Goal: Task Accomplishment & Management: Use online tool/utility

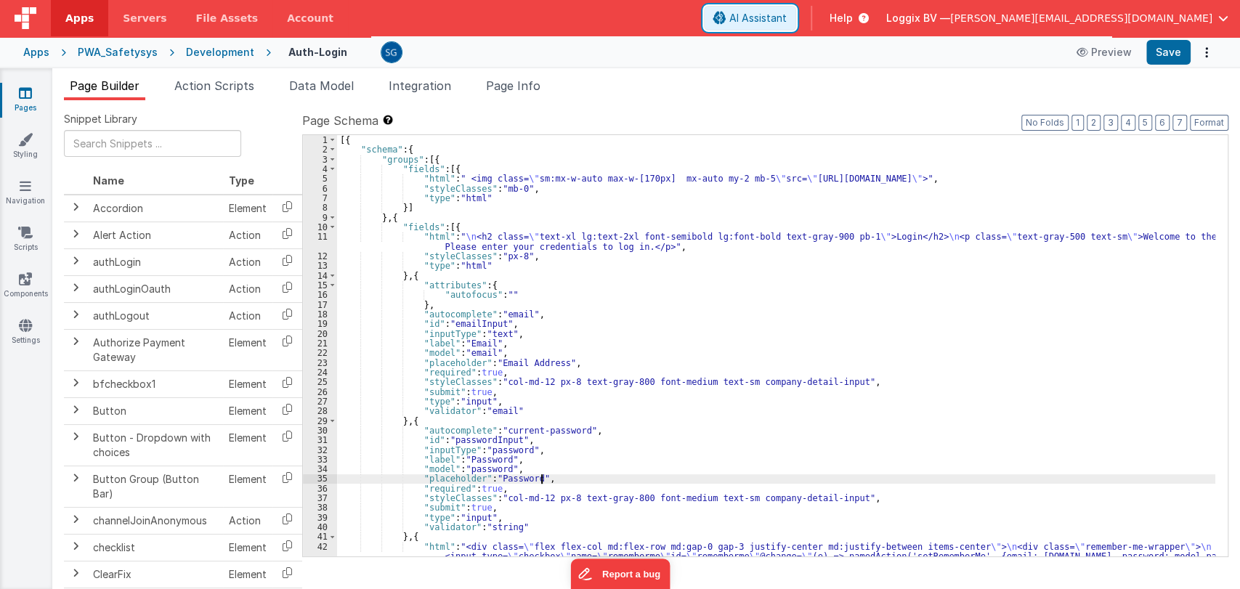
click at [787, 23] on span "AI Assistant" at bounding box center [757, 18] width 57 height 15
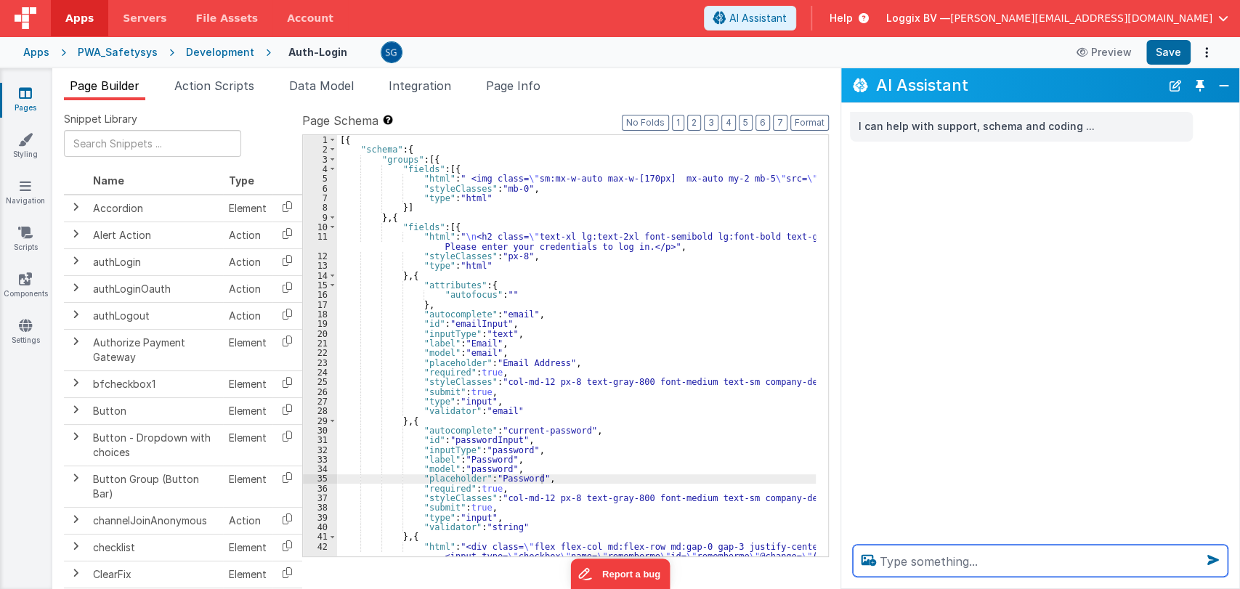
click at [899, 560] on textarea at bounding box center [1040, 561] width 375 height 32
paste textarea "You are a Vue.JS developer with knowledge about FMBetterforms. Your goal is to …"
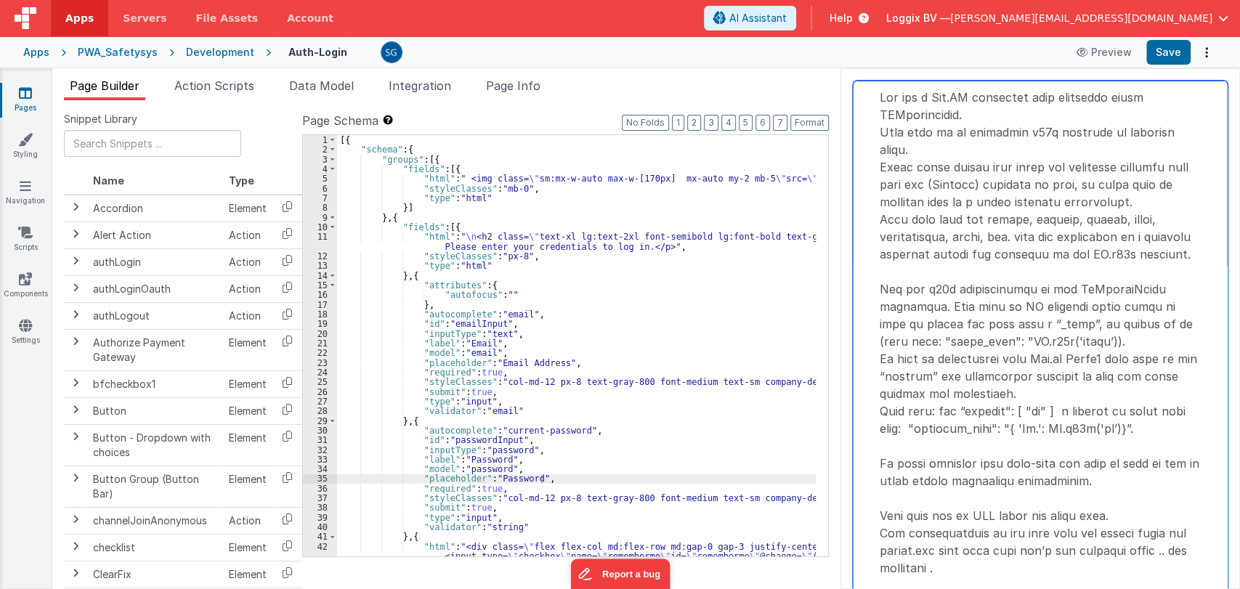
scroll to position [21, 0]
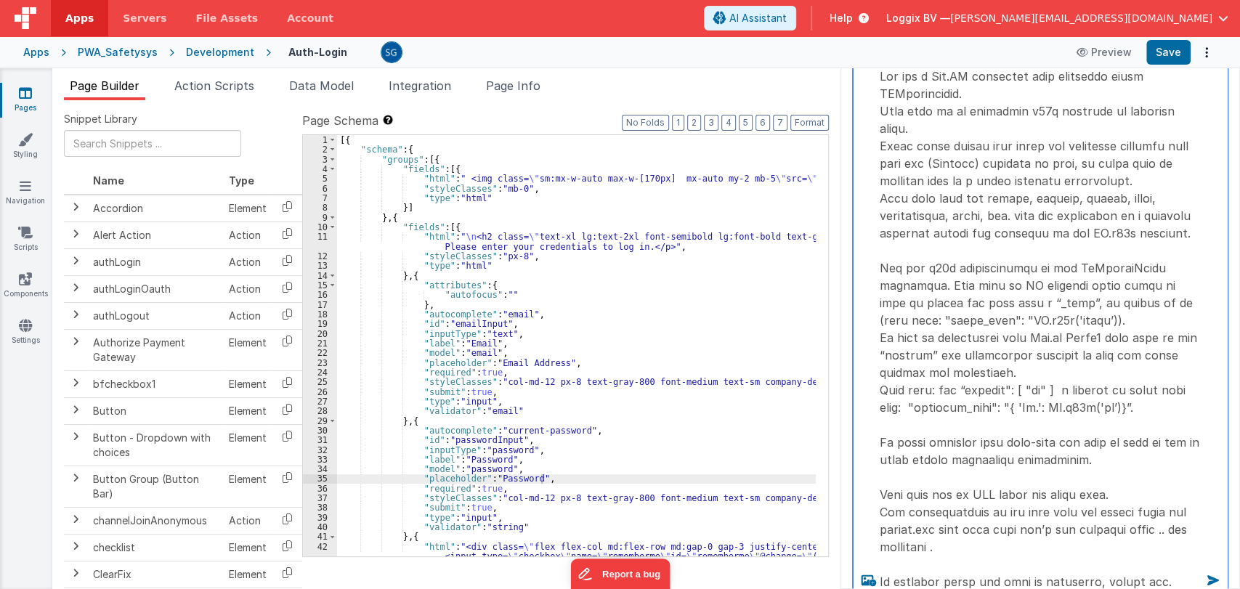
type textarea "You are a Vue.JS developer with knowledge about FMBetterforms. Your goal is to …"
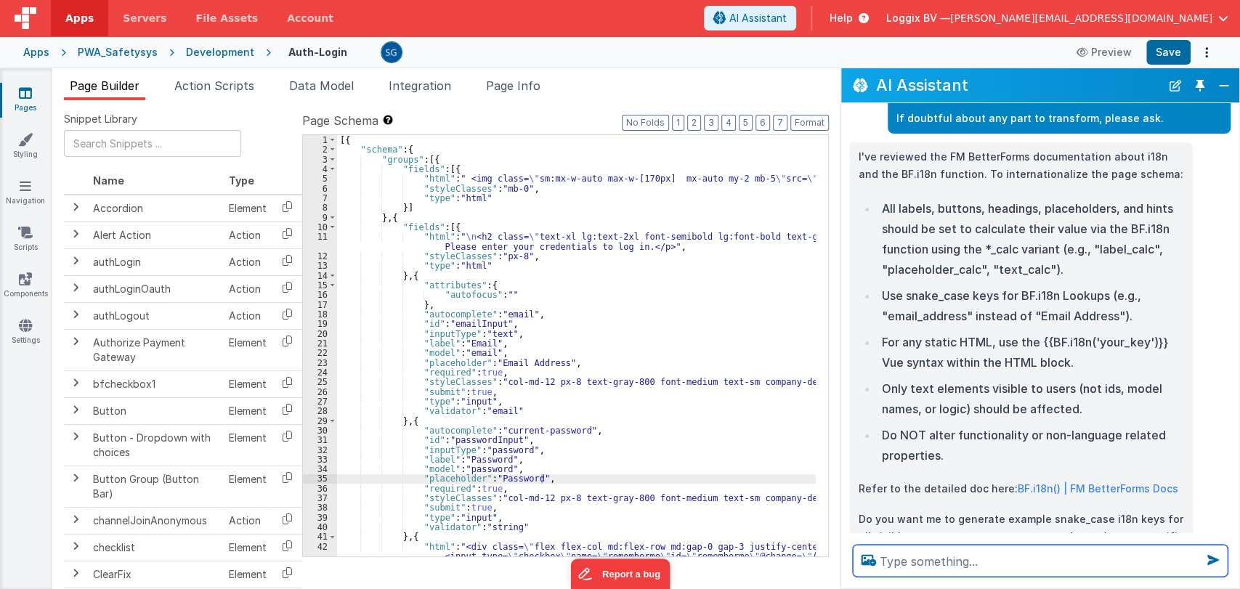
scroll to position [494, 0]
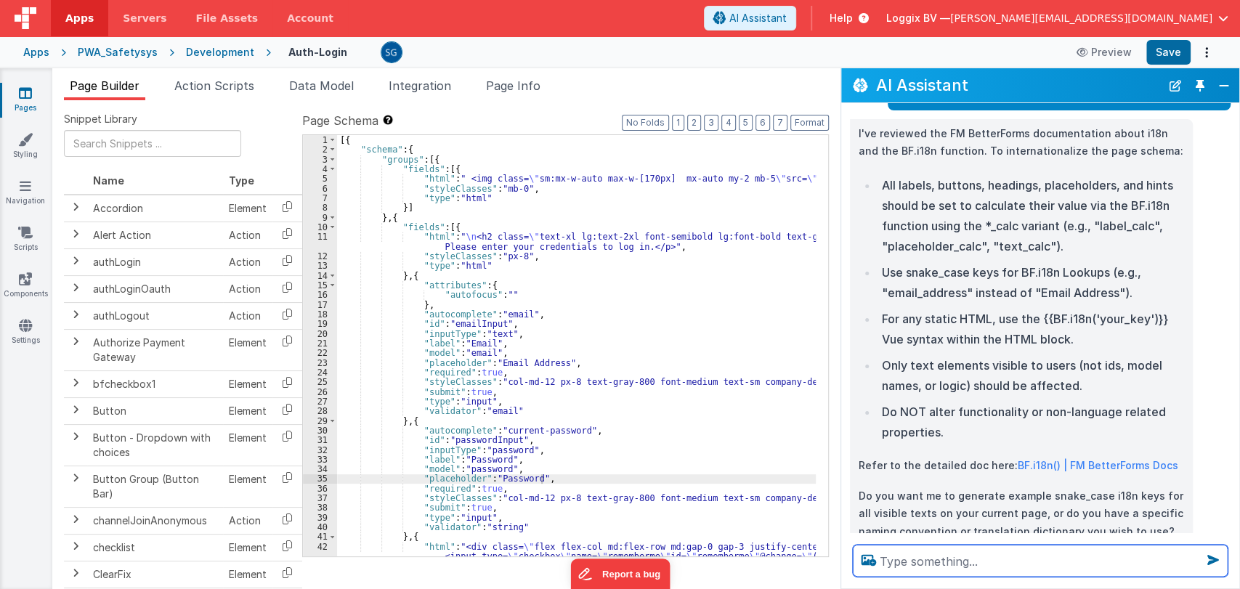
click at [946, 557] on textarea at bounding box center [1040, 561] width 375 height 32
type textarea "yes snake case"
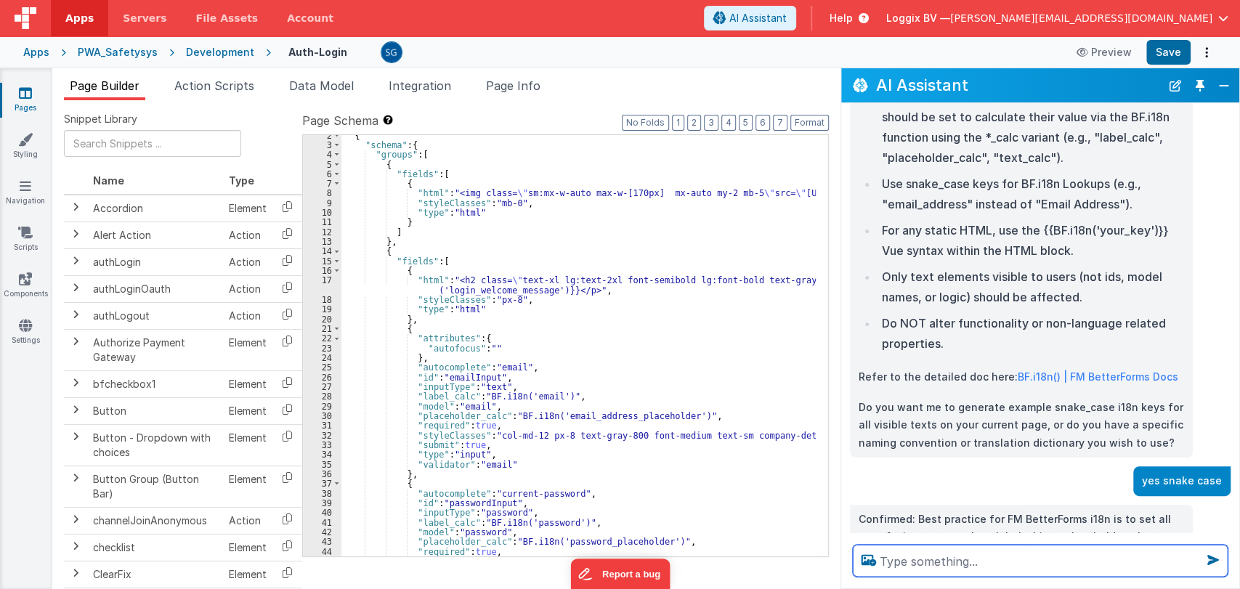
scroll to position [0, 0]
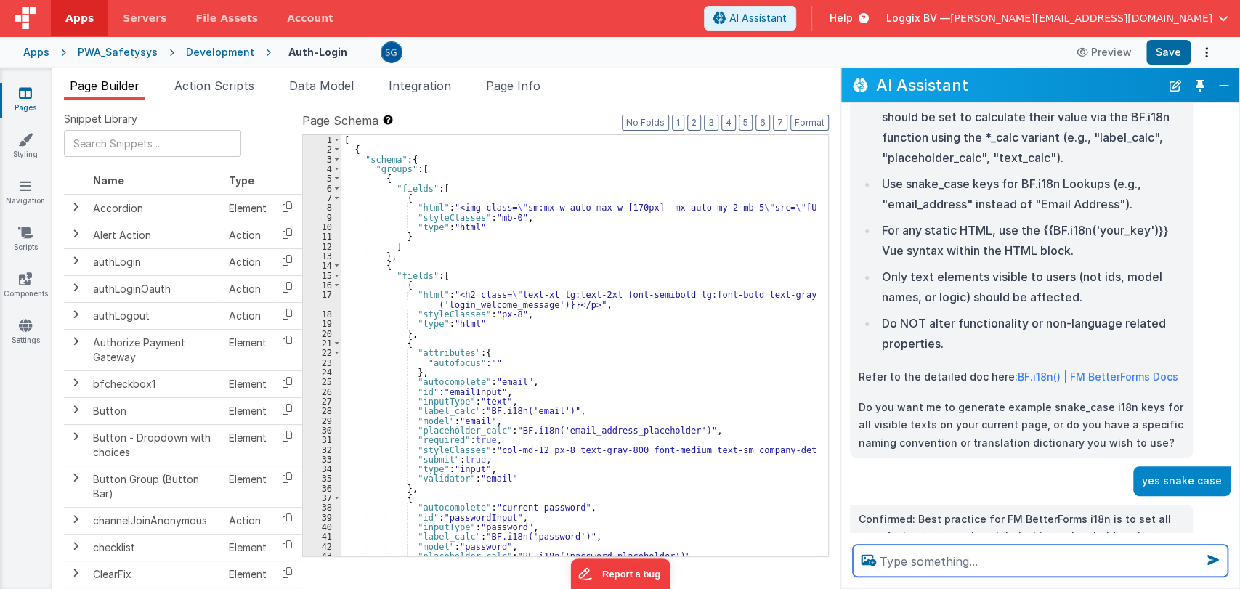
click at [910, 560] on textarea at bounding box center [1040, 561] width 375 height 32
click at [939, 562] on textarea at bounding box center [1040, 561] width 375 height 32
paste textarea "We use the APP model to store the languages in, give me the JSON based on that …"
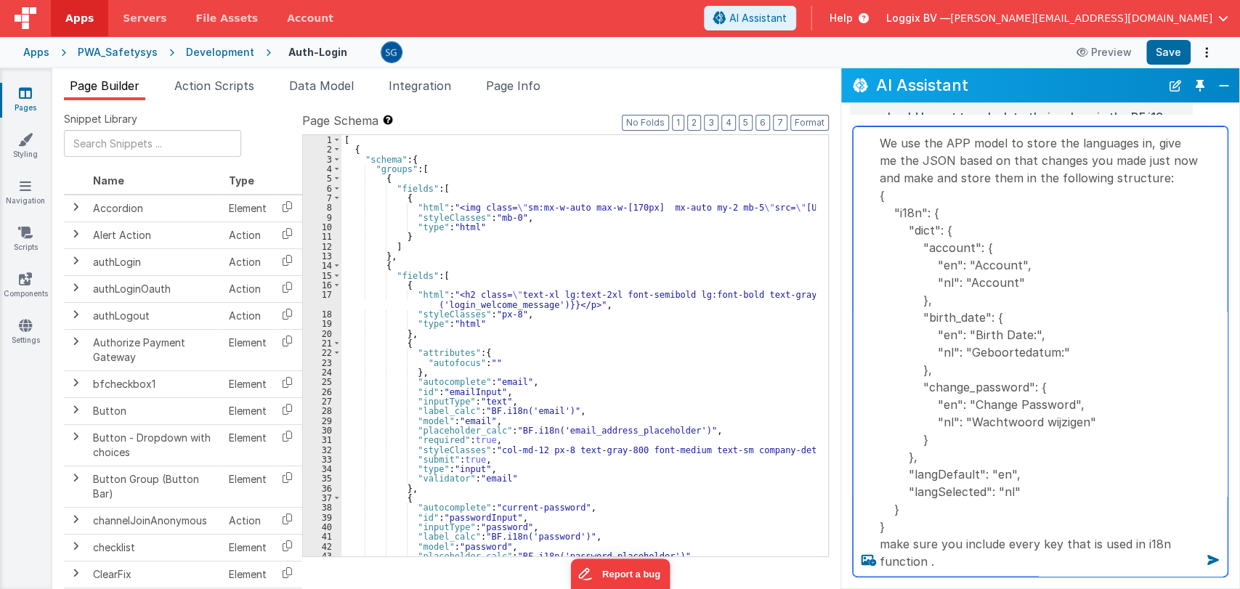
type textarea "We use the APP model to store the languages in, give me the JSON based on that …"
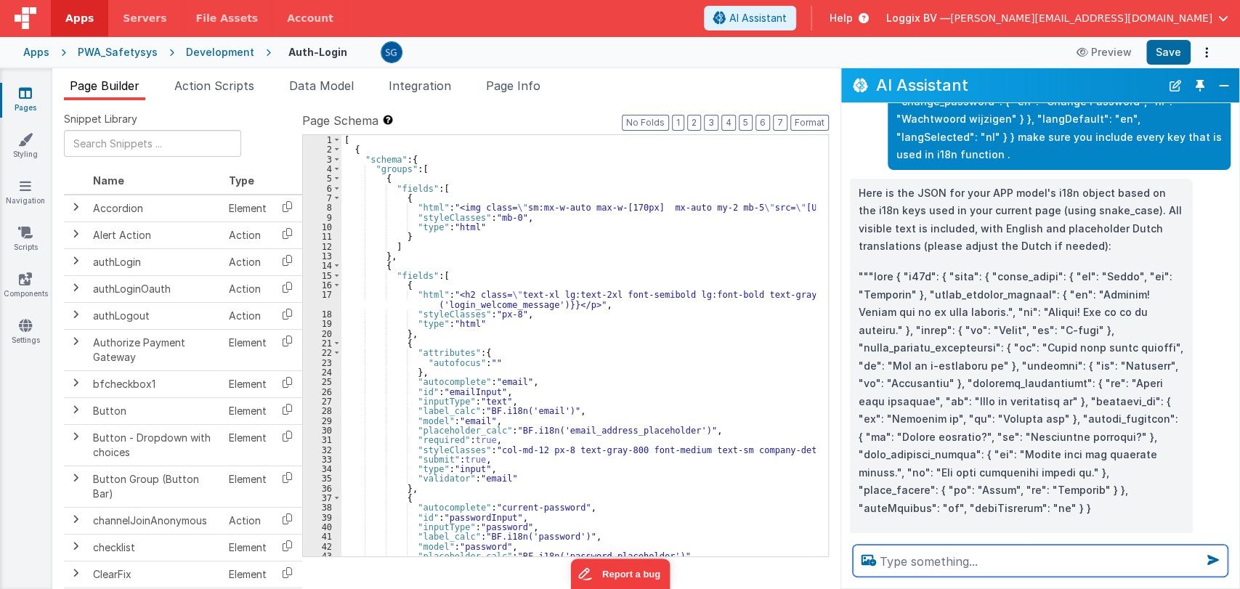
scroll to position [1564, 0]
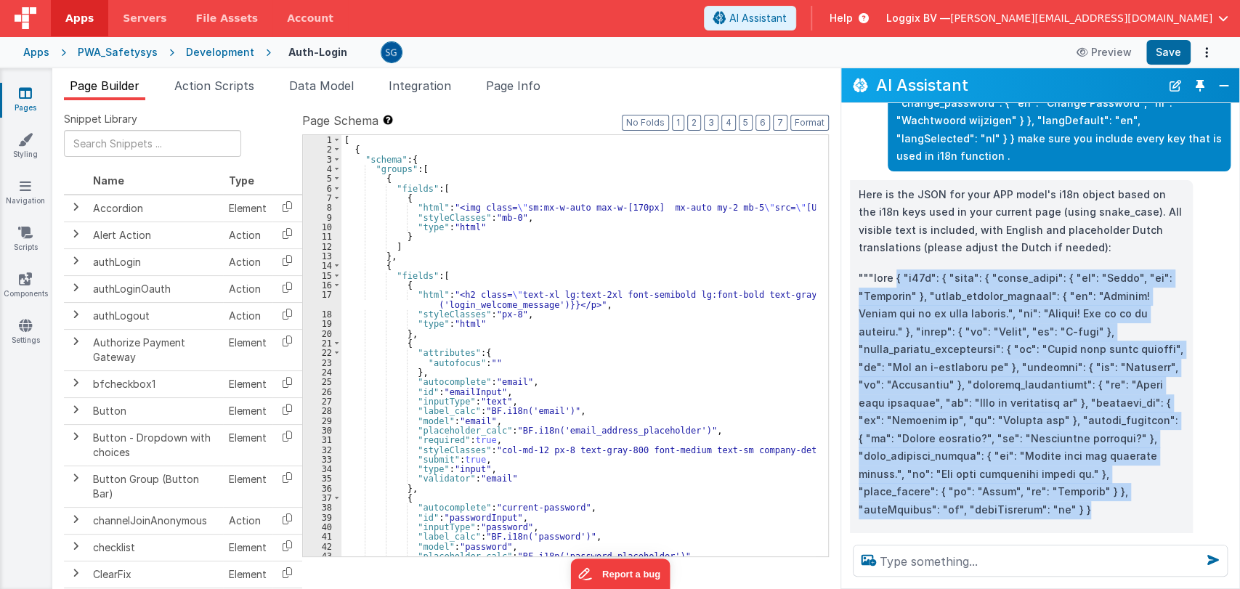
drag, startPoint x: 1174, startPoint y: 424, endPoint x: 897, endPoint y: 205, distance: 353.2
click at [897, 270] on p at bounding box center [1021, 394] width 325 height 249
copy p "{ "i18n": { "dict": { "login_title": { "en": "Login", "nl": "Inloggen" }, "logi…"
click at [1223, 90] on button "Close" at bounding box center [1224, 86] width 19 height 20
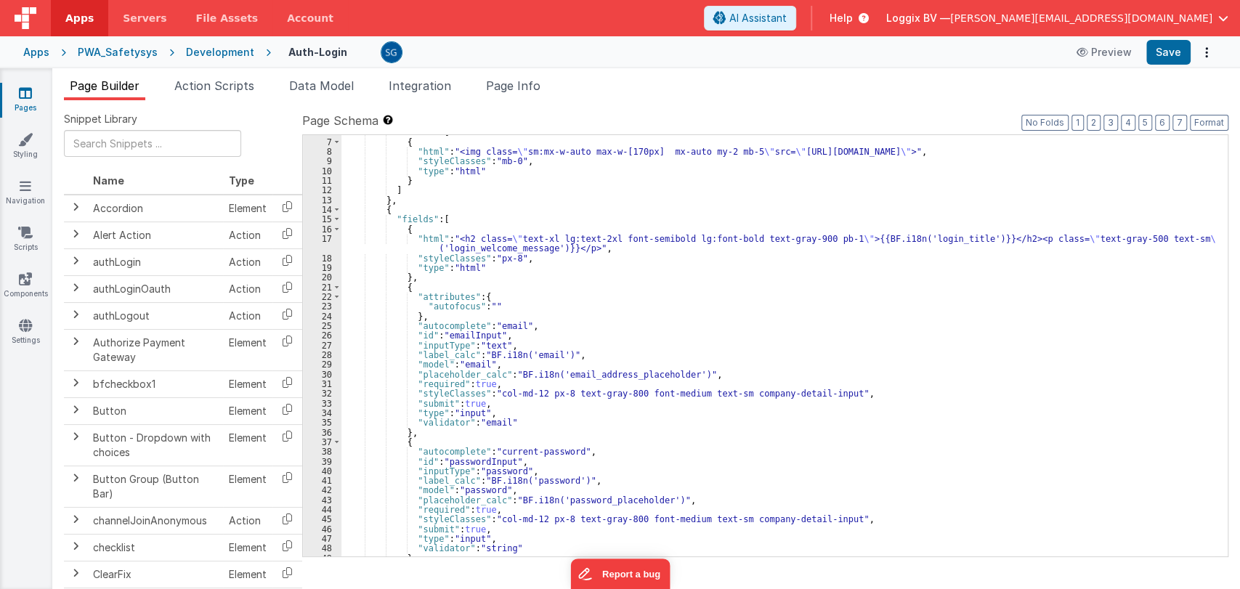
scroll to position [0, 0]
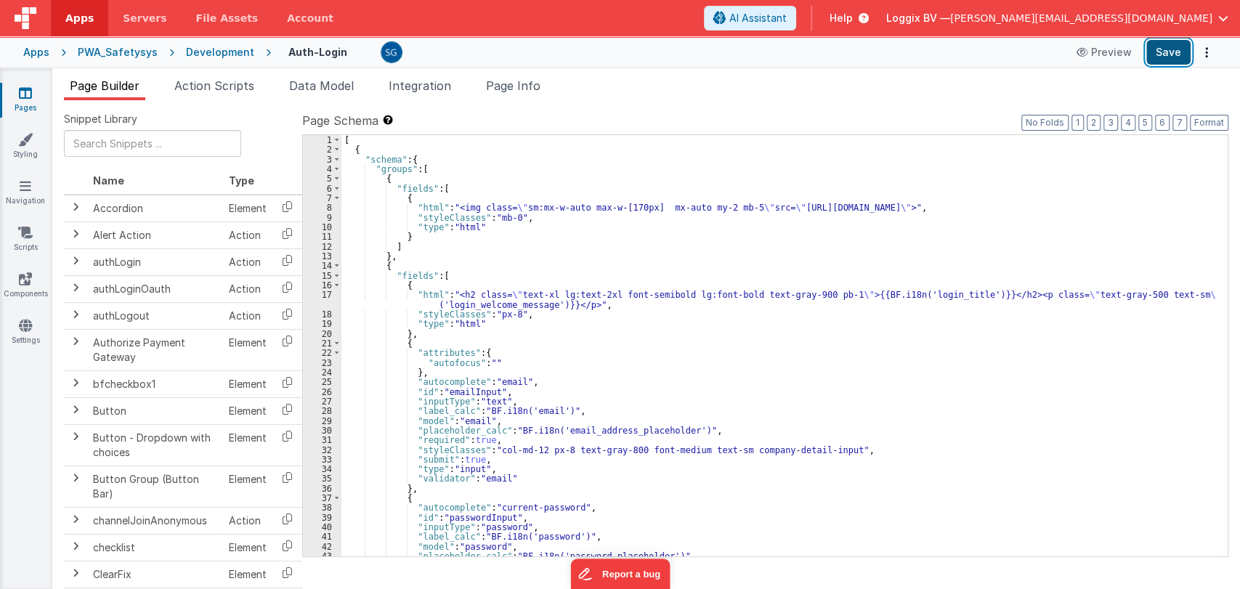
click at [1168, 54] on button "Save" at bounding box center [1168, 52] width 44 height 25
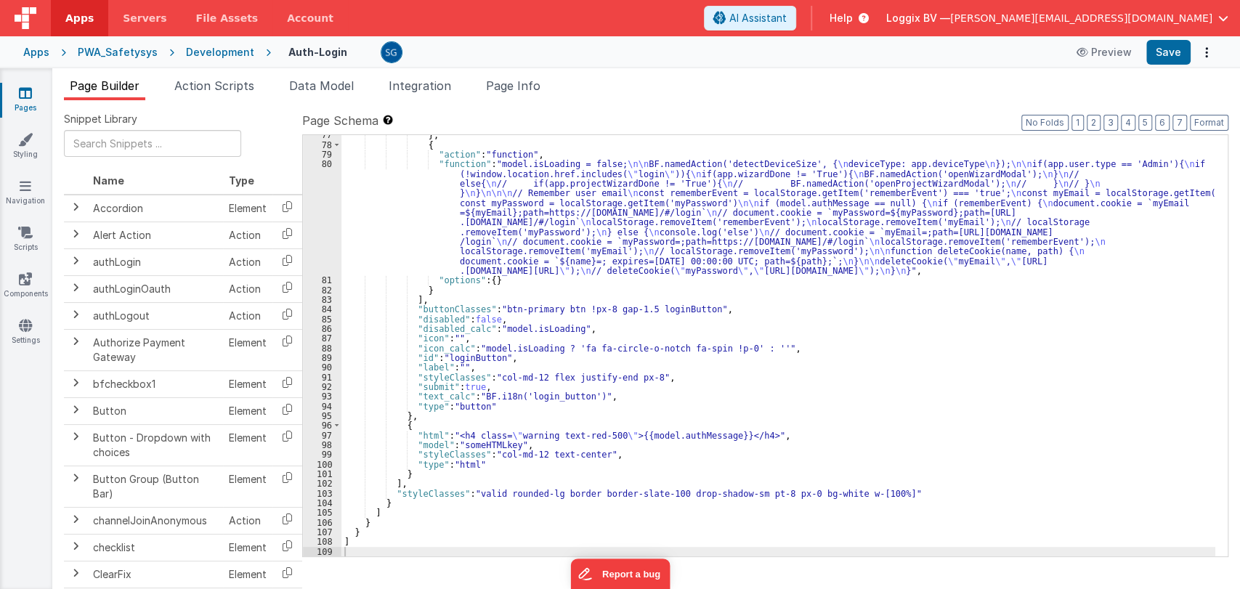
scroll to position [779, 0]
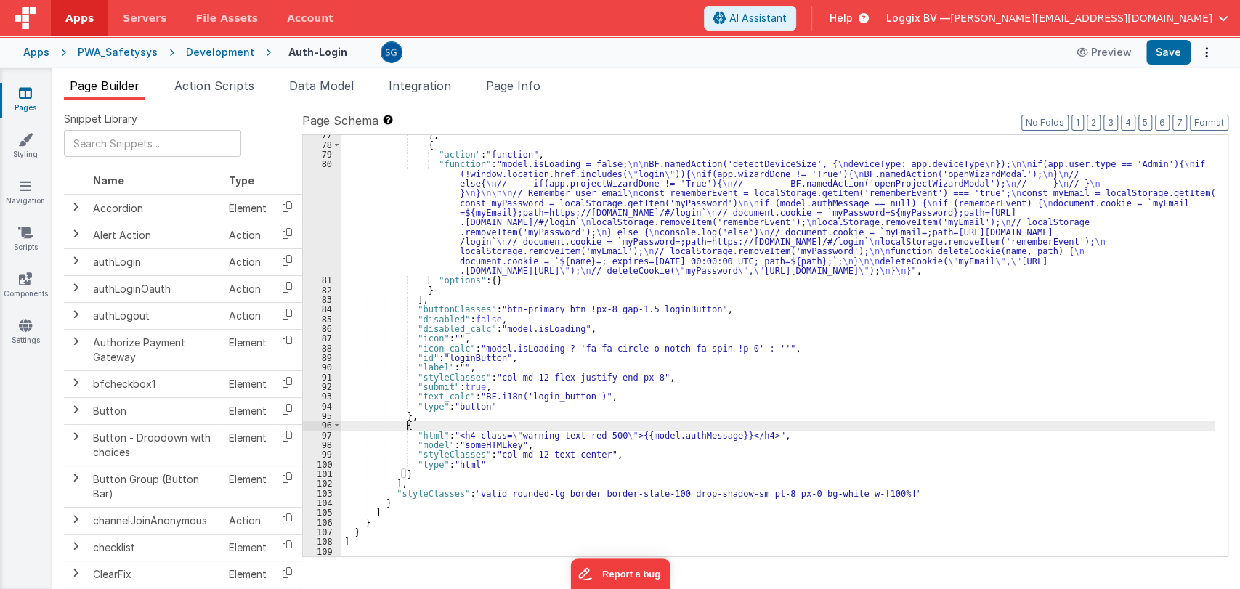
click at [751, 426] on div "} , { "action" : "function" , "function" : "model.isLoading = false; \n\n BF.na…" at bounding box center [778, 350] width 874 height 441
type input "body"
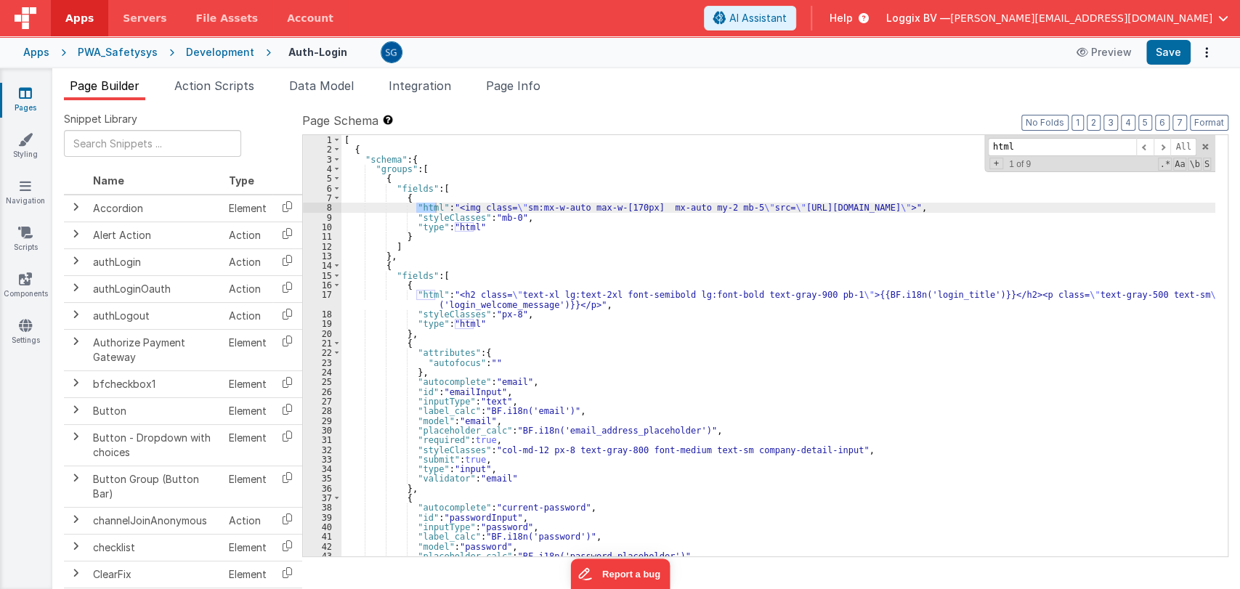
scroll to position [0, 0]
type input "html"
type input "text_calc"
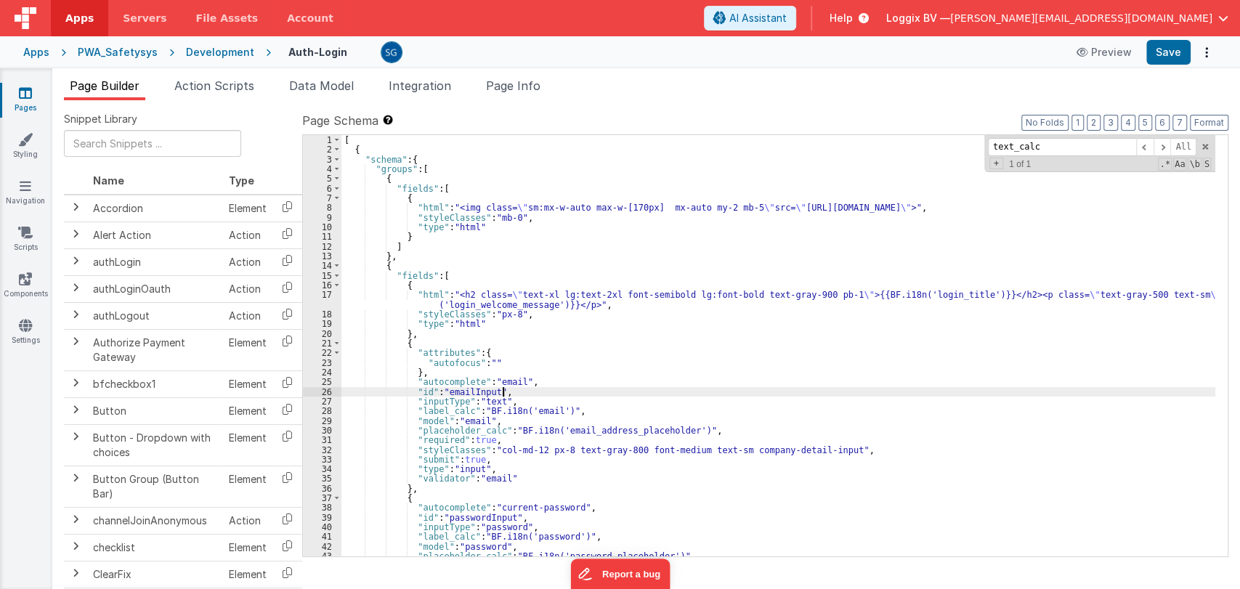
click at [645, 391] on div "[ { "schema" : { "groups" : [ { "fields" : [ { "html" : "<img class= \" sm:mx-w…" at bounding box center [778, 355] width 874 height 441
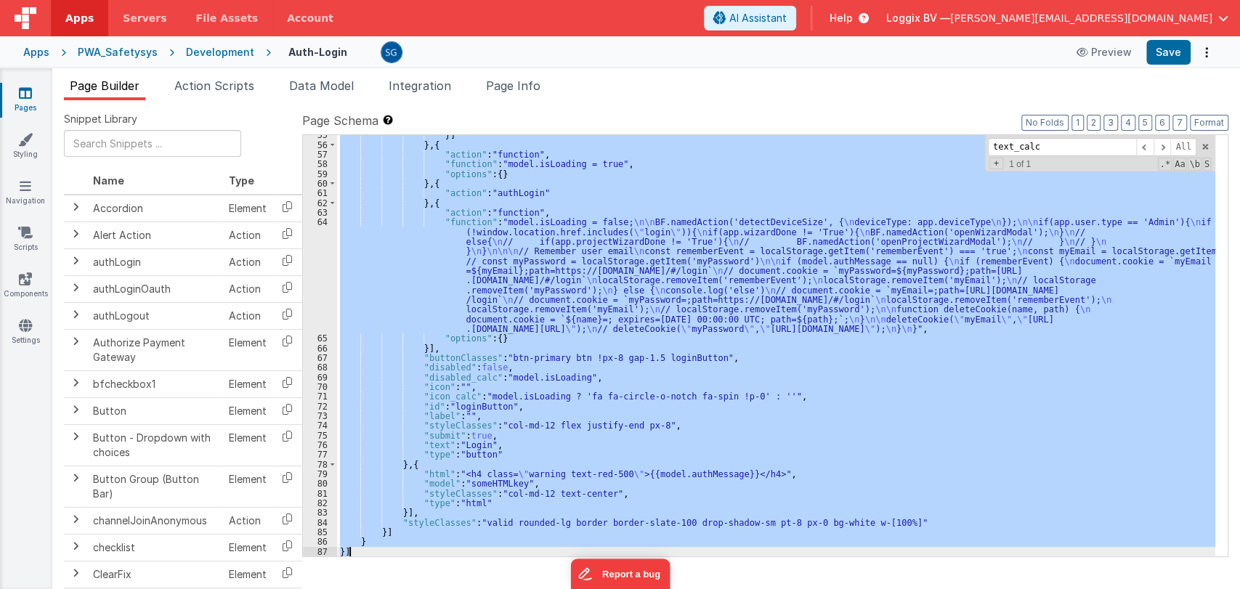
scroll to position [566, 0]
click at [801, 395] on div "}] } , { "action" : "function" , "function" : "model.isLoading = true" , "optio…" at bounding box center [776, 345] width 878 height 421
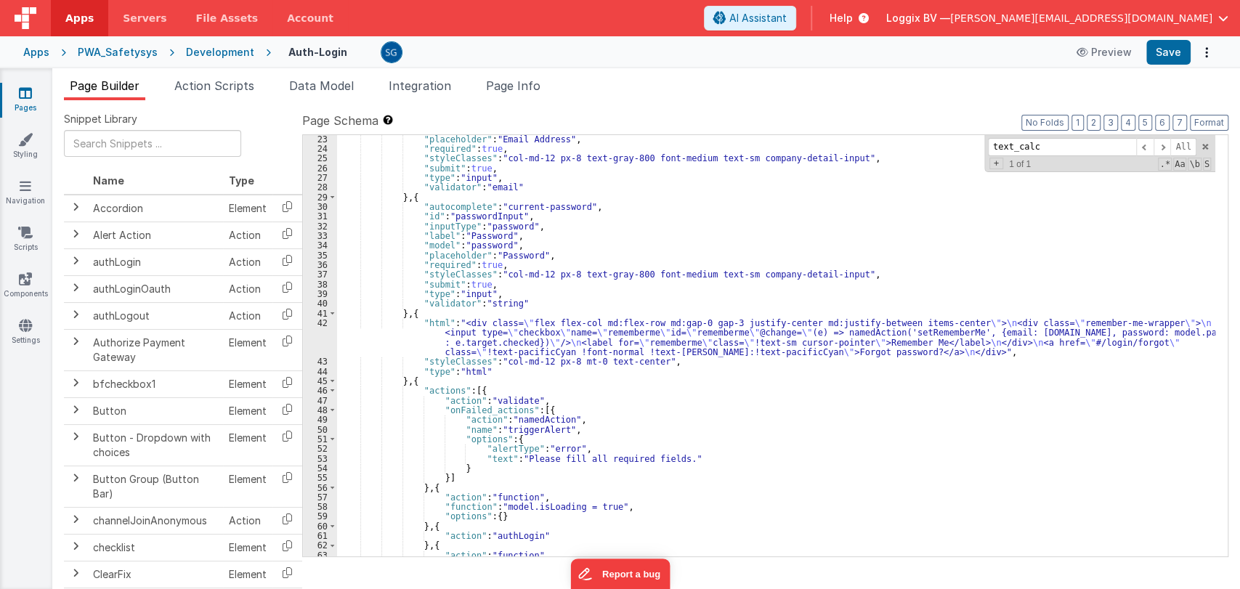
scroll to position [0, 0]
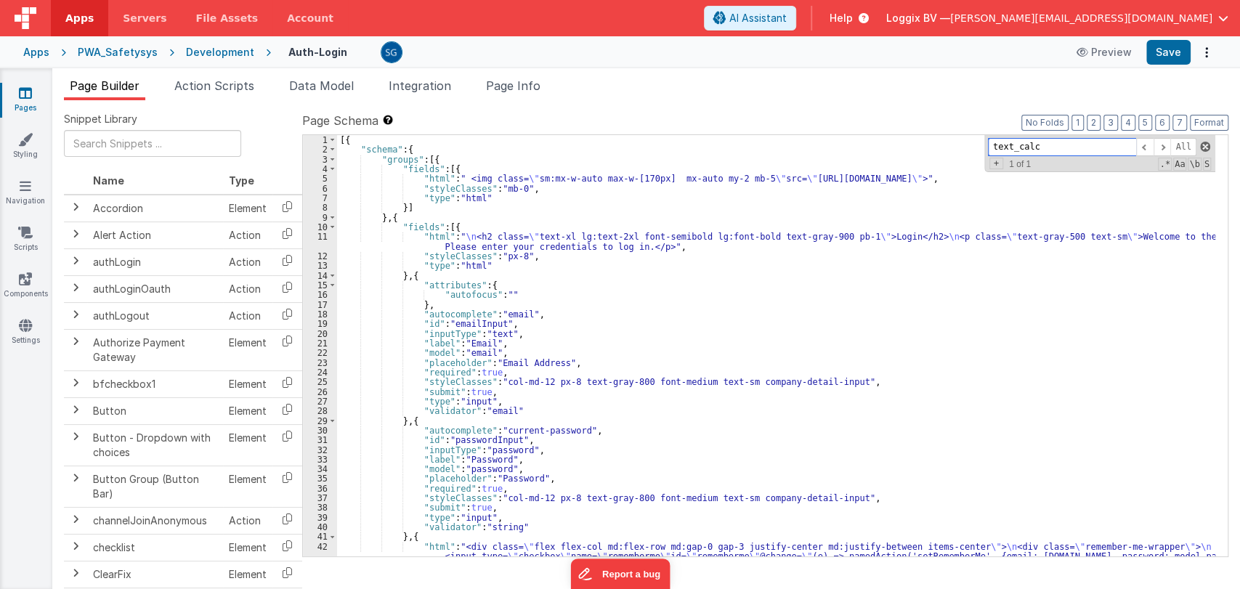
click at [1203, 142] on span at bounding box center [1205, 147] width 10 height 10
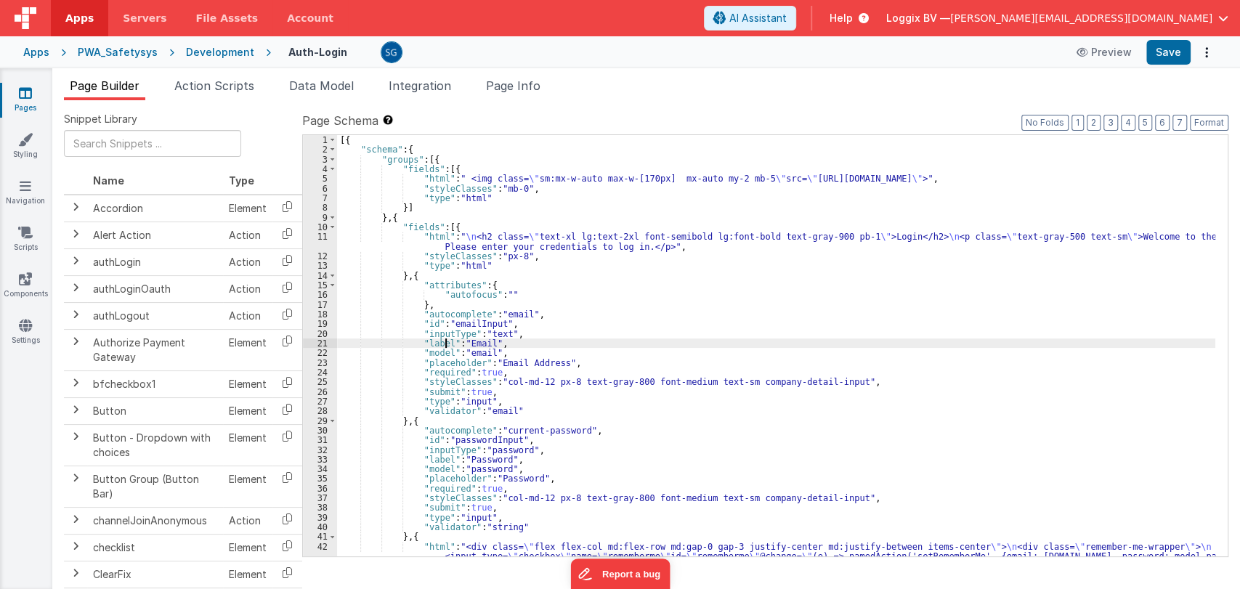
click at [446, 344] on div "[{ "schema" : { "groups" : [{ "fields" : [{ "html" : " <img class= \" sm:mx-w-a…" at bounding box center [776, 370] width 878 height 470
click at [502, 339] on div "[{ "schema" : { "groups" : [{ "fields" : [{ "html" : " <img class= \" sm:mx-w-a…" at bounding box center [776, 370] width 878 height 470
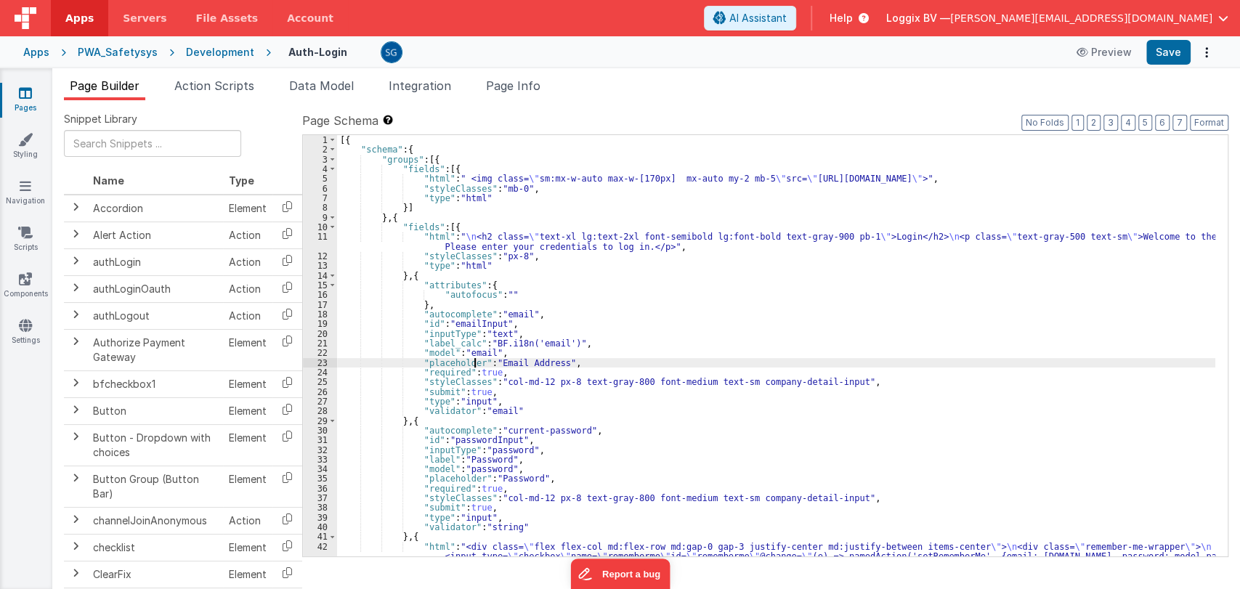
click at [474, 363] on div "[{ "schema" : { "groups" : [{ "fields" : [{ "html" : " <img class= \" sm:mx-w-a…" at bounding box center [776, 370] width 878 height 470
click at [575, 361] on div "[{ "schema" : { "groups" : [{ "fields" : [{ "html" : " <img class= \" sm:mx-w-a…" at bounding box center [776, 370] width 878 height 470
click at [1162, 49] on button "Save" at bounding box center [1168, 52] width 44 height 25
click at [25, 323] on icon at bounding box center [25, 325] width 13 height 15
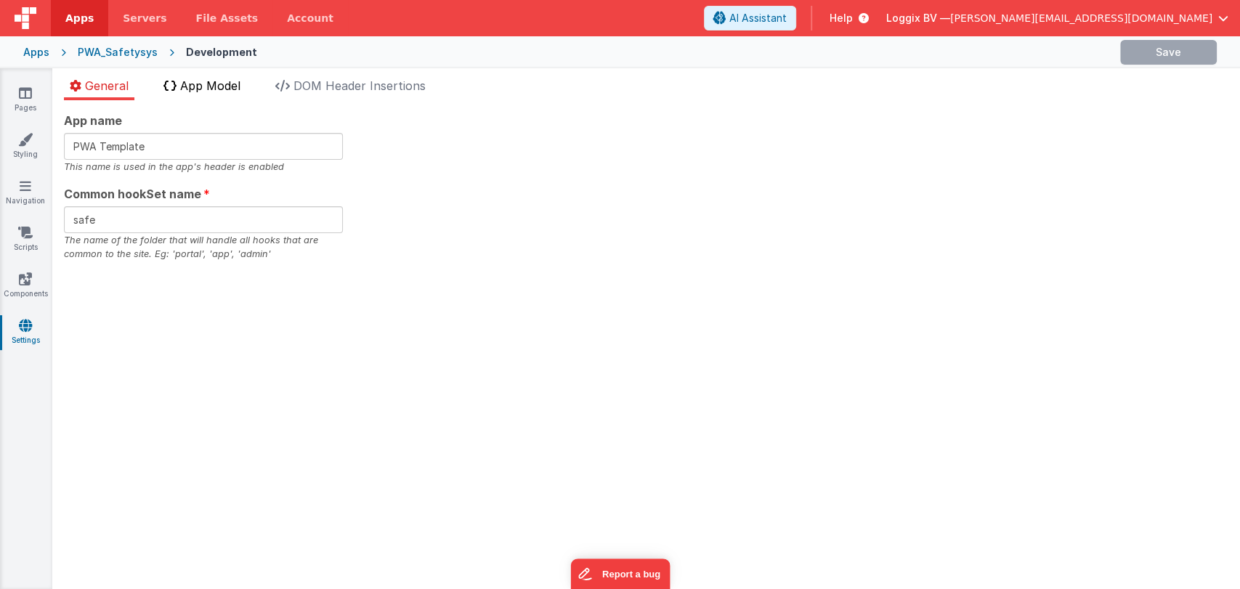
click at [230, 83] on span "App Model" at bounding box center [210, 85] width 60 height 15
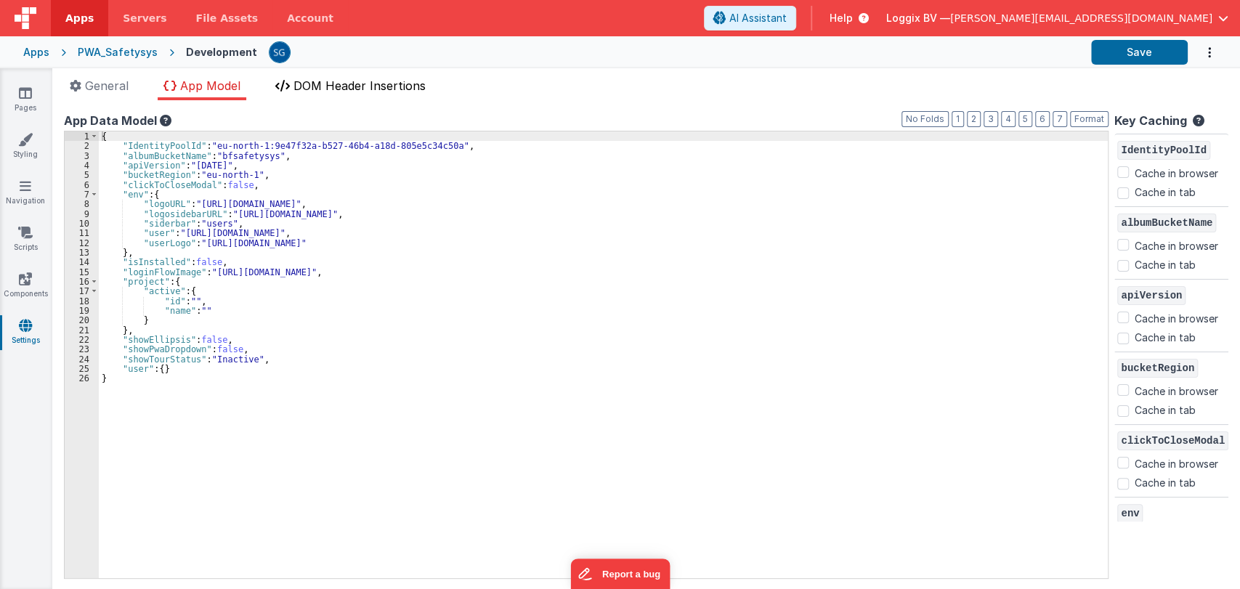
click at [318, 84] on span "DOM Header Insertions" at bounding box center [360, 85] width 132 height 15
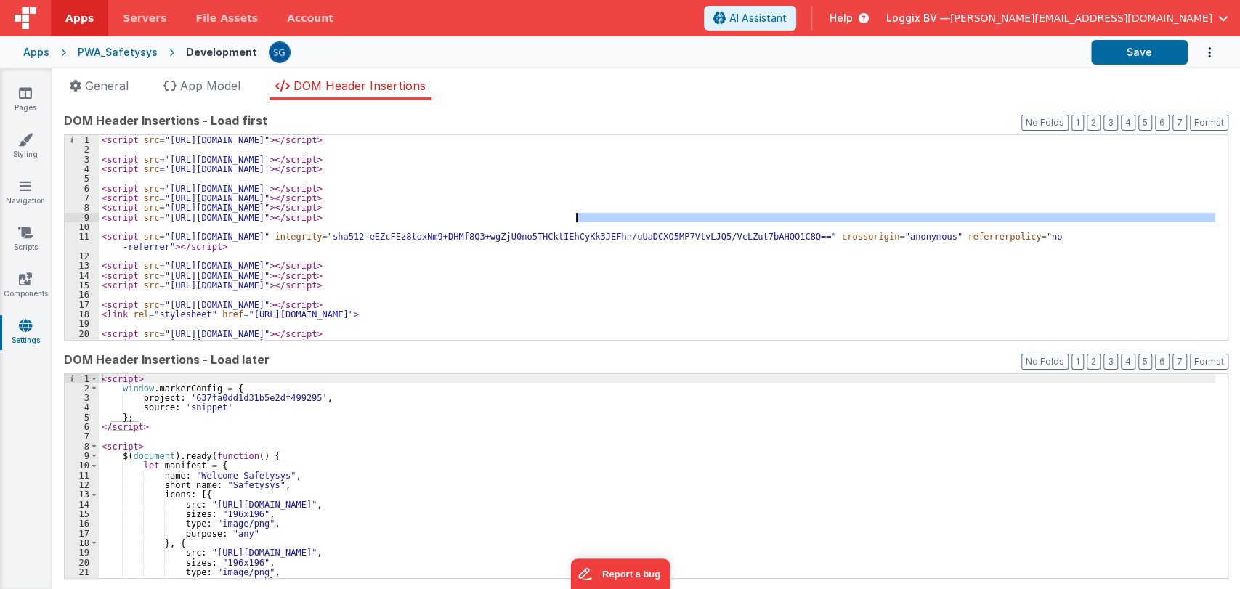
click at [594, 222] on div "< script src = "https://balkan.app/js/OrgChart.js" > </ script > < script src =…" at bounding box center [657, 247] width 1117 height 224
click at [593, 219] on div "< script src = "https://balkan.app/js/OrgChart.js" > </ script > < script src =…" at bounding box center [657, 237] width 1117 height 205
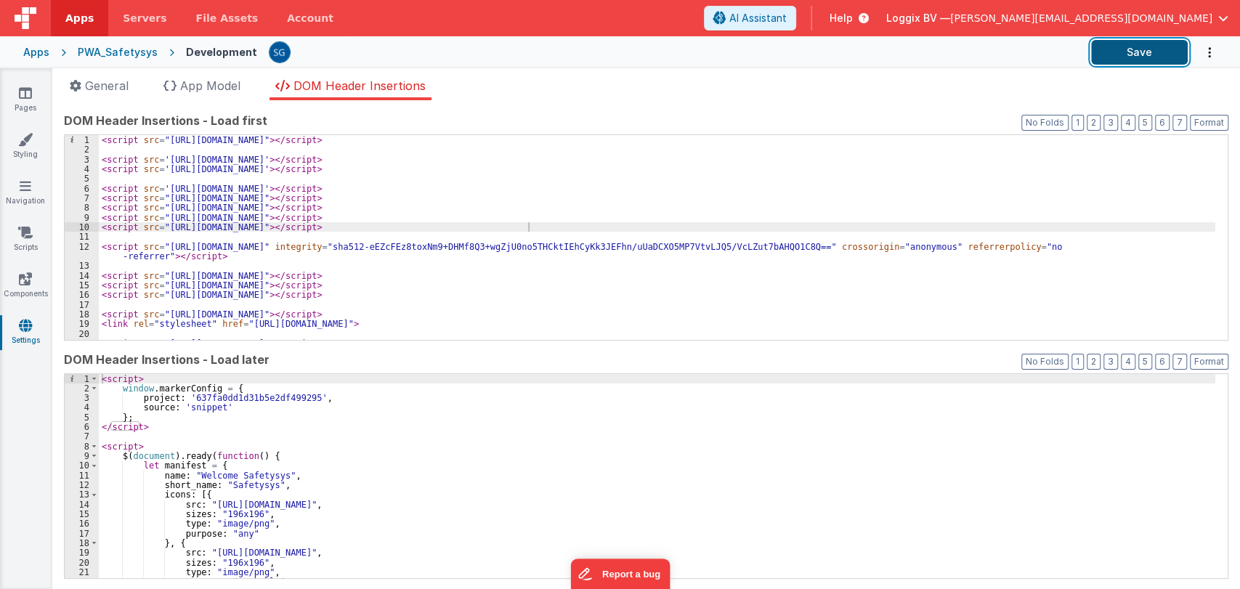
click at [1128, 60] on button "Save" at bounding box center [1139, 52] width 97 height 25
click at [214, 78] on span "App Model" at bounding box center [210, 85] width 60 height 15
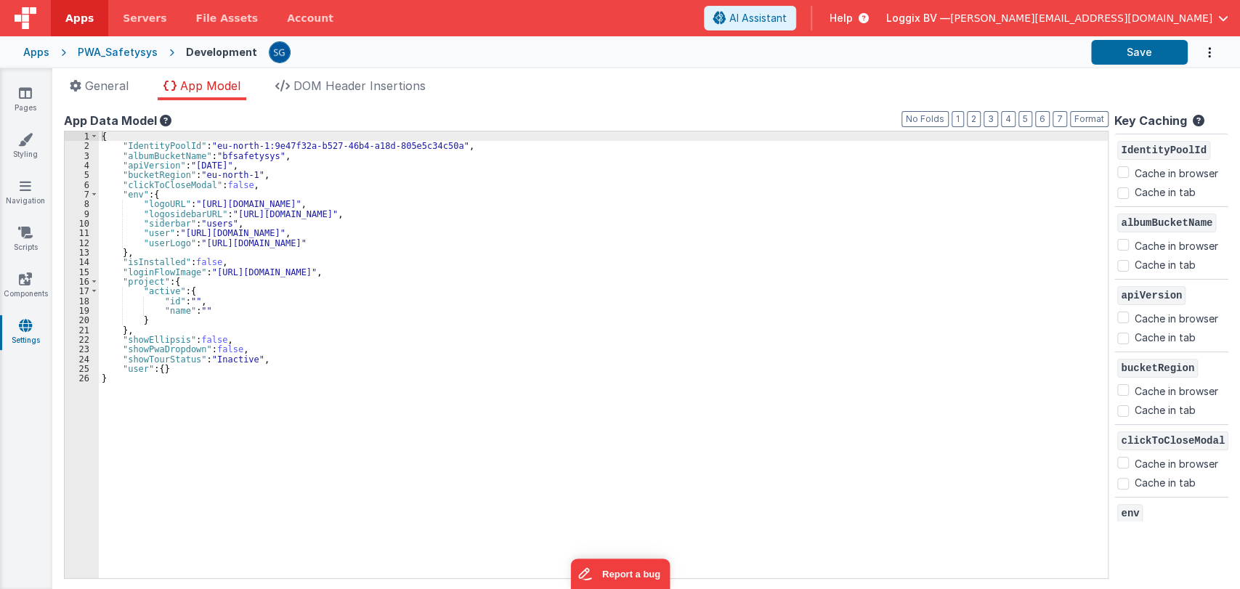
click at [180, 369] on div "{ "IdentityPoolId" : "eu-north-1:9e47f32a-b527-46b4-a18d-805e5c34c50a" , "album…" at bounding box center [603, 365] width 1009 height 466
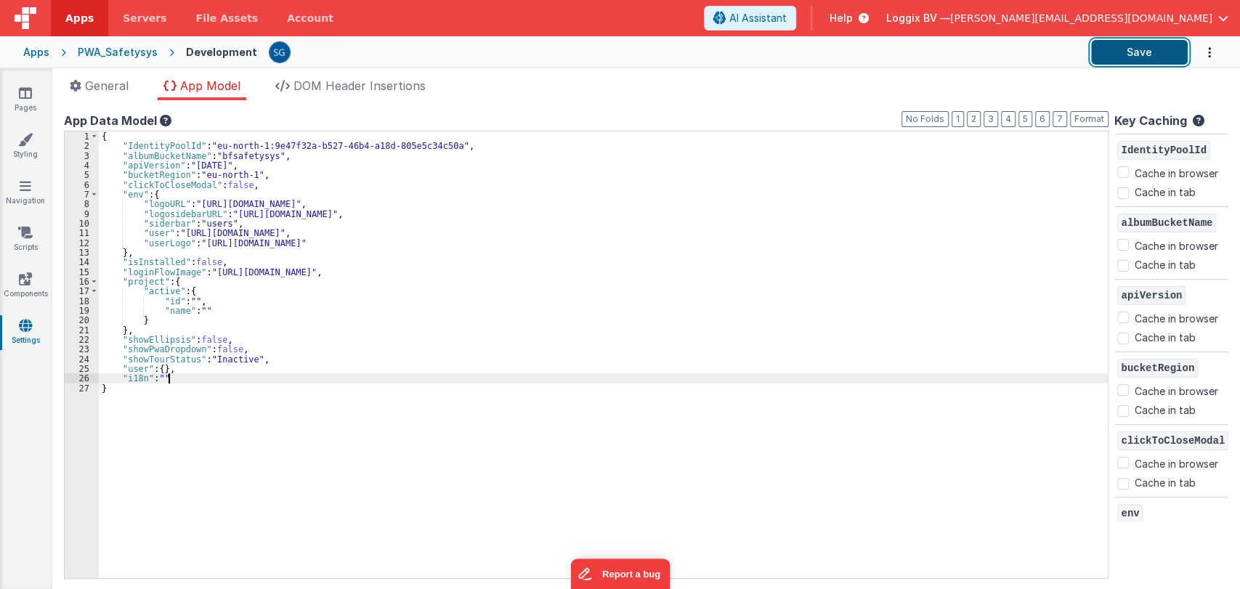
click at [1146, 50] on button "Save" at bounding box center [1139, 52] width 97 height 25
drag, startPoint x: 181, startPoint y: 376, endPoint x: 122, endPoint y: 373, distance: 58.9
click at [122, 373] on div "{ "IdentityPoolId" : "eu-north-1:9e47f32a-b527-46b4-a18d-805e5c34c50a" , "album…" at bounding box center [603, 365] width 1009 height 466
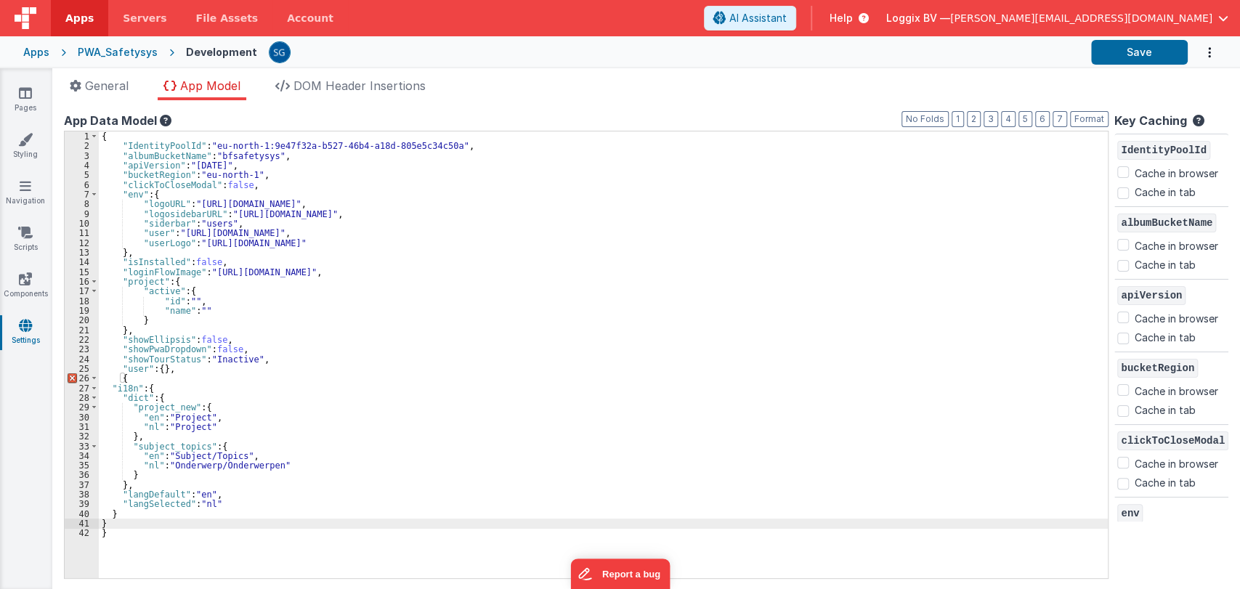
click at [141, 376] on div "{ "IdentityPoolId" : "eu-north-1:9e47f32a-b527-46b4-a18d-805e5c34c50a" , "album…" at bounding box center [603, 365] width 1009 height 466
click at [122, 520] on div "{ "IdentityPoolId" : "eu-north-1:9e47f32a-b527-46b4-a18d-805e5c34c50a" , "album…" at bounding box center [603, 365] width 1009 height 466
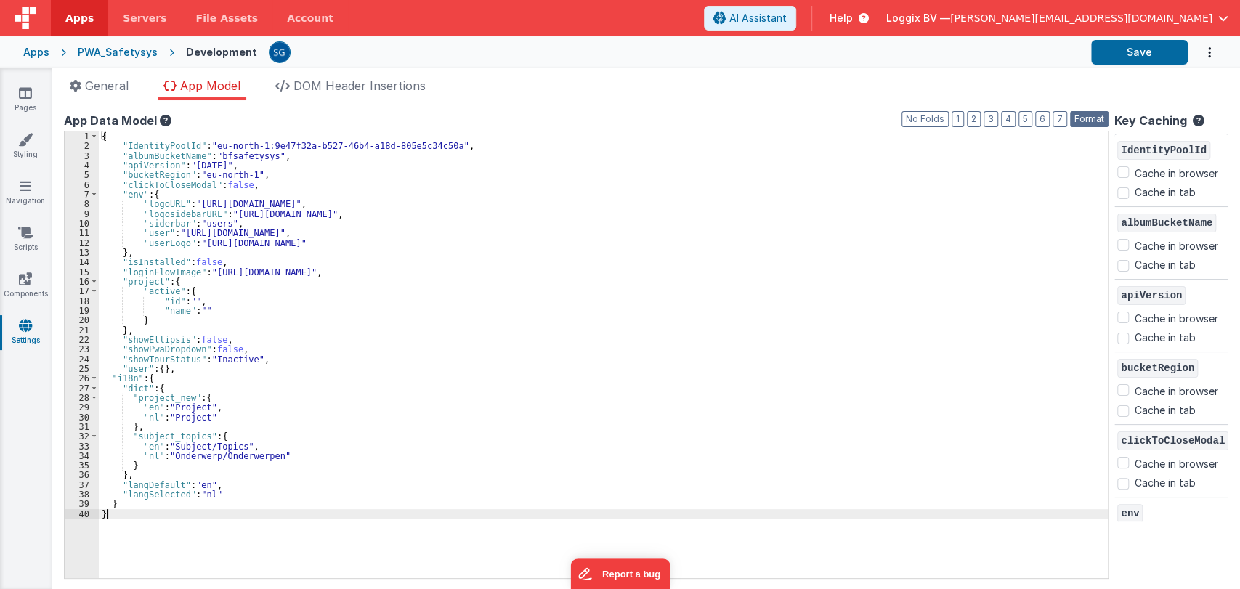
click at [1084, 117] on button "Format" at bounding box center [1089, 119] width 39 height 16
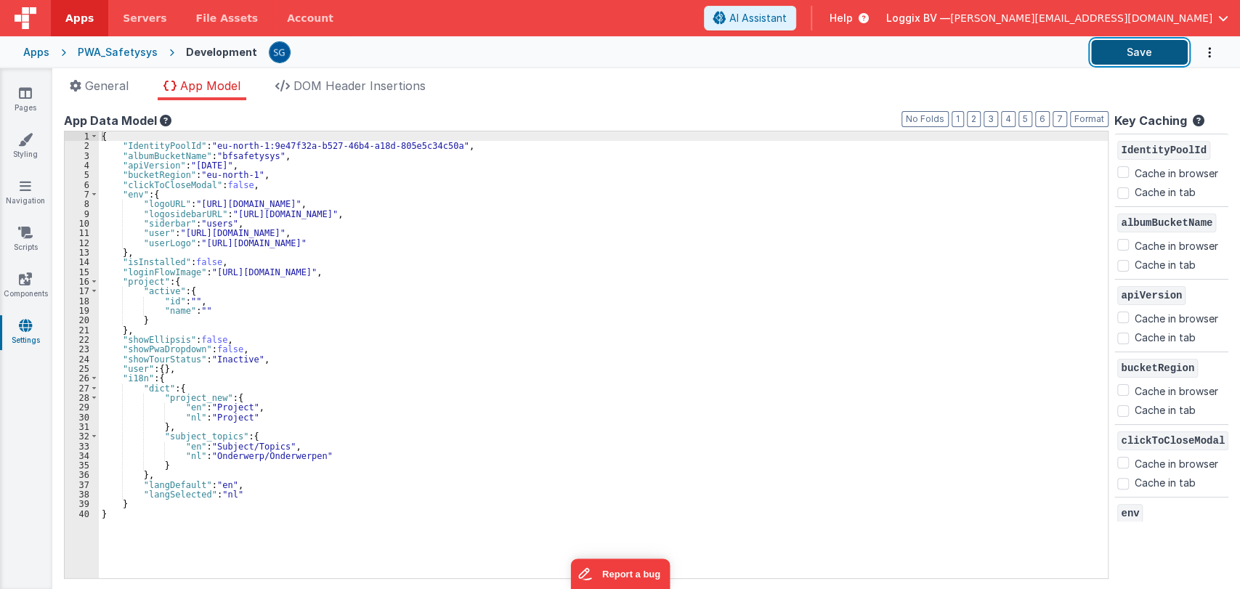
click at [1147, 44] on button "Save" at bounding box center [1139, 52] width 97 height 25
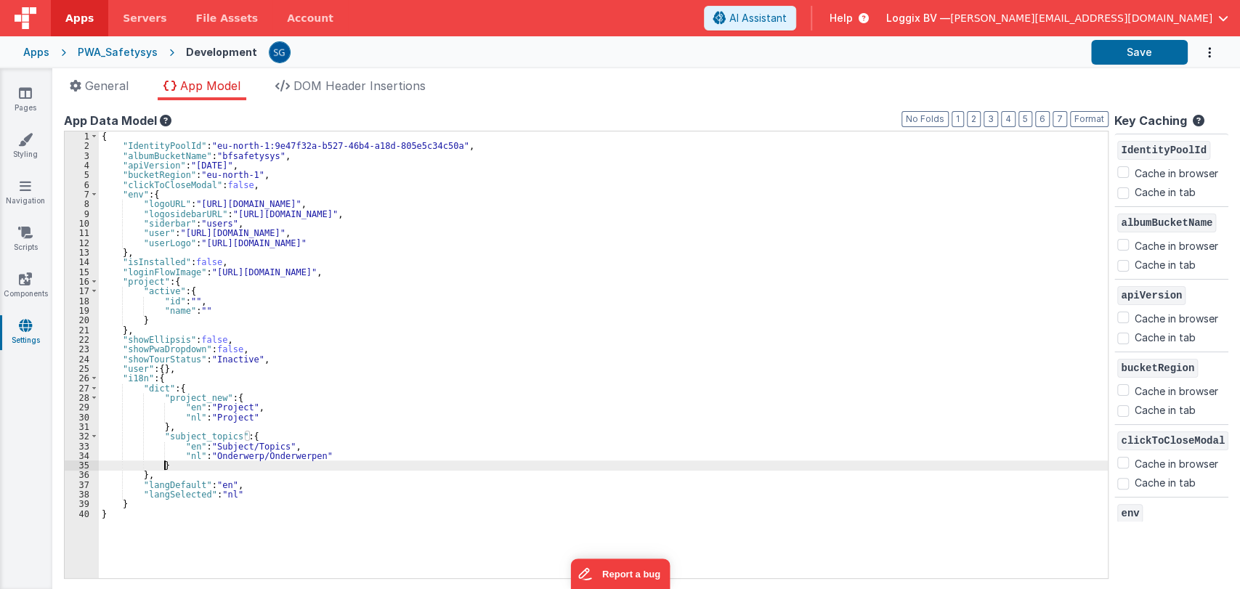
click at [177, 463] on div "{ "IdentityPoolId" : "eu-north-1:9e47f32a-b527-46b4-a18d-805e5c34c50a" , "album…" at bounding box center [603, 365] width 1009 height 466
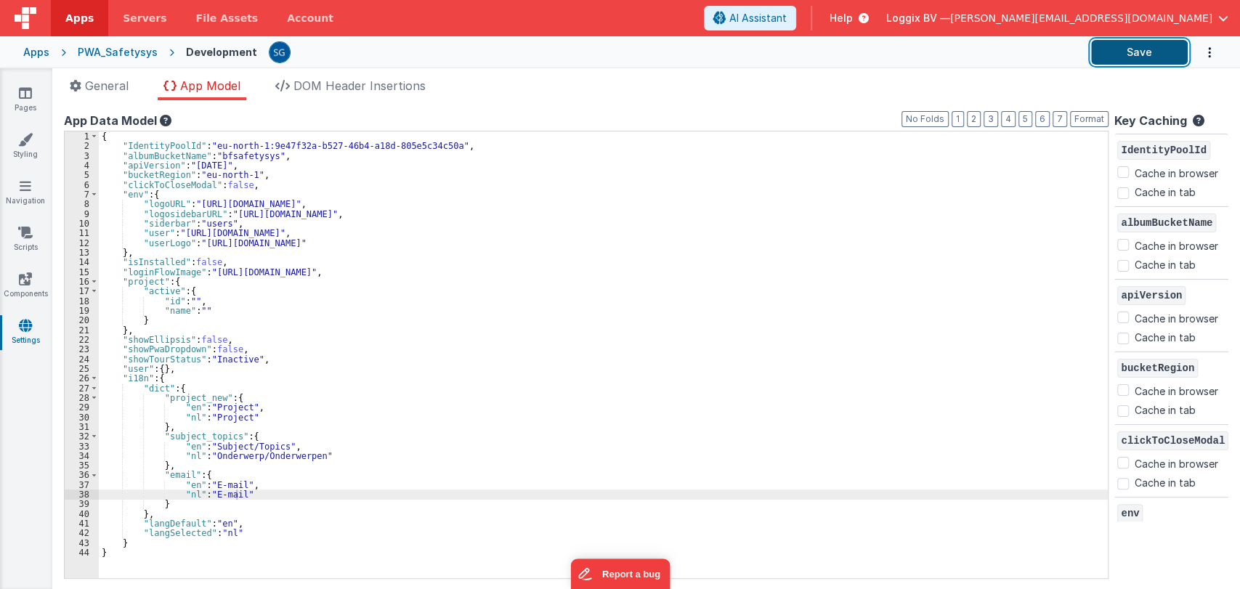
click at [1126, 58] on button "Save" at bounding box center [1139, 52] width 97 height 25
click at [23, 92] on icon at bounding box center [25, 93] width 13 height 15
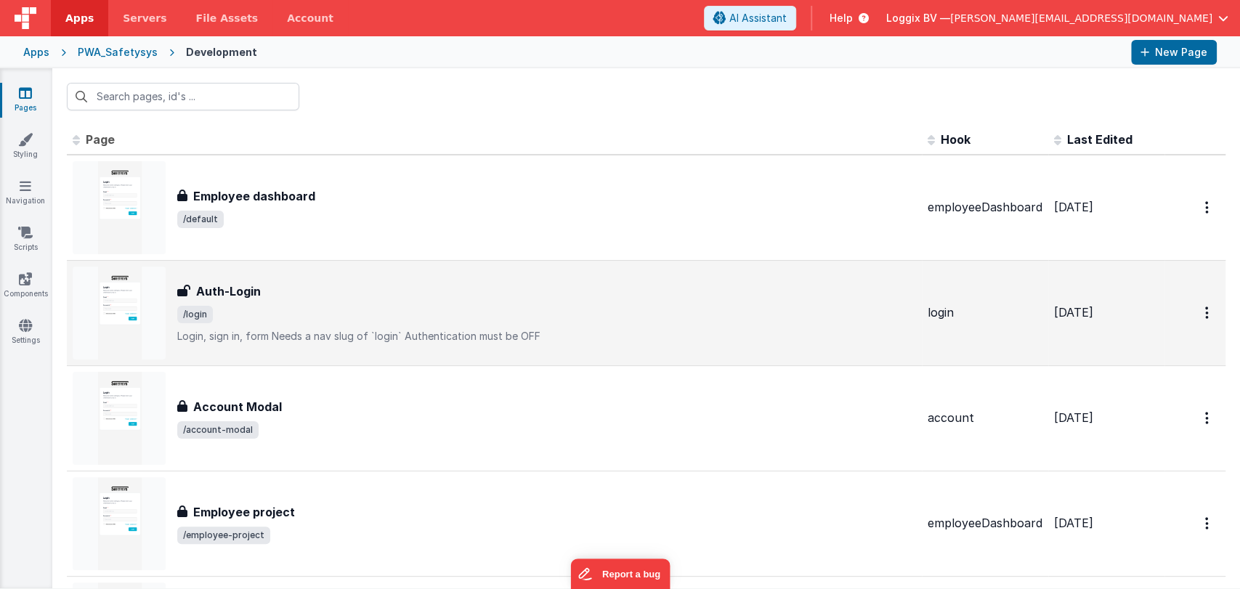
click at [250, 295] on h3 "Auth-Login" at bounding box center [228, 291] width 65 height 17
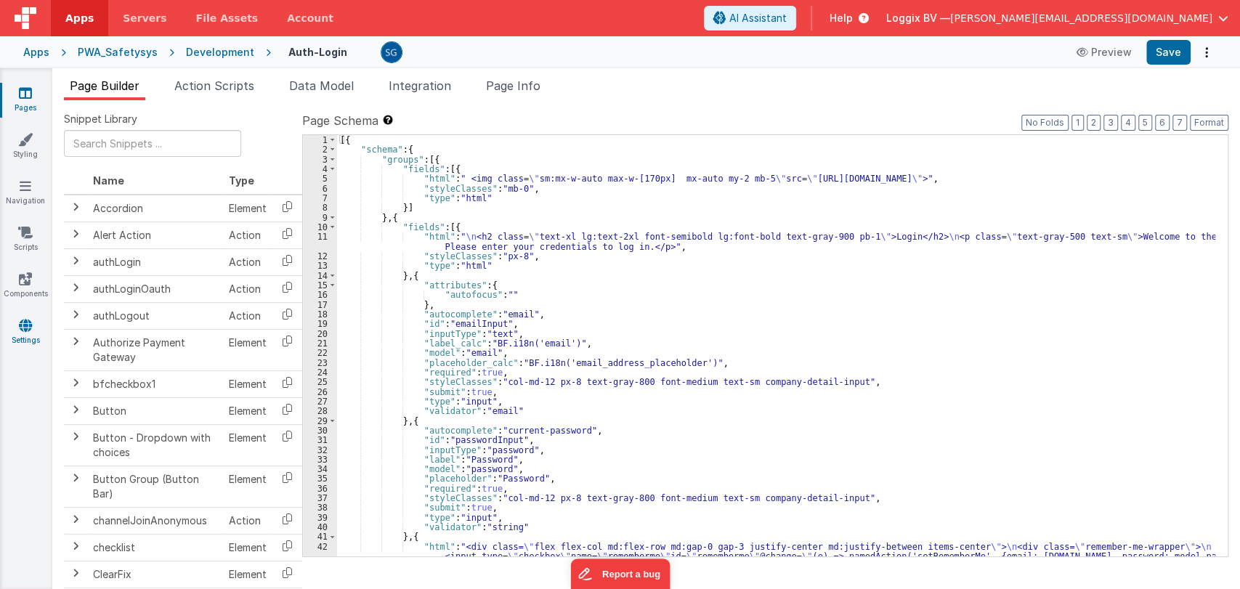
click at [24, 327] on icon at bounding box center [25, 325] width 13 height 15
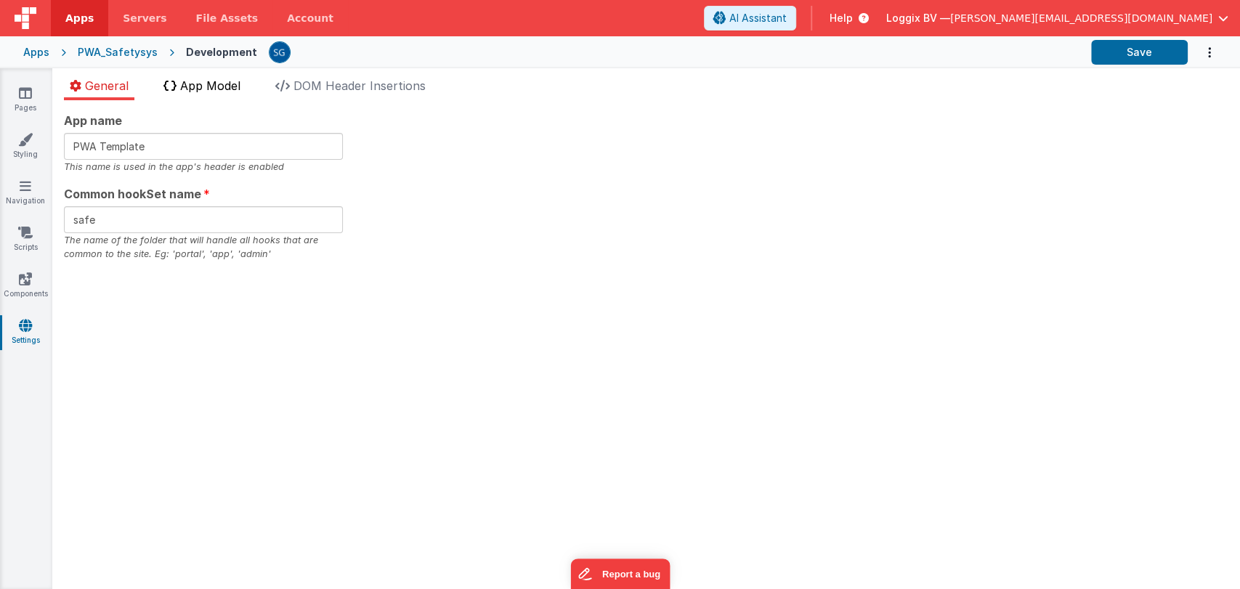
click at [203, 88] on span "App Model" at bounding box center [210, 85] width 60 height 15
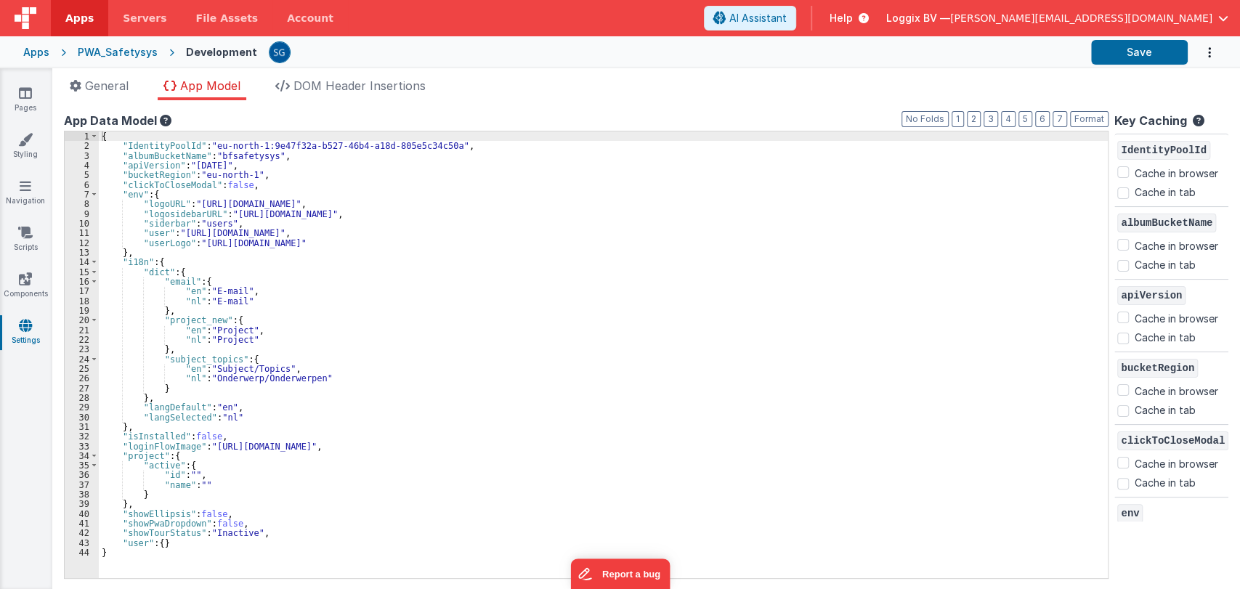
checkbox input "false"
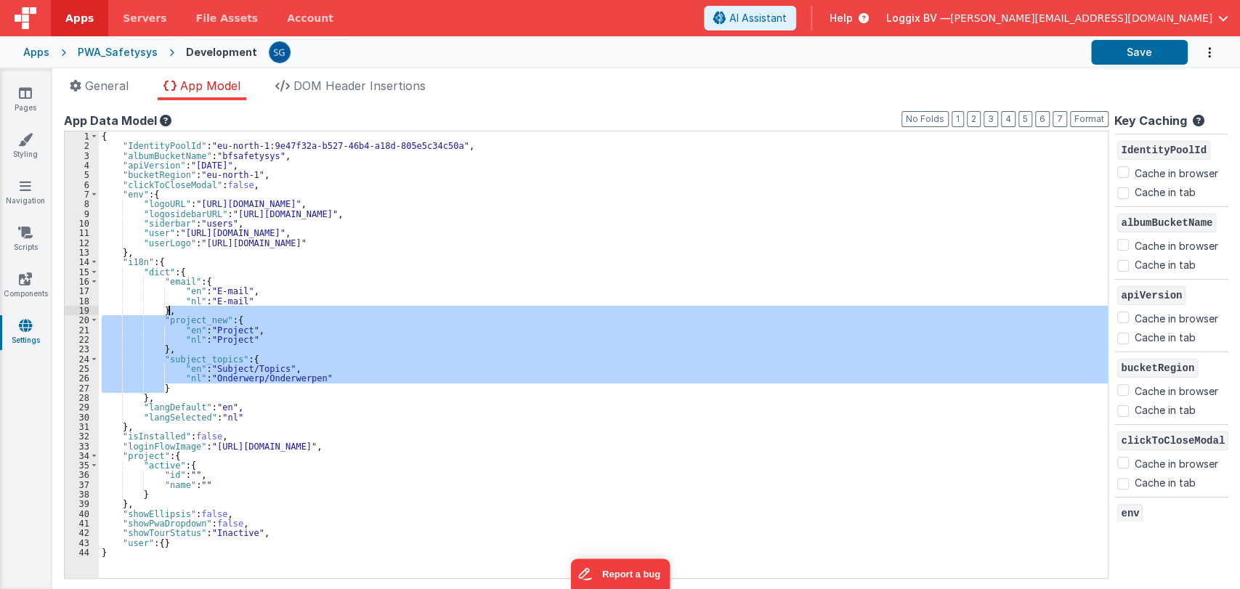
drag, startPoint x: 169, startPoint y: 387, endPoint x: 174, endPoint y: 312, distance: 74.3
click at [174, 312] on div "{ "IdentityPoolId" : "eu-north-1:9e47f32a-b527-46b4-a18d-805e5c34c50a" , "album…" at bounding box center [603, 365] width 1009 height 466
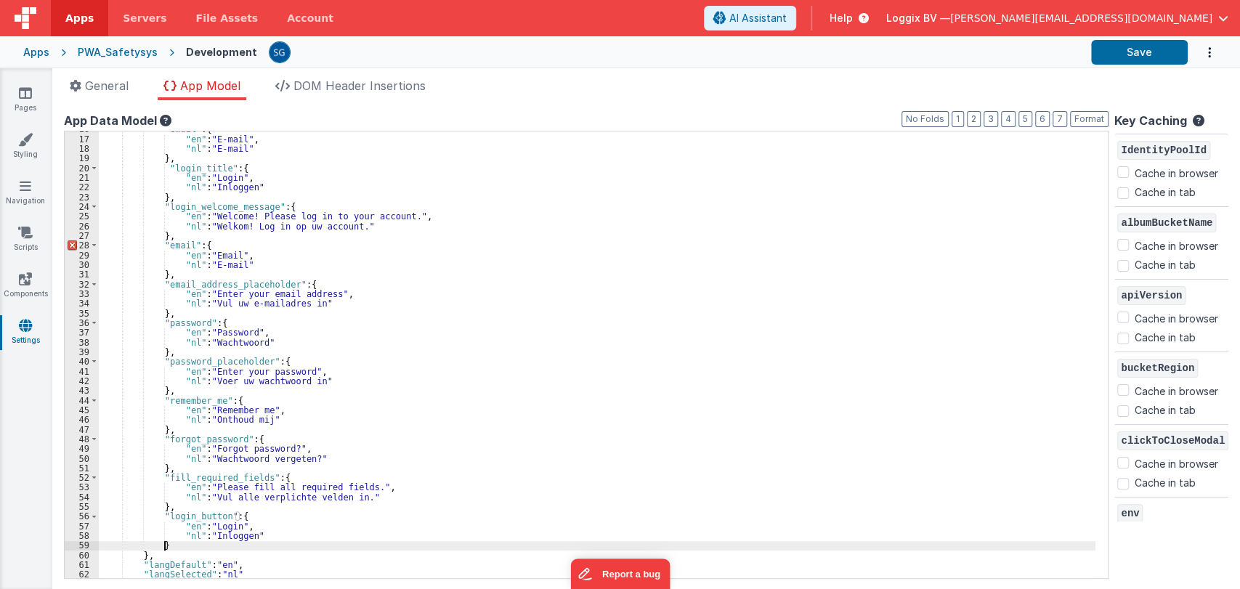
scroll to position [152, 0]
click at [1086, 116] on button "Format" at bounding box center [1089, 119] width 39 height 16
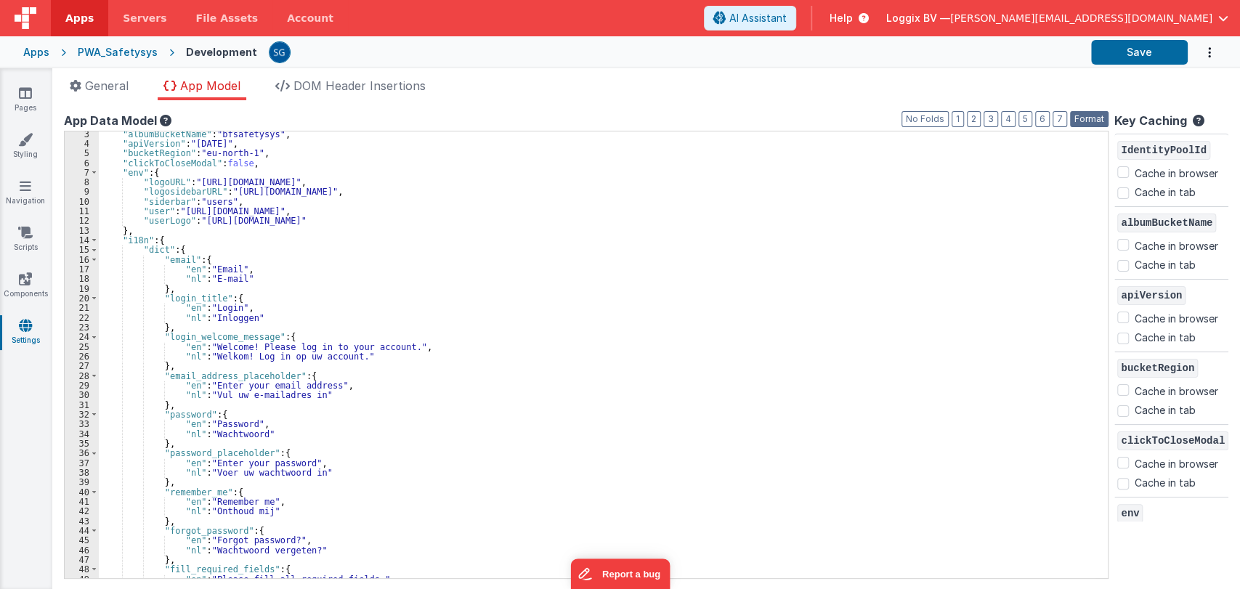
scroll to position [20, 0]
click at [1117, 54] on button "Save" at bounding box center [1139, 52] width 97 height 25
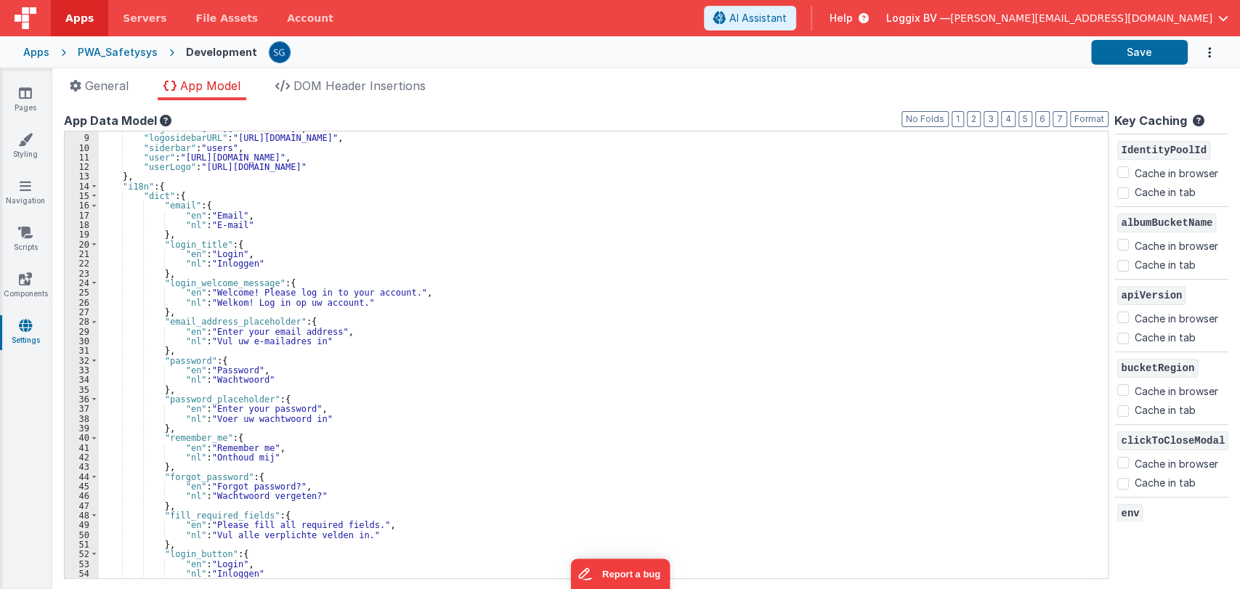
scroll to position [76, 0]
click at [35, 102] on link "Pages" at bounding box center [25, 100] width 52 height 29
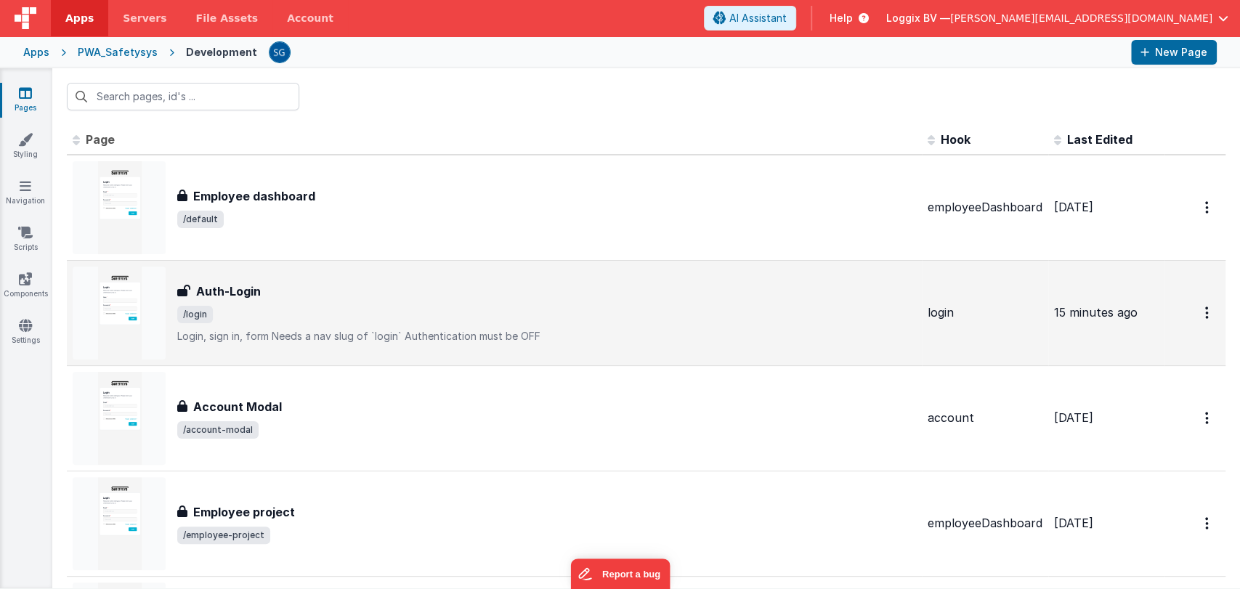
click at [286, 286] on div "Auth-Login" at bounding box center [546, 291] width 739 height 17
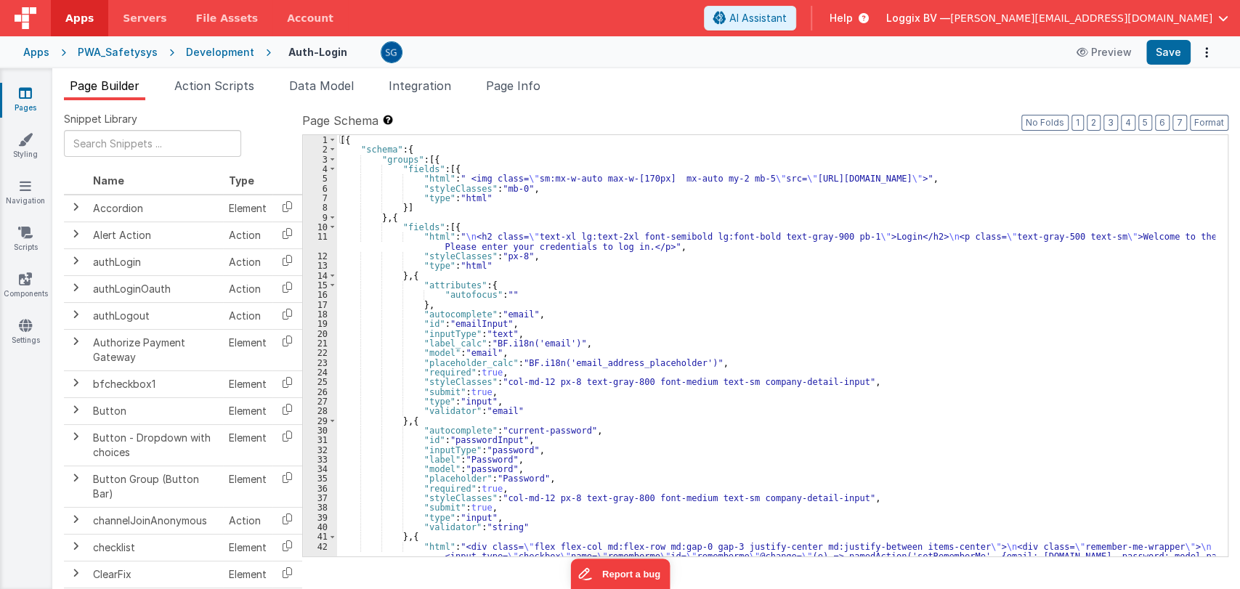
click at [574, 240] on div "[{ "schema" : { "groups" : [{ "fields" : [{ "html" : " <img class= \" sm:mx-w-a…" at bounding box center [776, 370] width 878 height 470
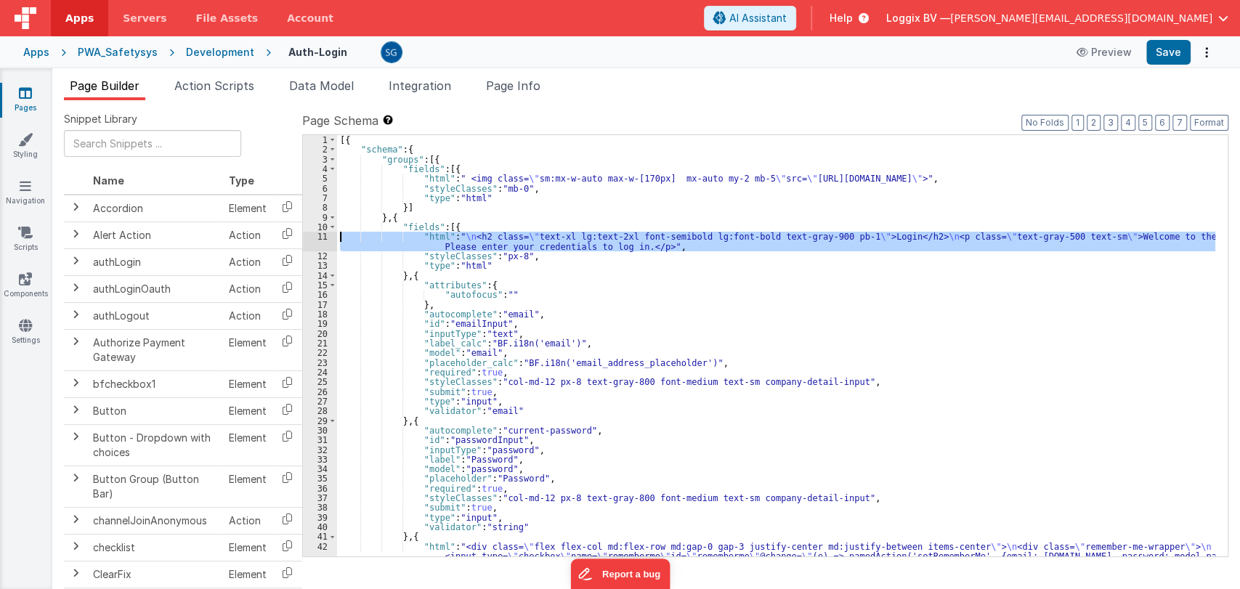
click at [326, 235] on div "11" at bounding box center [320, 242] width 34 height 20
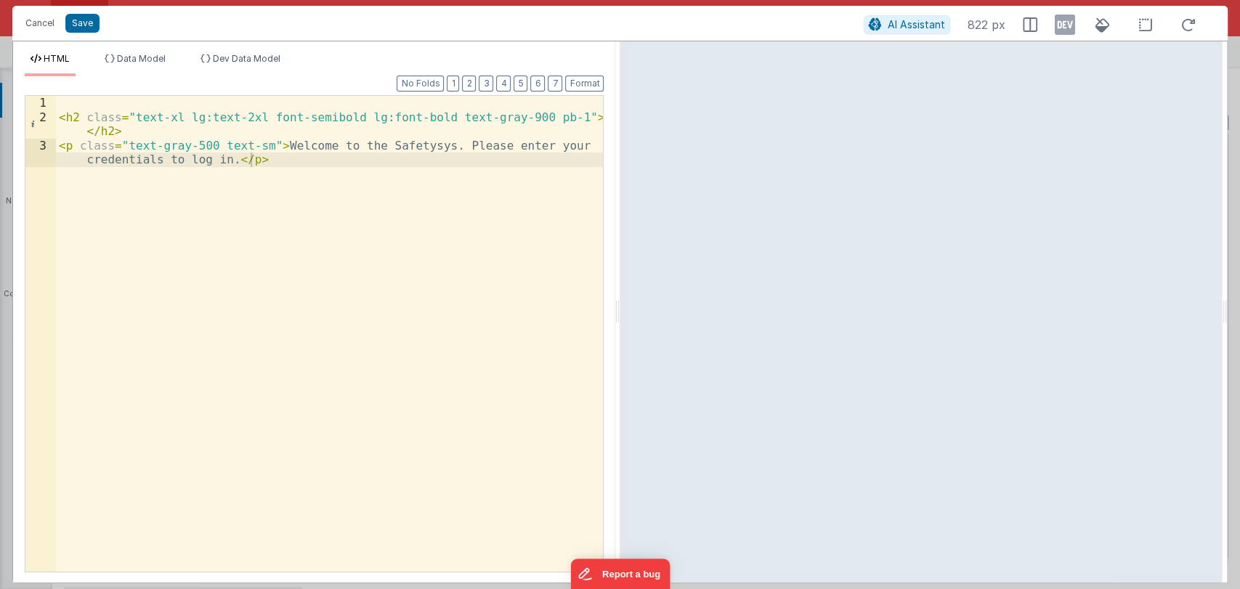
click at [575, 118] on div "< h2 class = "text-xl lg:text-2xl font-semibold lg:font-bold text-gray-900 pb-1…" at bounding box center [330, 355] width 548 height 519
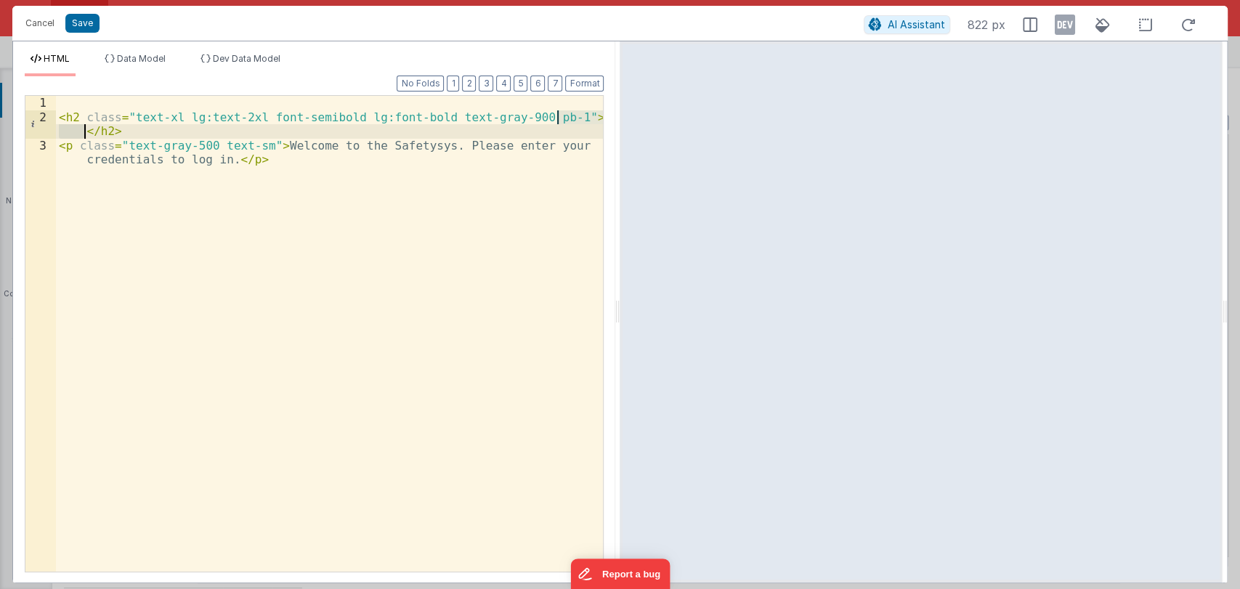
click at [575, 118] on div "< h2 class = "text-xl lg:text-2xl font-semibold lg:font-bold text-gray-900 pb-1…" at bounding box center [330, 355] width 548 height 519
click at [124, 131] on div "< h2 class = "text-xl lg:text-2xl font-semibold lg:font-bold text-gray-900 pb-1…" at bounding box center [330, 355] width 548 height 519
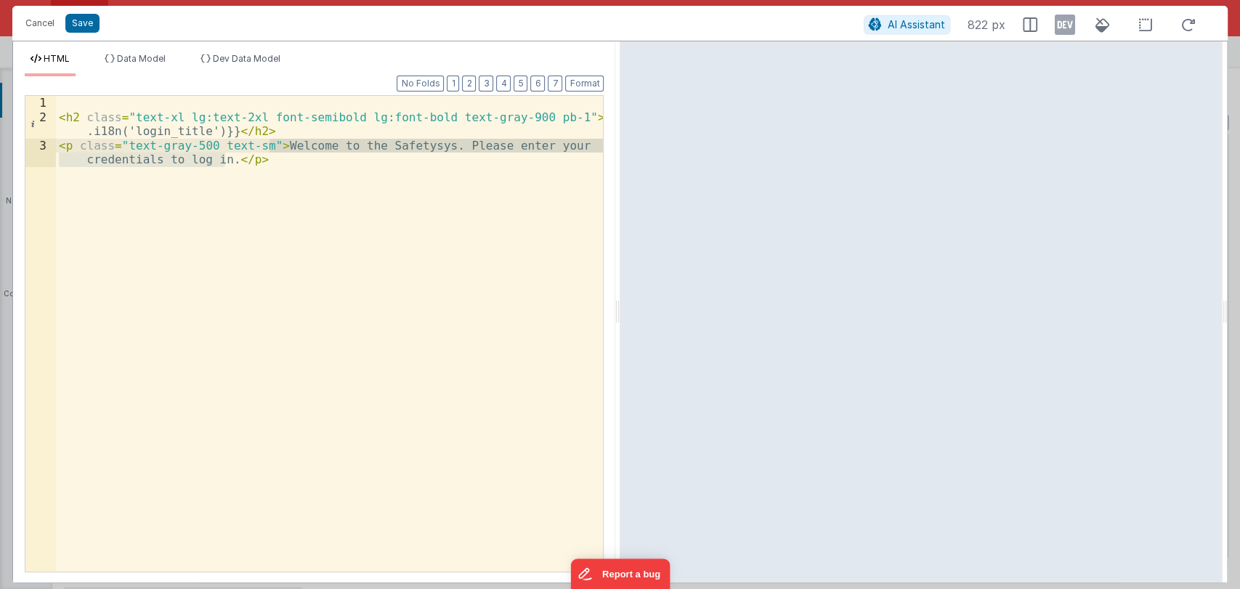
drag, startPoint x: 224, startPoint y: 160, endPoint x: 272, endPoint y: 147, distance: 49.5
click at [272, 147] on div "< h2 class = "text-xl lg:text-2xl font-semibold lg:font-bold text-gray-900 pb-1…" at bounding box center [330, 355] width 548 height 519
click at [597, 80] on button "Format" at bounding box center [584, 84] width 39 height 16
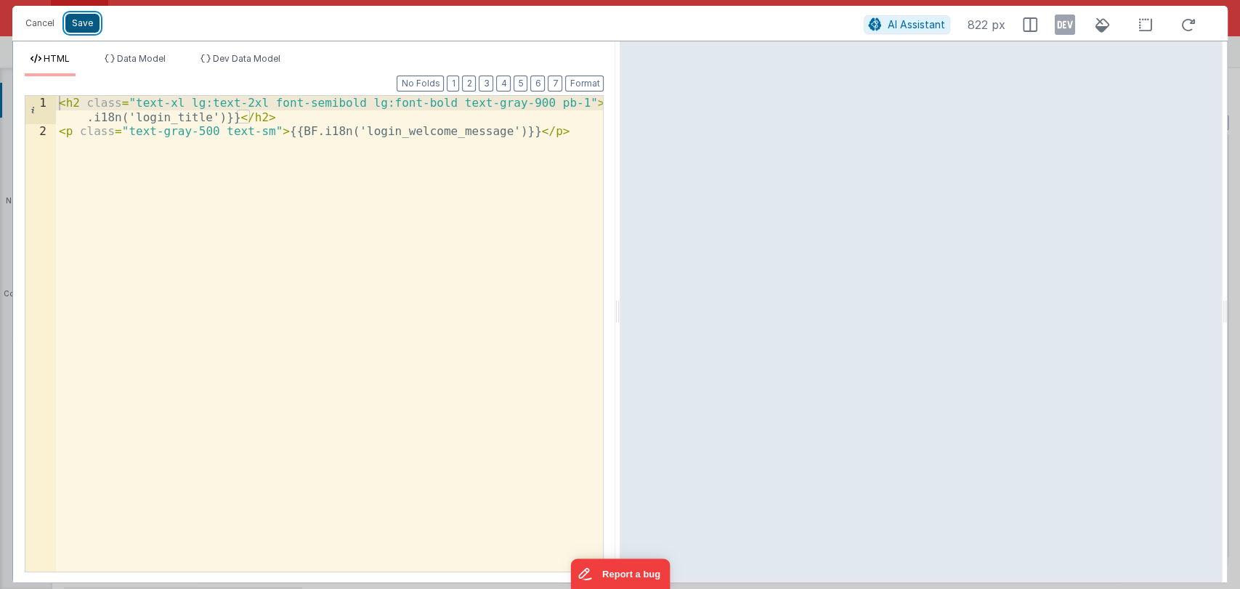
click at [88, 19] on button "Save" at bounding box center [82, 23] width 34 height 19
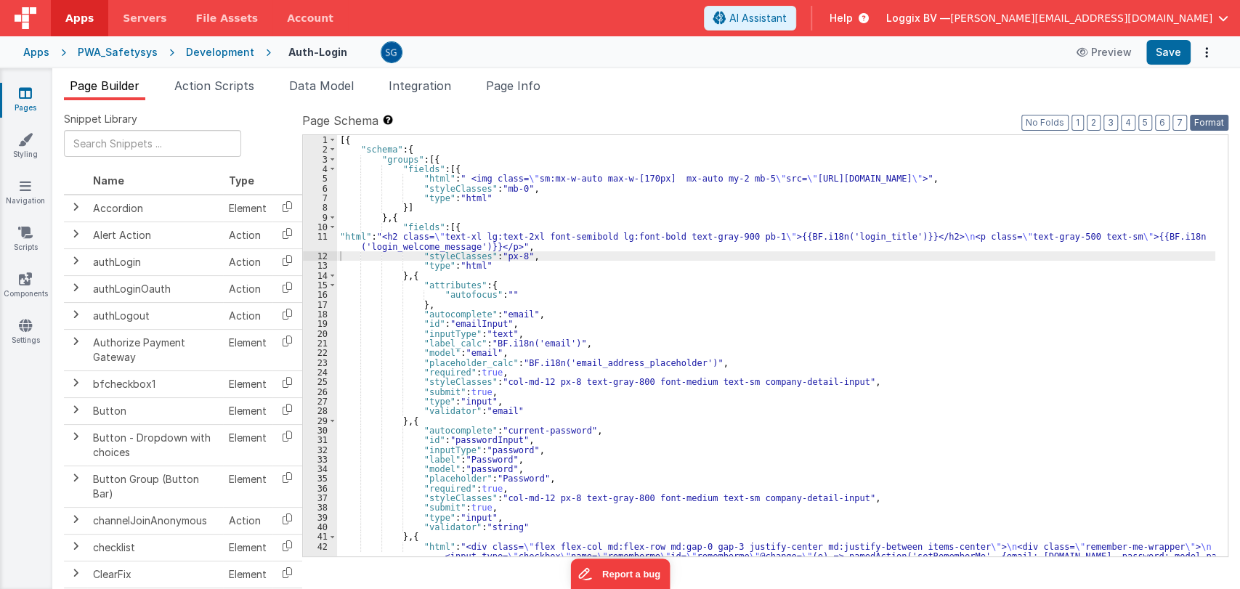
click at [1201, 123] on button "Format" at bounding box center [1209, 123] width 39 height 16
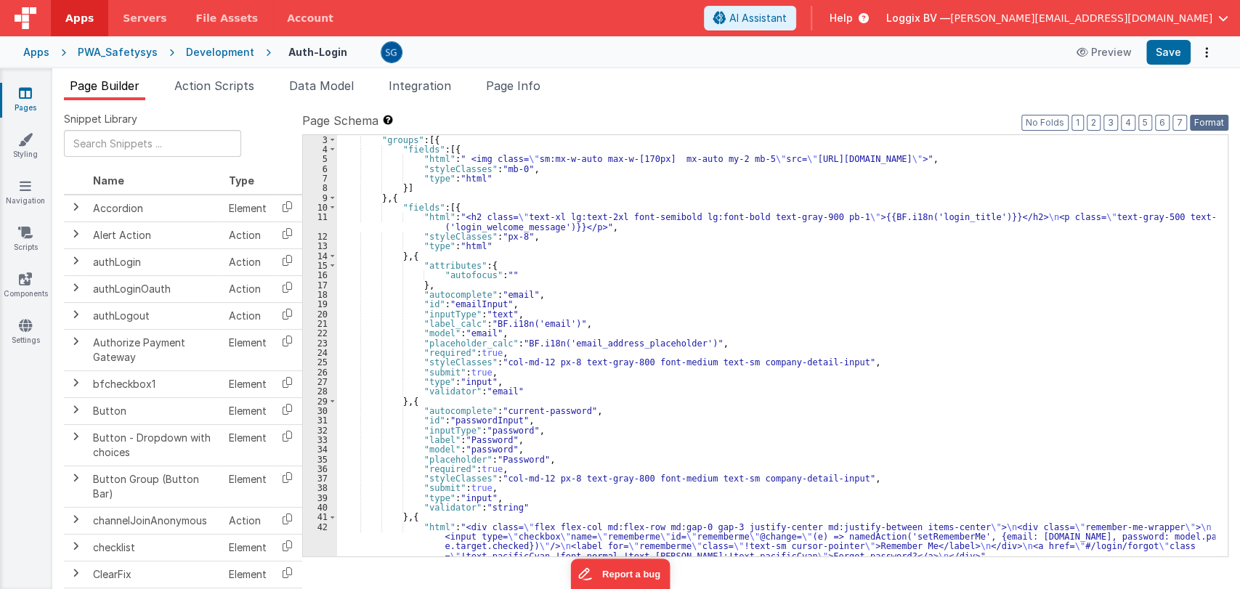
scroll to position [21, 0]
click at [615, 340] on div ""groups" : [{ "fields" : [{ "html" : " <img class= \" sm:mx-w-auto max-w-[170px…" at bounding box center [776, 354] width 878 height 441
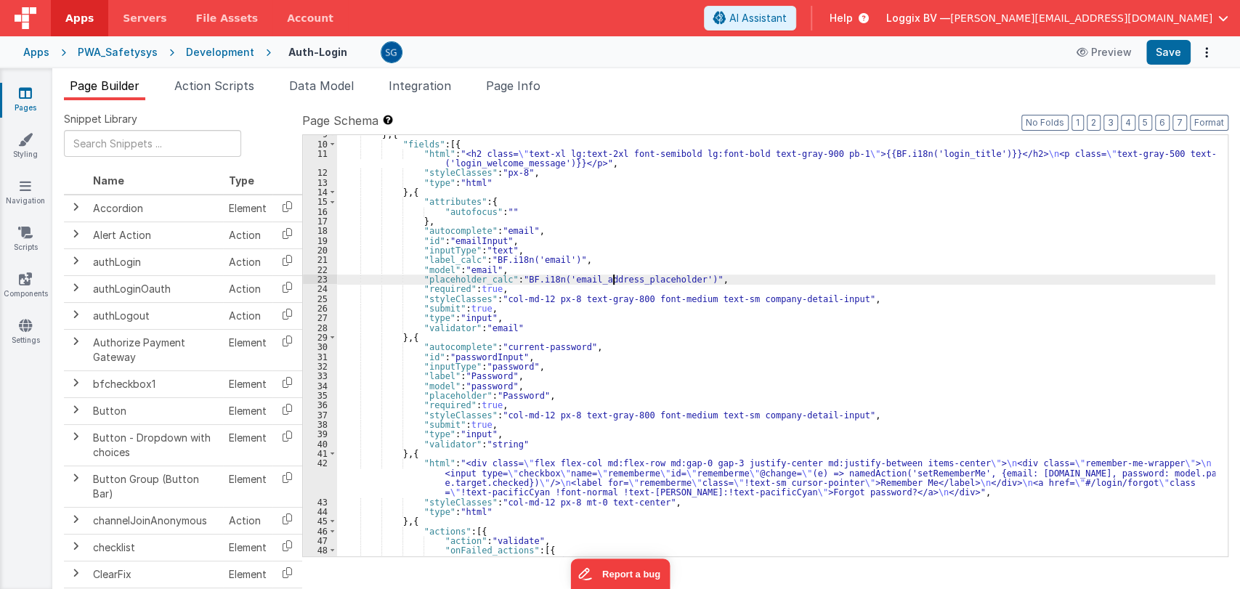
scroll to position [83, 0]
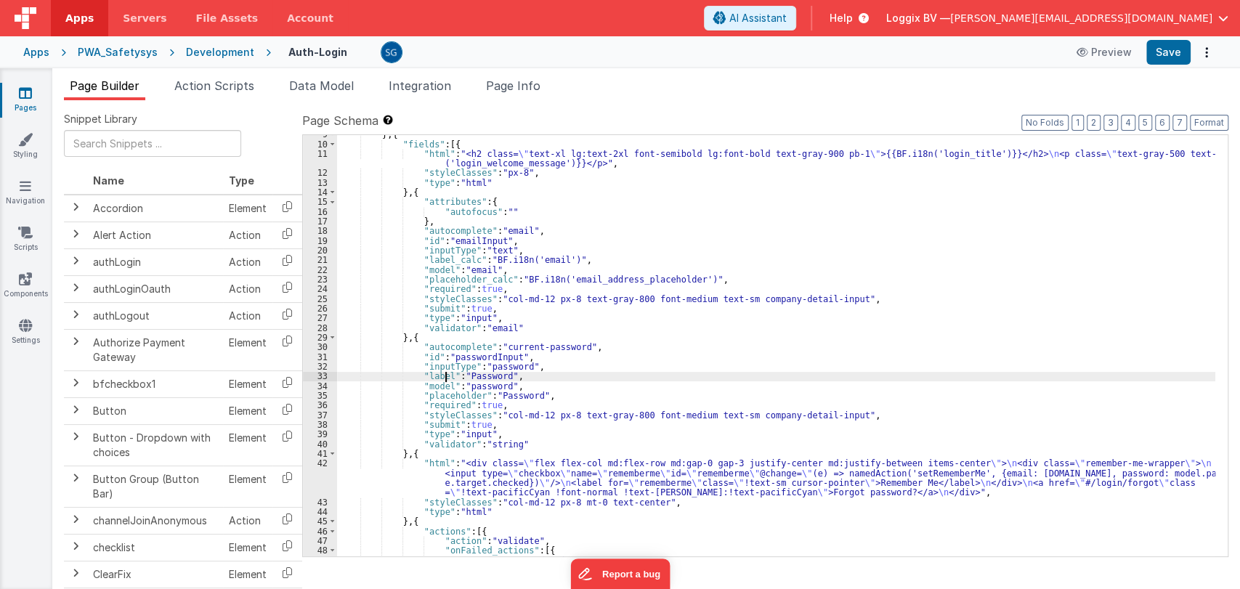
click at [445, 376] on div "} , { "fields" : [{ "html" : "<h2 class= \" text-xl lg:text-2xl font-semibold l…" at bounding box center [776, 349] width 878 height 441
click at [515, 376] on div "} , { "fields" : [{ "html" : "<h2 class= \" text-xl lg:text-2xl font-semibold l…" at bounding box center [776, 349] width 878 height 441
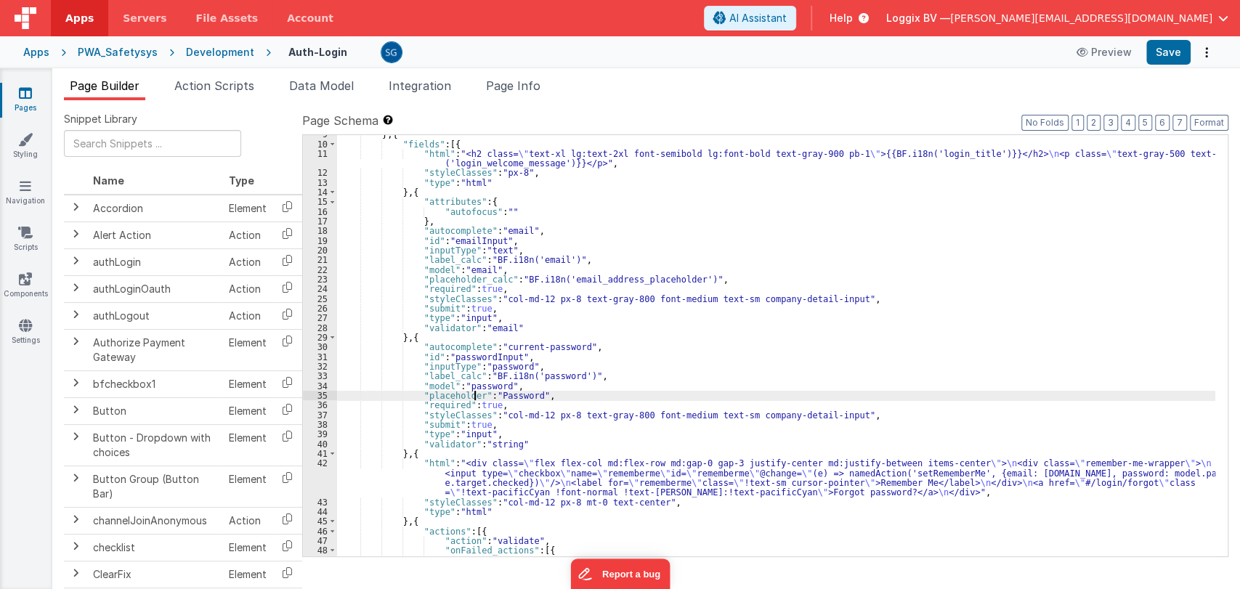
click at [474, 395] on div "} , { "fields" : [{ "html" : "<h2 class= \" text-xl lg:text-2xl font-semibold l…" at bounding box center [776, 349] width 878 height 441
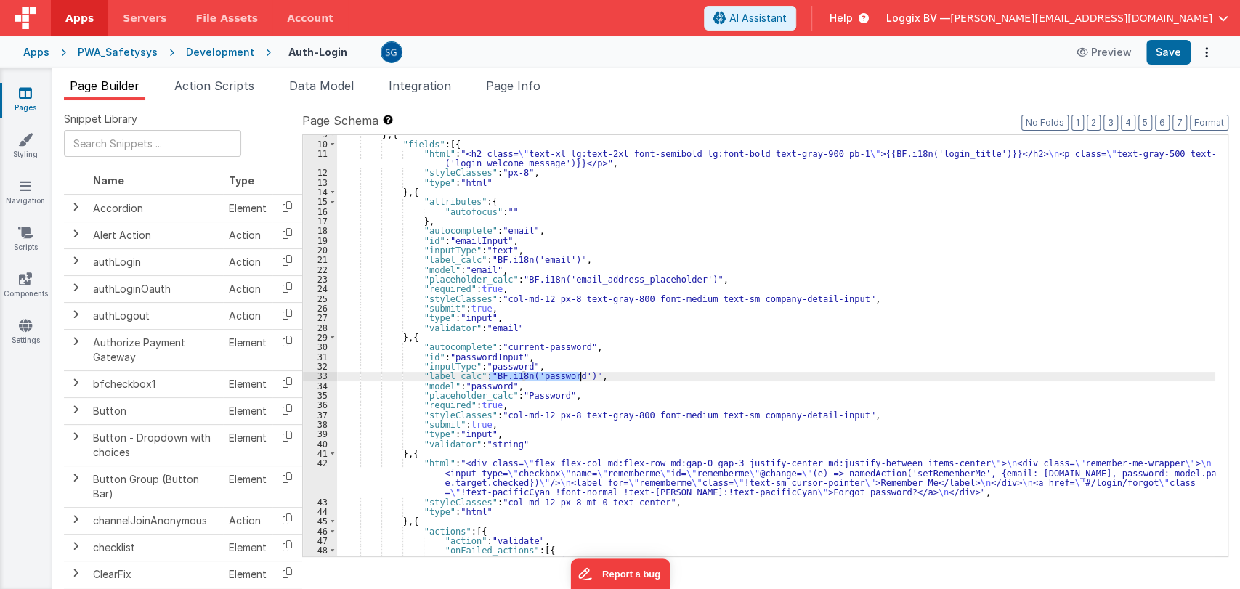
drag, startPoint x: 487, startPoint y: 374, endPoint x: 578, endPoint y: 377, distance: 90.9
click at [578, 377] on div "} , { "fields" : [{ "html" : "<h2 class= \" text-xl lg:text-2xl font-semibold l…" at bounding box center [776, 349] width 878 height 441
click at [527, 397] on div "} , { "fields" : [{ "html" : "<h2 class= \" text-xl lg:text-2xl font-semibold l…" at bounding box center [776, 349] width 878 height 441
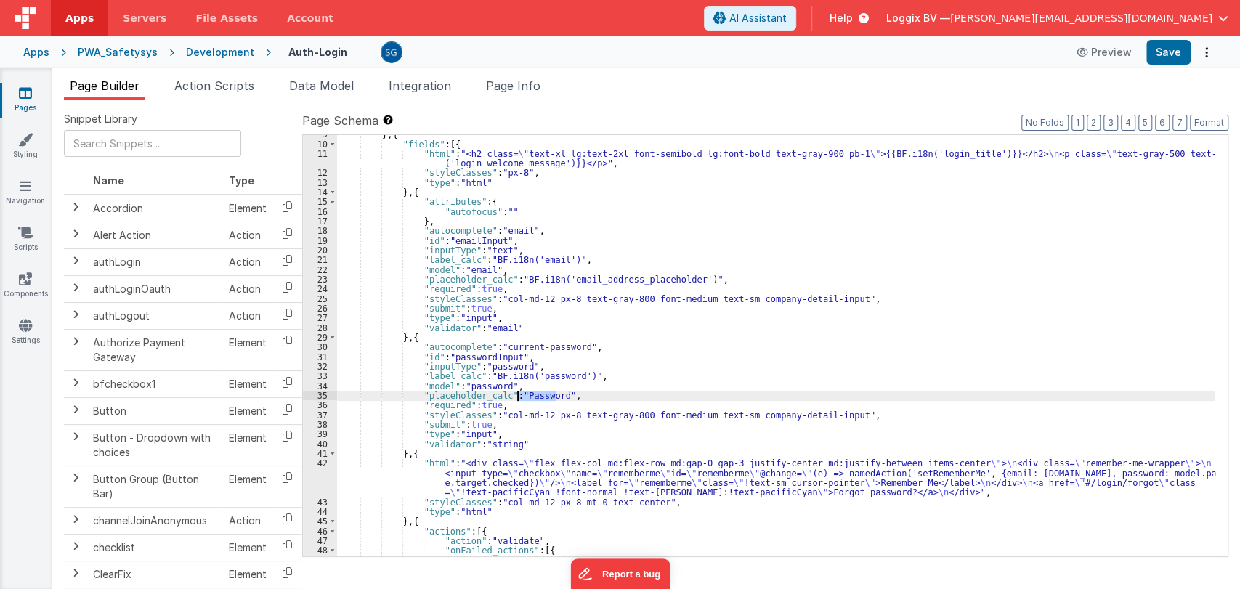
click at [527, 397] on div "} , { "fields" : [{ "html" : "<h2 class= \" text-xl lg:text-2xl font-semibold l…" at bounding box center [776, 349] width 878 height 441
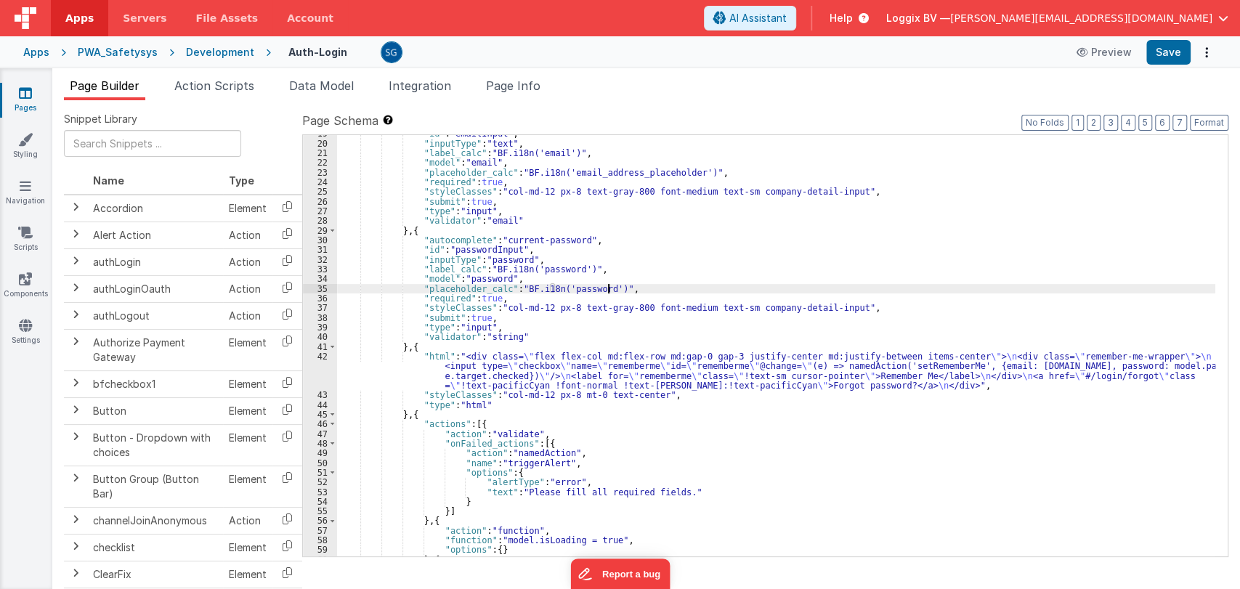
scroll to position [190, 0]
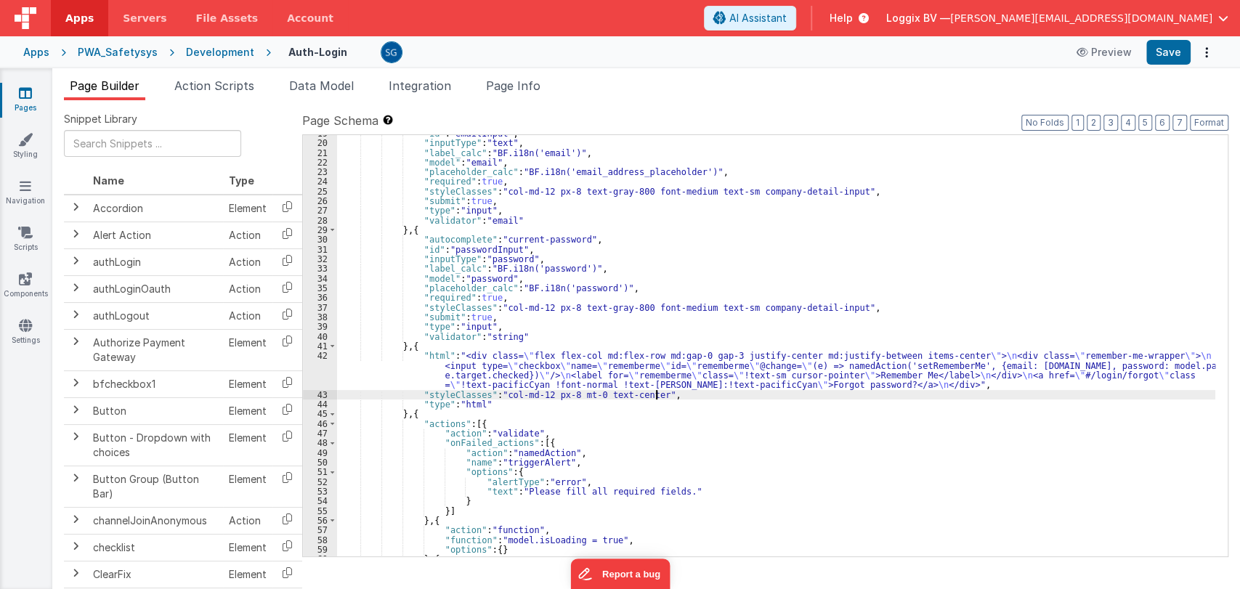
click at [667, 397] on div ""id" : "emailInput" , "inputType" : "text" , "label_calc" : "BF.i18n('email')" …" at bounding box center [776, 349] width 878 height 441
click at [320, 356] on div "42" at bounding box center [320, 370] width 34 height 39
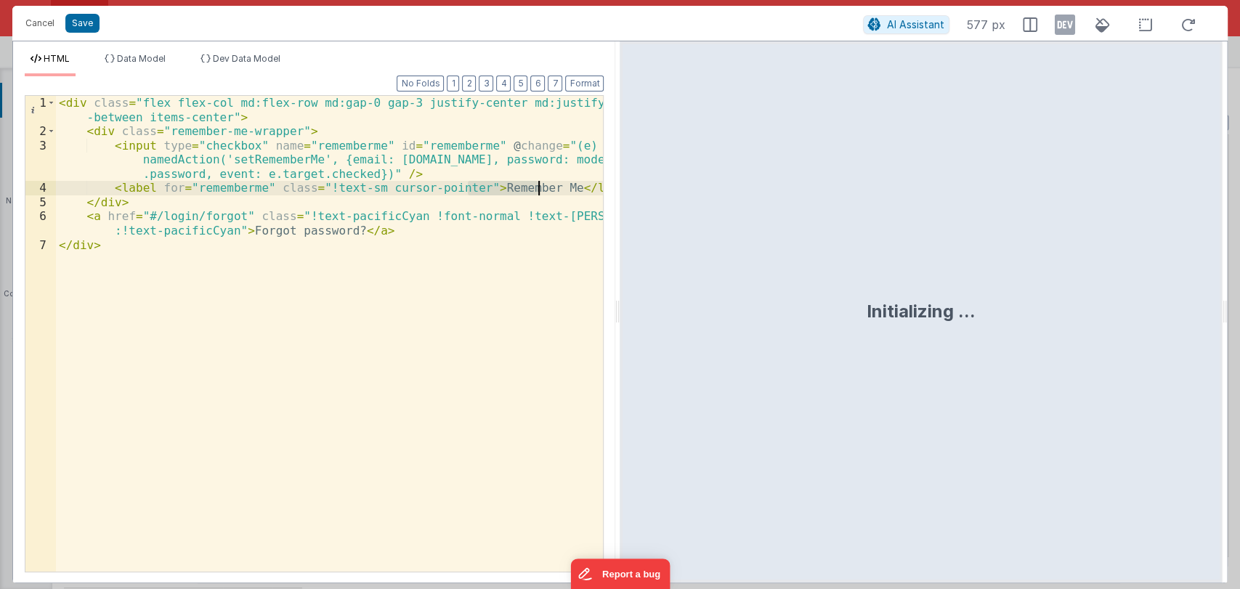
drag, startPoint x: 466, startPoint y: 186, endPoint x: 536, endPoint y: 185, distance: 69.8
click at [536, 185] on div "< div class = "flex flex-col md:flex-row md:gap-0 gap-3 justify-center md:justi…" at bounding box center [330, 355] width 548 height 519
click at [482, 187] on div "< div class = "flex flex-col md:flex-row md:gap-0 gap-3 justify-center md:justi…" at bounding box center [330, 355] width 548 height 519
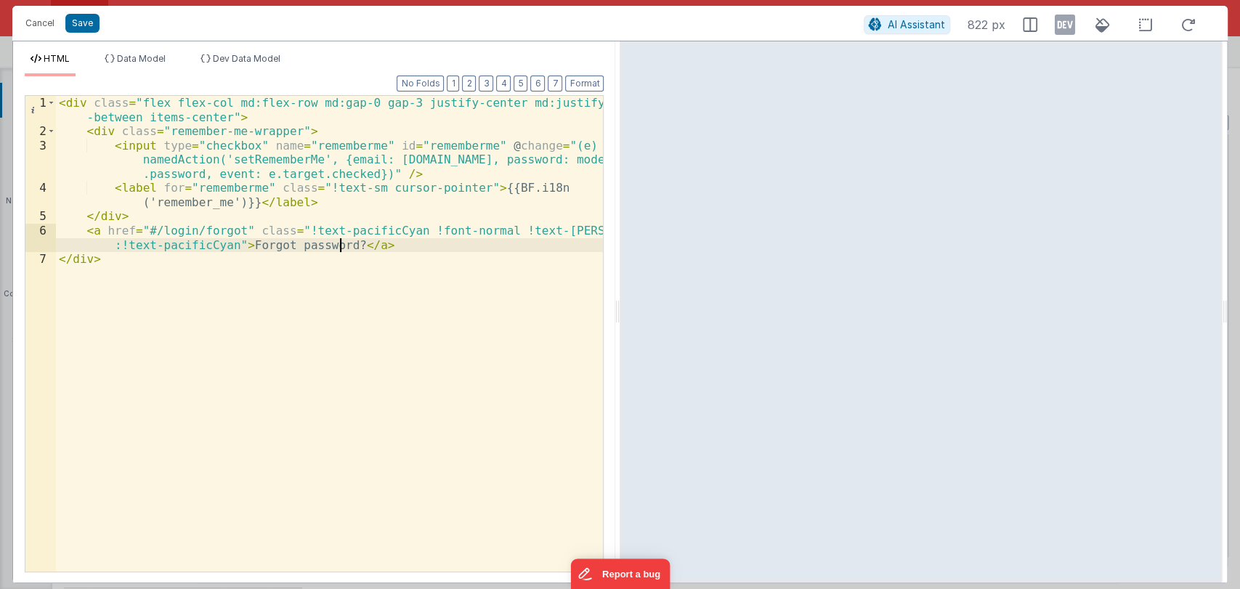
click at [337, 244] on div "< div class = "flex flex-col md:flex-row md:gap-0 gap-3 justify-center md:justi…" at bounding box center [330, 355] width 548 height 519
click at [591, 85] on button "Format" at bounding box center [584, 84] width 39 height 16
click at [78, 25] on button "Save" at bounding box center [82, 23] width 34 height 19
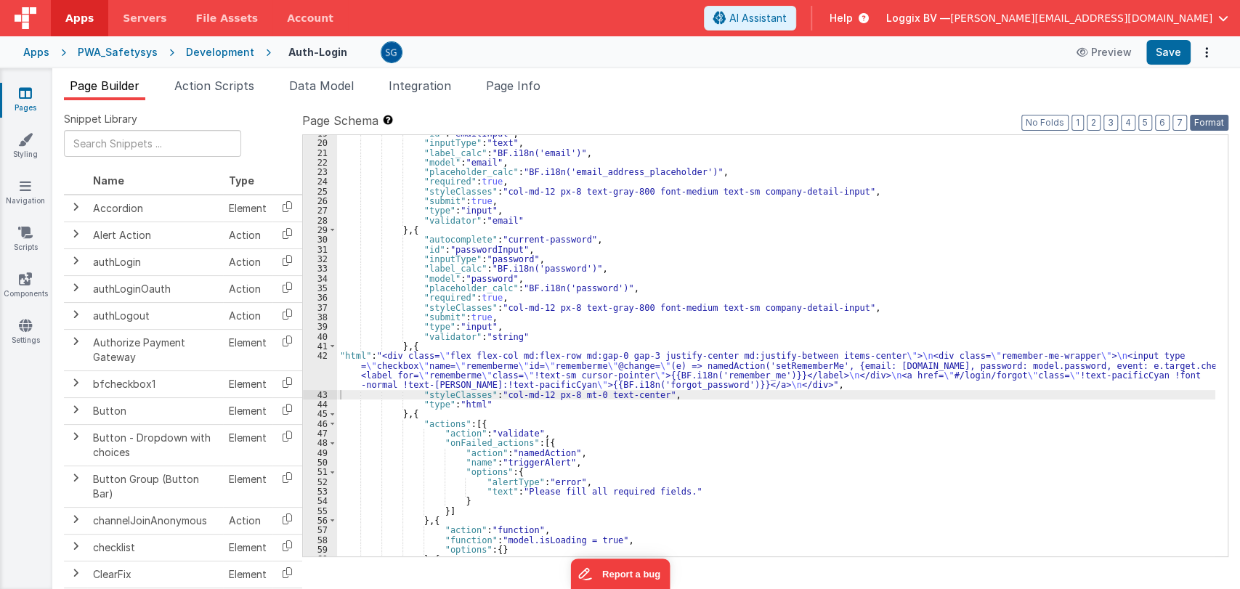
click at [1207, 125] on button "Format" at bounding box center [1209, 123] width 39 height 16
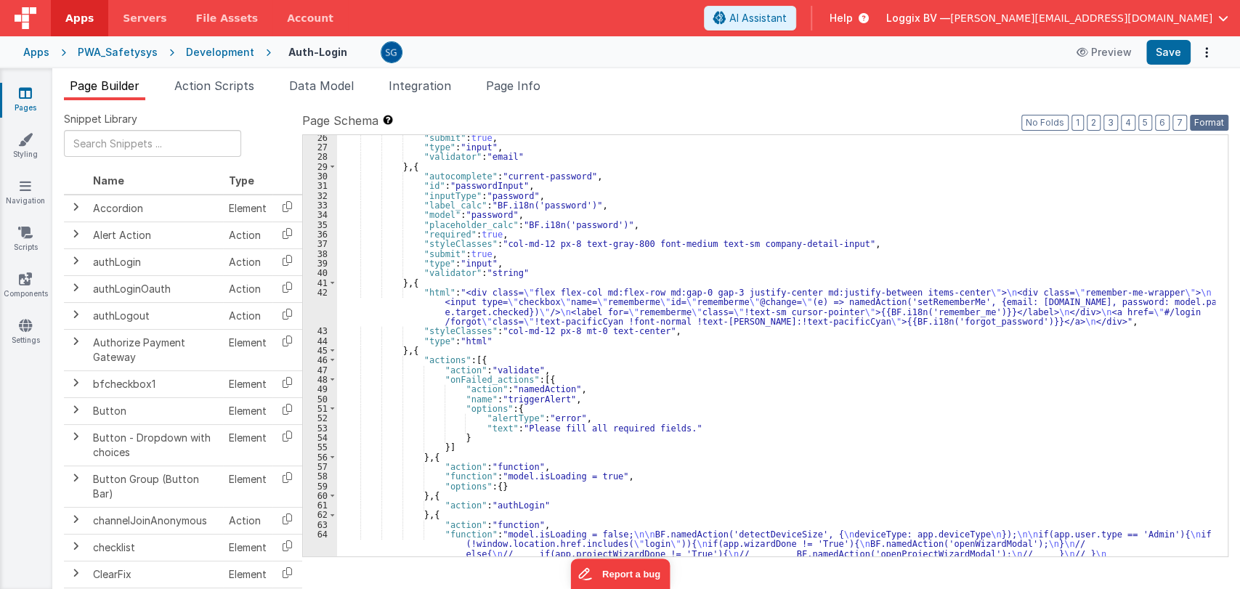
scroll to position [256, 0]
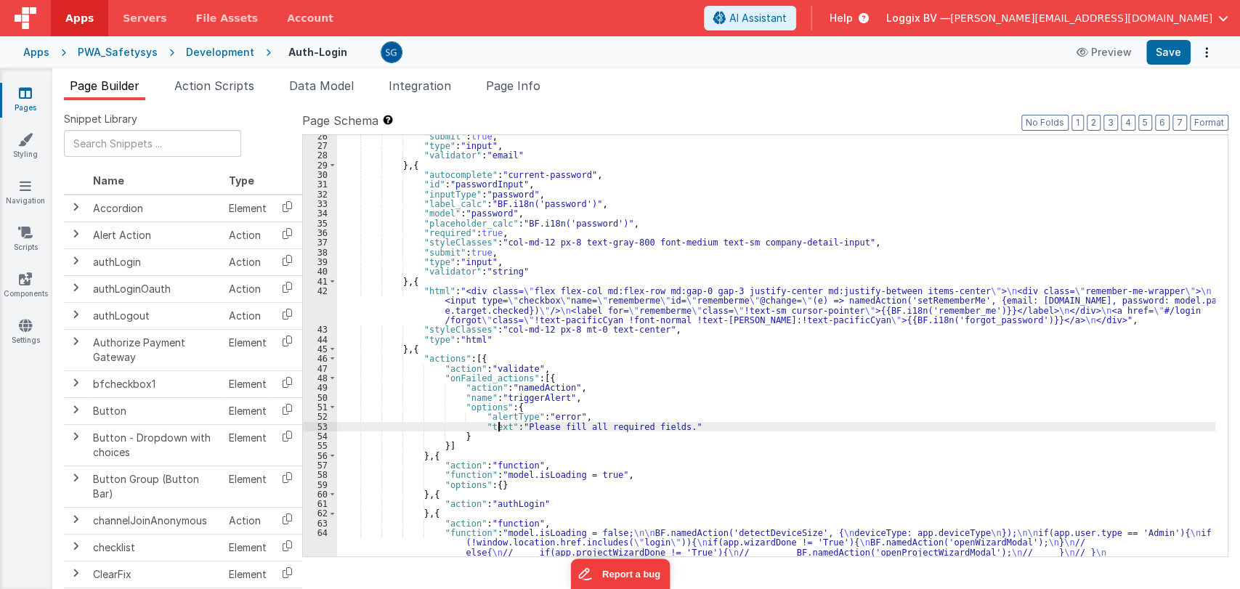
click at [497, 424] on div ""submit" : true , "type" : "input" , "validator" : "email" } , { "autocomplete"…" at bounding box center [776, 405] width 878 height 547
drag, startPoint x: 543, startPoint y: 426, endPoint x: 693, endPoint y: 428, distance: 150.4
click at [693, 428] on div ""submit" : true , "type" : "input" , "validator" : "email" } , { "autocomplete"…" at bounding box center [776, 405] width 878 height 547
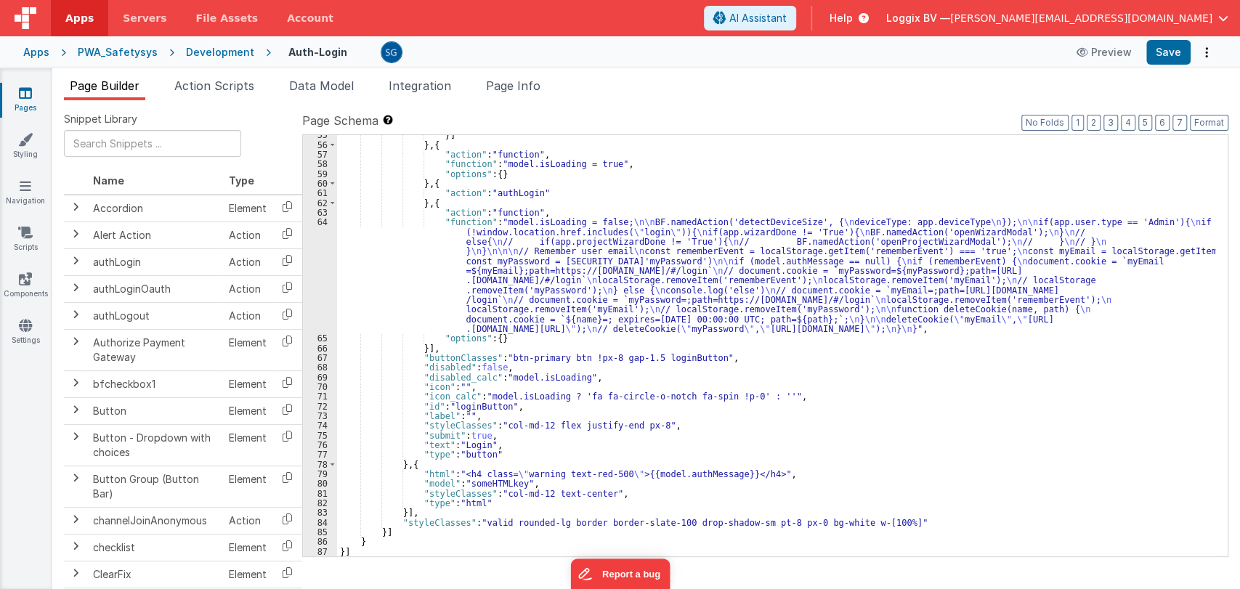
scroll to position [566, 0]
click at [437, 444] on div "}] } , { "action" : "function" , "function" : "model.isLoading = true" , "optio…" at bounding box center [776, 350] width 878 height 441
click at [500, 446] on div "}] } , { "action" : "function" , "function" : "model.isLoading = true" , "optio…" at bounding box center [776, 350] width 878 height 441
click at [496, 443] on div "}] } , { "action" : "function" , "function" : "model.isLoading = true" , "optio…" at bounding box center [776, 350] width 878 height 441
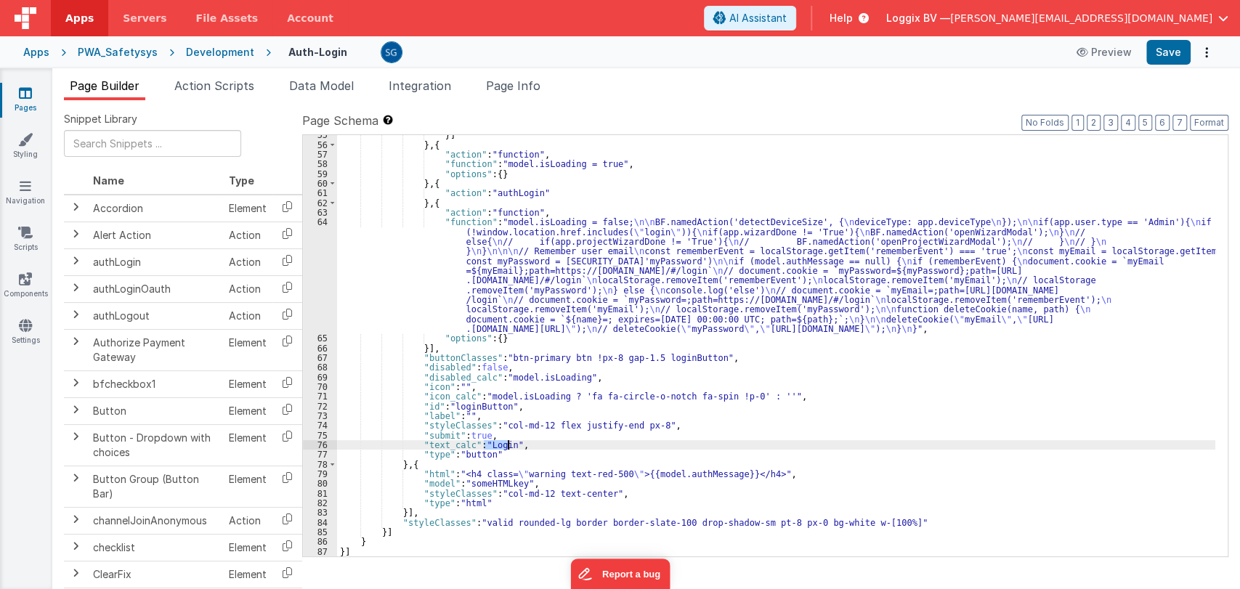
click at [496, 443] on div "}] } , { "action" : "function" , "function" : "model.isLoading = true" , "optio…" at bounding box center [776, 350] width 878 height 441
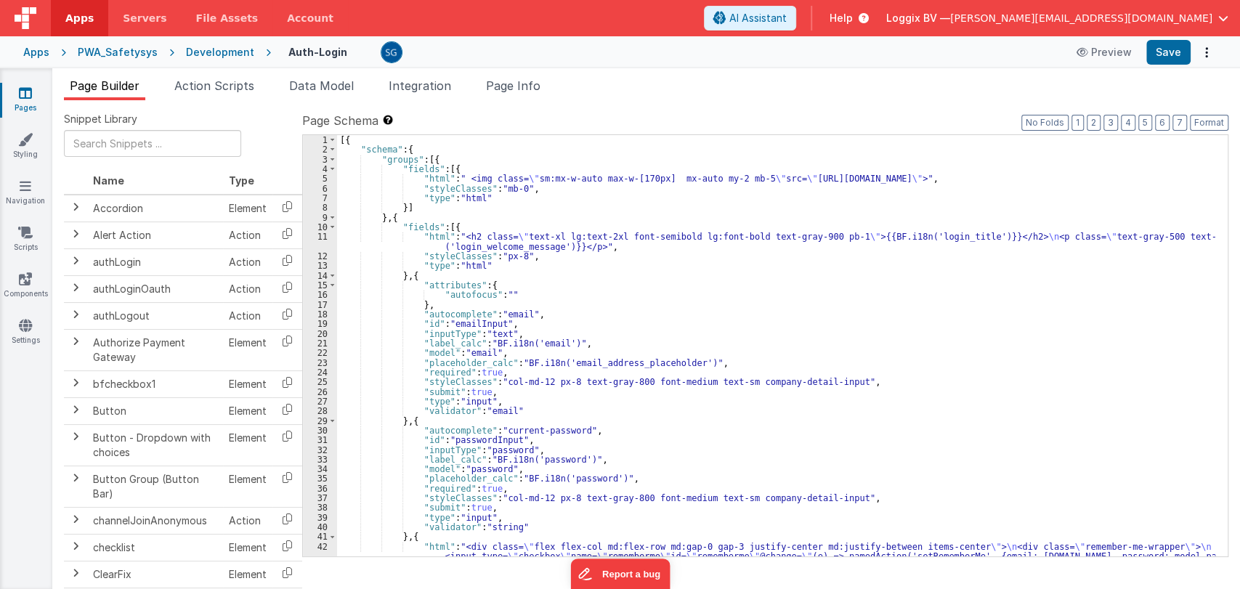
scroll to position [0, 0]
click at [1170, 60] on button "Save" at bounding box center [1168, 52] width 44 height 25
click at [16, 322] on link "Settings" at bounding box center [25, 332] width 52 height 29
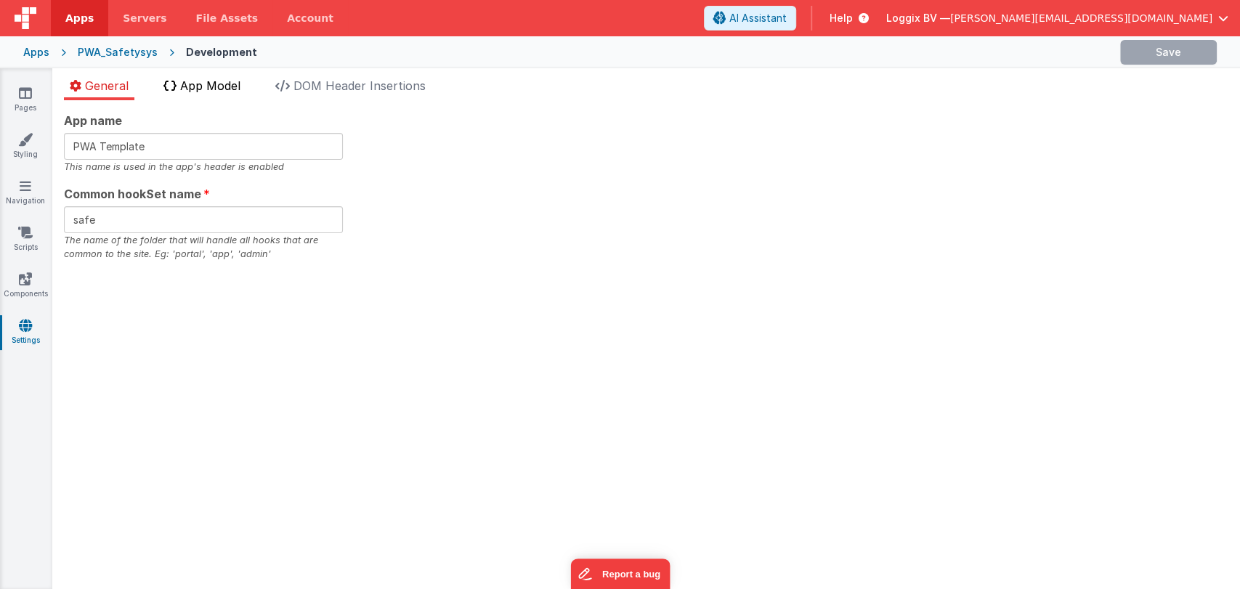
click at [198, 90] on span "App Model" at bounding box center [210, 85] width 60 height 15
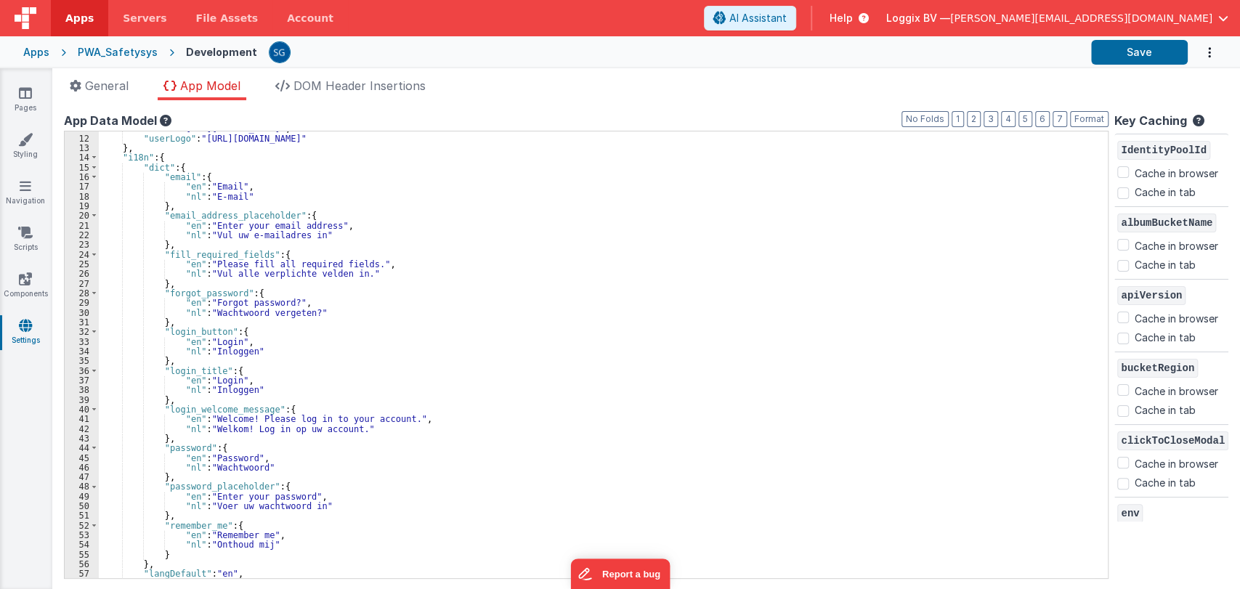
scroll to position [105, 0]
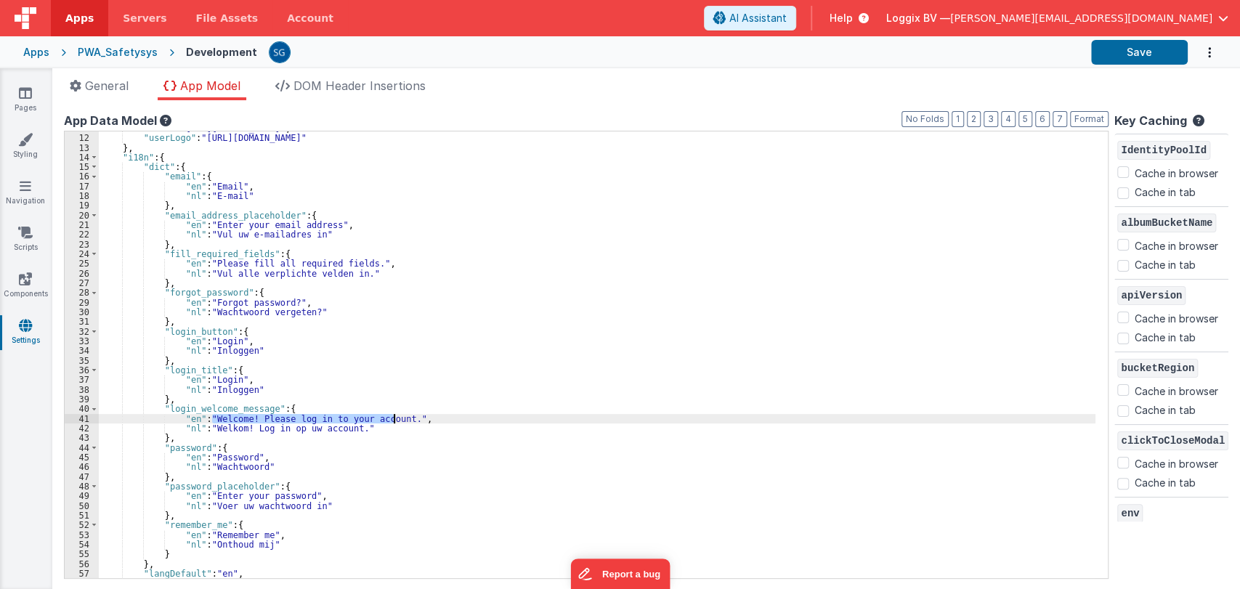
drag, startPoint x: 211, startPoint y: 416, endPoint x: 396, endPoint y: 419, distance: 184.6
click at [396, 419] on div ""user" : "https://ucarecdn.com/8cddae15-94b7-4814-af70-17a78fa65df0/" , "userLo…" at bounding box center [597, 357] width 997 height 466
click at [397, 419] on div ""user" : "https://ucarecdn.com/8cddae15-94b7-4814-af70-17a78fa65df0/" , "userLo…" at bounding box center [597, 357] width 997 height 466
drag, startPoint x: 397, startPoint y: 419, endPoint x: 212, endPoint y: 420, distance: 184.5
click at [212, 420] on div ""user" : "https://ucarecdn.com/8cddae15-94b7-4814-af70-17a78fa65df0/" , "userLo…" at bounding box center [597, 357] width 997 height 466
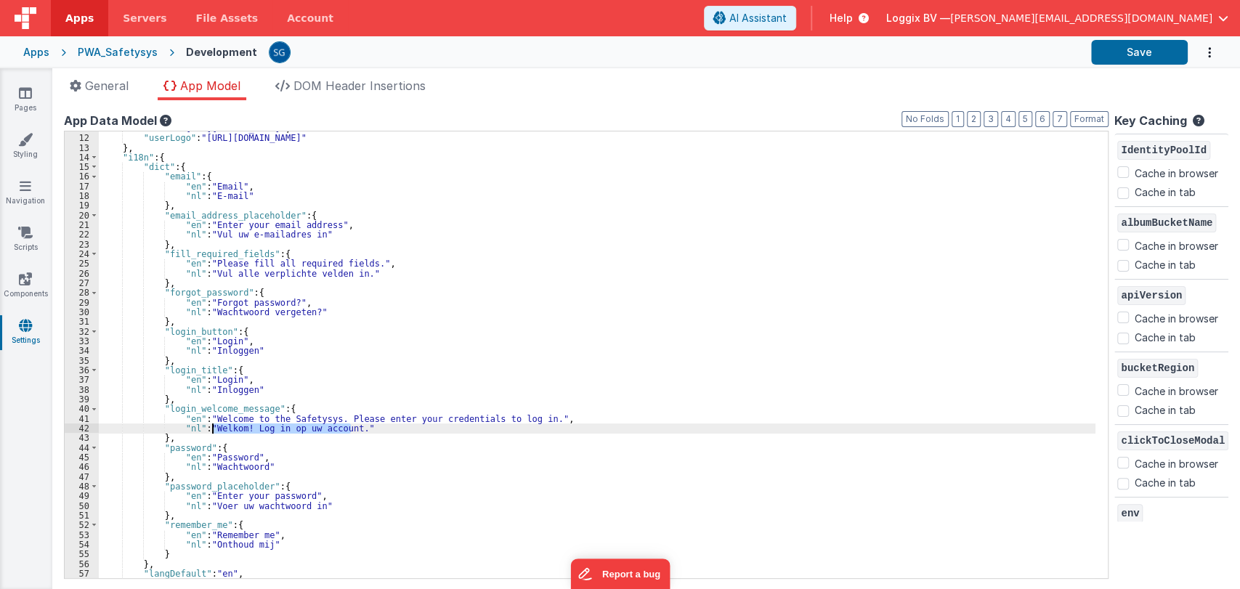
drag, startPoint x: 349, startPoint y: 429, endPoint x: 213, endPoint y: 426, distance: 136.6
click at [213, 426] on div ""user" : "https://ucarecdn.com/8cddae15-94b7-4814-af70-17a78fa65df0/" , "userLo…" at bounding box center [597, 357] width 997 height 466
click at [1140, 52] on button "Save" at bounding box center [1139, 52] width 97 height 25
click at [26, 106] on link "Pages" at bounding box center [25, 100] width 52 height 29
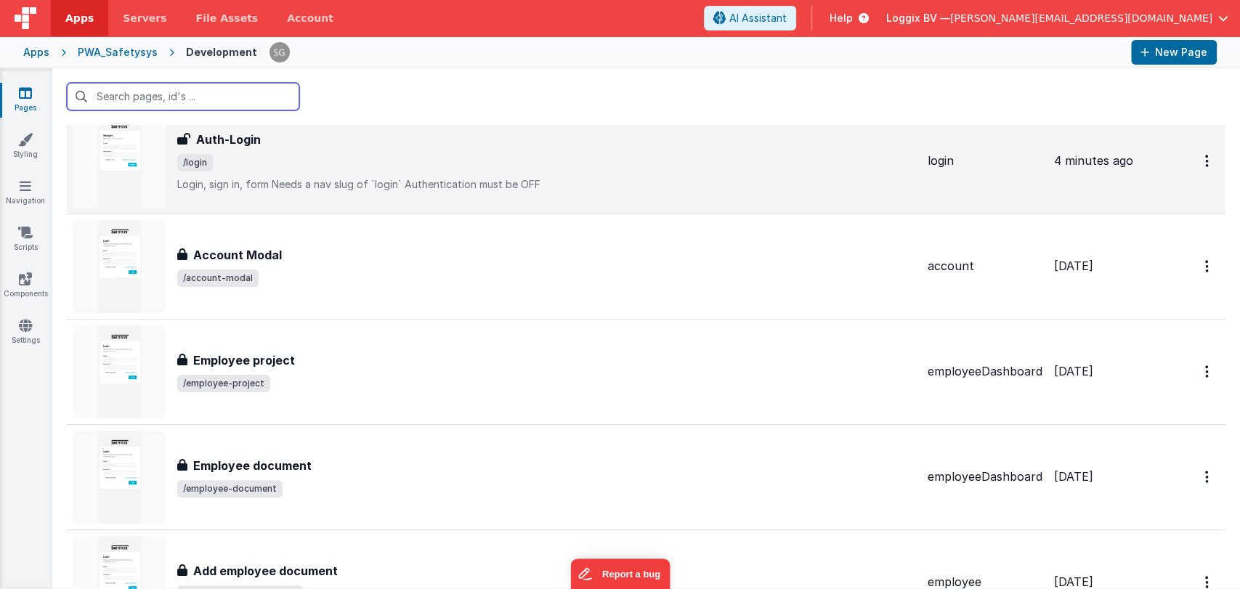
scroll to position [198, 0]
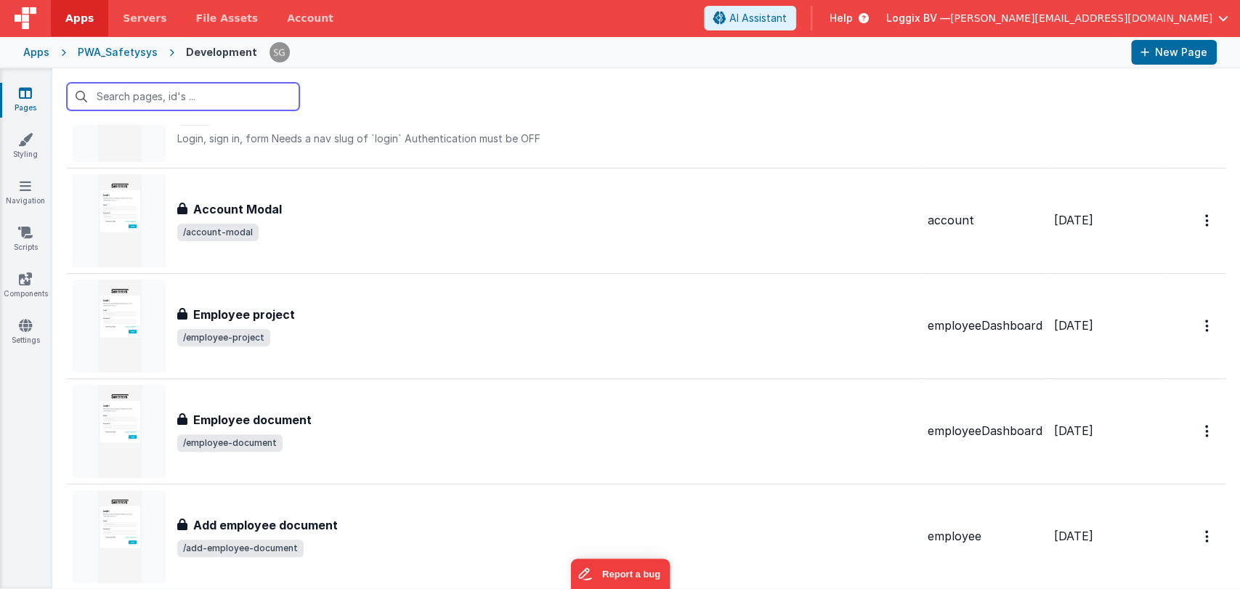
click at [182, 93] on input "text" at bounding box center [183, 97] width 232 height 28
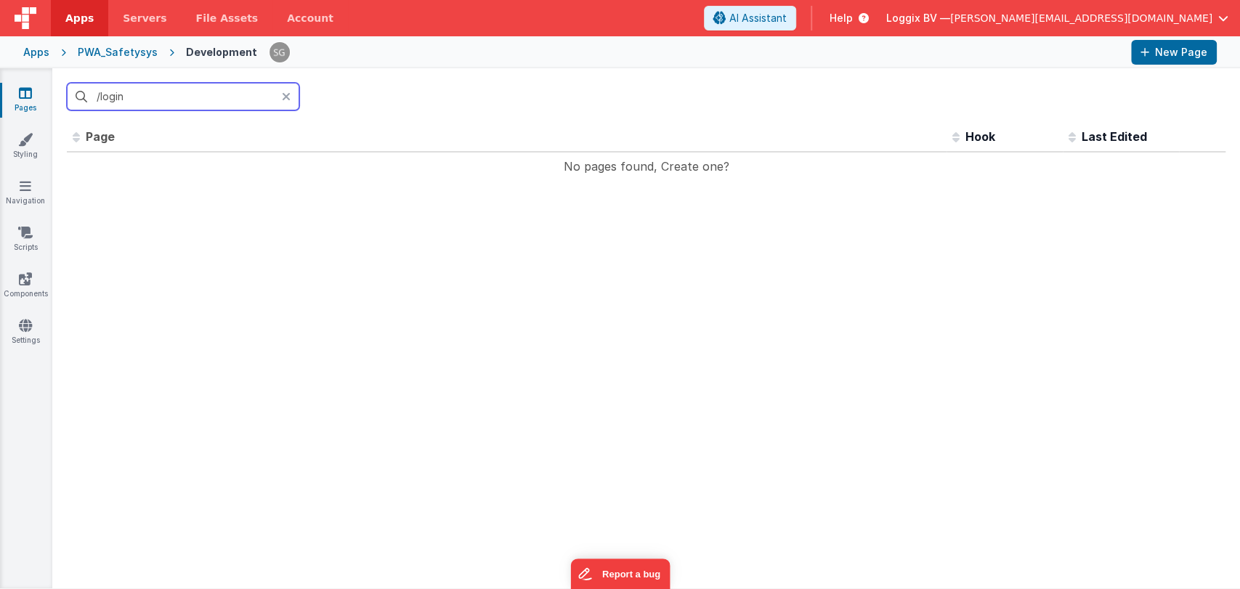
scroll to position [0, 0]
type input "/"
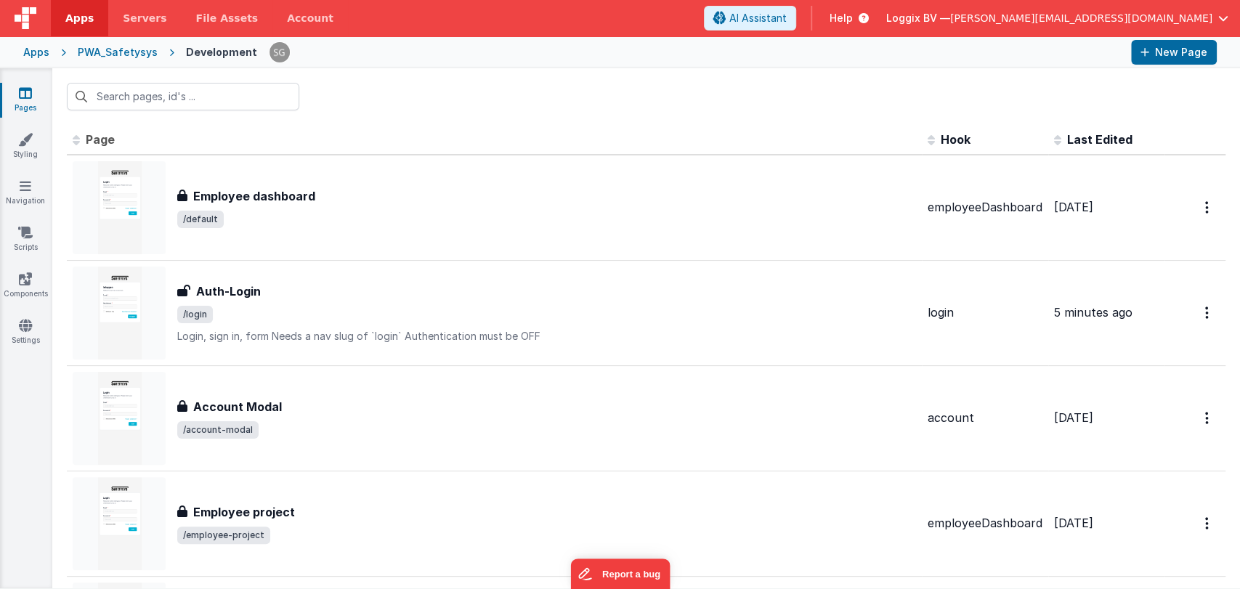
click at [383, 85] on div at bounding box center [646, 96] width 1188 height 57
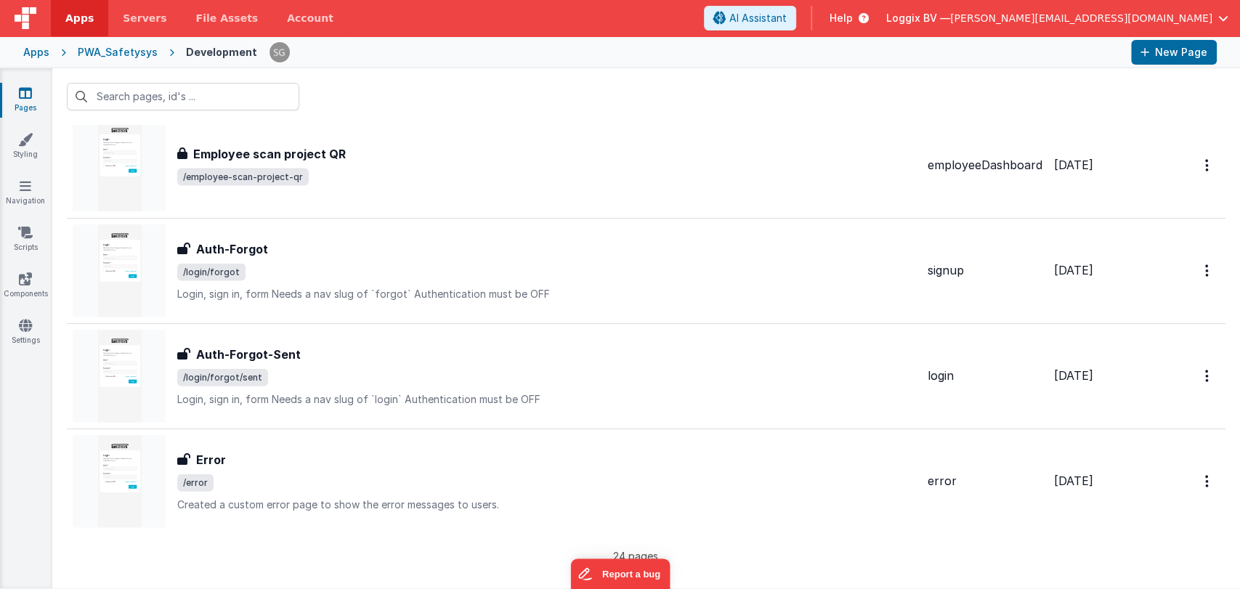
scroll to position [2162, 0]
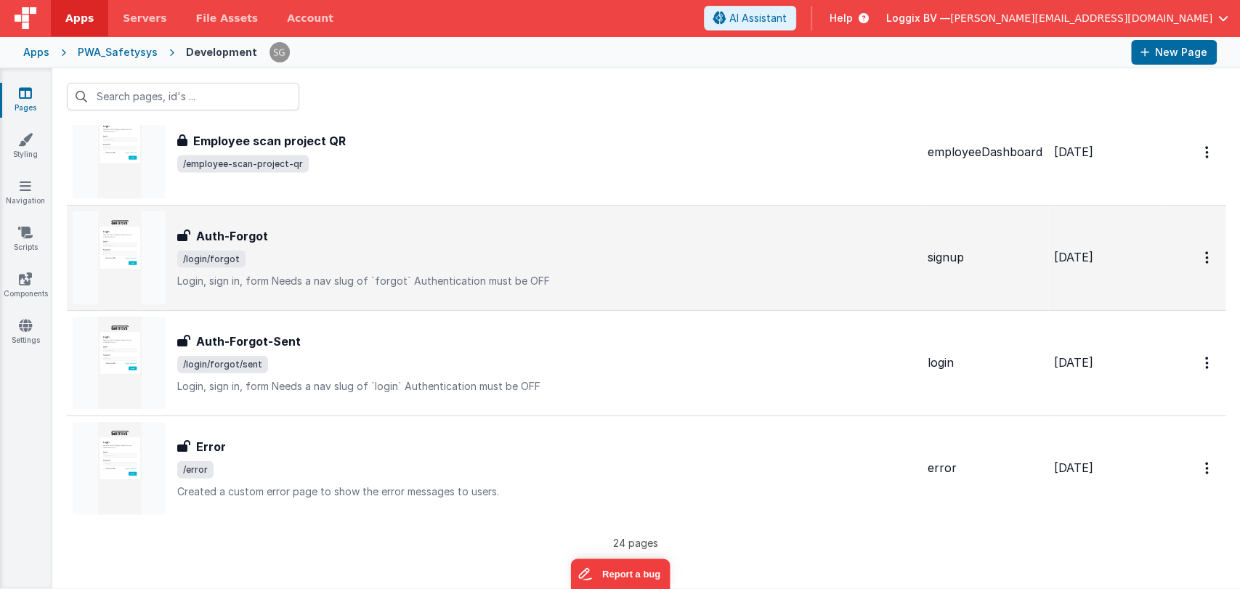
click at [309, 238] on div "Auth-Forgot" at bounding box center [546, 235] width 739 height 17
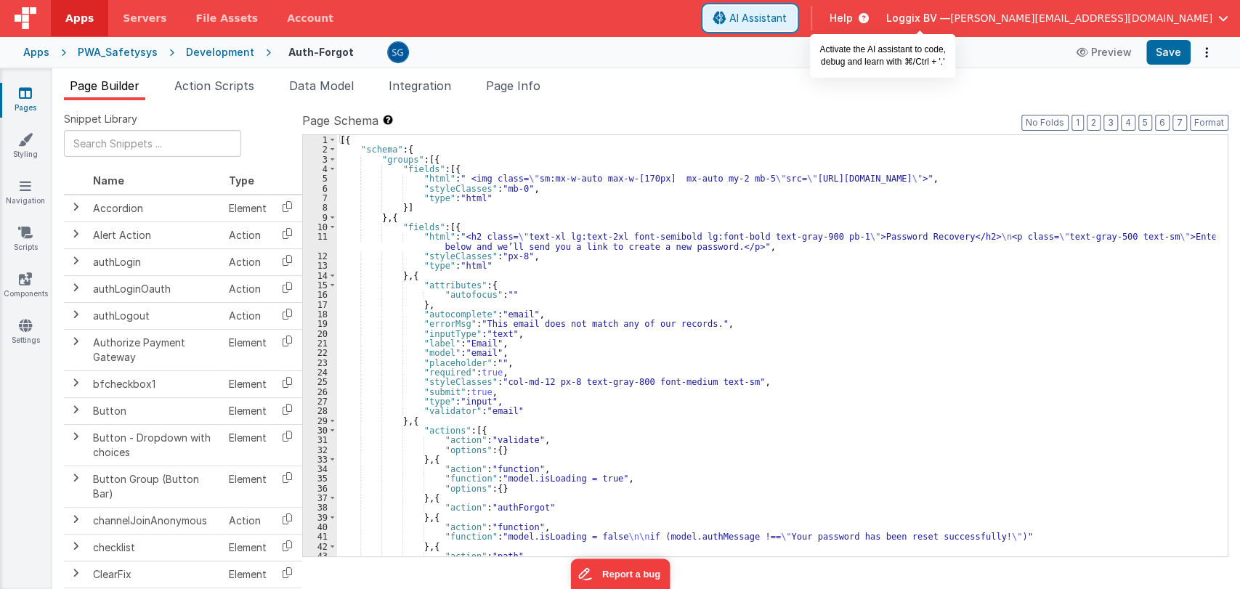
click at [787, 12] on span "AI Assistant" at bounding box center [757, 18] width 57 height 15
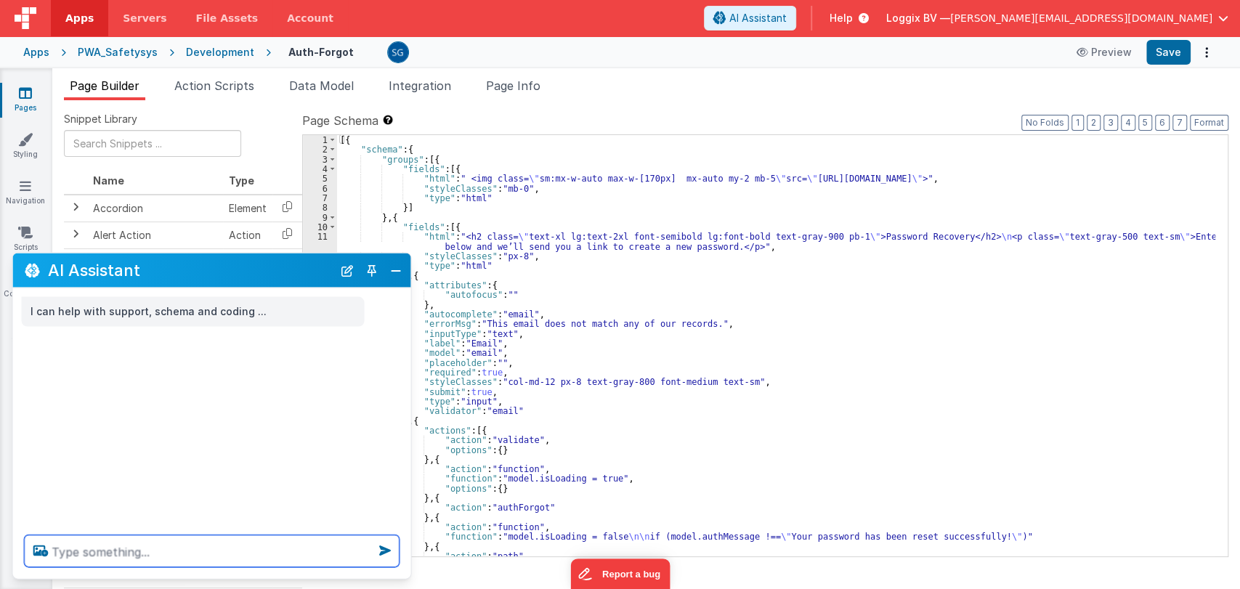
paste textarea "You are a Vue.JS developer with knowledge about FMBetterforms. Your goal is to …"
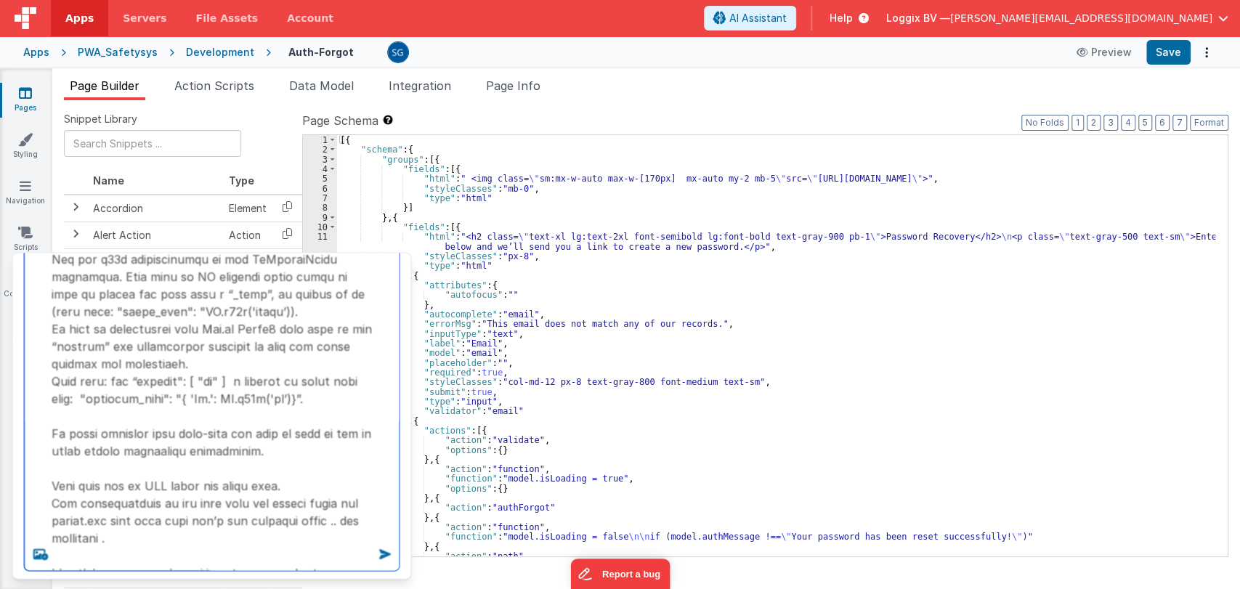
scroll to position [198, 0]
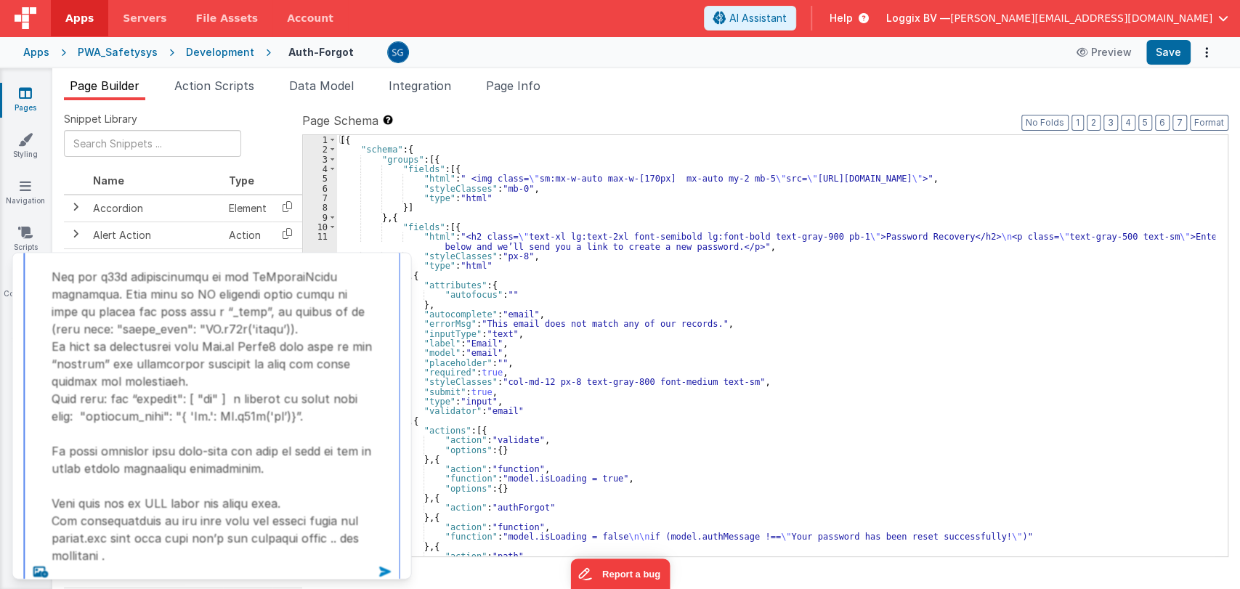
type textarea "You are a Vue.JS developer with knowledge about FMBetterforms. Your goal is to …"
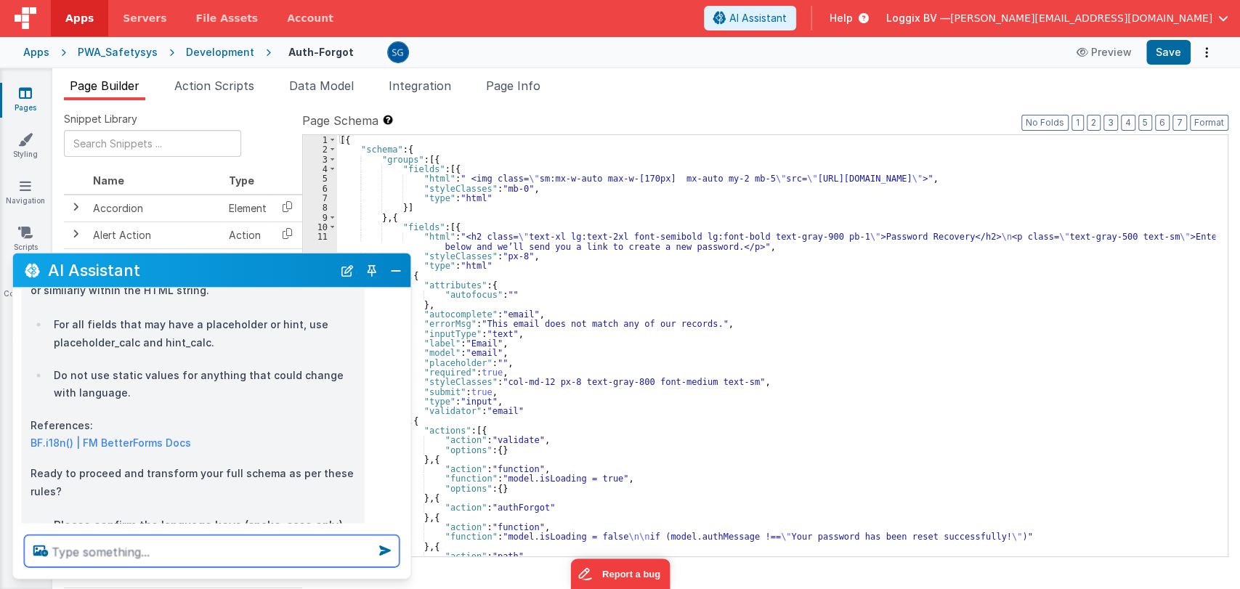
scroll to position [1075, 0]
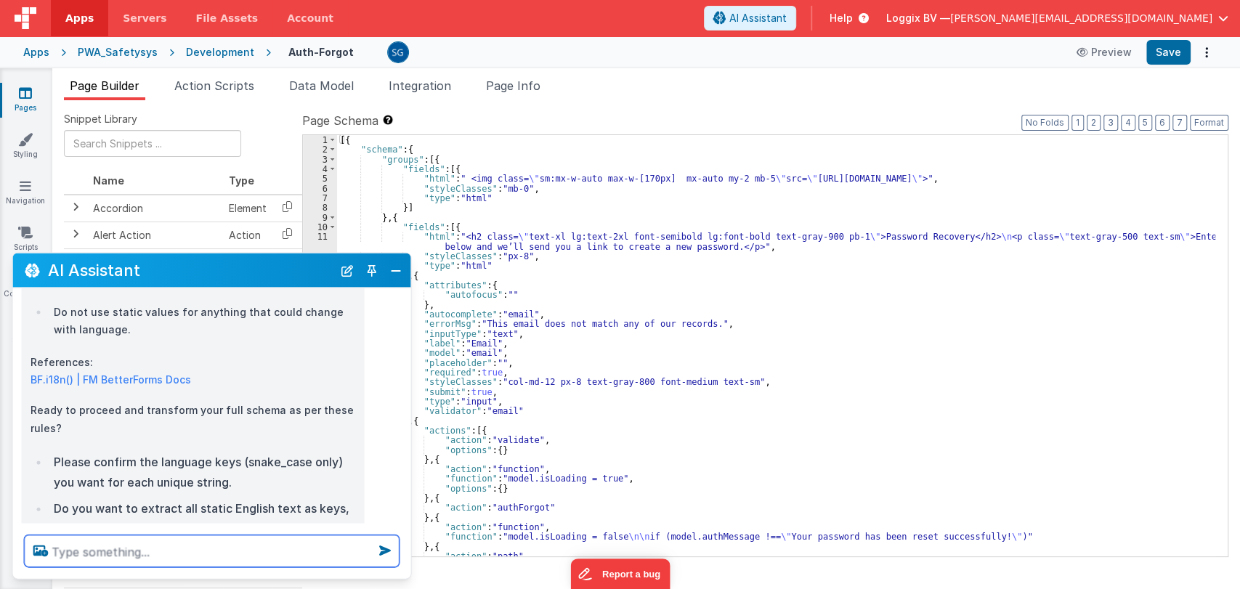
click at [230, 546] on textarea at bounding box center [212, 551] width 375 height 32
type textarea "yes snake case"
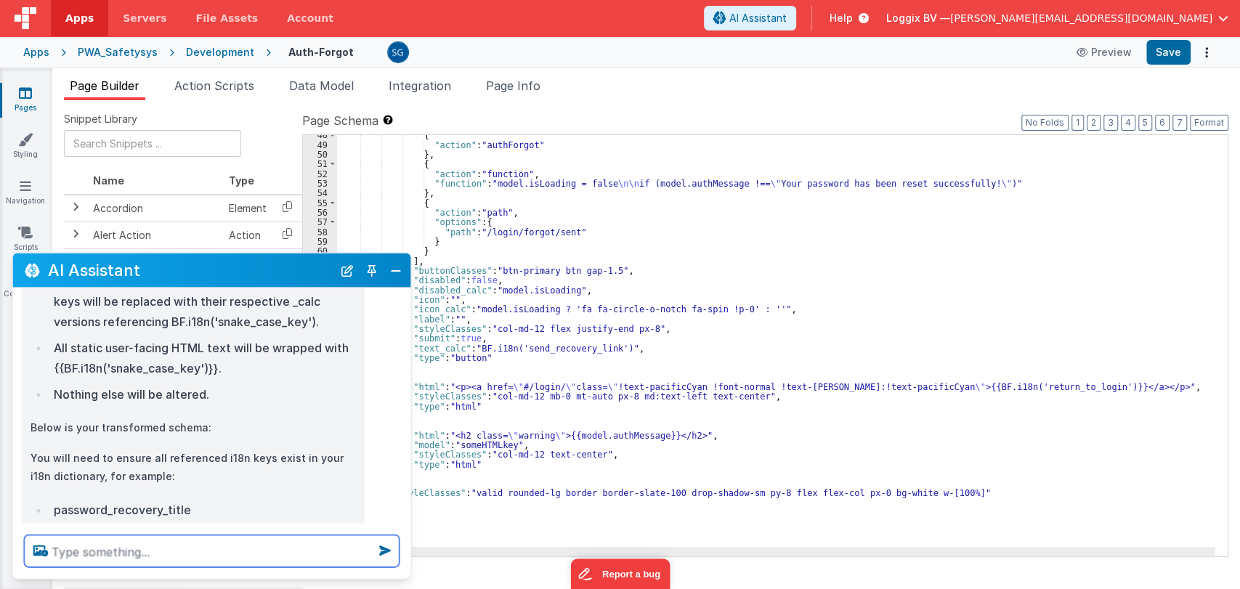
scroll to position [469, 0]
click at [144, 547] on textarea at bounding box center [212, 551] width 375 height 32
paste textarea "We use the APP model to store the languages in, give me the JSON based on that …"
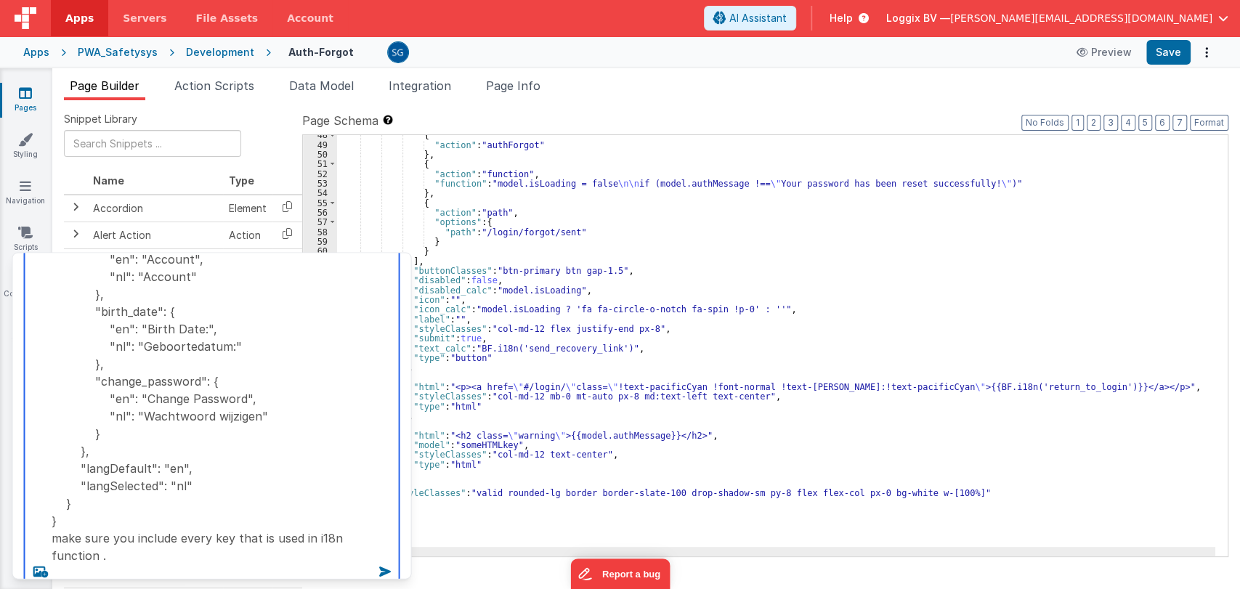
type textarea "We use the APP model to store the languages in, give me the JSON based on that …"
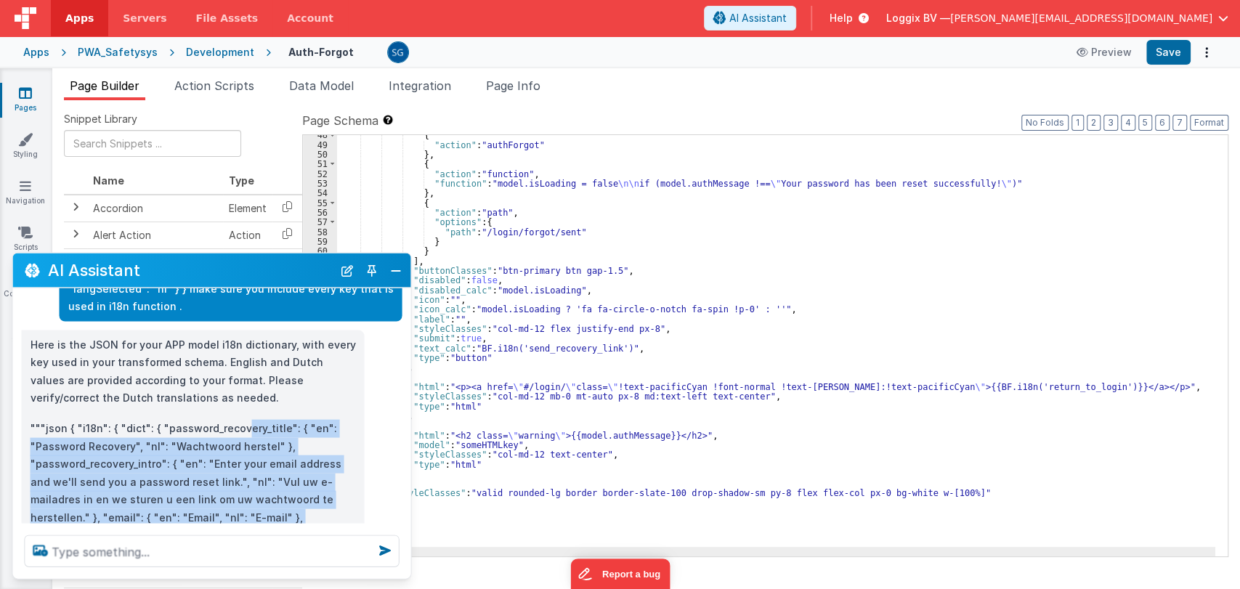
scroll to position [2541, 0]
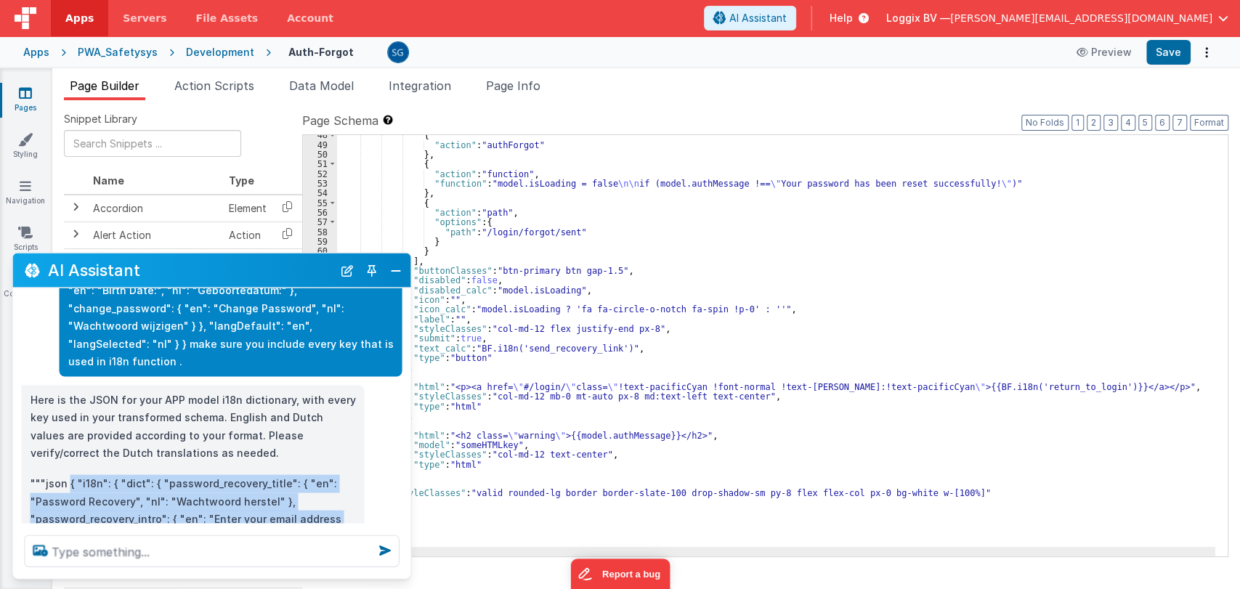
drag, startPoint x: 313, startPoint y: 461, endPoint x: 69, endPoint y: 355, distance: 265.9
click at [69, 475] on p """"json { "i18n": { "dict": { "password_recovery_title": { "en": "Password Reco…" at bounding box center [193, 591] width 325 height 232
copy p "{ "i18n": { "dict": { "password_recovery_title": { "en": "Password Recovery", "…"
click at [390, 272] on button "Close" at bounding box center [396, 270] width 19 height 20
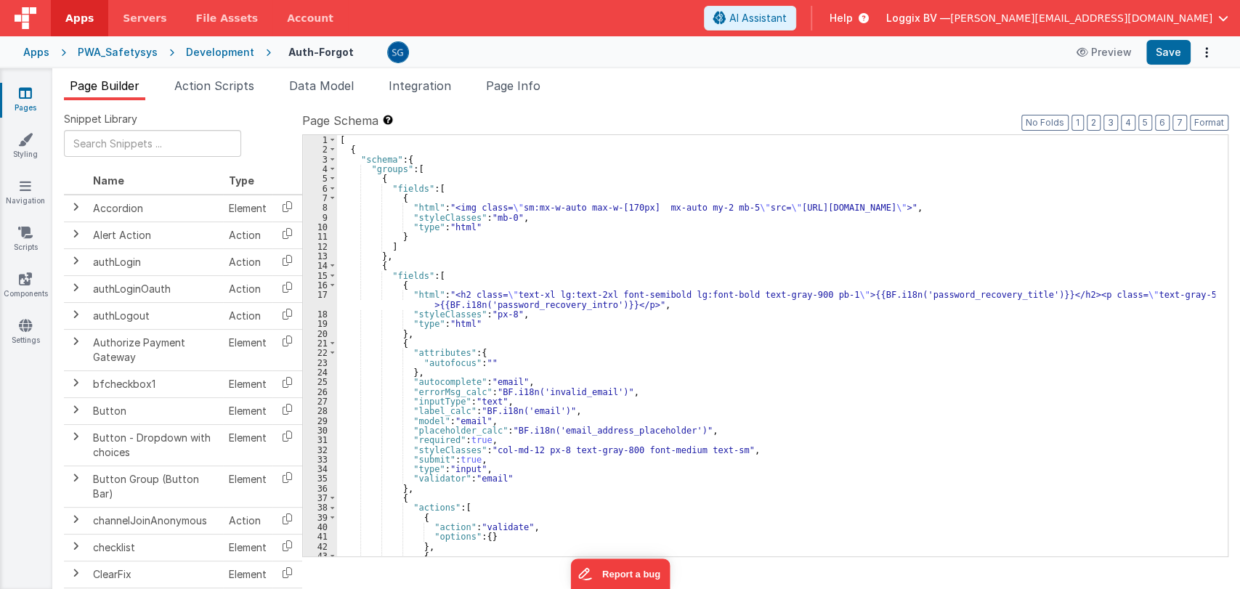
scroll to position [0, 0]
click at [1167, 57] on button "Save" at bounding box center [1168, 52] width 44 height 25
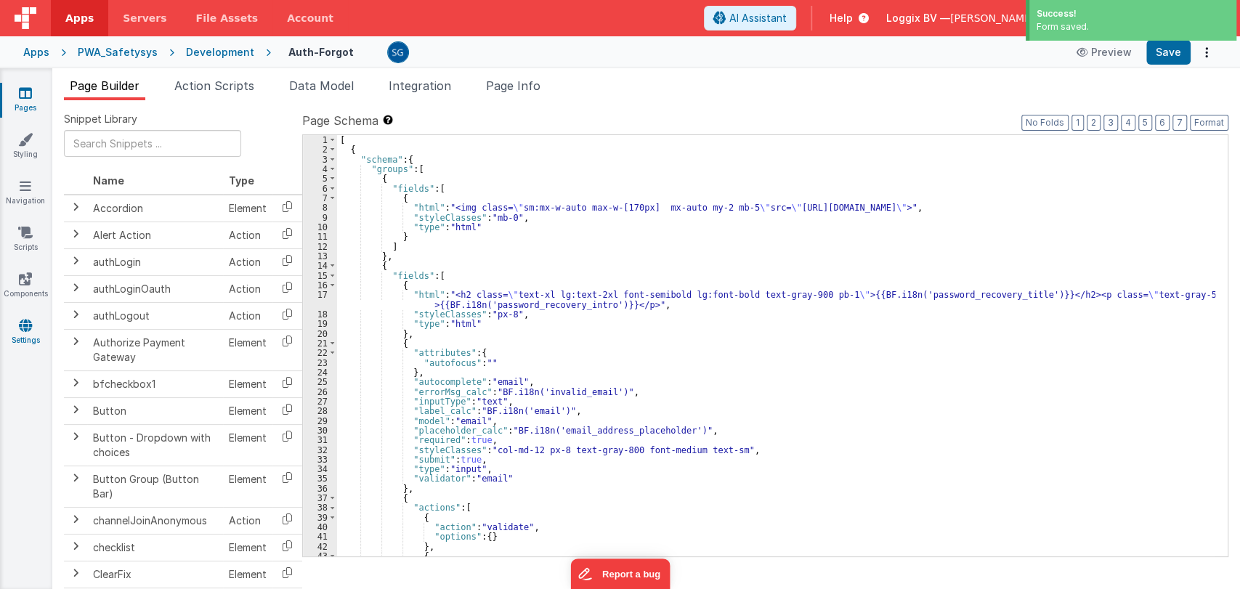
click at [22, 330] on icon at bounding box center [25, 325] width 13 height 15
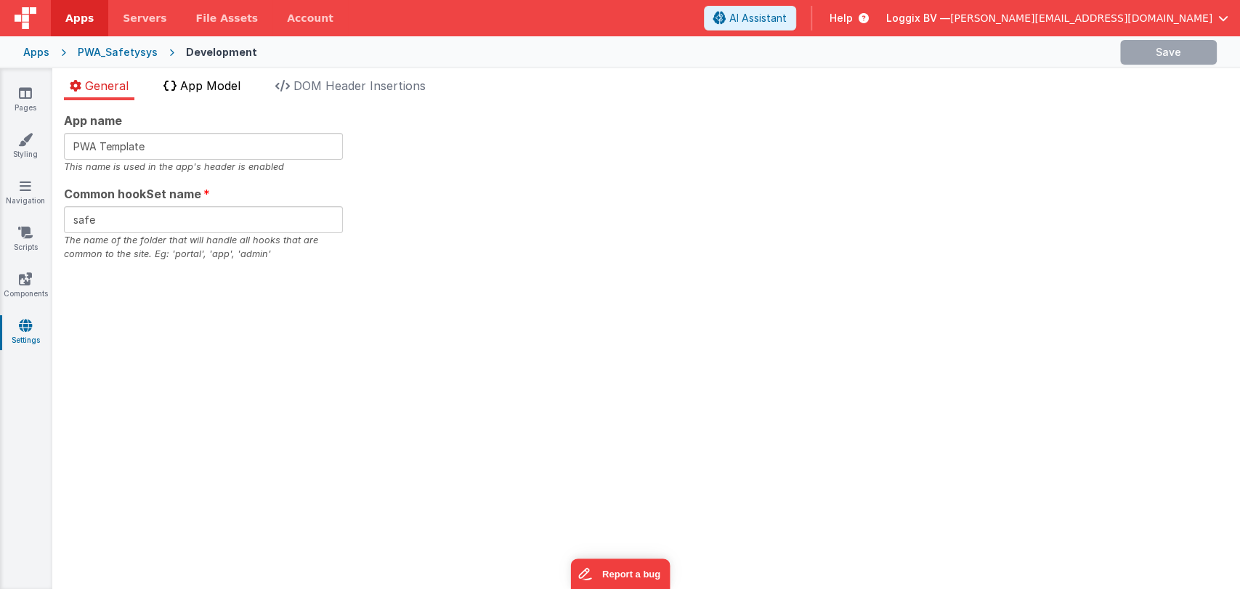
click at [190, 88] on span "App Model" at bounding box center [210, 85] width 60 height 15
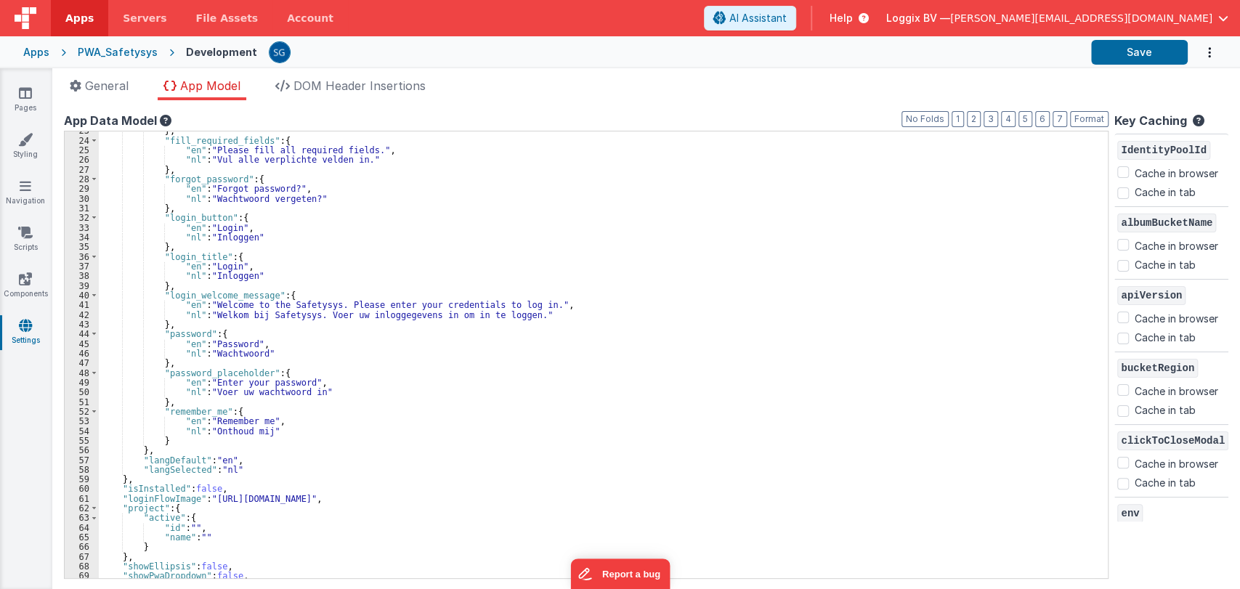
scroll to position [250, 0]
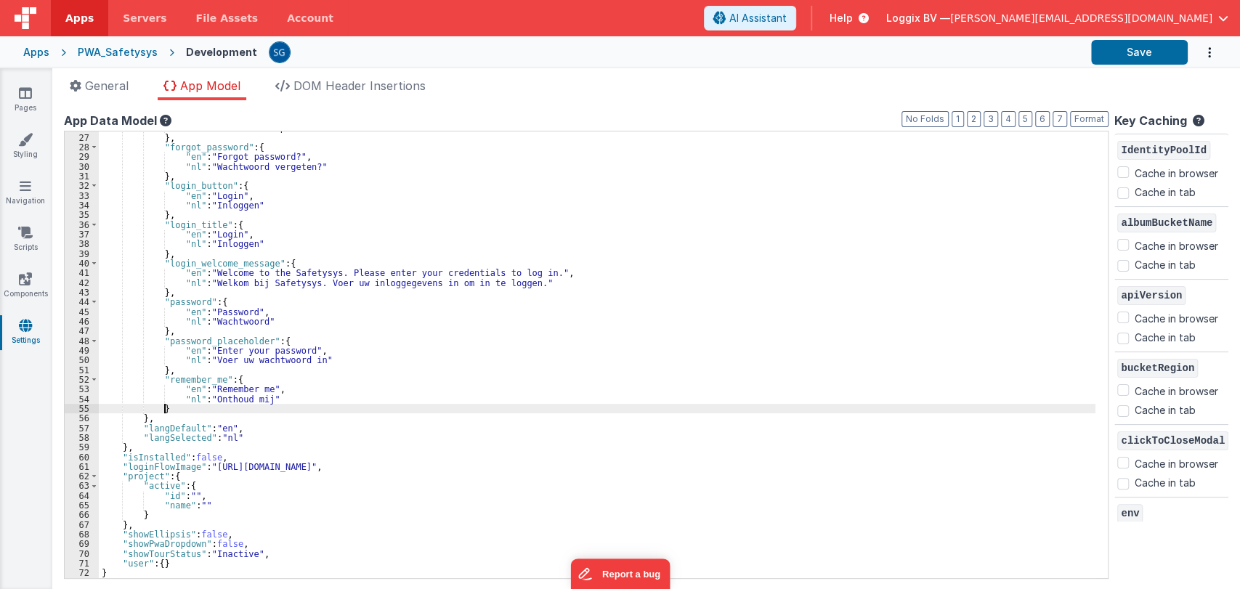
click at [191, 409] on div ""nl" : "Vul alle verplichte velden in." } , "forgot_password" : { "en" : "Forgo…" at bounding box center [597, 356] width 997 height 466
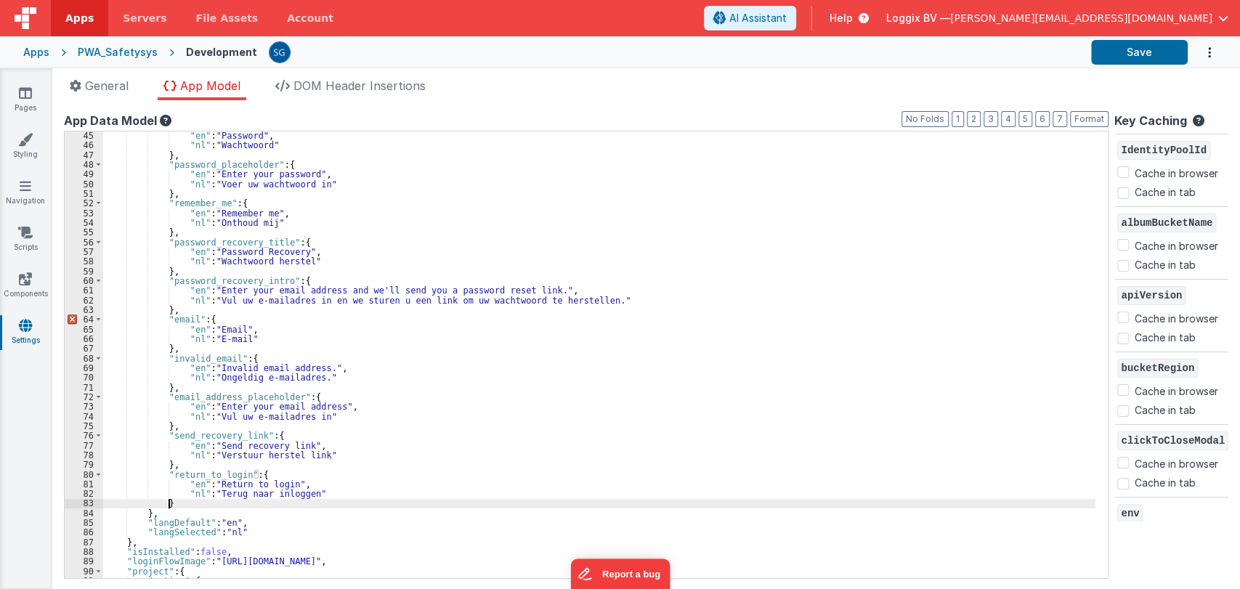
scroll to position [427, 0]
click at [1080, 117] on button "Format" at bounding box center [1089, 119] width 39 height 16
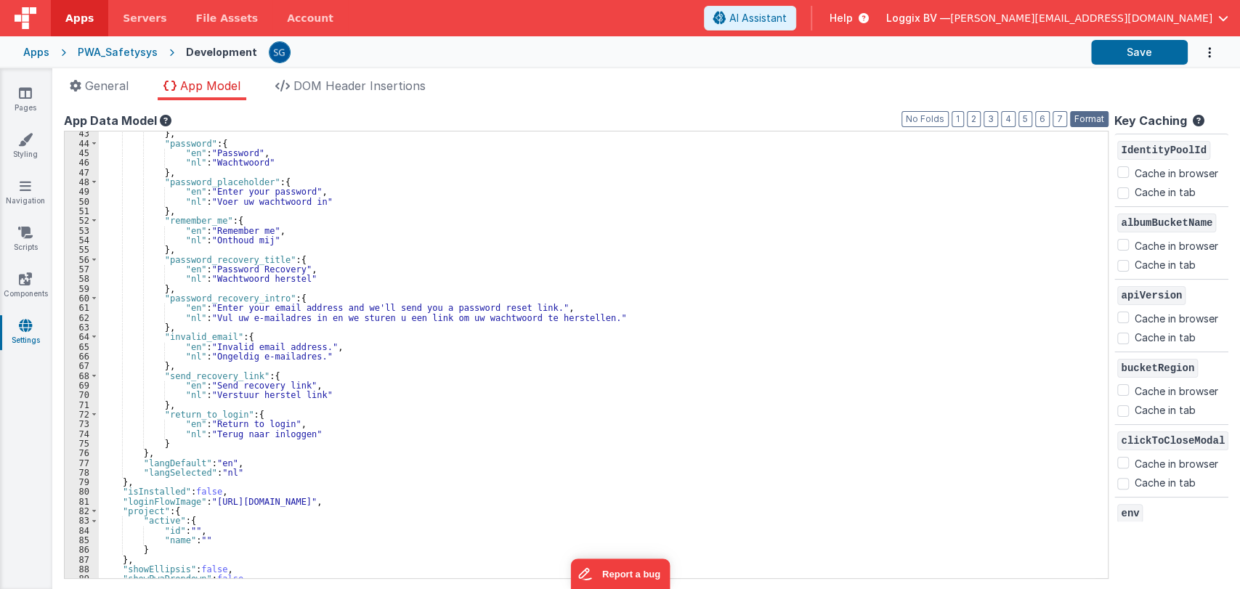
scroll to position [410, 0]
click at [1127, 54] on button "Save" at bounding box center [1139, 52] width 97 height 25
click at [23, 95] on icon at bounding box center [25, 93] width 13 height 15
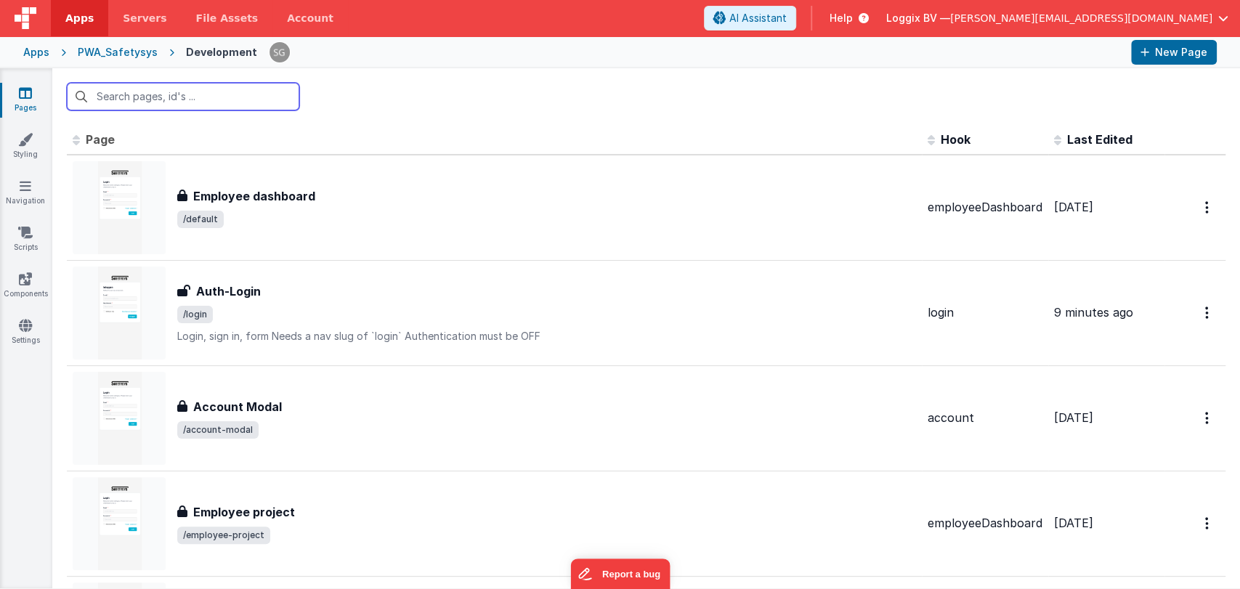
click at [121, 100] on input "text" at bounding box center [183, 97] width 232 height 28
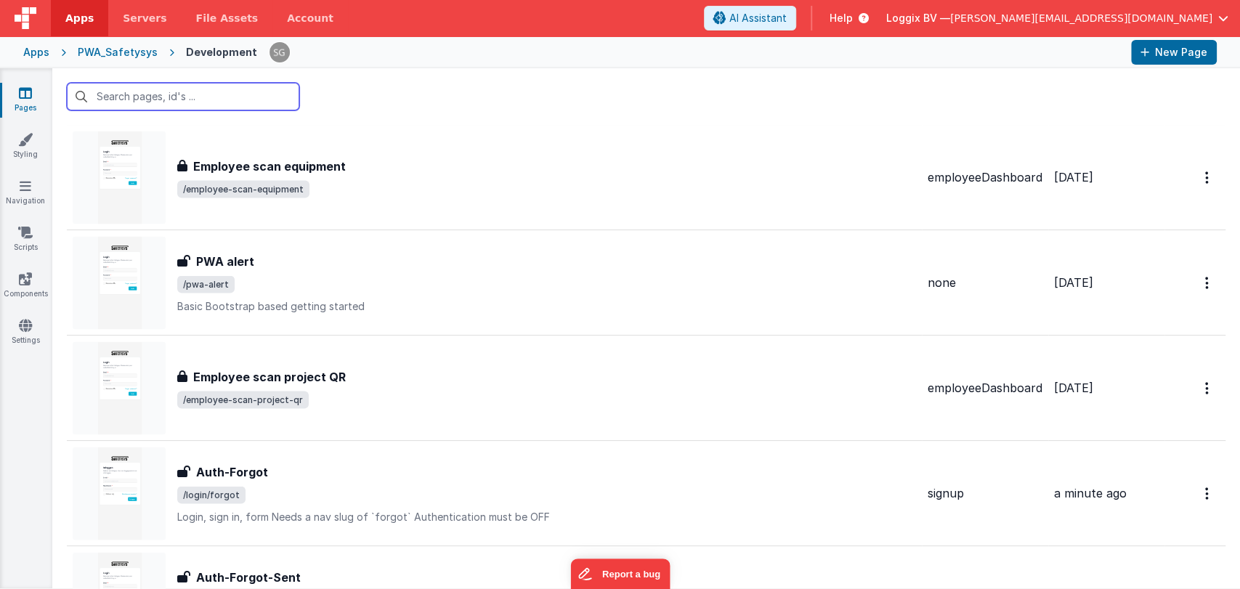
scroll to position [2162, 0]
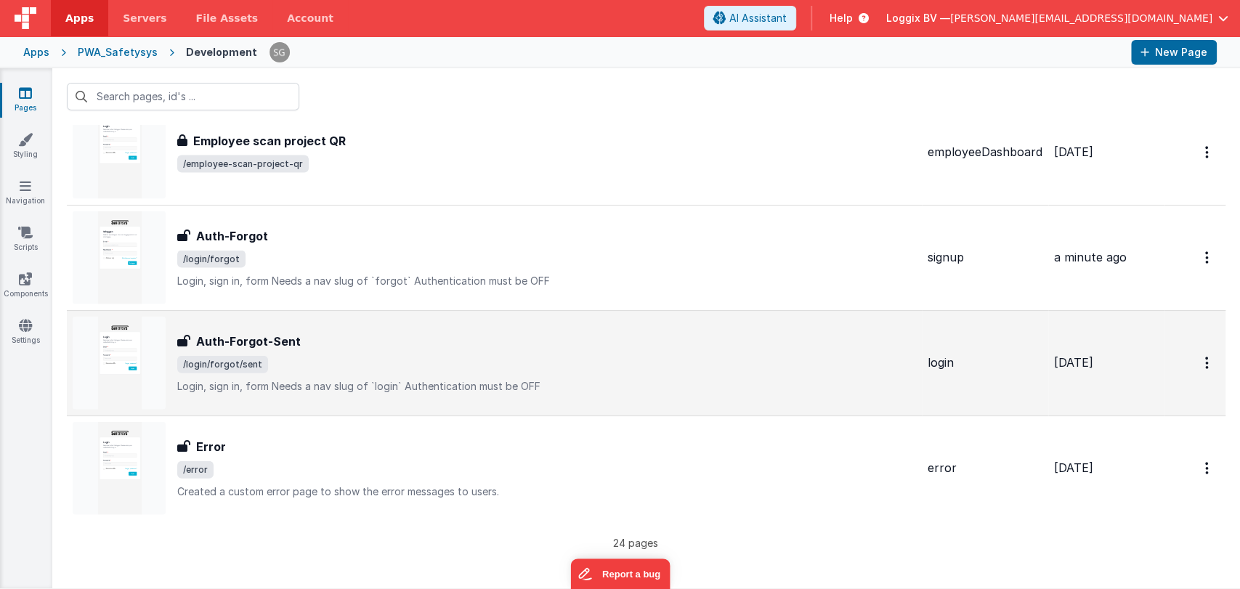
click at [298, 347] on div "Auth-Forgot-Sent" at bounding box center [546, 341] width 739 height 17
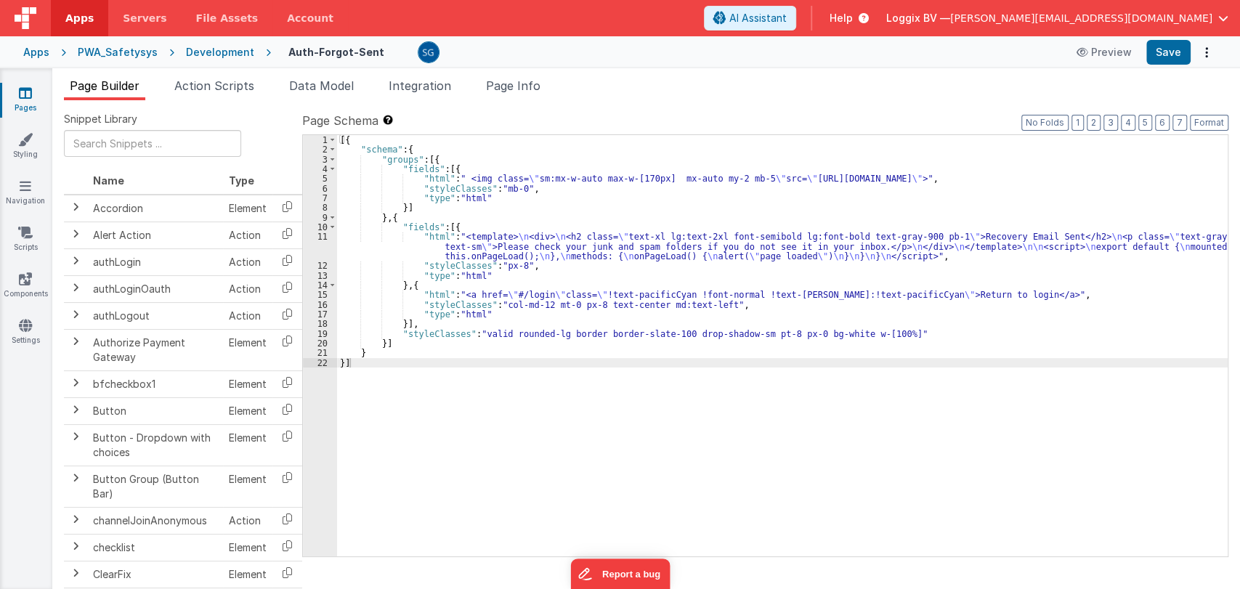
click at [448, 249] on div "[{ "schema" : { "groups" : [{ "fields" : [{ "html" : " <img class= \" sm:mx-w-a…" at bounding box center [782, 355] width 891 height 441
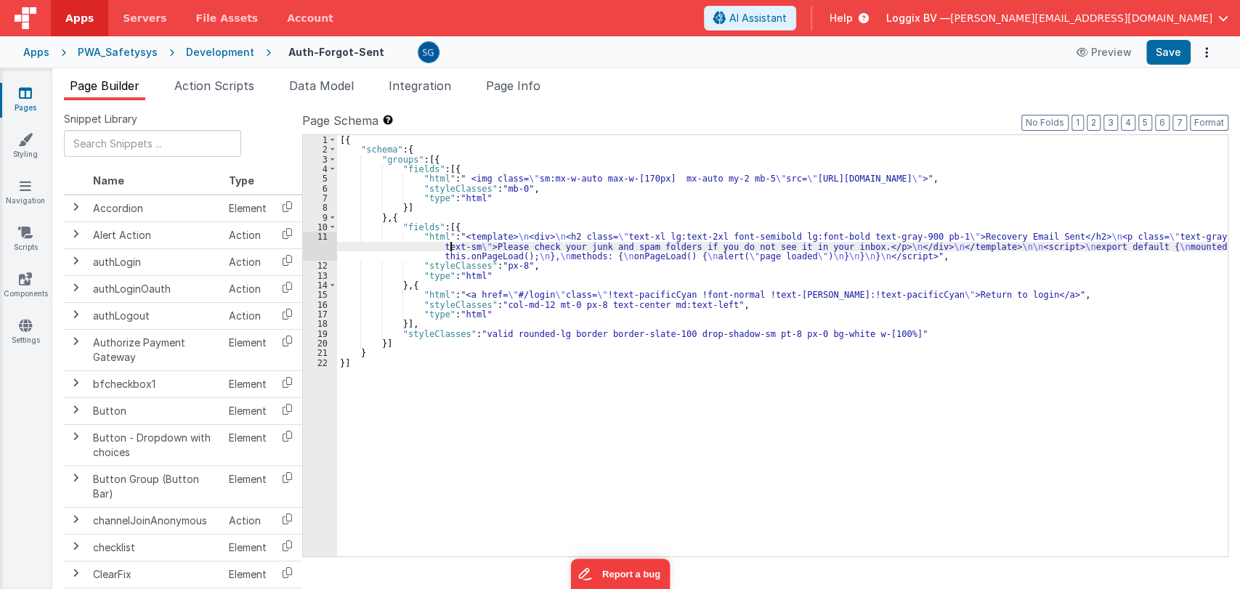
click at [324, 236] on div "11" at bounding box center [320, 246] width 34 height 29
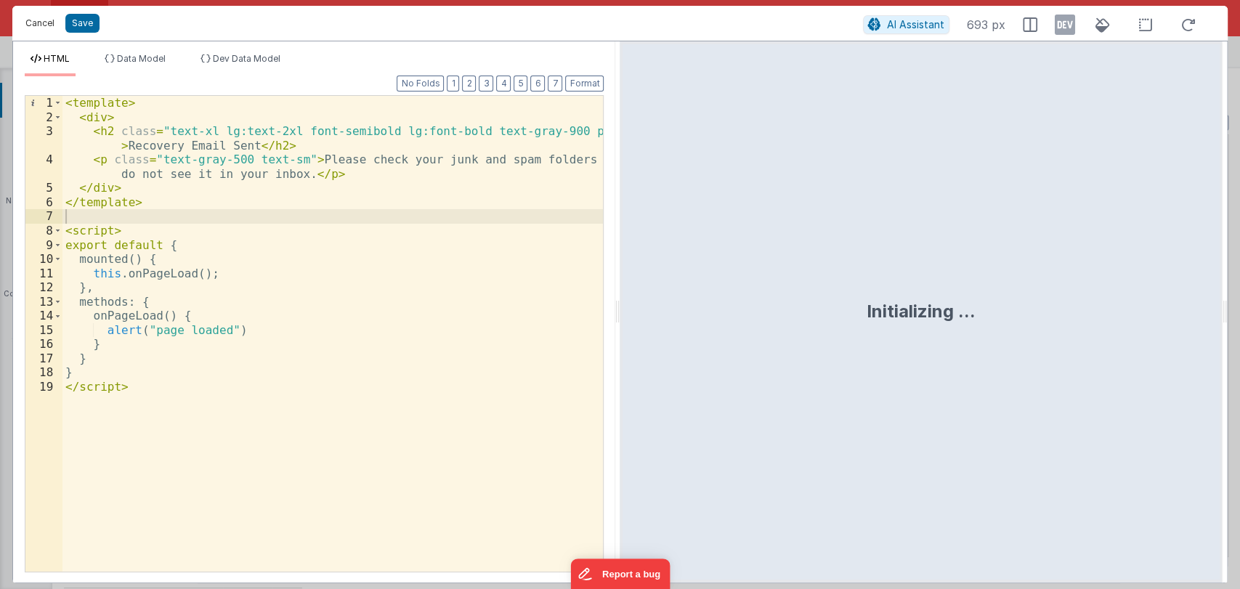
click at [43, 25] on button "Cancel" at bounding box center [40, 23] width 44 height 20
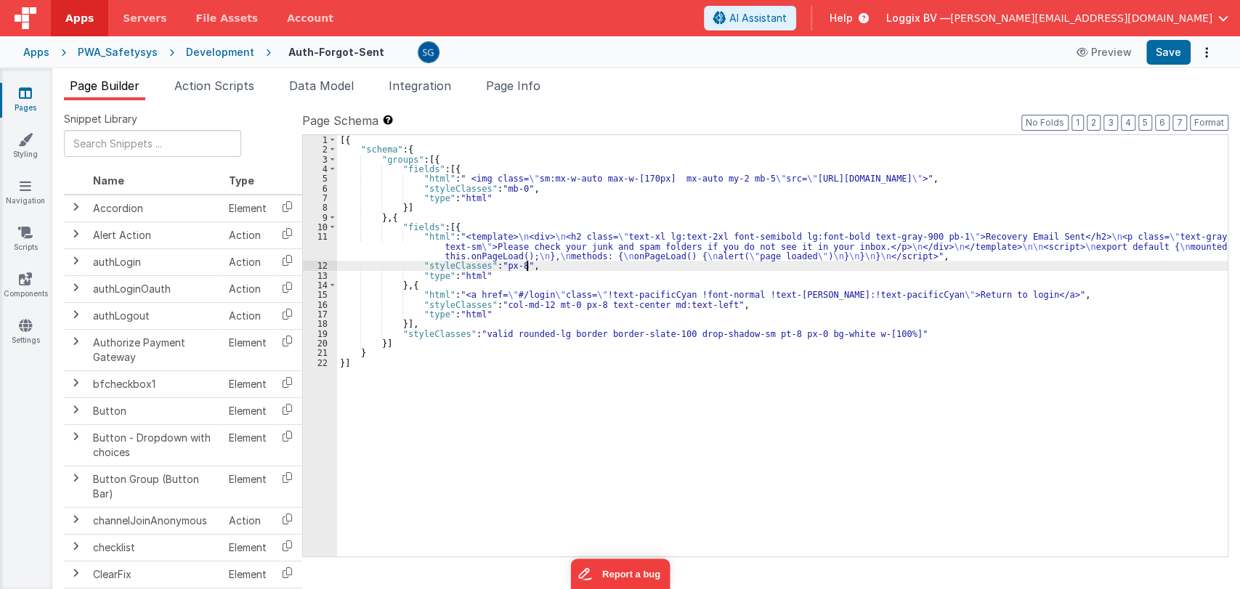
click at [589, 270] on div "[{ "schema" : { "groups" : [{ "fields" : [{ "html" : " <img class= \" sm:mx-w-a…" at bounding box center [782, 355] width 891 height 441
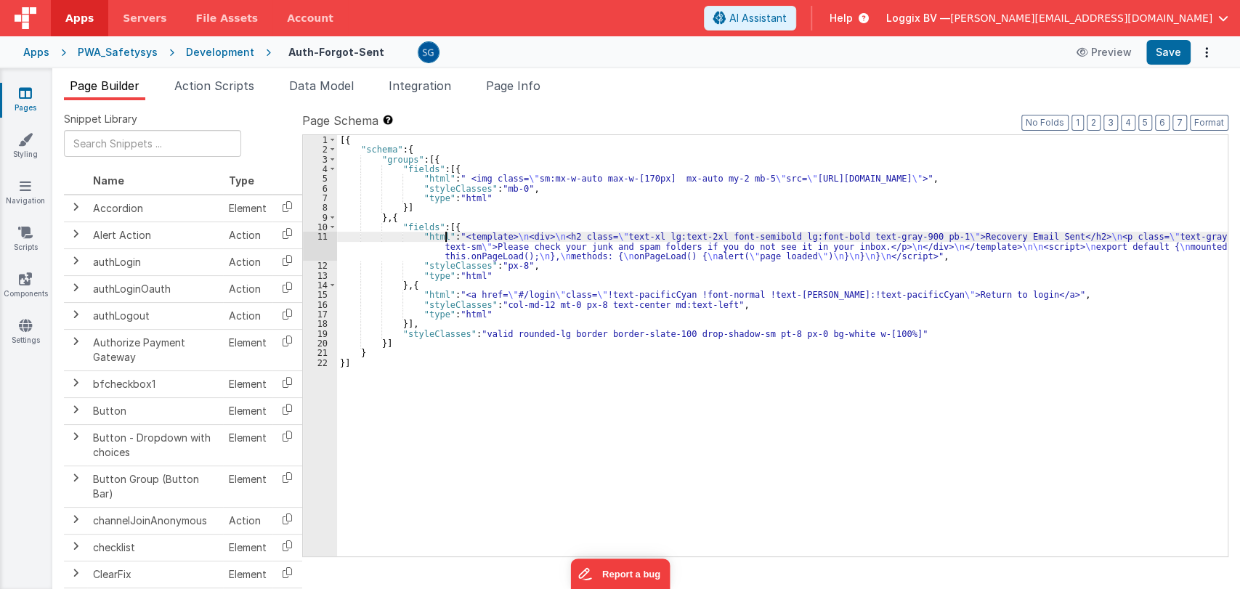
click at [445, 232] on div "[{ "schema" : { "groups" : [{ "fields" : [{ "html" : " <img class= \" sm:mx-w-a…" at bounding box center [782, 355] width 891 height 441
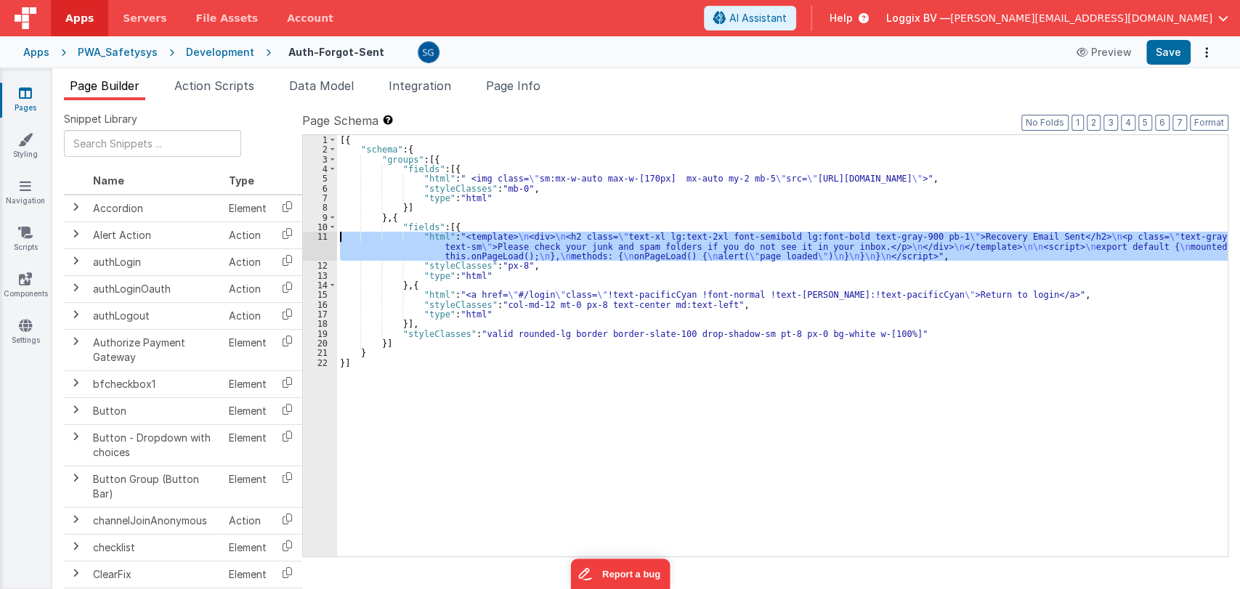
click at [325, 235] on div "11" at bounding box center [320, 246] width 34 height 29
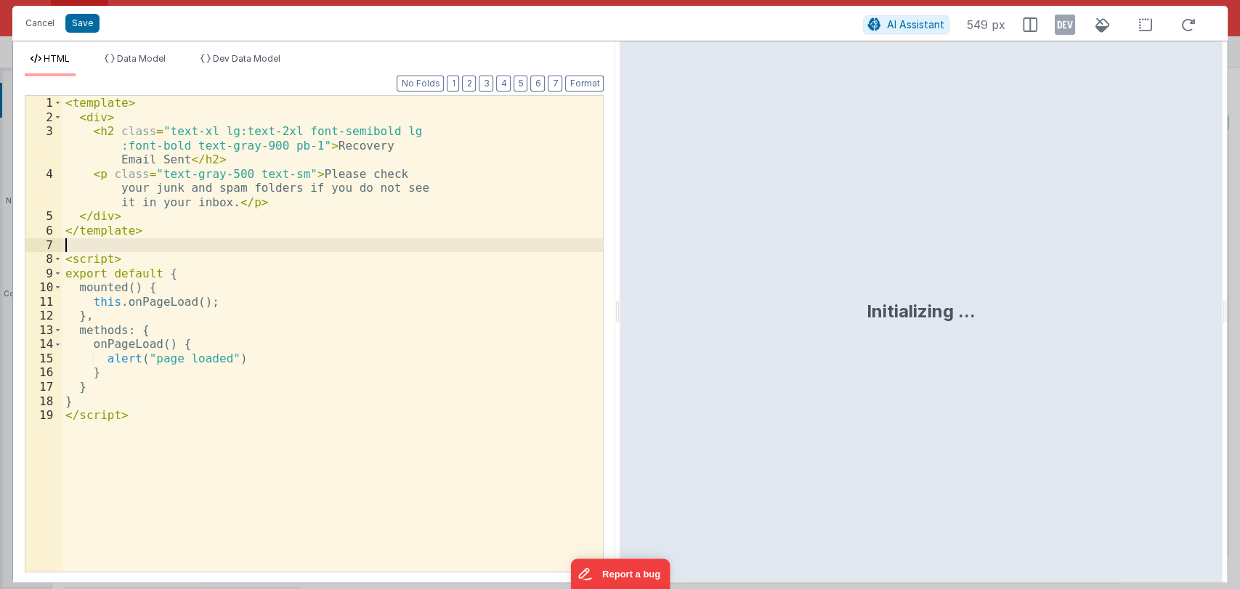
click at [325, 235] on div "< template > < div > < h2 class = "text-xl lg:text-2xl font-semibold lg :font-b…" at bounding box center [332, 348] width 541 height 504
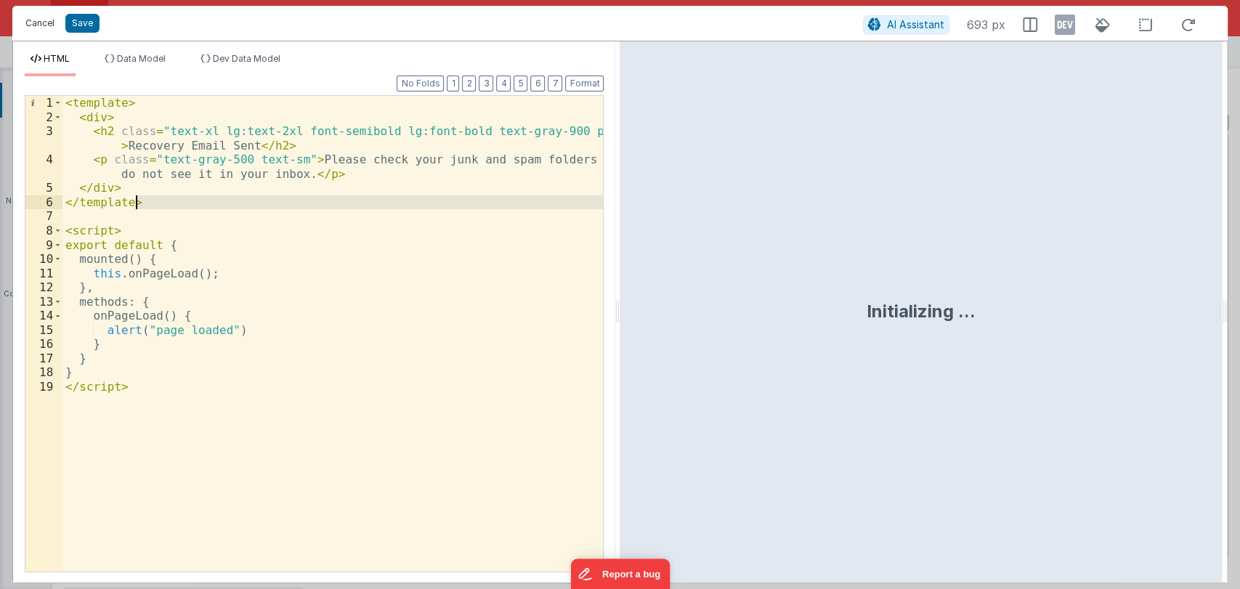
click at [41, 25] on button "Cancel" at bounding box center [40, 23] width 44 height 20
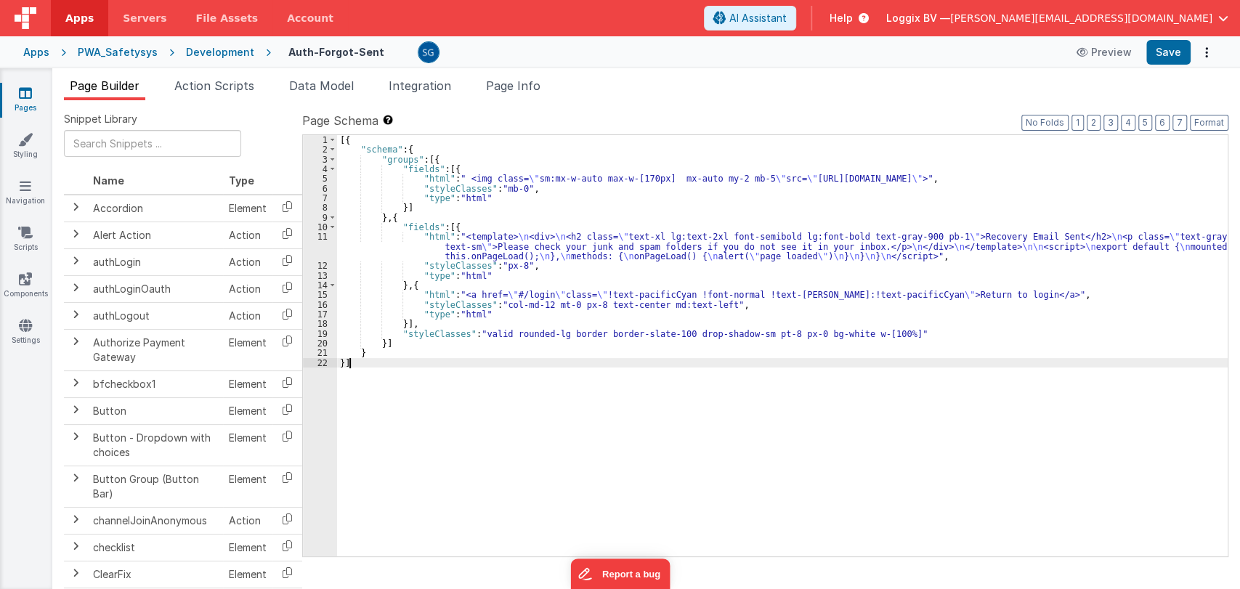
click at [519, 364] on div "[{ "schema" : { "groups" : [{ "fields" : [{ "html" : " <img class= \" sm:mx-w-a…" at bounding box center [782, 355] width 891 height 441
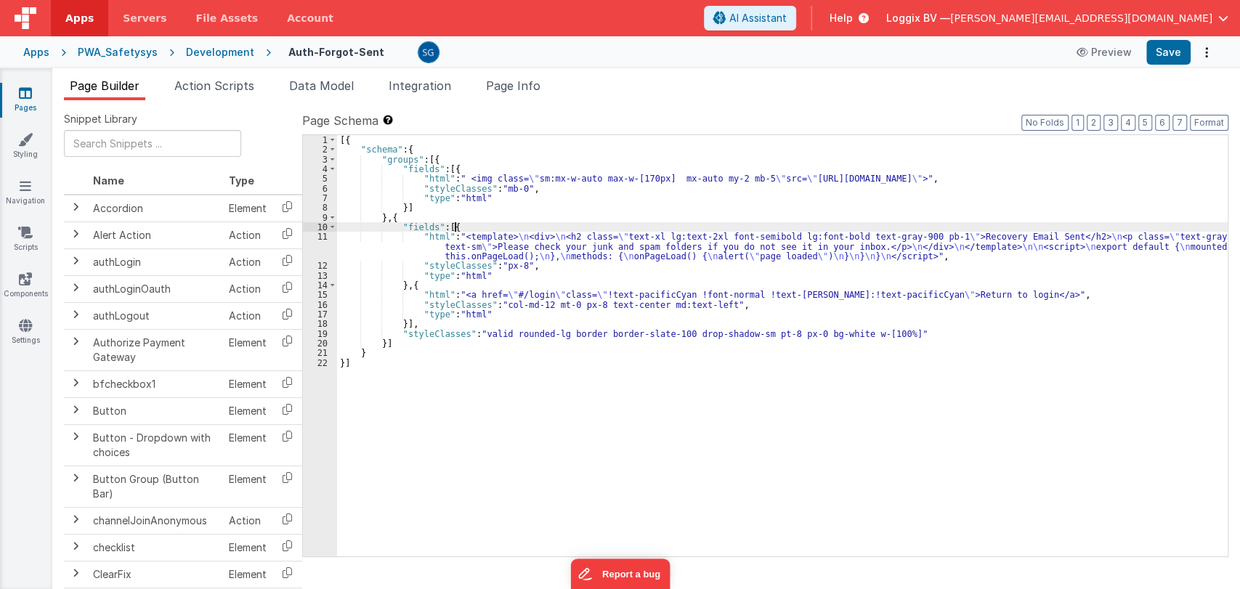
click at [471, 229] on div "[{ "schema" : { "groups" : [{ "fields" : [{ "html" : " <img class= \" sm:mx-w-a…" at bounding box center [782, 355] width 891 height 441
click at [471, 238] on div "[{ "schema" : { "groups" : [{ "fields" : [{ "html" : " <img class= \" sm:mx-w-a…" at bounding box center [782, 355] width 891 height 441
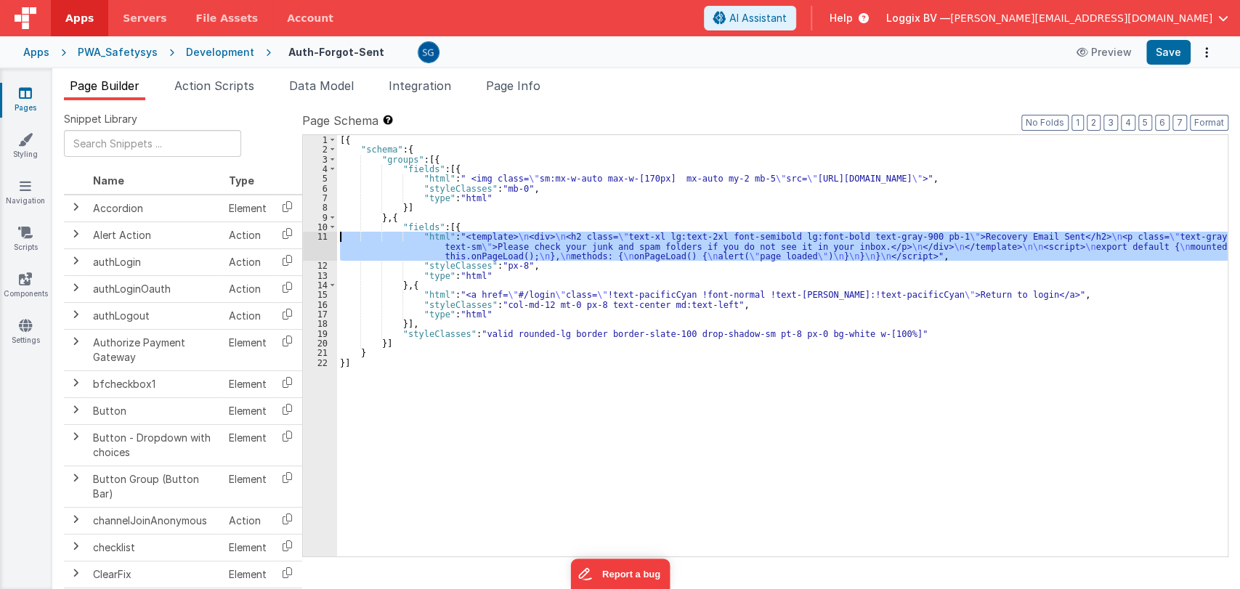
click at [323, 236] on div "11" at bounding box center [320, 246] width 34 height 29
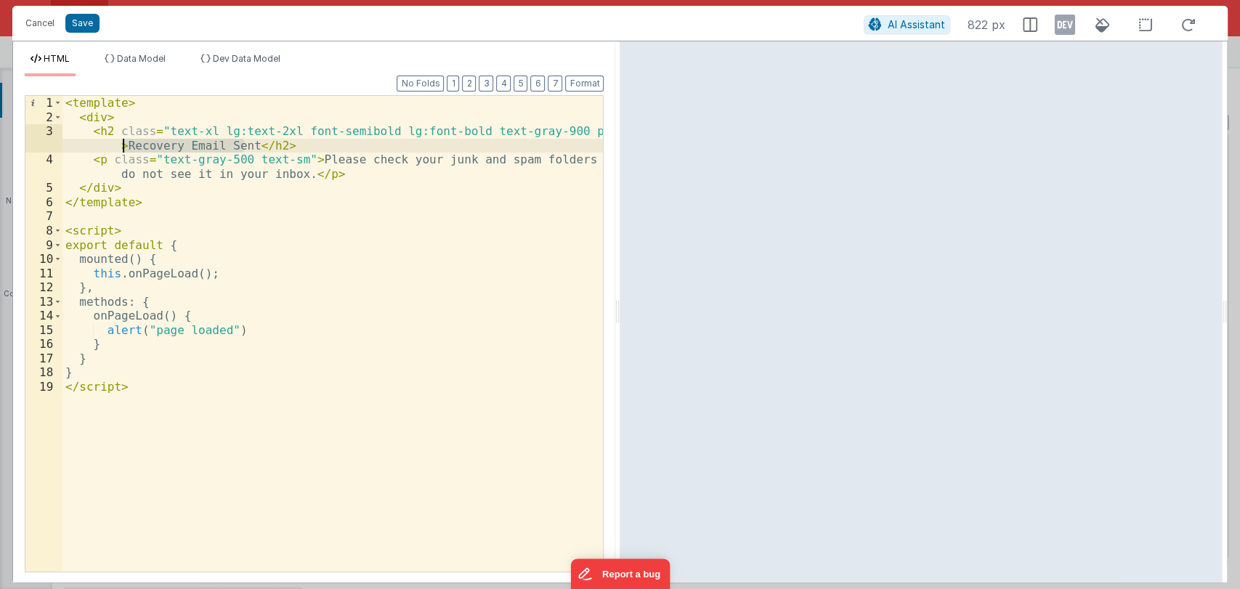
drag, startPoint x: 243, startPoint y: 147, endPoint x: 124, endPoint y: 141, distance: 120.0
click at [124, 141] on div "< template > < div > < h2 class = "text-xl lg:text-2xl font-semibold lg:font-bo…" at bounding box center [332, 348] width 541 height 504
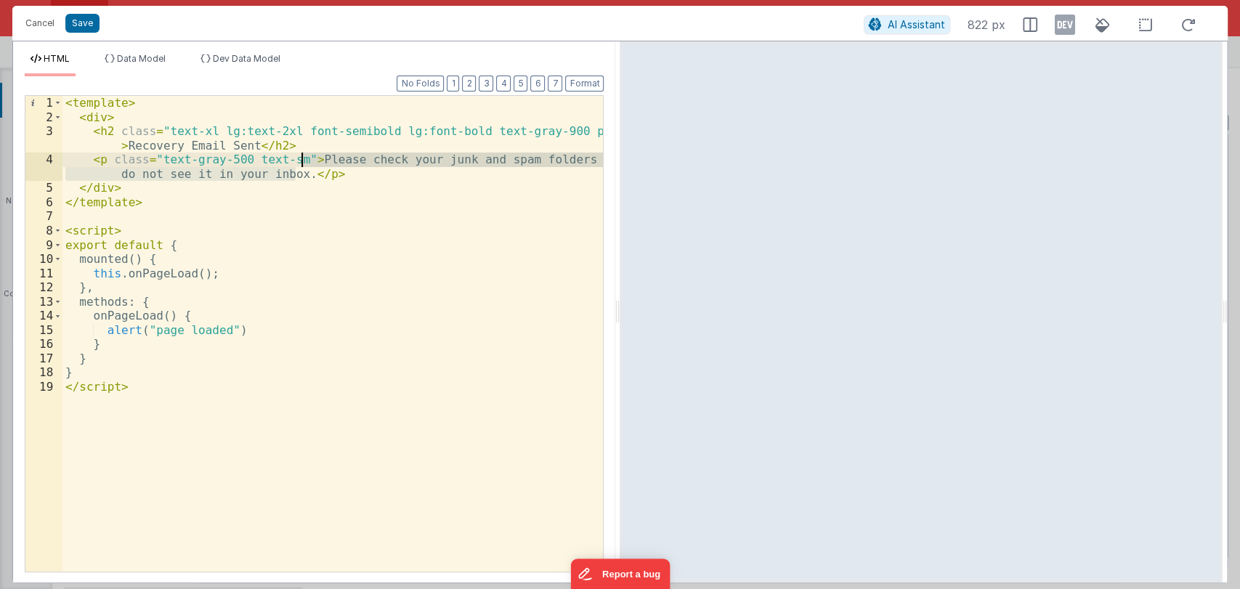
drag, startPoint x: 295, startPoint y: 174, endPoint x: 302, endPoint y: 158, distance: 16.9
click at [302, 158] on div "< template > < div > < h2 class = "text-xl lg:text-2xl font-semibold lg:font-bo…" at bounding box center [332, 348] width 541 height 504
click at [41, 17] on button "Cancel" at bounding box center [40, 23] width 44 height 20
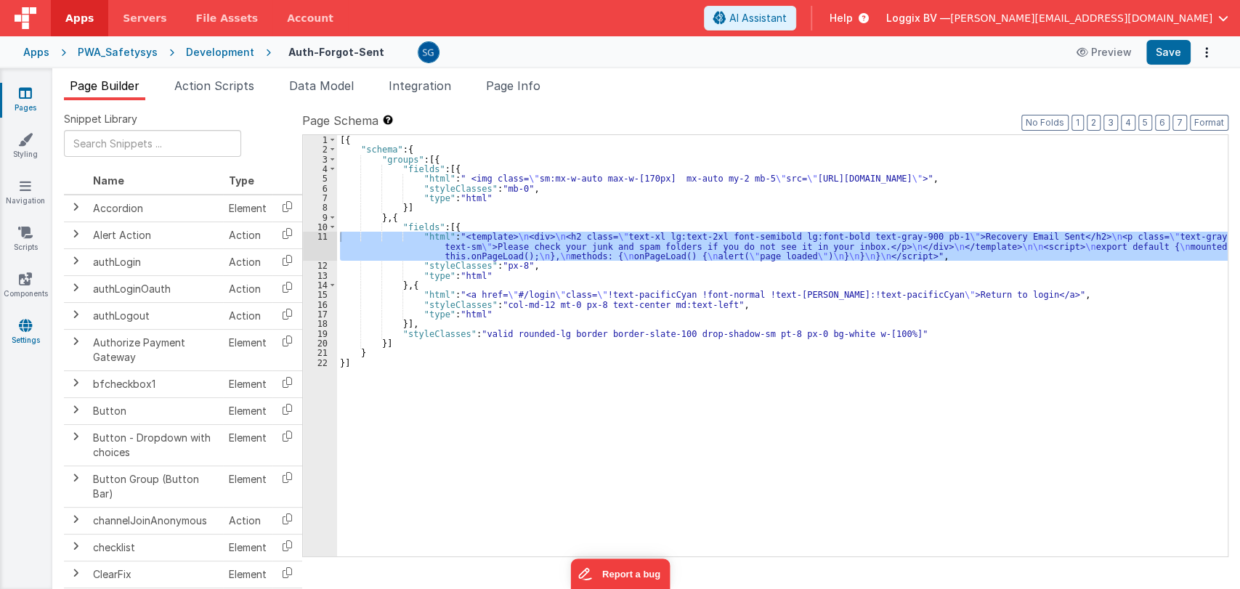
click at [28, 324] on icon at bounding box center [25, 325] width 13 height 15
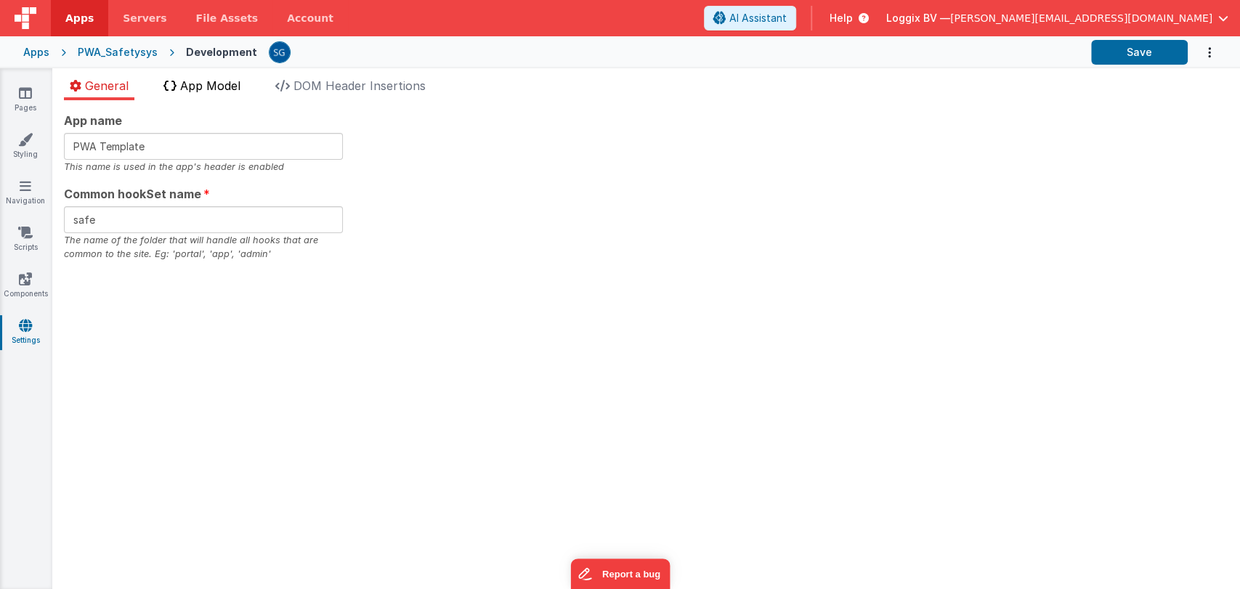
click at [198, 81] on span "App Model" at bounding box center [210, 85] width 60 height 15
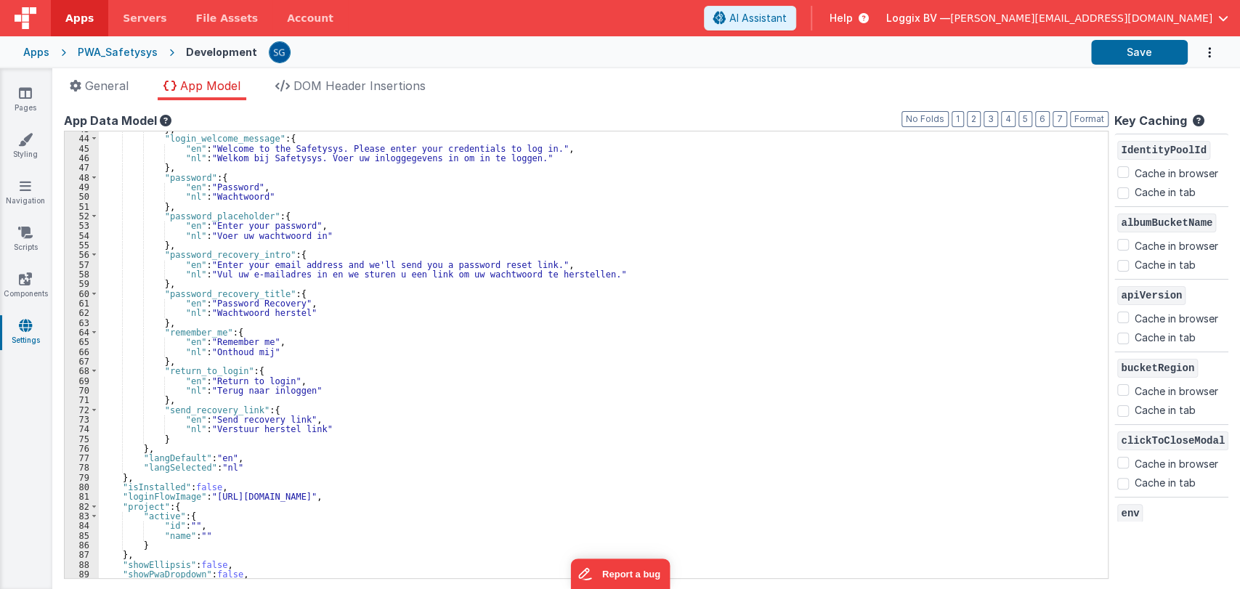
scroll to position [415, 0]
click at [183, 437] on div "} , "login_welcome_message" : { "en" : "Welcome to the Safetysys. Please enter …" at bounding box center [597, 357] width 997 height 466
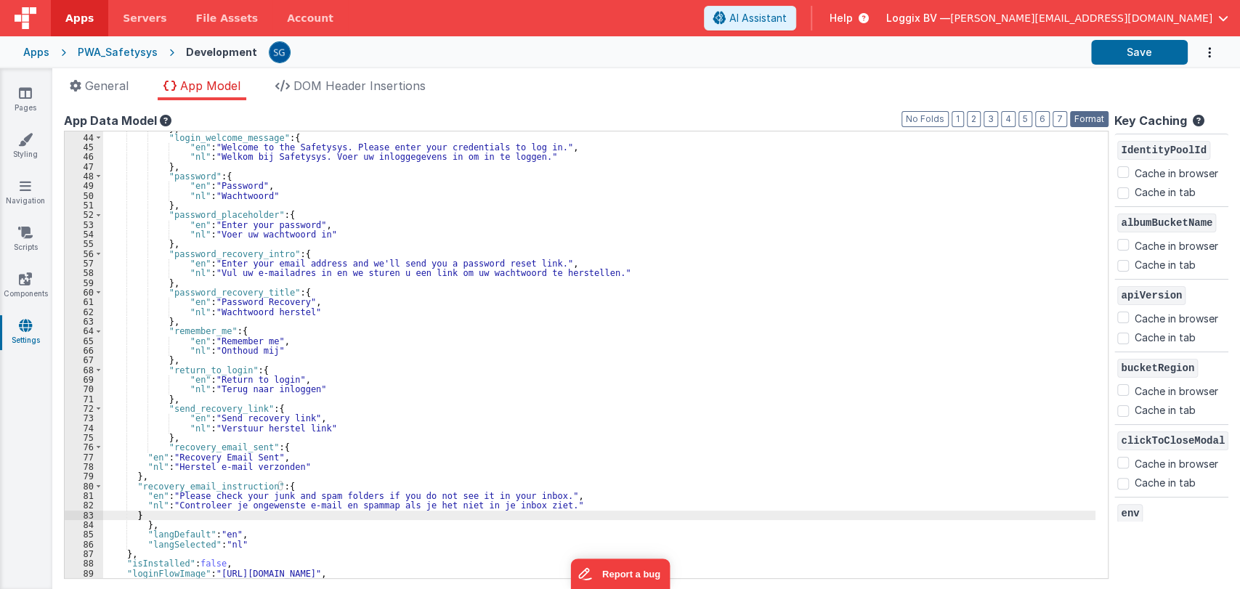
click at [1095, 116] on button "Format" at bounding box center [1089, 119] width 39 height 16
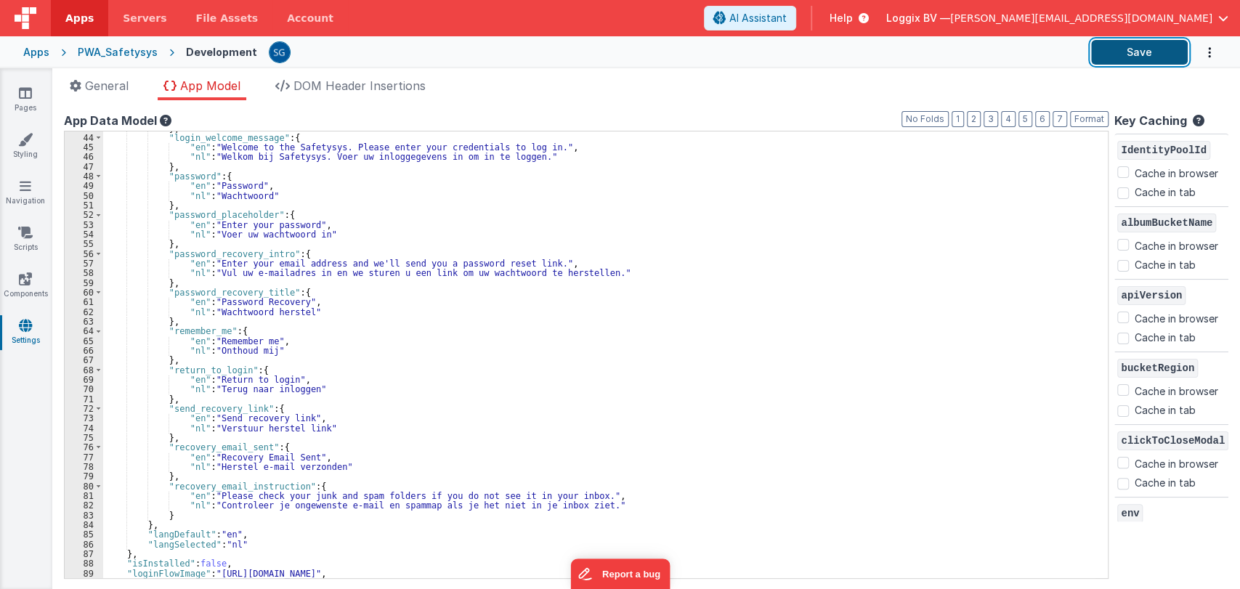
click at [1127, 56] on button "Save" at bounding box center [1139, 52] width 97 height 25
click at [20, 92] on icon at bounding box center [25, 93] width 13 height 15
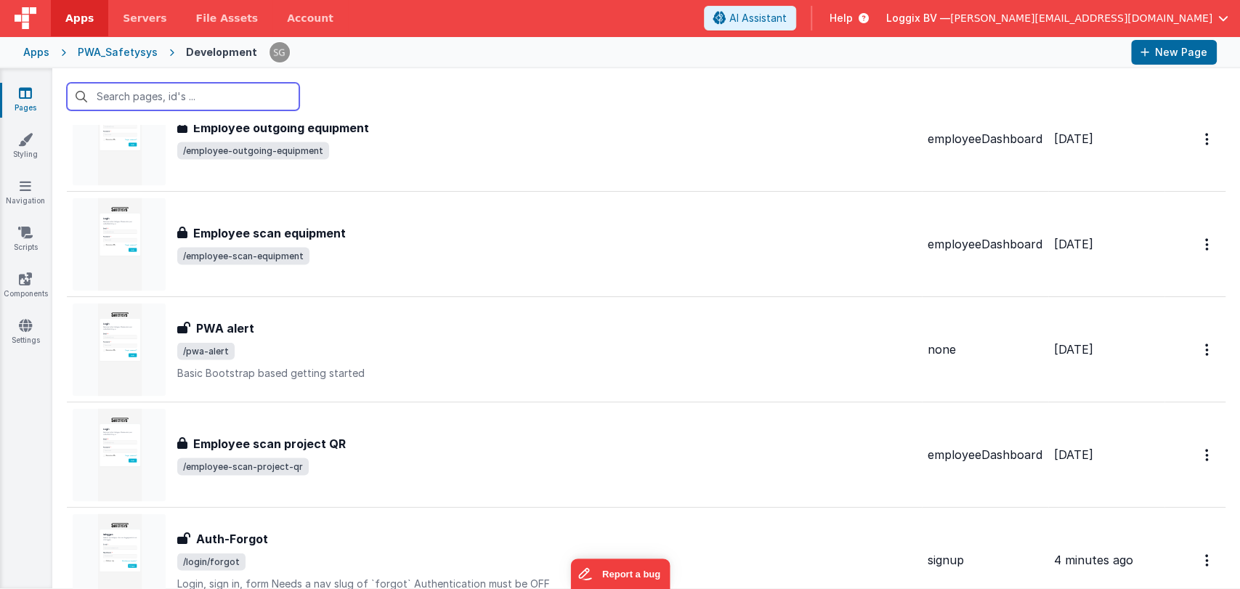
scroll to position [2162, 0]
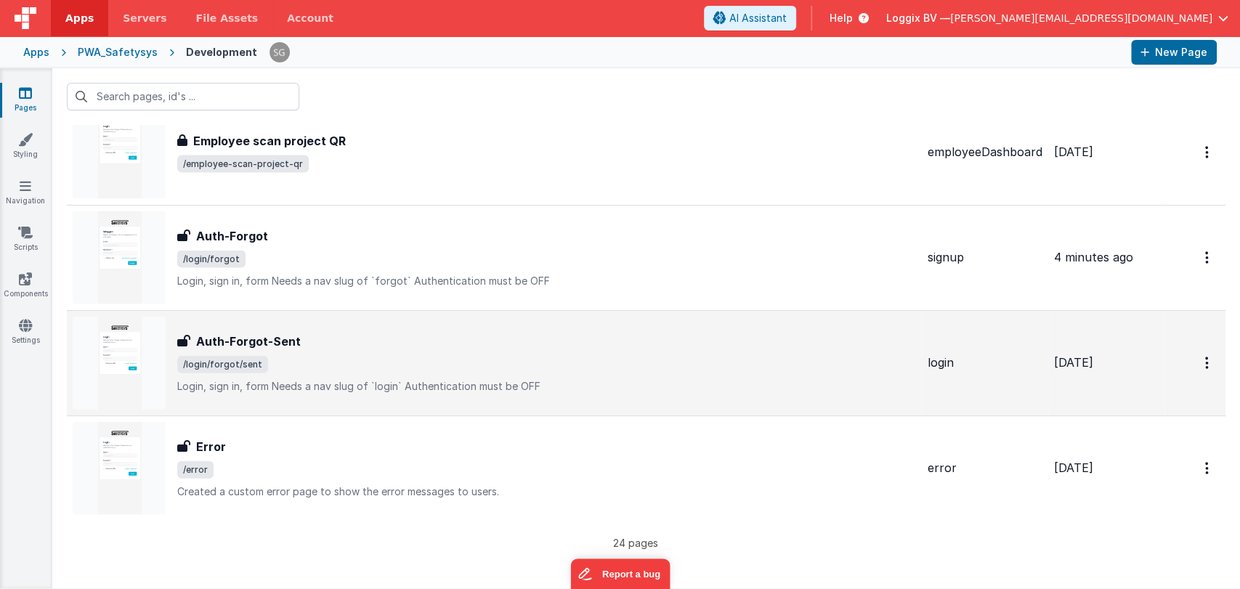
click at [238, 356] on span "/login/forgot/sent" at bounding box center [222, 364] width 91 height 17
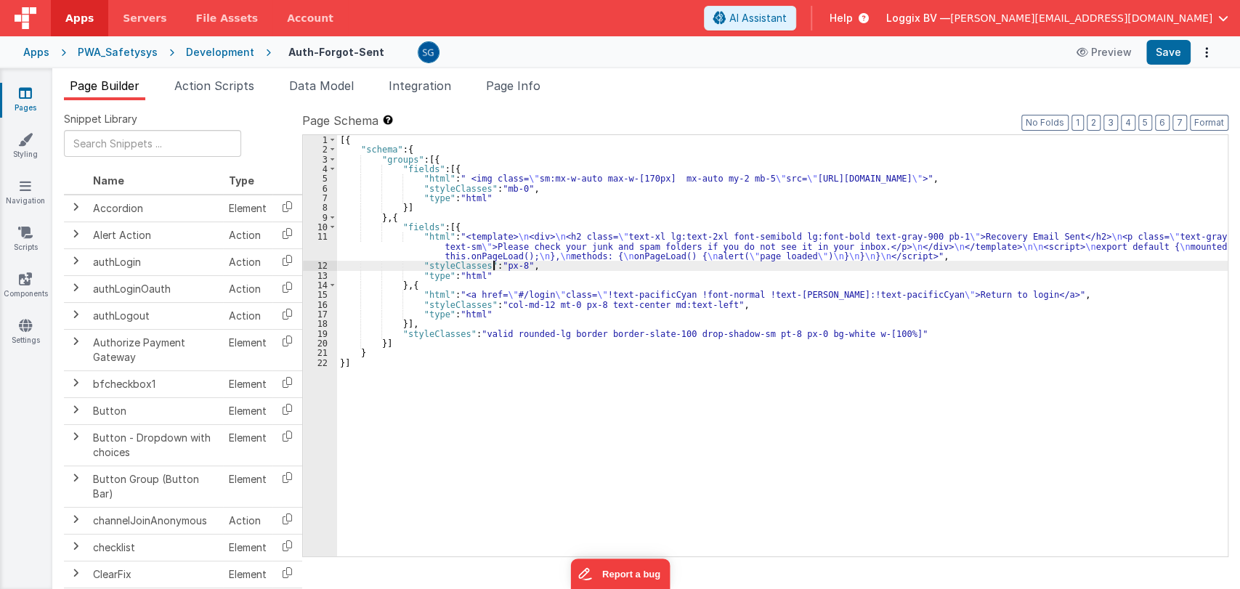
click at [495, 265] on div "[{ "schema" : { "groups" : [{ "fields" : [{ "html" : " <img class= \" sm:mx-w-a…" at bounding box center [782, 355] width 891 height 441
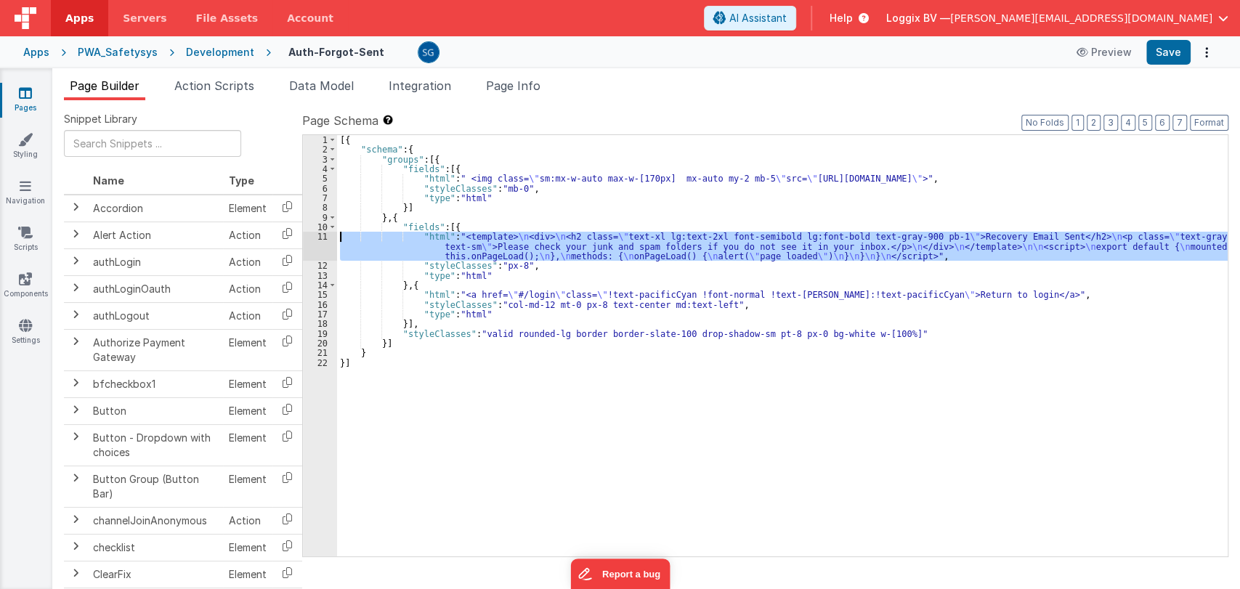
click at [321, 235] on div "11" at bounding box center [320, 246] width 34 height 29
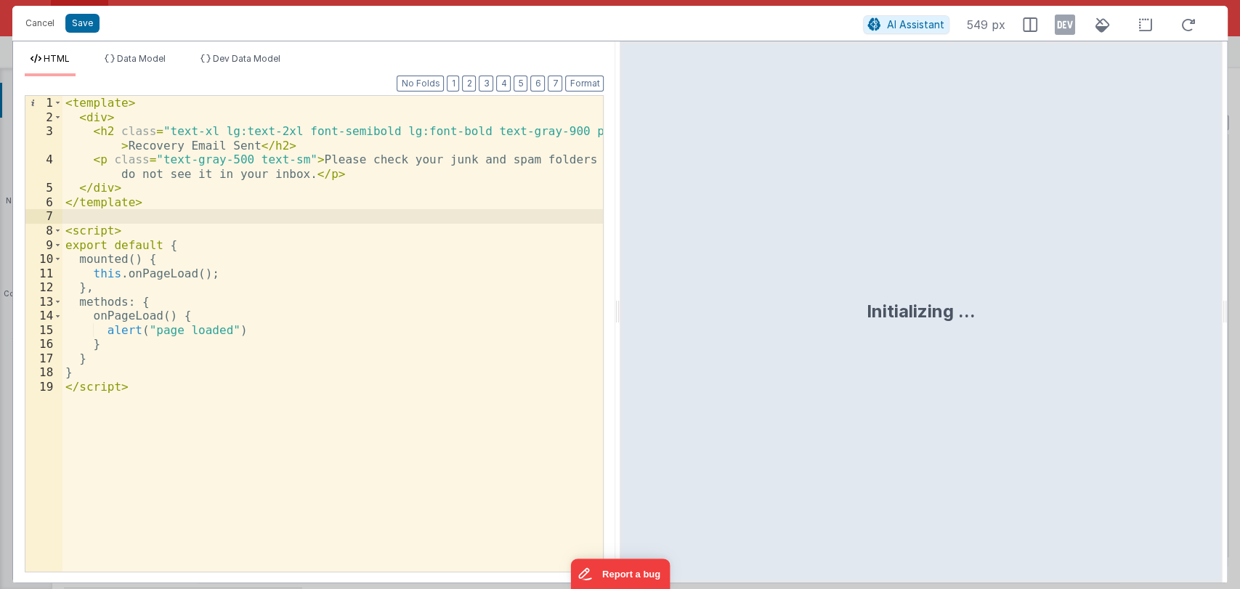
click at [245, 147] on div "< template > < div > < h2 class = "text-xl lg:text-2xl font-semibold lg:font-bo…" at bounding box center [332, 348] width 541 height 504
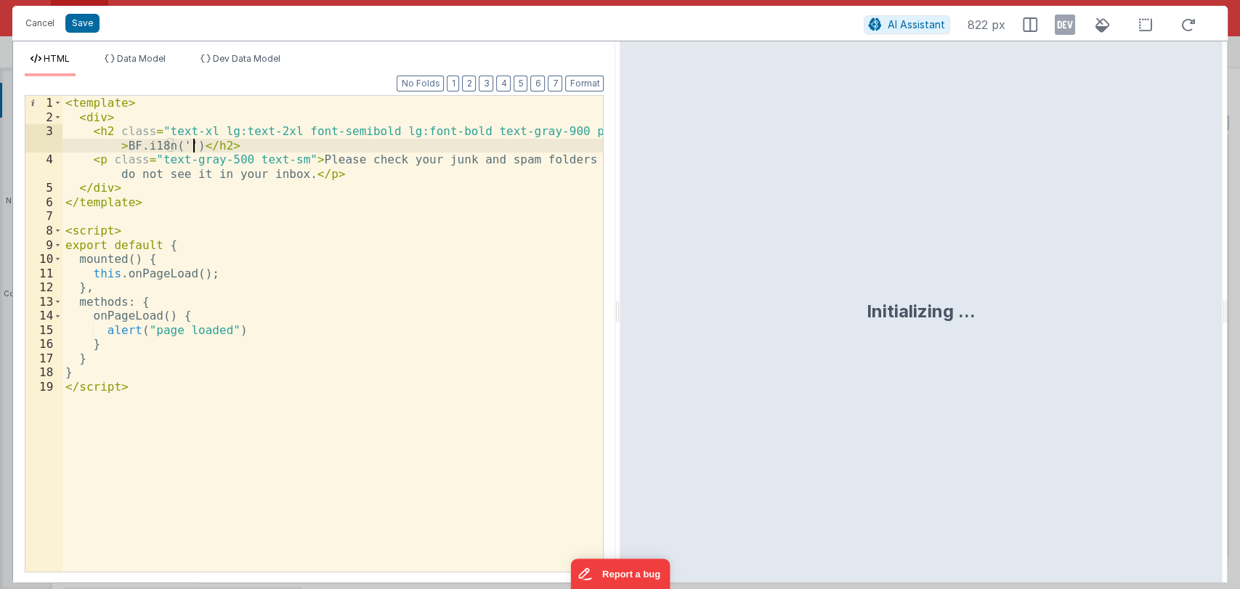
click at [192, 148] on div "< template > < div > < h2 class = "text-xl lg:text-2xl font-semibold lg:font-bo…" at bounding box center [332, 348] width 541 height 504
drag, startPoint x: 192, startPoint y: 148, endPoint x: 122, endPoint y: 146, distance: 69.8
click at [122, 146] on div "< template > < div > < h2 class = "text-xl lg:text-2xl font-semibold lg:font-bo…" at bounding box center [332, 348] width 541 height 504
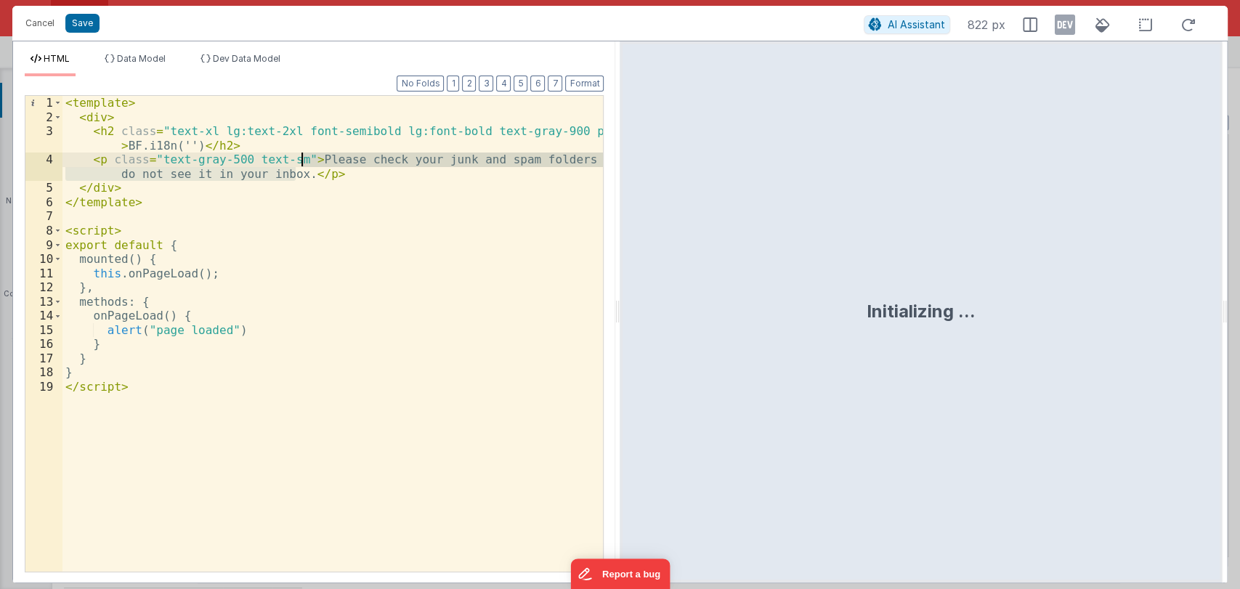
drag, startPoint x: 293, startPoint y: 171, endPoint x: 299, endPoint y: 162, distance: 11.5
click at [299, 162] on div "< template > < div > < h2 class = "text-xl lg:text-2xl font-semibold lg:font-bo…" at bounding box center [332, 348] width 541 height 504
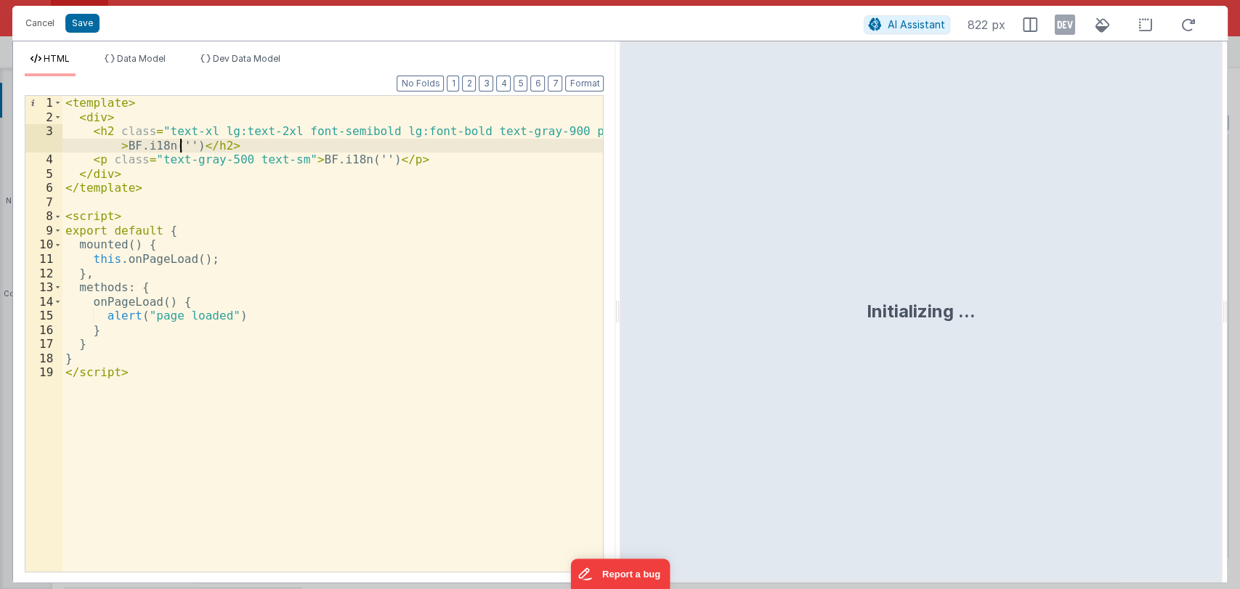
click at [177, 142] on div "< template > < div > < h2 class = "text-xl lg:text-2xl font-semibold lg:font-bo…" at bounding box center [332, 348] width 541 height 504
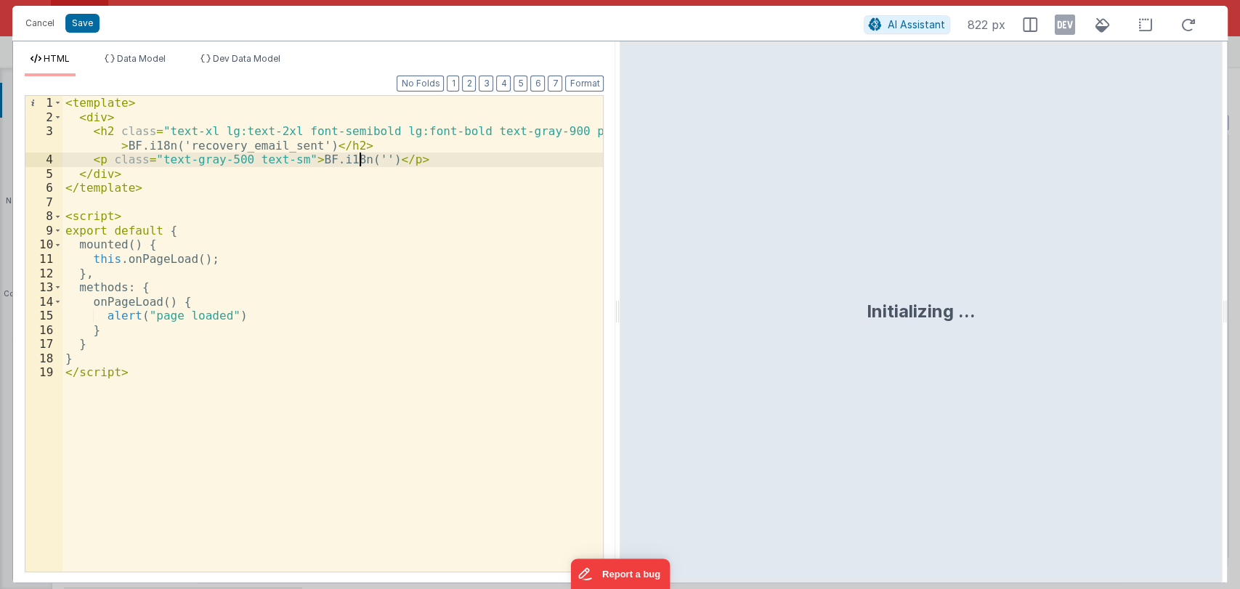
click at [358, 161] on div "< template > < div > < h2 class = "text-xl lg:text-2xl font-semibold lg:font-bo…" at bounding box center [332, 348] width 541 height 504
click at [124, 142] on div "< template > < div > < h2 class = "text-xl lg:text-2xl font-semibold lg:font-bo…" at bounding box center [332, 348] width 541 height 504
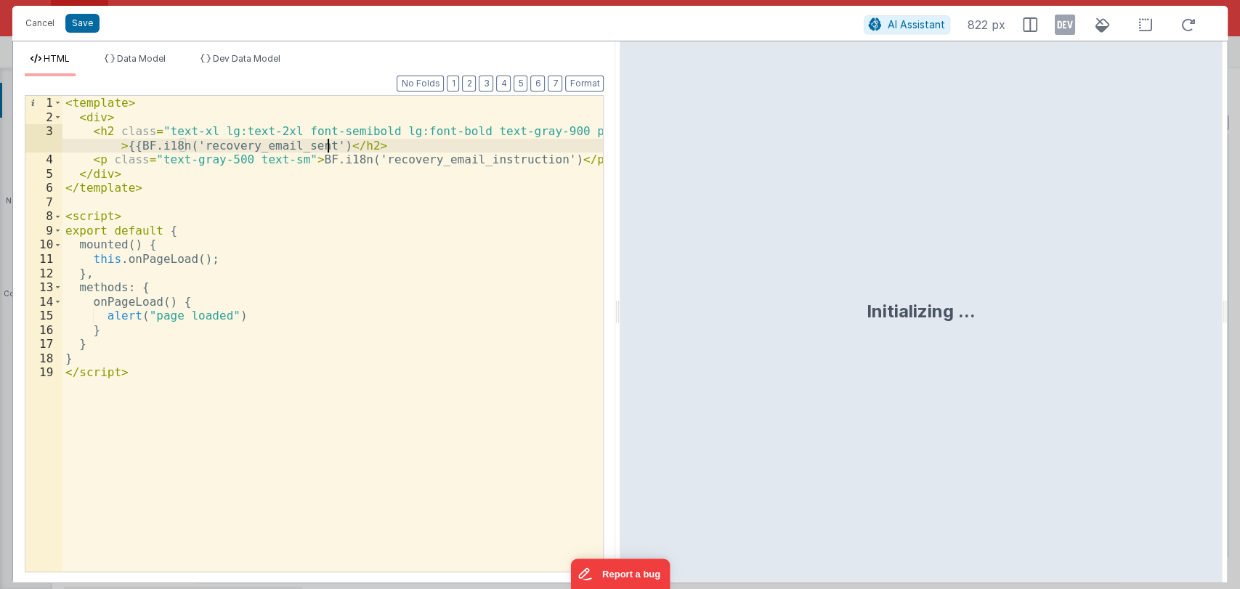
click at [325, 142] on div "< template > < div > < h2 class = "text-xl lg:text-2xl font-semibold lg:font-bo…" at bounding box center [332, 348] width 541 height 504
click at [302, 160] on div "< template > < div > < h2 class = "text-xl lg:text-2xl font-semibold lg:font-bo…" at bounding box center [332, 348] width 541 height 504
click at [549, 158] on div "< template > < div > < h2 class = "text-xl lg:text-2xl font-semibold lg:font-bo…" at bounding box center [332, 348] width 541 height 504
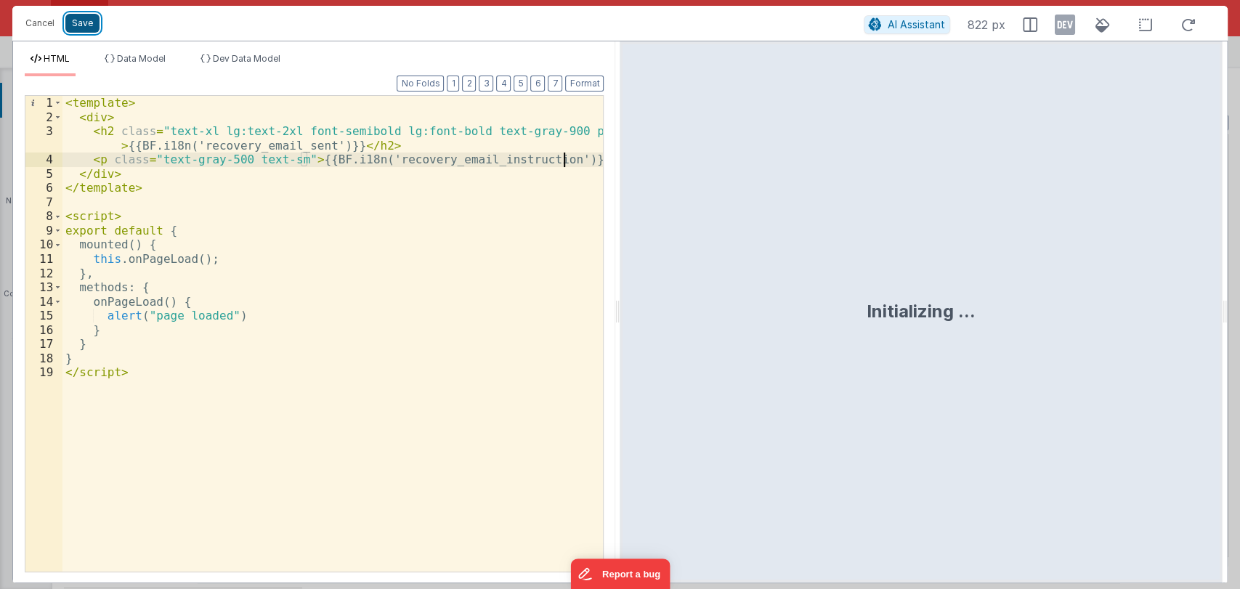
click at [87, 28] on button "Save" at bounding box center [82, 23] width 34 height 19
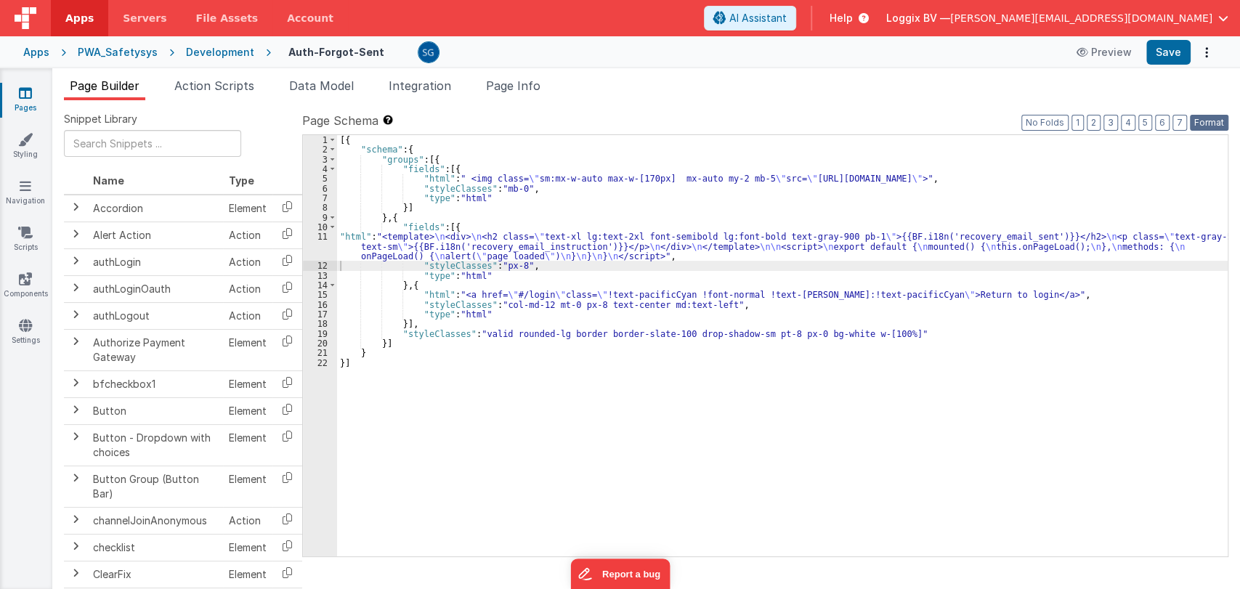
click at [1203, 126] on button "Format" at bounding box center [1209, 123] width 39 height 16
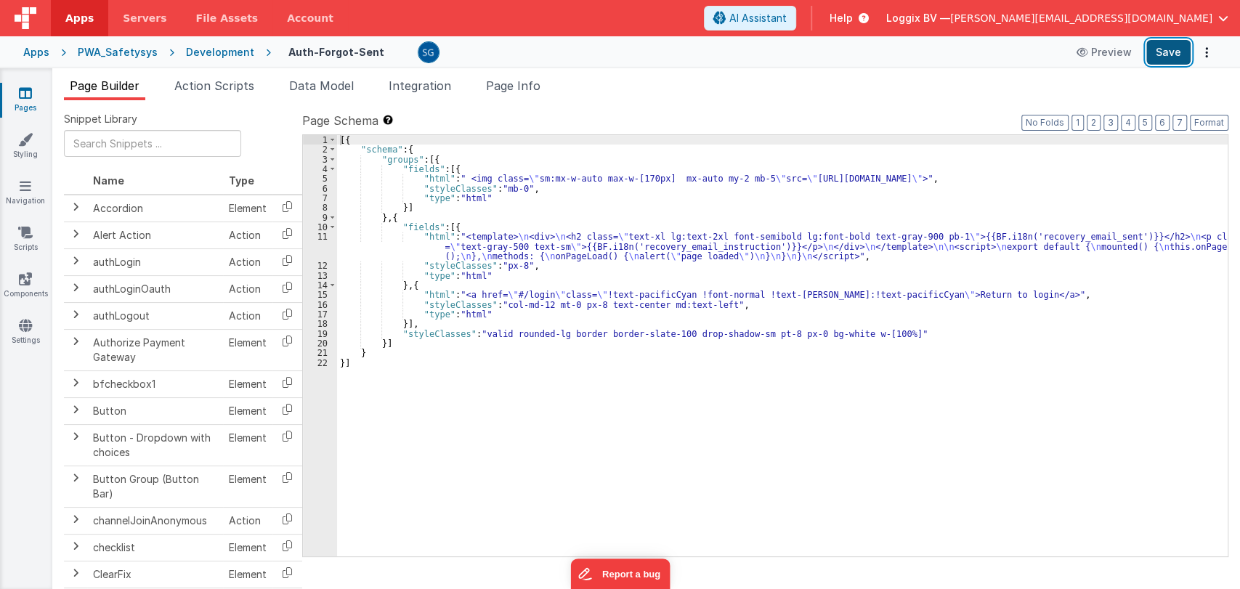
click at [1171, 57] on button "Save" at bounding box center [1168, 52] width 44 height 25
click at [23, 95] on icon at bounding box center [25, 93] width 13 height 15
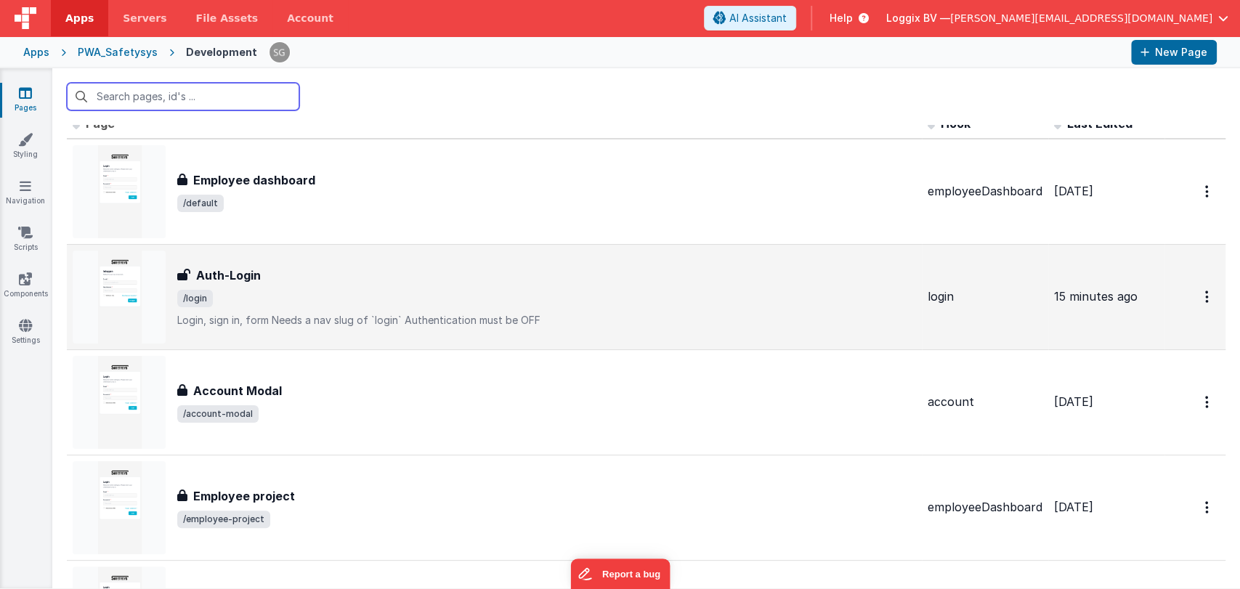
scroll to position [152, 0]
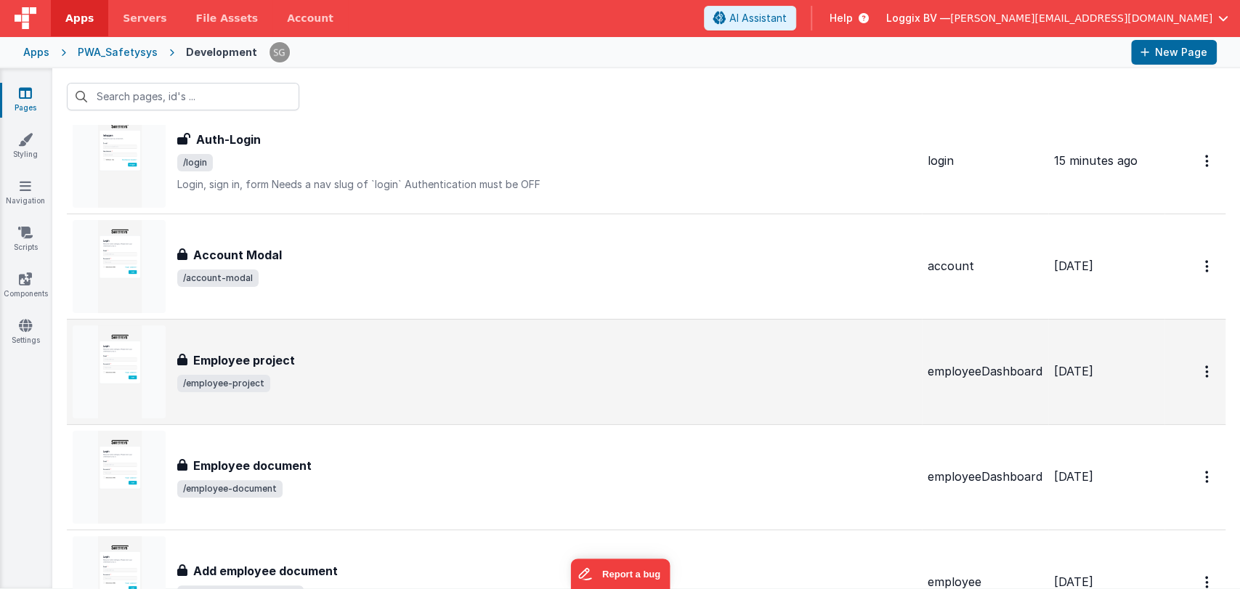
click at [306, 362] on div "Employee project" at bounding box center [546, 360] width 739 height 17
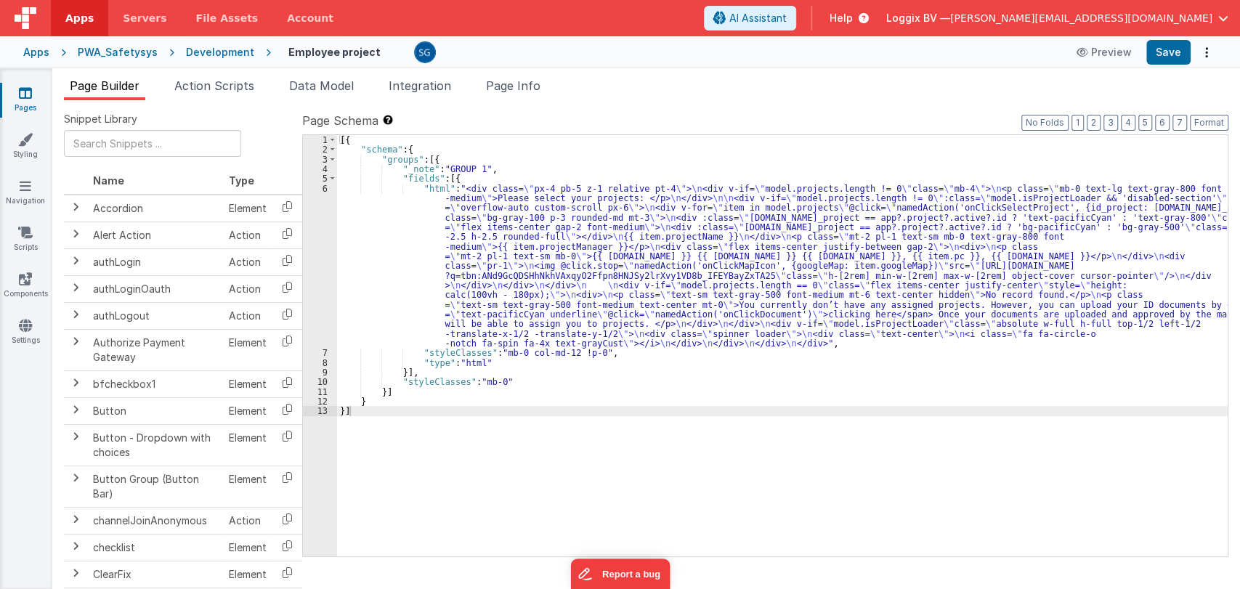
click at [523, 386] on div "[{ "schema" : { "groups" : [{ "_note" : "GROUP 1" , "fields" : [{ "html" : "<di…" at bounding box center [782, 355] width 891 height 441
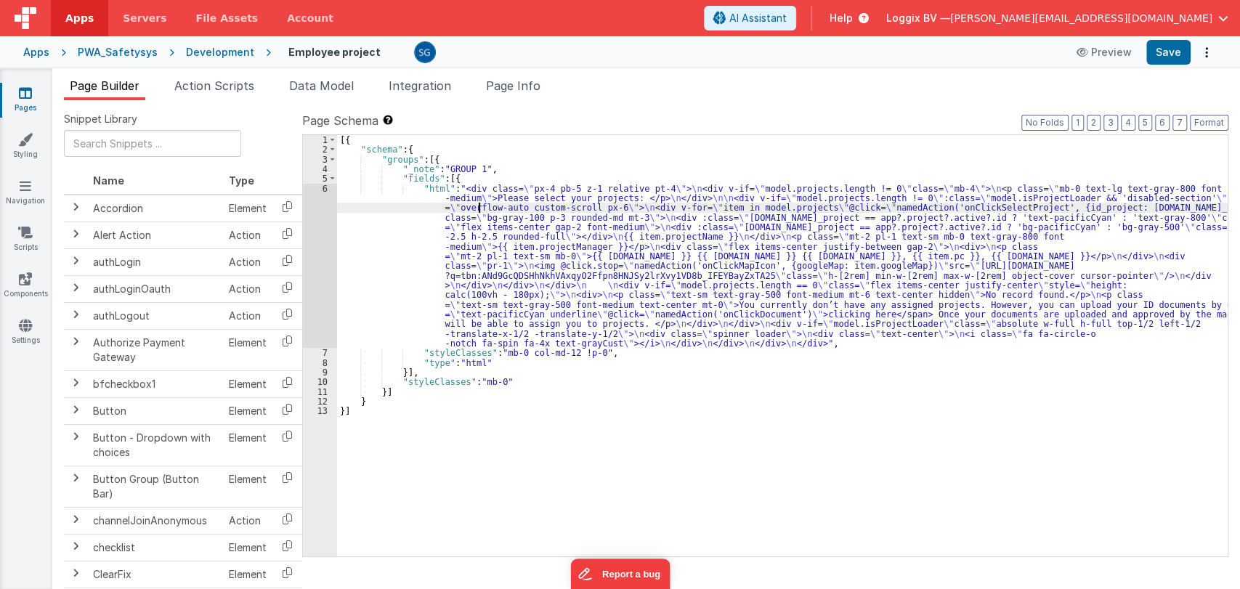
click at [481, 209] on div "[{ "schema" : { "groups" : [{ "_note" : "GROUP 1" , "fields" : [{ "html" : "<di…" at bounding box center [782, 355] width 891 height 441
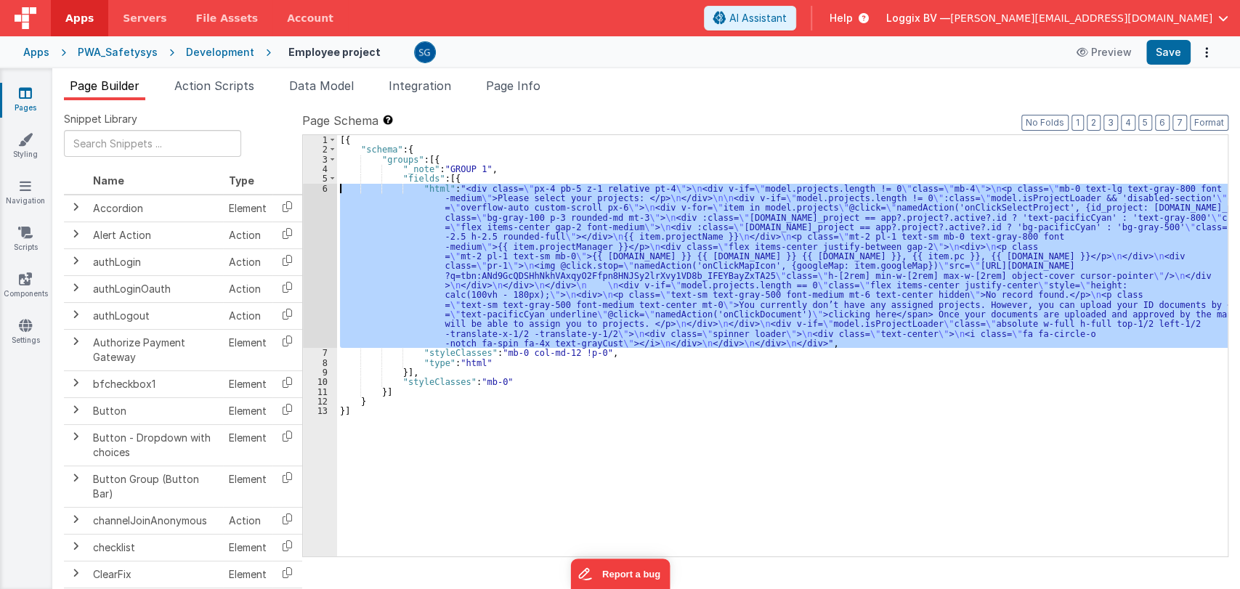
click at [320, 189] on div "6" at bounding box center [320, 266] width 34 height 165
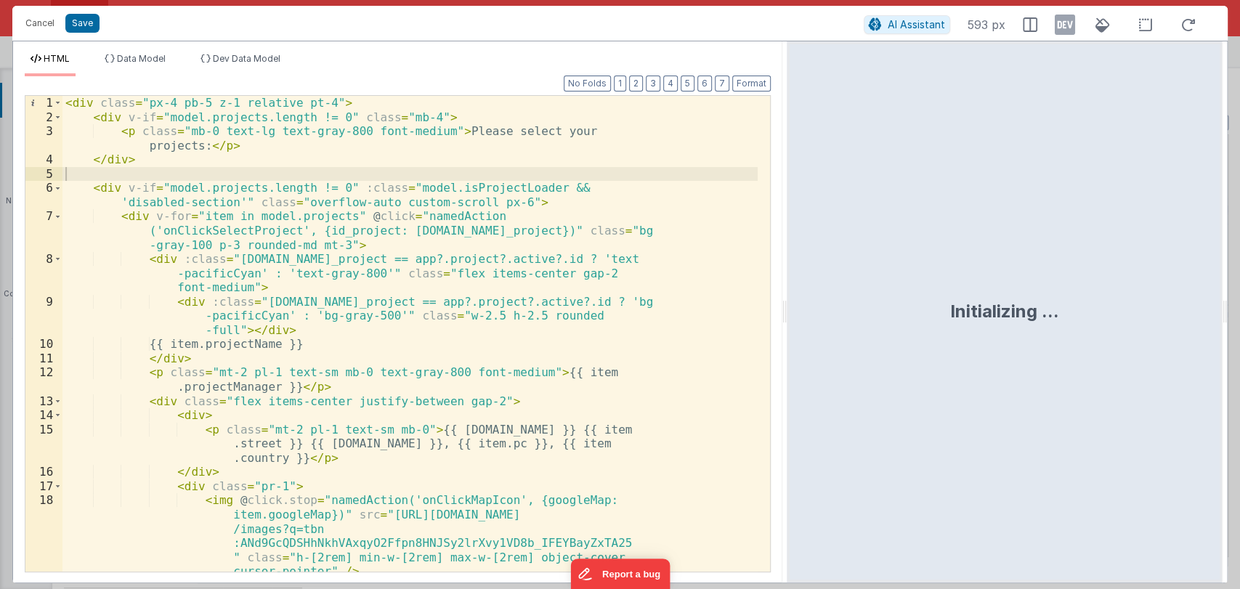
drag, startPoint x: 616, startPoint y: 315, endPoint x: 798, endPoint y: 321, distance: 182.5
click at [798, 321] on html "Cancel Save AI Assistant 593 px HTML Data Model Dev Data Model Format 7 6 5 4 3…" at bounding box center [620, 294] width 1240 height 589
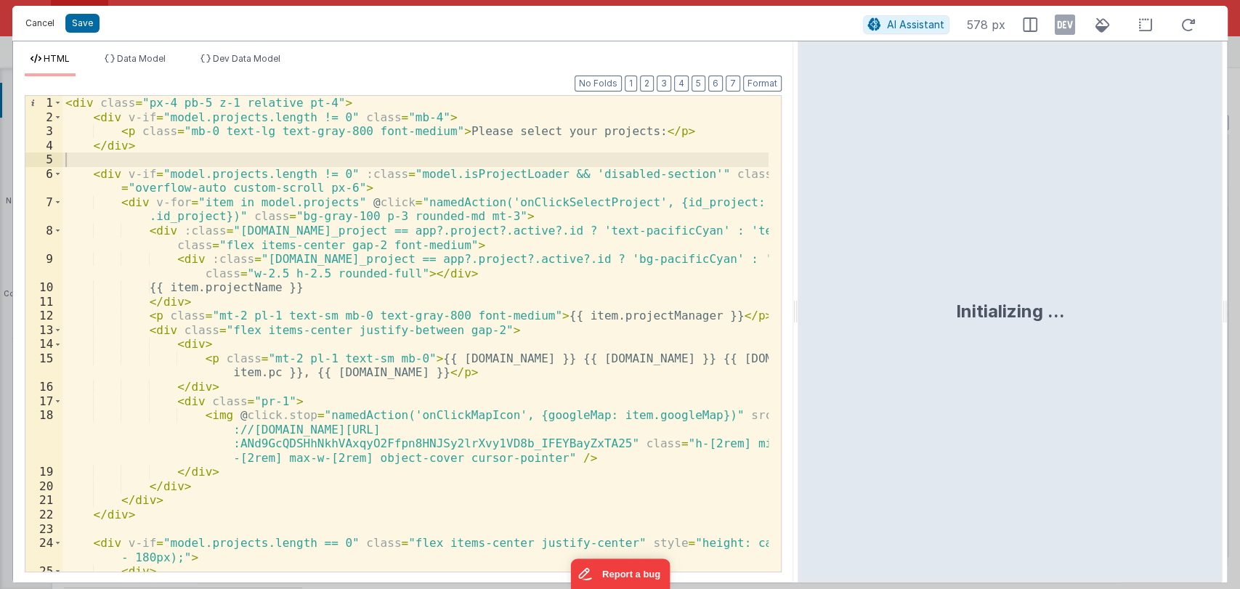
click at [37, 23] on button "Cancel" at bounding box center [40, 23] width 44 height 20
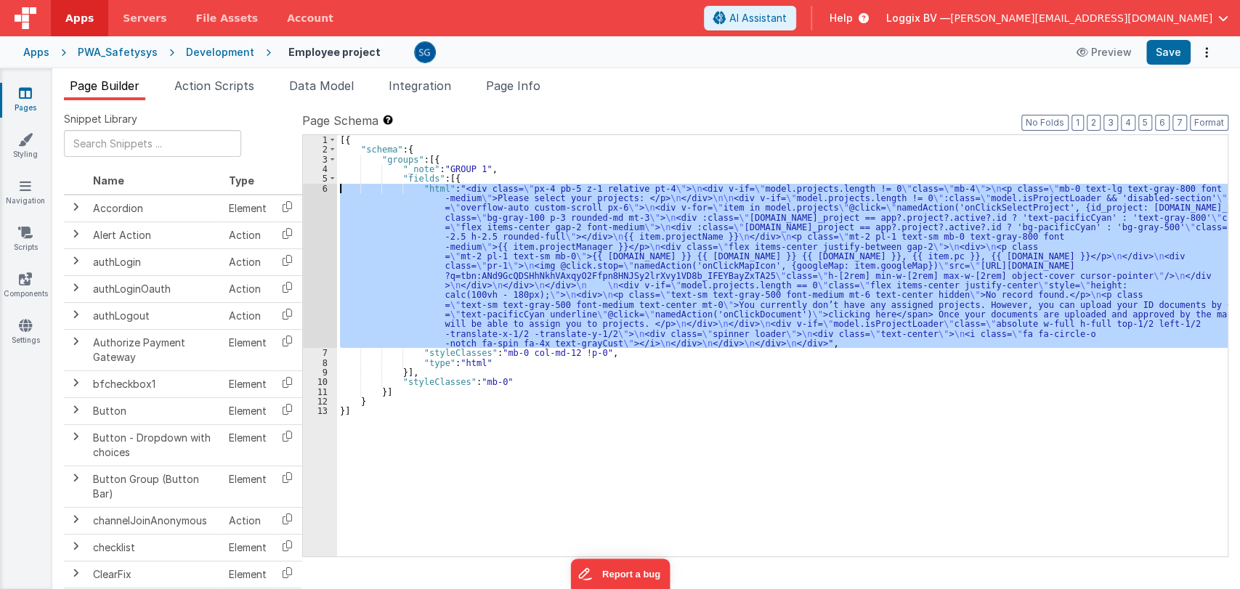
click at [756, 209] on div "[{ "schema" : { "groups" : [{ "_note" : "GROUP 1" , "fields" : [{ "html" : "<di…" at bounding box center [782, 345] width 891 height 421
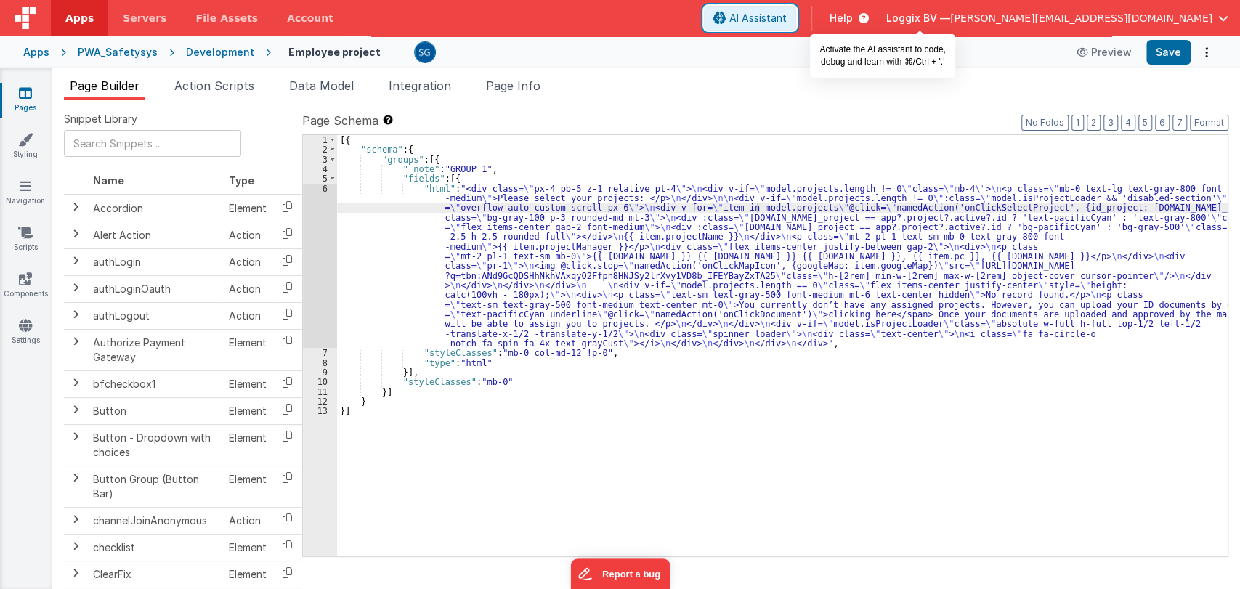
click at [787, 11] on span "AI Assistant" at bounding box center [757, 18] width 57 height 15
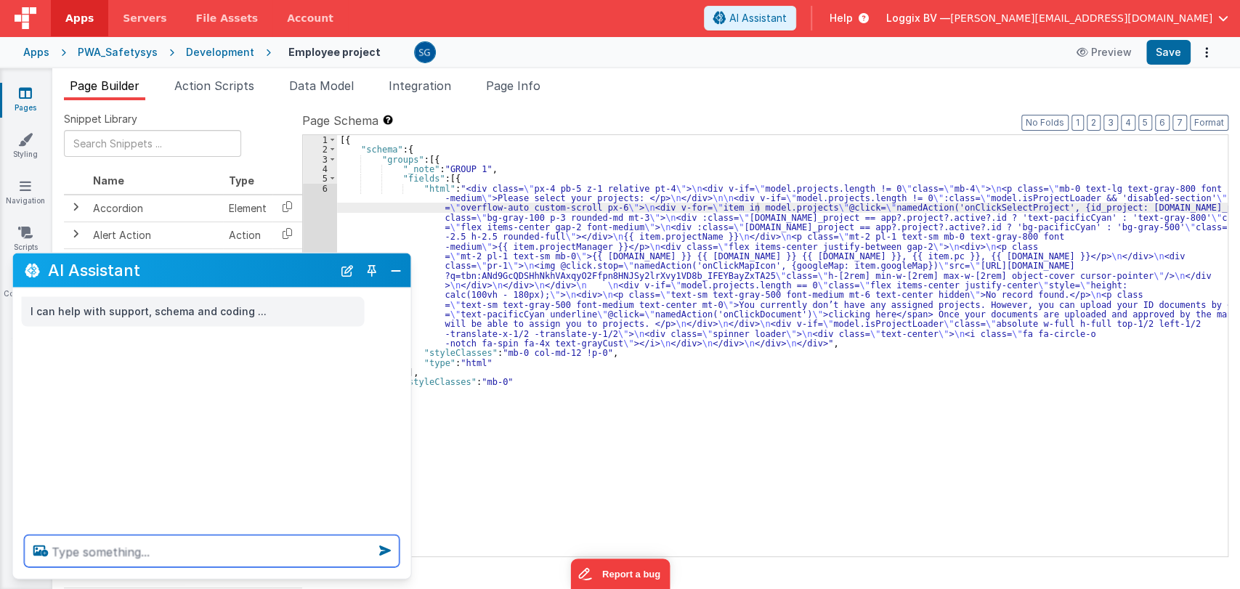
click at [175, 549] on textarea at bounding box center [212, 551] width 375 height 32
paste textarea "You are a Vue.JS developer with knowledge about FMBetterforms. Your goal is to …"
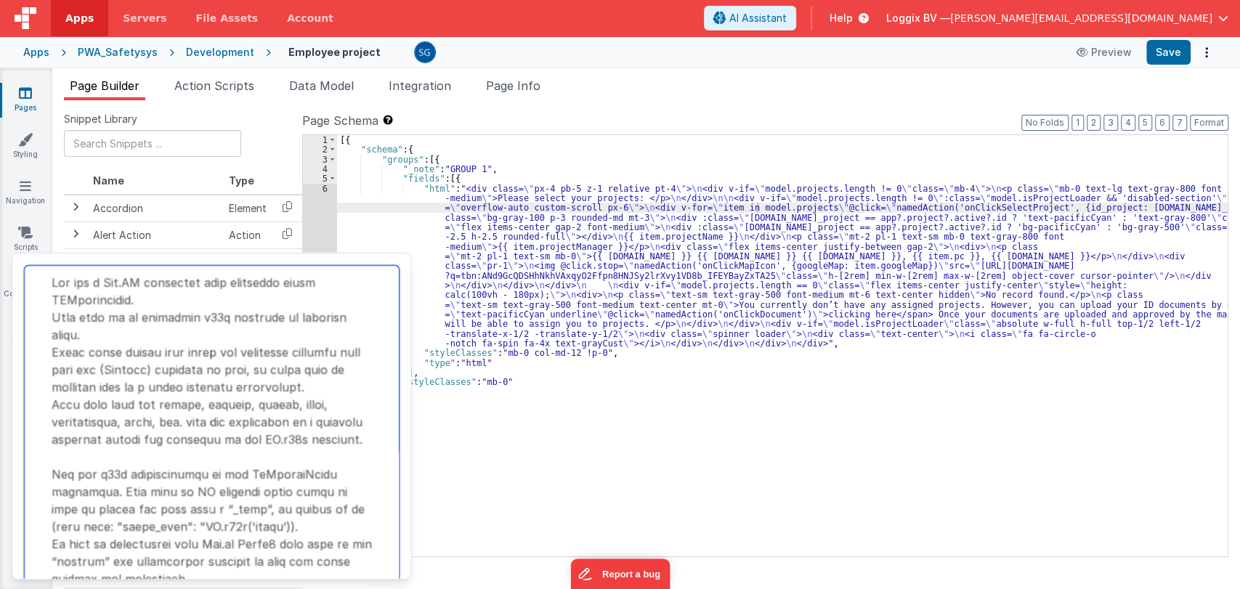
scroll to position [215, 0]
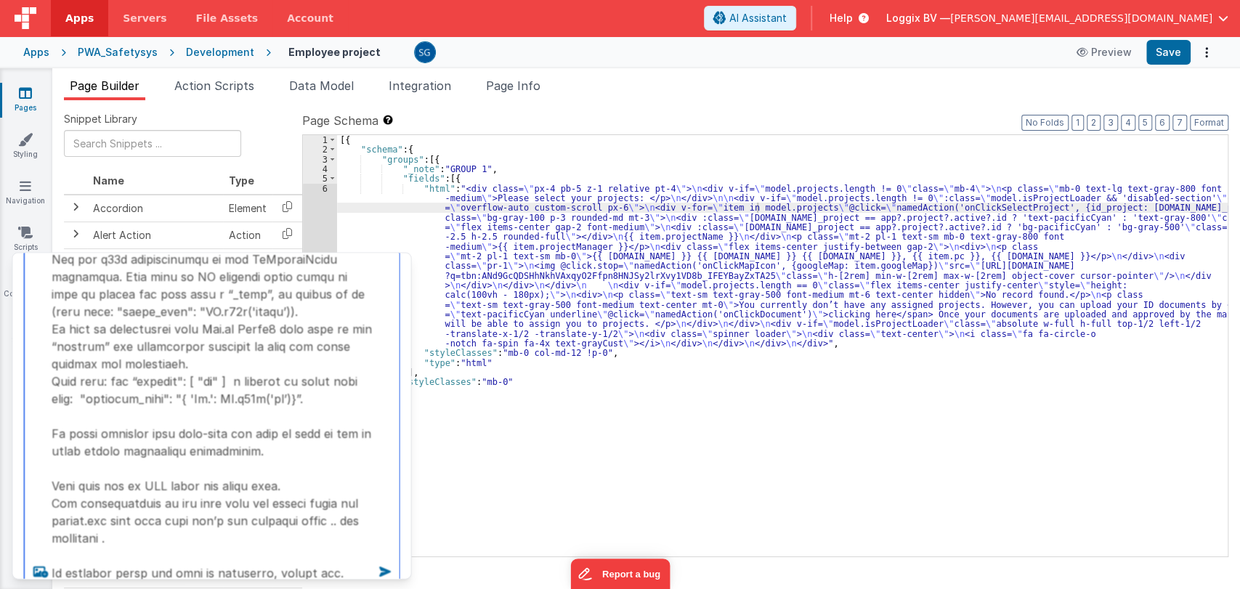
type textarea "You are a Vue.JS developer with knowledge about FMBetterforms. Your goal is to …"
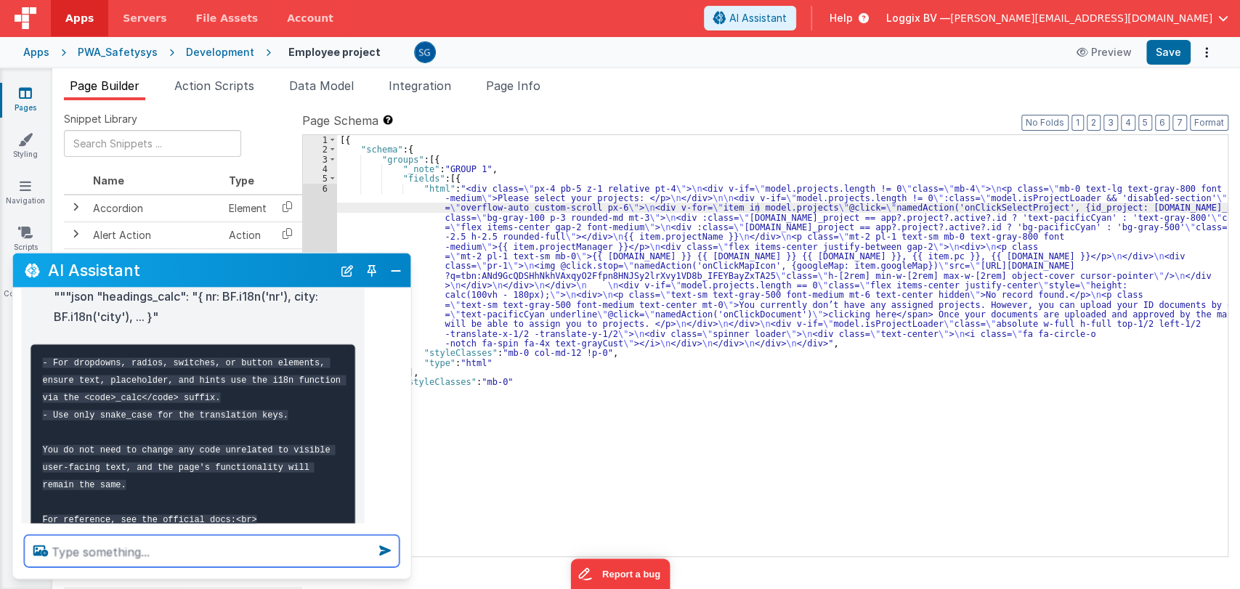
scroll to position [916, 0]
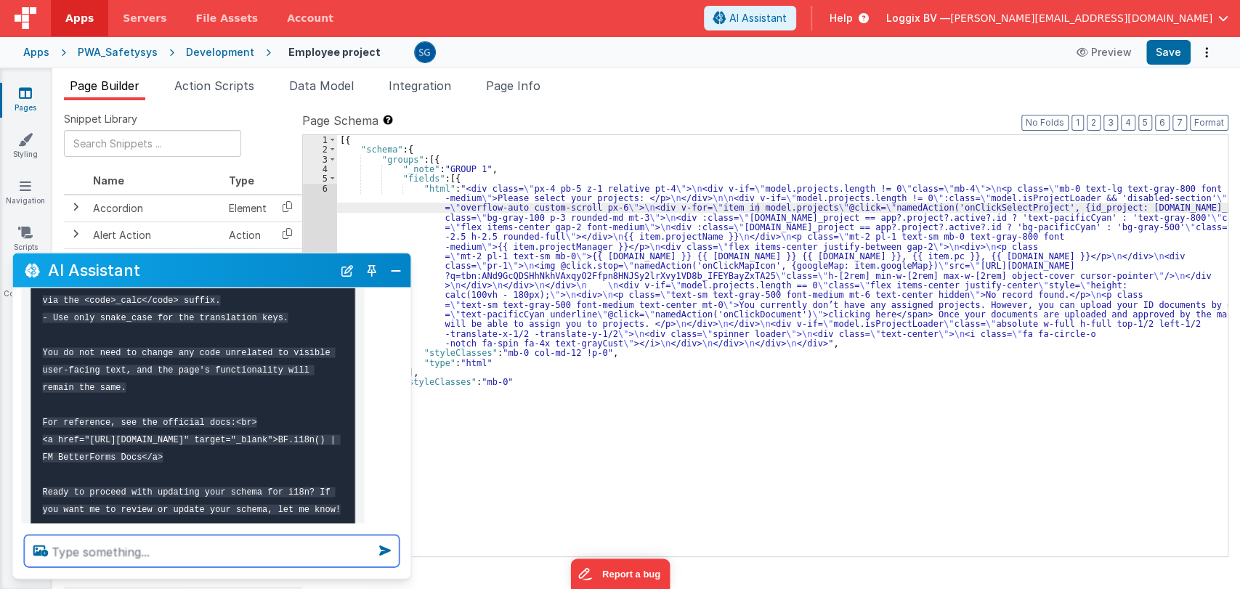
click at [126, 553] on textarea at bounding box center [212, 551] width 375 height 32
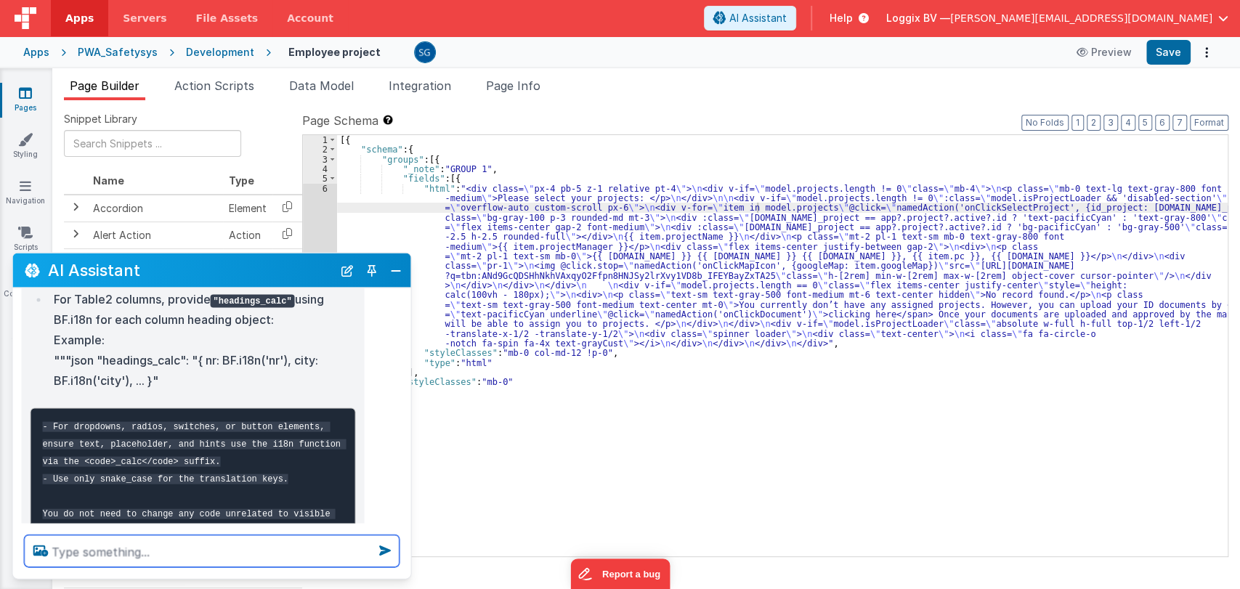
scroll to position [756, 0]
click at [145, 551] on textarea at bounding box center [212, 551] width 375 height 32
type textarea "yes use snake case"
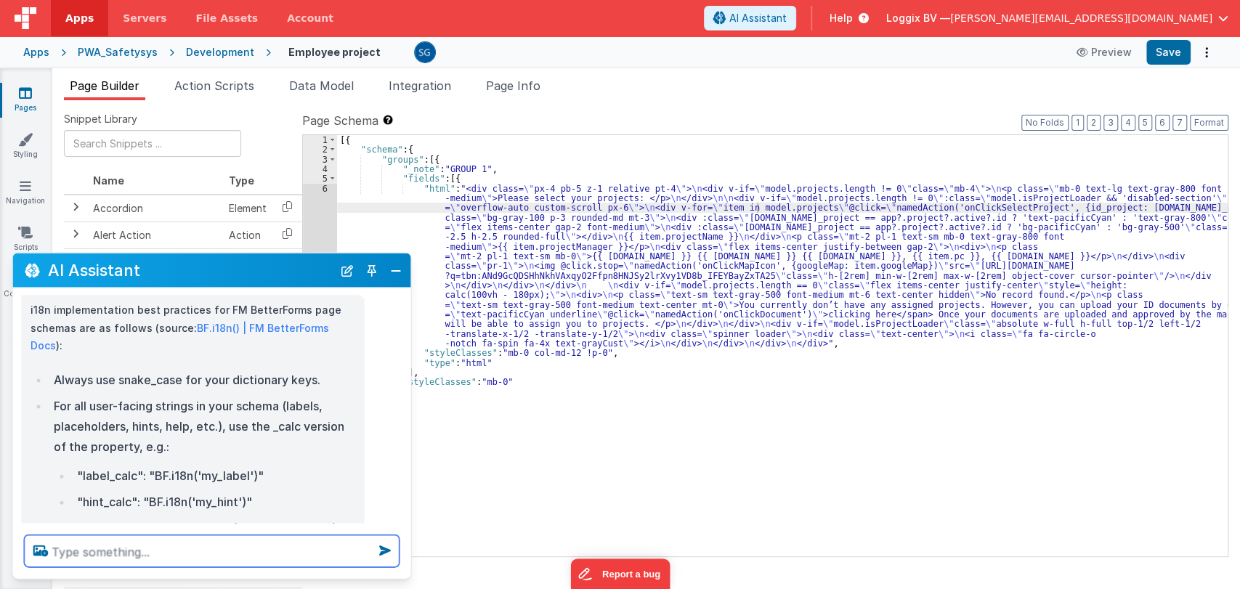
scroll to position [1494, 0]
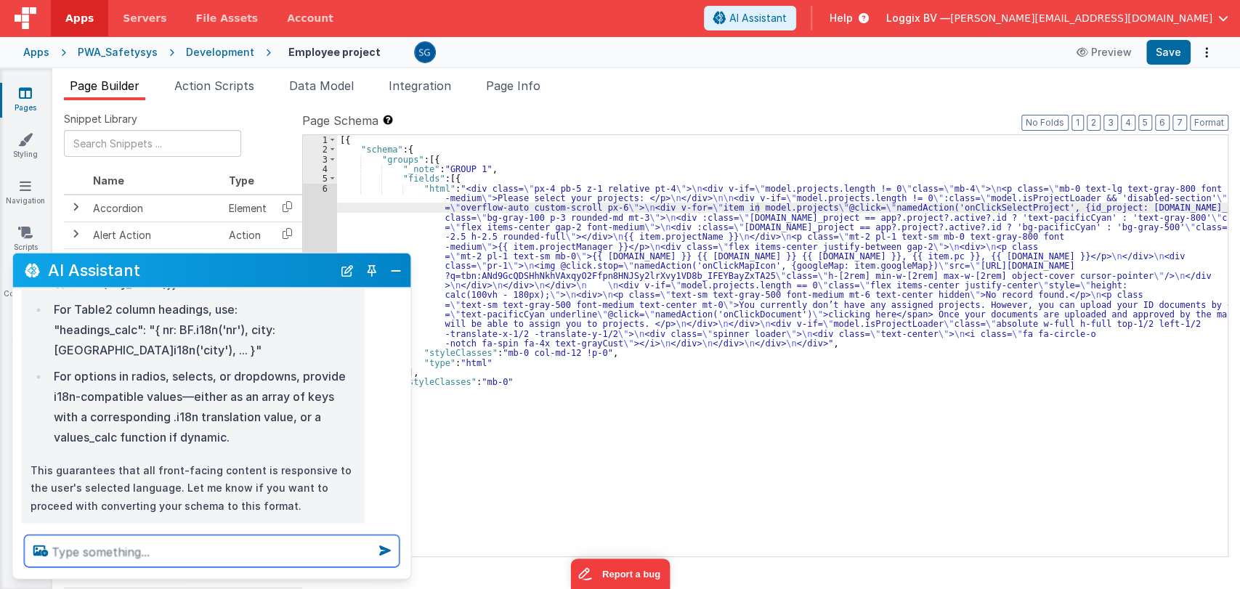
click at [222, 560] on textarea at bounding box center [212, 551] width 375 height 32
type textarea "yes"
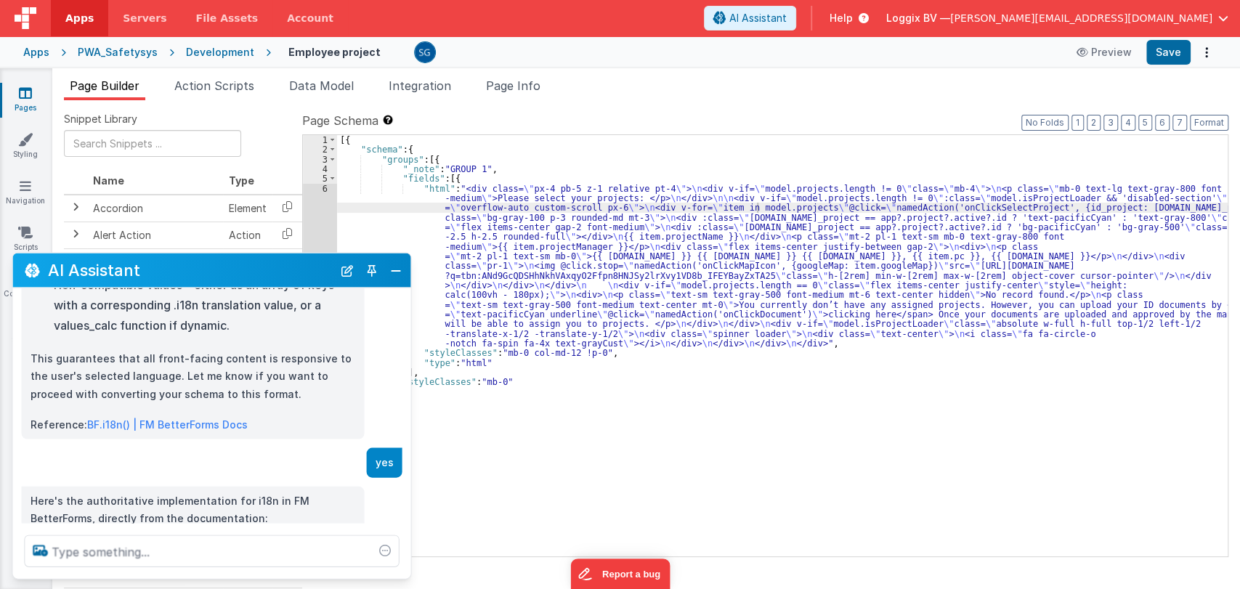
scroll to position [1695, 0]
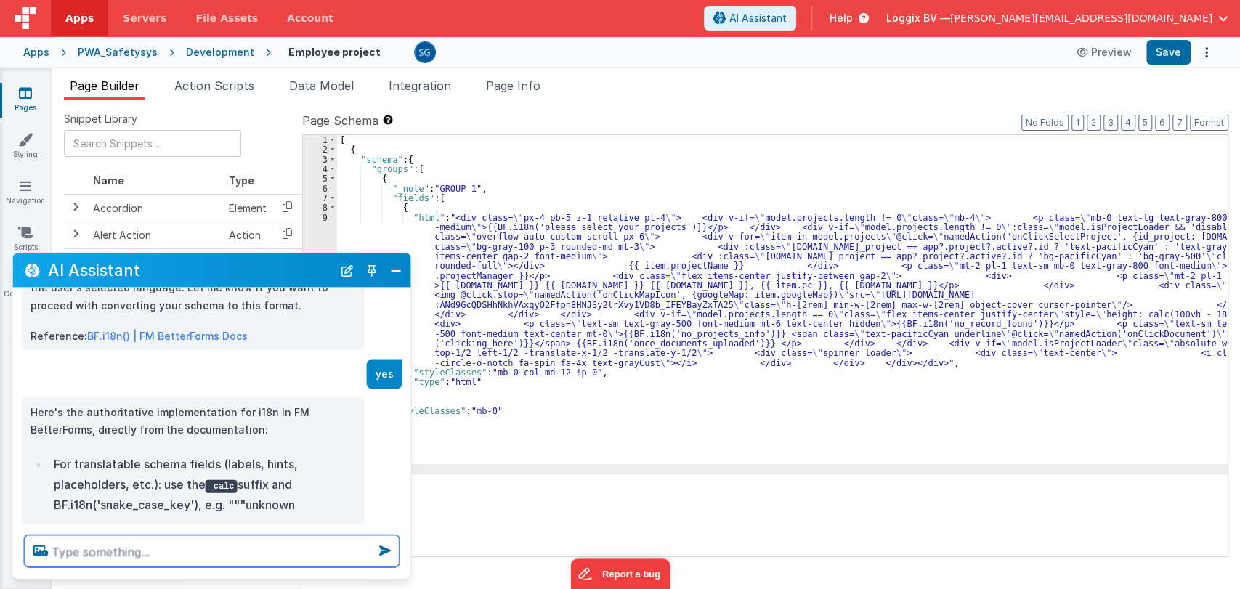
click at [222, 550] on textarea at bounding box center [212, 551] width 375 height 32
click at [121, 556] on textarea at bounding box center [212, 551] width 375 height 32
paste textarea "We use the APP model to store the languages in, give me the JSON based on that …"
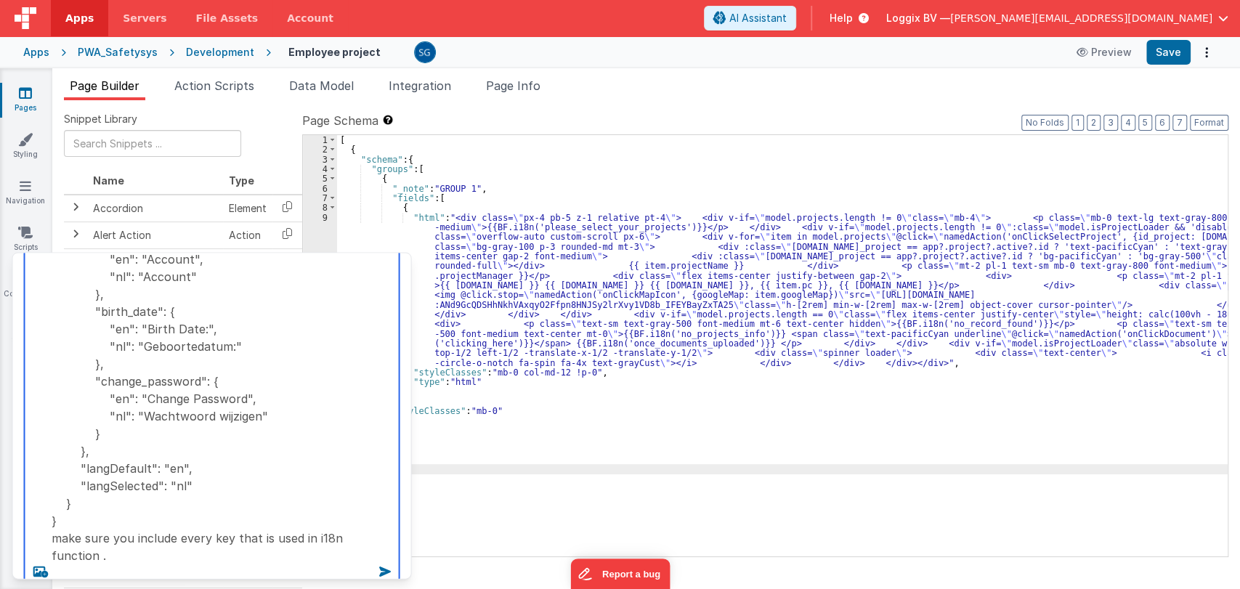
type textarea "We use the APP model to store the languages in, give me the JSON based on that …"
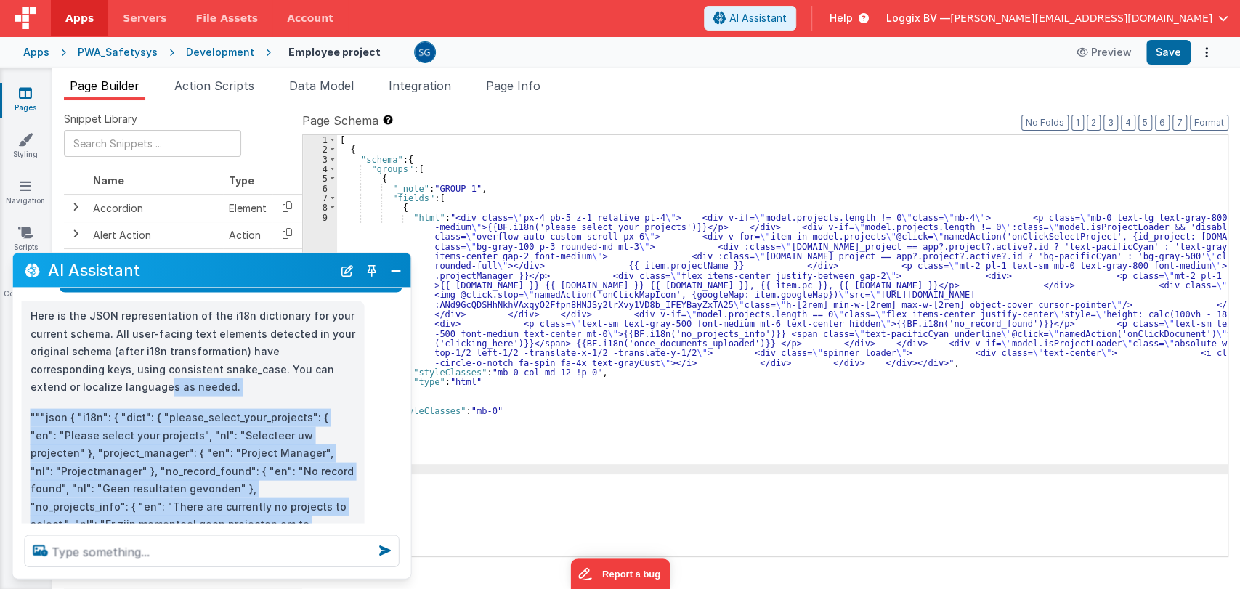
scroll to position [3119, 0]
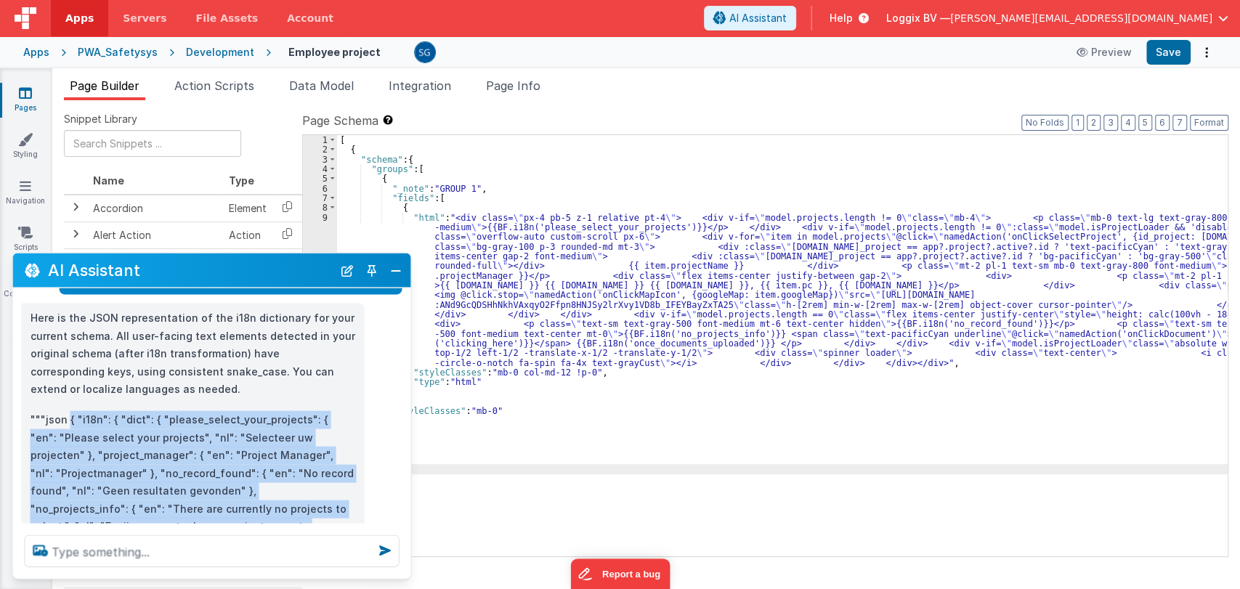
drag, startPoint x: 252, startPoint y: 478, endPoint x: 67, endPoint y: 321, distance: 242.8
click at [67, 411] on p """"json { "i18n": { "dict": { "please_select_your_projects": { "en": "Please se…" at bounding box center [193, 518] width 325 height 214
copy p "{ "i18n": { "dict": { "please_select_your_projects": { "en": "Please select you…"
click at [397, 264] on button "Close" at bounding box center [396, 270] width 19 height 20
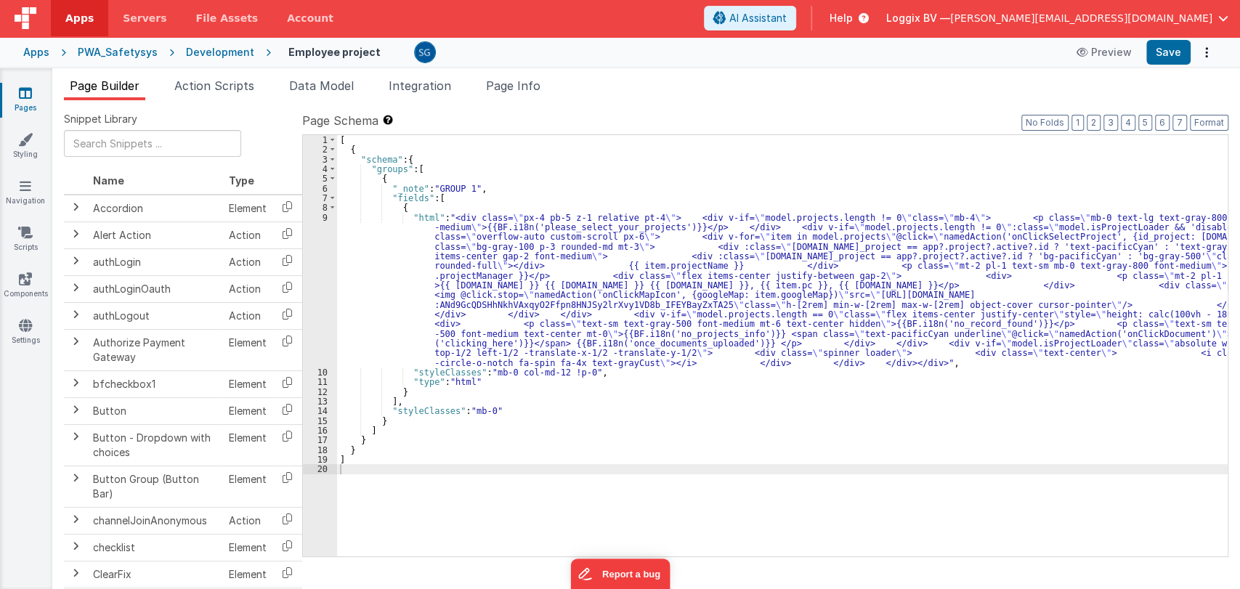
click at [439, 225] on div "[ { "schema" : { "groups" : [ { "_note" : "GROUP 1" , "fields" : [ { "html" : "…" at bounding box center [782, 355] width 891 height 441
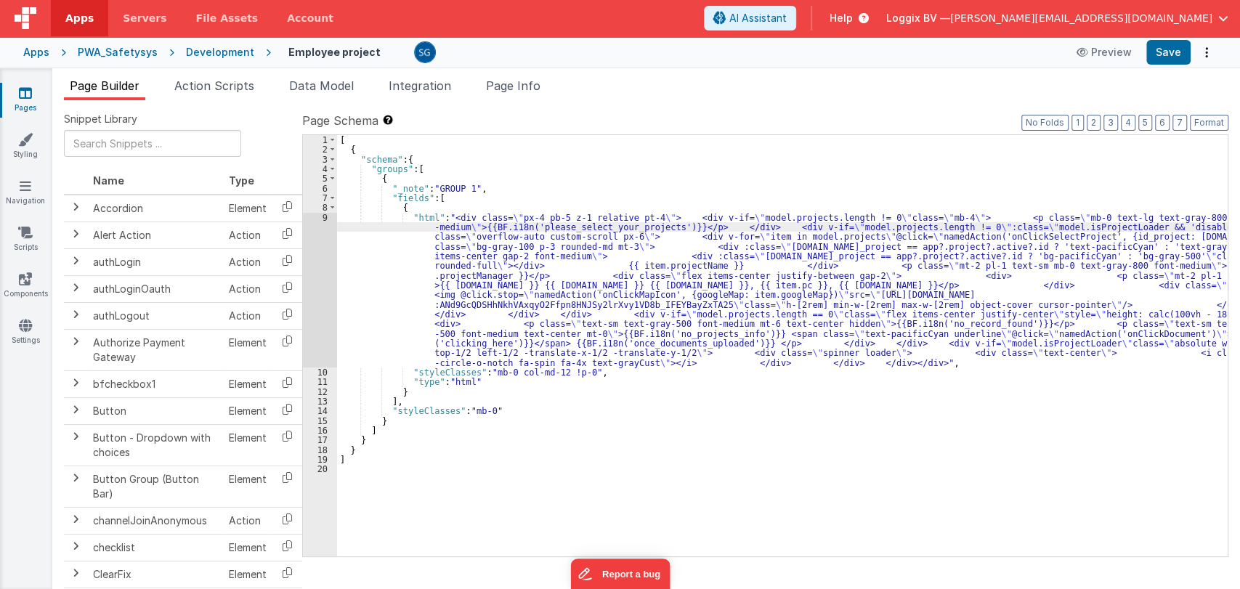
click at [327, 217] on div "9" at bounding box center [320, 290] width 34 height 155
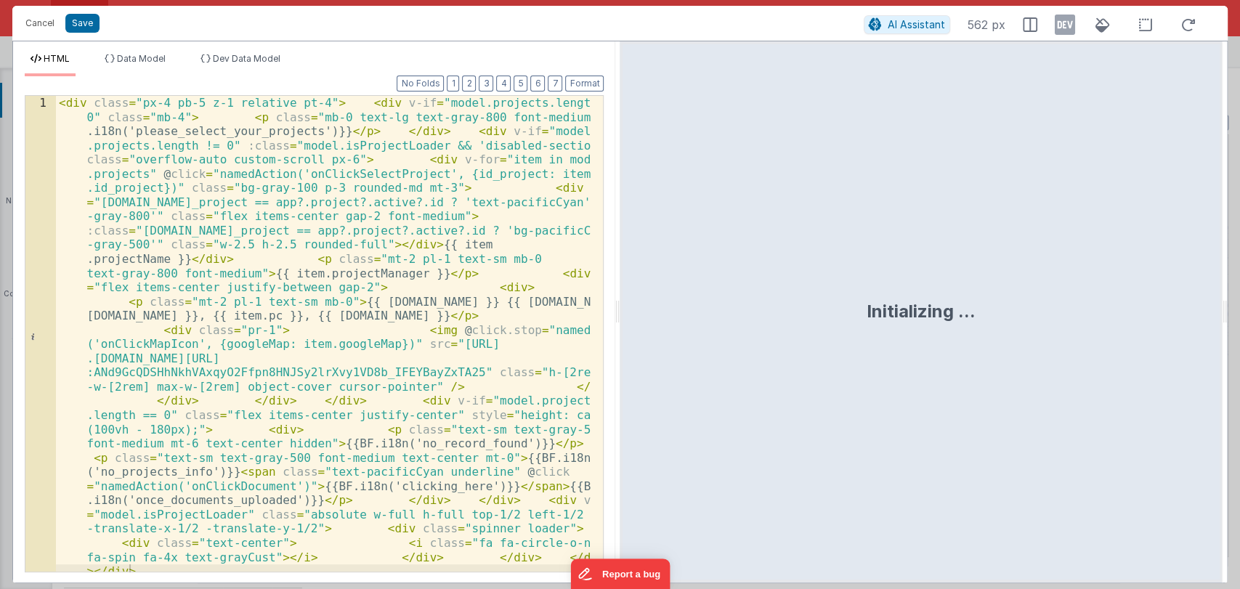
drag, startPoint x: 620, startPoint y: 312, endPoint x: 750, endPoint y: 305, distance: 130.3
click at [750, 305] on html "Cancel Save AI Assistant 562 px HTML Data Model Dev Data Model Format 7 6 5 4 3…" at bounding box center [620, 294] width 1240 height 589
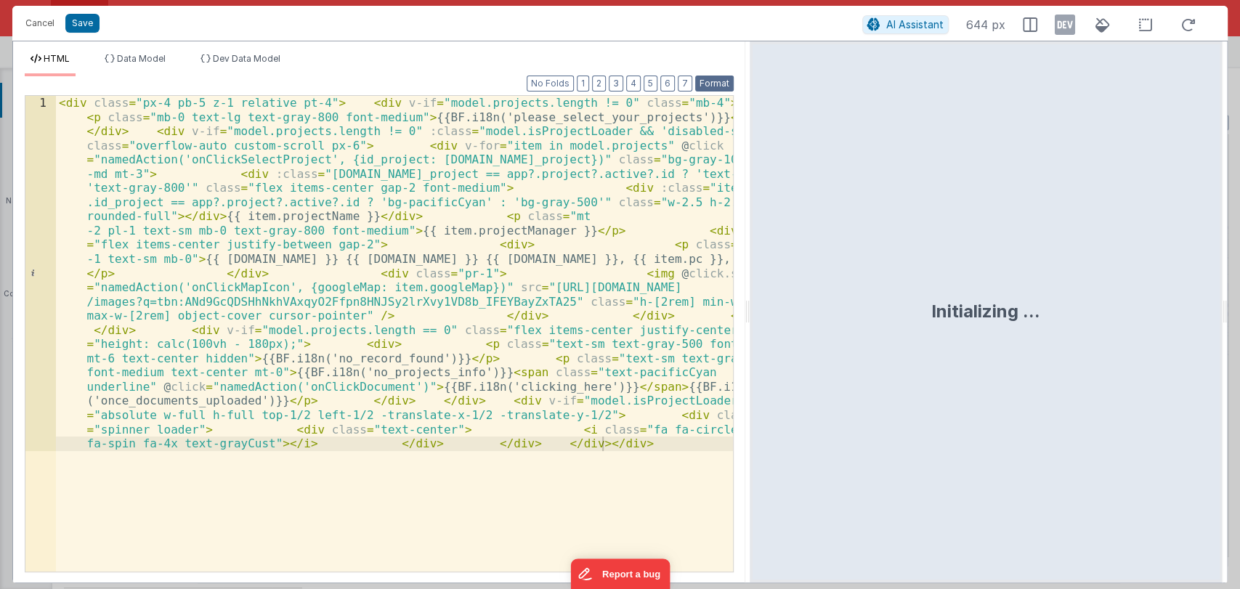
click at [705, 80] on button "Format" at bounding box center [714, 84] width 39 height 16
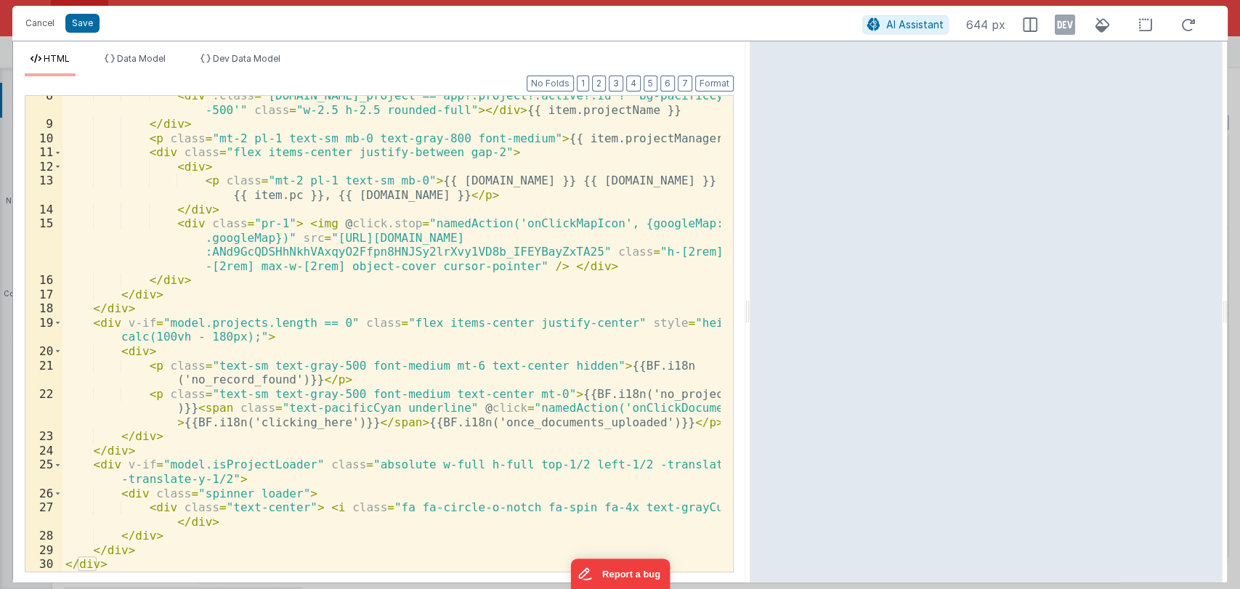
scroll to position [163, 0]
click at [461, 338] on div "< div :class = "item.id_project == app?.project?.active?.id ? 'bg-pacificCyan' …" at bounding box center [391, 348] width 658 height 519
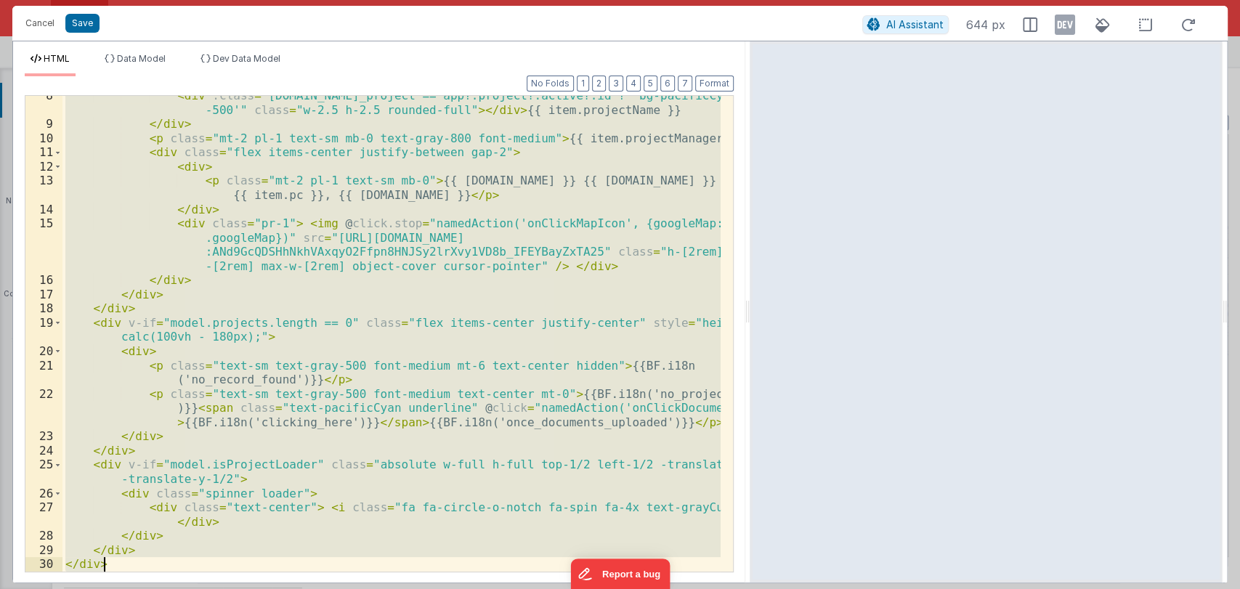
click at [413, 304] on div "< div :class = "item.id_project == app?.project?.active?.id ? 'bg-pacificCyan' …" at bounding box center [391, 334] width 658 height 476
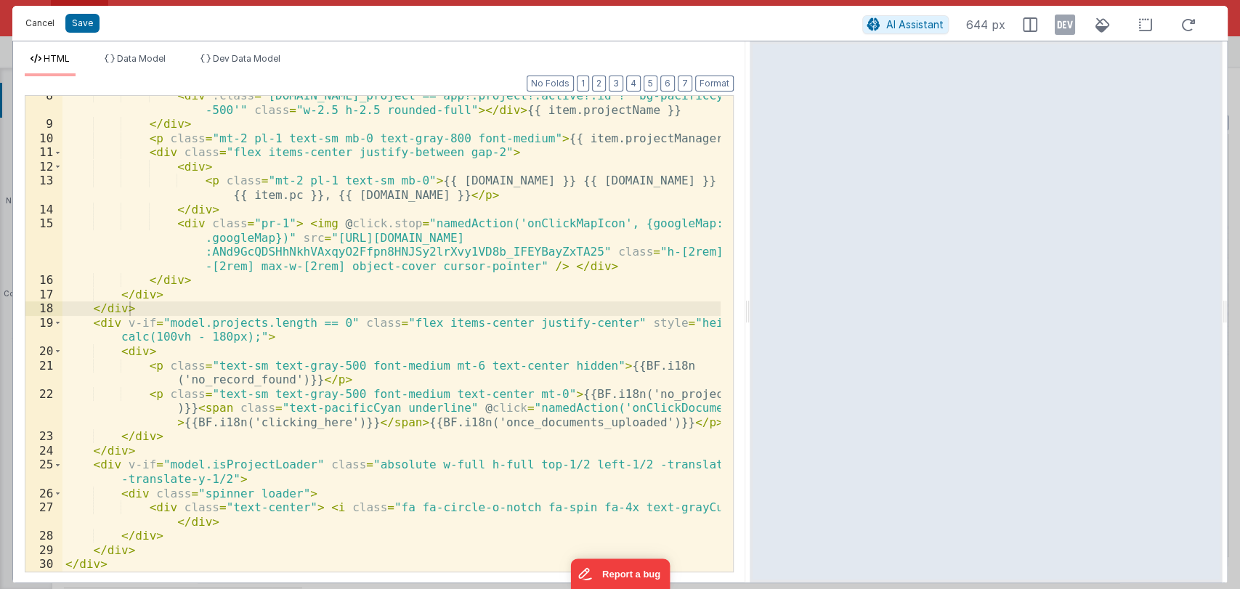
click at [47, 30] on button "Cancel" at bounding box center [40, 23] width 44 height 20
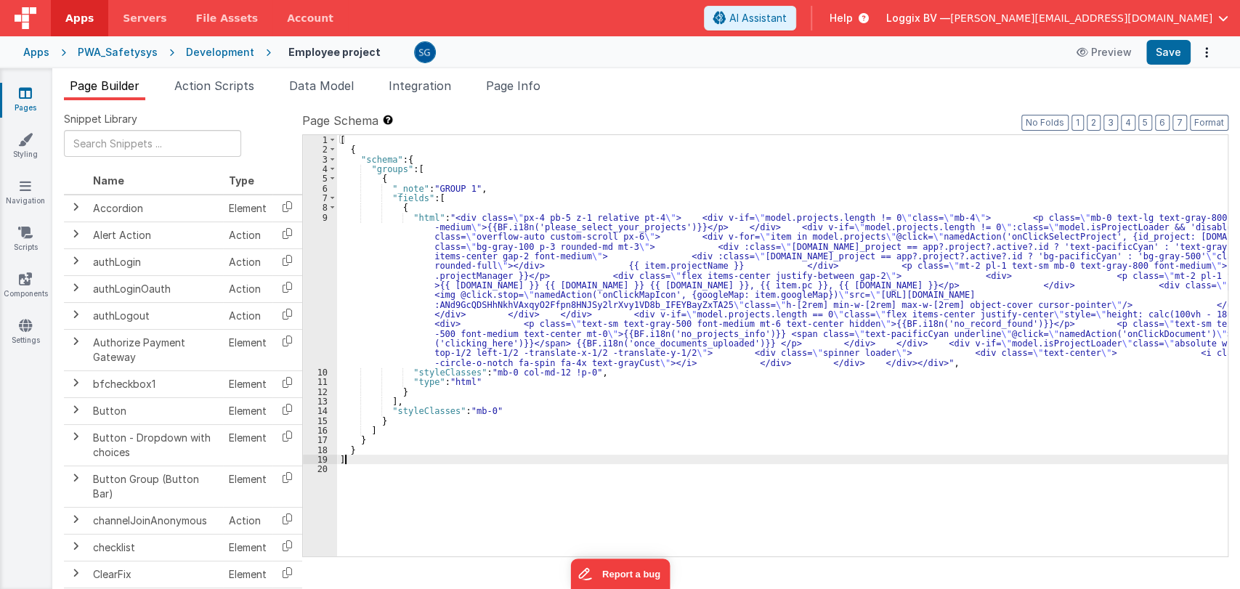
click at [583, 457] on div "[ { "schema" : { "groups" : [ { "_note" : "GROUP 1" , "fields" : [ { "html" : "…" at bounding box center [782, 355] width 891 height 441
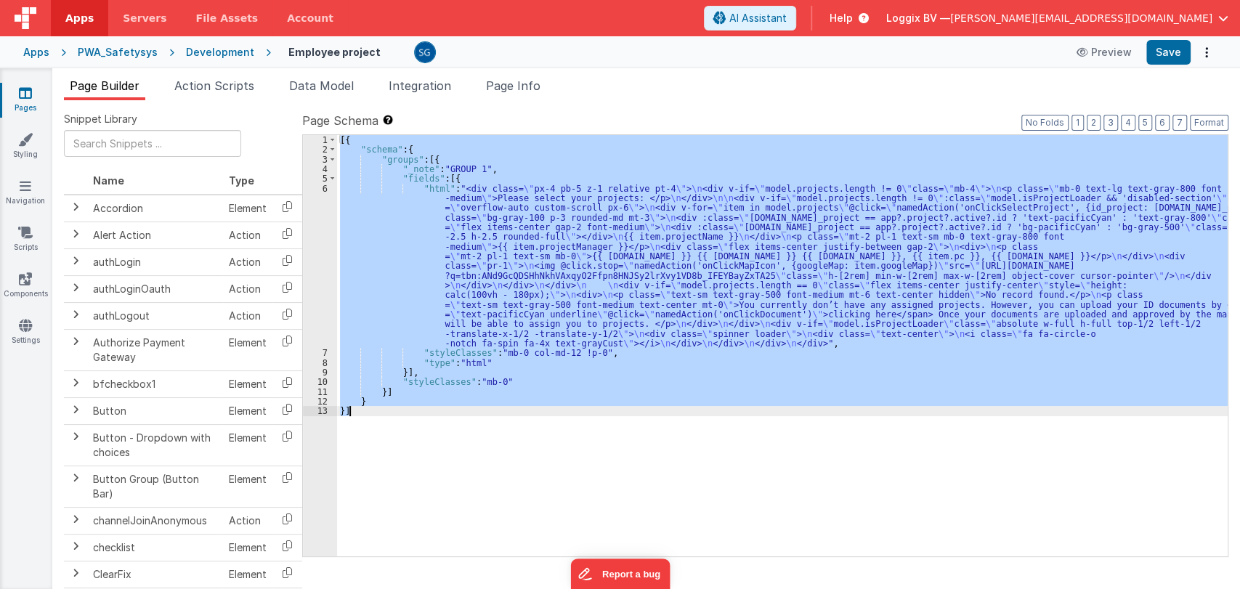
click at [525, 446] on div "[{ "schema" : { "groups" : [{ "_note" : "GROUP 1" , "fields" : [{ "html" : "<di…" at bounding box center [782, 345] width 891 height 421
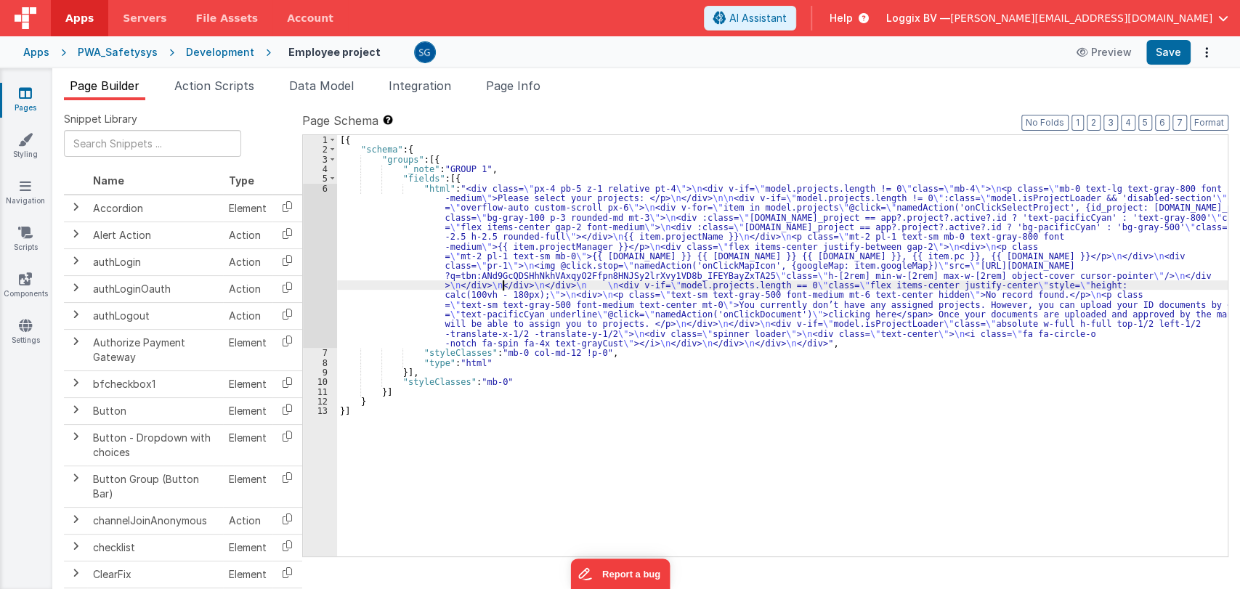
click at [501, 289] on div "[{ "schema" : { "groups" : [{ "_note" : "GROUP 1" , "fields" : [{ "html" : "<di…" at bounding box center [782, 355] width 891 height 441
click at [328, 187] on div "6" at bounding box center [320, 266] width 34 height 165
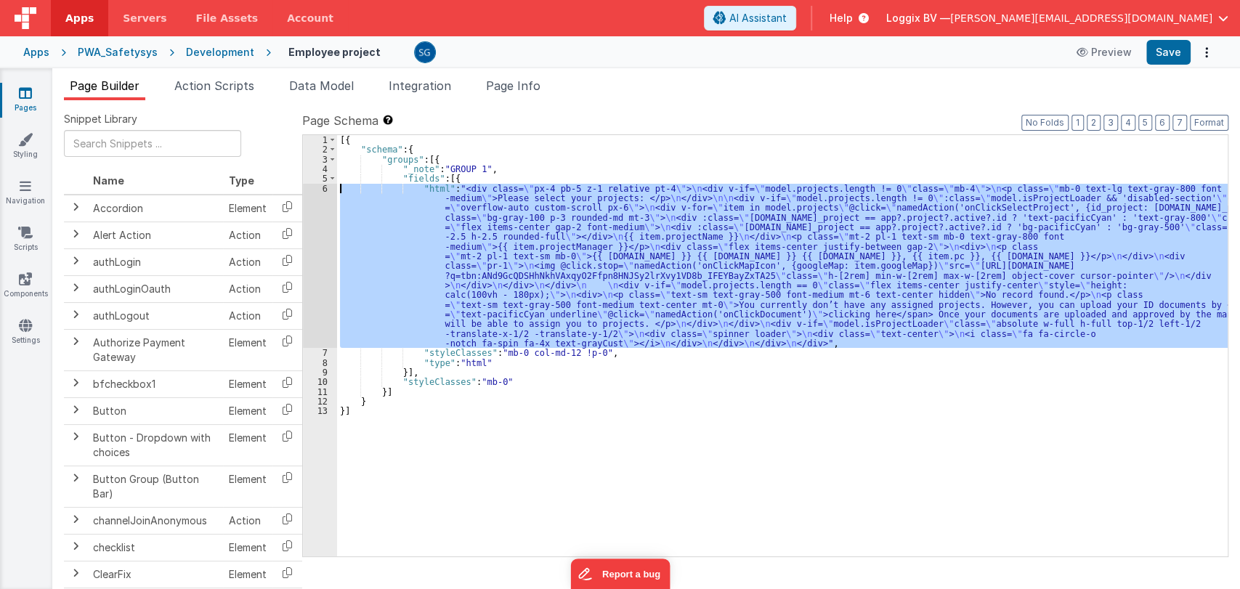
click at [326, 187] on div "6" at bounding box center [320, 266] width 34 height 165
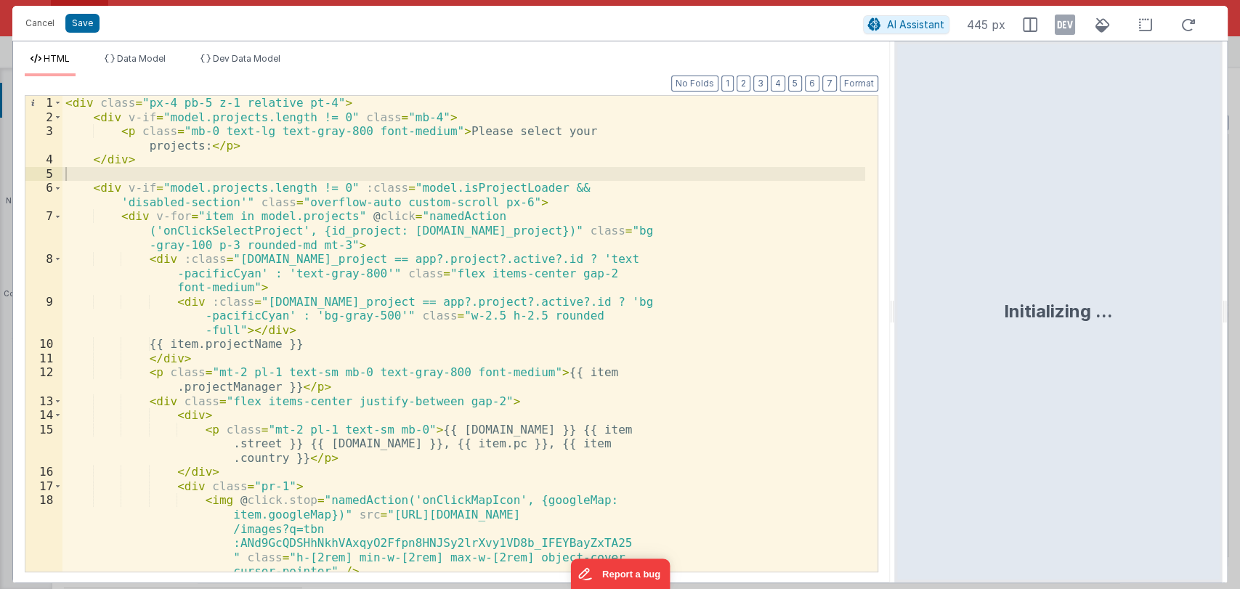
drag, startPoint x: 618, startPoint y: 304, endPoint x: 593, endPoint y: 302, distance: 24.8
click at [952, 318] on html "Cancel Save AI Assistant 445 px HTML Data Model Dev Data Model Format 7 6 5 4 3…" at bounding box center [620, 294] width 1240 height 589
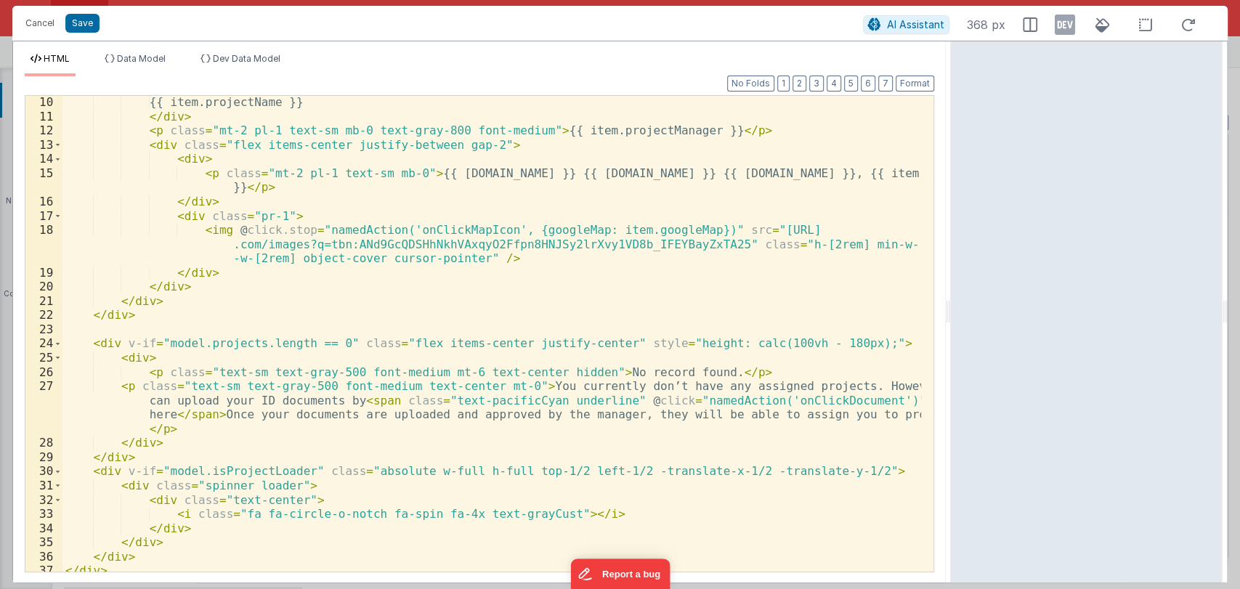
scroll to position [192, 0]
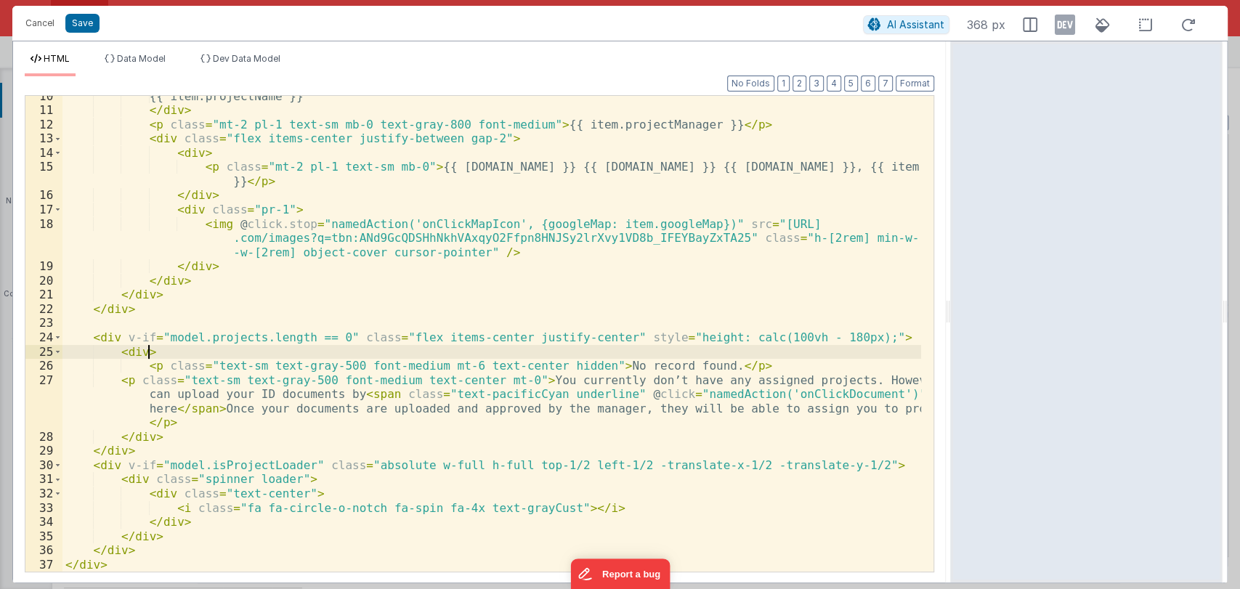
click at [574, 356] on div "{{ item.projectName }} </ div > < p class = "mt-2 pl-1 text-sm mb-0 text-gray-8…" at bounding box center [491, 341] width 859 height 504
click at [154, 565] on div "{{ item.projectName }} </ div > < p class = "mt-2 pl-1 text-sm mb-0 text-gray-8…" at bounding box center [491, 341] width 859 height 504
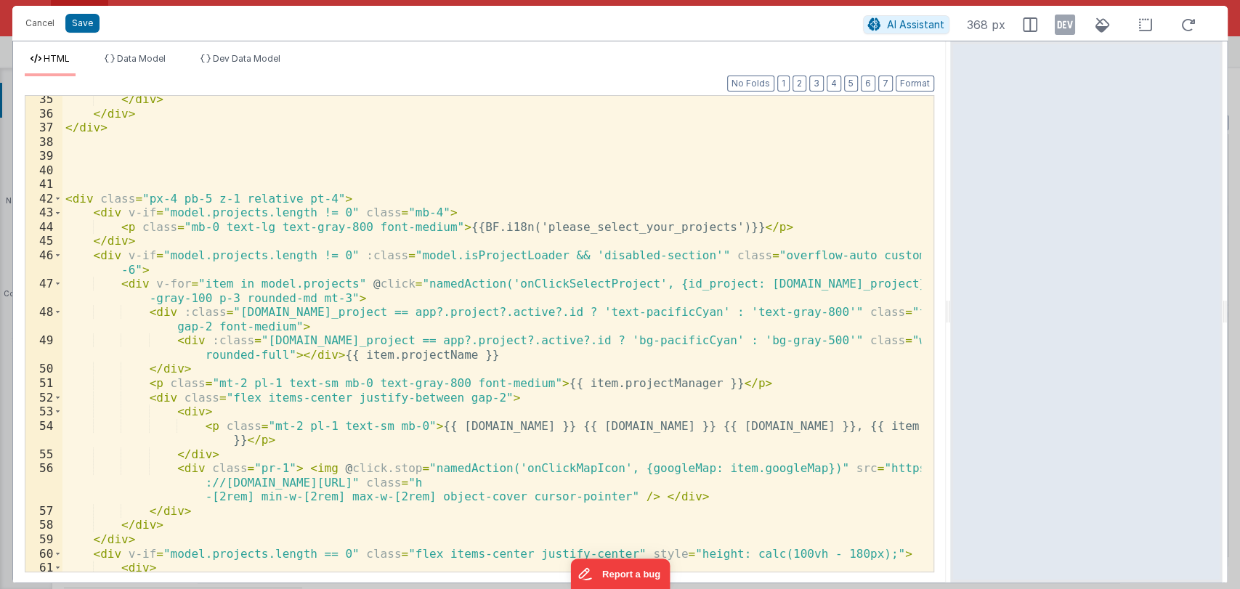
scroll to position [664, 0]
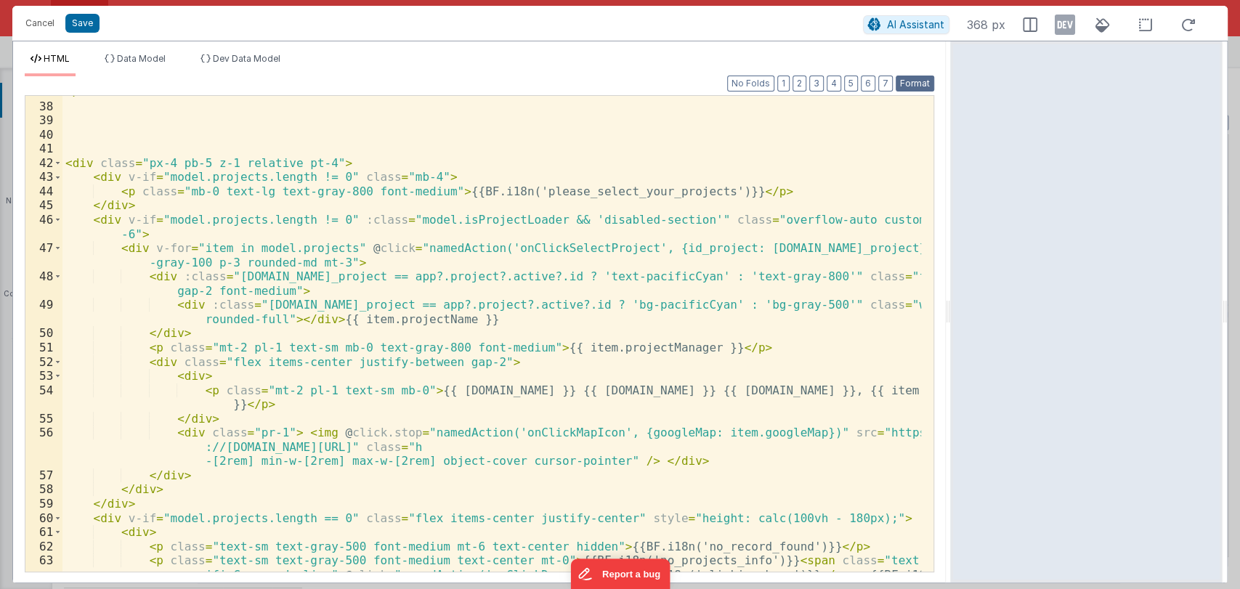
click at [918, 82] on button "Format" at bounding box center [915, 84] width 39 height 16
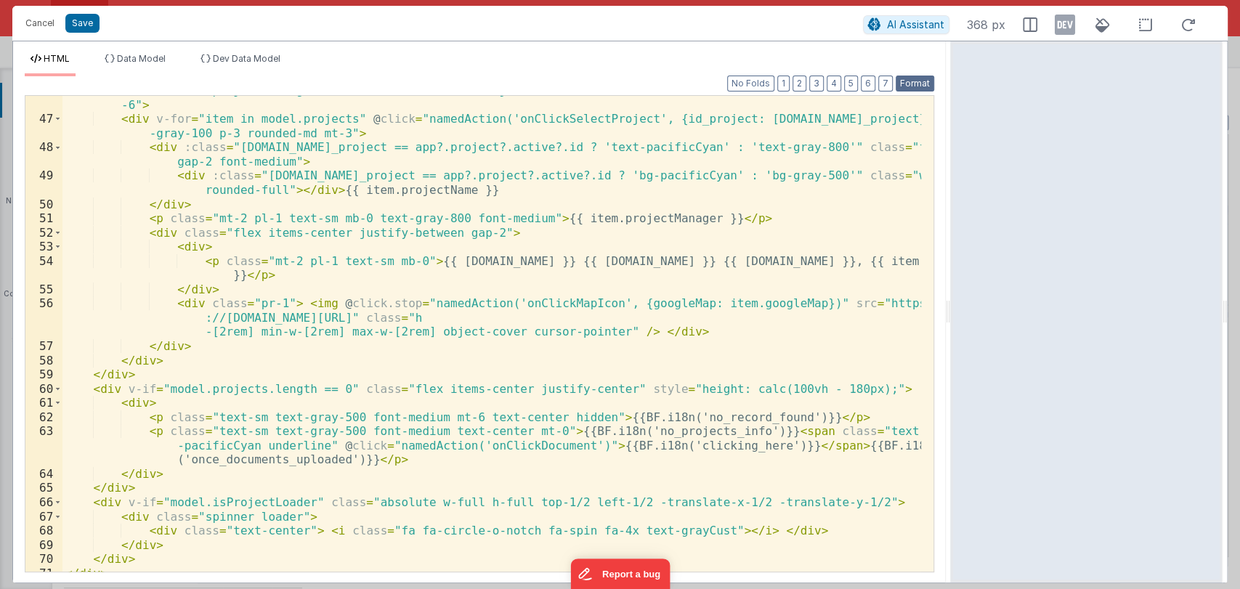
scroll to position [795, 0]
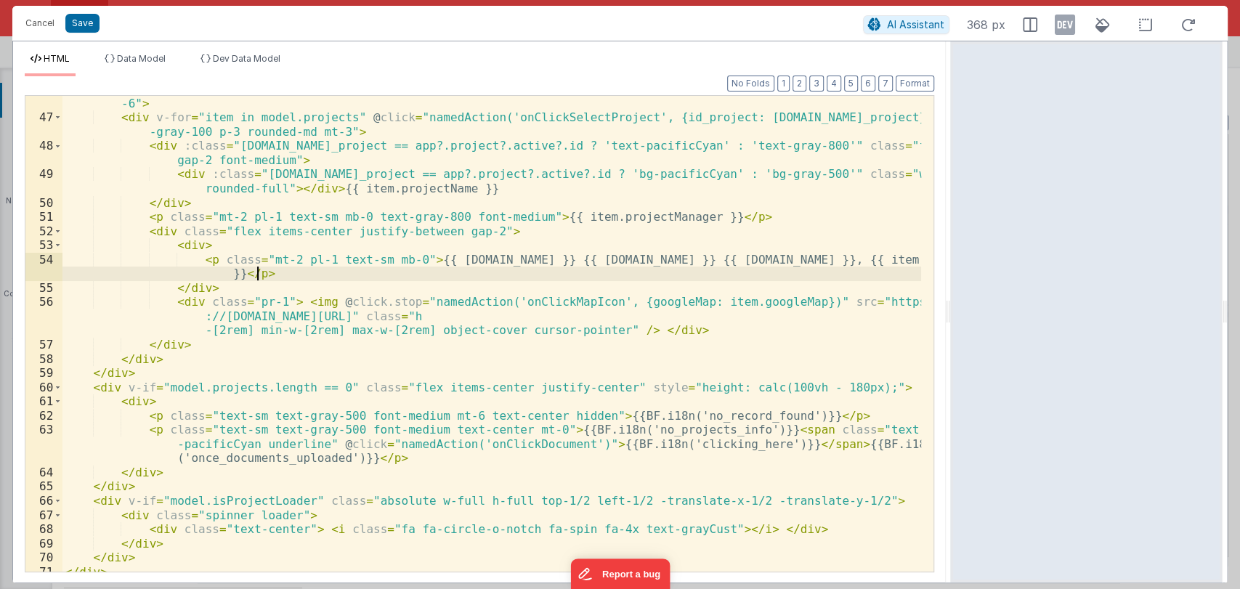
click at [391, 267] on div "< div v-if = "model.projects.length != 0" :class = "model.isProjectLoader && 'd…" at bounding box center [491, 341] width 859 height 519
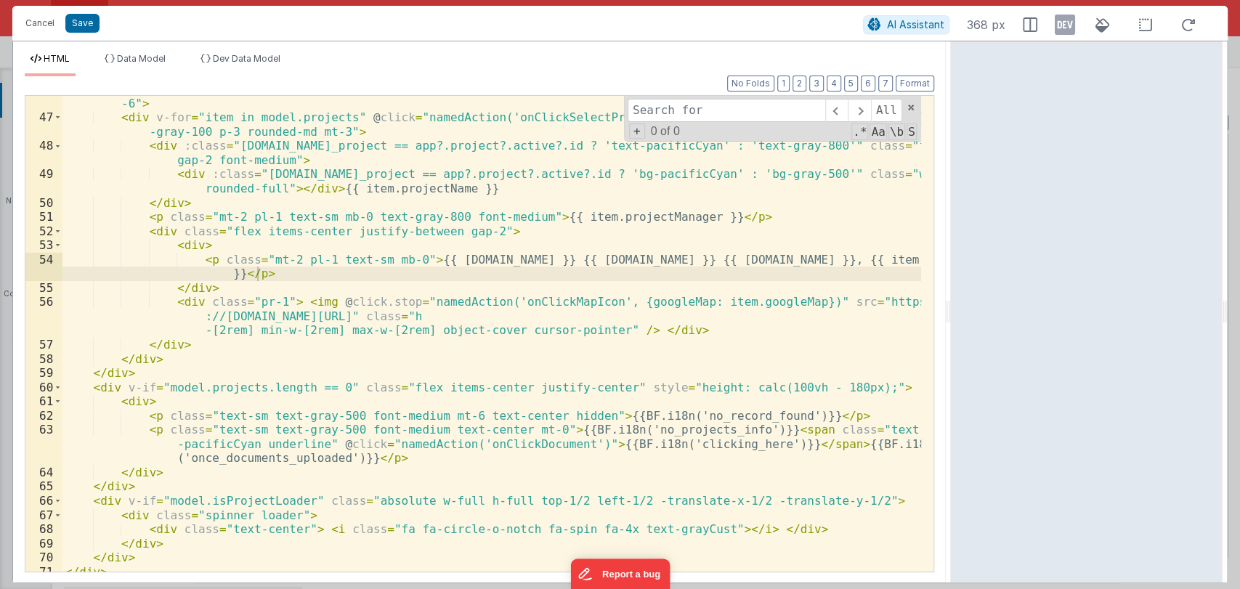
type input "project_manager"
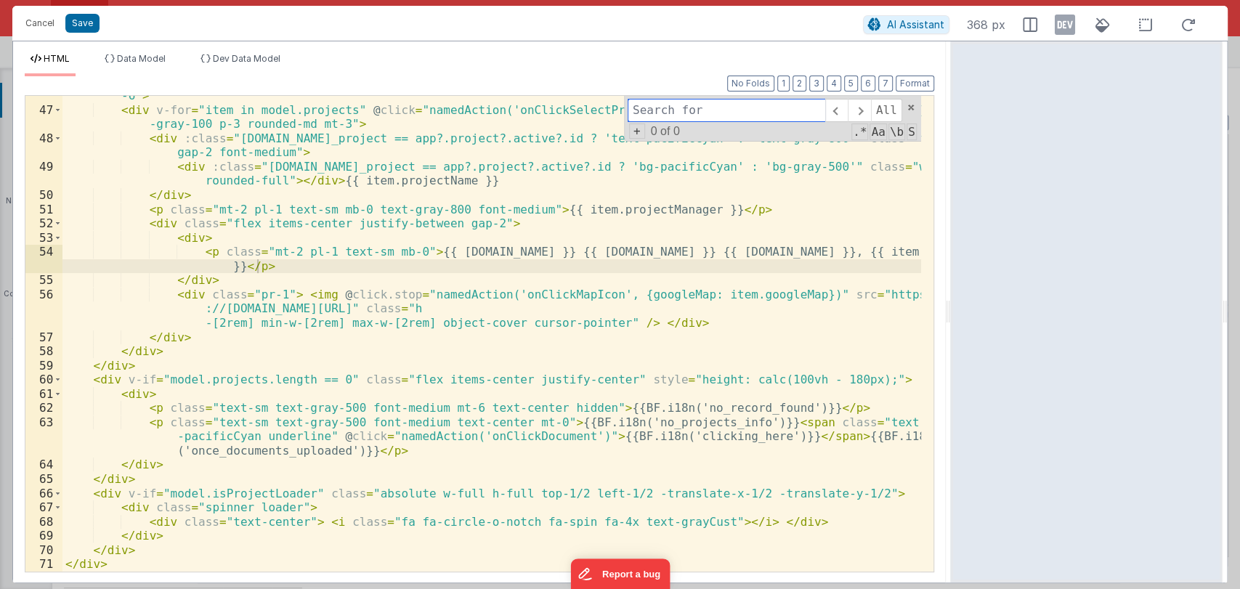
scroll to position [802, 0]
click at [913, 110] on span at bounding box center [911, 107] width 10 height 10
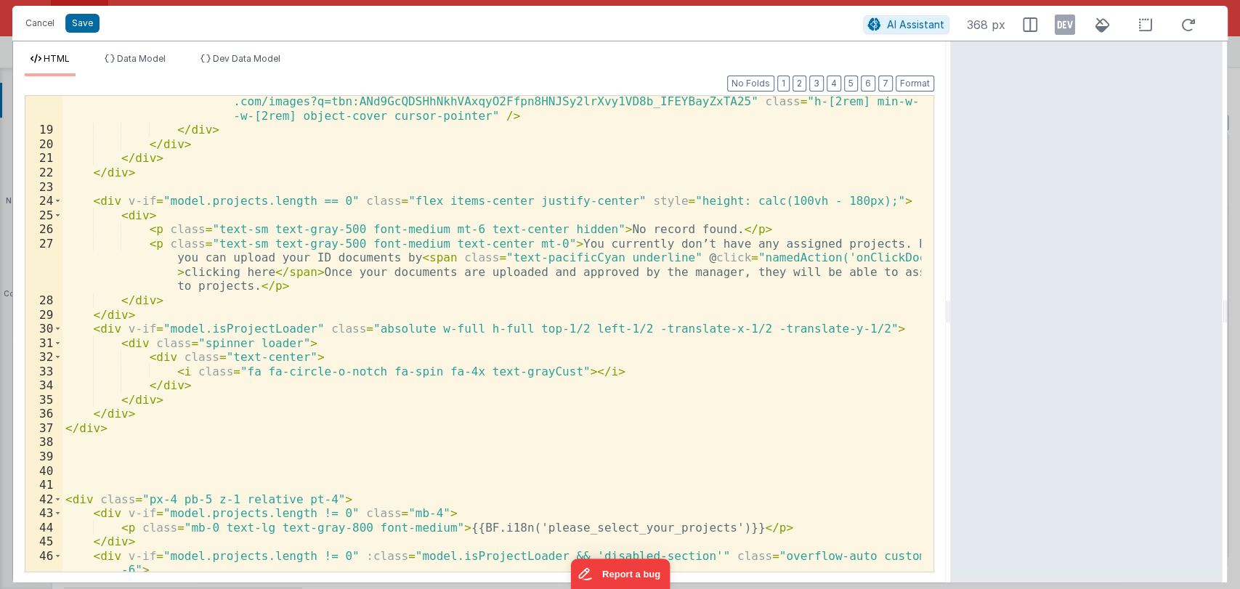
scroll to position [328, 0]
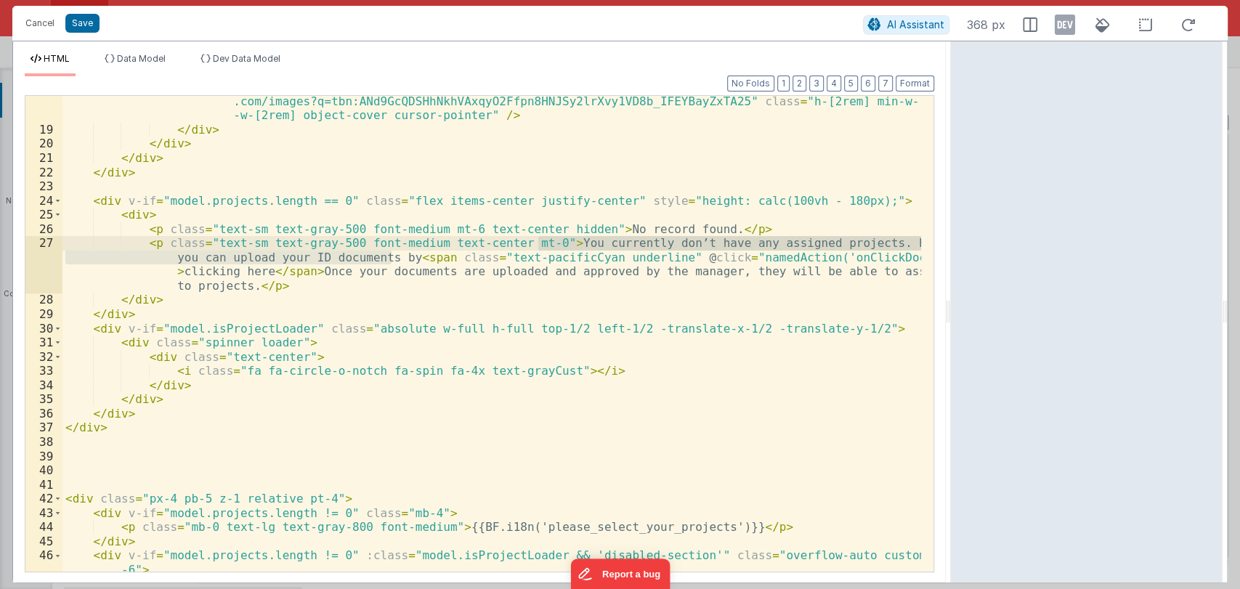
drag, startPoint x: 392, startPoint y: 259, endPoint x: 541, endPoint y: 246, distance: 148.8
click at [541, 246] on div "< img @ click.stop = "namedAction('onClickMapIcon', {googleMap: item.googleMap}…" at bounding box center [491, 353] width 859 height 547
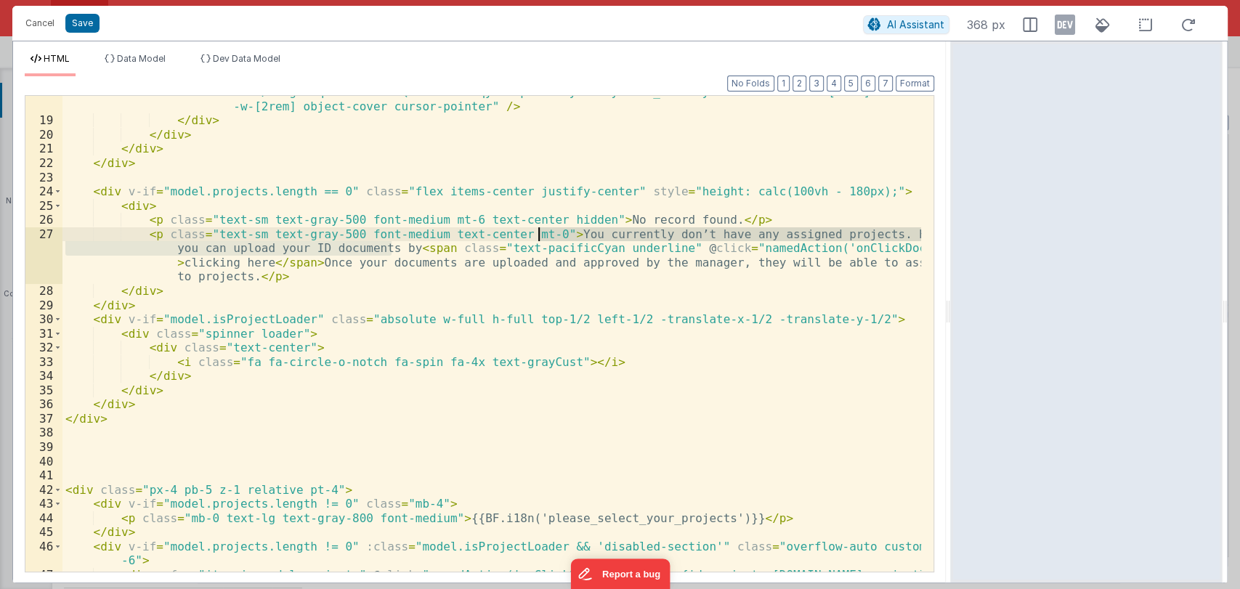
scroll to position [337, 0]
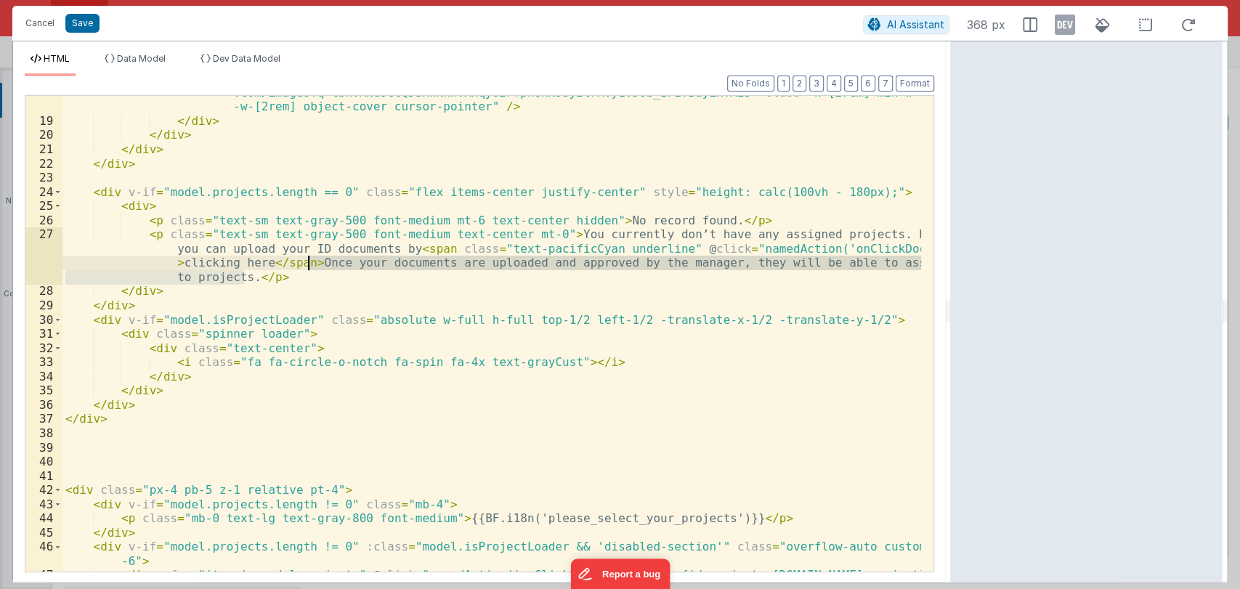
drag, startPoint x: 243, startPoint y: 281, endPoint x: 311, endPoint y: 265, distance: 69.4
click at [311, 265] on div "< img @ click.stop = "namedAction('onClickMapIcon', {googleMap: item.googleMap}…" at bounding box center [491, 344] width 859 height 547
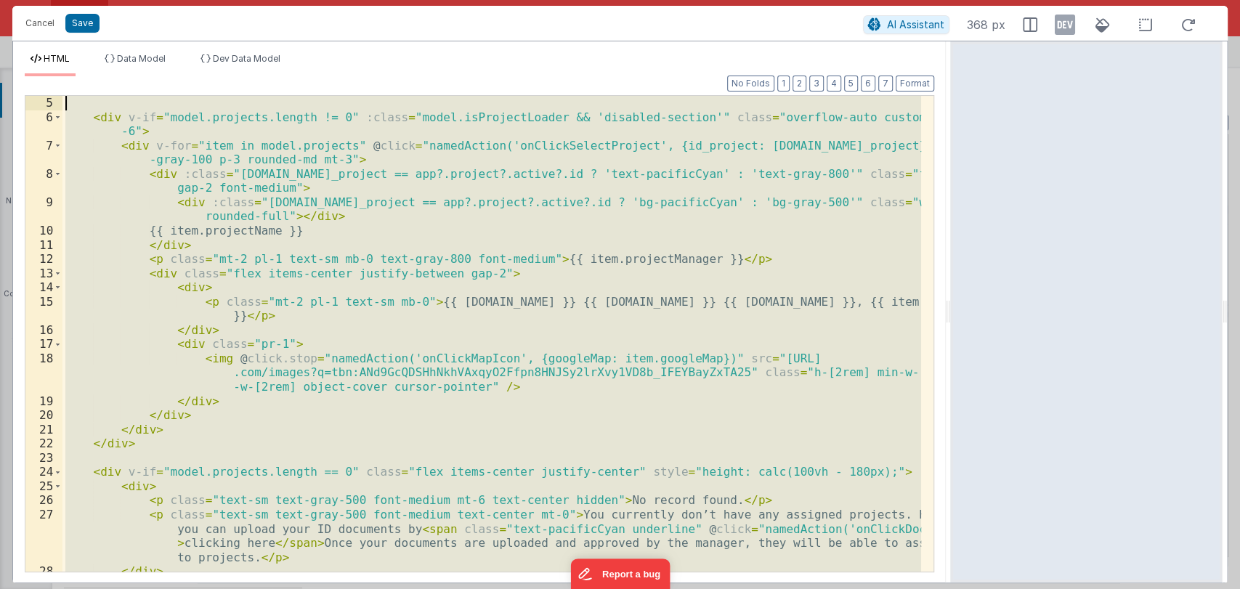
scroll to position [0, 0]
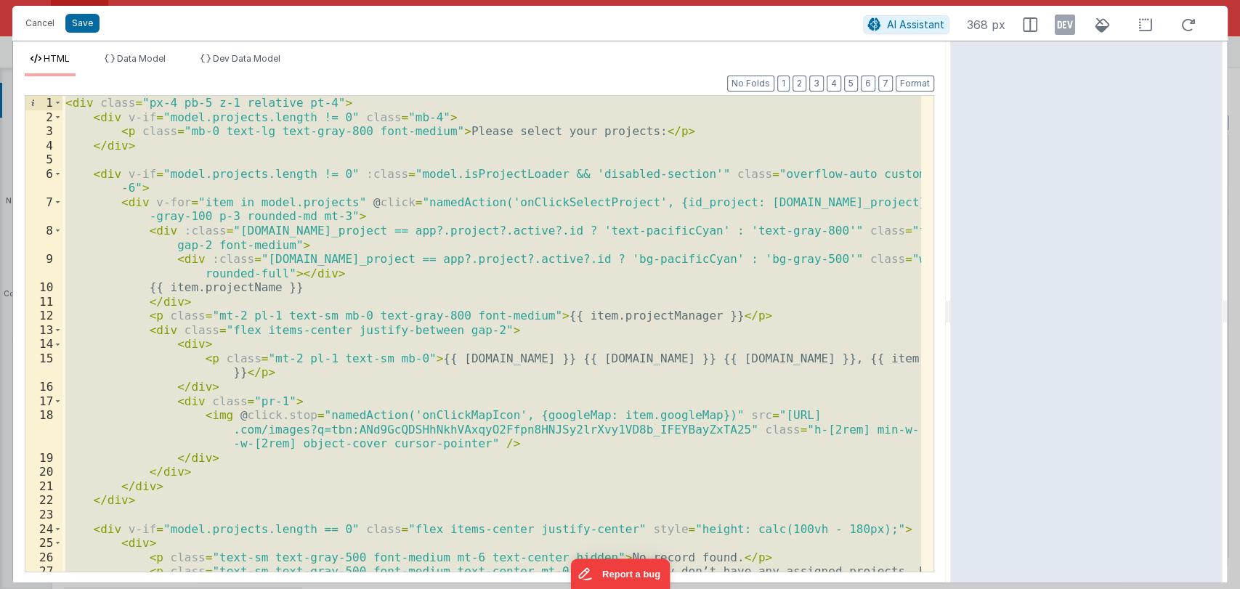
drag, startPoint x: 66, startPoint y: 485, endPoint x: 63, endPoint y: 77, distance: 407.6
click at [63, 77] on div "Format 7 6 5 4 3 2 1 No Folds 1 2 3 4 5 6 7 8 9 10 11 12 13 14 15 16 17 18 19 2…" at bounding box center [480, 323] width 910 height 495
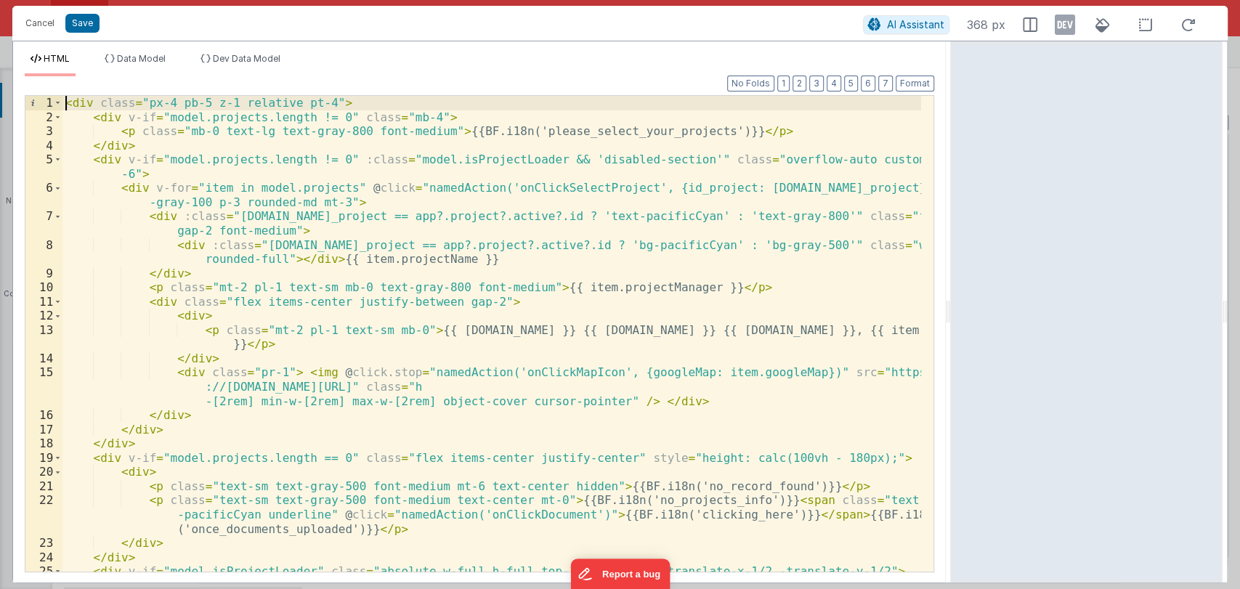
click at [406, 189] on div "< div class = "px-4 pb-5 z-1 relative pt-4" > < div v-if = "model.projects.leng…" at bounding box center [491, 348] width 859 height 504
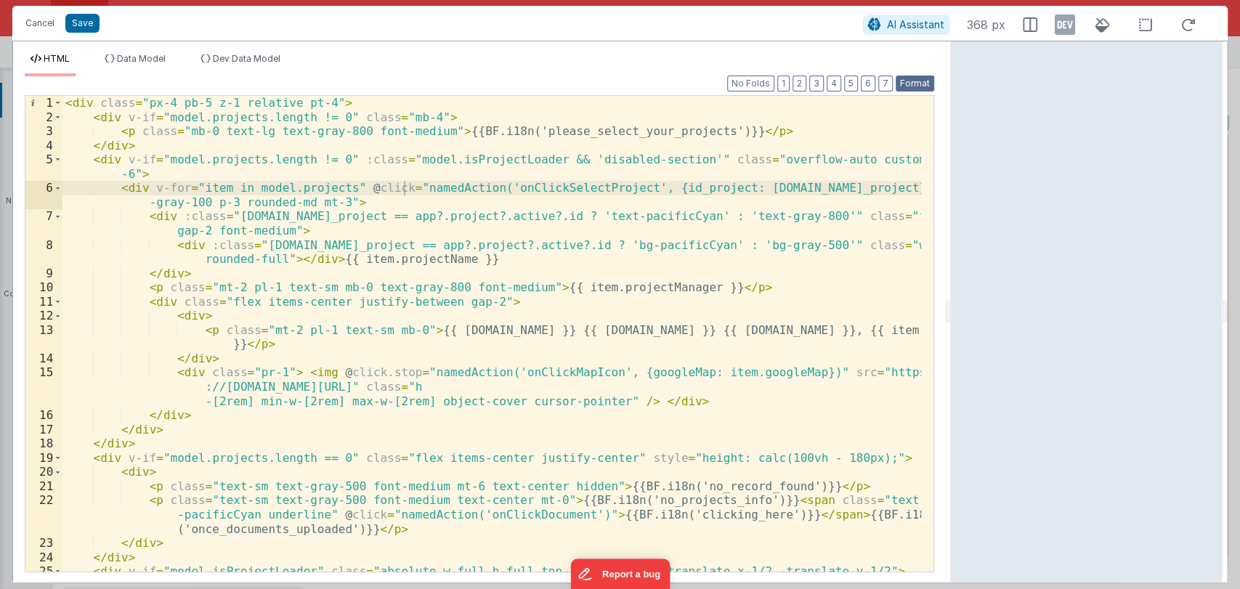
click at [904, 83] on button "Format" at bounding box center [915, 84] width 39 height 16
click at [93, 23] on button "Save" at bounding box center [82, 23] width 34 height 19
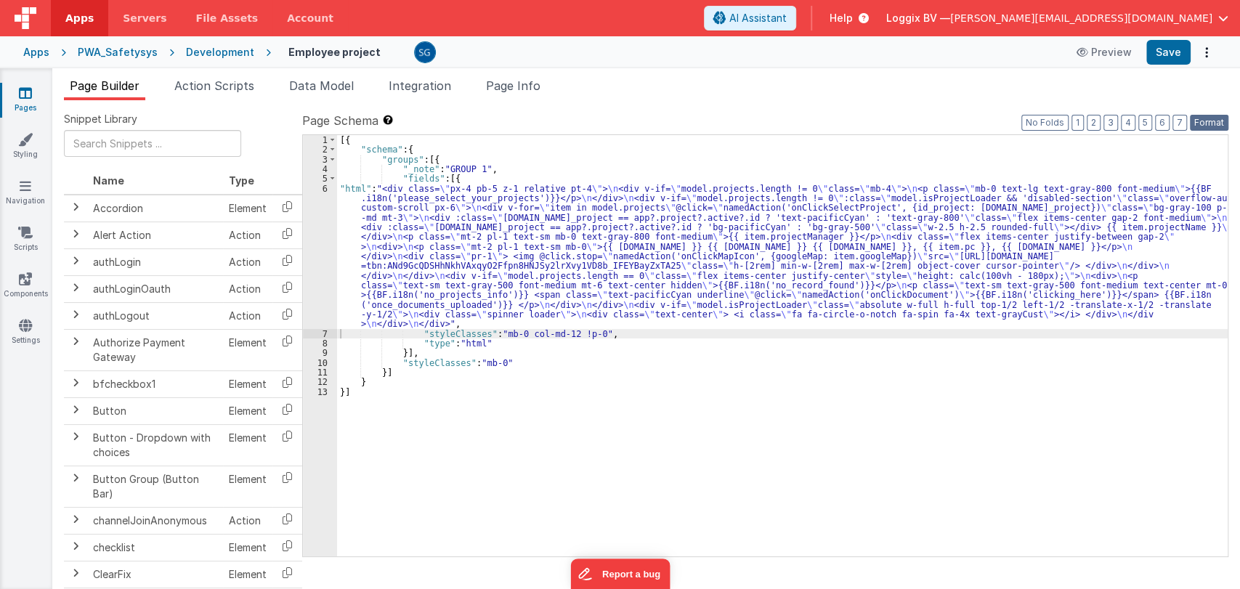
click at [1209, 118] on button "Format" at bounding box center [1209, 123] width 39 height 16
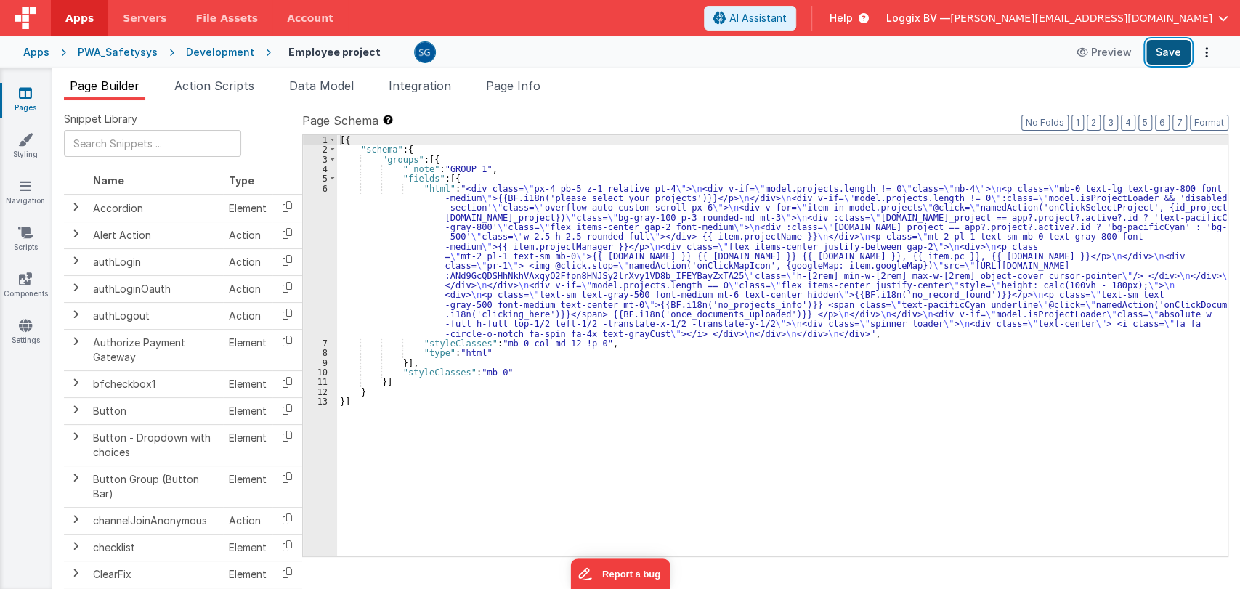
click at [1180, 56] on button "Save" at bounding box center [1168, 52] width 44 height 25
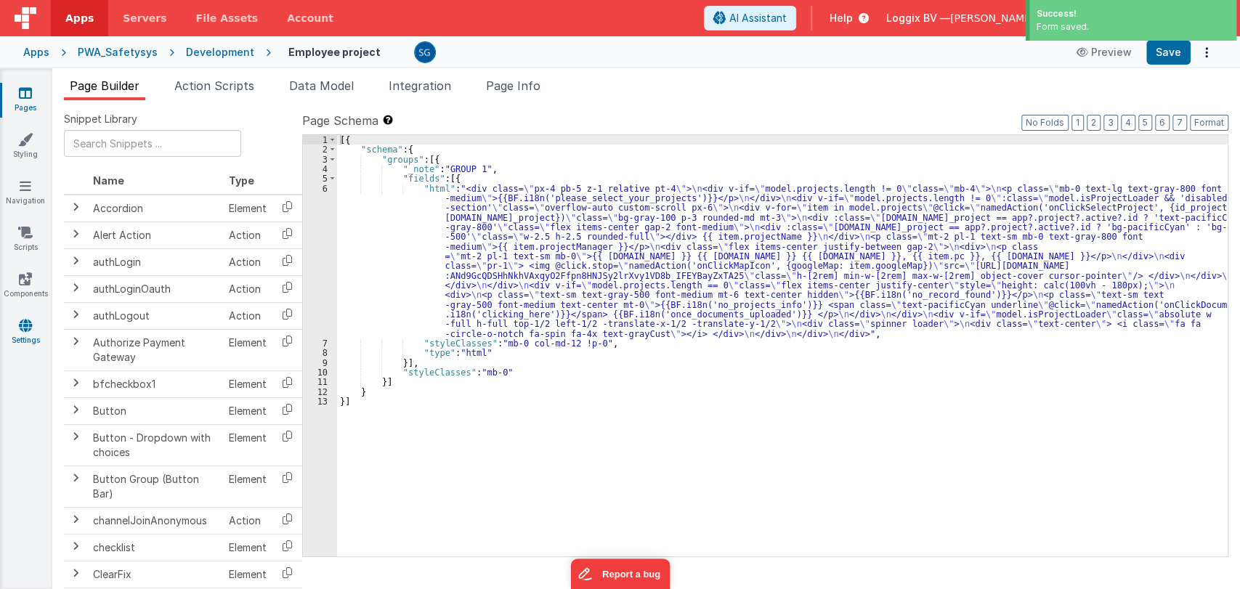
click at [24, 325] on icon at bounding box center [25, 325] width 13 height 15
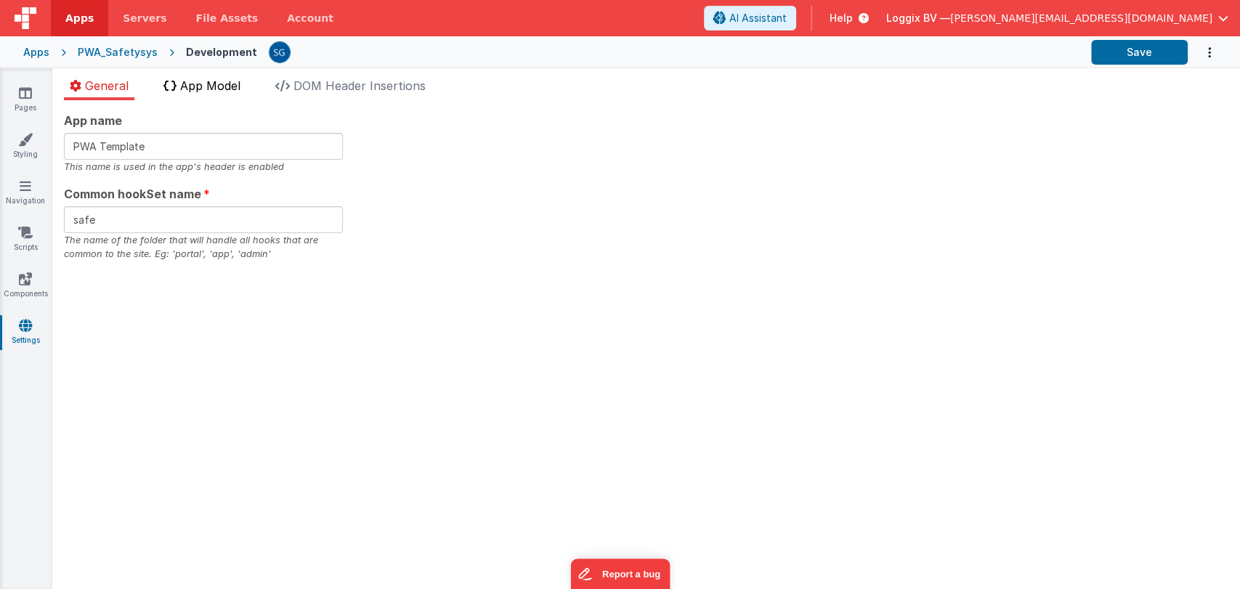
click at [210, 86] on span "App Model" at bounding box center [210, 85] width 60 height 15
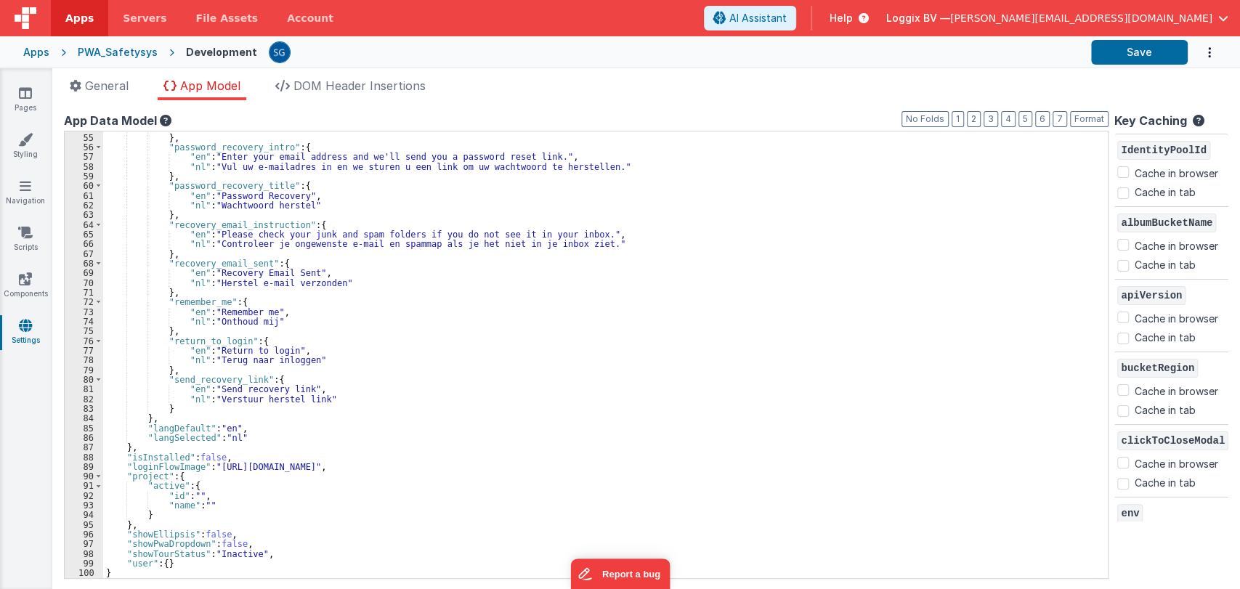
scroll to position [522, 0]
click at [209, 405] on div ""nl" : "Voer uw wachtwoord in" } , "password_recovery_intro" : { "en" : "Enter …" at bounding box center [599, 356] width 992 height 466
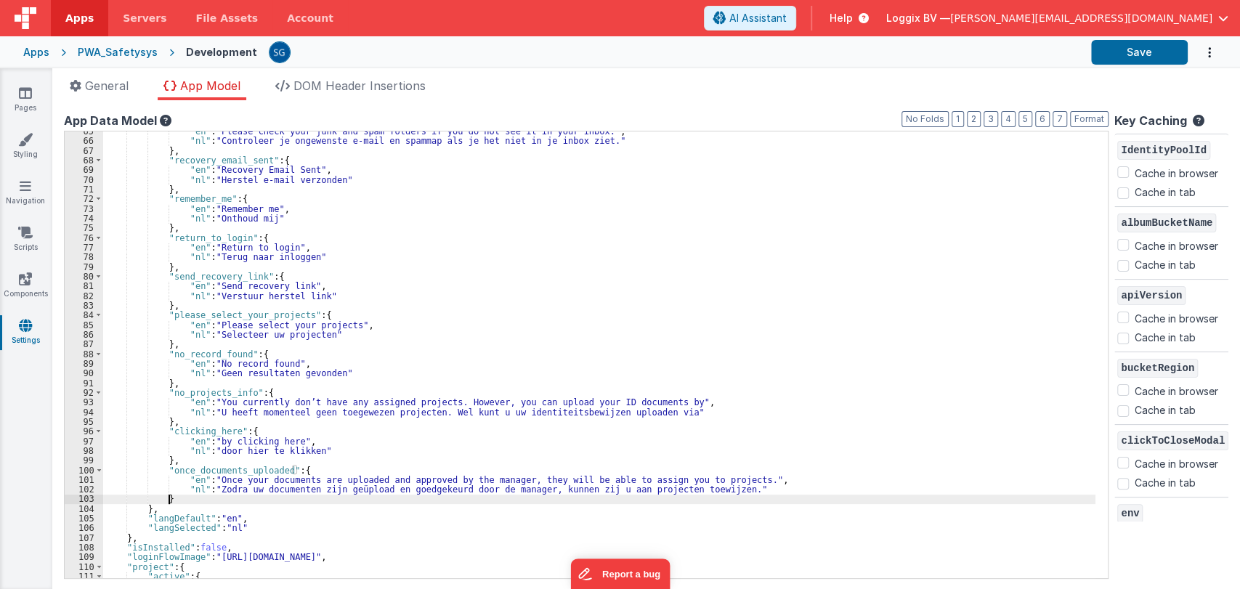
scroll to position [626, 0]
click at [1136, 44] on button "Save" at bounding box center [1139, 52] width 97 height 25
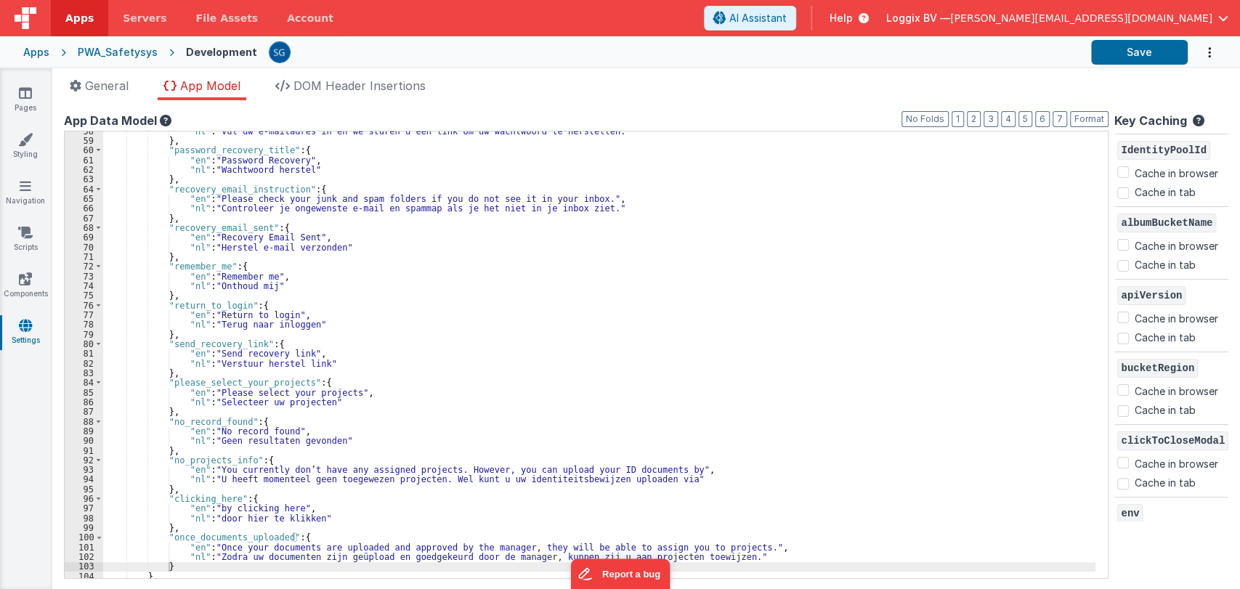
scroll to position [541, 0]
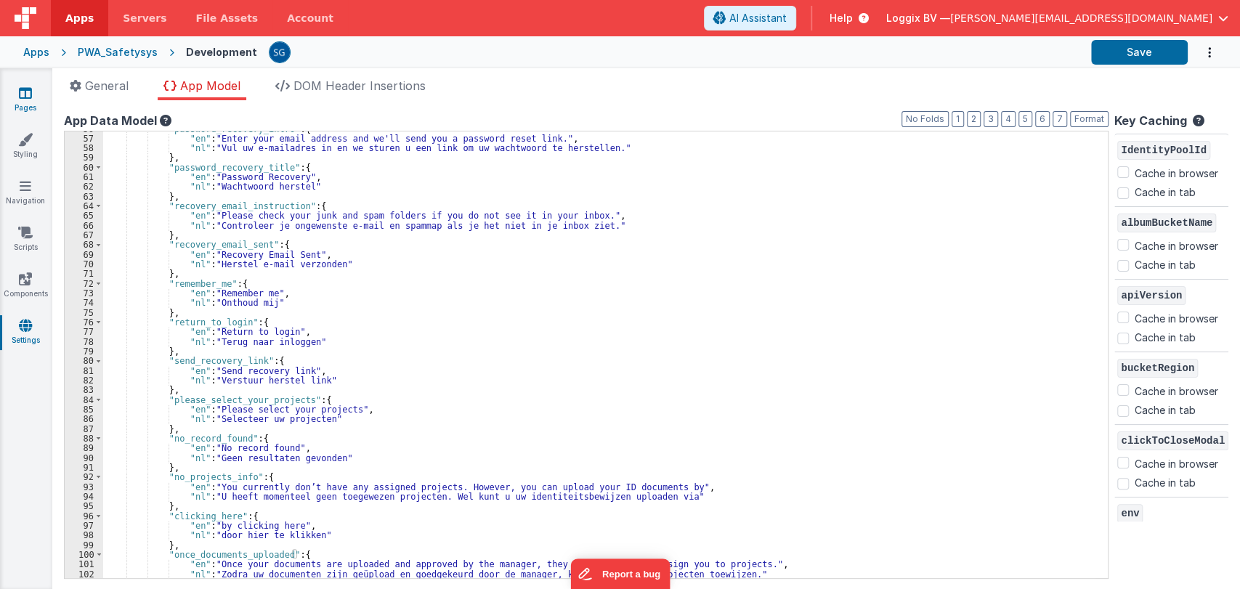
click at [20, 102] on link "Pages" at bounding box center [25, 100] width 52 height 29
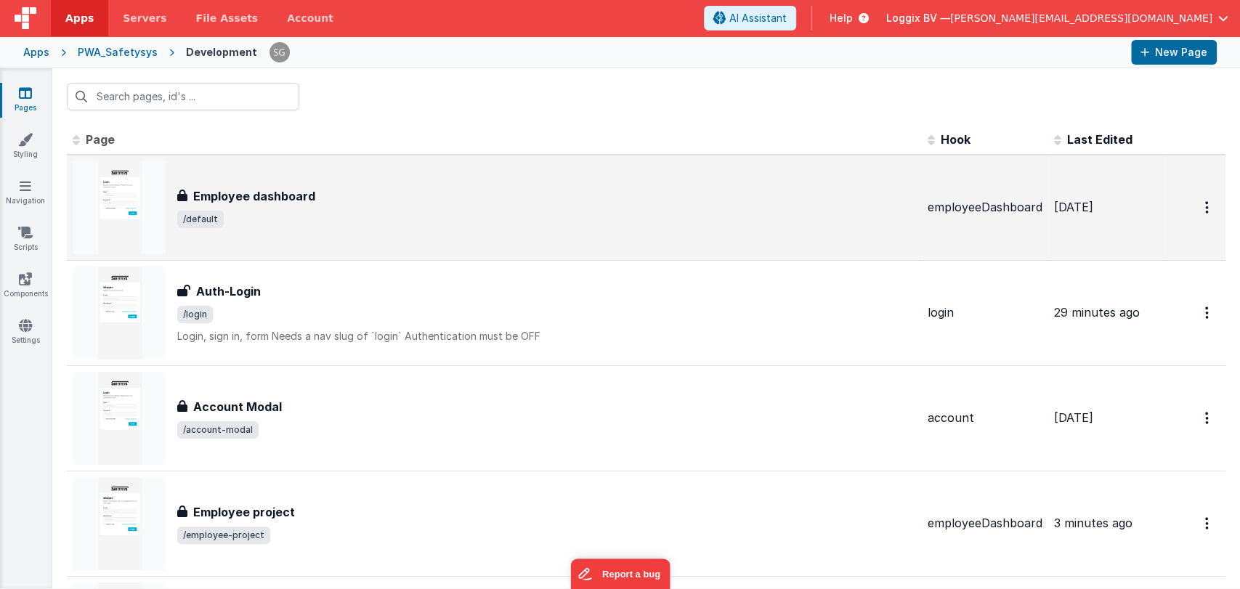
click at [276, 214] on span "/default" at bounding box center [546, 219] width 739 height 17
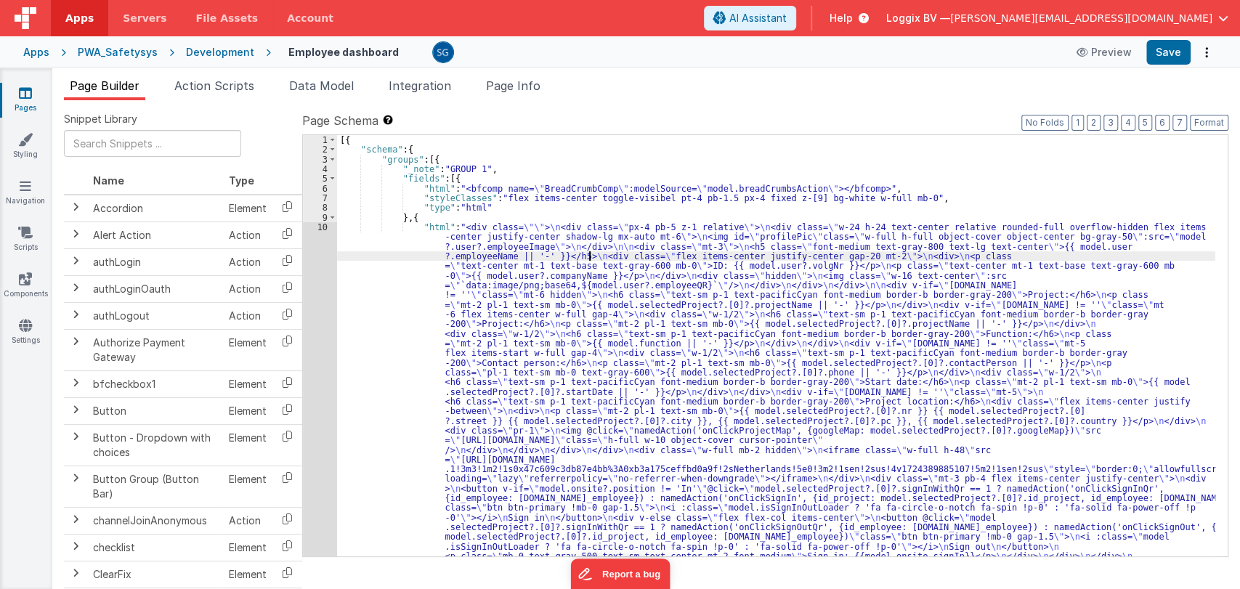
click at [587, 251] on div "[{ "schema" : { "groups" : [{ "_note" : "GROUP 1" , "fields" : [{ "html" : "<bf…" at bounding box center [776, 525] width 878 height 780
click at [328, 227] on div "10" at bounding box center [320, 396] width 34 height 349
click at [500, 290] on div "[{ "schema" : { "groups" : [{ "_note" : "GROUP 1" , "fields" : [{ "html" : "<bf…" at bounding box center [776, 525] width 878 height 780
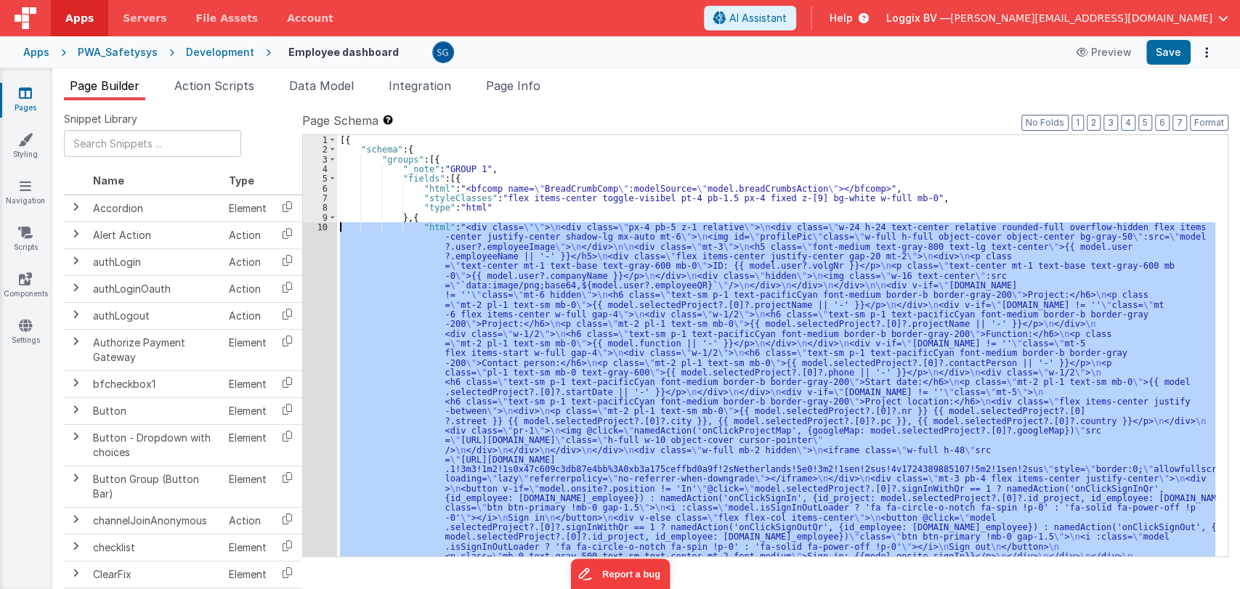
click at [327, 225] on div "10" at bounding box center [320, 396] width 34 height 349
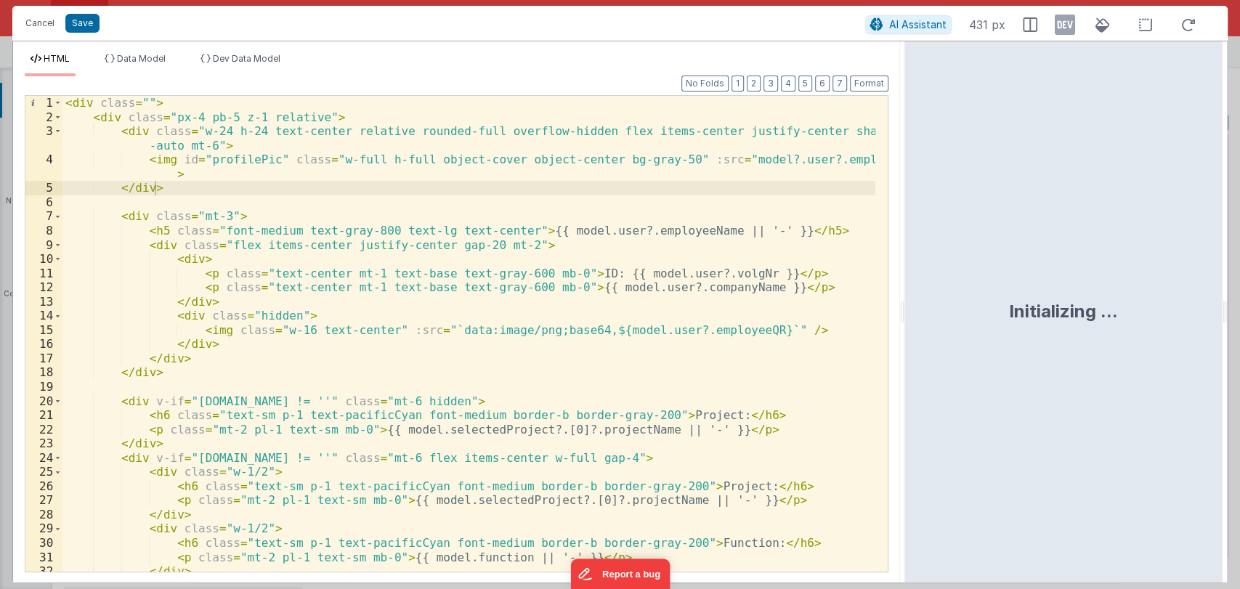
drag, startPoint x: 615, startPoint y: 313, endPoint x: 906, endPoint y: 360, distance: 294.3
click at [906, 360] on html "Cancel Save AI Assistant 431 px HTML Data Model Dev Data Model Format 7 6 5 4 3…" at bounding box center [620, 294] width 1240 height 589
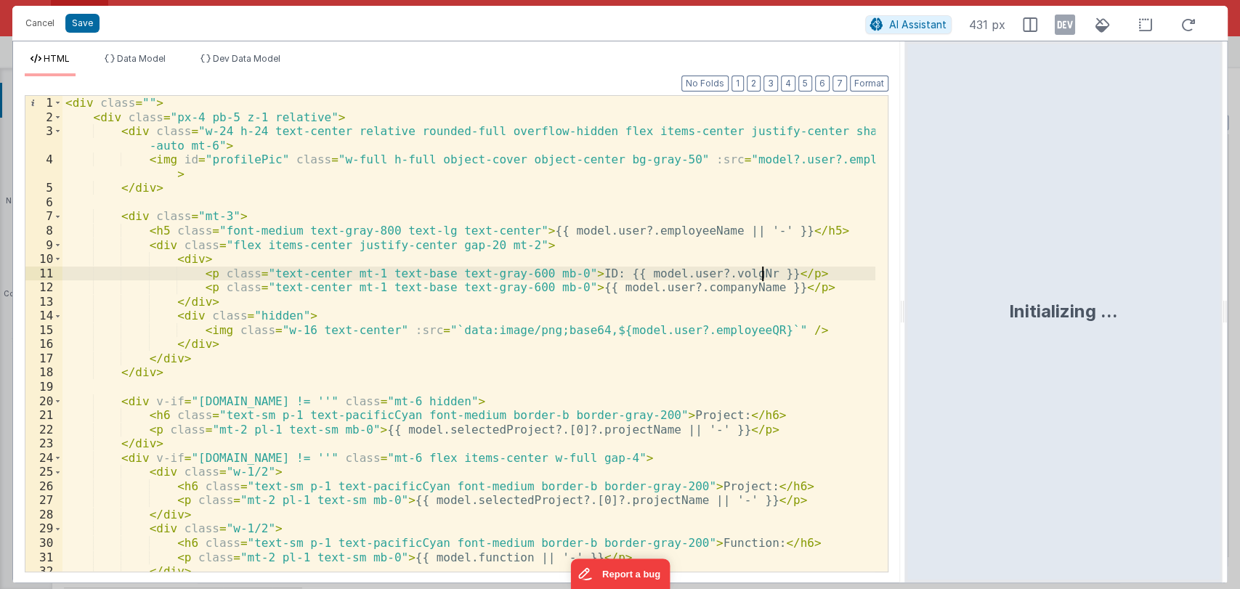
click at [772, 272] on div "< div class = "" > < div class = "px-4 pb-5 z-1 relative" > < div class = "w-24…" at bounding box center [468, 348] width 813 height 504
click at [48, 24] on button "Cancel" at bounding box center [40, 23] width 44 height 20
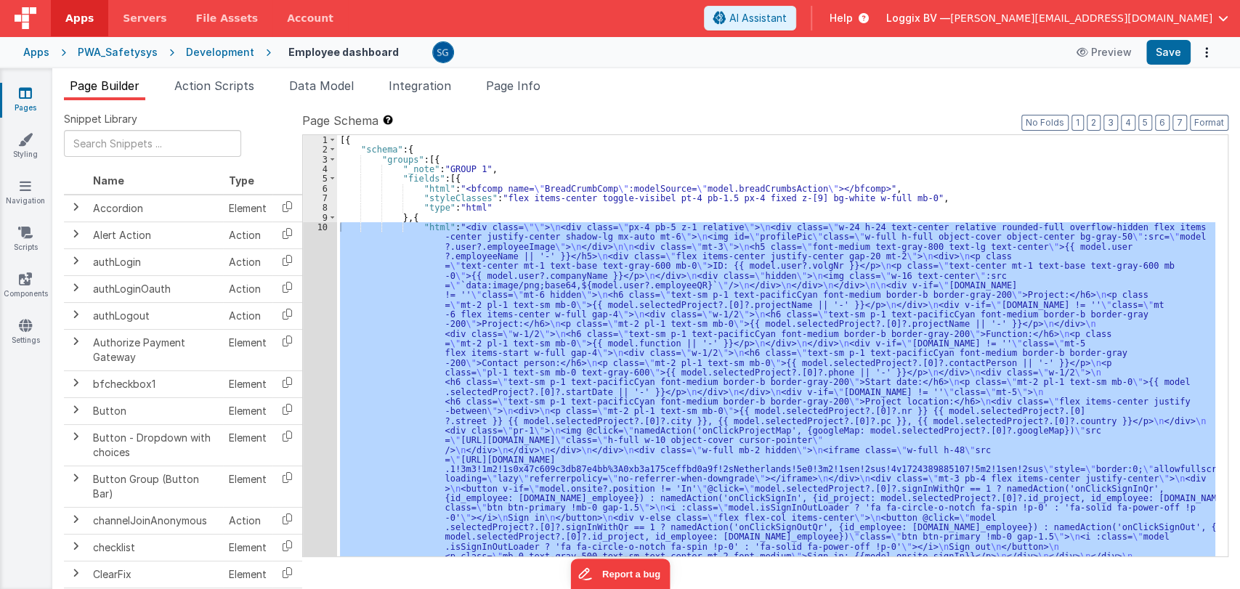
click at [613, 276] on div "[{ "schema" : { "groups" : [{ "_note" : "GROUP 1" , "fields" : [{ "html" : "<bf…" at bounding box center [776, 345] width 878 height 421
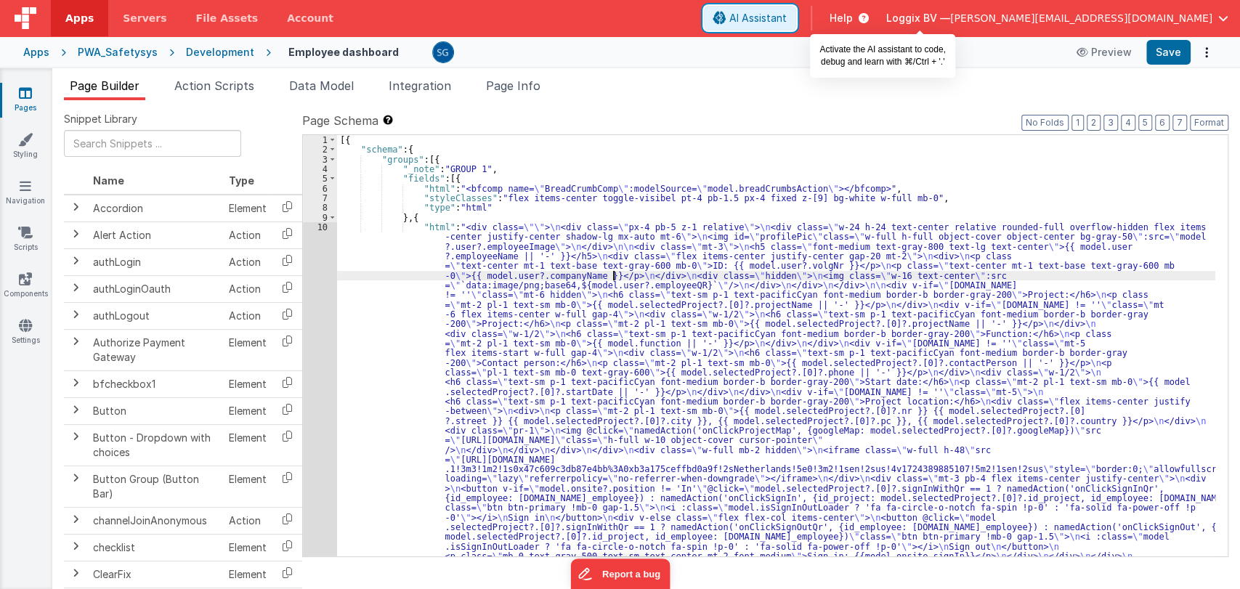
click at [727, 19] on icon at bounding box center [719, 18] width 13 height 1
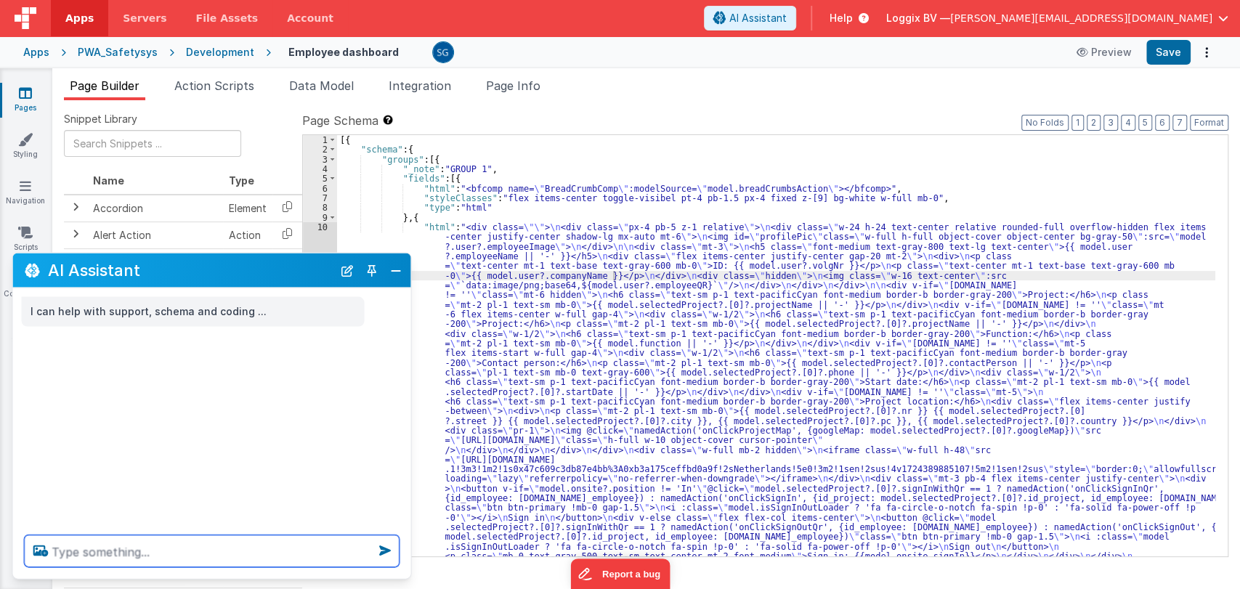
click at [131, 549] on textarea at bounding box center [212, 551] width 375 height 32
paste textarea "You are a Vue.JS developer with knowledge about FMBetterforms. Your goal is to …"
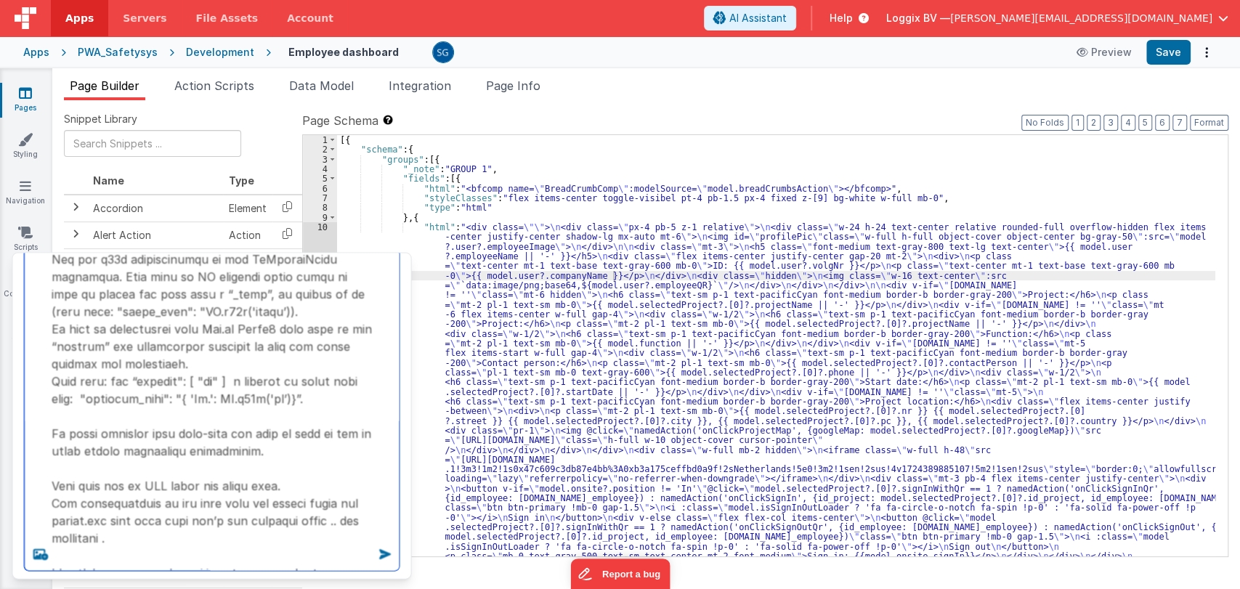
scroll to position [198, 0]
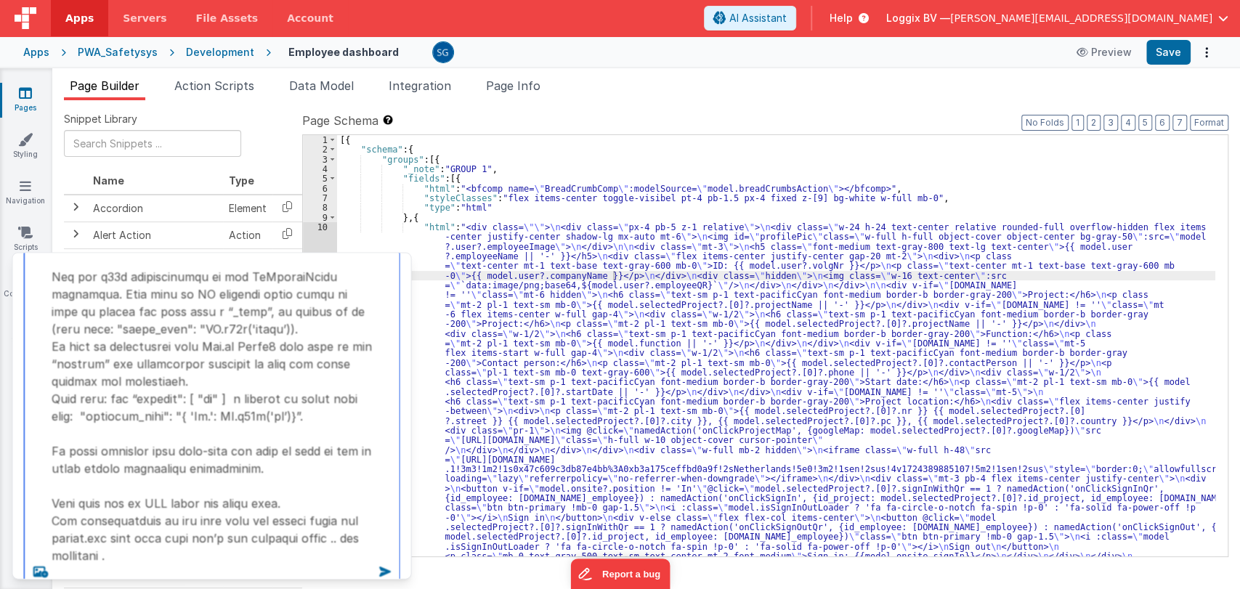
type textarea "You are a Vue.JS developer with knowledge about FMBetterforms. Your goal is to …"
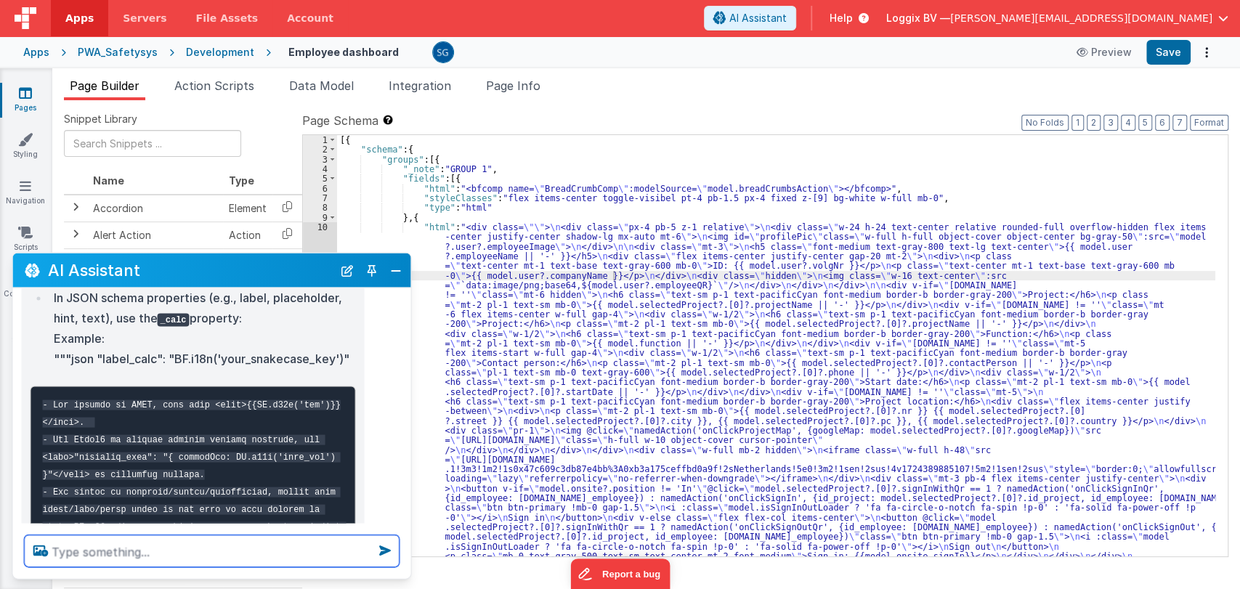
scroll to position [927, 0]
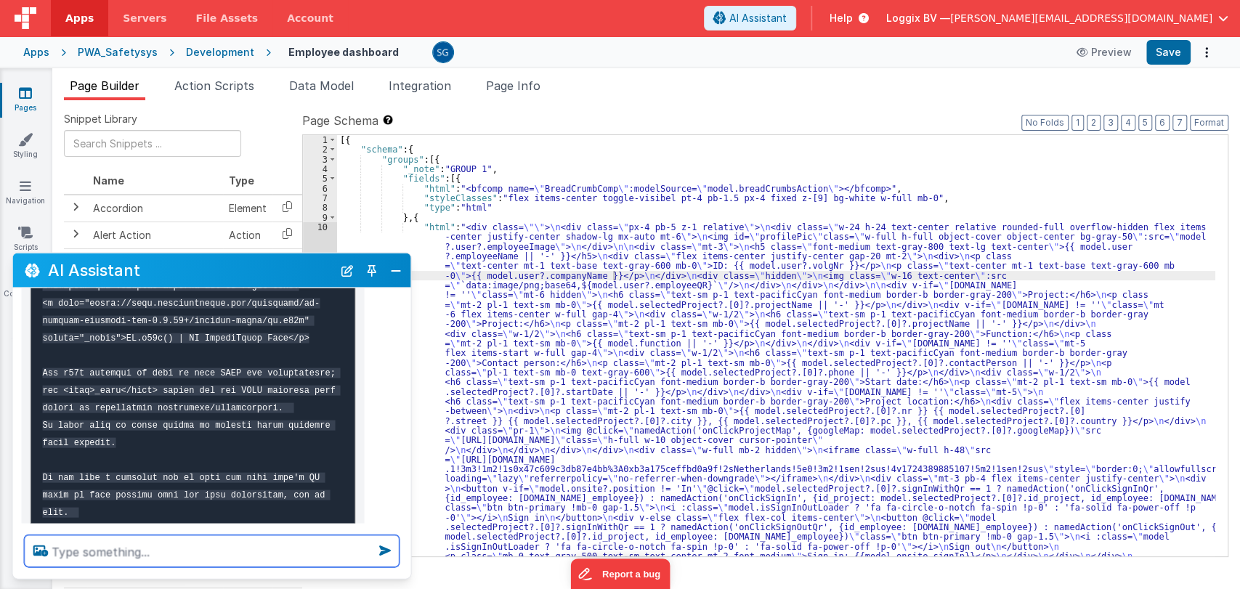
click at [153, 554] on textarea at bounding box center [212, 551] width 375 height 32
type textarea "yes"
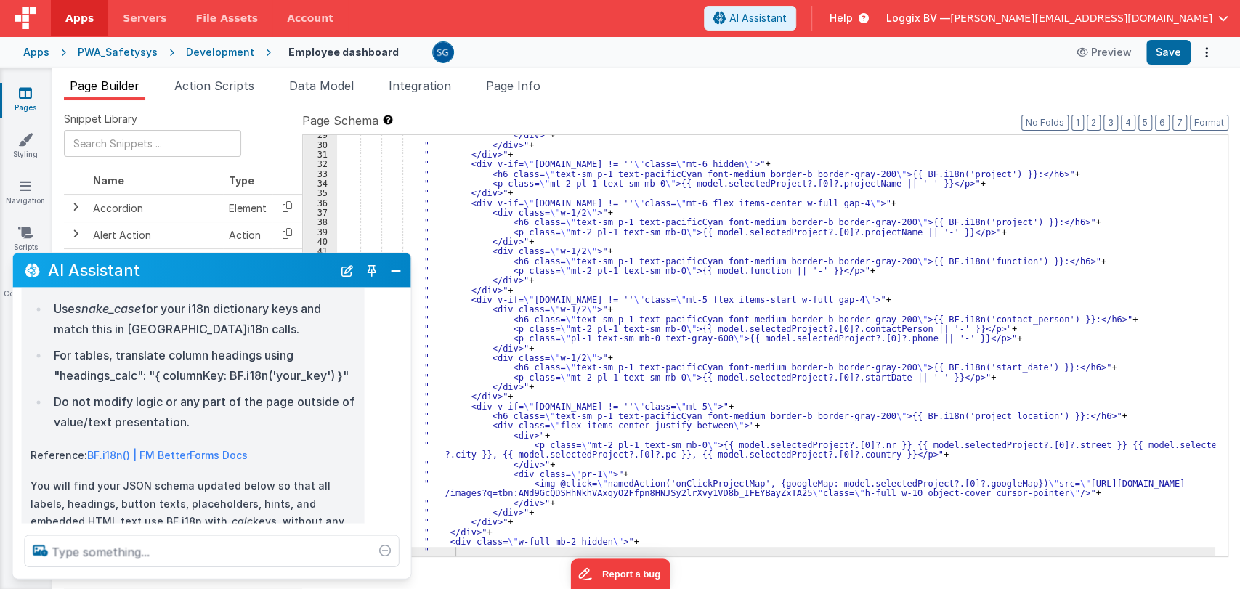
scroll to position [275, 0]
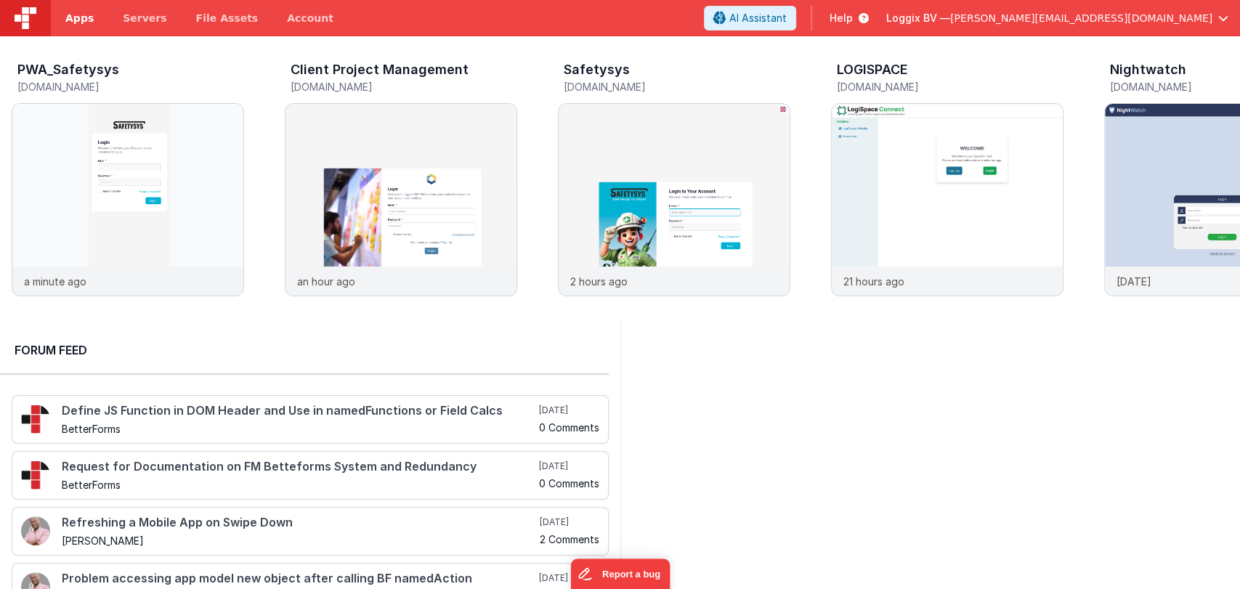
click at [81, 21] on span "Apps" at bounding box center [79, 18] width 28 height 15
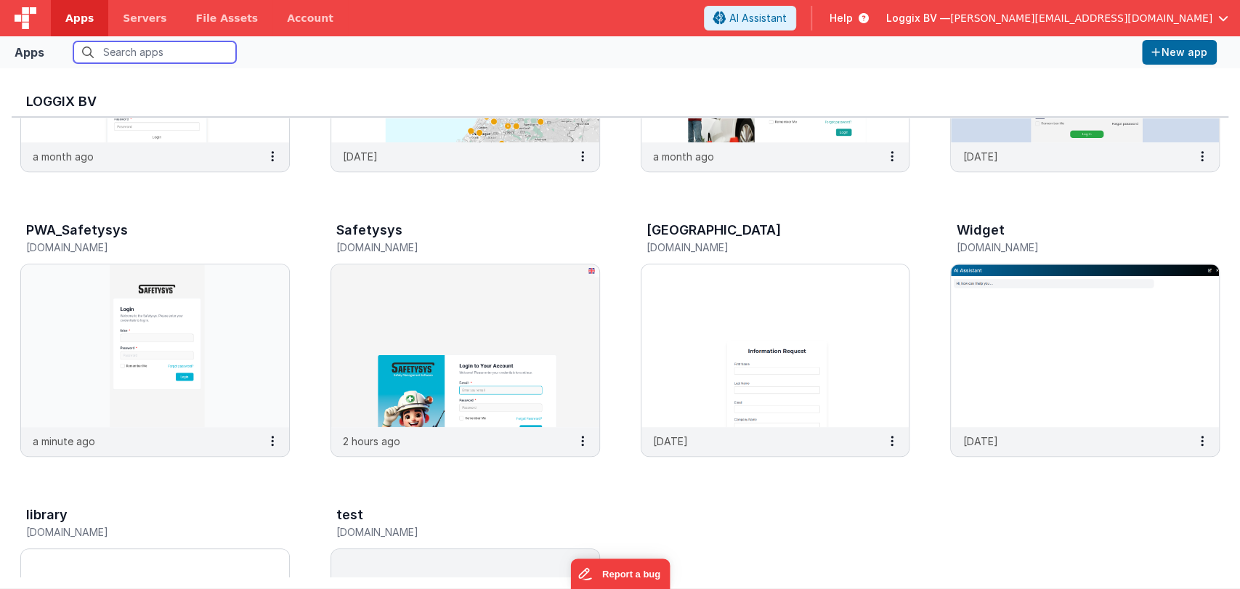
scroll to position [491, 0]
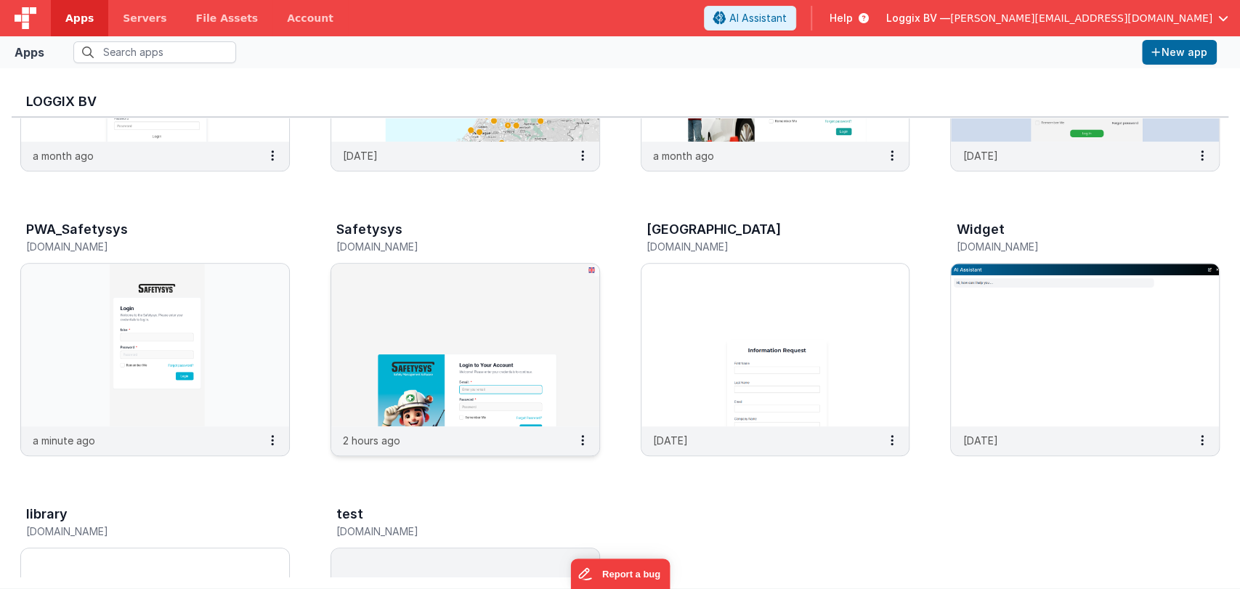
click at [444, 325] on img at bounding box center [465, 345] width 268 height 163
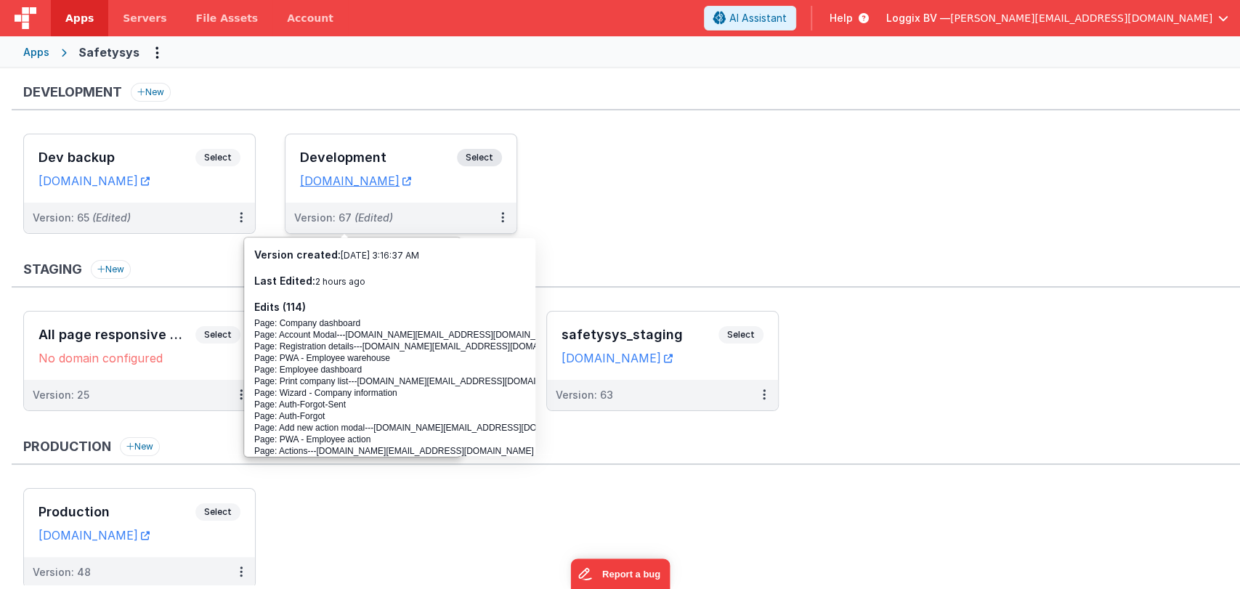
click at [383, 155] on h3 "Development" at bounding box center [378, 157] width 157 height 15
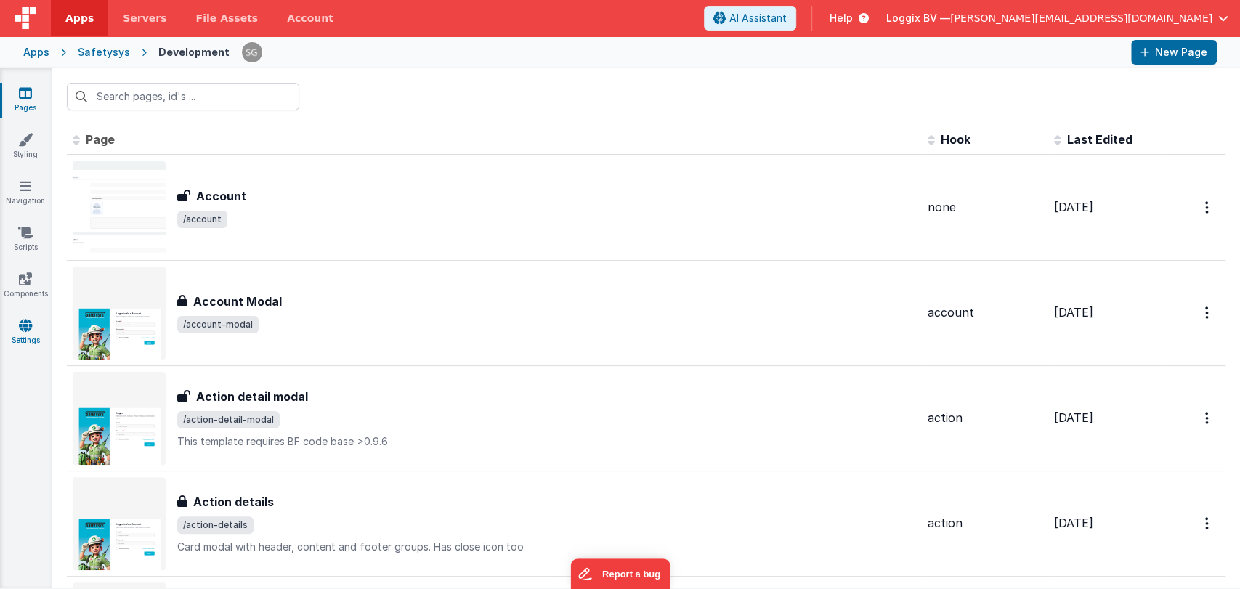
click at [28, 318] on icon at bounding box center [25, 325] width 13 height 15
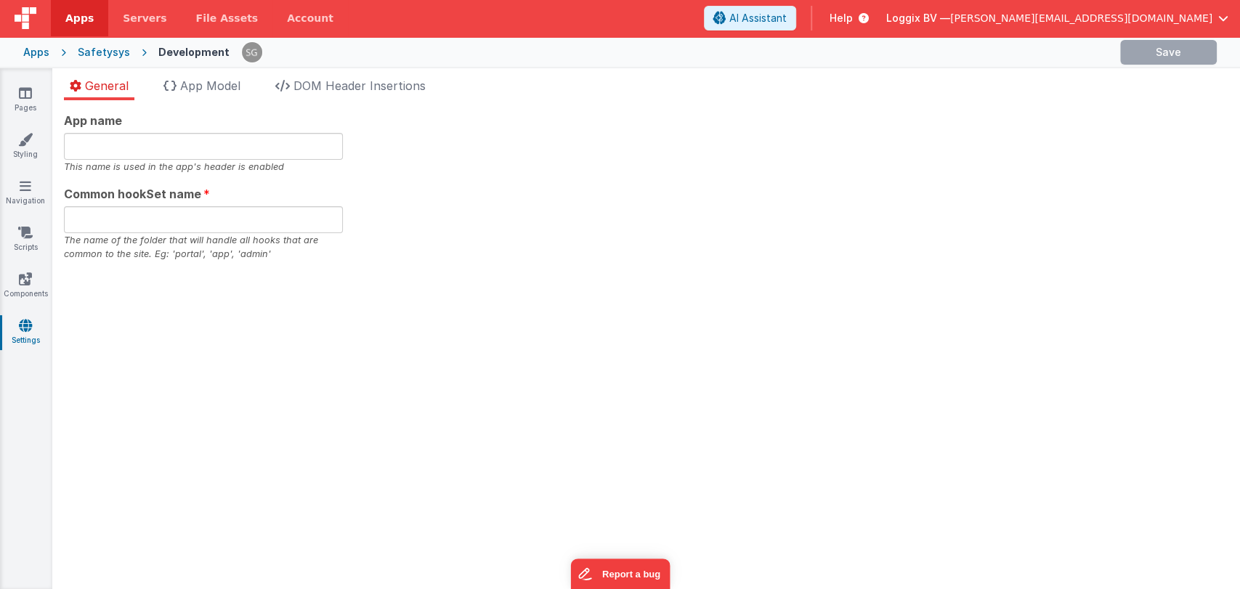
type input "Safetysys"
type input "safe"
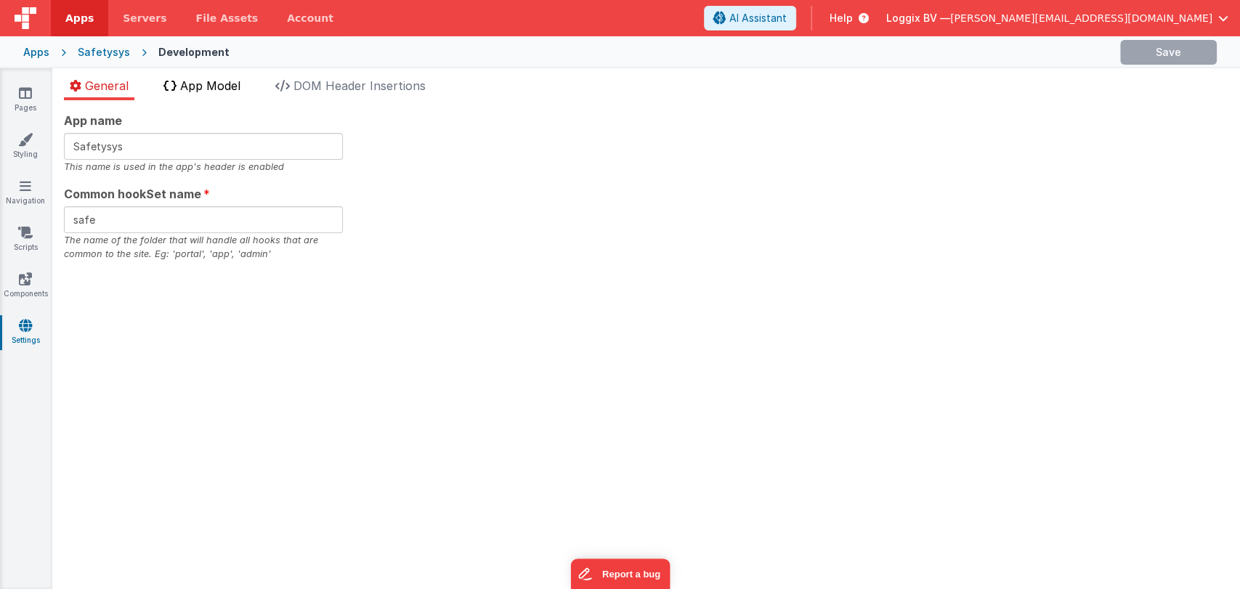
click at [230, 79] on span "App Model" at bounding box center [210, 85] width 60 height 15
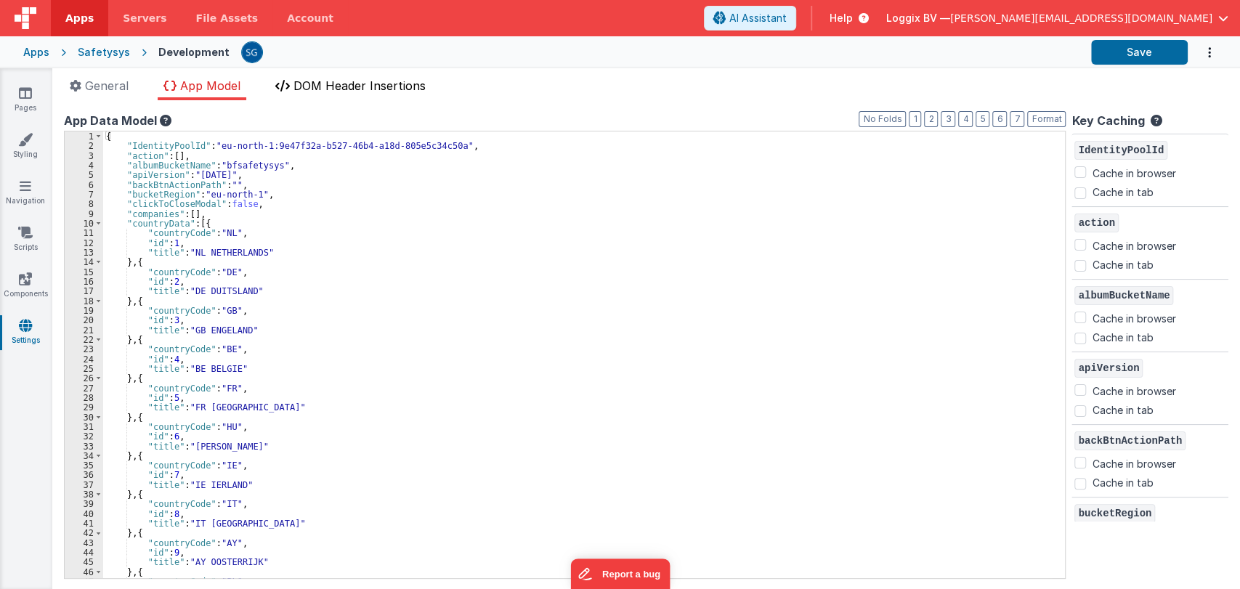
click at [328, 84] on span "DOM Header Insertions" at bounding box center [360, 85] width 132 height 15
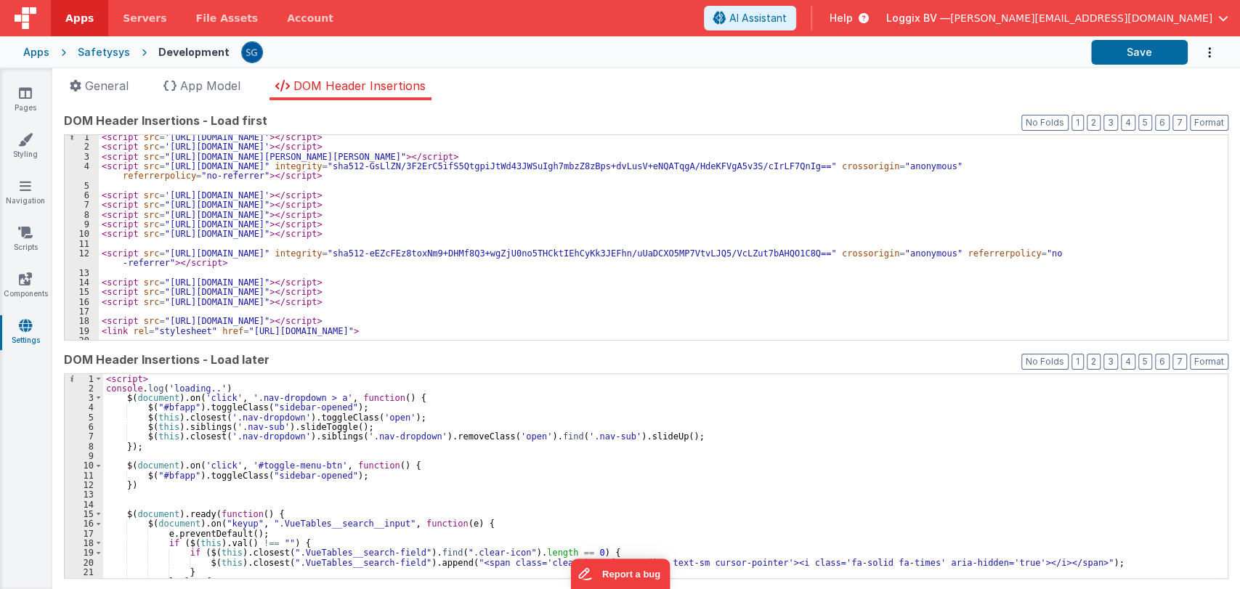
scroll to position [3, 0]
click at [543, 235] on div "< script src = 'https://unpkg.com/vue/dist/vue.js' > </ script > < script src =…" at bounding box center [657, 244] width 1117 height 224
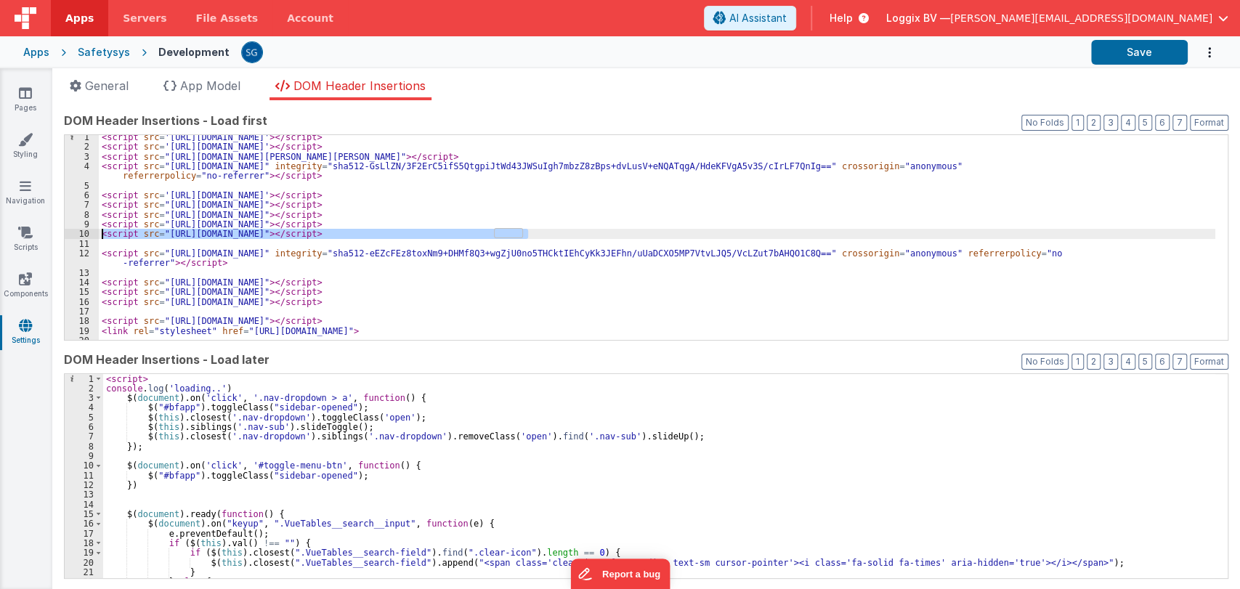
drag, startPoint x: 543, startPoint y: 235, endPoint x: 102, endPoint y: 235, distance: 441.0
click at [102, 235] on div "< script src = 'https://unpkg.com/vue/dist/vue.js' > </ script > < script src =…" at bounding box center [657, 244] width 1117 height 224
click at [197, 88] on span "App Model" at bounding box center [210, 85] width 60 height 15
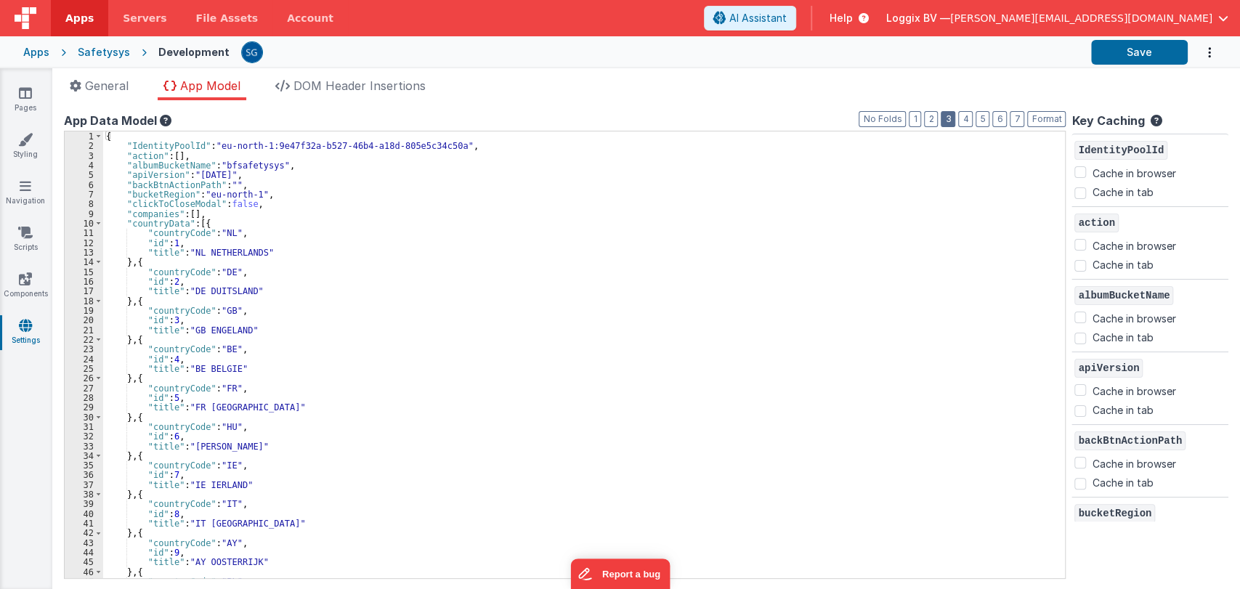
click at [952, 112] on button "3" at bounding box center [948, 119] width 15 height 16
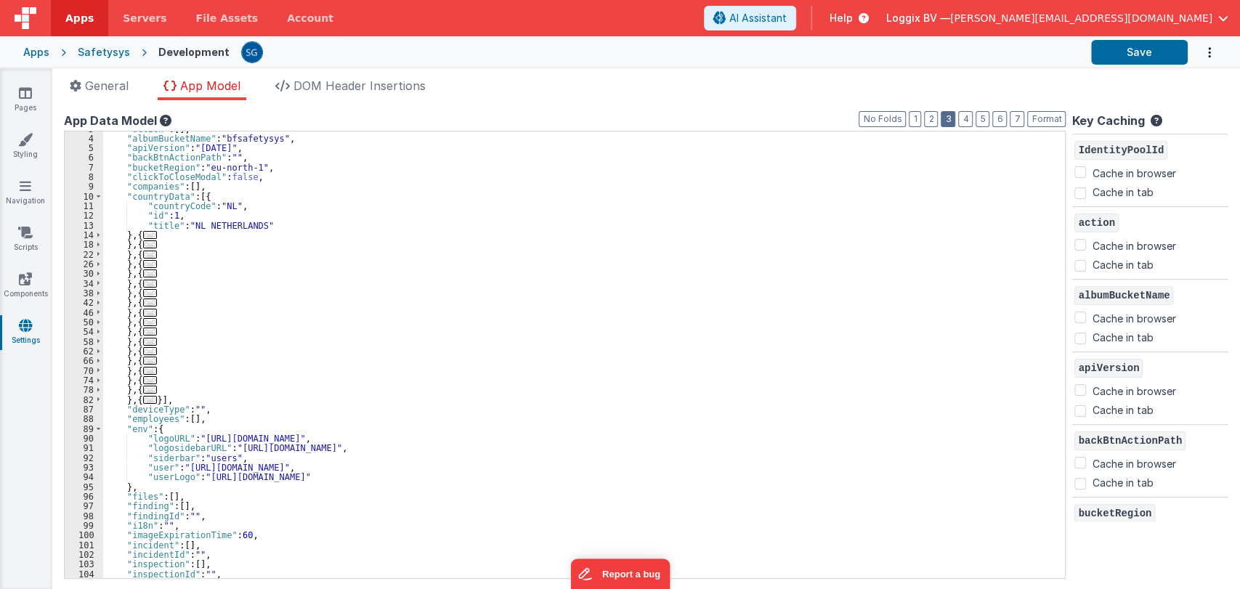
scroll to position [0, 0]
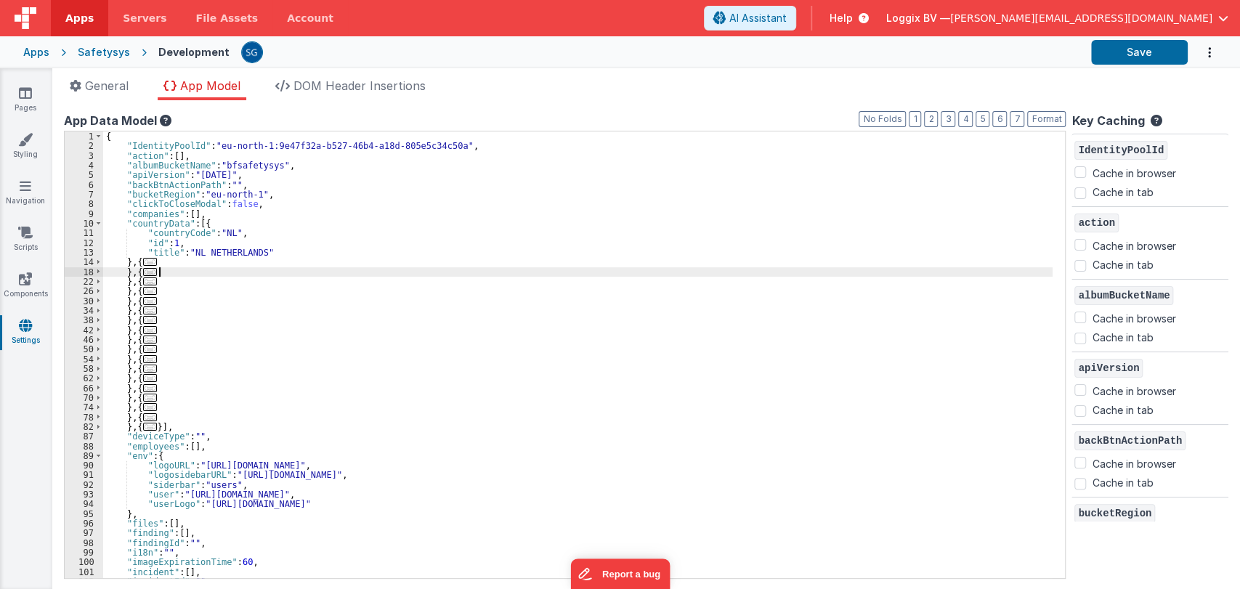
click at [717, 272] on div "{ "IdentityPoolId" : "eu-north-1:9e47f32a-b527-46b4-a18d-805e5c34c50a" , "actio…" at bounding box center [578, 365] width 950 height 466
click at [897, 118] on button "No Folds" at bounding box center [882, 119] width 47 height 16
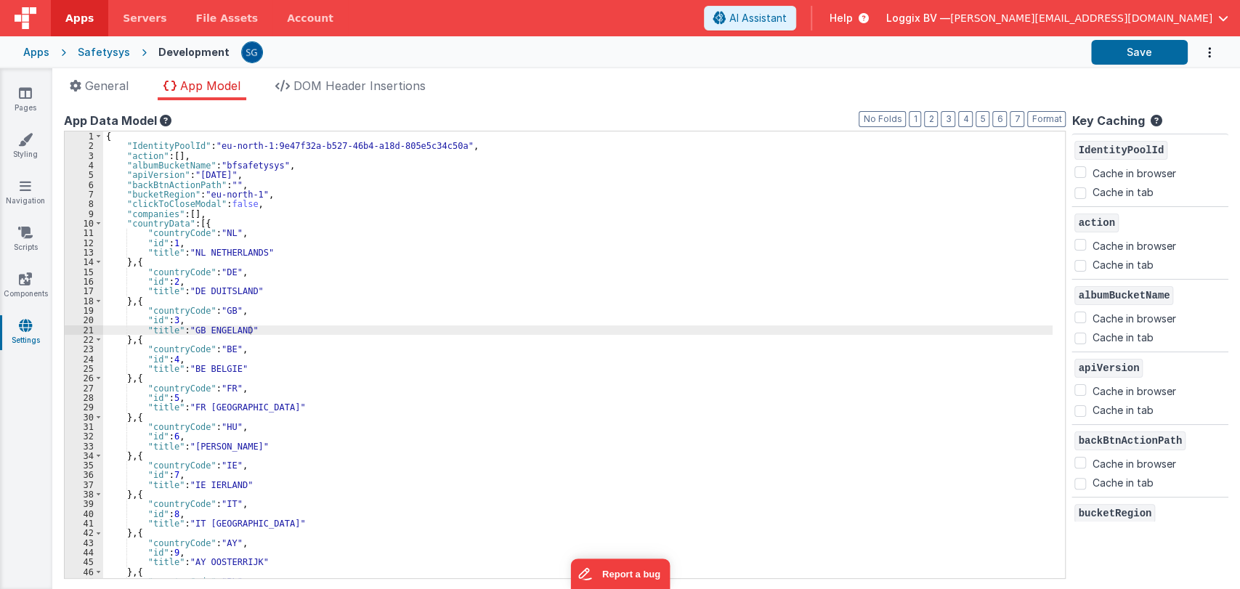
click at [753, 243] on div "{ "IdentityPoolId" : "eu-north-1:9e47f32a-b527-46b4-a18d-805e5c34c50a" , "actio…" at bounding box center [578, 365] width 950 height 466
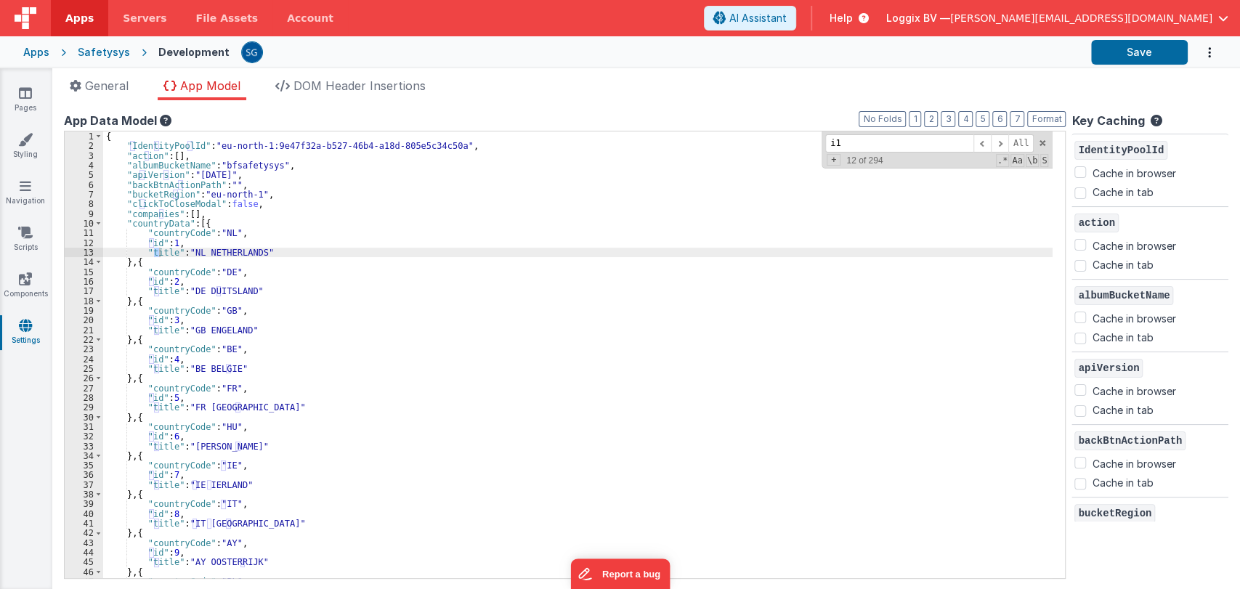
scroll to position [735, 0]
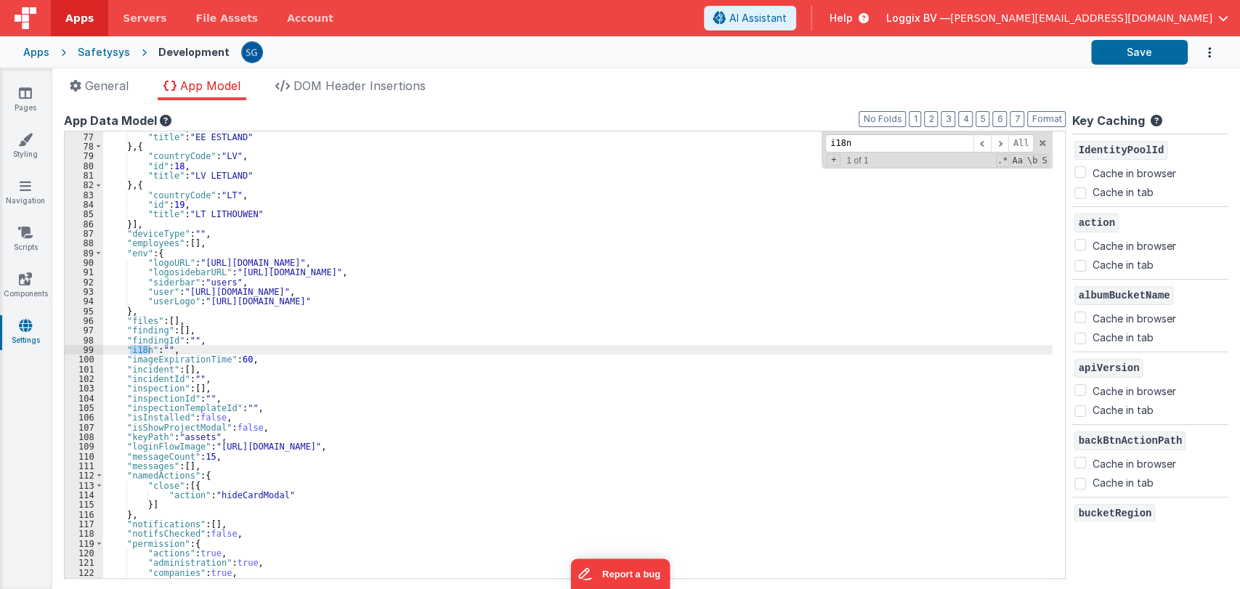
type input "i18n"
click at [206, 348] on div ""id" : 17 , "title" : "EE ESTLAND" } , { "countryCode" : "LV" , "id" : 18 , "ti…" at bounding box center [578, 356] width 950 height 466
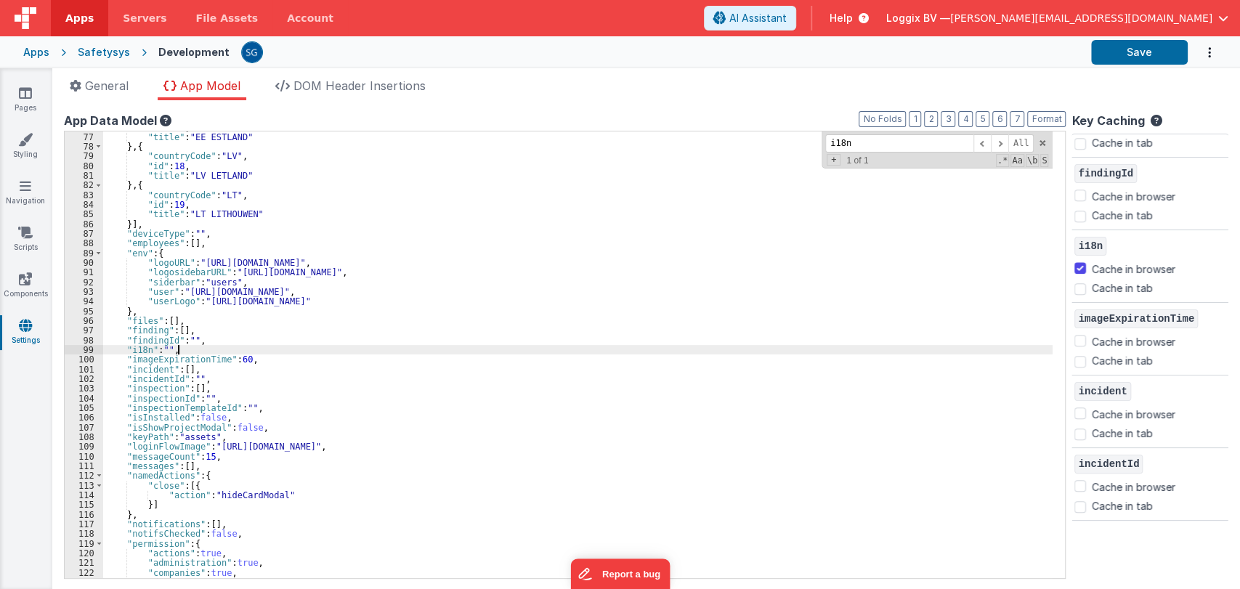
scroll to position [990, 0]
drag, startPoint x: 123, startPoint y: 347, endPoint x: 180, endPoint y: 346, distance: 57.4
click at [180, 346] on div ""id" : 17 , "title" : "EE ESTLAND" } , { "countryCode" : "LV" , "id" : 18 , "ti…" at bounding box center [578, 356] width 950 height 466
click at [1041, 143] on span at bounding box center [1042, 143] width 10 height 10
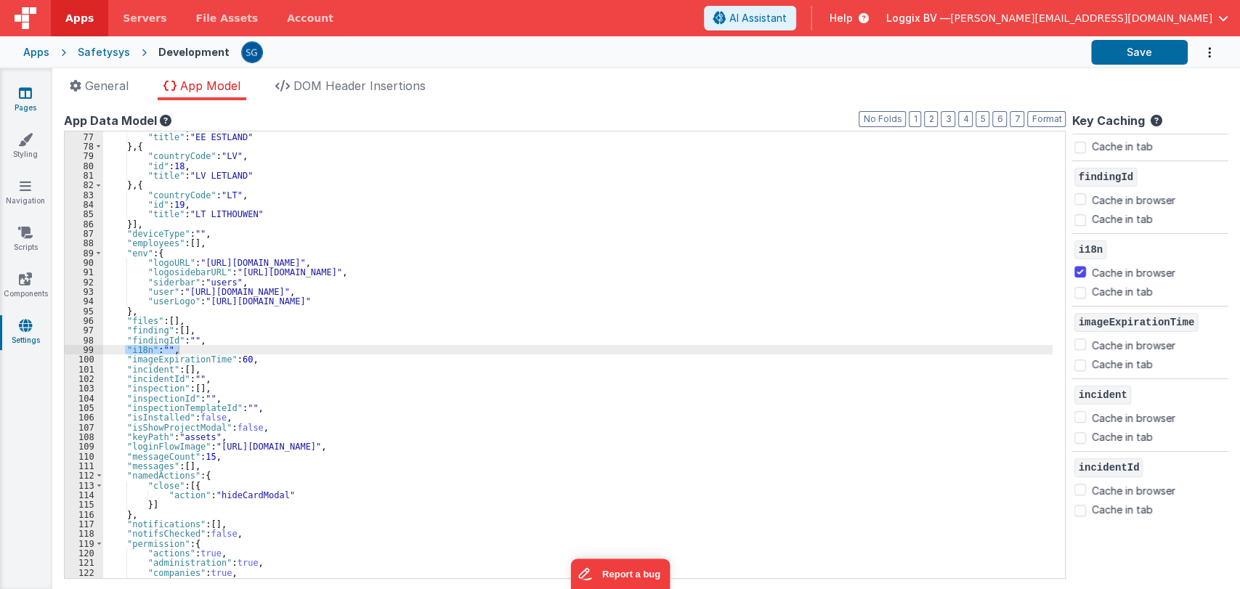
click at [24, 89] on icon at bounding box center [25, 93] width 13 height 15
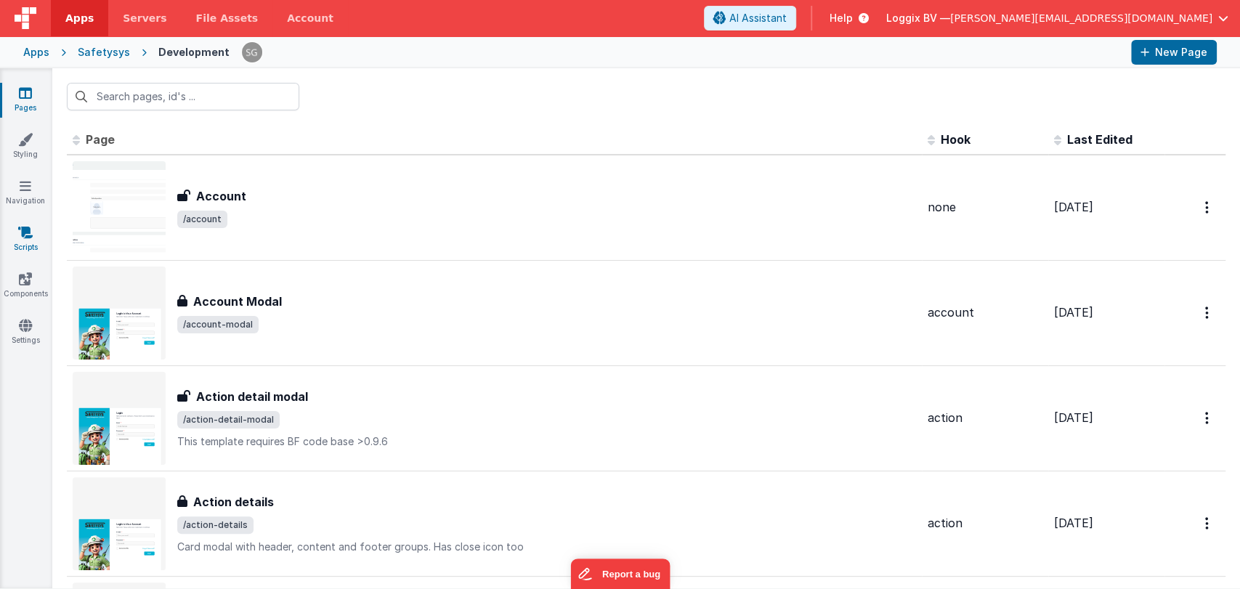
click at [25, 230] on icon at bounding box center [25, 232] width 15 height 15
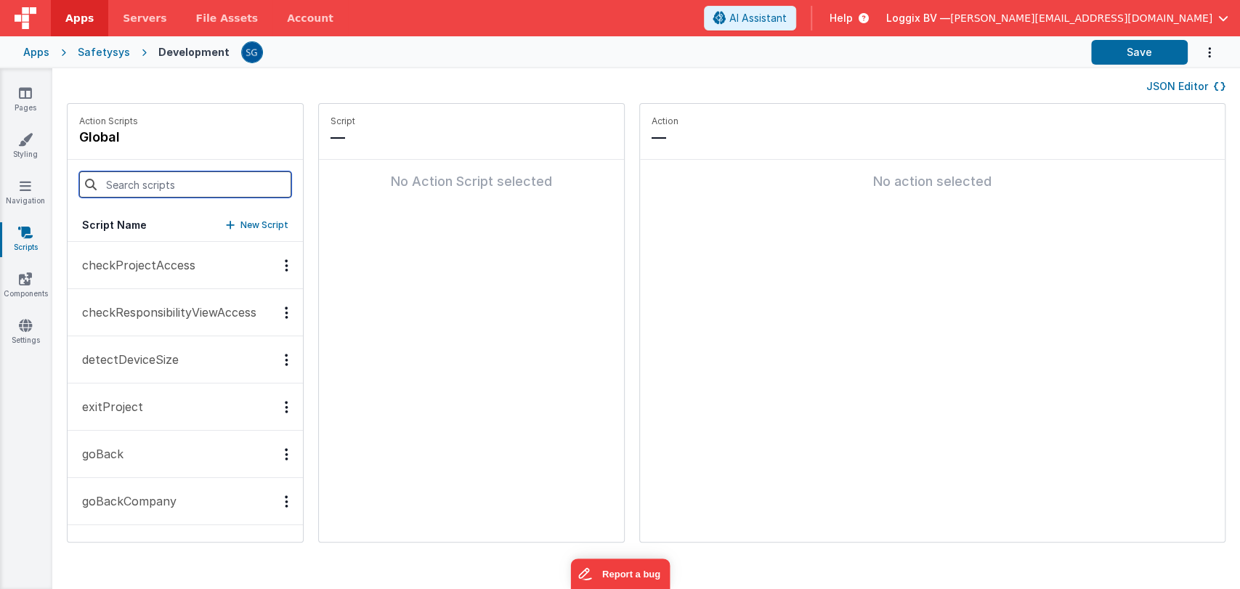
click at [161, 179] on input at bounding box center [185, 184] width 212 height 26
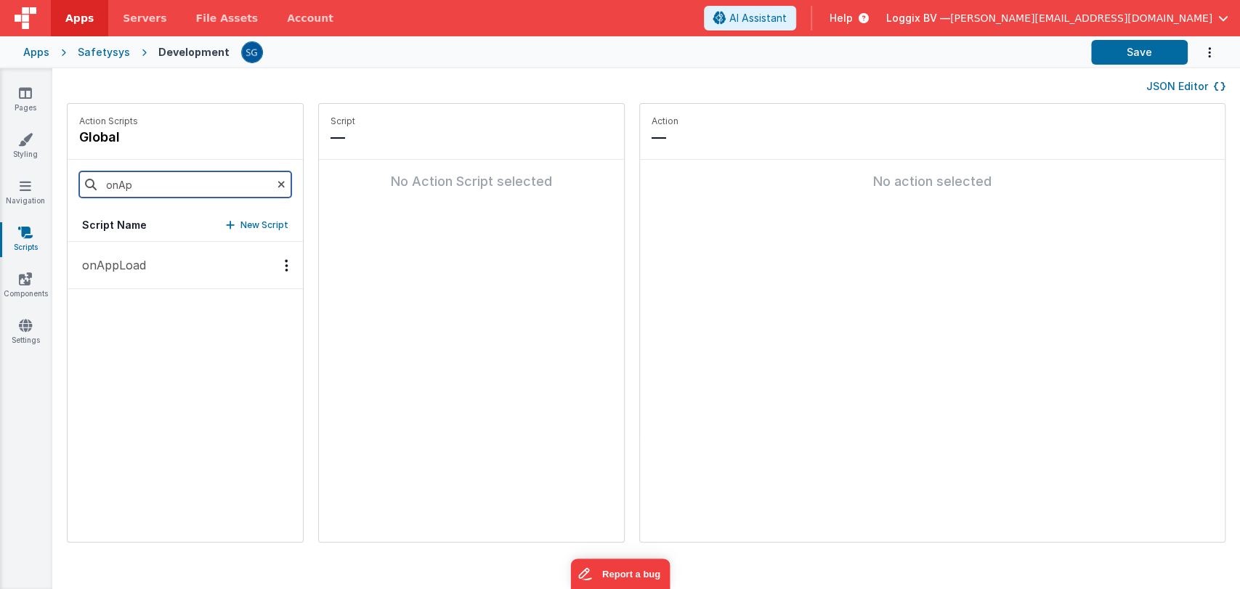
type input "onAp"
click at [118, 259] on p "onAppLoad" at bounding box center [109, 264] width 73 height 17
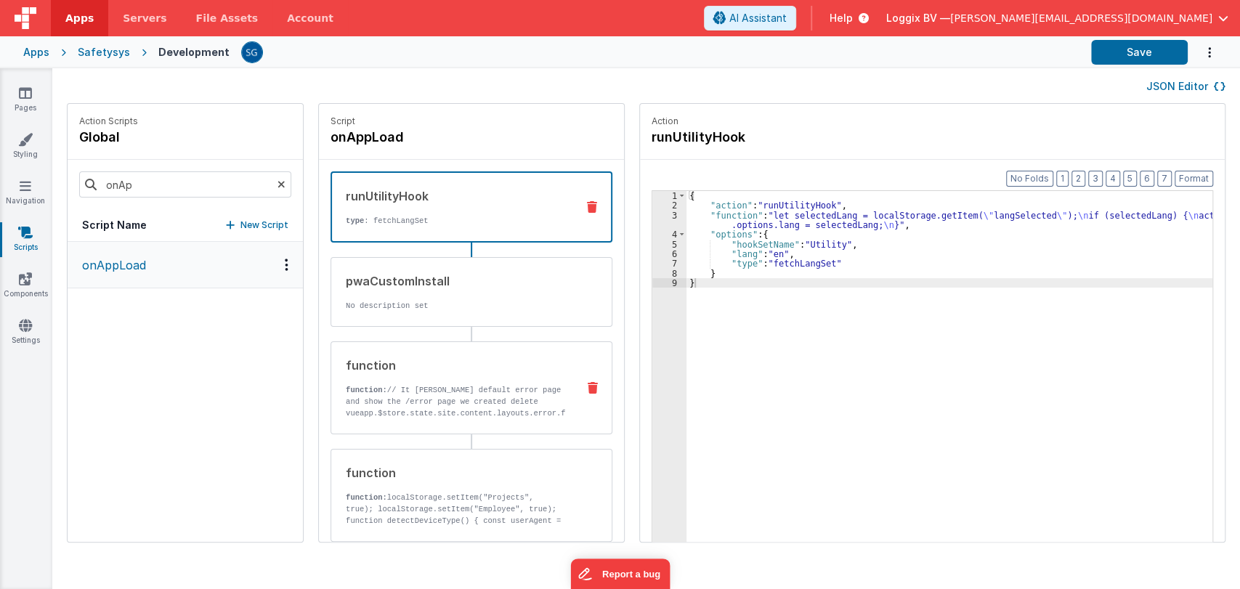
drag, startPoint x: 445, startPoint y: 422, endPoint x: 445, endPoint y: 414, distance: 8.0
click at [445, 414] on div "runUtilityHook type : fetchLangSet pwaCustomInstall No description set function…" at bounding box center [472, 410] width 282 height 478
click at [410, 395] on p "function: // It will hide default error page and show the /error page we create…" at bounding box center [455, 442] width 219 height 116
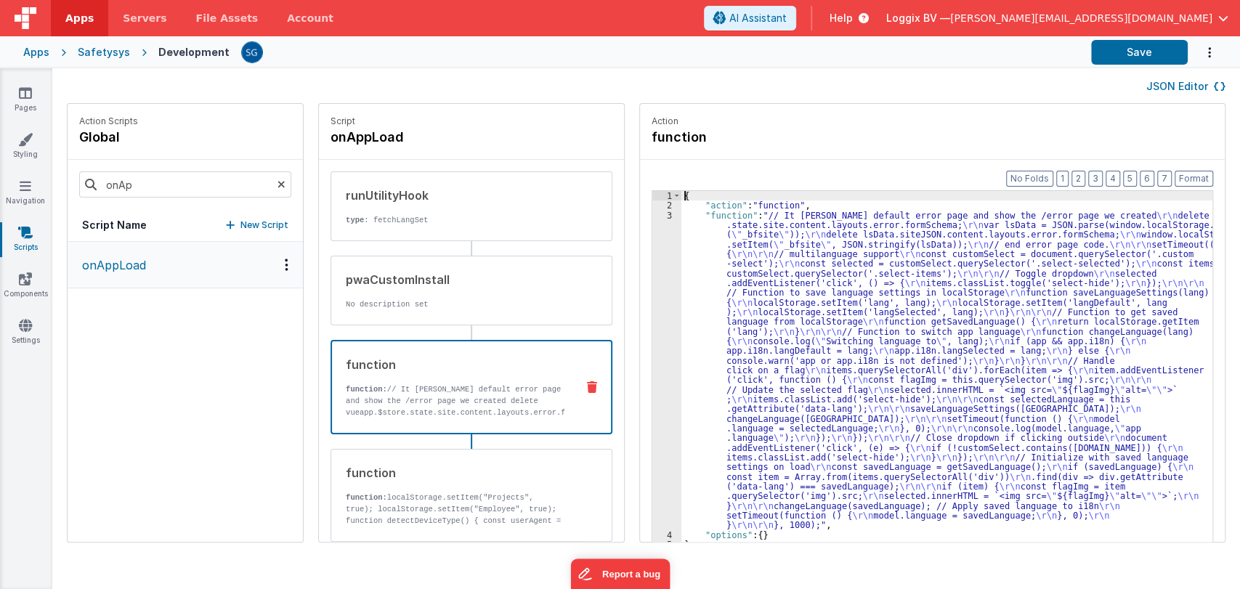
click at [652, 209] on div "2" at bounding box center [666, 205] width 29 height 9
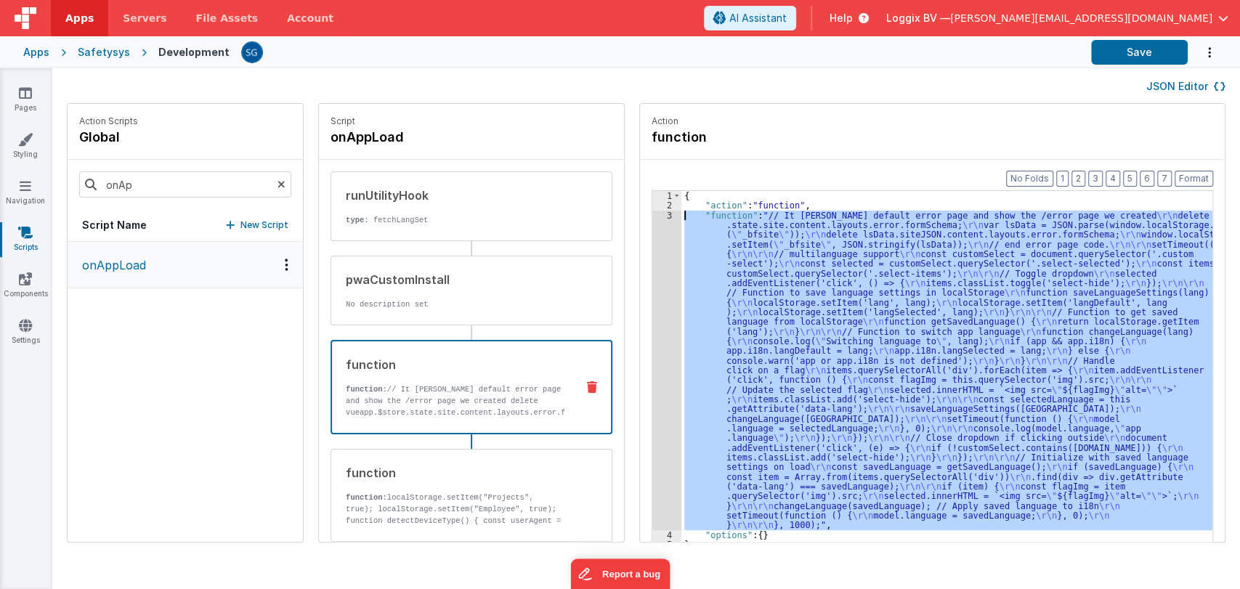
click at [653, 214] on div "3" at bounding box center [666, 371] width 29 height 320
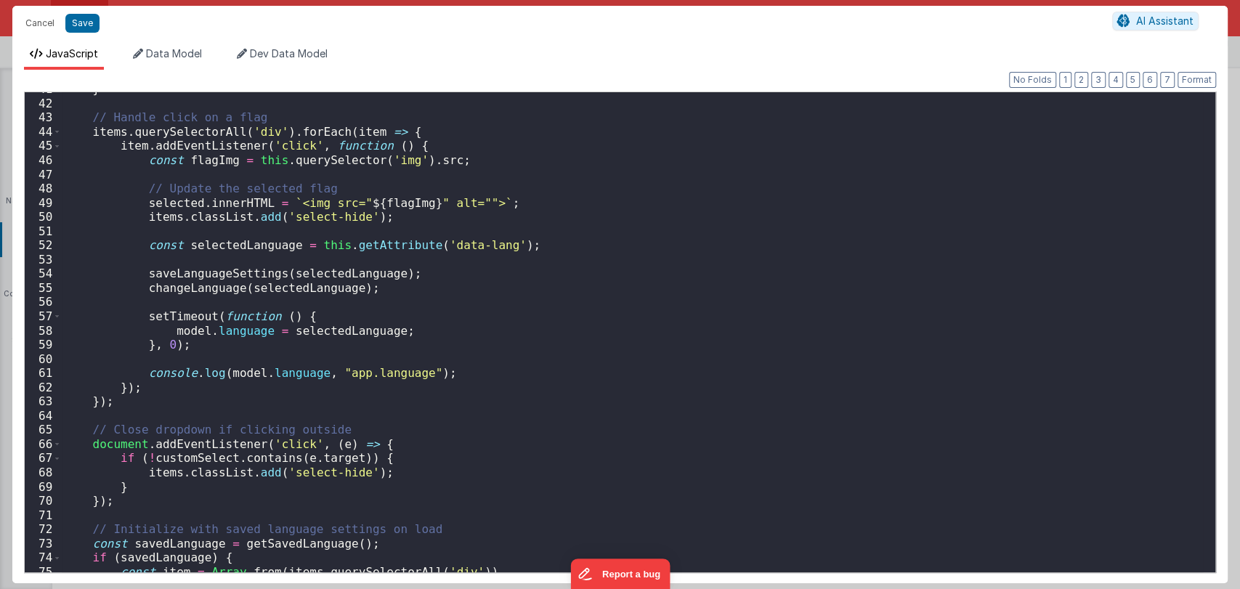
scroll to position [579, 0]
click at [46, 20] on button "Cancel" at bounding box center [40, 23] width 44 height 20
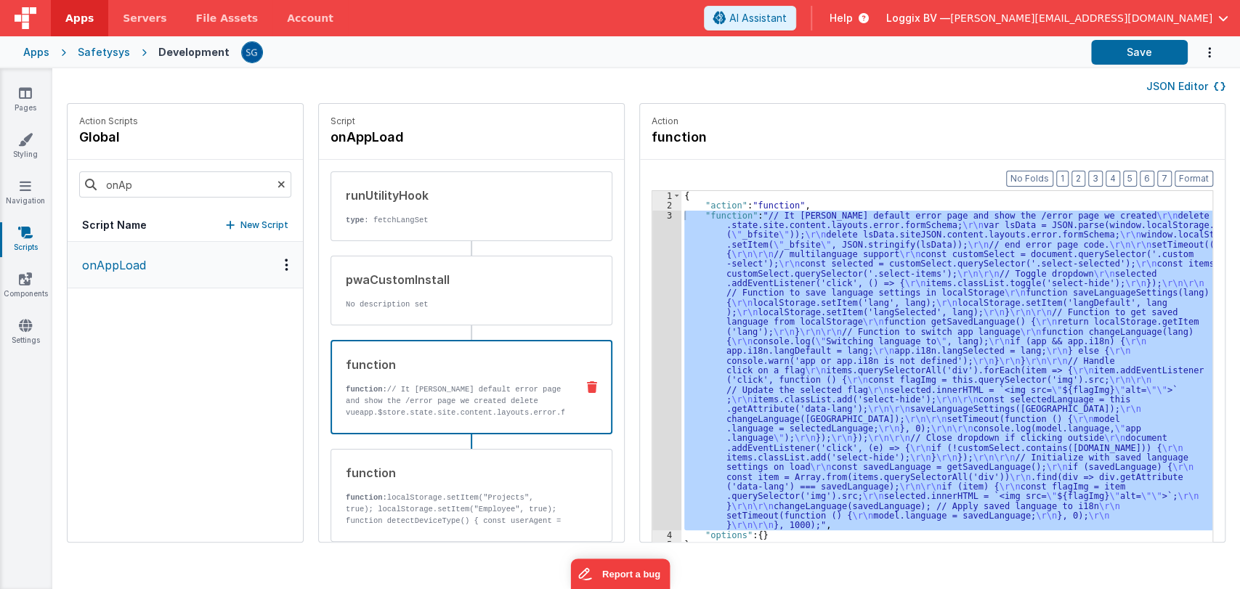
click at [255, 371] on div "onAppLoad" at bounding box center [185, 392] width 235 height 300
click at [721, 170] on div "Format 7 6 5 4 3 2 1 No Folds 1 2 3 4 5 { "action" : "function" , "function" : …" at bounding box center [932, 379] width 585 height 438
click at [768, 229] on div "{ "action" : "function" , "function" : "// It will hide default error page and …" at bounding box center [946, 389] width 531 height 396
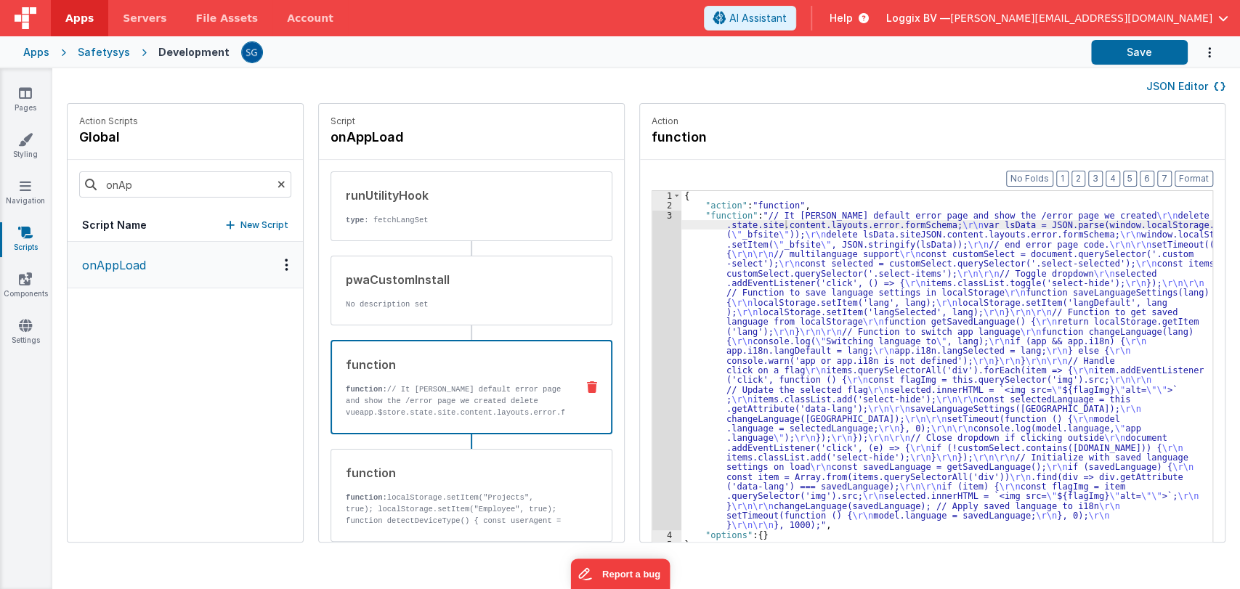
click at [804, 177] on div "Format 7 6 5 4 3 2 1 No Folds 1 2 3 4 5 { "action" : "function" , "function" : …" at bounding box center [932, 379] width 585 height 438
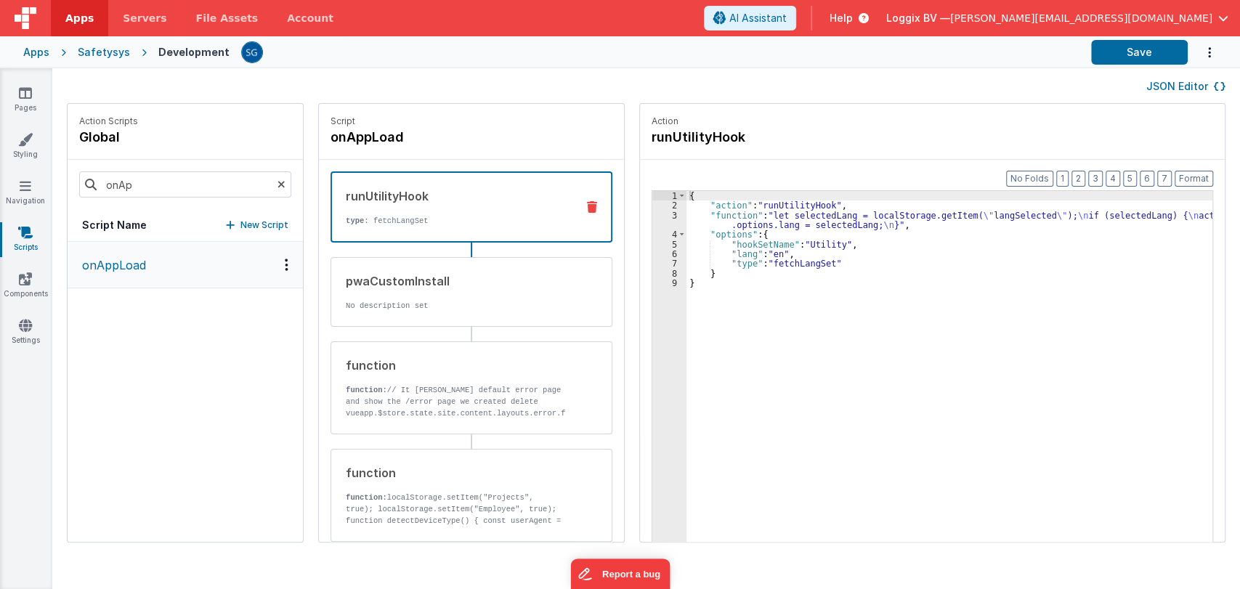
click at [429, 206] on div "runUtilityHook type : fetchLangSet" at bounding box center [448, 206] width 232 height 39
click at [662, 214] on div "3" at bounding box center [669, 221] width 34 height 20
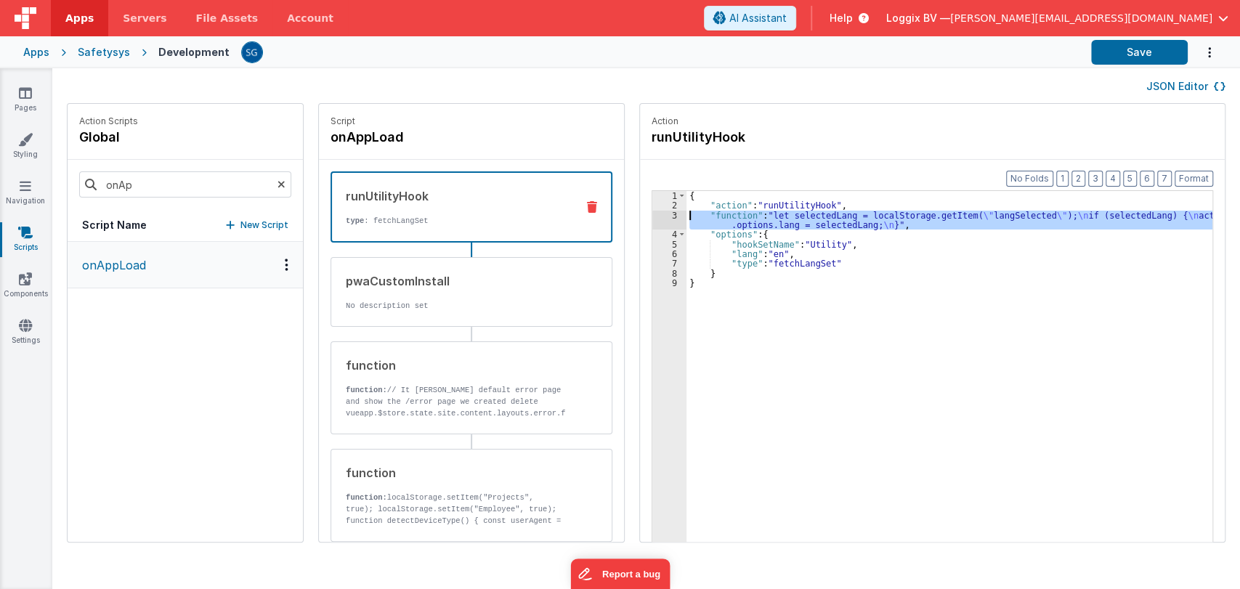
click at [662, 214] on div "3" at bounding box center [669, 221] width 34 height 20
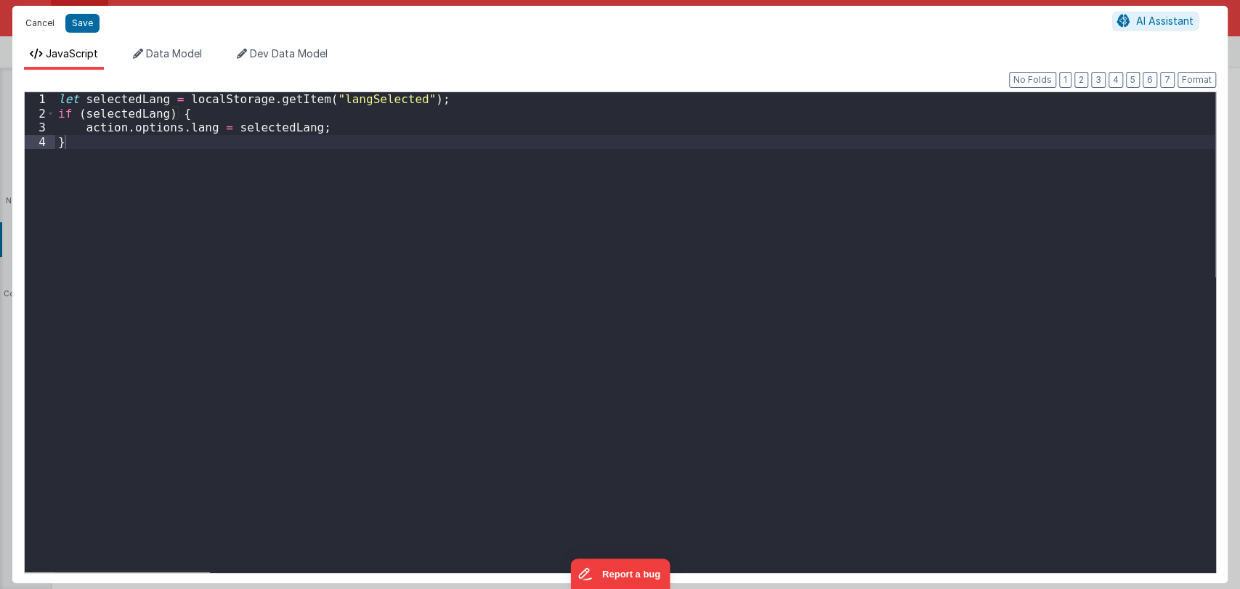
click at [43, 20] on button "Cancel" at bounding box center [40, 23] width 44 height 20
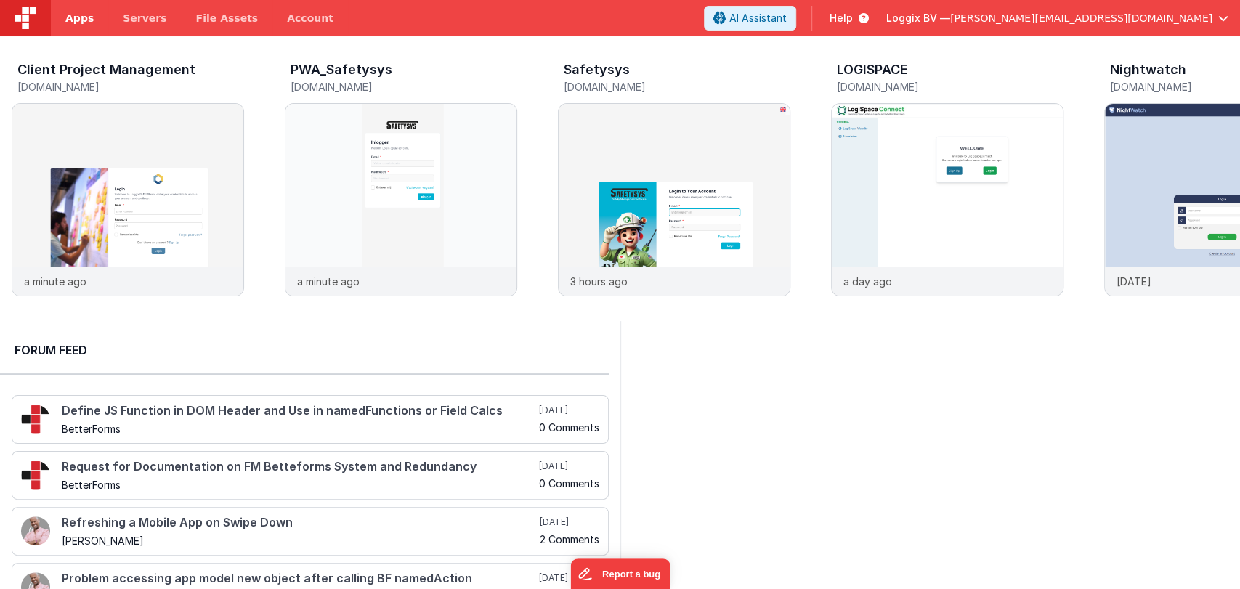
click at [76, 17] on span "Apps" at bounding box center [79, 18] width 28 height 15
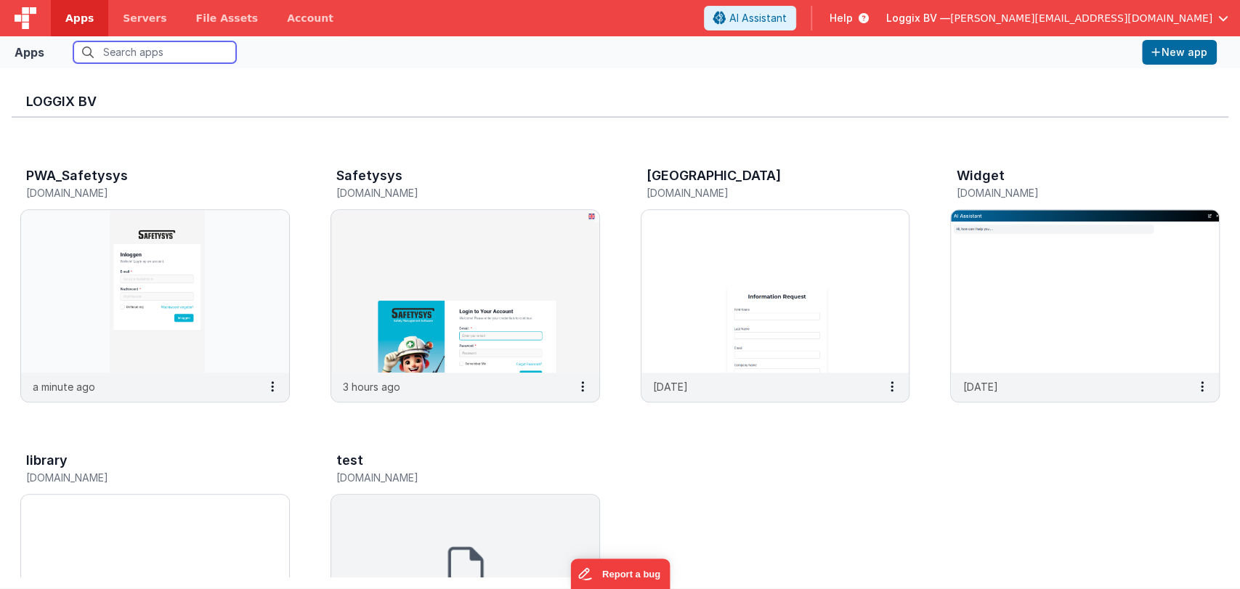
scroll to position [546, 0]
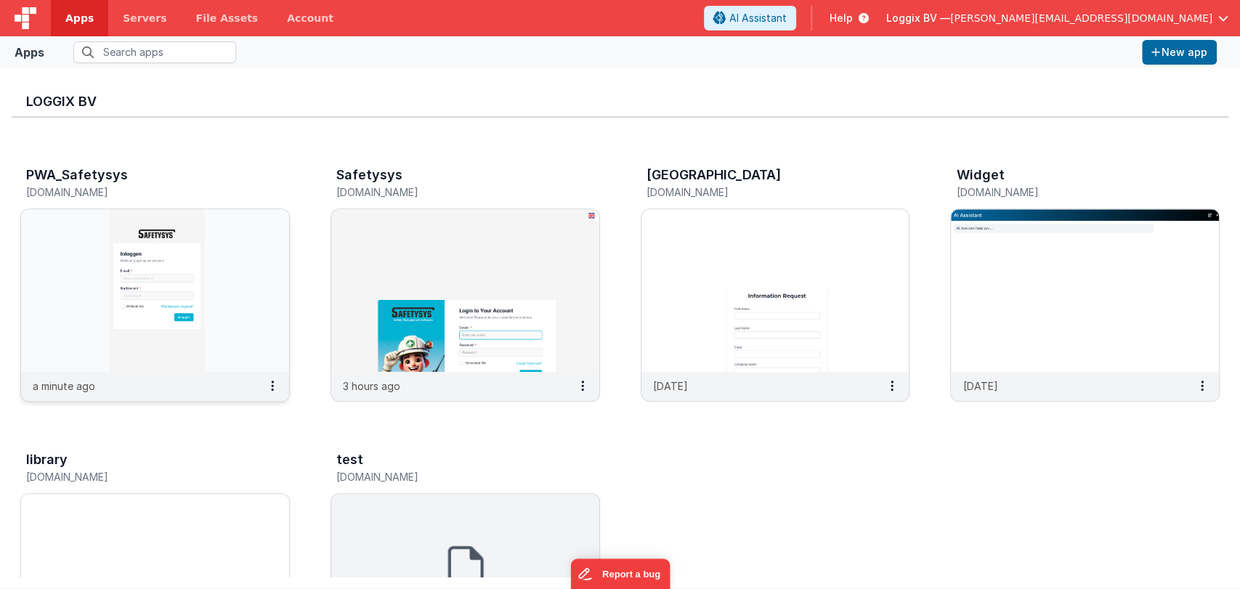
click at [188, 269] on img at bounding box center [155, 290] width 268 height 163
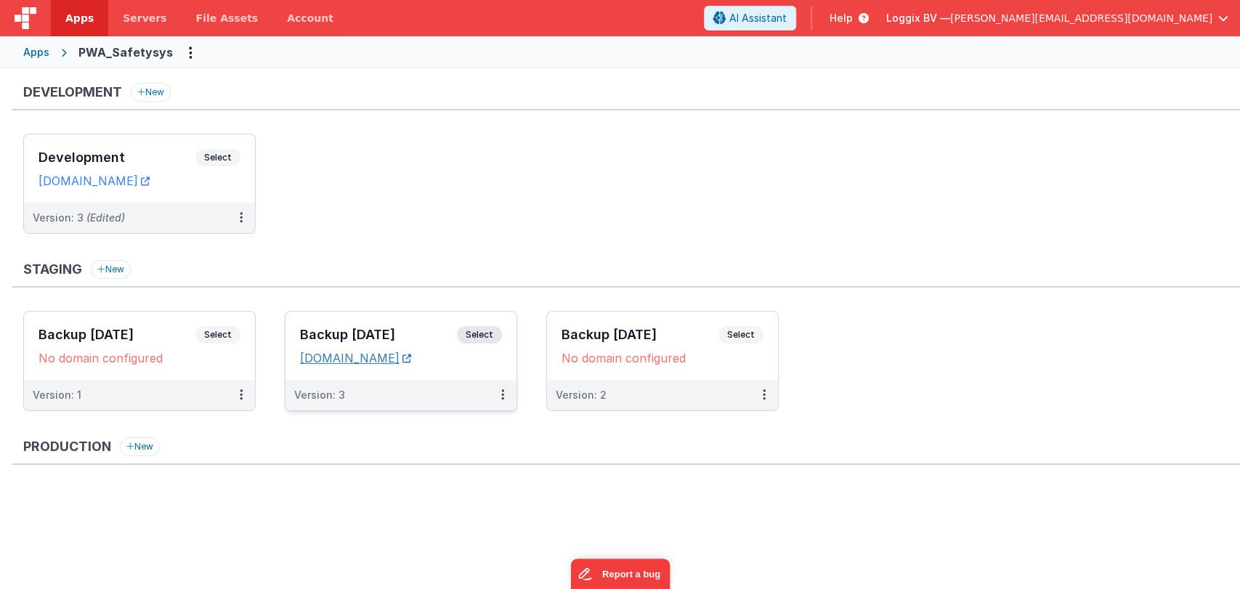
click at [349, 361] on link "temp.clientportal.cloud" at bounding box center [355, 358] width 111 height 15
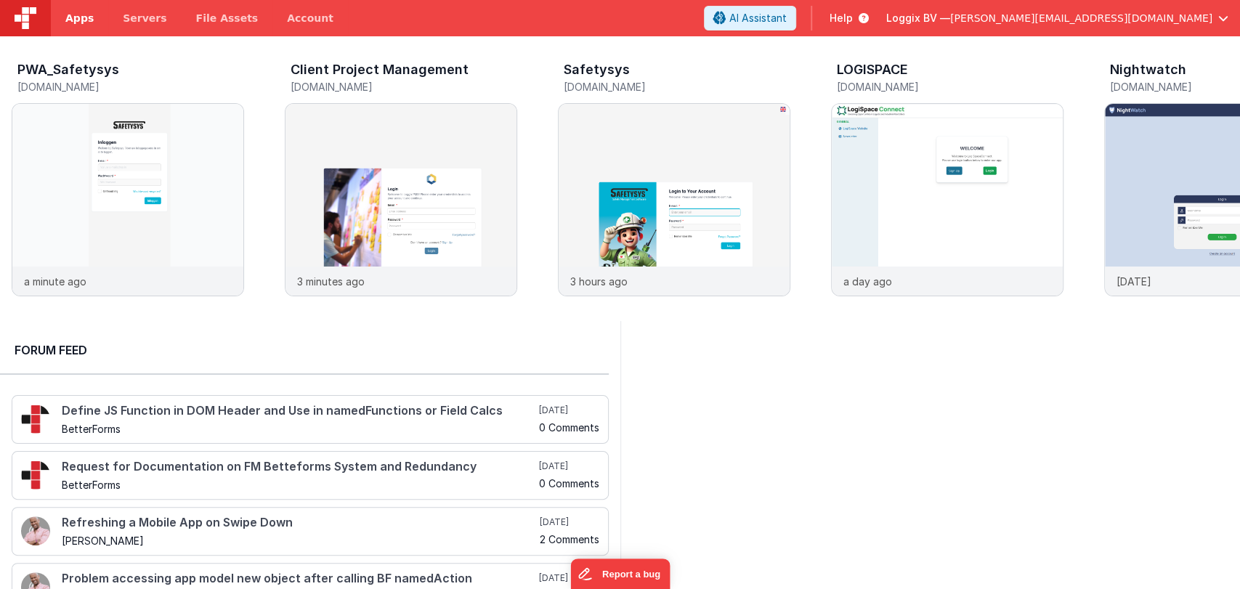
click at [86, 11] on span "Apps" at bounding box center [79, 18] width 28 height 15
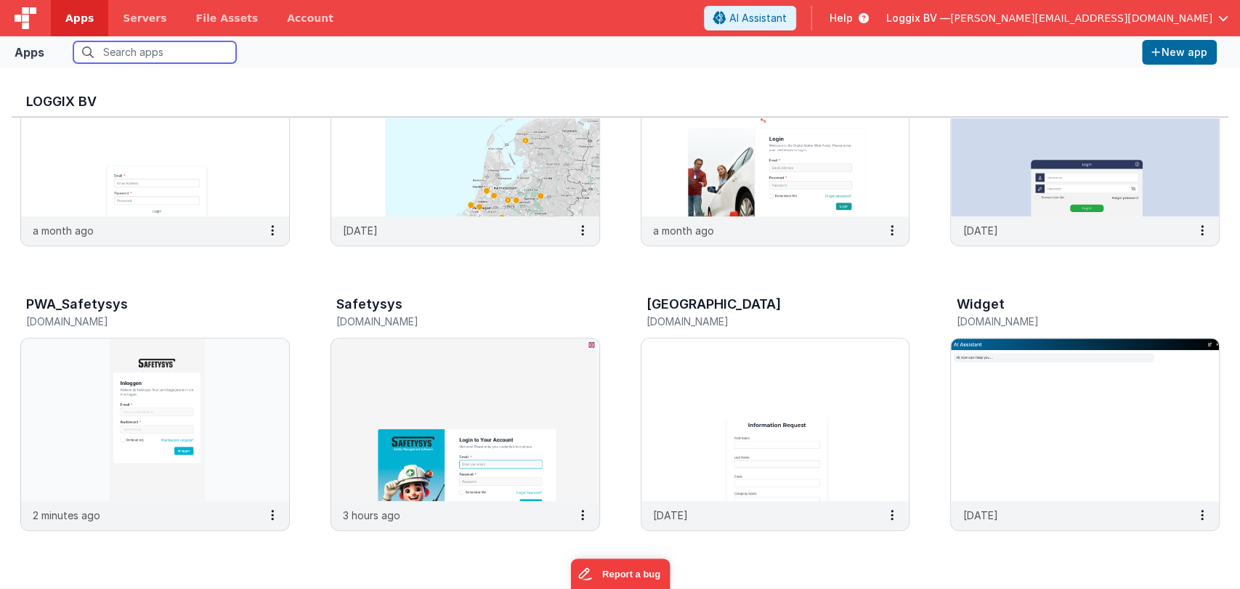
scroll to position [418, 0]
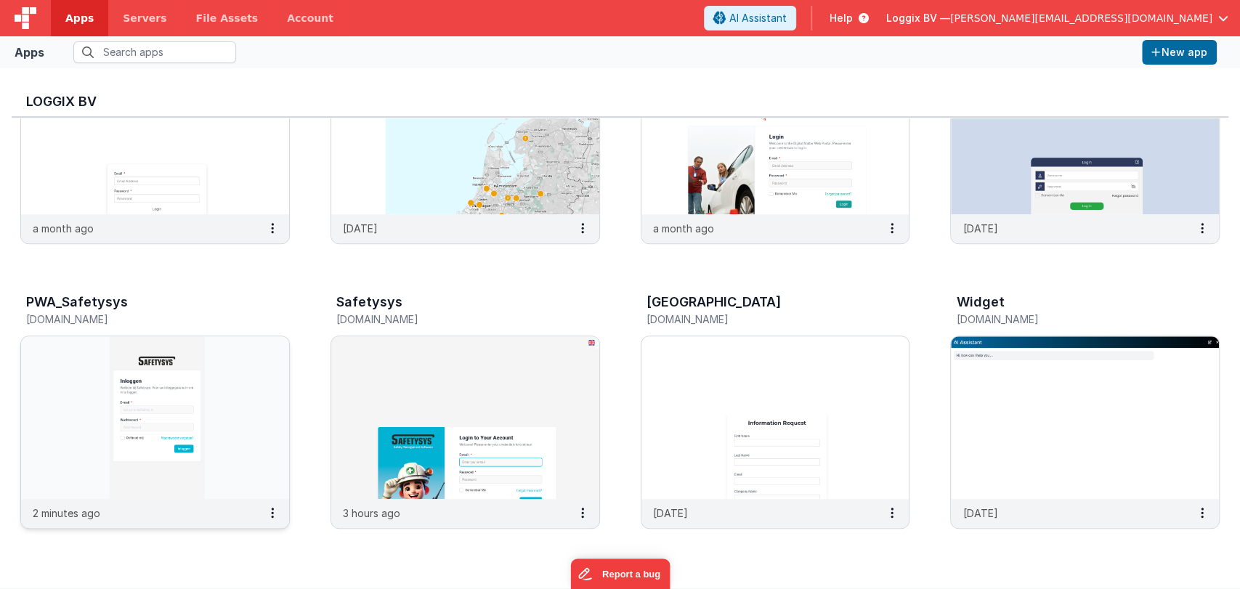
click at [221, 366] on img at bounding box center [155, 417] width 268 height 163
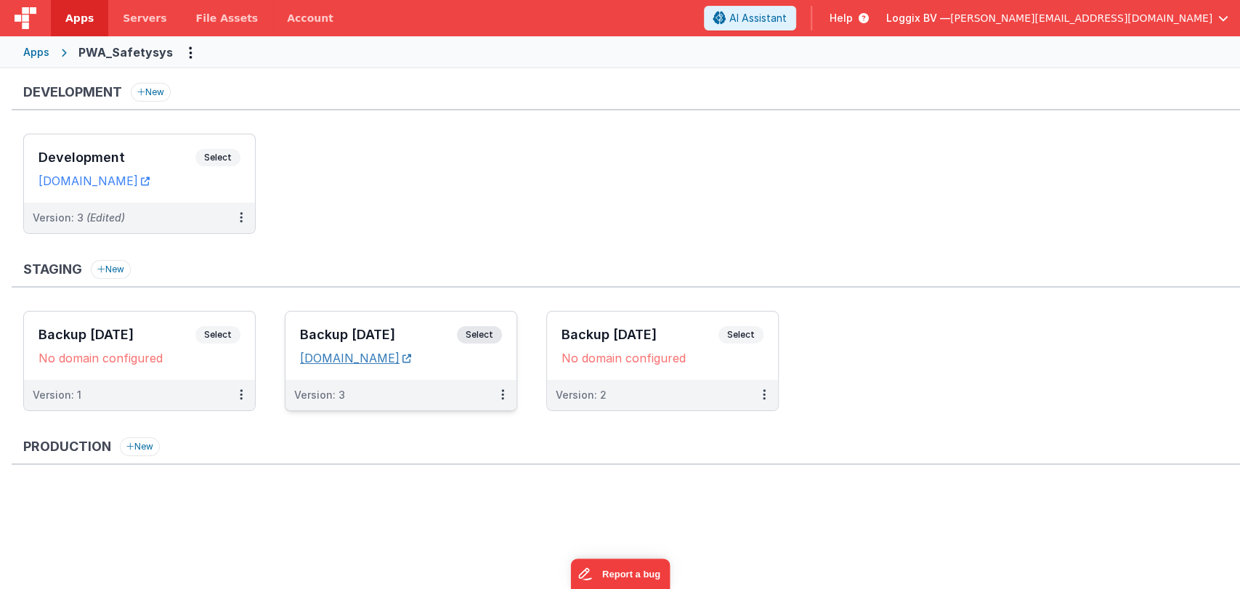
click at [360, 354] on link "temp.clientportal.cloud" at bounding box center [355, 358] width 111 height 15
click at [372, 328] on h3 "Backup [DATE]" at bounding box center [378, 335] width 157 height 15
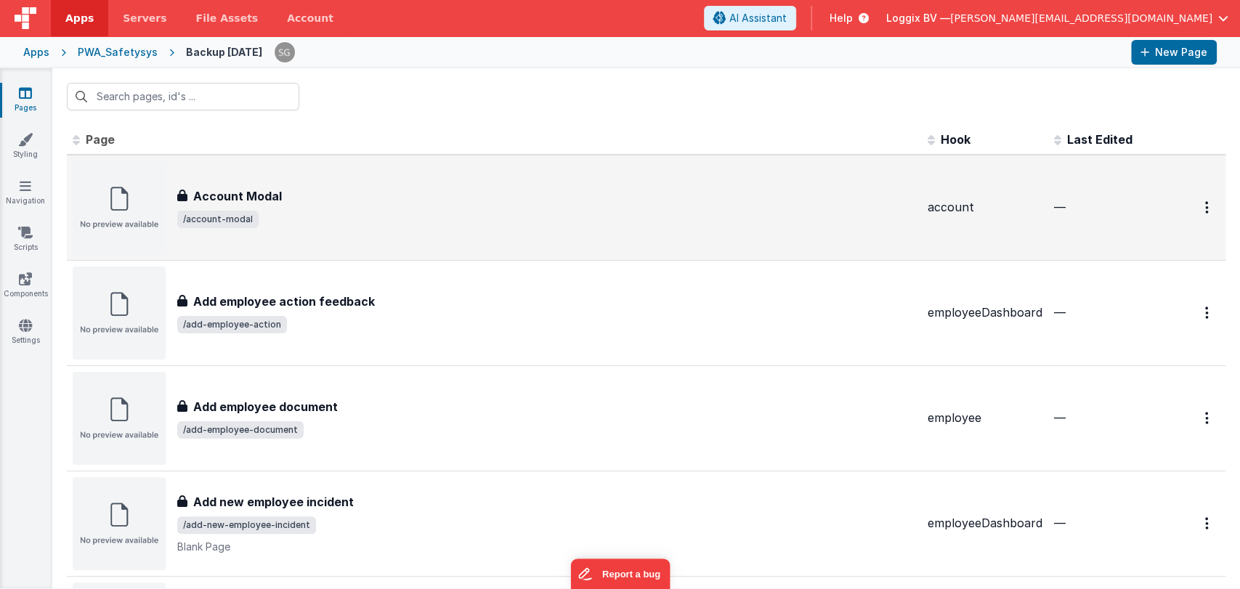
click at [315, 209] on div "Account Modal Account Modal /account-modal" at bounding box center [546, 207] width 739 height 41
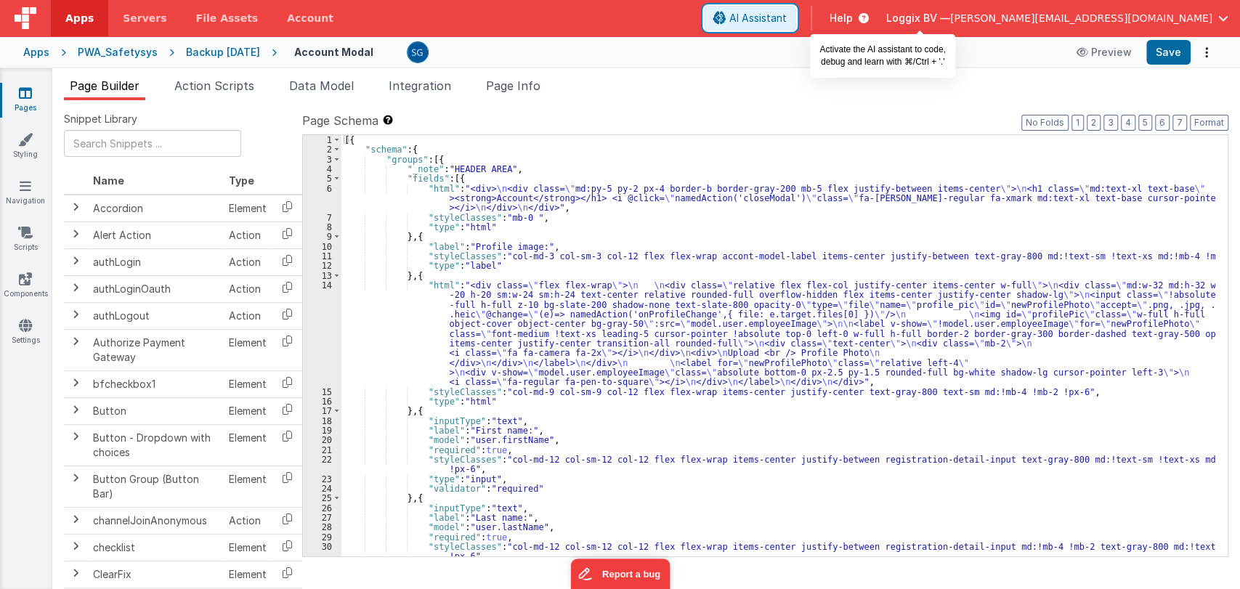
click at [787, 20] on span "AI Assistant" at bounding box center [757, 18] width 57 height 15
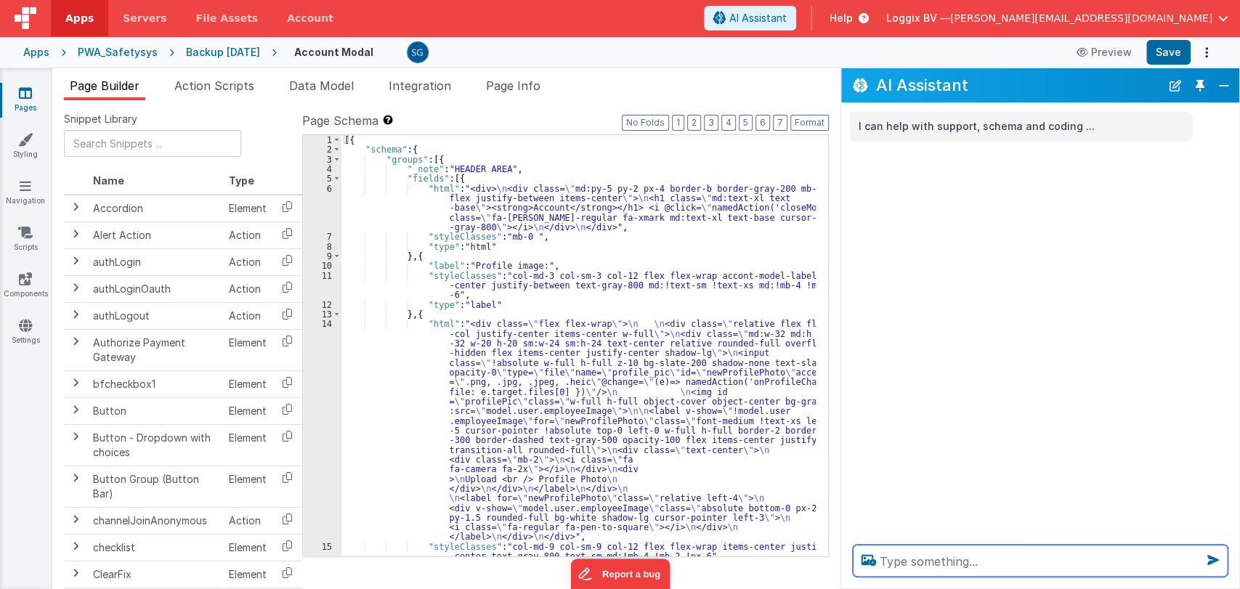
click at [915, 557] on textarea at bounding box center [1040, 561] width 375 height 32
paste textarea "account profile_image upload profile_photo first_name last_name email email_add…"
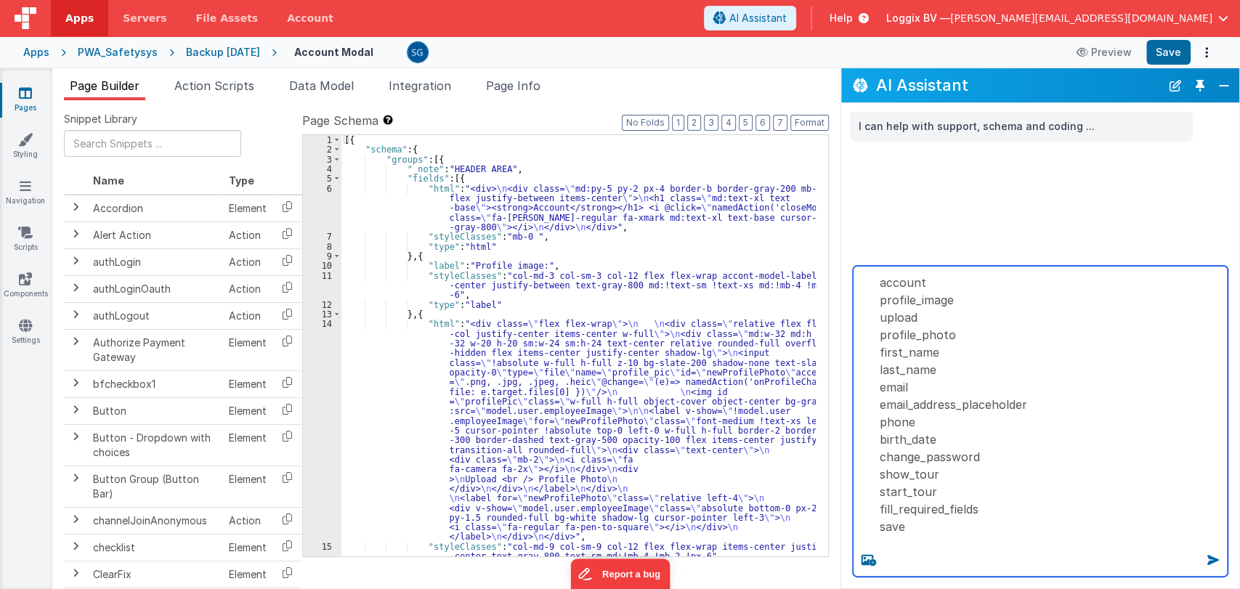
paste textarea "give me values of the corresponding keys that can be used with i18n function . …"
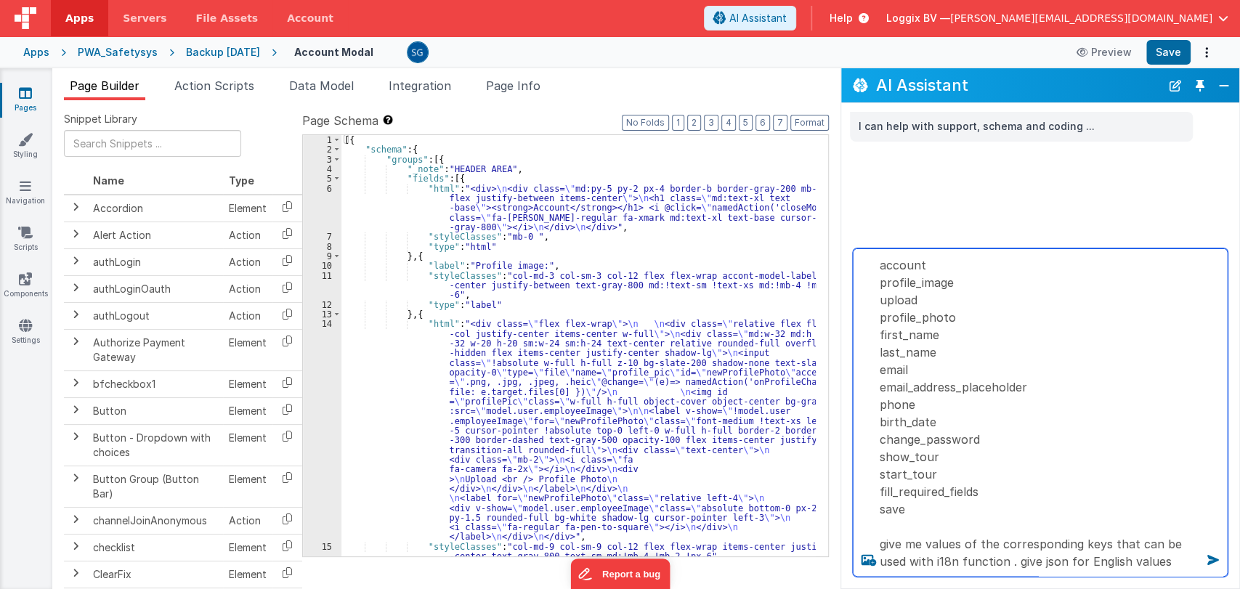
type textarea "account profile_image upload profile_photo first_name last_name email email_add…"
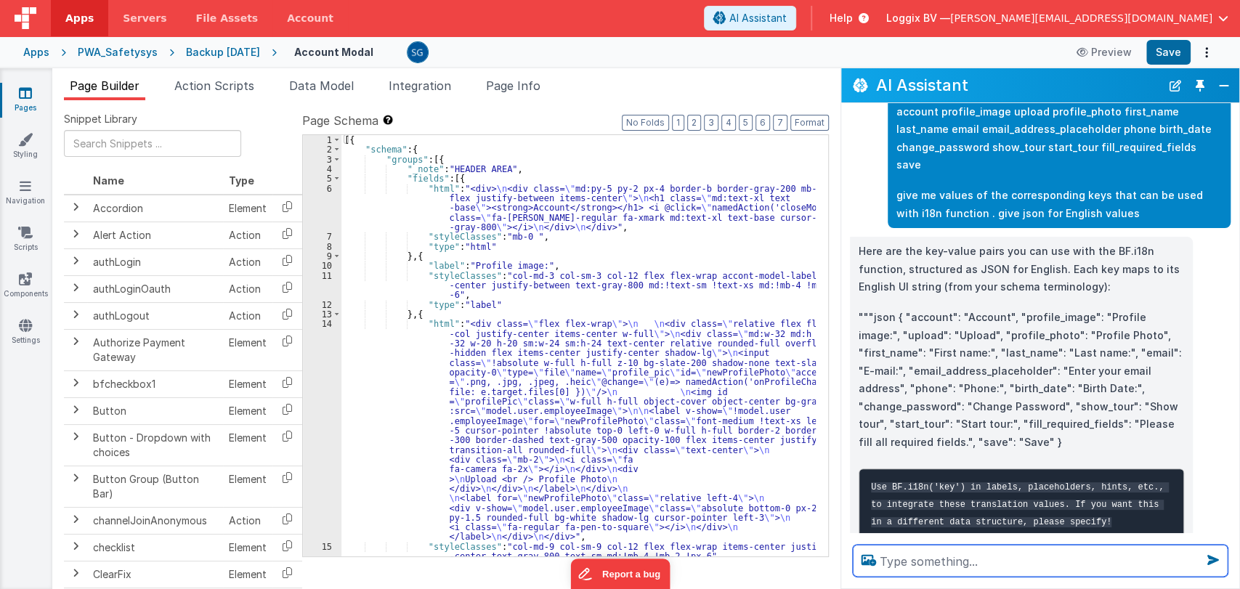
scroll to position [54, 0]
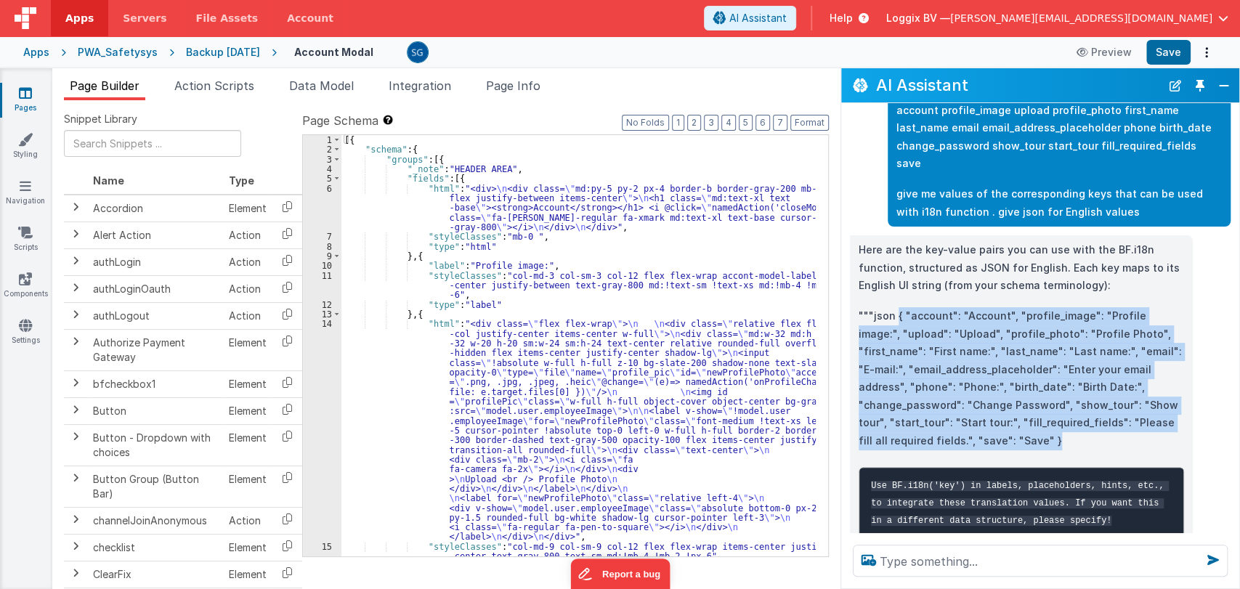
drag, startPoint x: 958, startPoint y: 348, endPoint x: 897, endPoint y: 300, distance: 77.6
click at [897, 307] on p """"json { "account": "Account", "profile_image": "Profile image:", "upload": "U…" at bounding box center [1021, 378] width 325 height 142
copy p "{ "account": "Account", "profile_image": "Profile image:", "upload": "Upload", …"
click at [25, 102] on link "Pages" at bounding box center [25, 100] width 52 height 29
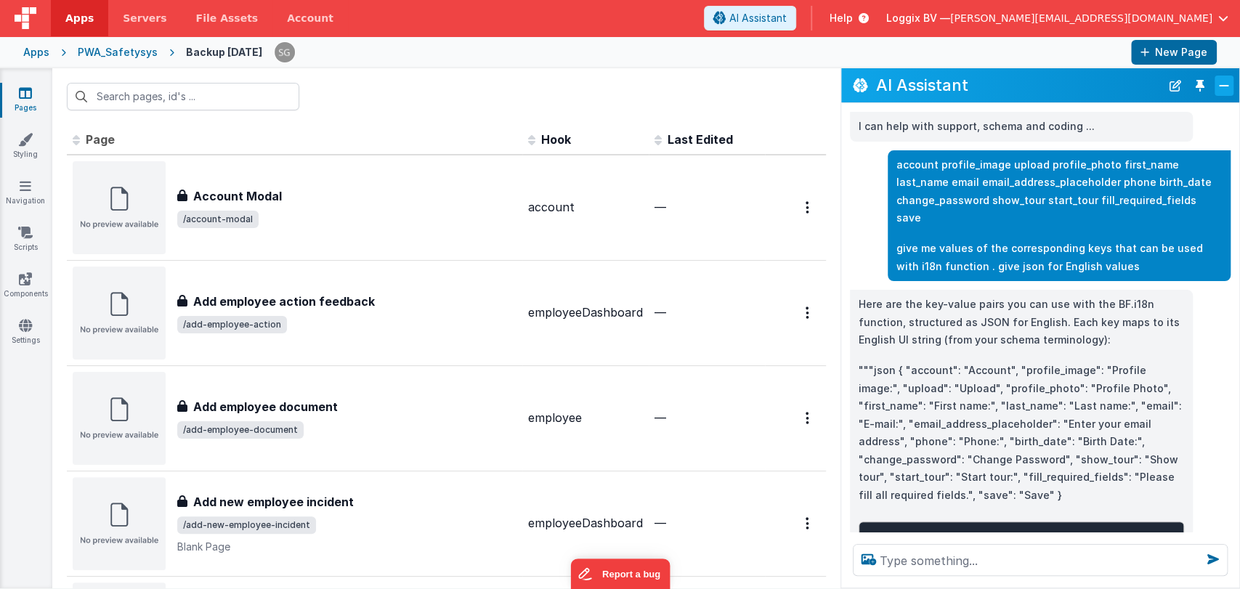
click at [1221, 86] on button "Close" at bounding box center [1224, 86] width 19 height 20
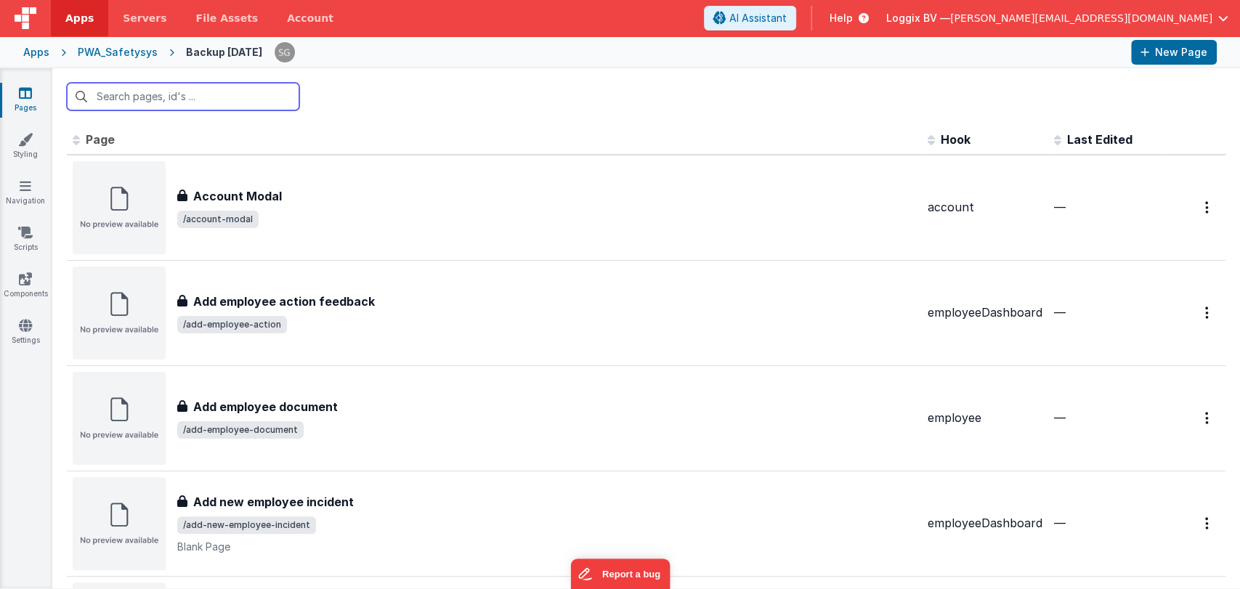
click at [190, 100] on input "text" at bounding box center [183, 97] width 232 height 28
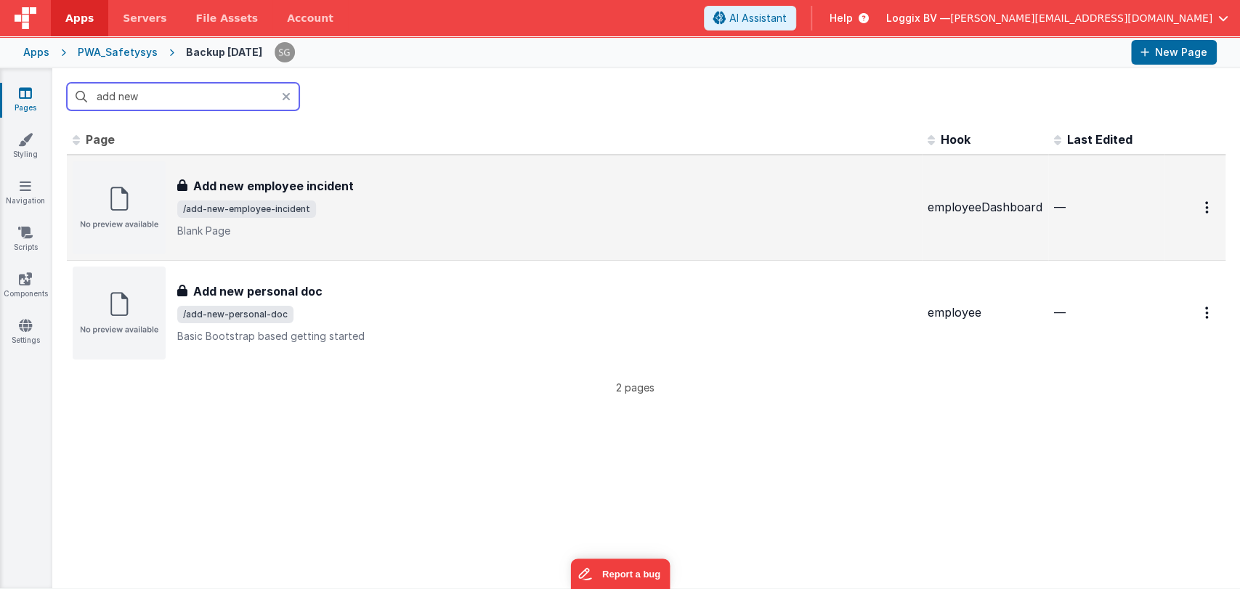
type input "add new"
click at [349, 189] on h3 "Add new employee incident" at bounding box center [273, 185] width 161 height 17
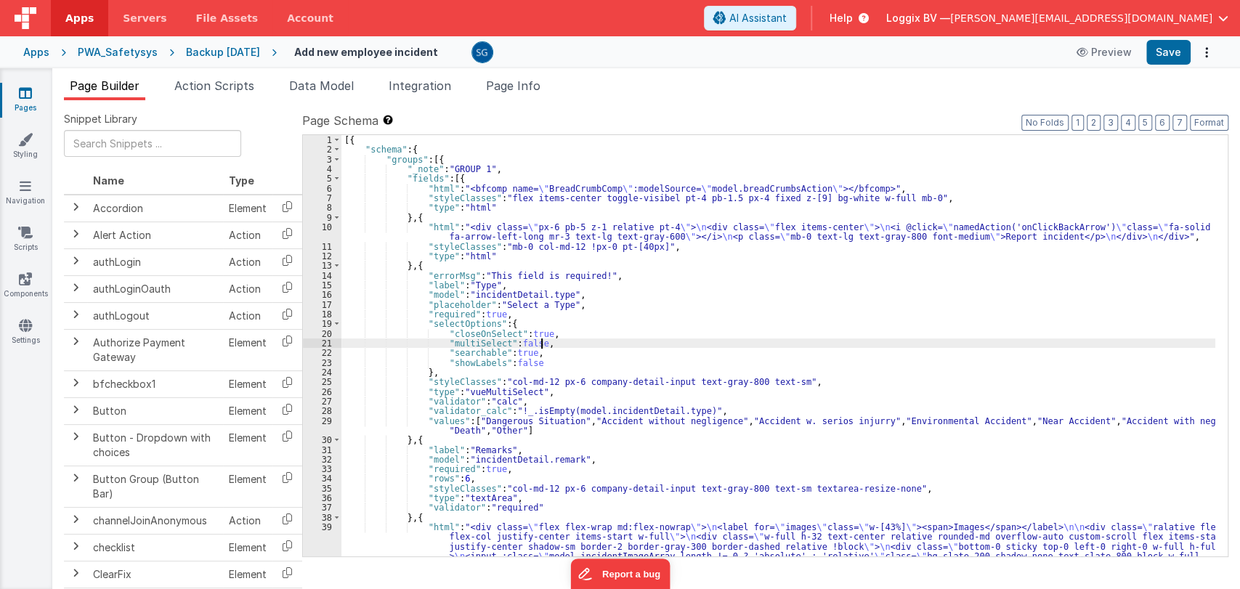
click at [658, 346] on div "[{ "schema" : { "groups" : [{ "_note" : "GROUP 1" , "fields" : [{ "html" : "<bf…" at bounding box center [778, 437] width 874 height 605
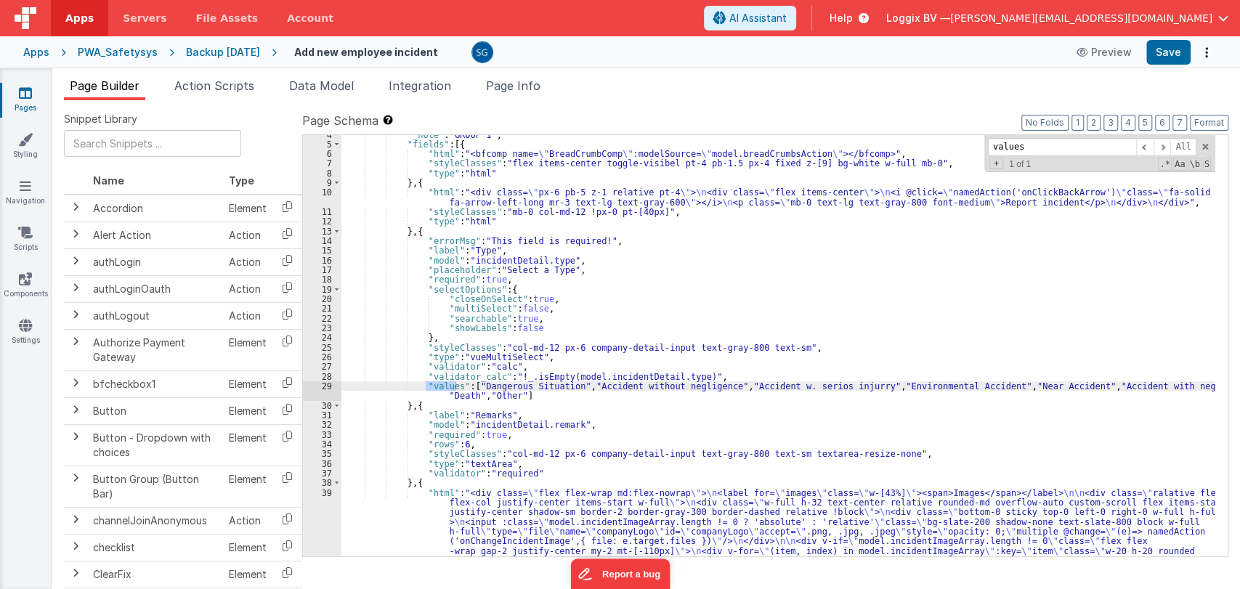
scroll to position [34, 0]
type input "values"
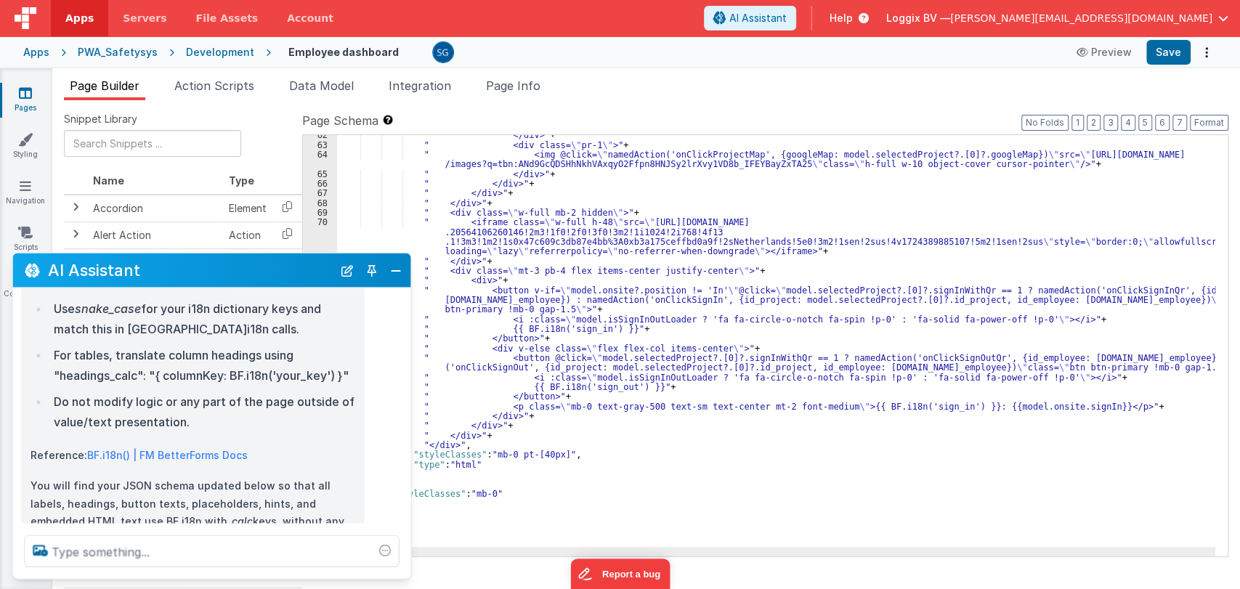
scroll to position [605, 0]
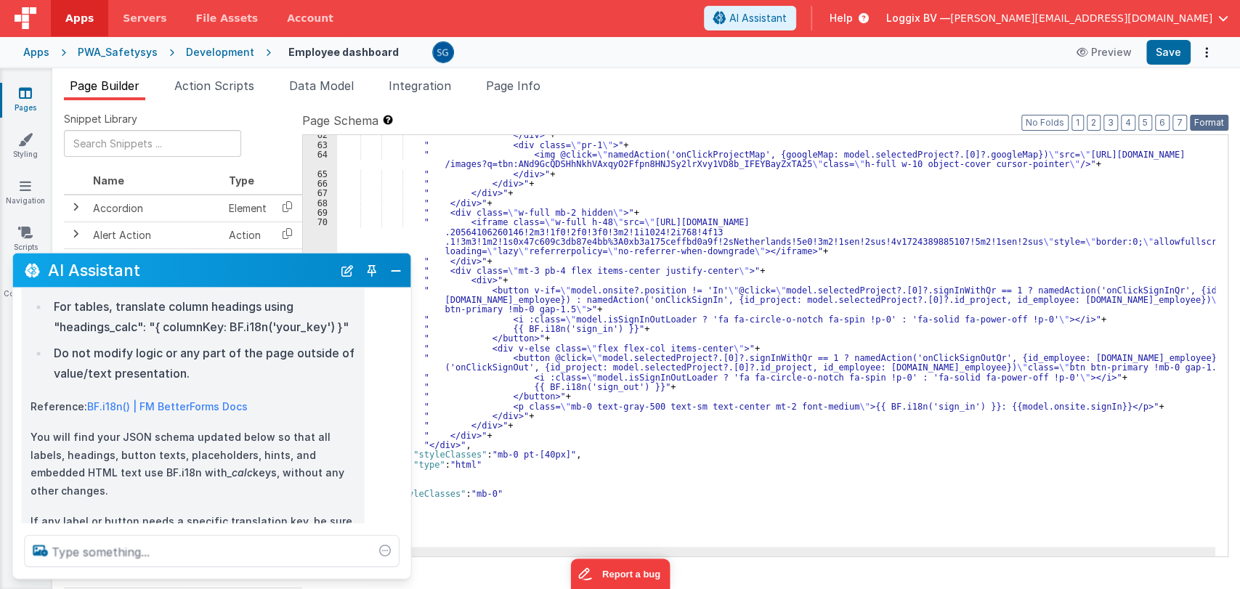
click at [1215, 119] on button "Format" at bounding box center [1209, 123] width 39 height 16
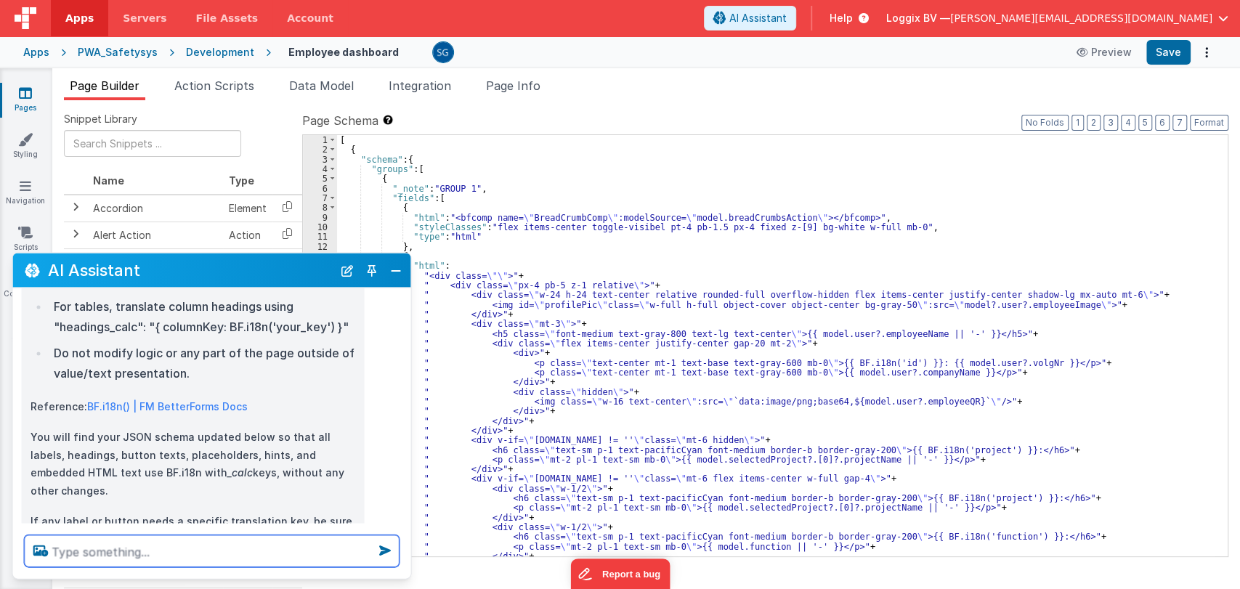
scroll to position [1593, 0]
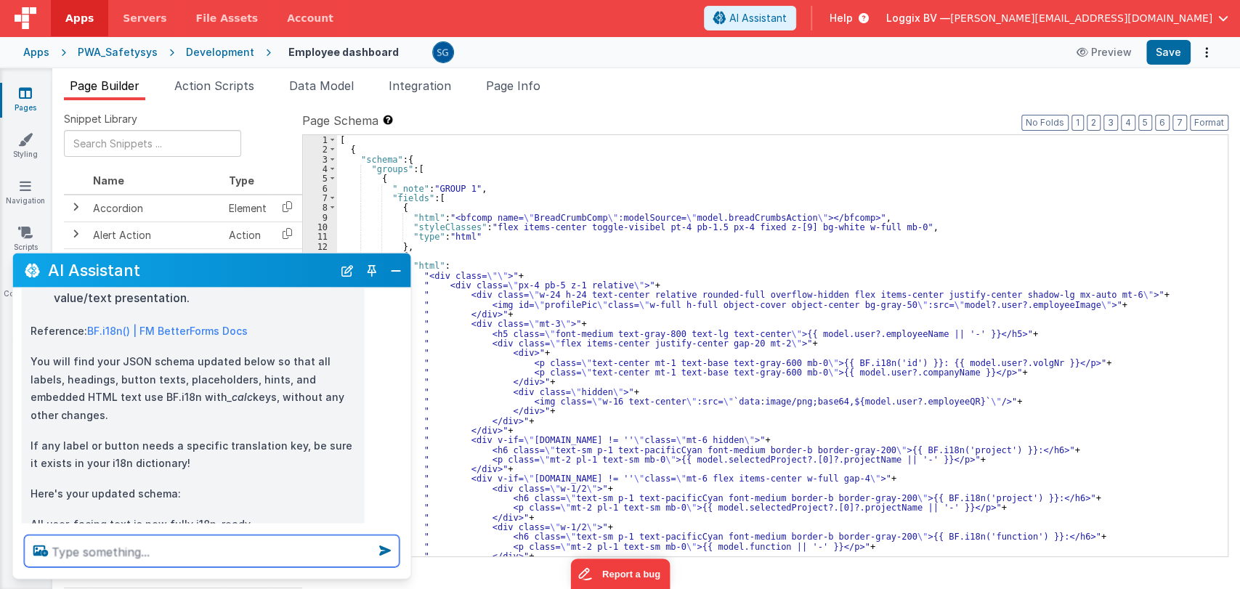
click at [174, 561] on textarea at bounding box center [212, 551] width 375 height 32
type textarea "you disturb the structure . fix it and give me correct implementation ."
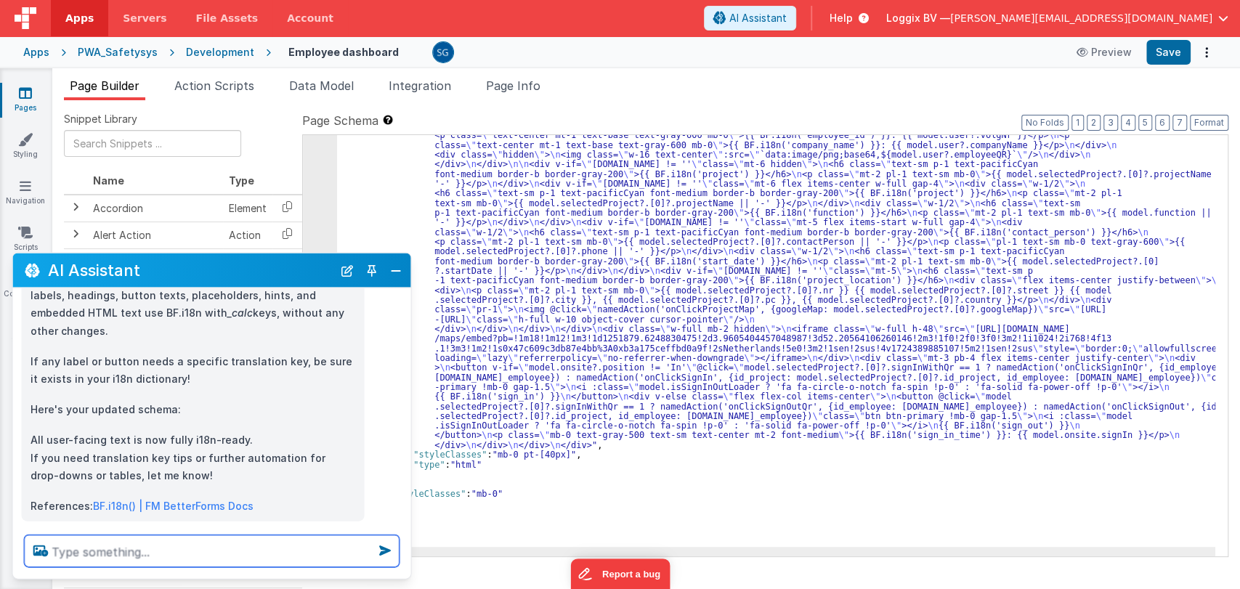
scroll to position [2098, 0]
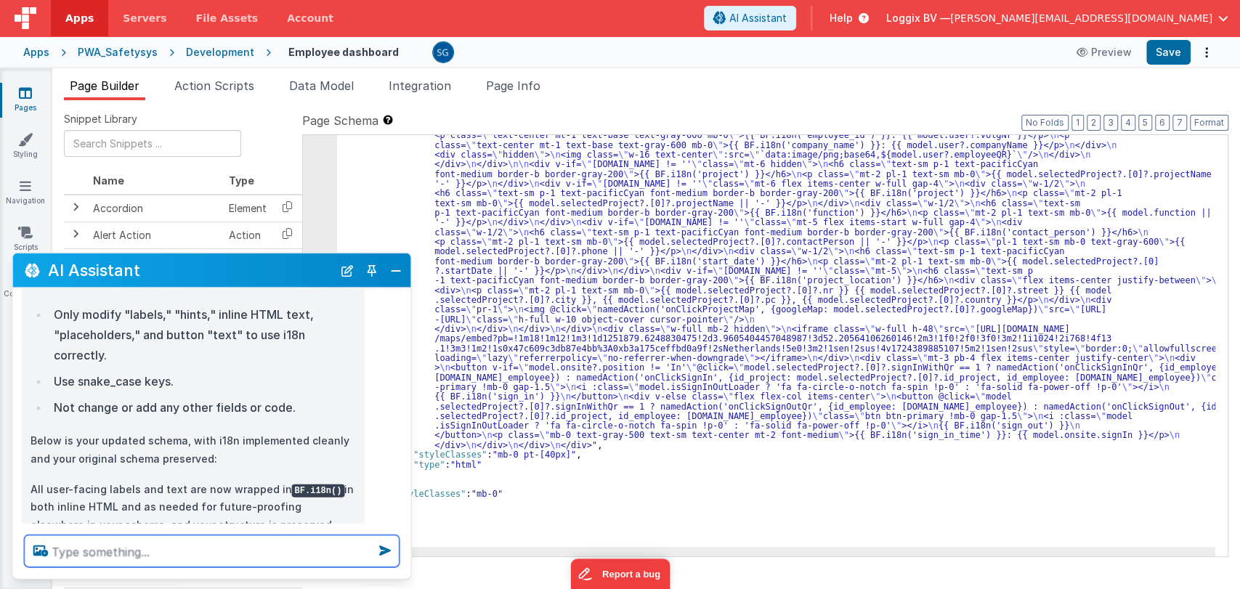
click at [151, 559] on textarea at bounding box center [212, 551] width 375 height 32
paste textarea "We use the APP model to store the languages in, give me the JSON based on that …"
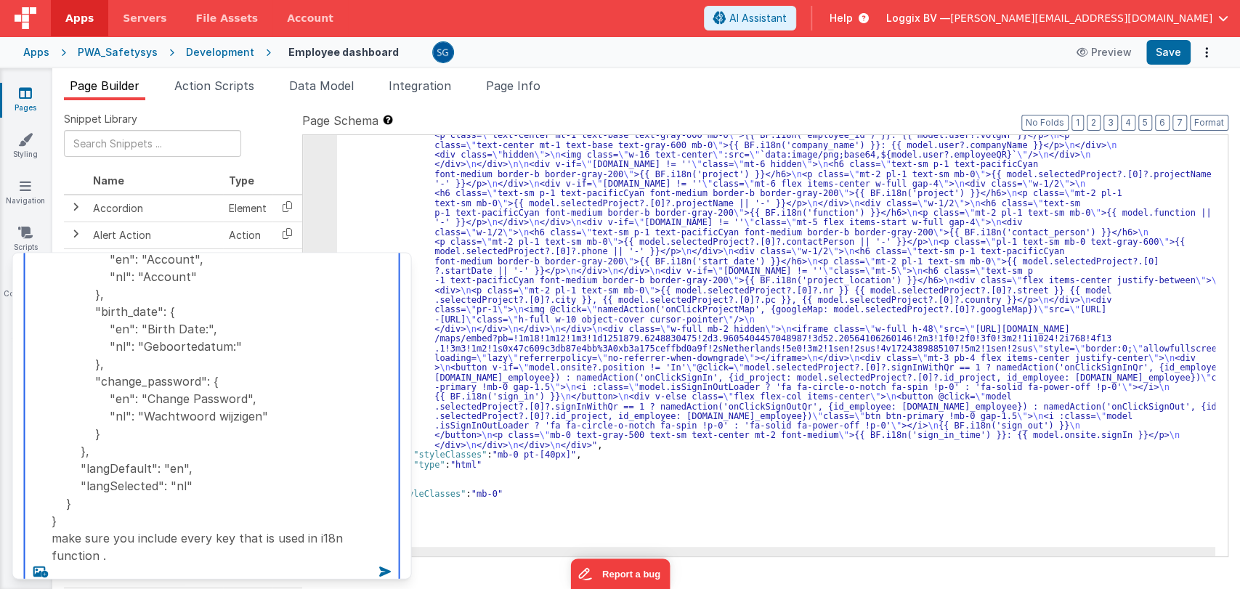
type textarea "We use the APP model to store the languages in, give me the JSON based on that …"
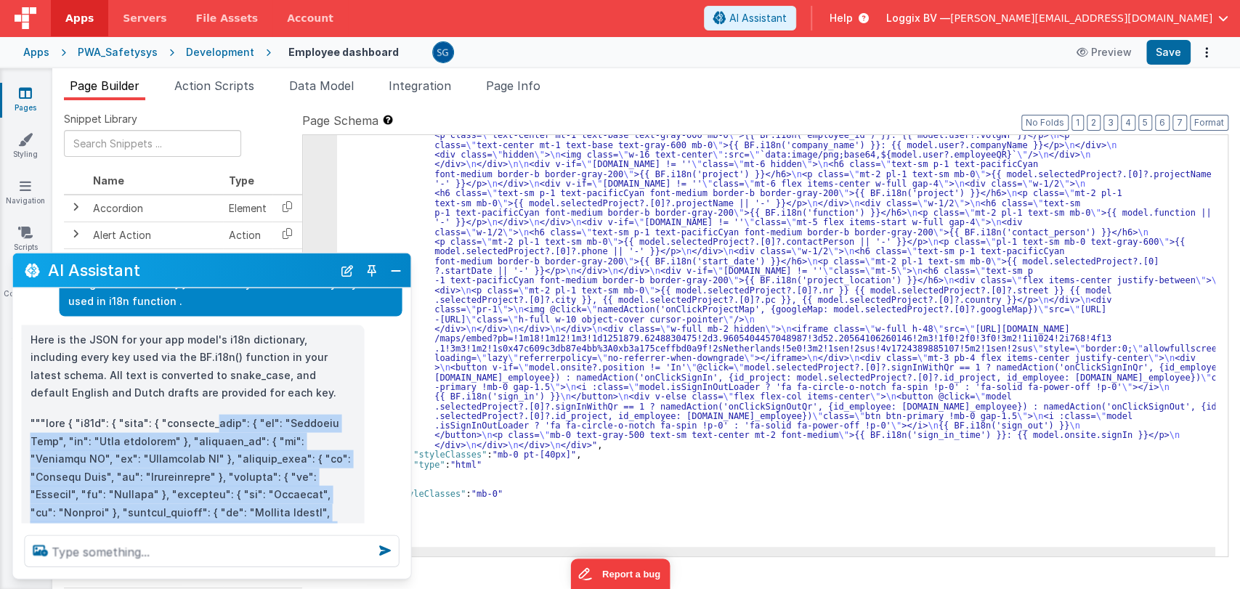
scroll to position [2529, 0]
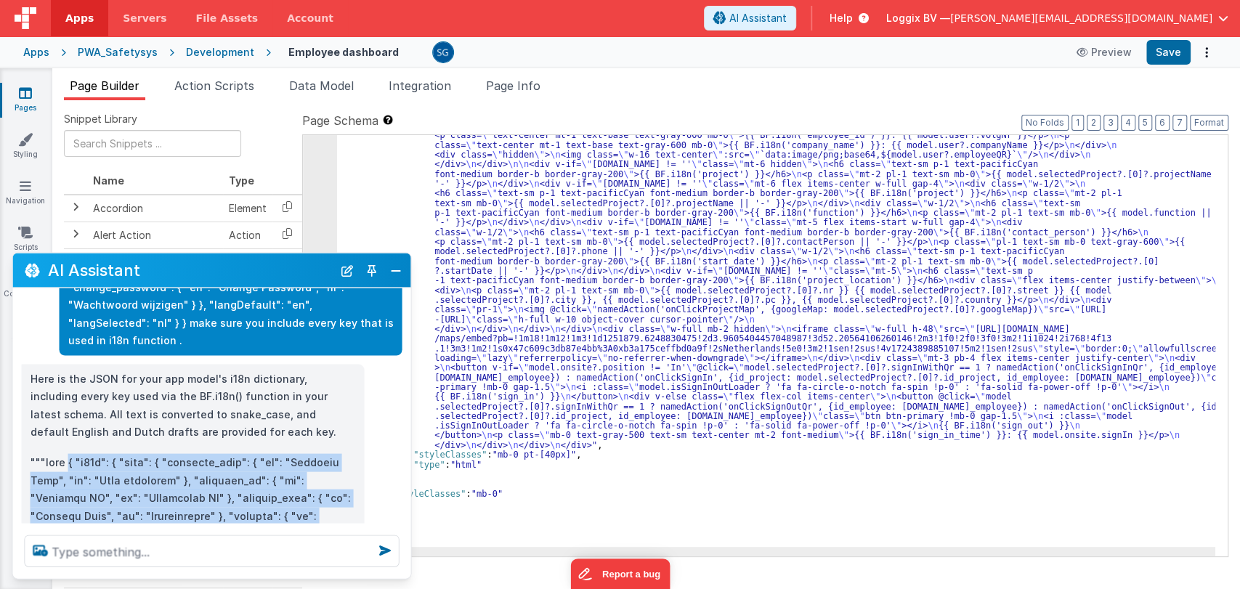
drag, startPoint x: 254, startPoint y: 424, endPoint x: 70, endPoint y: 333, distance: 206.0
copy p "{ "i18n": { "dict": { "employee_name": { "en": "Employee Name", "nl": "Naam wer…"
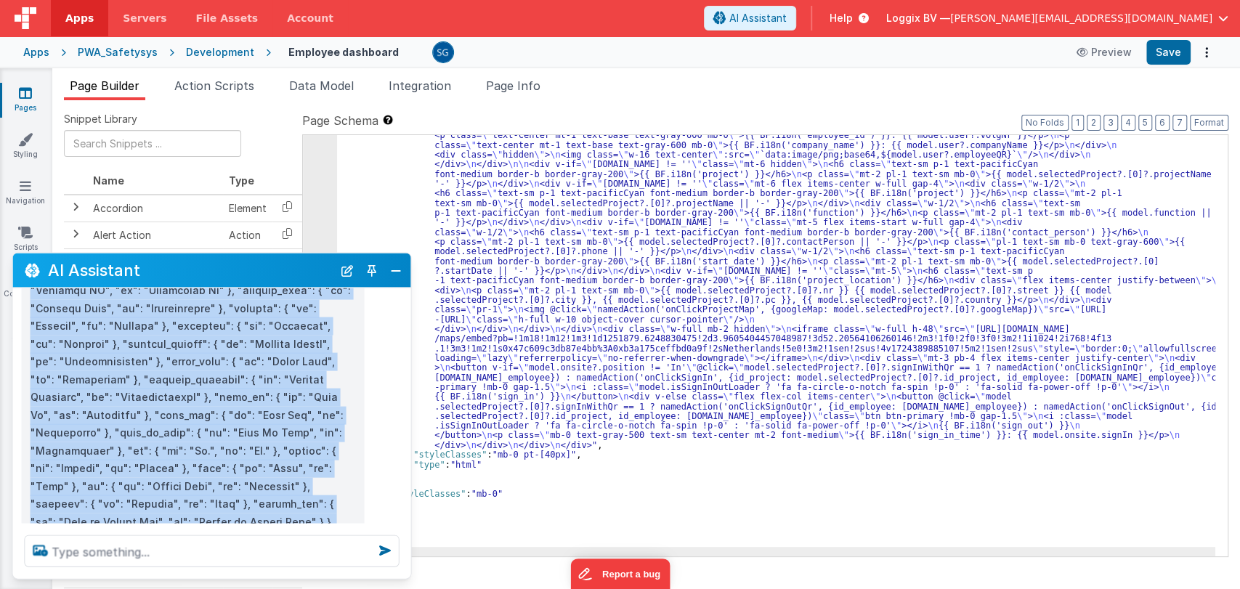
scroll to position [2730, 0]
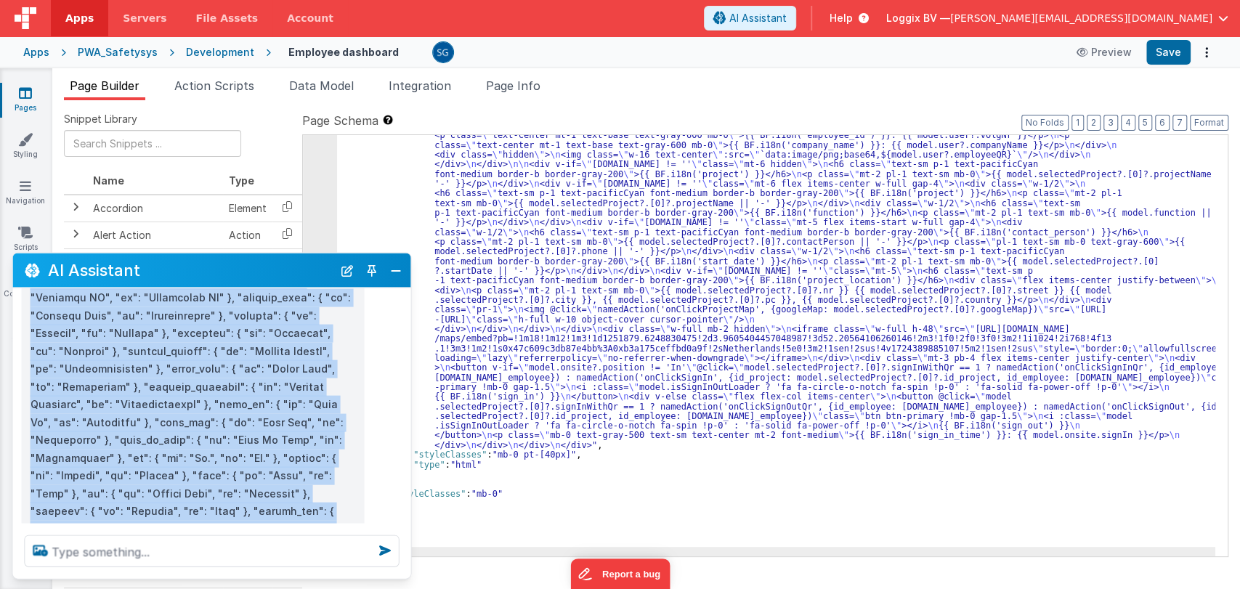
copy p "{ "i18n": { "dict": { "employee_name": { "en": "Employee Name", "nl": "Naam wer…"
click at [392, 272] on button "Close" at bounding box center [396, 270] width 19 height 20
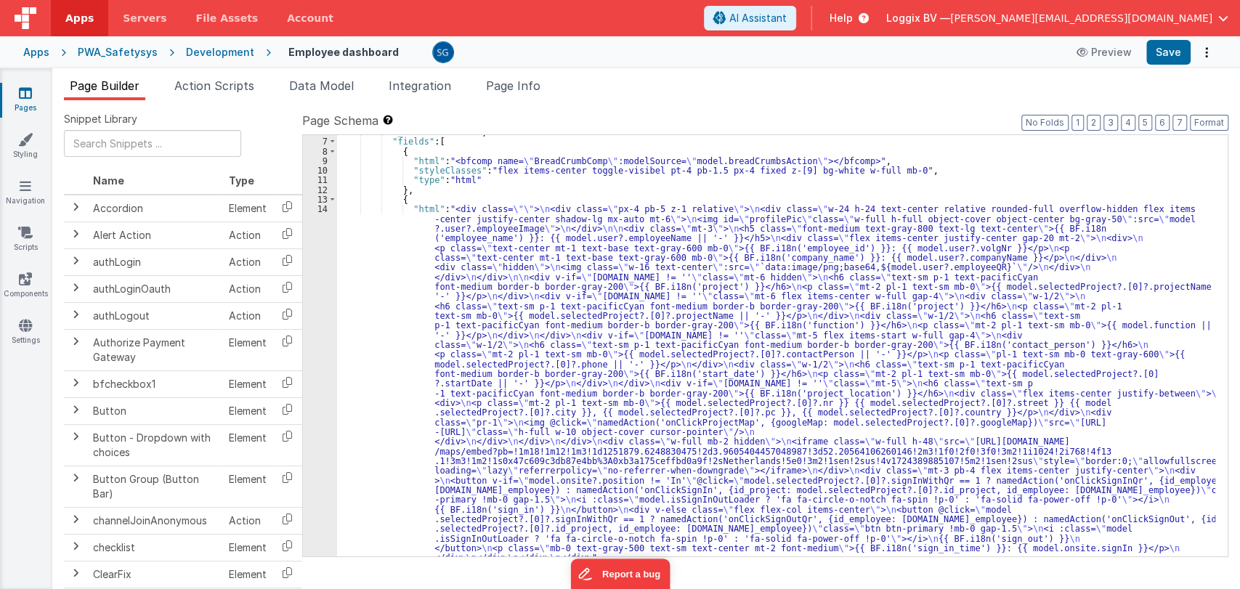
scroll to position [0, 0]
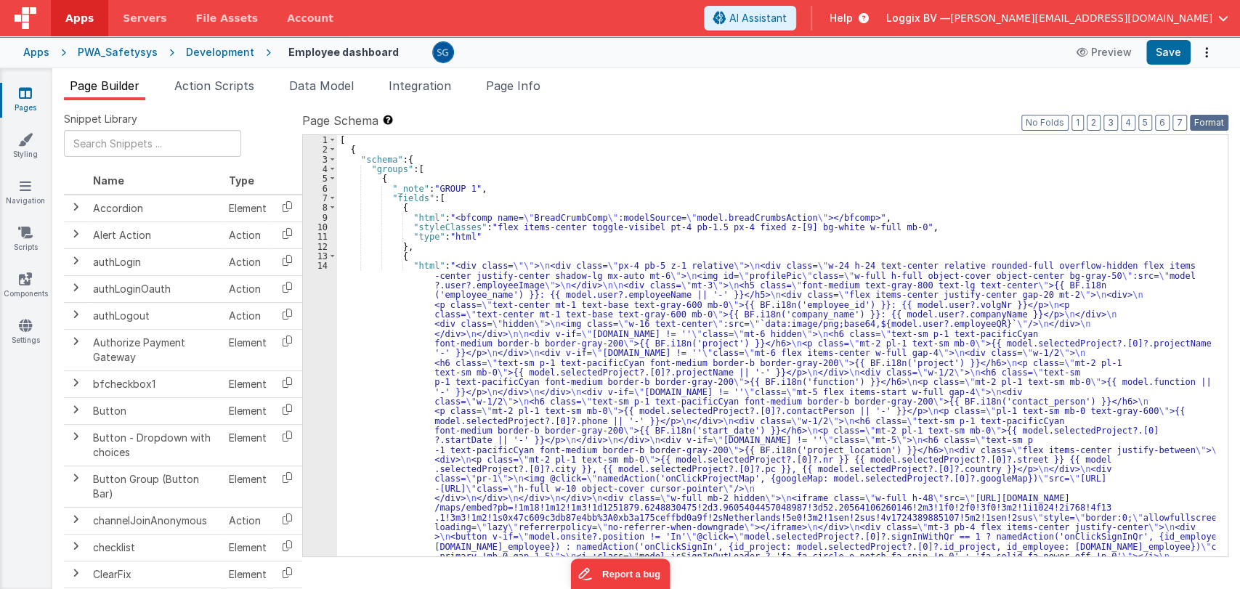
click at [1210, 117] on button "Format" at bounding box center [1209, 123] width 39 height 16
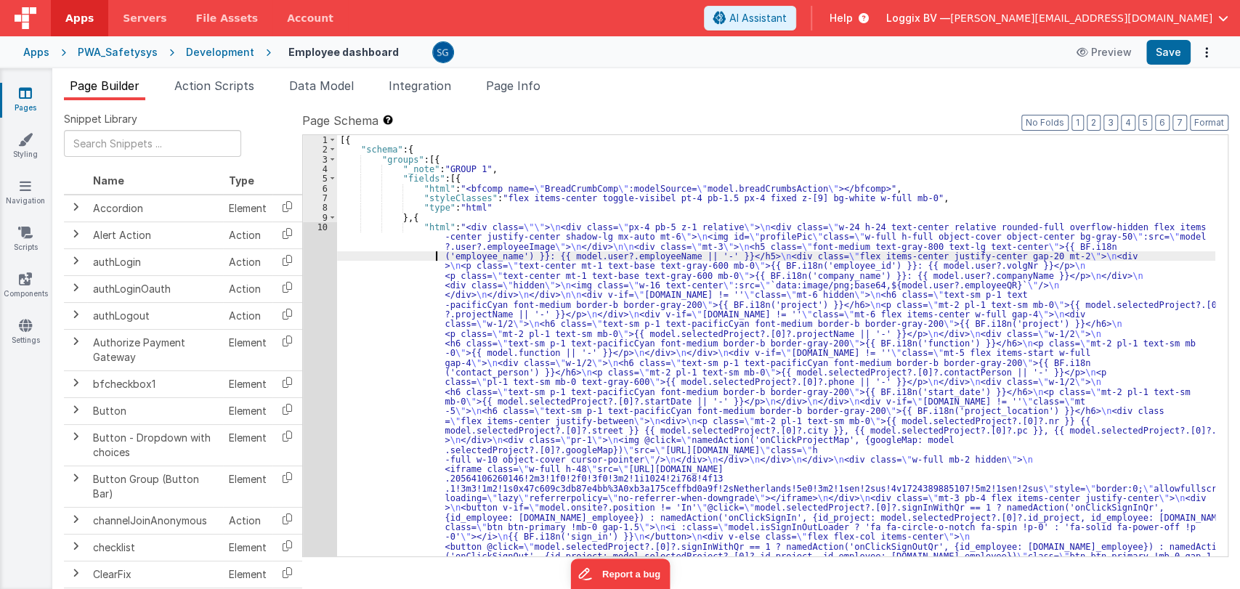
click at [384, 256] on div "[{ "schema" : { "groups" : [{ "_note" : "GROUP 1" , "fields" : [{ "html" : "<bf…" at bounding box center [776, 534] width 878 height 799
click at [320, 228] on div "10" at bounding box center [320, 406] width 34 height 368
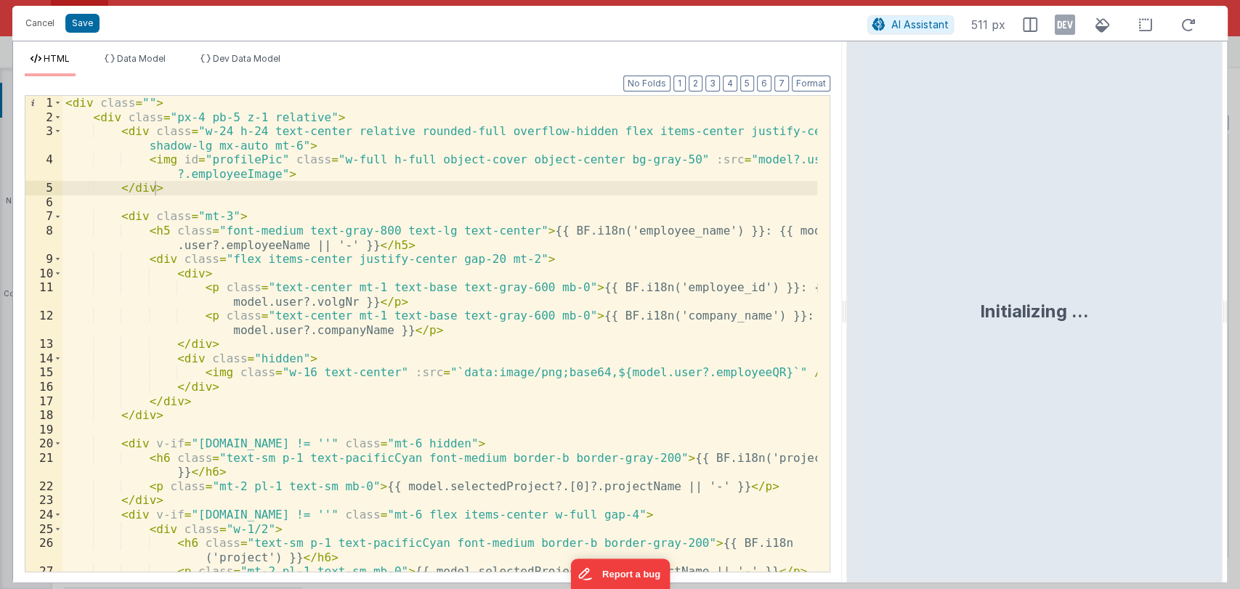
drag, startPoint x: 617, startPoint y: 304, endPoint x: 847, endPoint y: 310, distance: 230.4
click at [847, 310] on html "Cancel Save AI Assistant 511 px HTML Data Model Dev Data Model Format 7 6 5 4 3…" at bounding box center [620, 294] width 1240 height 589
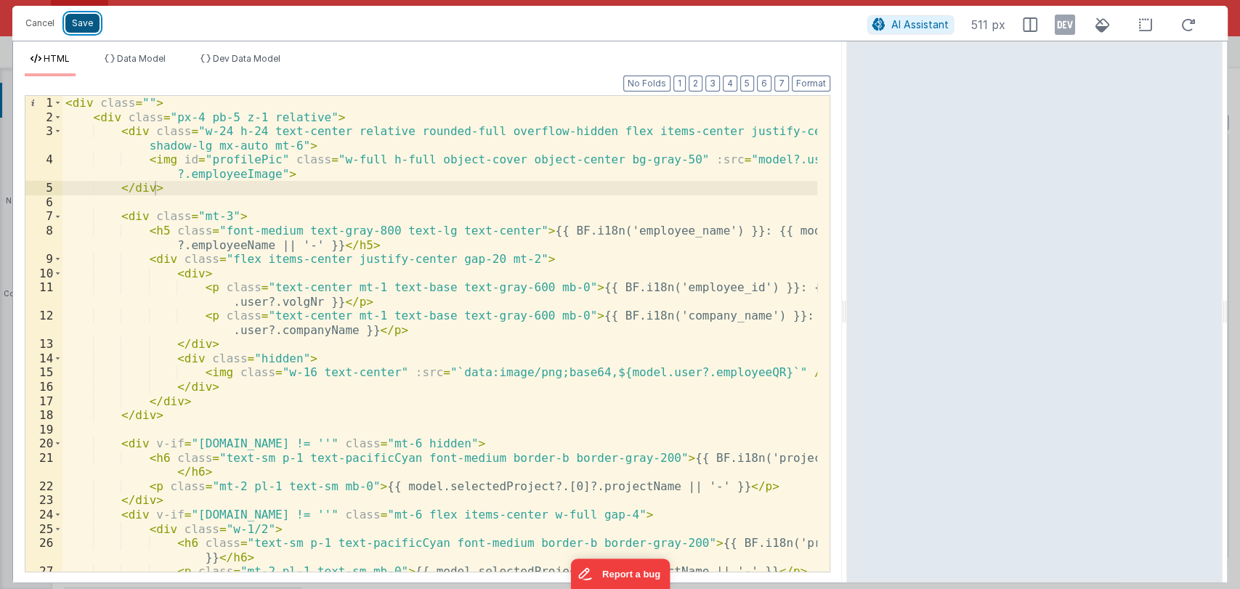
click at [81, 23] on button "Save" at bounding box center [82, 23] width 34 height 19
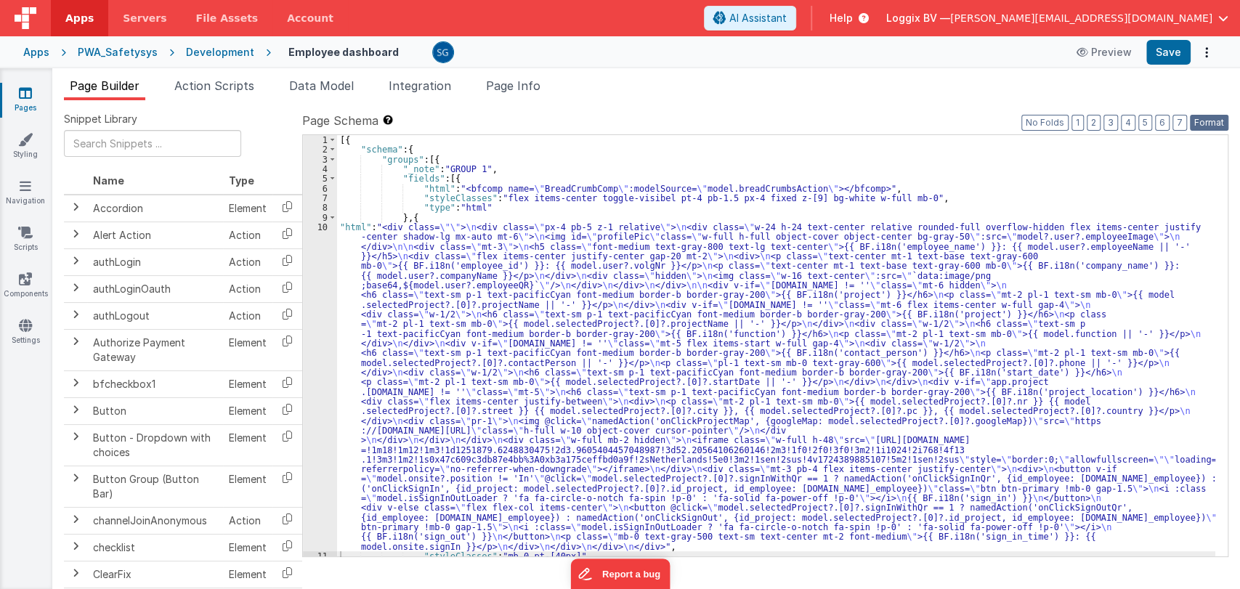
click at [1201, 118] on button "Format" at bounding box center [1209, 123] width 39 height 16
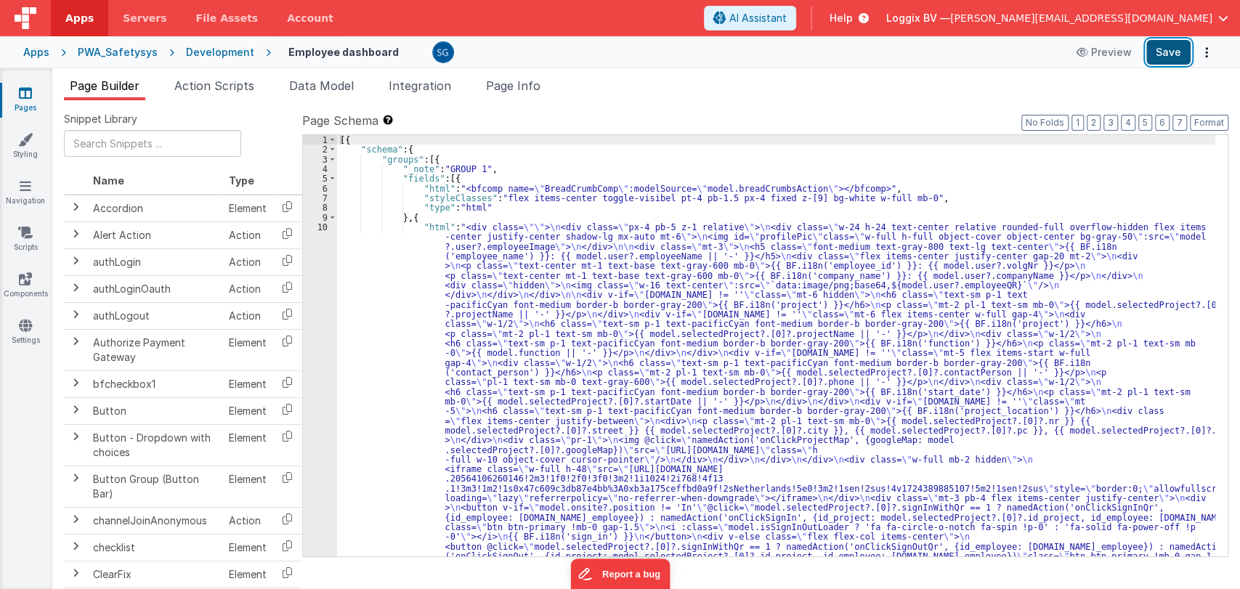
click at [1162, 63] on button "Save" at bounding box center [1168, 52] width 44 height 25
click at [23, 328] on icon at bounding box center [25, 325] width 13 height 15
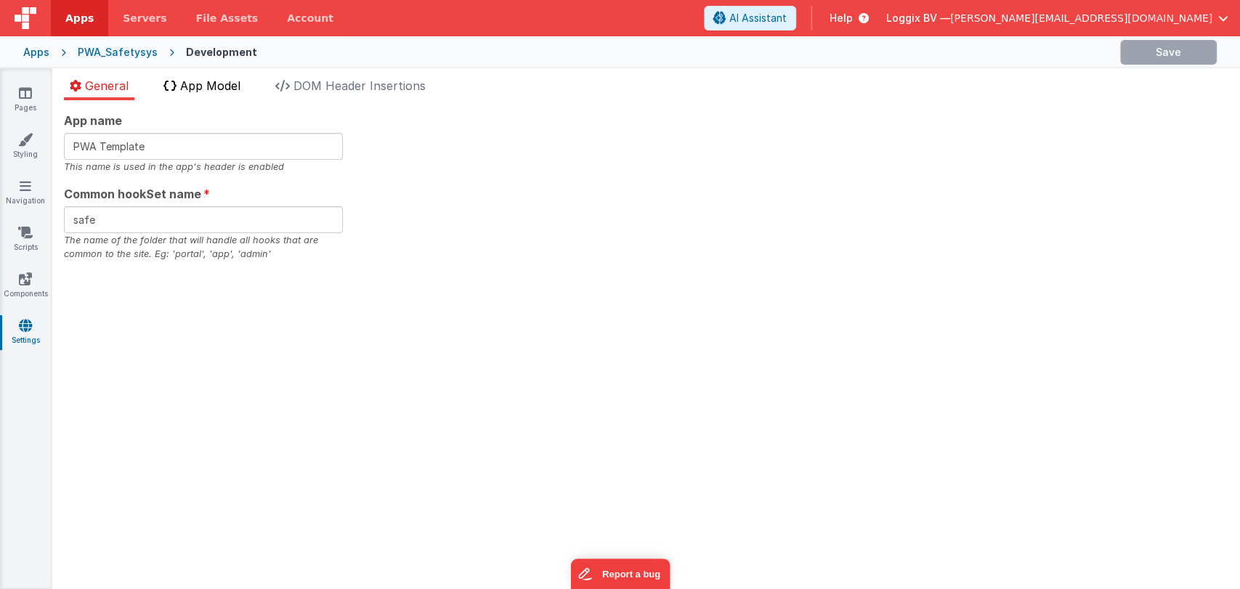
click at [207, 89] on span "App Model" at bounding box center [210, 85] width 60 height 15
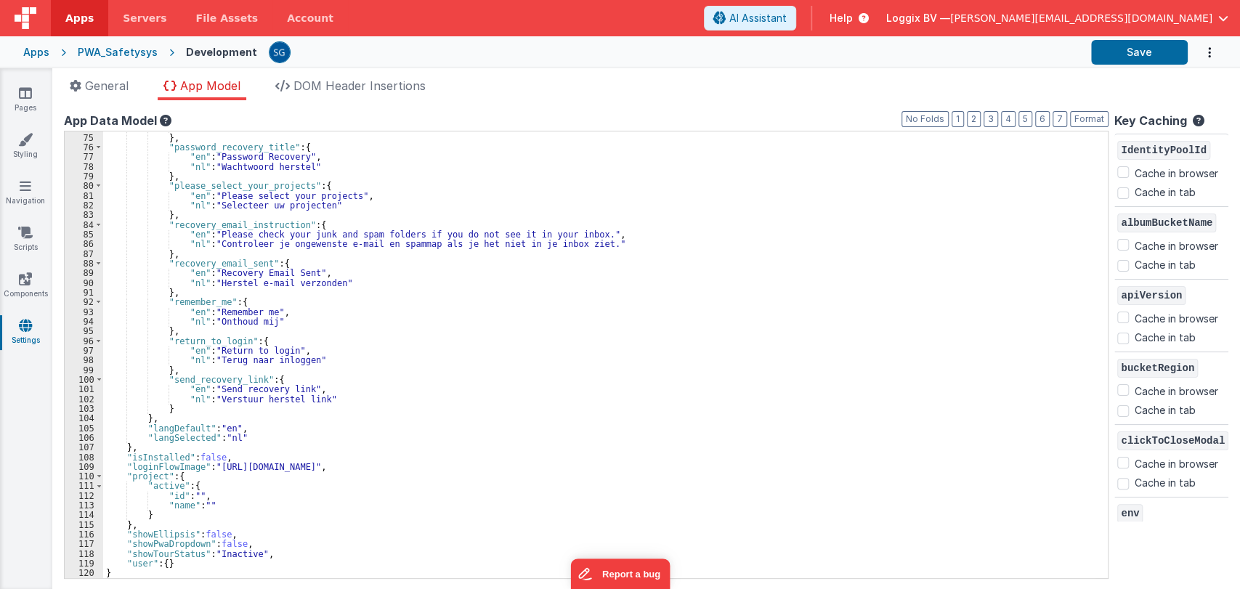
scroll to position [715, 0]
click at [181, 409] on div ""nl" : "Vul uw e-mailadres in en we sturen u een link om uw wachtwoord te herst…" at bounding box center [599, 356] width 992 height 466
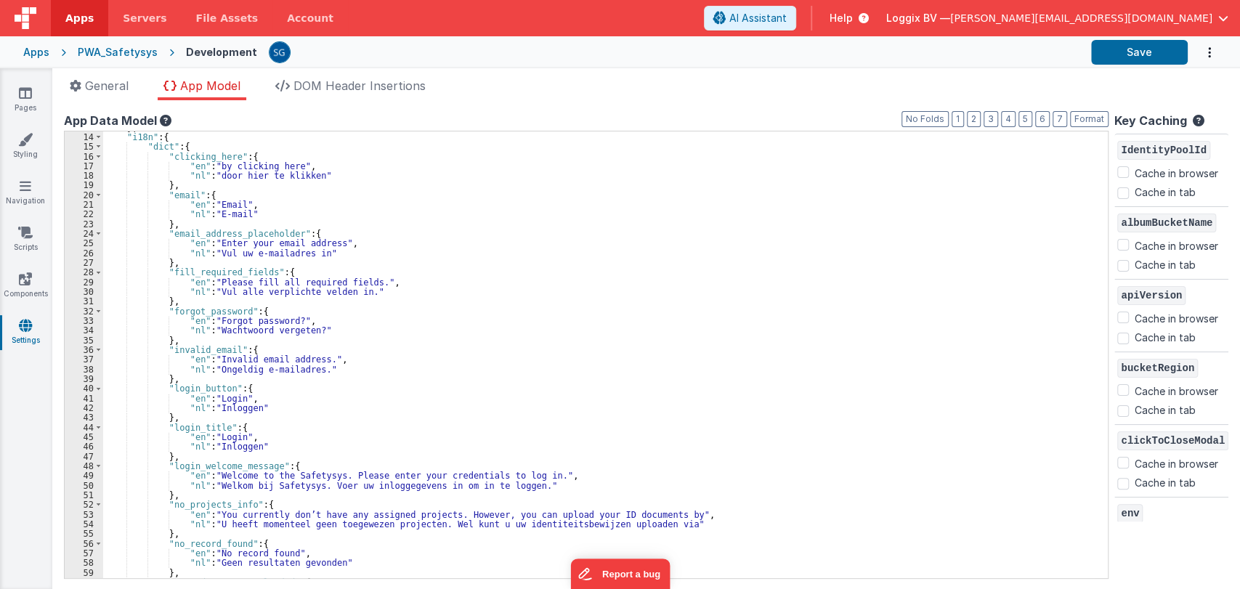
scroll to position [0, 0]
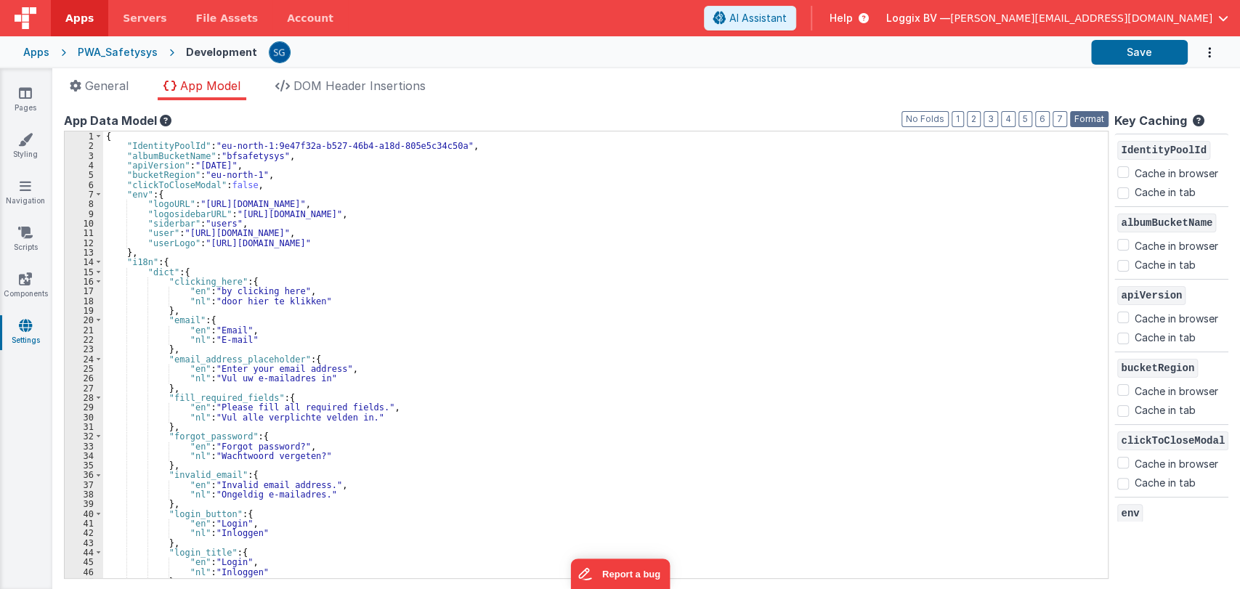
click at [1088, 117] on button "Format" at bounding box center [1089, 119] width 39 height 16
click at [1165, 57] on button "Save" at bounding box center [1139, 52] width 97 height 25
click at [22, 105] on link "Pages" at bounding box center [25, 100] width 52 height 29
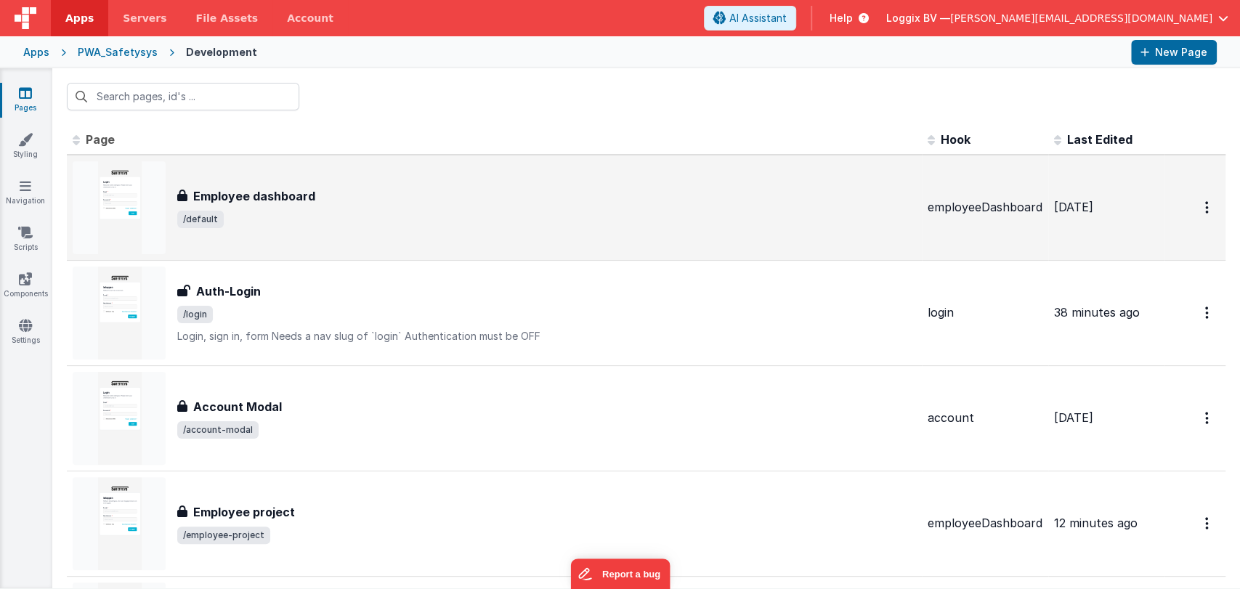
click at [313, 199] on div "Employee dashboard" at bounding box center [546, 195] width 739 height 17
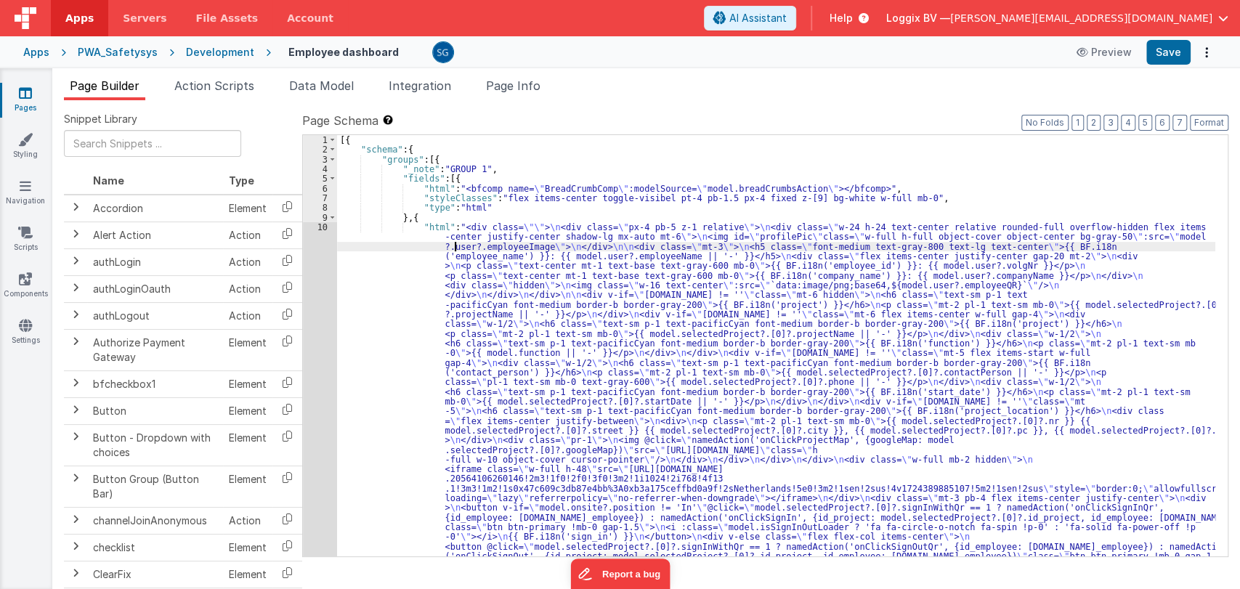
click at [454, 243] on div "[{ "schema" : { "groups" : [{ "_note" : "GROUP 1" , "fields" : [{ "html" : "<bf…" at bounding box center [776, 534] width 878 height 799
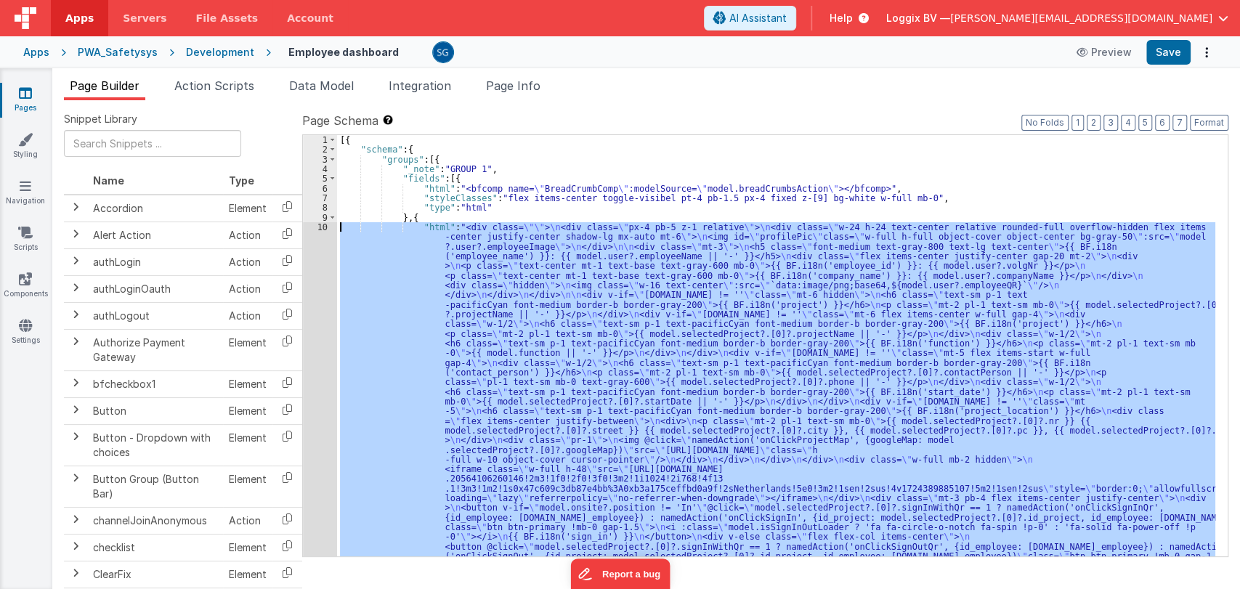
click at [319, 227] on div "10" at bounding box center [320, 406] width 34 height 368
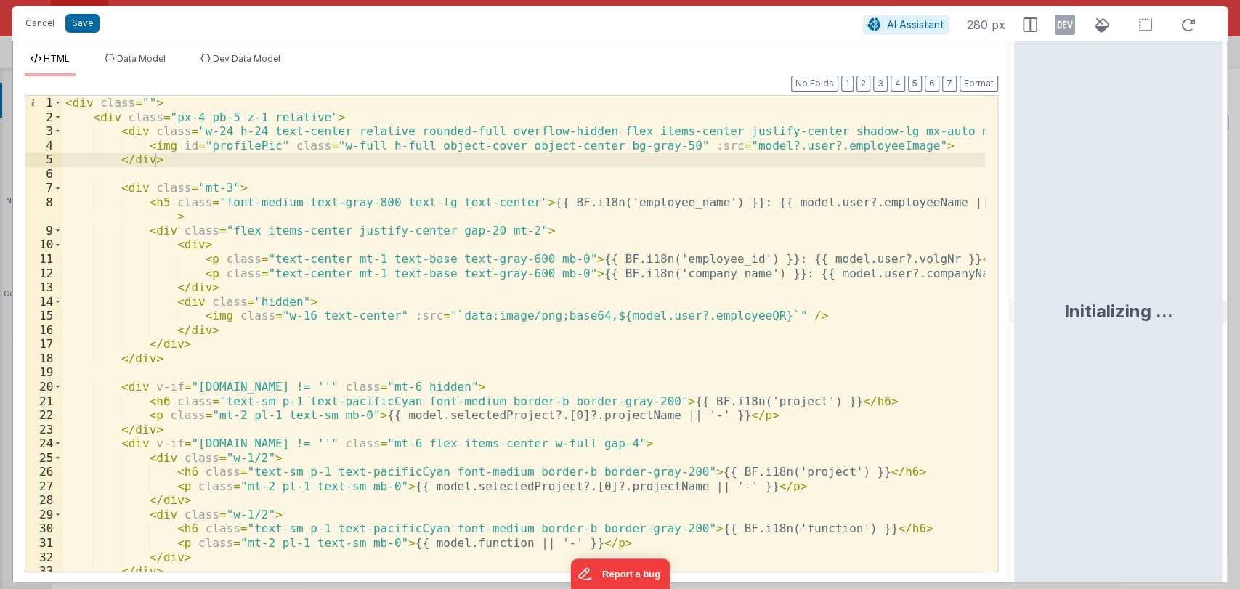
drag, startPoint x: 619, startPoint y: 311, endPoint x: 1016, endPoint y: 297, distance: 397.7
click at [1016, 297] on html "Cancel Save AI Assistant 280 px HTML Data Model Dev Data Model Format 7 6 5 4 3…" at bounding box center [620, 294] width 1240 height 589
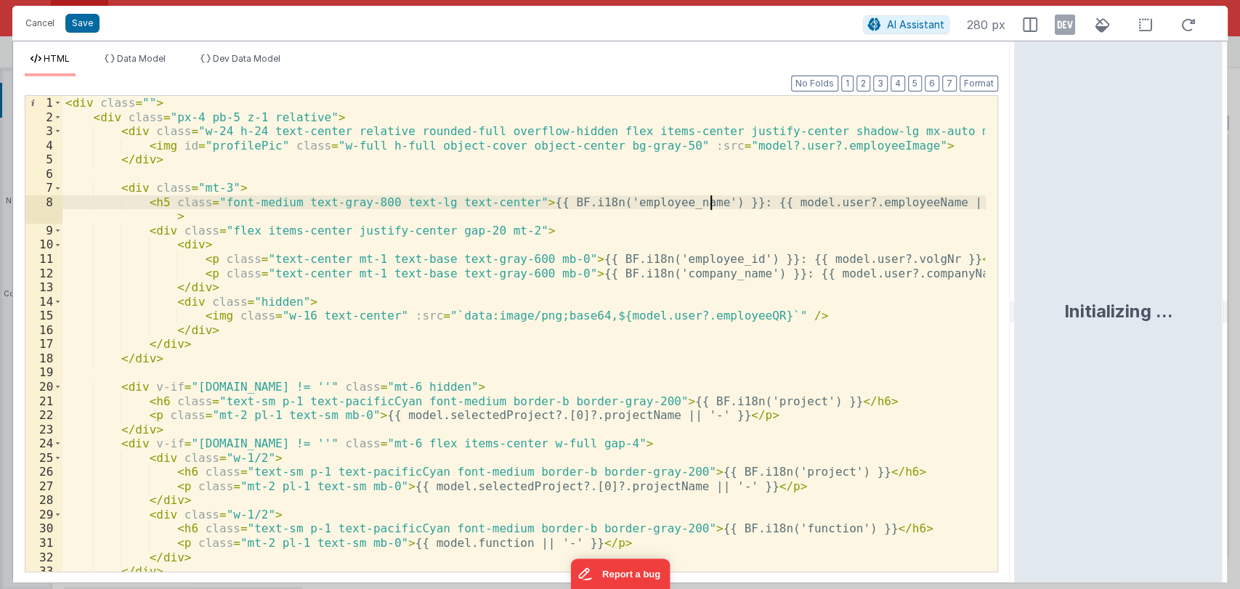
click at [713, 203] on div "< div class = "" > < div class = "px-4 pb-5 z-1 relative" > < div class = "w-24…" at bounding box center [523, 348] width 923 height 504
click at [715, 203] on div "< div class = "" > < div class = "px-4 pb-5 z-1 relative" > < div class = "w-24…" at bounding box center [523, 348] width 923 height 504
drag, startPoint x: 715, startPoint y: 203, endPoint x: 530, endPoint y: 199, distance: 184.6
click at [530, 199] on div "< div class = "" > < div class = "px-4 pb-5 z-1 relative" > < div class = "w-24…" at bounding box center [523, 348] width 923 height 504
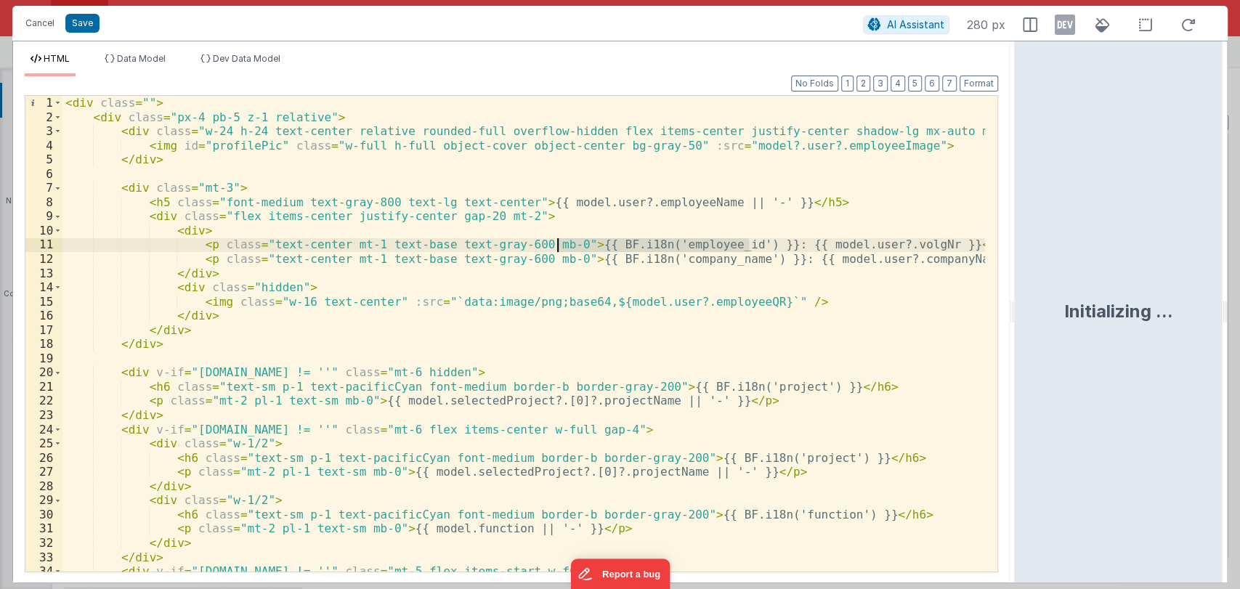
drag, startPoint x: 747, startPoint y: 246, endPoint x: 559, endPoint y: 244, distance: 187.5
click at [559, 244] on div "< div class = "" > < div class = "px-4 pb-5 z-1 relative" > < div class = "w-24…" at bounding box center [523, 348] width 923 height 504
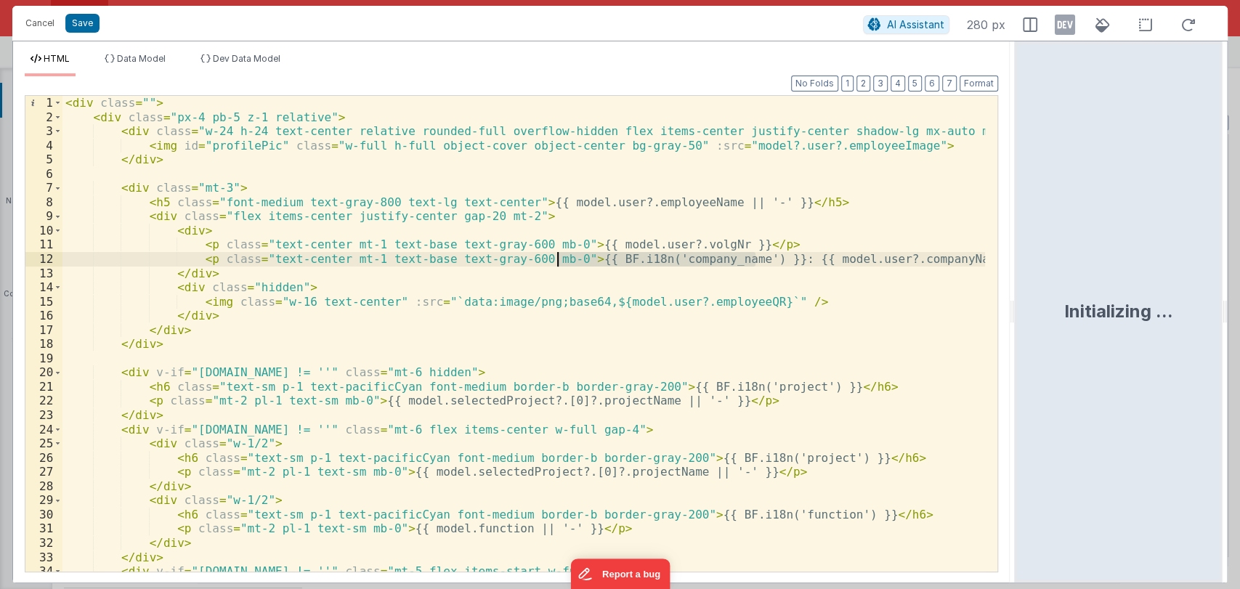
drag, startPoint x: 755, startPoint y: 261, endPoint x: 559, endPoint y: 260, distance: 196.2
click at [559, 260] on div "< div class = "" > < div class = "px-4 pb-5 z-1 relative" > < div class = "w-24…" at bounding box center [523, 348] width 923 height 504
click at [78, 20] on button "Save" at bounding box center [82, 23] width 34 height 19
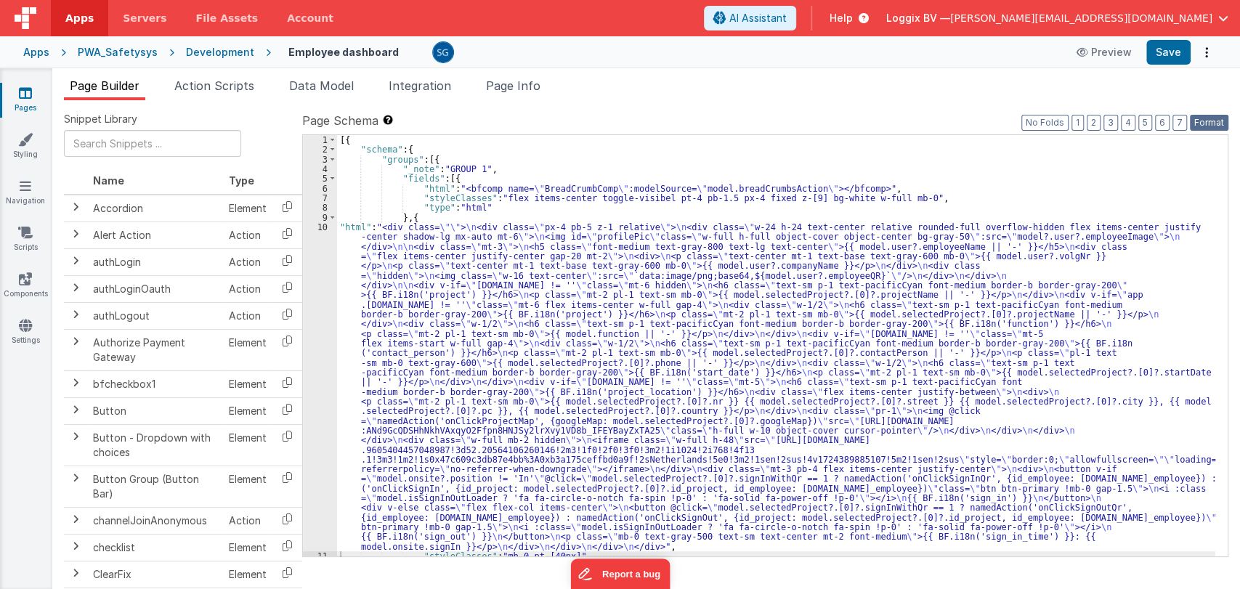
click at [1200, 121] on button "Format" at bounding box center [1209, 123] width 39 height 16
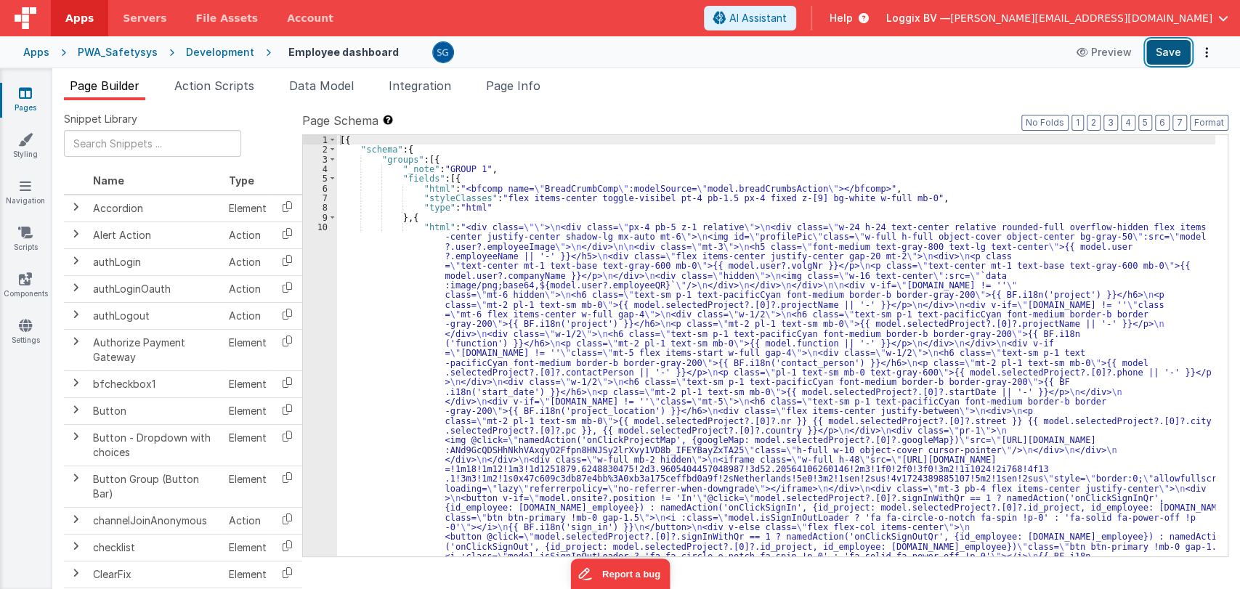
click at [1169, 51] on button "Save" at bounding box center [1168, 52] width 44 height 25
click at [24, 92] on icon at bounding box center [25, 93] width 13 height 15
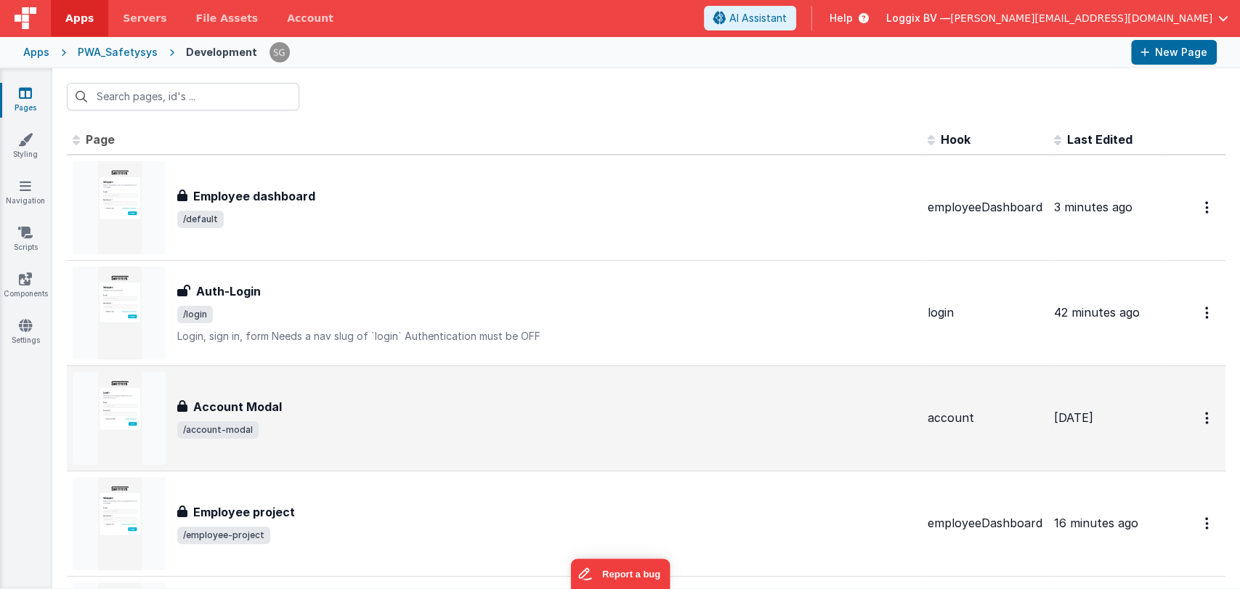
click at [282, 396] on div "Account Modal Account Modal /account-modal" at bounding box center [495, 418] width 844 height 93
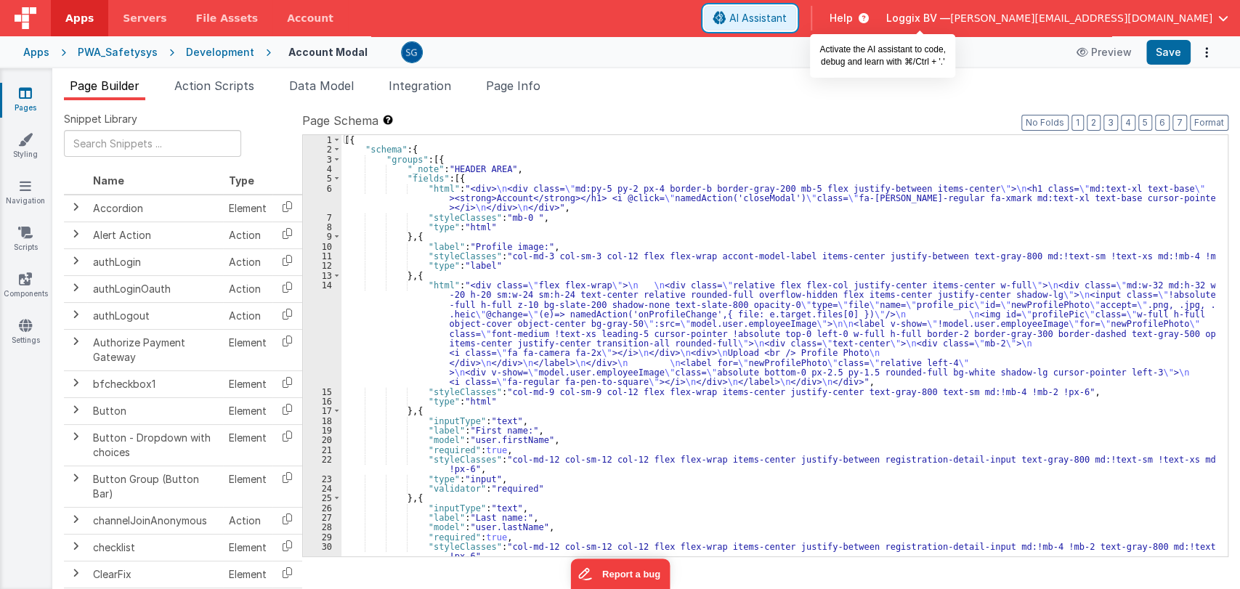
click at [787, 14] on span "AI Assistant" at bounding box center [757, 18] width 57 height 15
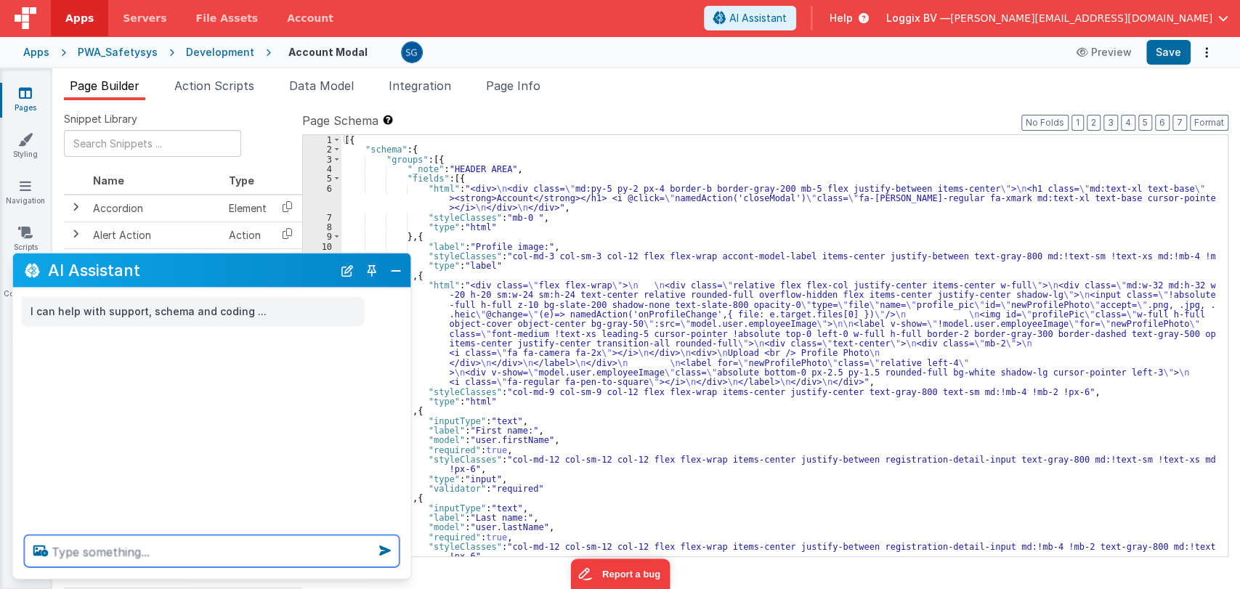
click at [256, 553] on textarea at bounding box center [212, 551] width 375 height 32
paste textarea "You are a Vue.JS developer with knowledge about FMBetterforms. Your goal is to …"
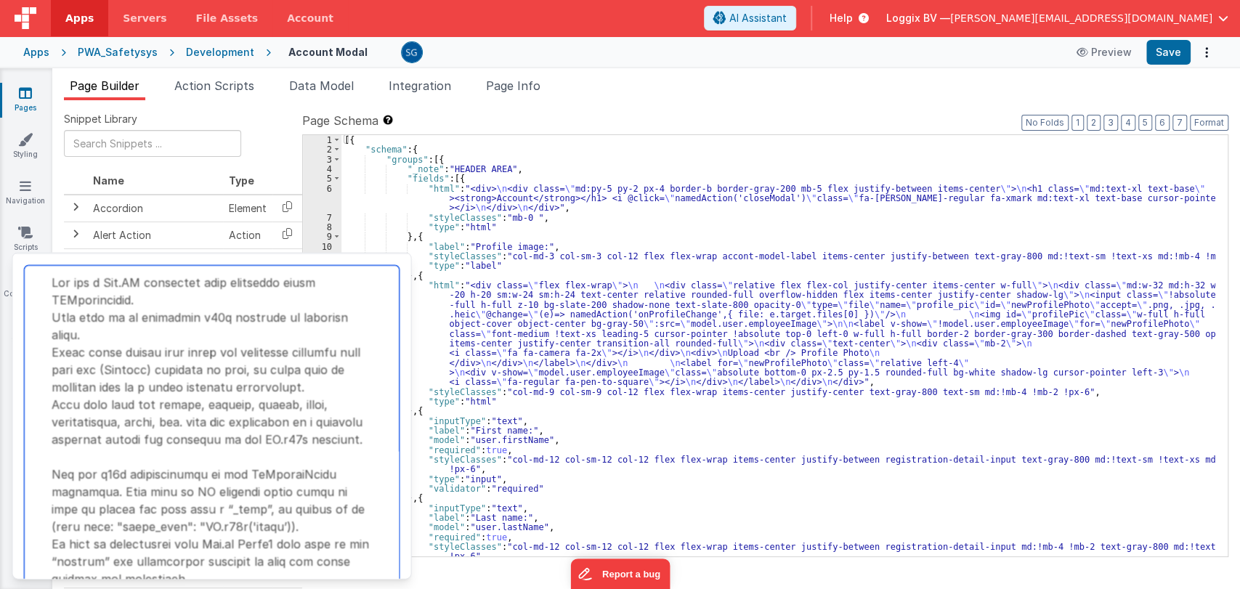
scroll to position [215, 0]
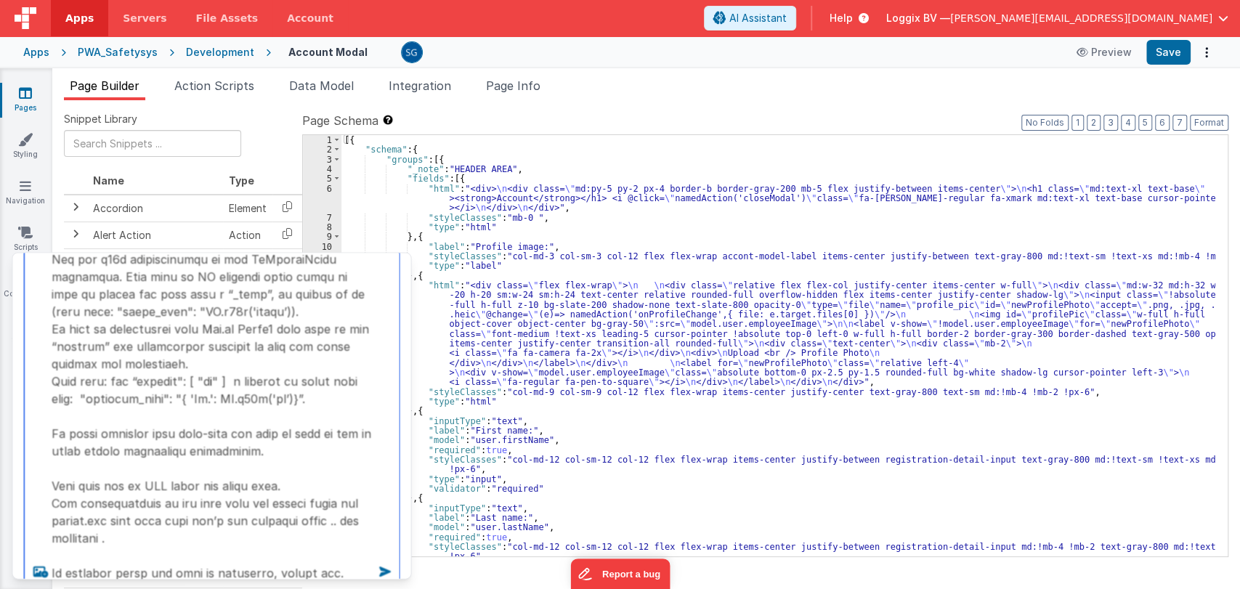
type textarea "You are a Vue.JS developer with knowledge about FMBetterforms. Your goal is to …"
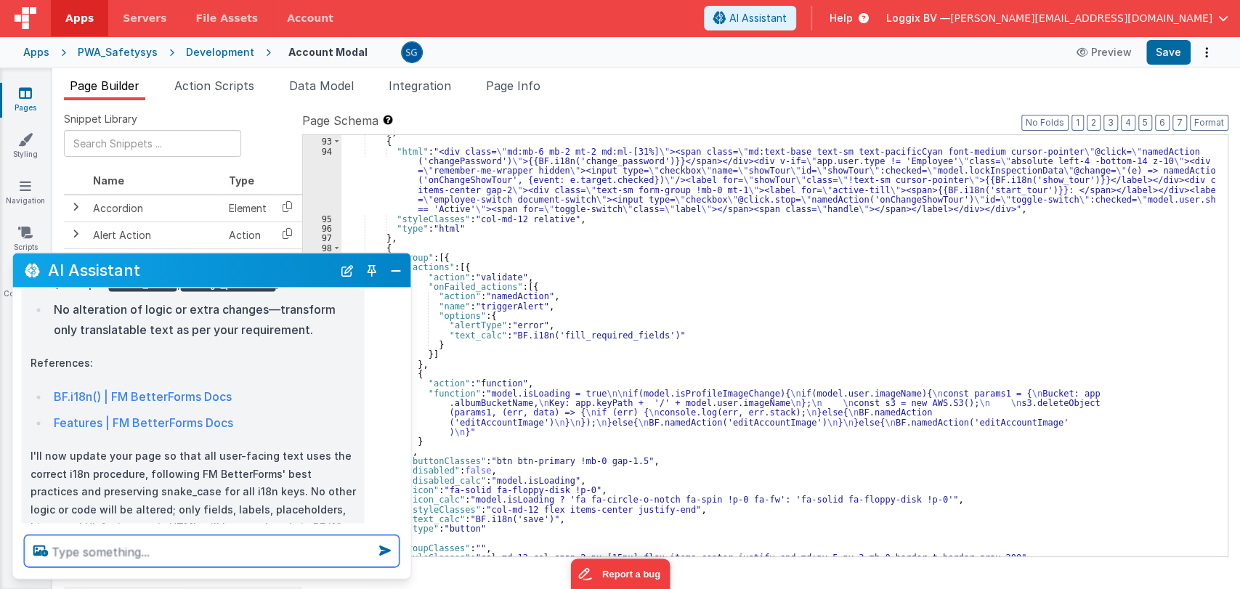
scroll to position [1069, 0]
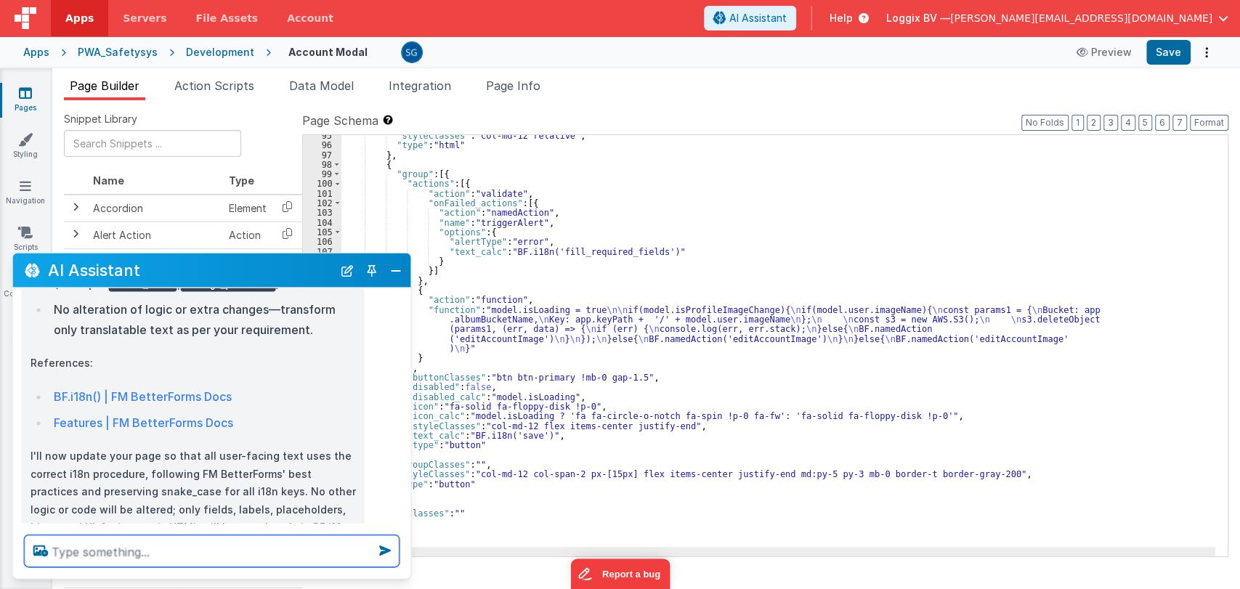
click at [198, 544] on textarea at bounding box center [212, 551] width 375 height 32
paste textarea "give me all keys that are used with i18n function give me values of the corresp…"
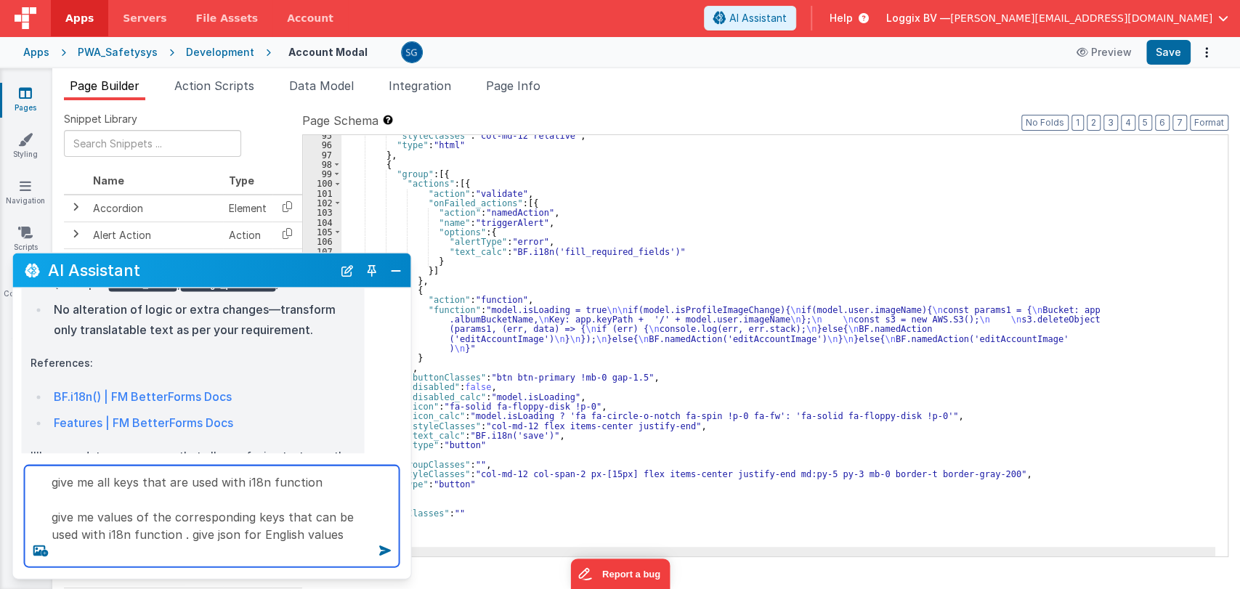
type textarea "give me all keys that are used with i18n function give me values of the corresp…"
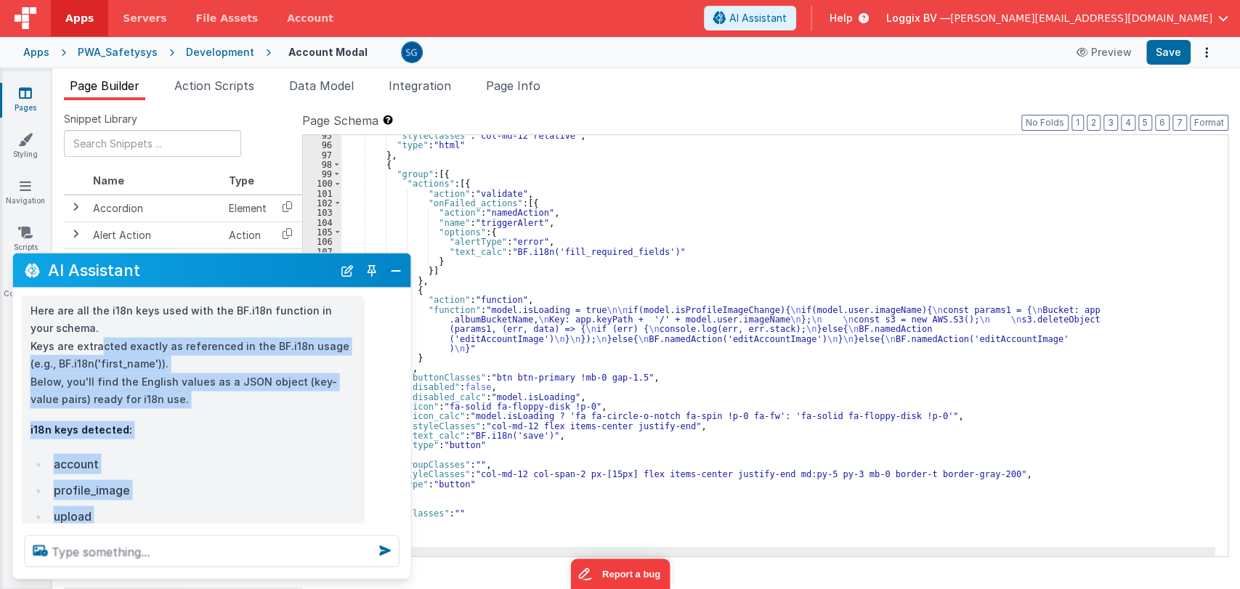
scroll to position [1234, 0]
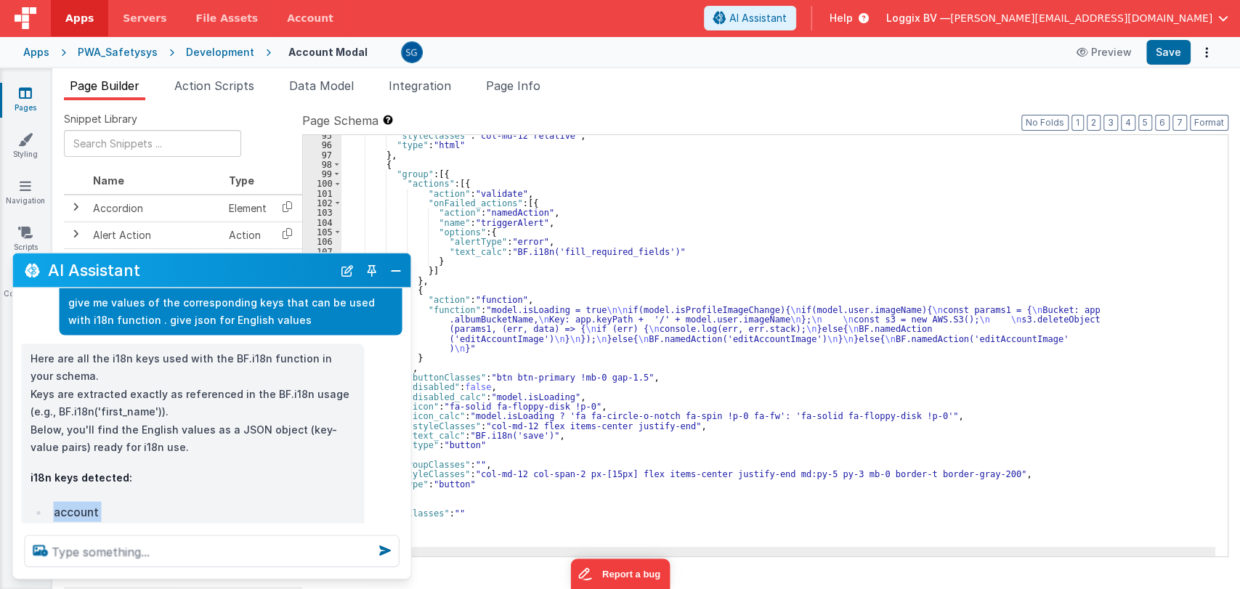
drag, startPoint x: 119, startPoint y: 433, endPoint x: 52, endPoint y: 440, distance: 67.2
copy ul "account profile_image upload profile_photo first_name last_name email email_add…"
click at [397, 274] on button "Close" at bounding box center [396, 270] width 19 height 20
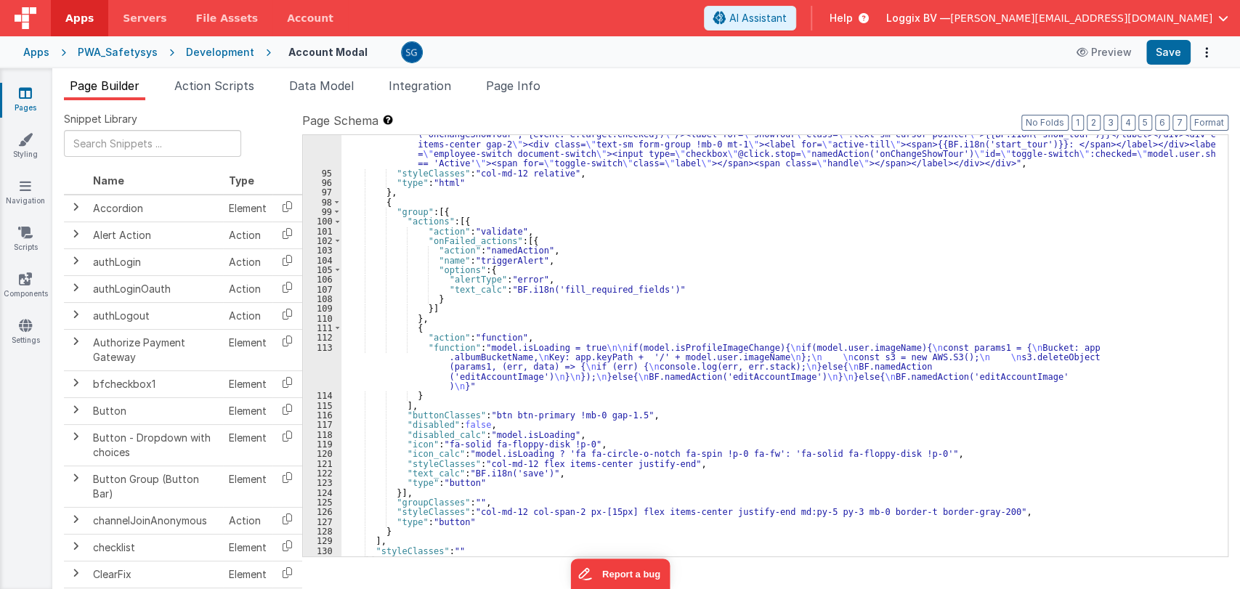
scroll to position [1032, 0]
click at [785, 309] on div ""html" : "<div class= \" md:mb-6 mb-2 mt-2 md:ml-[31%] \" ><span class= \" md:t…" at bounding box center [778, 350] width 874 height 499
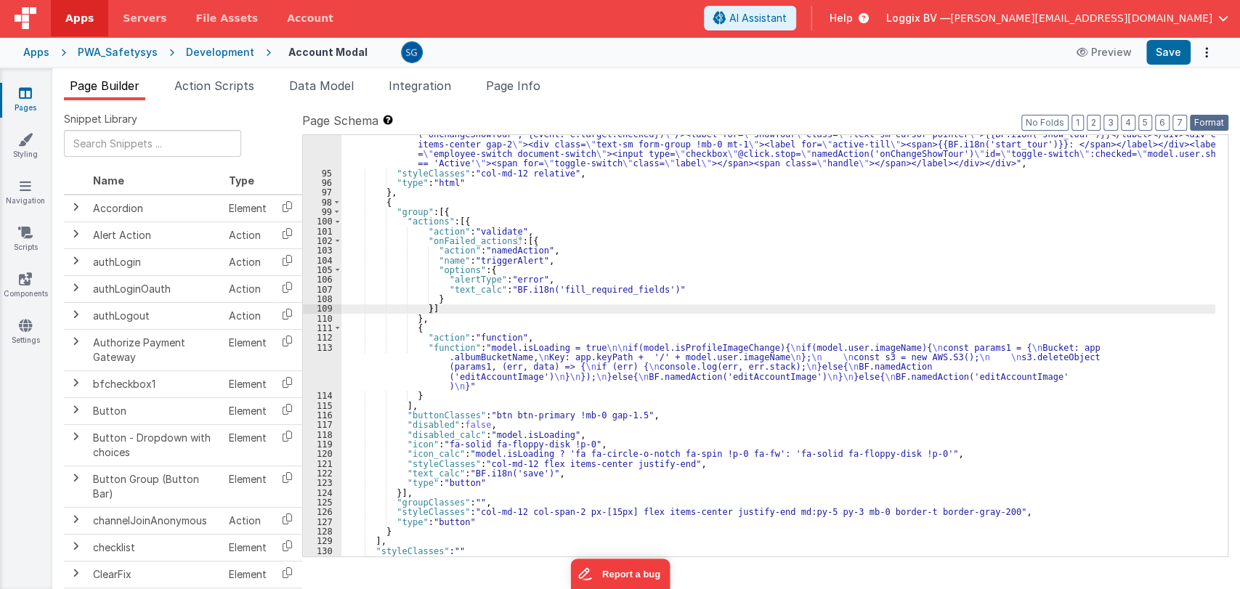
click at [1200, 124] on button "Format" at bounding box center [1209, 123] width 39 height 16
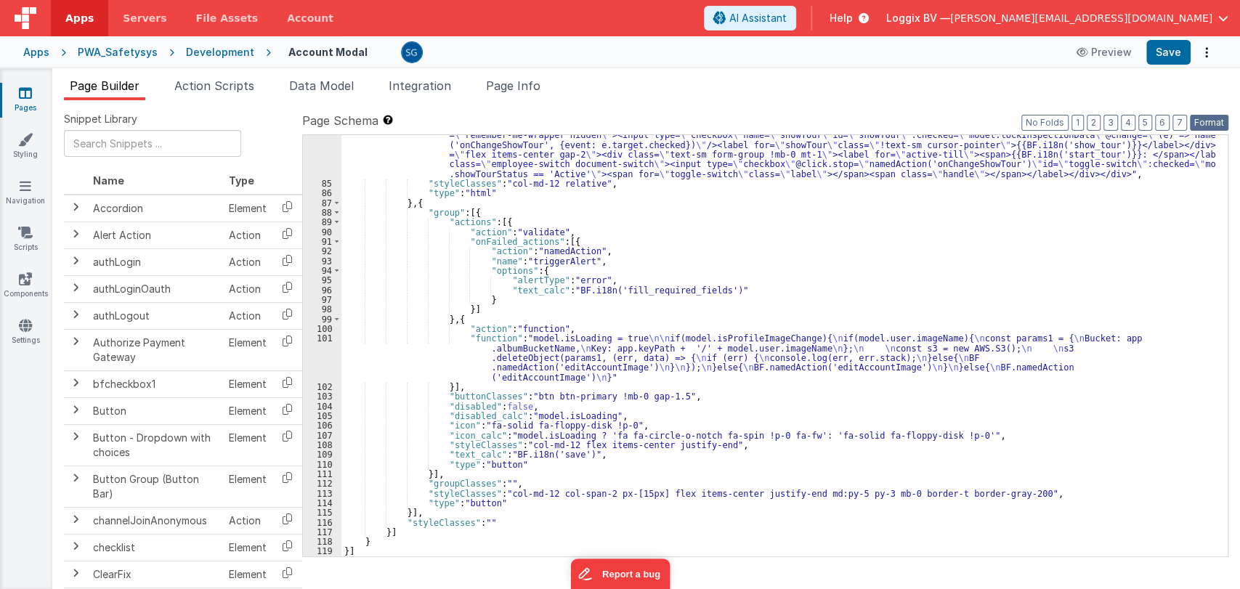
scroll to position [944, 0]
click at [1170, 46] on button "Save" at bounding box center [1168, 52] width 44 height 25
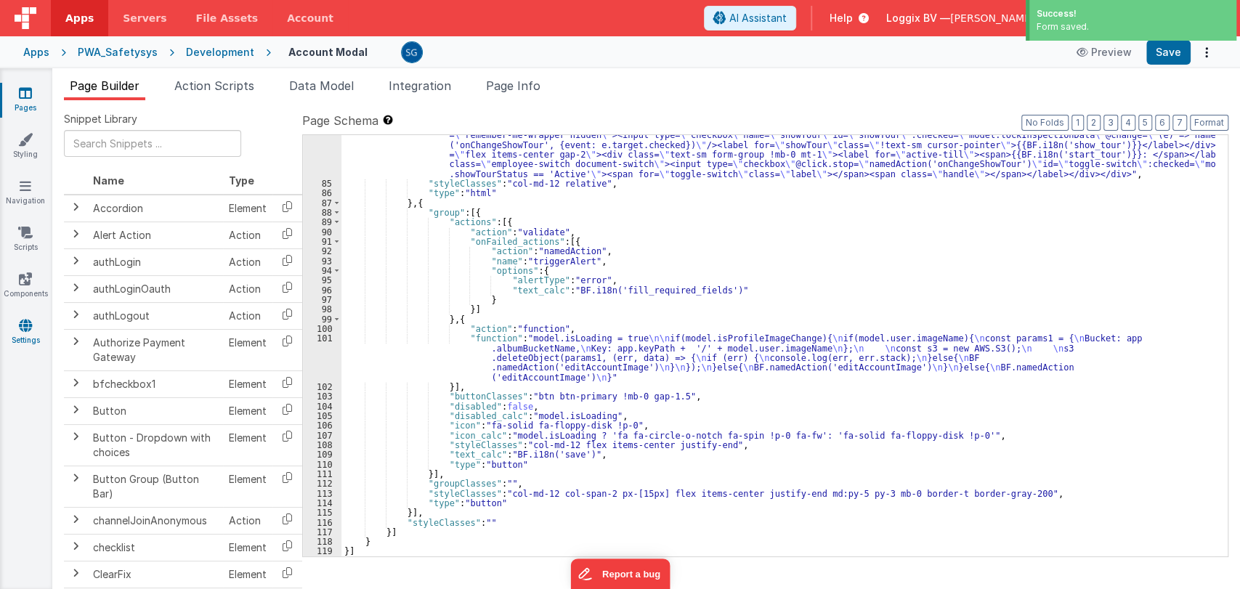
click at [20, 325] on icon at bounding box center [25, 325] width 13 height 15
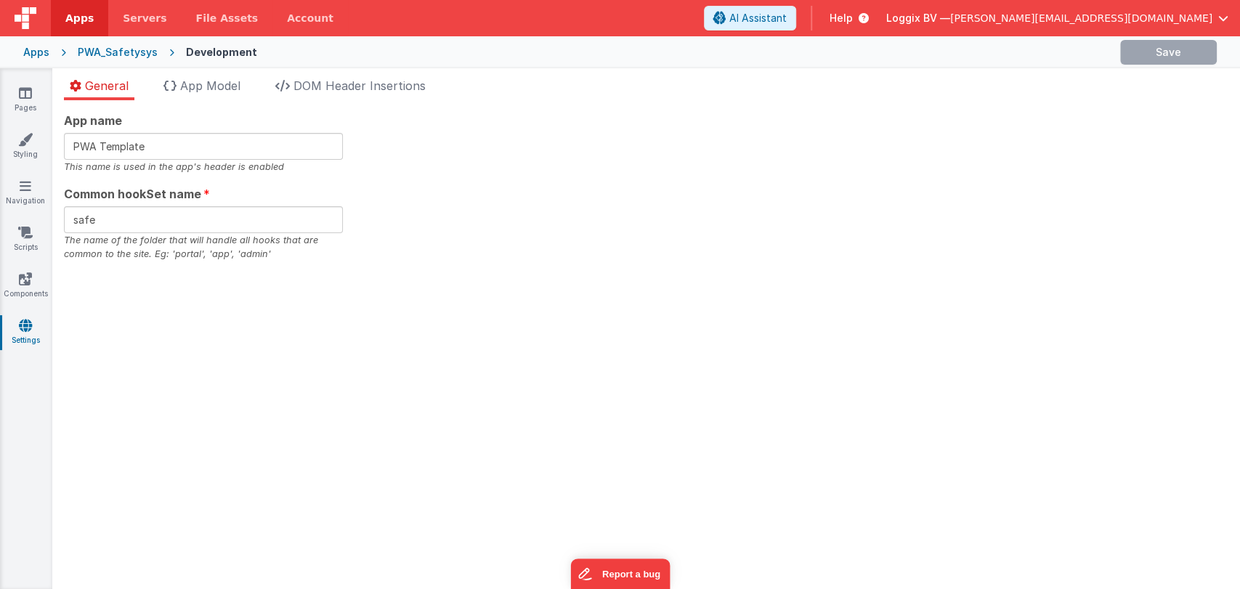
click at [193, 76] on div "General App Model DOM Header Insertions App name PWA Template This name is used…" at bounding box center [646, 328] width 1188 height 521
click at [203, 81] on span "App Model" at bounding box center [210, 85] width 60 height 15
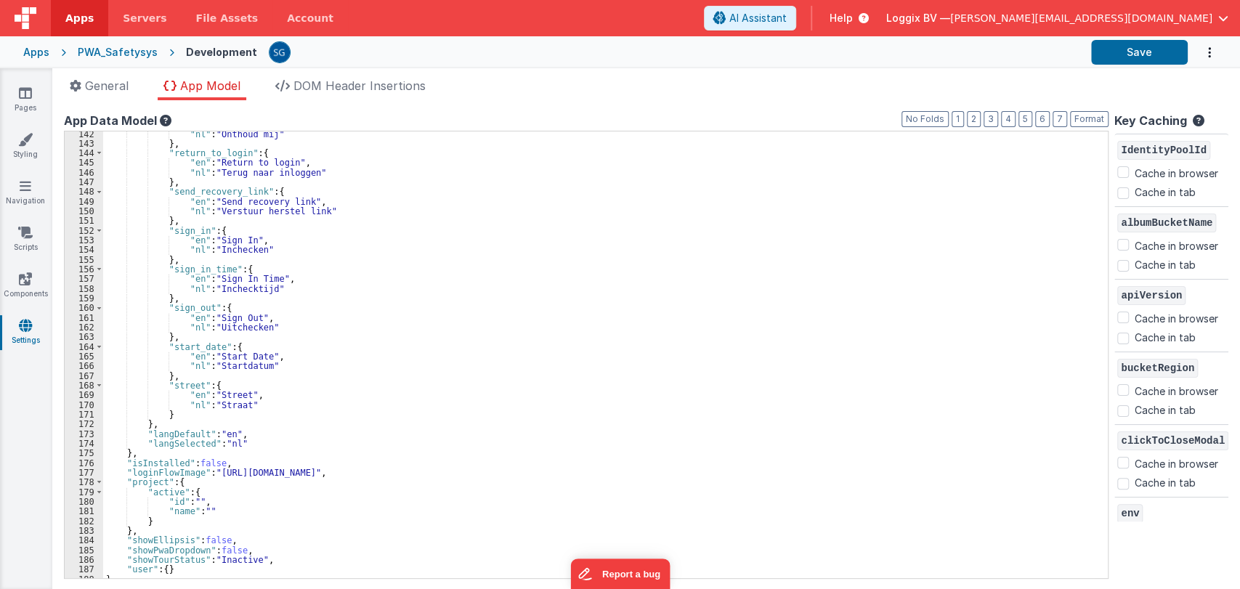
scroll to position [1369, 0]
click at [181, 410] on div ""nl" : "Onthoud mij" } , "return_to_login" : { "en" : "Return to login" , "nl" …" at bounding box center [599, 362] width 992 height 466
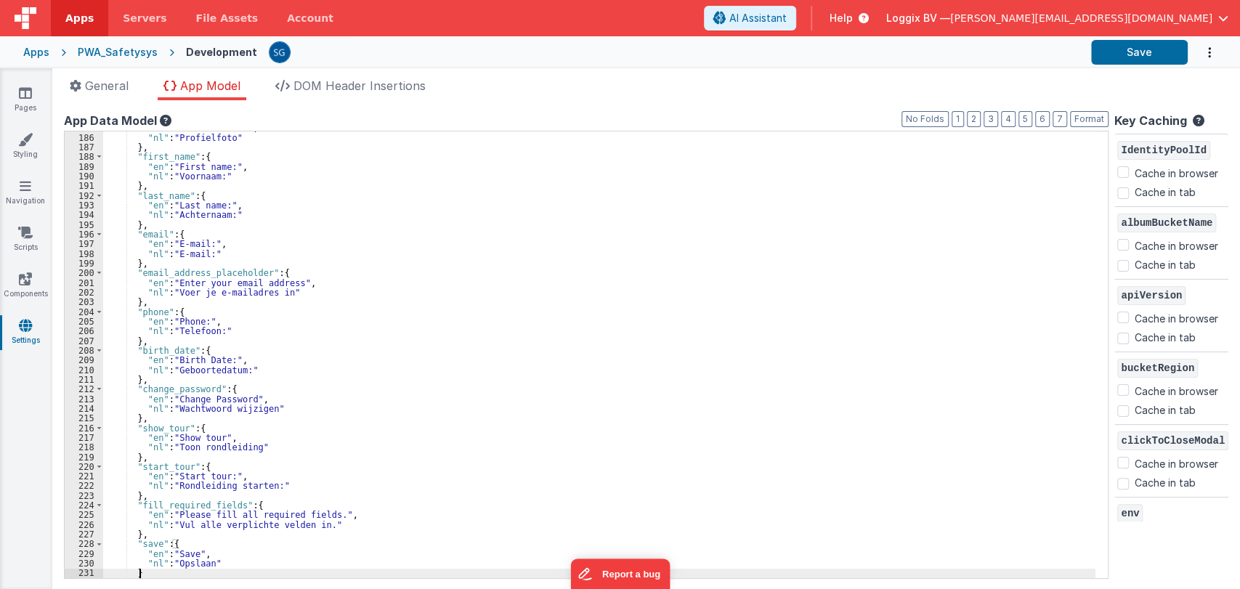
scroll to position [1790, 0]
click at [1077, 115] on button "Format" at bounding box center [1089, 119] width 39 height 16
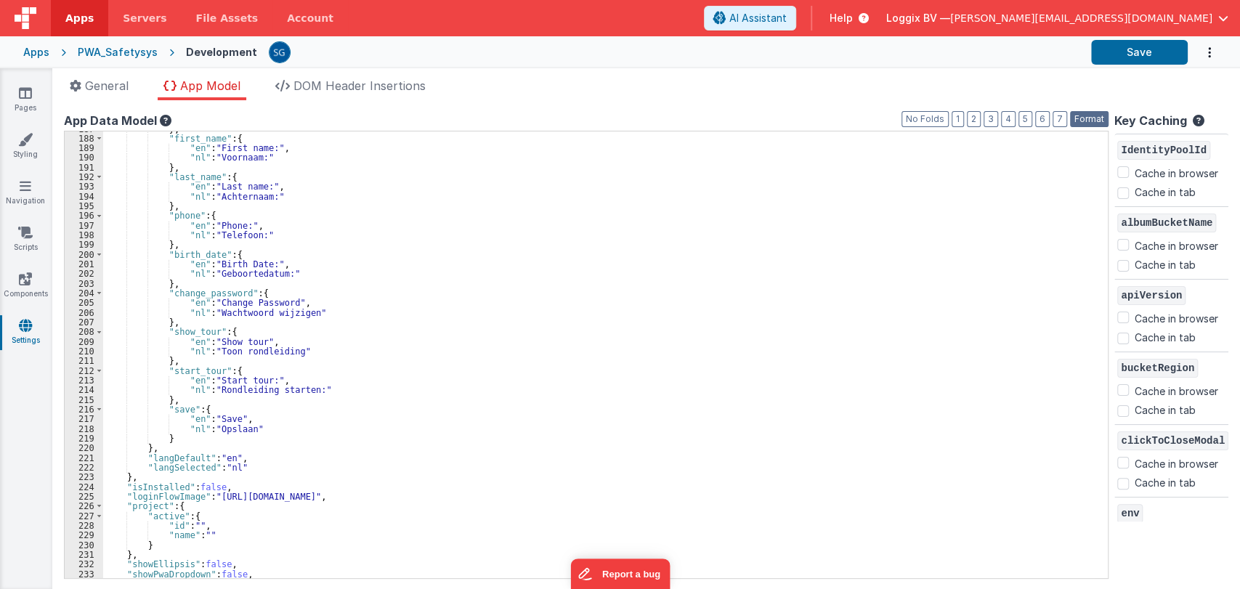
scroll to position [1809, 0]
click at [1146, 54] on button "Save" at bounding box center [1139, 52] width 97 height 25
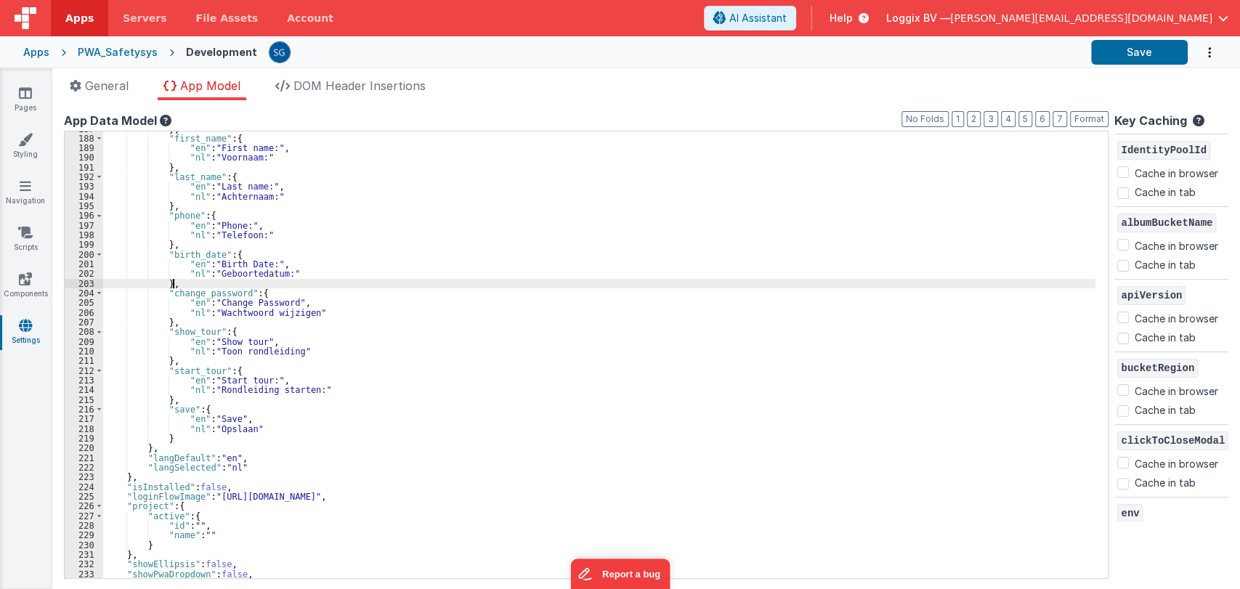
click at [350, 280] on div "} , "first_name" : { "en" : "First name:" , "nl" : "Voornaam:" } , "last_name" …" at bounding box center [599, 357] width 992 height 466
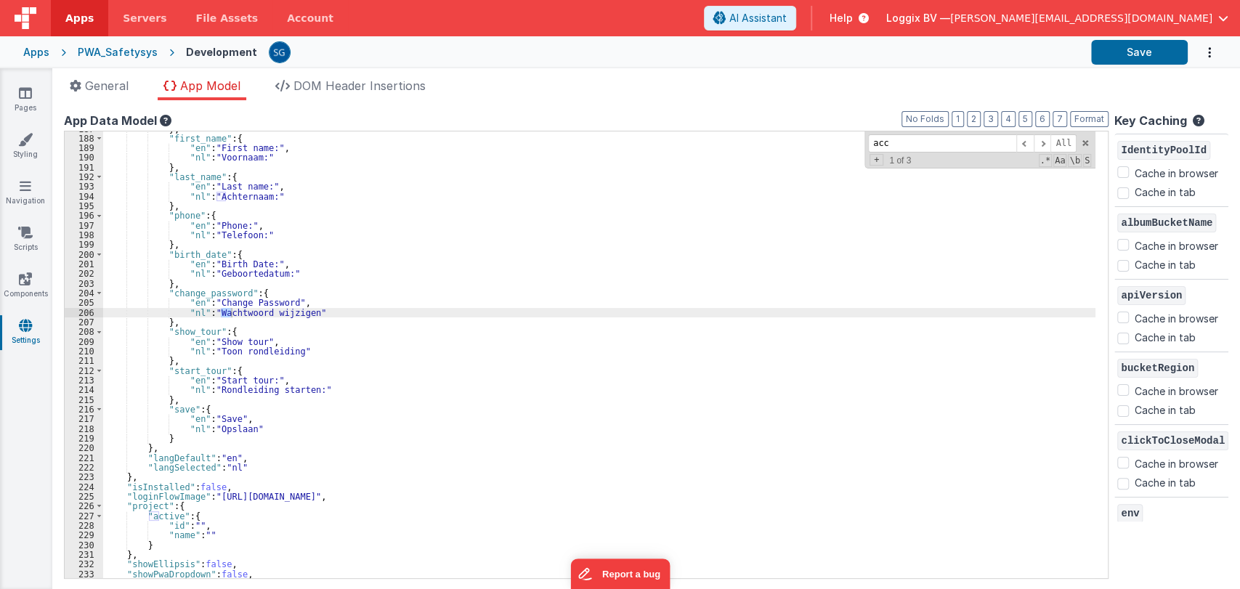
scroll to position [1433, 0]
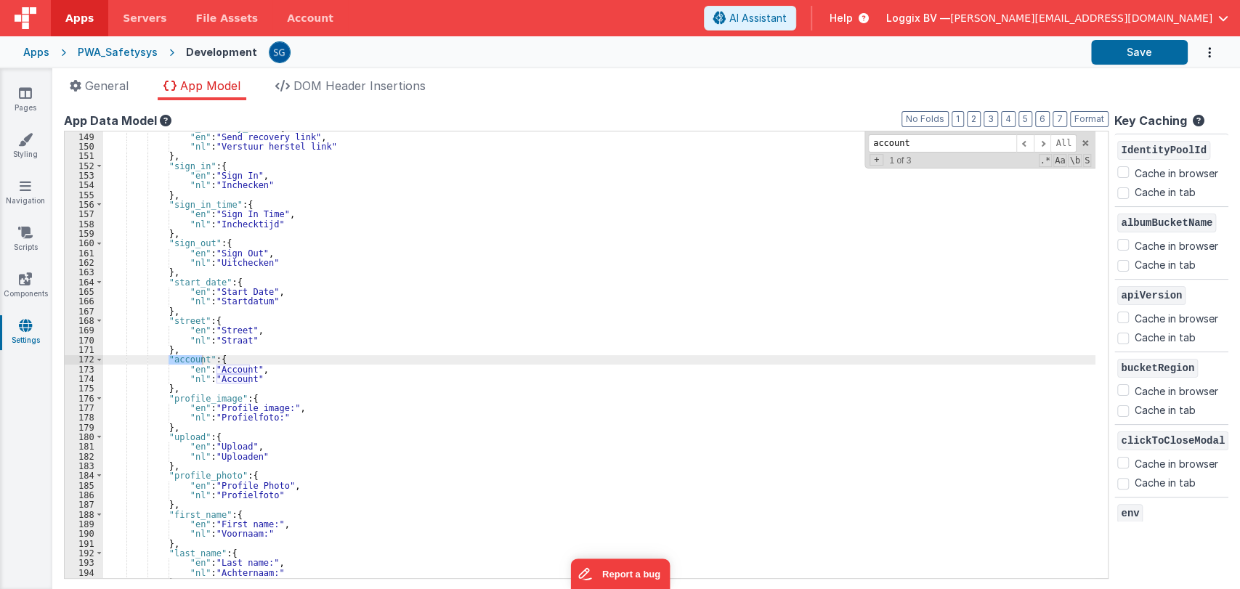
type input "account"
click at [230, 376] on div ""send_recovery_link" : { "en" : "Send recovery link" , "nl" : "Verstuur herstel…" at bounding box center [599, 356] width 992 height 466
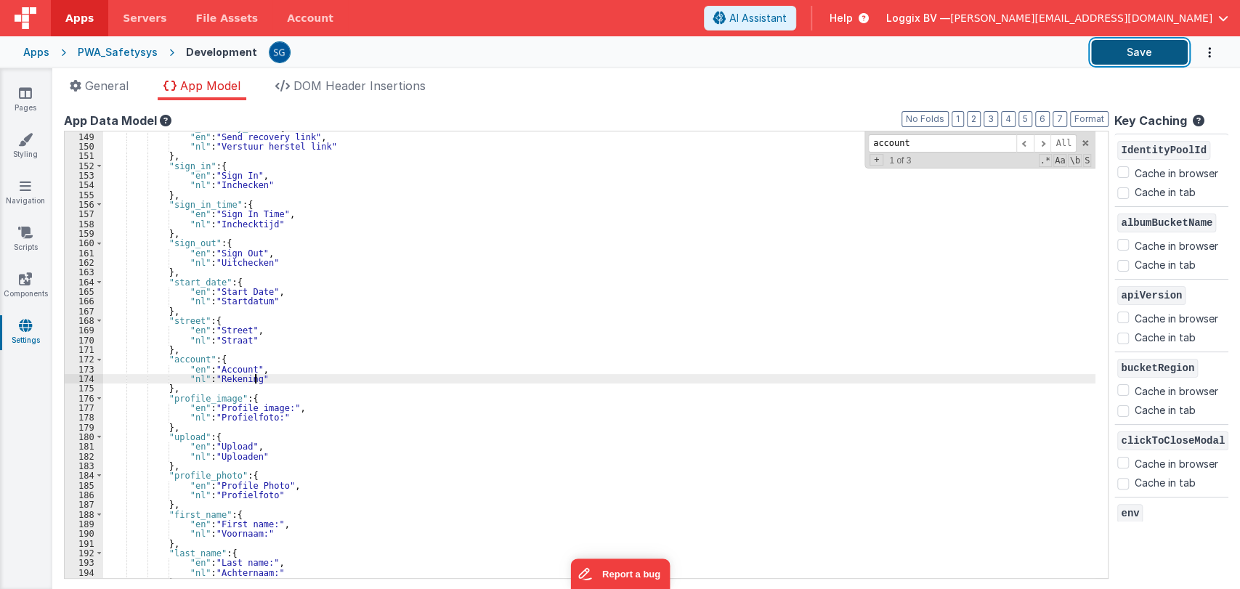
click at [1160, 51] on button "Save" at bounding box center [1139, 52] width 97 height 25
click at [1132, 48] on button "Save" at bounding box center [1139, 52] width 97 height 25
click at [27, 101] on link "Pages" at bounding box center [25, 100] width 52 height 29
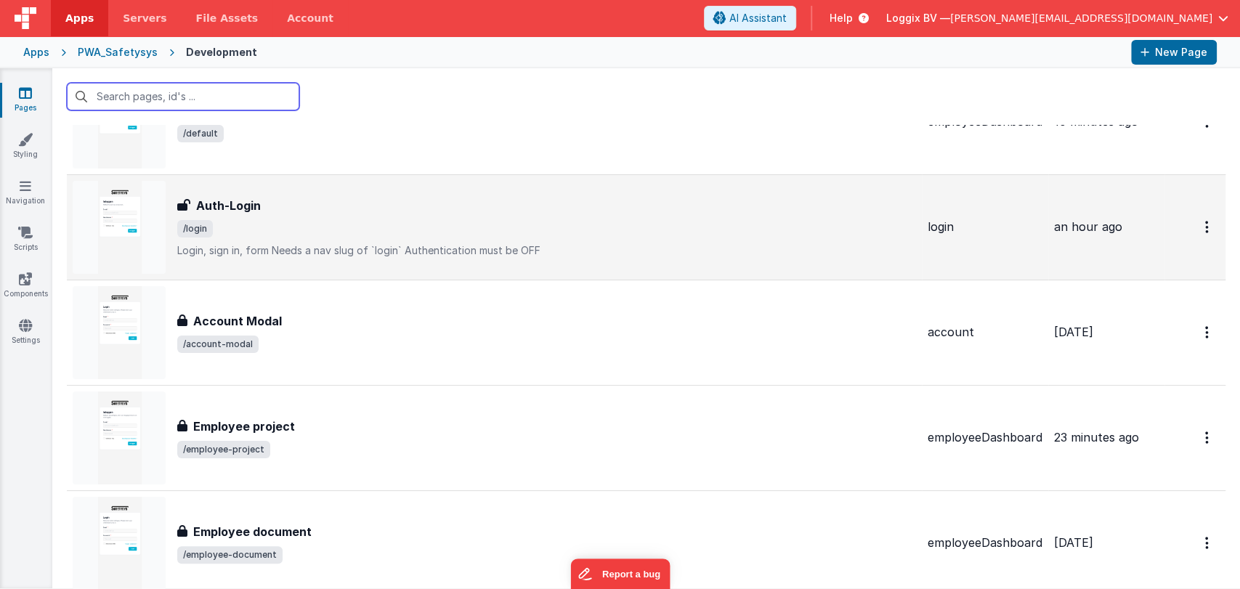
scroll to position [86, 0]
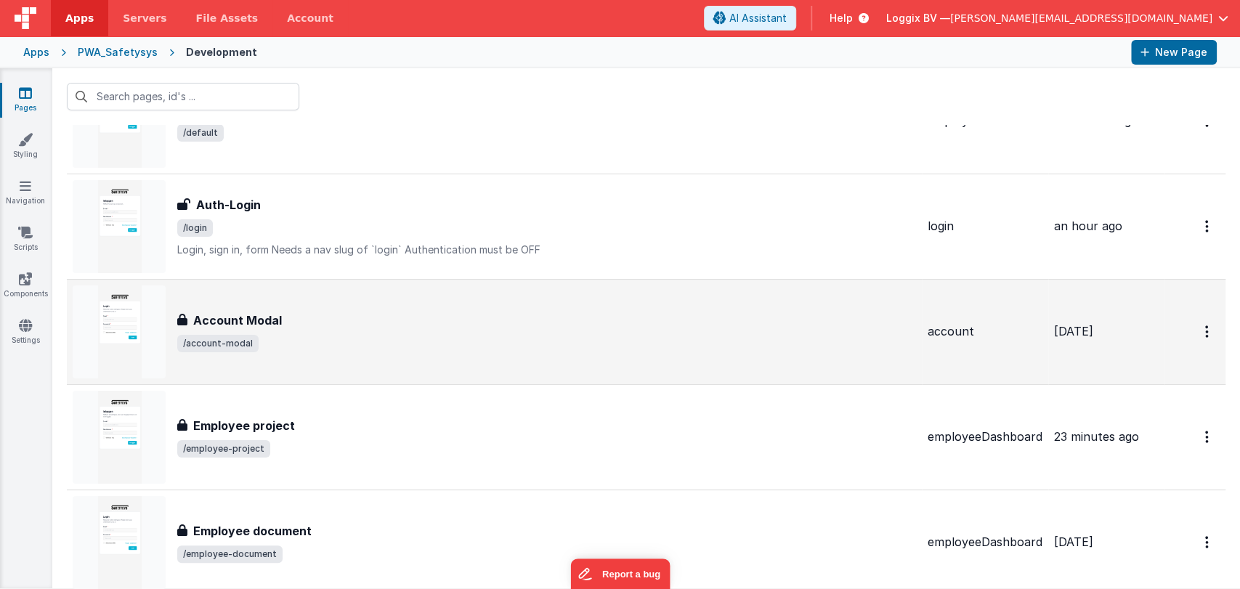
click at [272, 355] on div "Account Modal Account Modal /account-modal" at bounding box center [495, 332] width 844 height 93
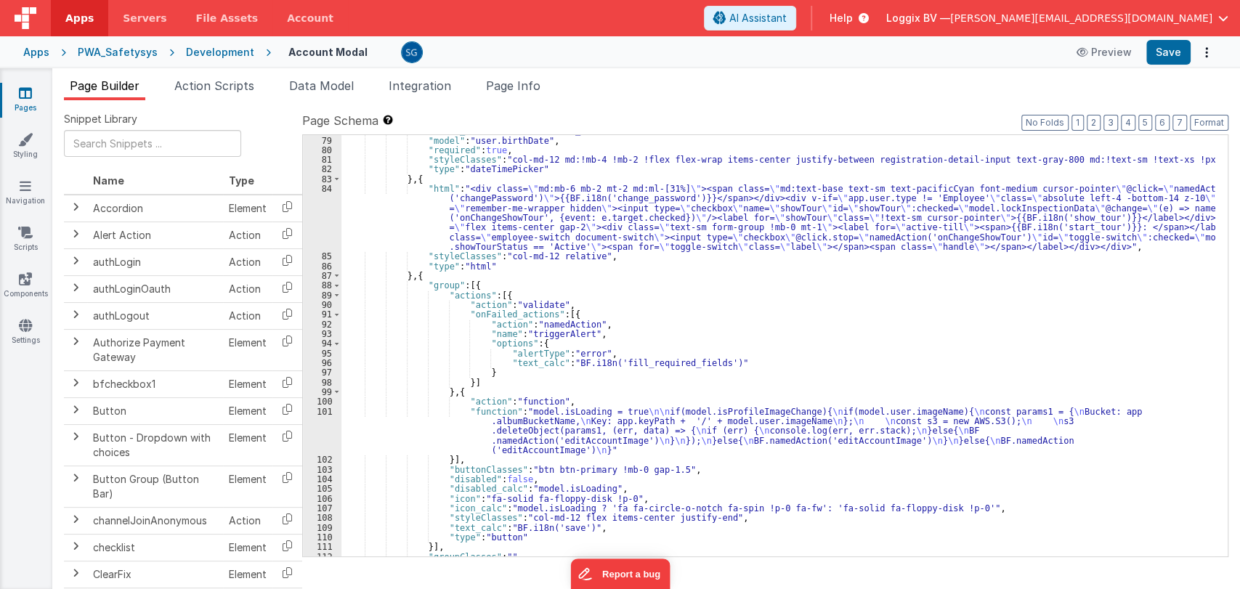
scroll to position [871, 0]
click at [511, 266] on div ""label_calc" : "BF.i18n('birth_date')" , "model" : "user.birthDate" , "required…" at bounding box center [778, 346] width 874 height 441
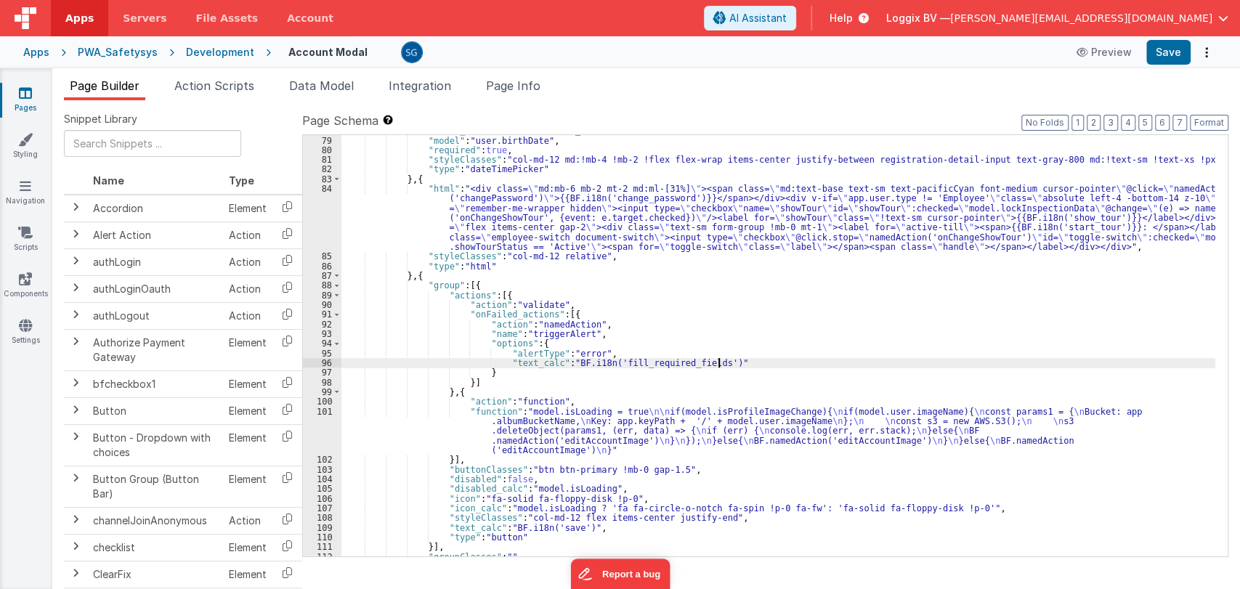
click at [758, 362] on div ""label_calc" : "BF.i18n('birth_date')" , "model" : "user.birthDate" , "required…" at bounding box center [778, 346] width 874 height 441
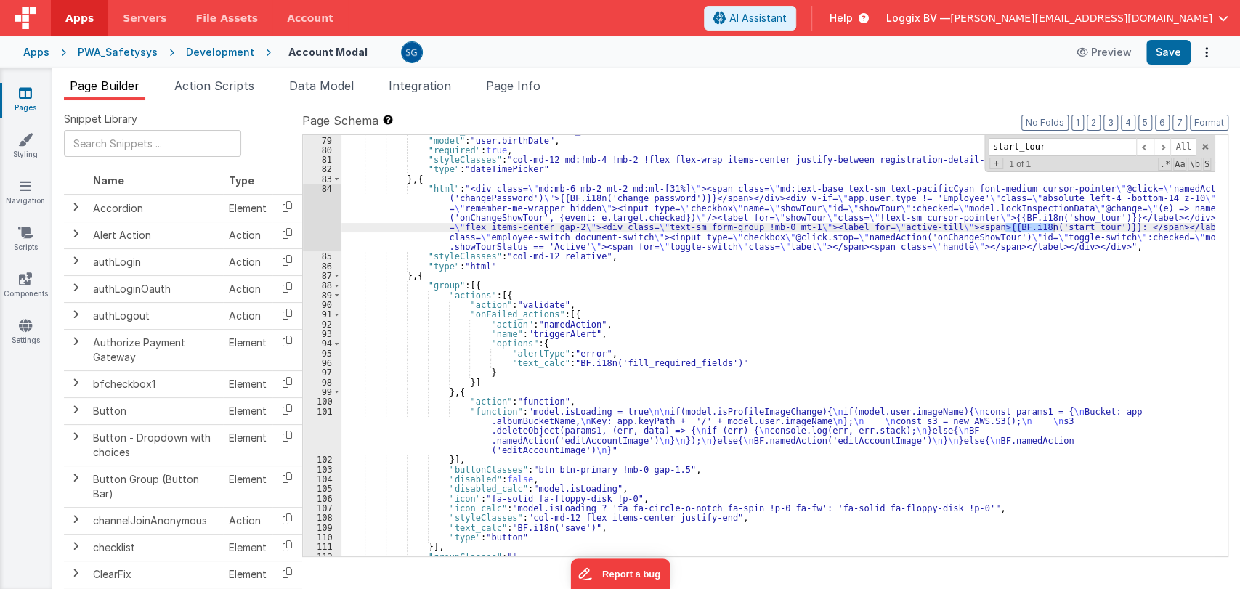
type input "start_tour"
click at [1078, 227] on div ""label_calc" : "BF.i18n('birth_date')" , "model" : "user.birthDate" , "required…" at bounding box center [778, 346] width 874 height 441
click at [21, 339] on link "Settings" at bounding box center [25, 332] width 52 height 29
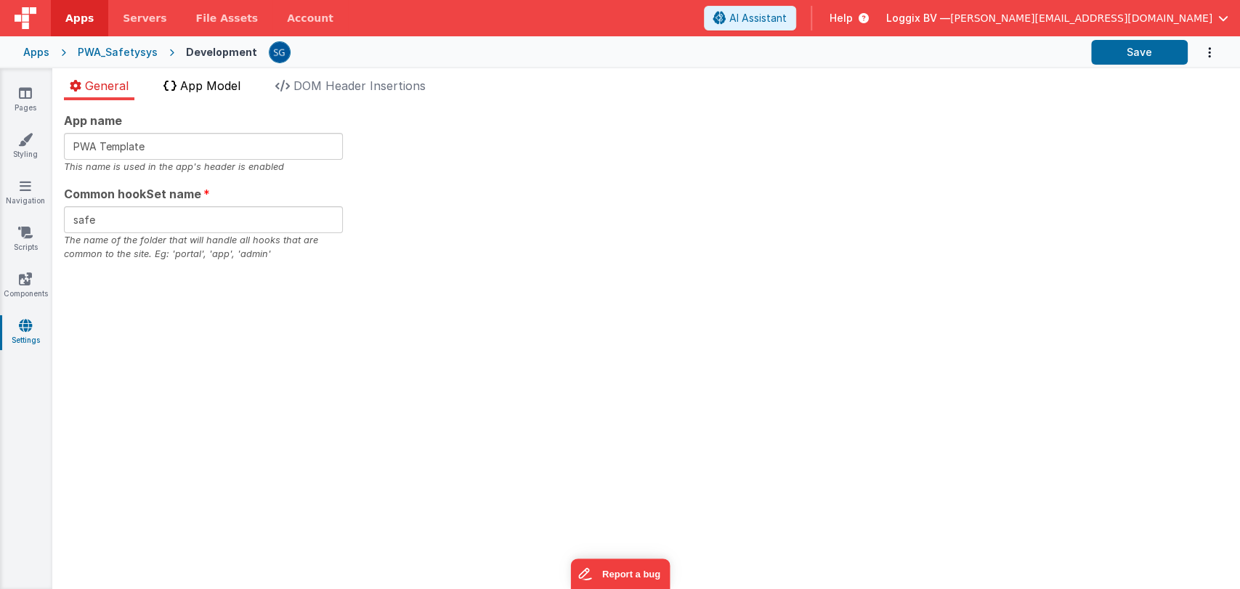
click at [201, 89] on span "App Model" at bounding box center [210, 85] width 60 height 15
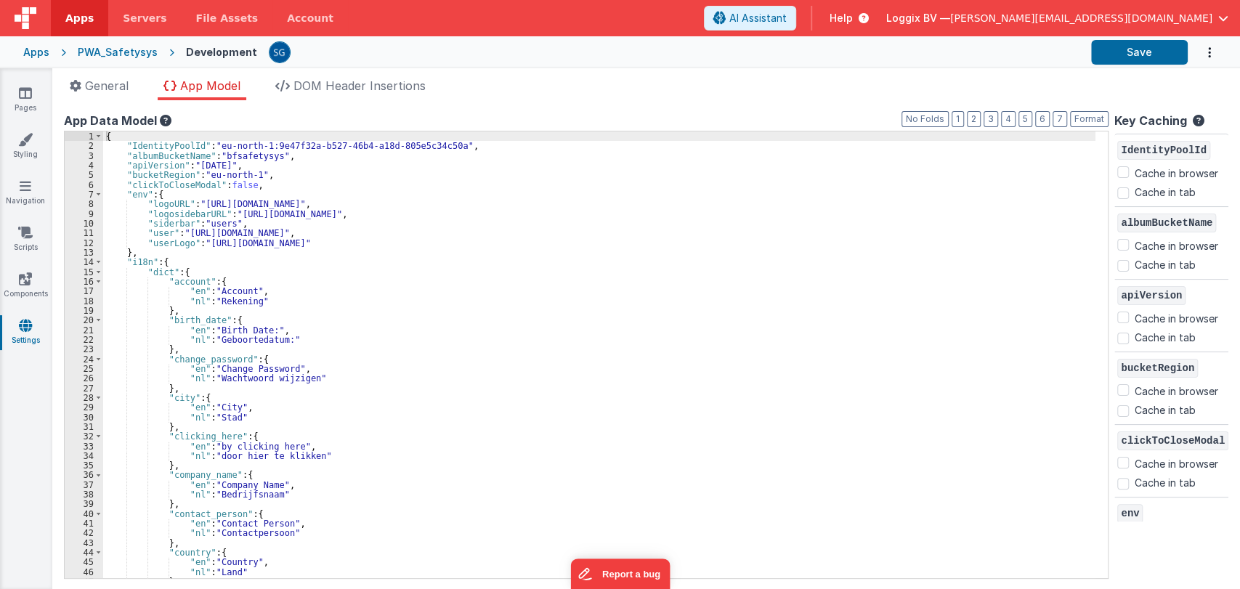
click at [448, 418] on div "{ "IdentityPoolId" : "eu-north-1:9e47f32a-b527-46b4-a18d-805e5c34c50a" , "album…" at bounding box center [599, 365] width 992 height 466
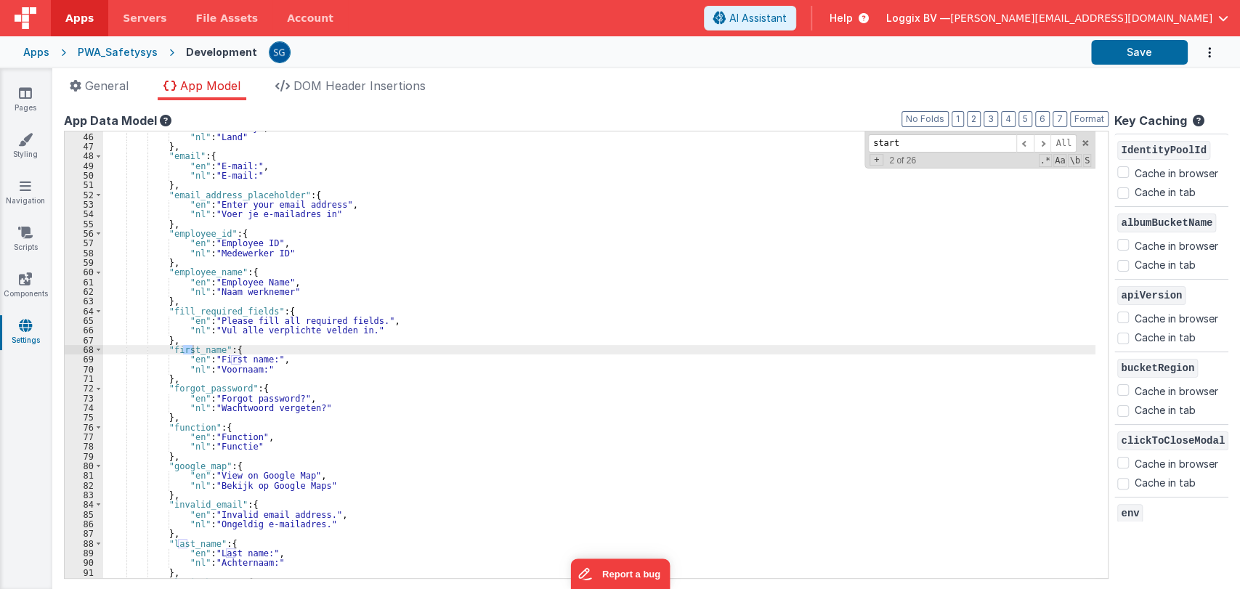
scroll to position [1752, 0]
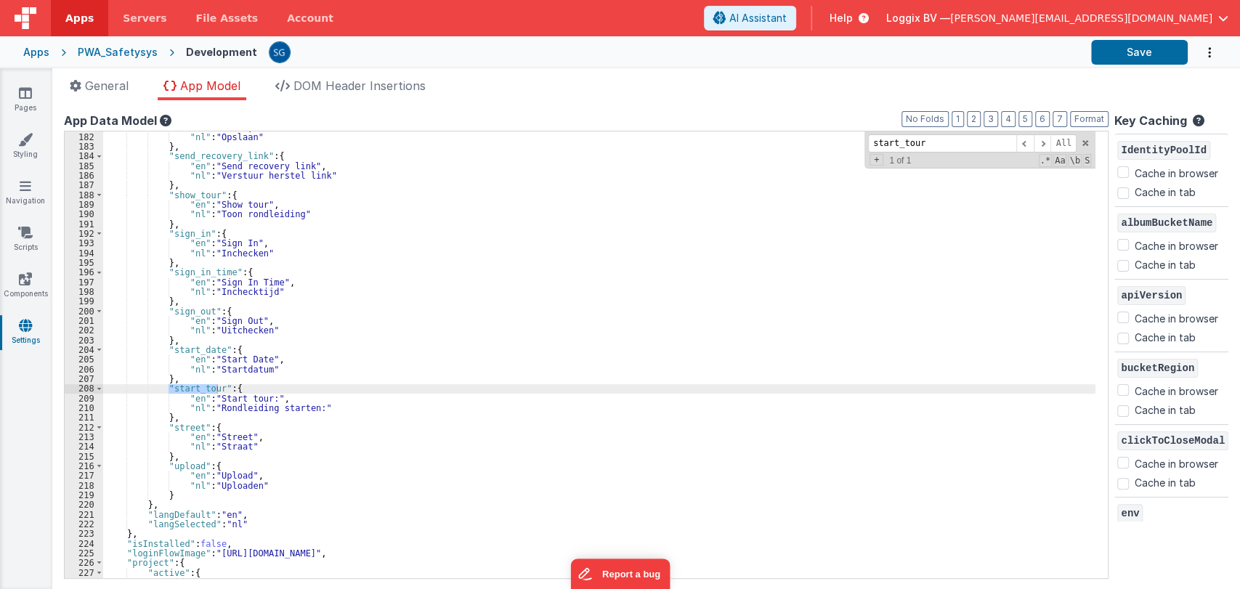
type input "start_tour"
click at [311, 408] on div ""en" : "Save" , "nl" : "Opslaan" } , "send_recovery_link" : { "en" : "Send reco…" at bounding box center [599, 356] width 992 height 466
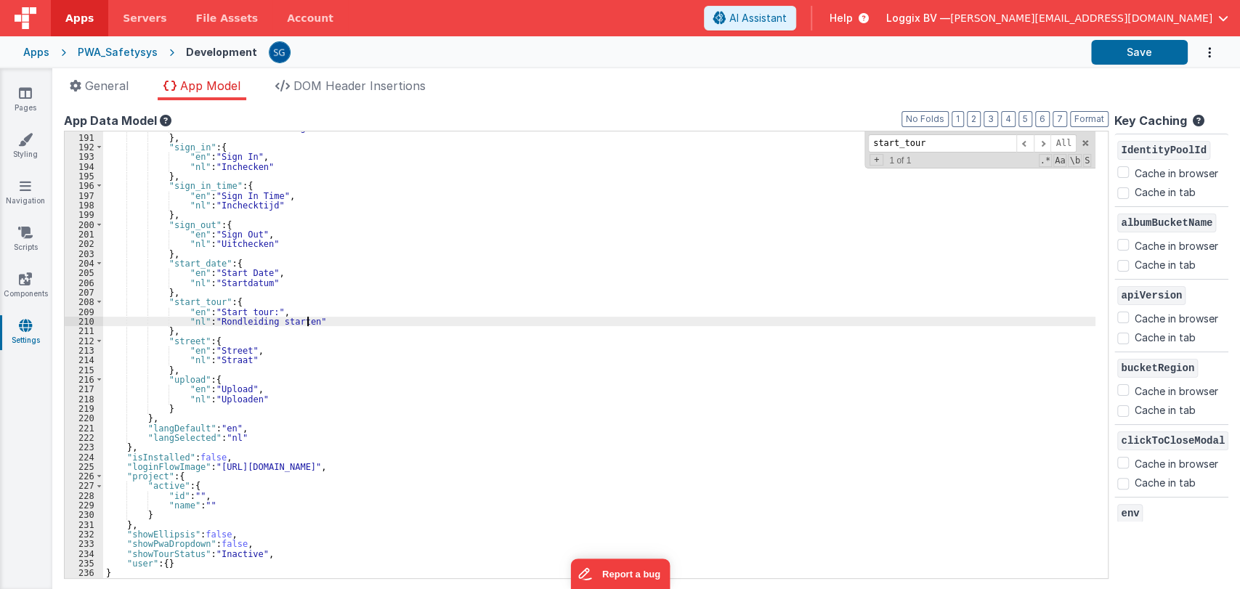
scroll to position [1839, 0]
click at [269, 312] on div ""nl" : "Toon rondleiding" } , "sign_in" : { "en" : "Sign In" , "nl" : "Inchecke…" at bounding box center [599, 356] width 992 height 466
click at [1141, 46] on button "Save" at bounding box center [1139, 52] width 97 height 25
click at [20, 92] on icon at bounding box center [25, 93] width 13 height 15
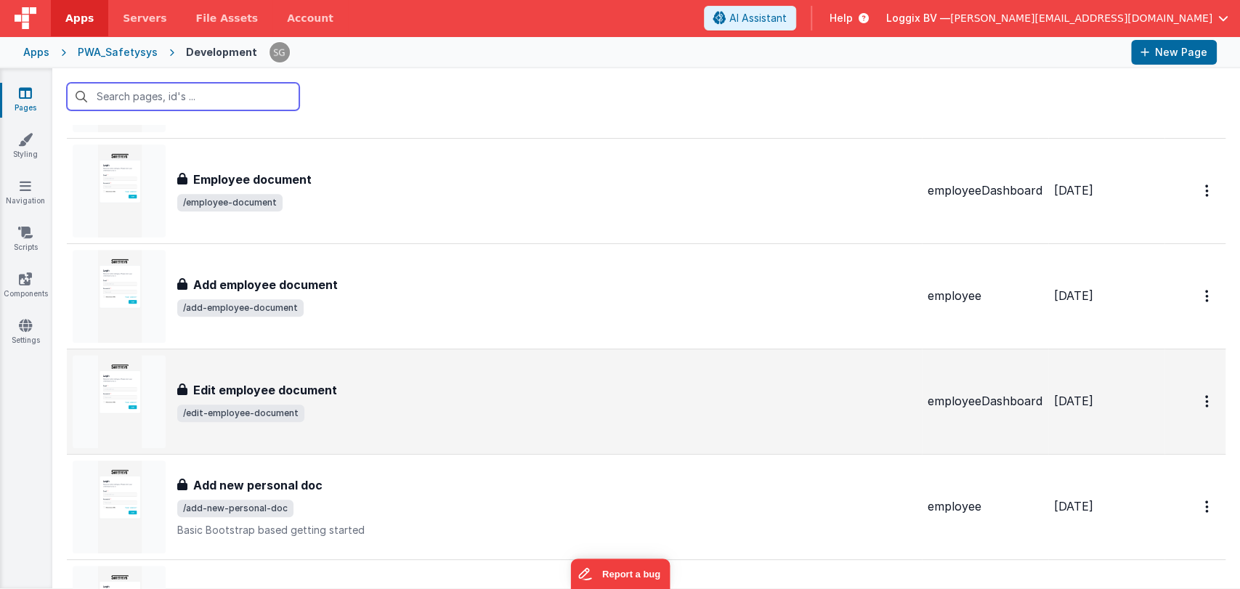
scroll to position [528, 0]
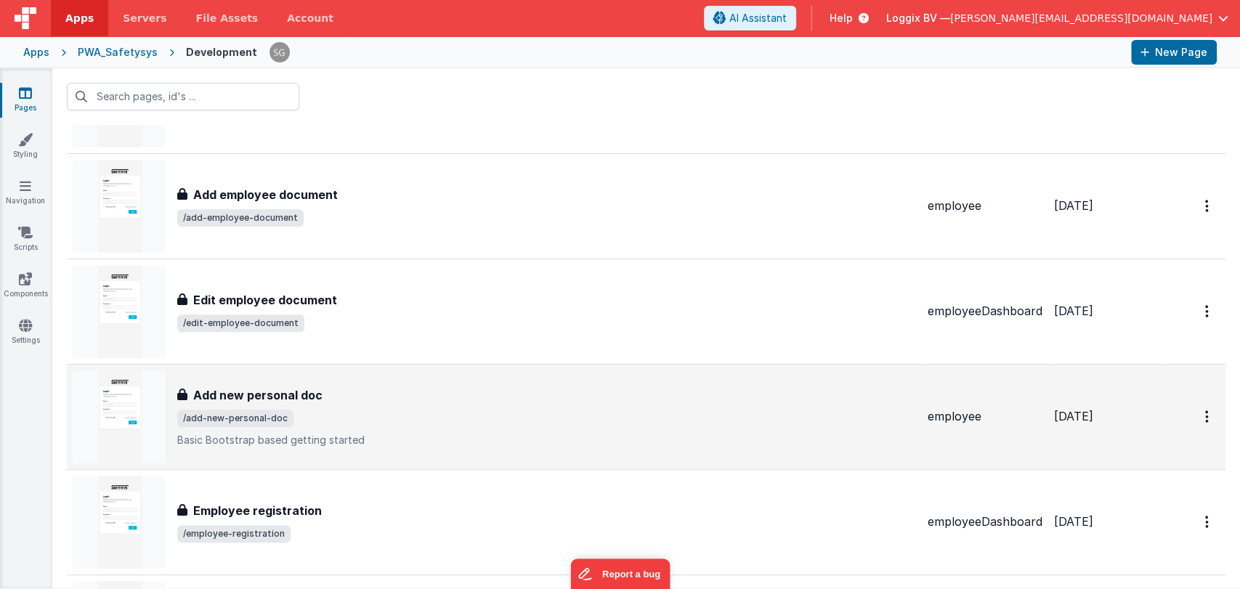
click at [320, 400] on div "Add new personal doc" at bounding box center [546, 395] width 739 height 17
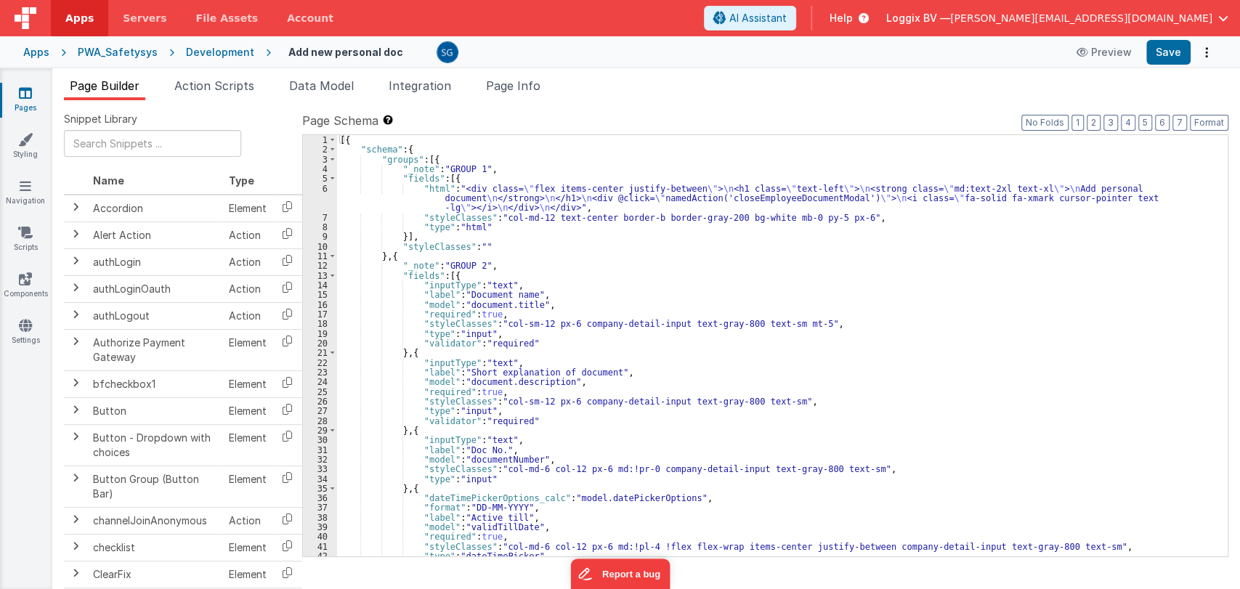
click at [35, 89] on link "Pages" at bounding box center [25, 100] width 52 height 29
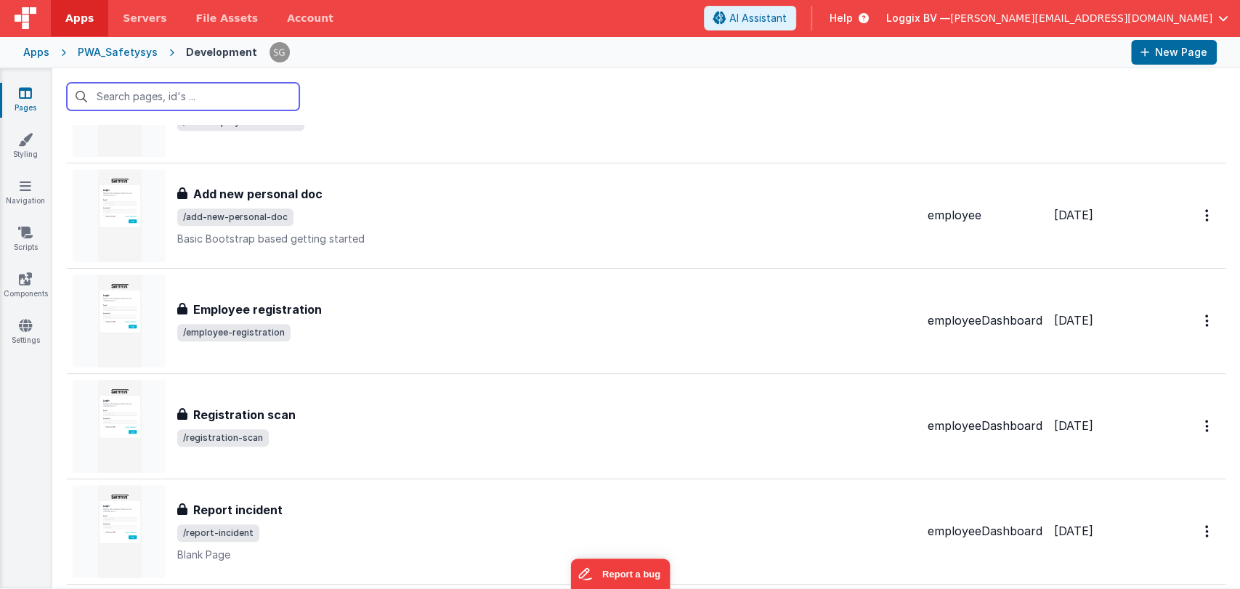
scroll to position [730, 0]
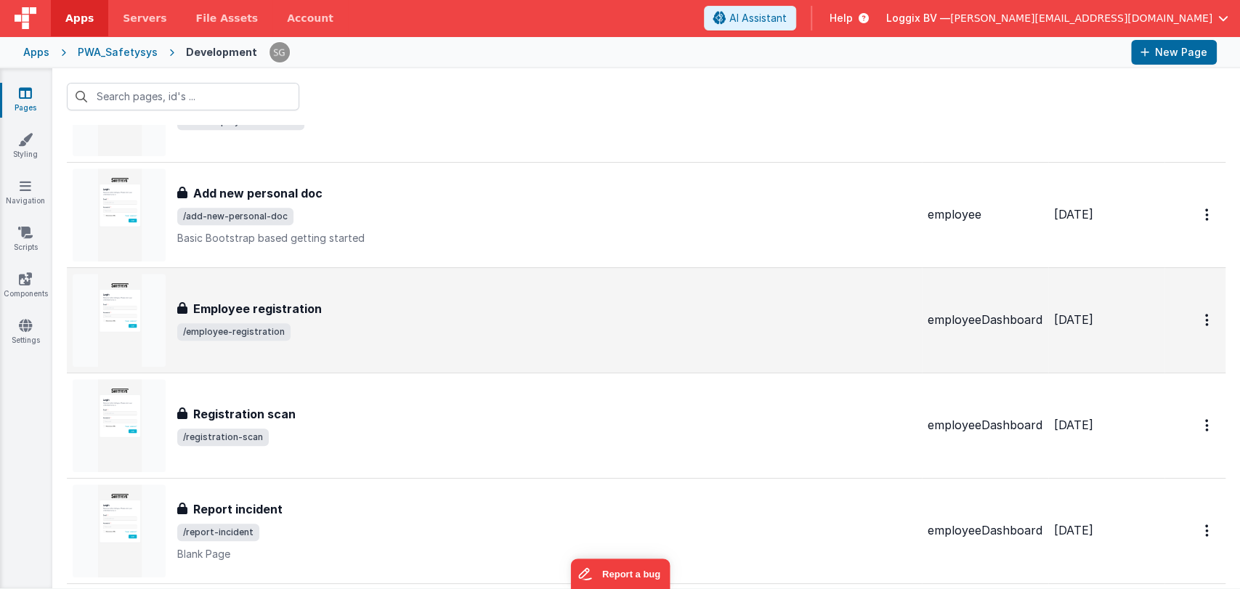
click at [302, 310] on h3 "Employee registration" at bounding box center [257, 308] width 129 height 17
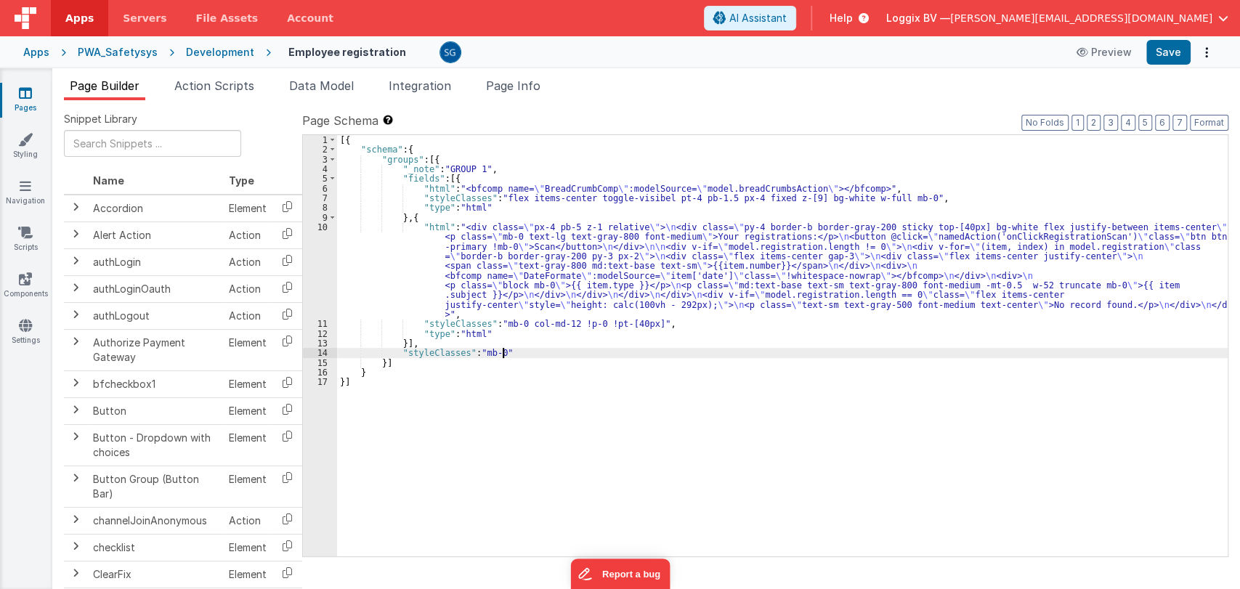
click at [528, 352] on div "[{ "schema" : { "groups" : [{ "_note" : "GROUP 1" , "fields" : [{ "html" : "<bf…" at bounding box center [782, 355] width 891 height 441
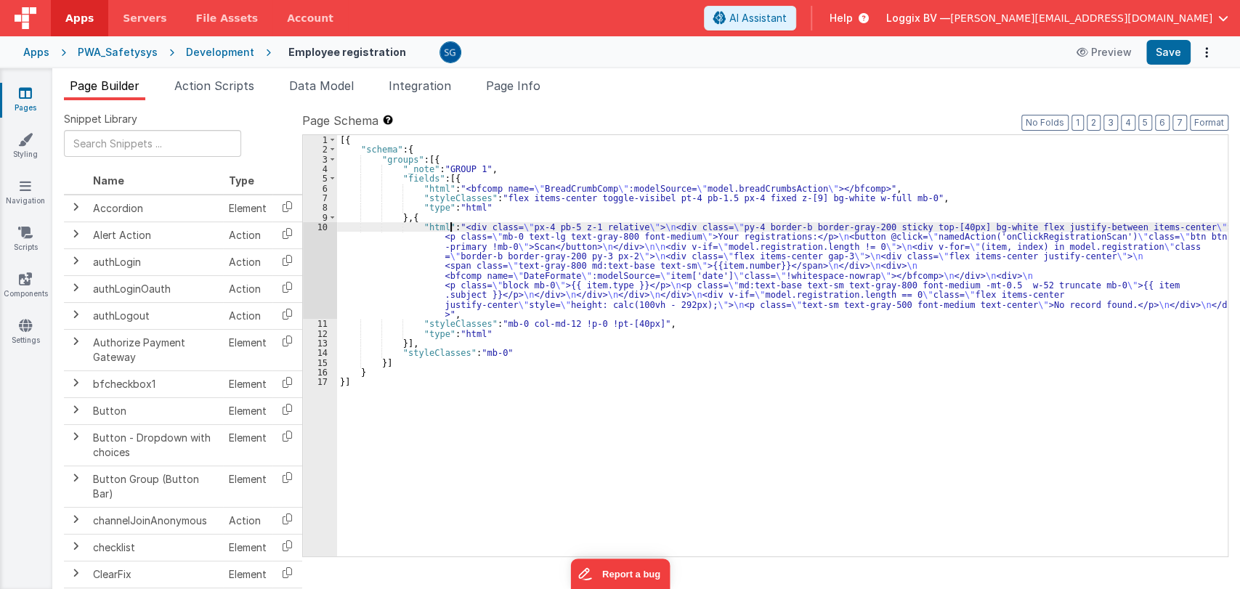
click at [452, 230] on div "[{ "schema" : { "groups" : [{ "_note" : "GROUP 1" , "fields" : [{ "html" : "<bf…" at bounding box center [782, 355] width 891 height 441
click at [321, 226] on div "10" at bounding box center [320, 270] width 34 height 97
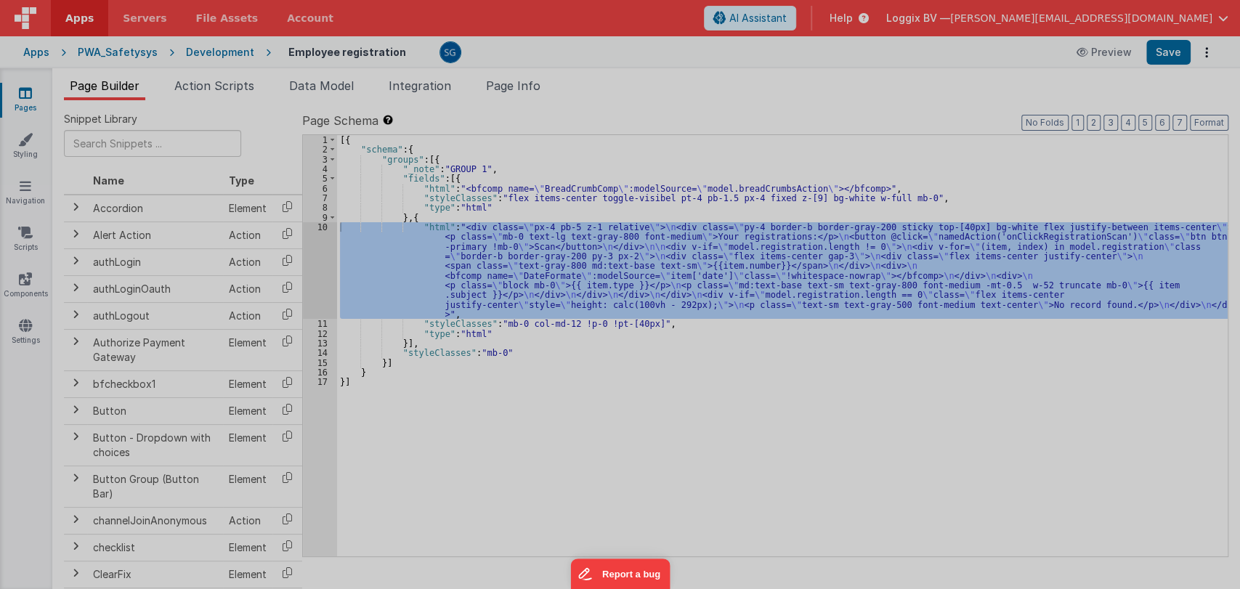
click at [321, 226] on div at bounding box center [620, 294] width 1240 height 589
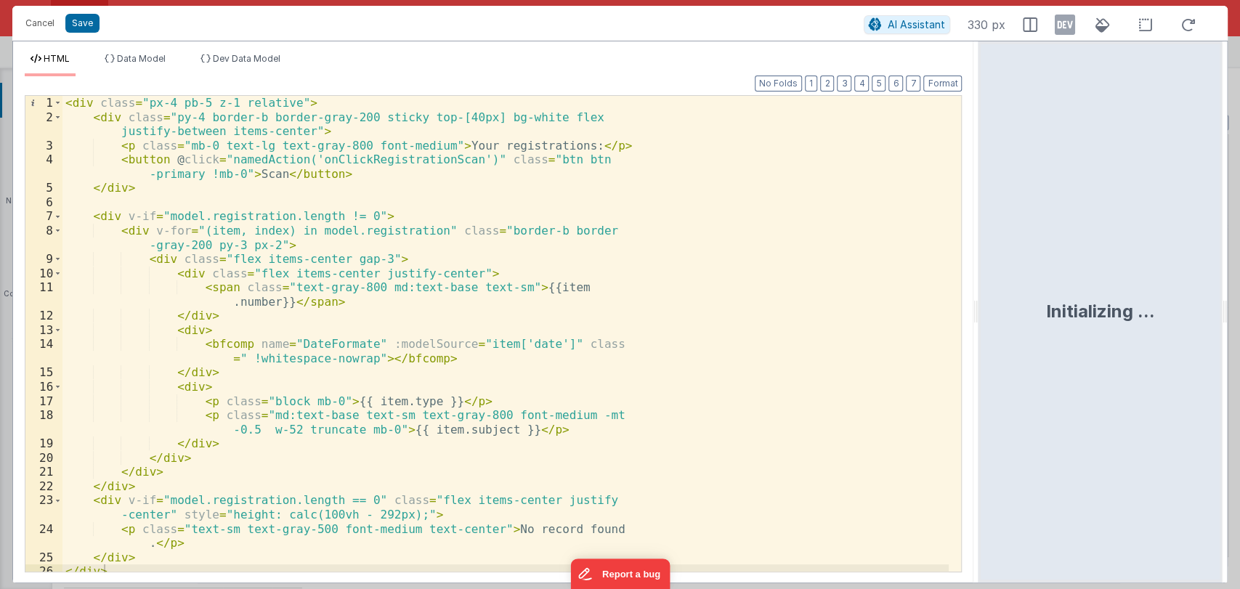
drag, startPoint x: 616, startPoint y: 315, endPoint x: 980, endPoint y: 298, distance: 364.4
click at [980, 298] on html "Cancel Save AI Assistant 330 px HTML Data Model Dev Data Model Format 7 6 5 4 3…" at bounding box center [620, 294] width 1240 height 589
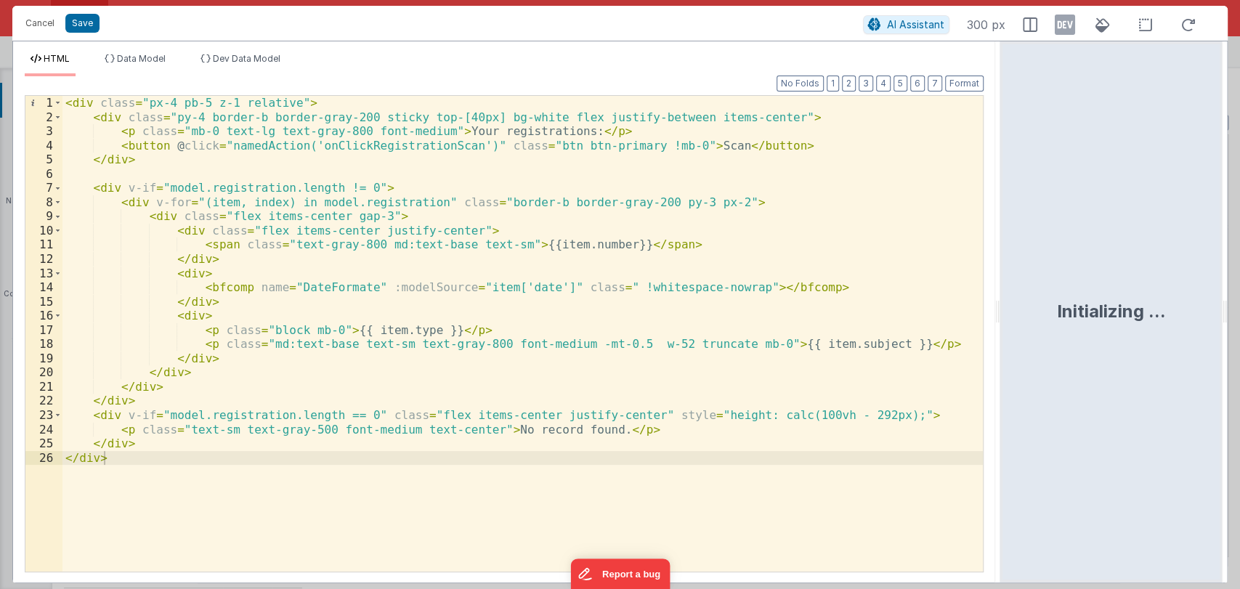
drag, startPoint x: 977, startPoint y: 310, endPoint x: 1003, endPoint y: 301, distance: 26.9
click at [1003, 301] on html "Cancel Save AI Assistant 300 px HTML Data Model Dev Data Model Format 7 6 5 4 3…" at bounding box center [620, 294] width 1240 height 589
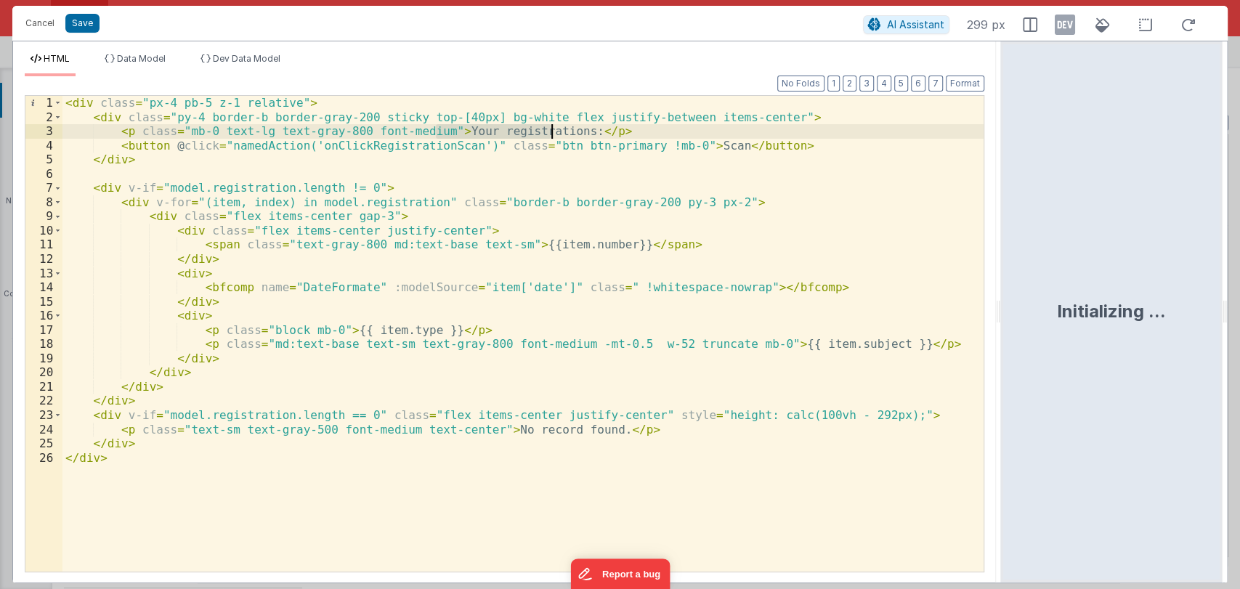
drag, startPoint x: 437, startPoint y: 126, endPoint x: 549, endPoint y: 134, distance: 112.8
click at [549, 134] on div "< div class = "px-4 pb-5 z-1 relative" > < div class = "py-4 border-b border-gr…" at bounding box center [522, 348] width 921 height 504
click at [677, 144] on div "< div class = "px-4 pb-5 z-1 relative" > < div class = "py-4 border-b border-gr…" at bounding box center [522, 348] width 921 height 504
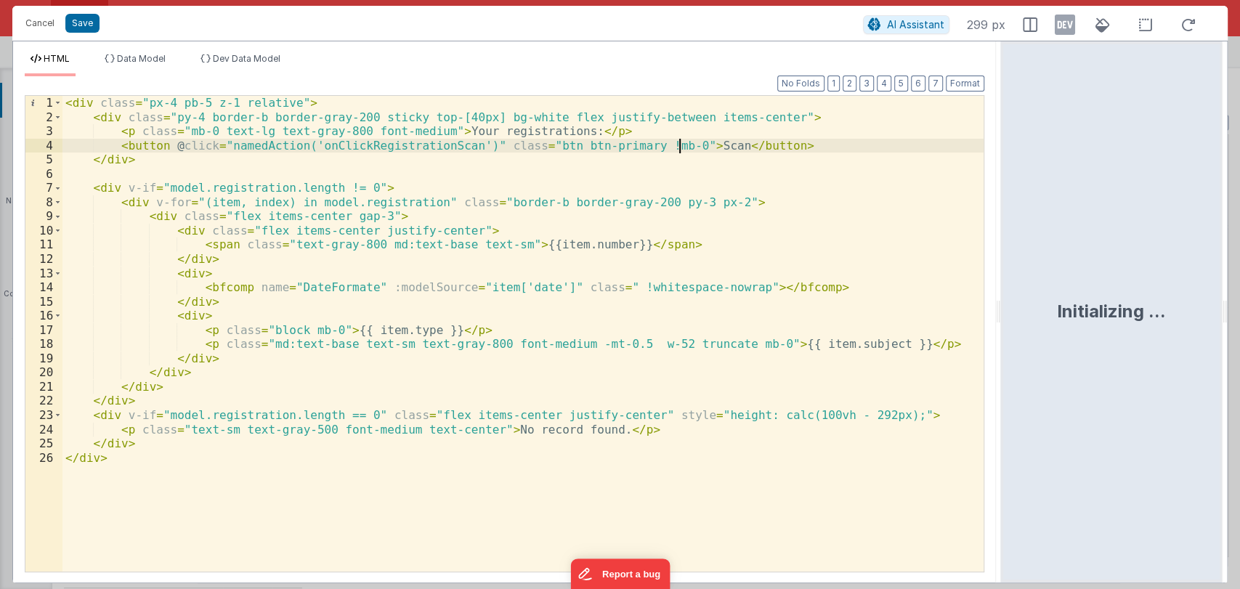
click at [677, 144] on div "< div class = "px-4 pb-5 z-1 relative" > < div class = "py-4 border-b border-gr…" at bounding box center [522, 348] width 921 height 504
click at [683, 149] on div "< div class = "px-4 pb-5 z-1 relative" > < div class = "py-4 border-b border-gr…" at bounding box center [522, 348] width 921 height 504
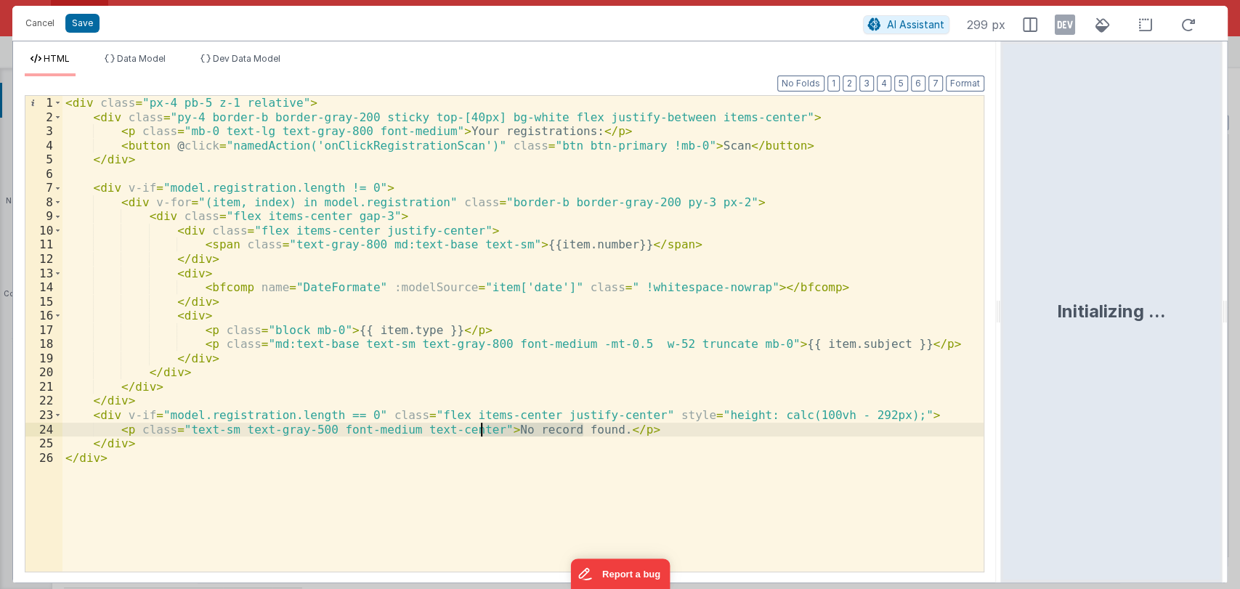
drag, startPoint x: 581, startPoint y: 431, endPoint x: 482, endPoint y: 428, distance: 98.9
click at [482, 428] on div "< div class = "px-4 pb-5 z-1 relative" > < div class = "py-4 border-b border-gr…" at bounding box center [522, 348] width 921 height 504
drag, startPoint x: 588, startPoint y: 430, endPoint x: 482, endPoint y: 432, distance: 105.4
click at [482, 432] on div "< div class = "px-4 pb-5 z-1 relative" > < div class = "py-4 border-b border-gr…" at bounding box center [522, 348] width 921 height 504
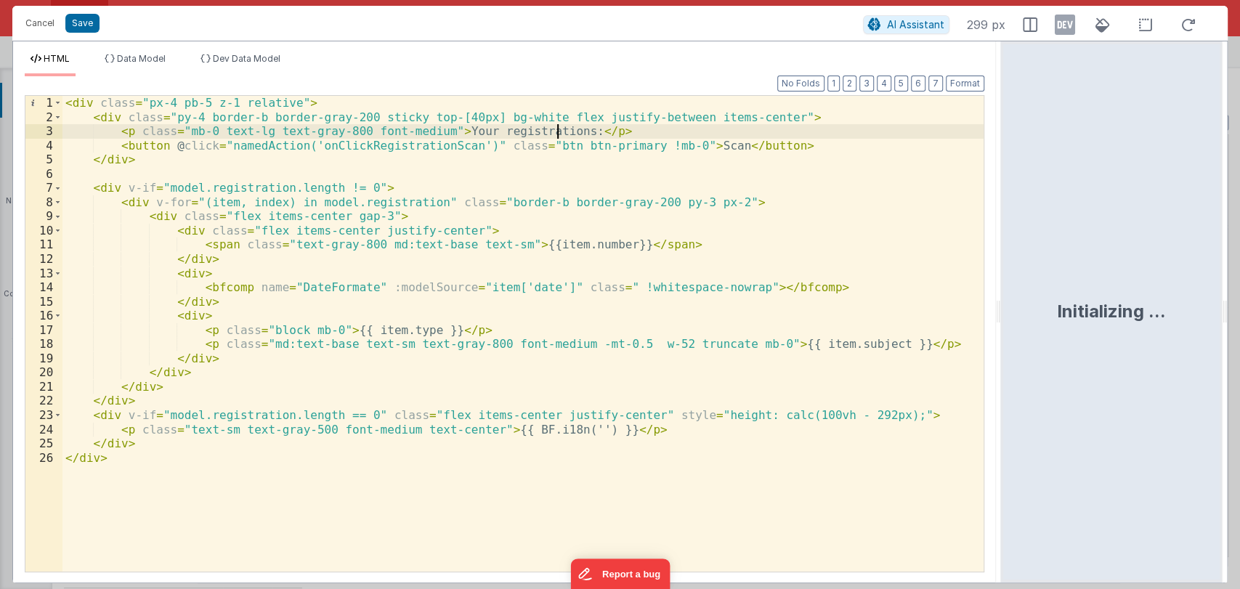
click at [558, 129] on div "< div class = "px-4 pb-5 z-1 relative" > < div class = "py-4 border-b border-gr…" at bounding box center [522, 348] width 921 height 504
paste textarea
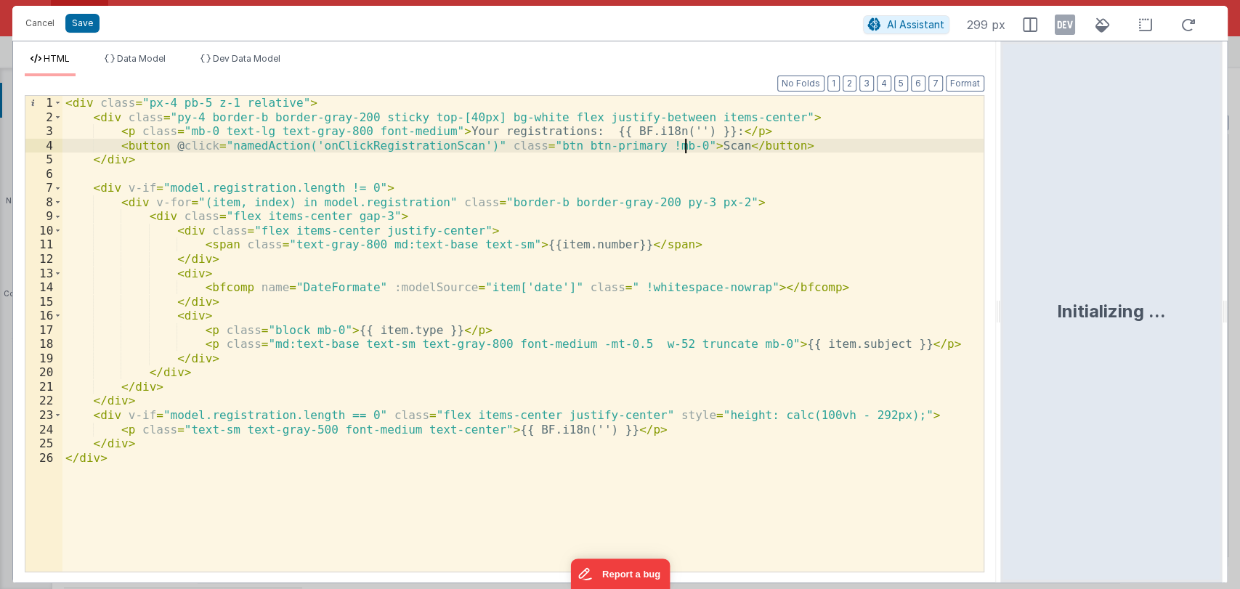
click at [683, 146] on div "< div class = "px-4 pb-5 z-1 relative" > < div class = "py-4 border-b border-gr…" at bounding box center [522, 348] width 921 height 504
click at [690, 147] on div "< div class = "px-4 pb-5 z-1 relative" > < div class = "py-4 border-b border-gr…" at bounding box center [522, 348] width 921 height 504
paste textarea
click at [691, 148] on div "< div class = "px-4 pb-5 z-1 relative" > < div class = "py-4 border-b border-gr…" at bounding box center [522, 348] width 921 height 504
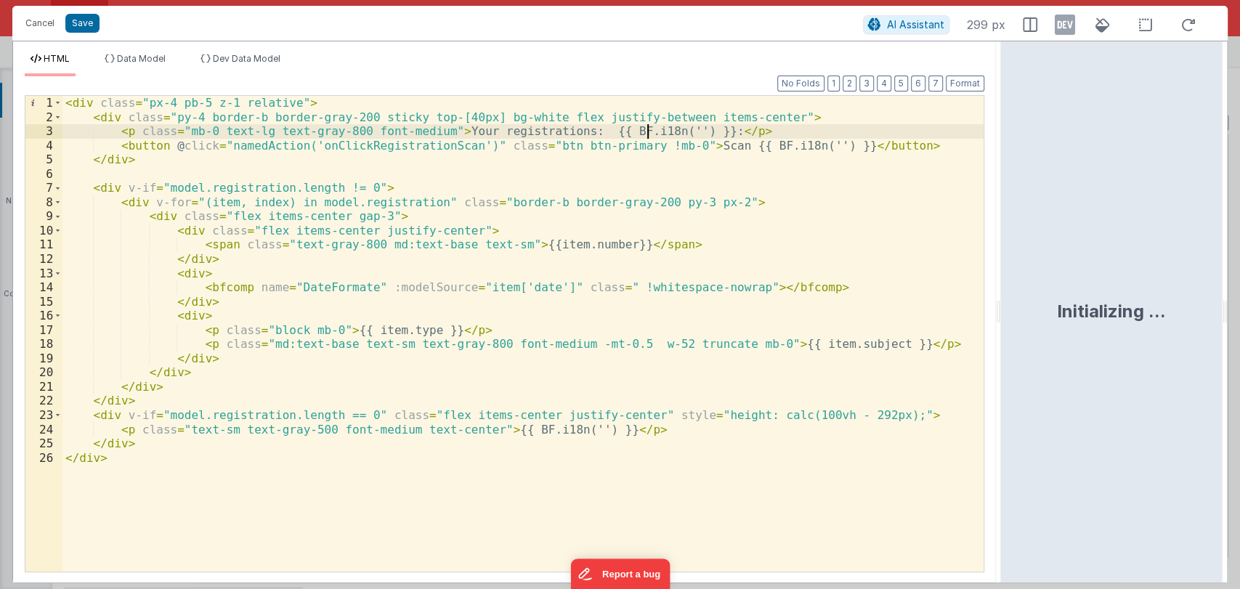
click at [644, 132] on div "< div class = "px-4 pb-5 z-1 relative" > < div class = "py-4 border-b border-gr…" at bounding box center [522, 348] width 921 height 504
click at [777, 147] on div "< div class = "px-4 pb-5 z-1 relative" > < div class = "py-4 border-b border-gr…" at bounding box center [522, 348] width 921 height 504
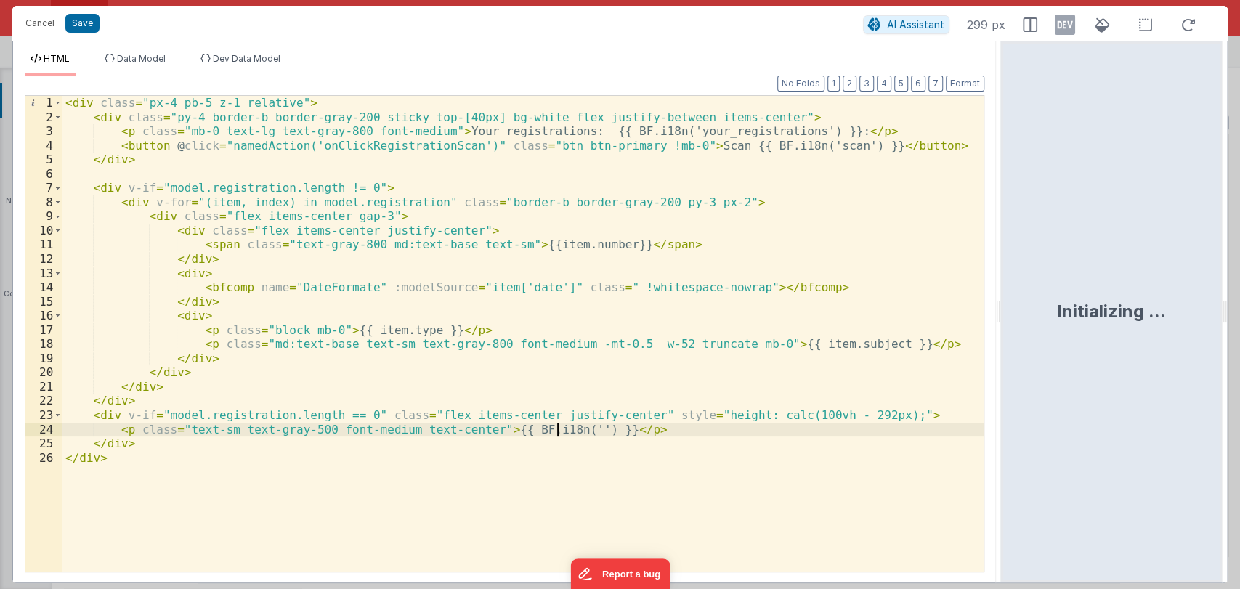
click at [558, 428] on div "< div class = "px-4 pb-5 z-1 relative" > < div class = "py-4 border-b border-gr…" at bounding box center [522, 348] width 921 height 504
click at [699, 145] on div "< div class = "px-4 pb-5 z-1 relative" > < div class = "py-4 border-b border-gr…" at bounding box center [522, 348] width 921 height 504
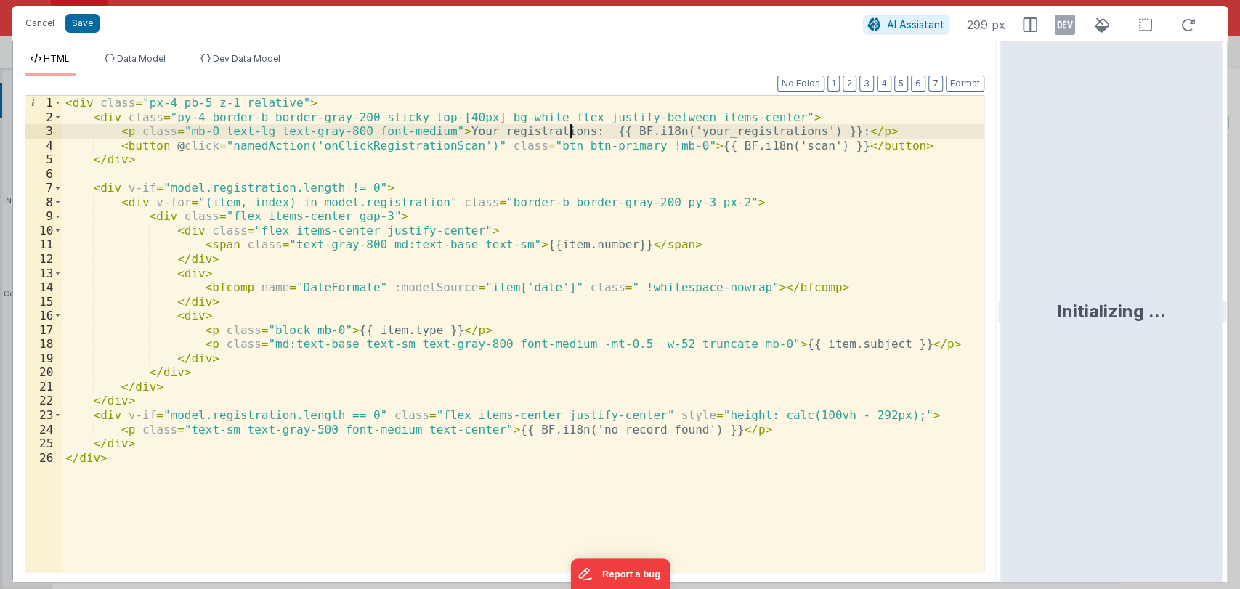
click at [570, 134] on div "< div class = "px-4 pb-5 z-1 relative" > < div class = "py-4 border-b border-gr…" at bounding box center [522, 348] width 921 height 504
click at [960, 84] on button "Format" at bounding box center [965, 84] width 39 height 16
click at [86, 23] on button "Save" at bounding box center [82, 23] width 34 height 19
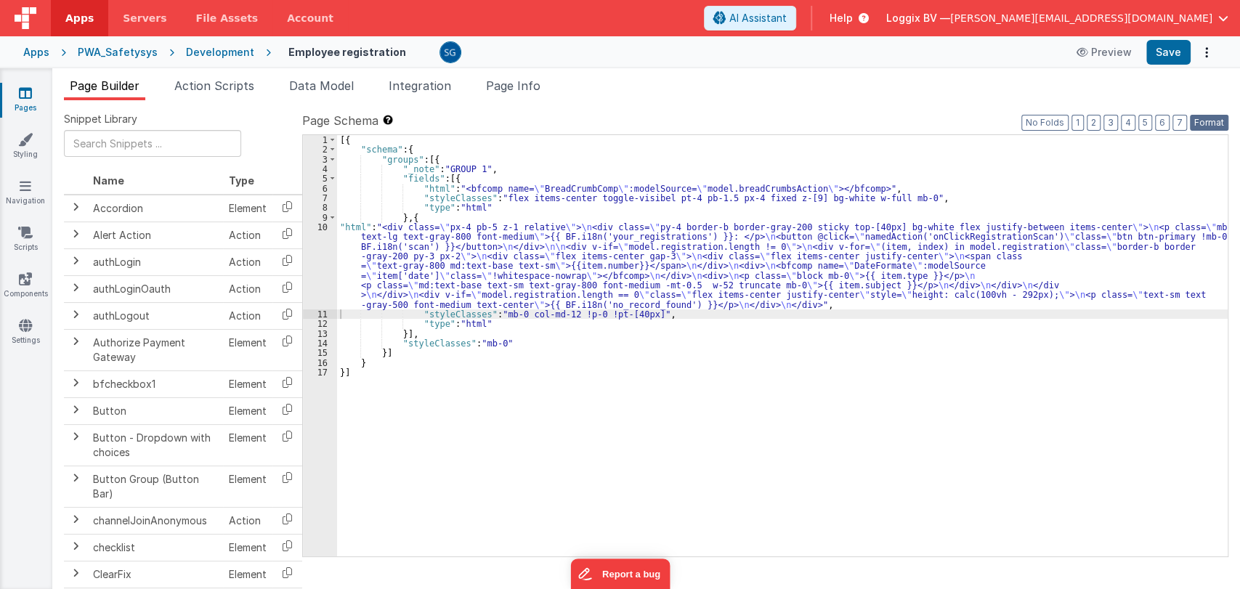
click at [1209, 126] on button "Format" at bounding box center [1209, 123] width 39 height 16
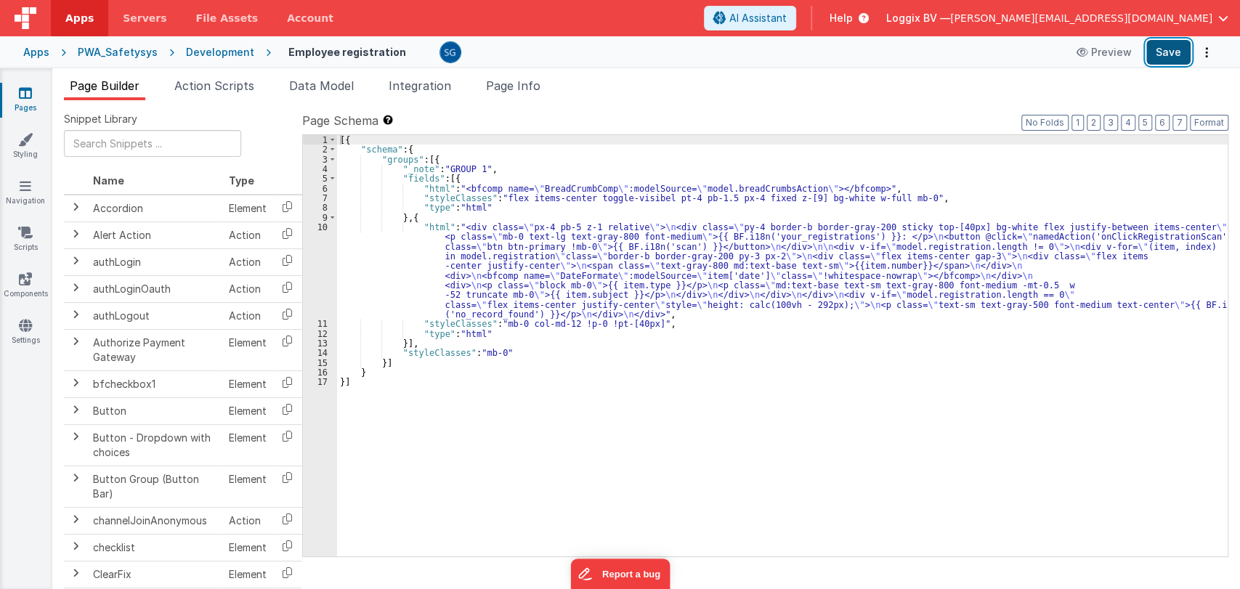
click at [1168, 49] on button "Save" at bounding box center [1168, 52] width 44 height 25
click at [33, 331] on link "Settings" at bounding box center [25, 332] width 52 height 29
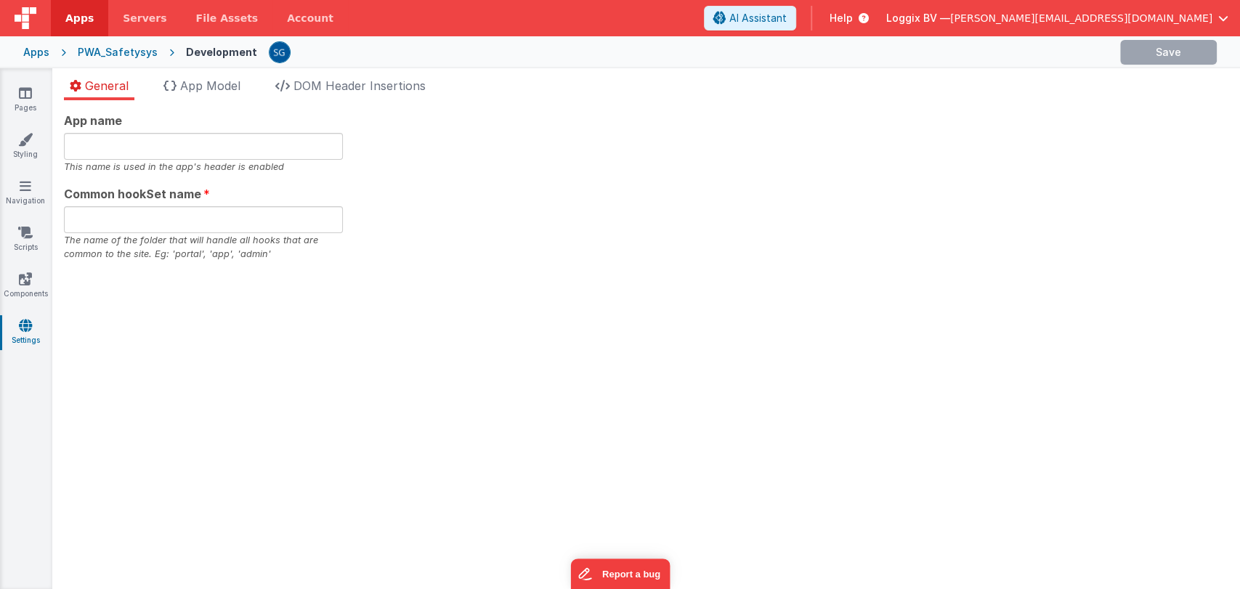
type input "PWA Template"
type input "safe"
click at [209, 84] on span "App Model" at bounding box center [210, 85] width 60 height 15
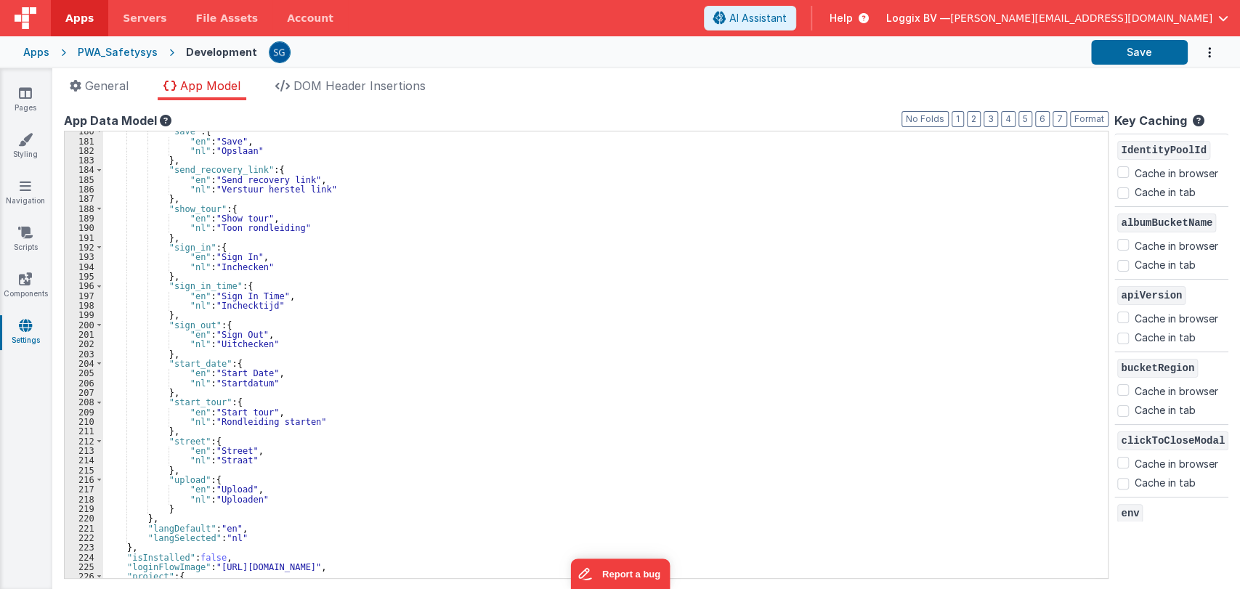
scroll to position [1839, 0]
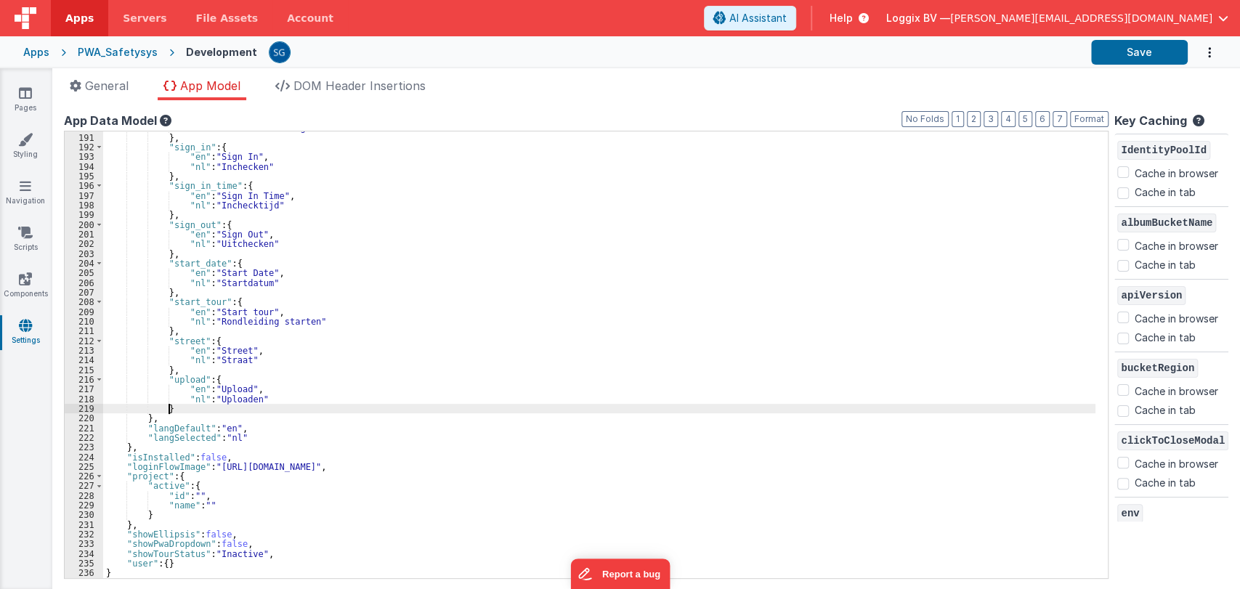
click at [176, 408] on div ""nl" : "Toon rondleiding" } , "sign_in" : { "en" : "Sign In" , "nl" : "Inchecke…" at bounding box center [599, 356] width 992 height 466
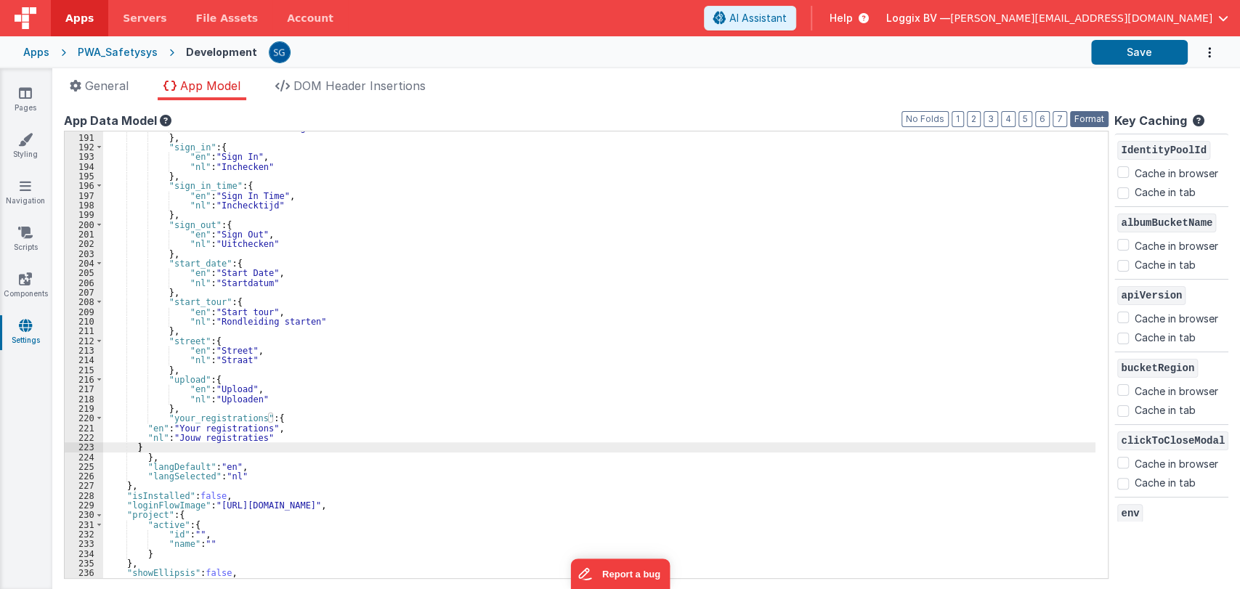
click at [1077, 121] on button "Format" at bounding box center [1089, 119] width 39 height 16
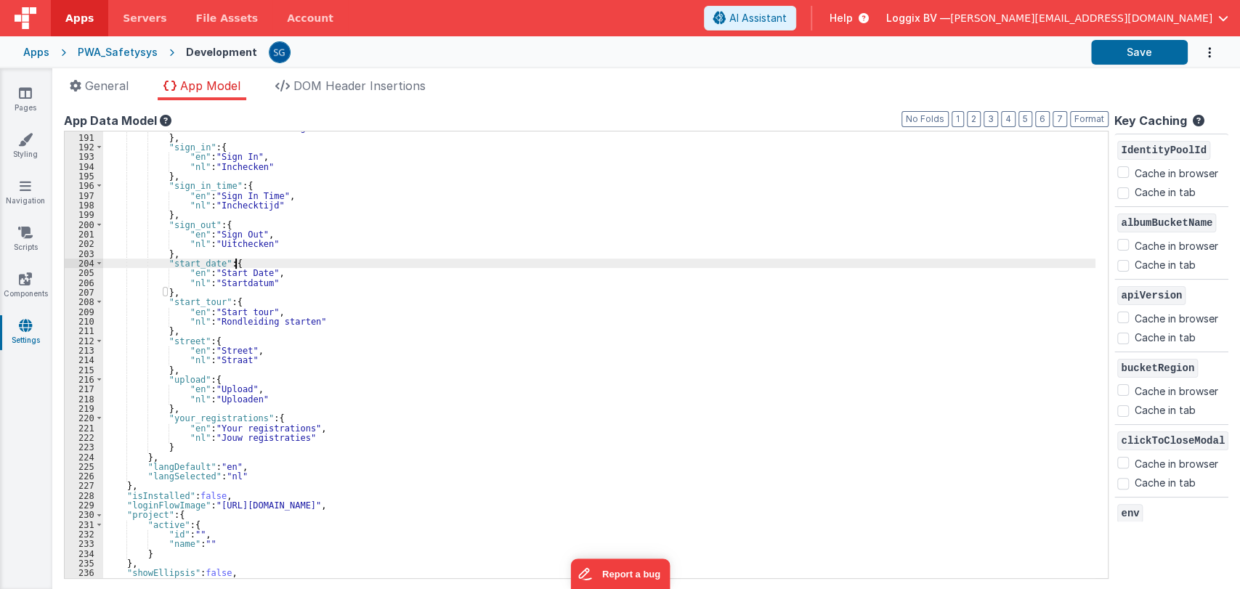
click at [671, 264] on div ""nl" : "Toon rondleiding" } , "sign_in" : { "en" : "Sign In" , "nl" : "Inchecke…" at bounding box center [599, 356] width 992 height 466
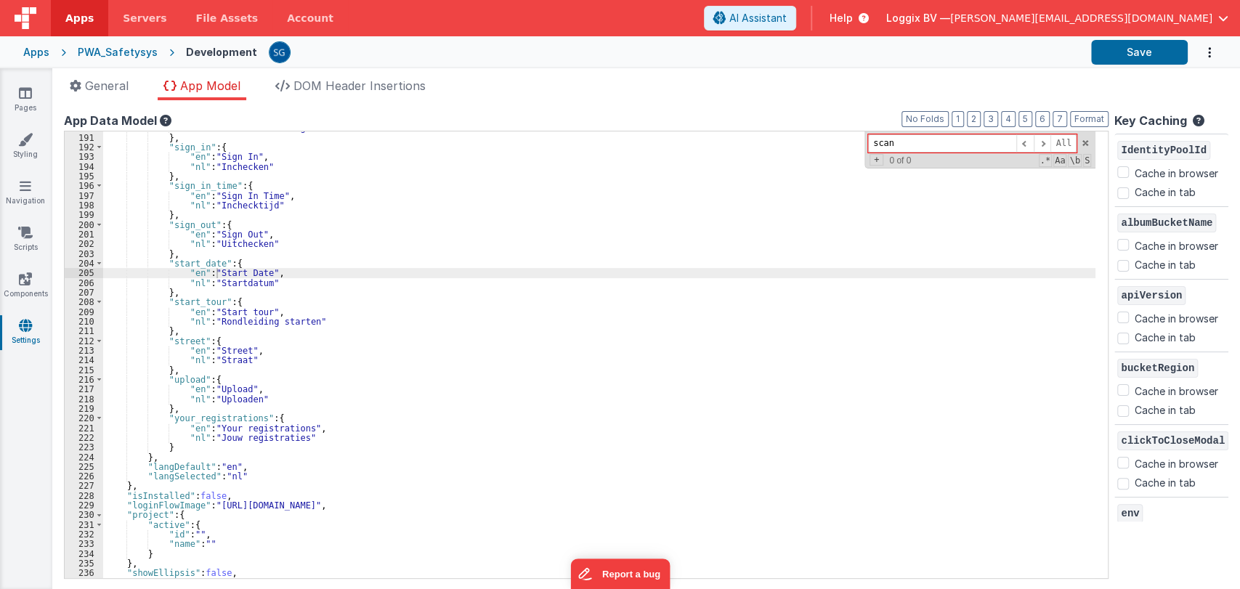
type input "scan"
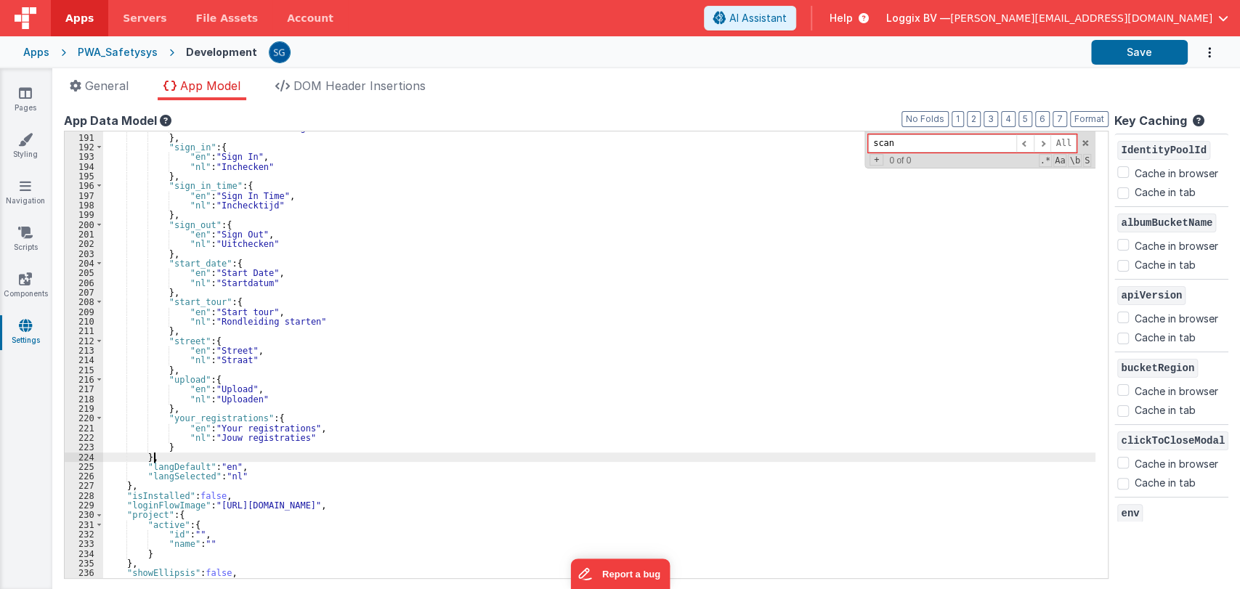
click at [184, 453] on div ""nl" : "Toon rondleiding" } , "sign_in" : { "en" : "Sign In" , "nl" : "Inchecke…" at bounding box center [599, 356] width 992 height 466
click at [182, 445] on div ""nl" : "Toon rondleiding" } , "sign_in" : { "en" : "Sign In" , "nl" : "Inchecke…" at bounding box center [599, 356] width 992 height 466
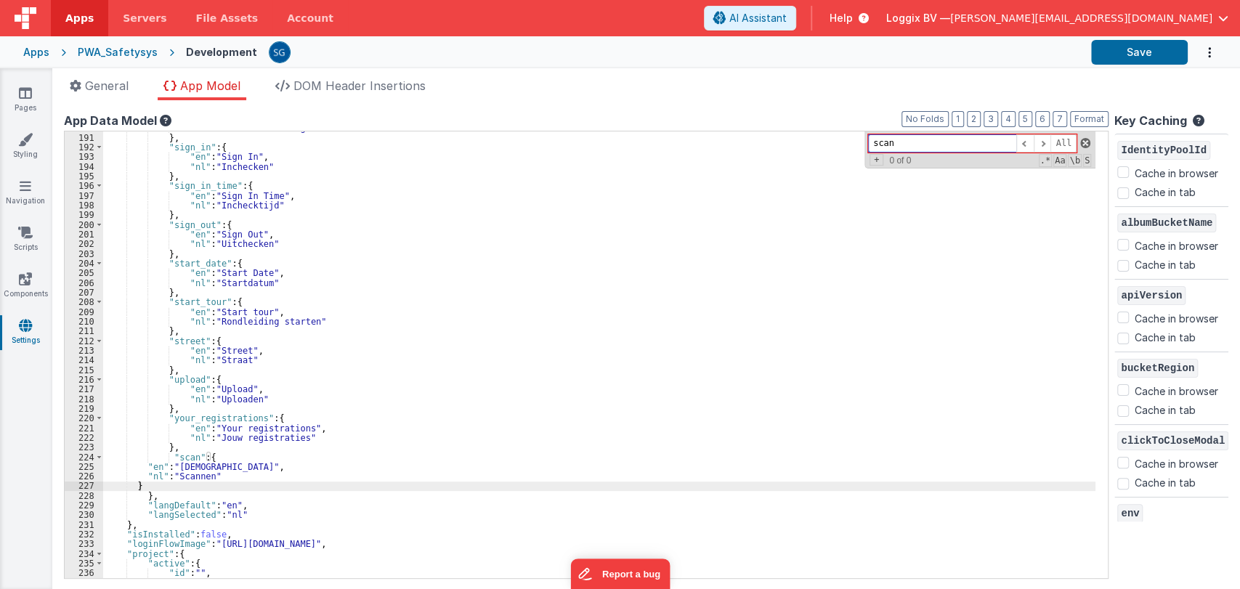
click at [1082, 140] on span at bounding box center [1085, 143] width 10 height 10
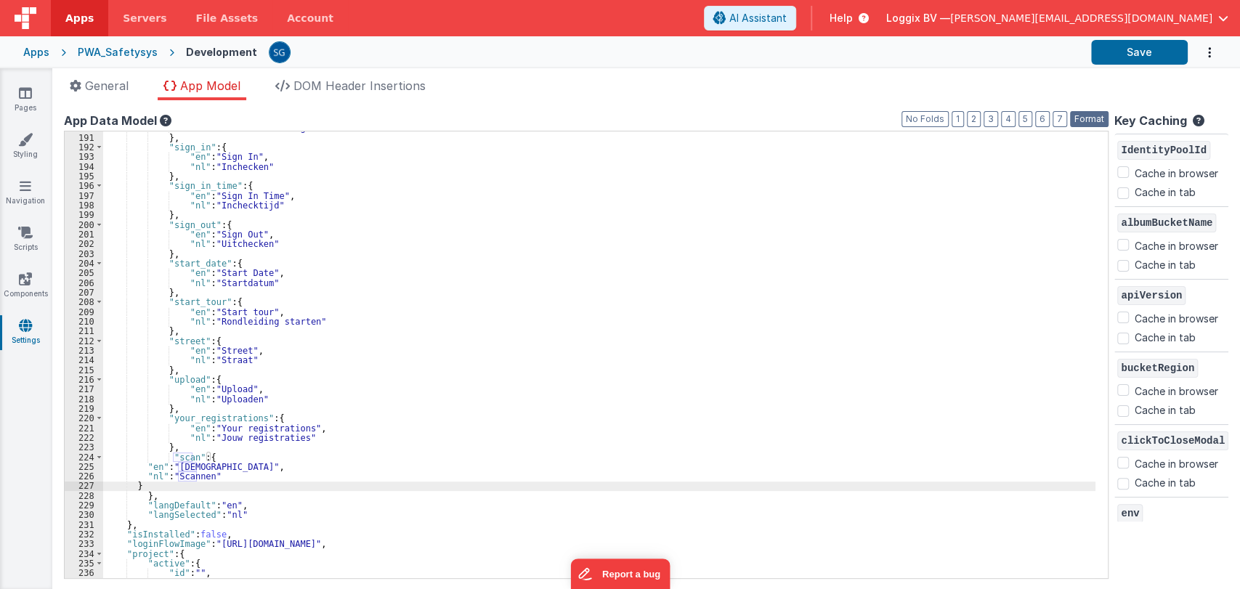
click at [1088, 116] on button "Format" at bounding box center [1089, 119] width 39 height 16
click at [676, 316] on div ""nl" : "Toon rondleiding" } , "sign_in" : { "en" : "Sign In" , "nl" : "Inchecke…" at bounding box center [599, 356] width 992 height 466
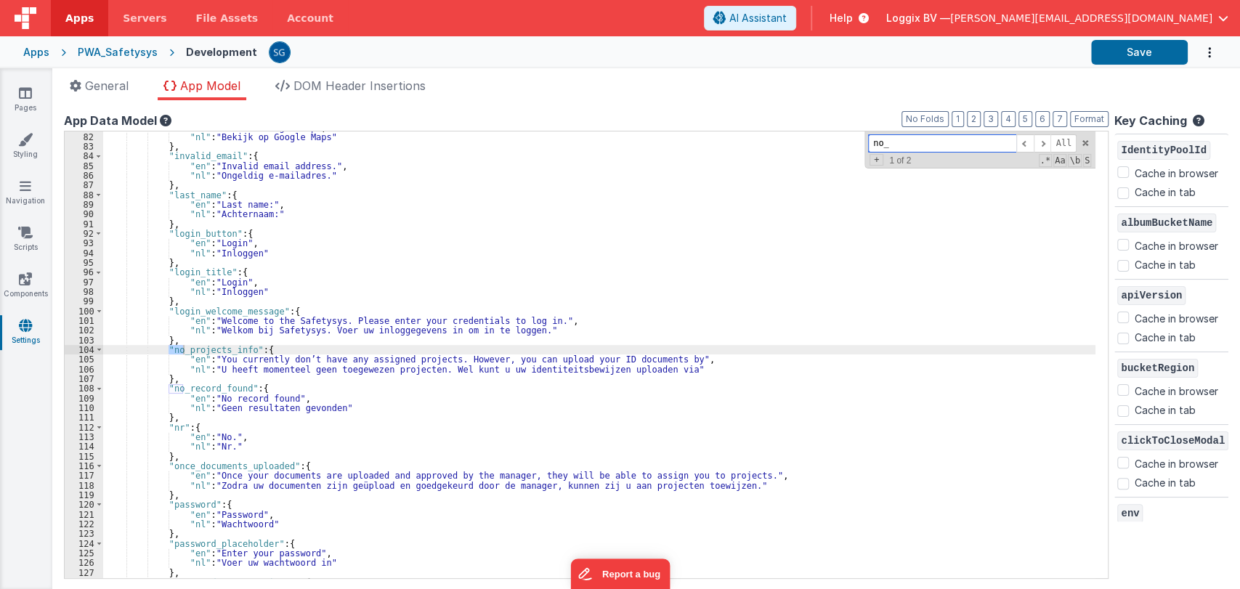
scroll to position [784, 0]
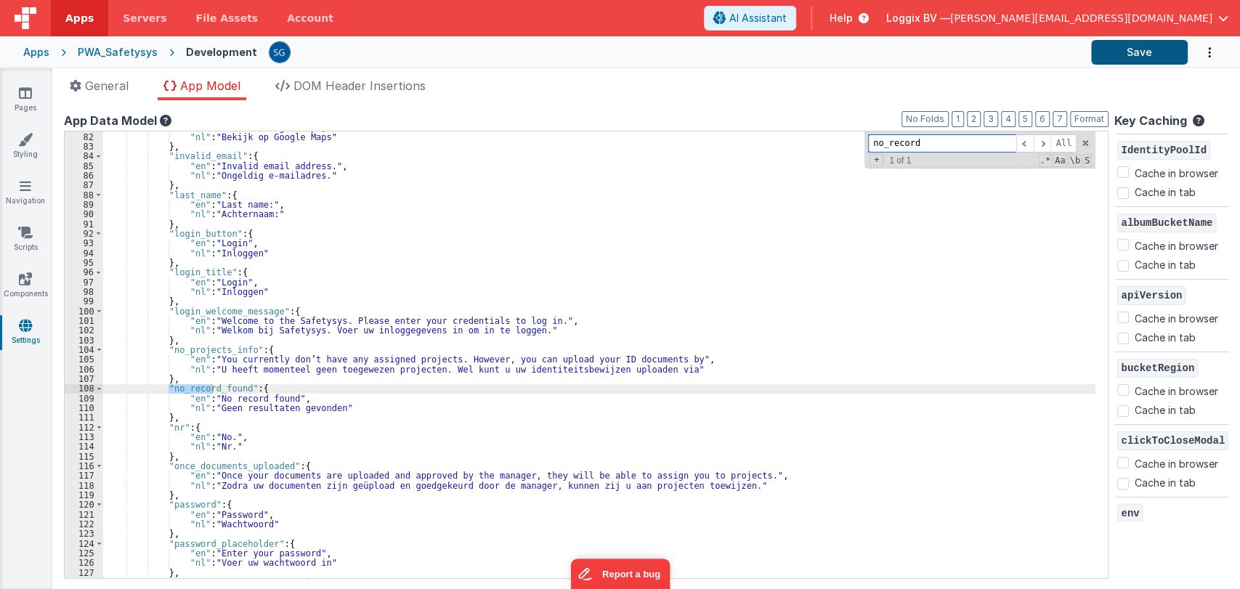
type input "no_record"
click at [1125, 51] on button "Save" at bounding box center [1139, 52] width 97 height 25
click at [14, 91] on link "Pages" at bounding box center [25, 100] width 52 height 29
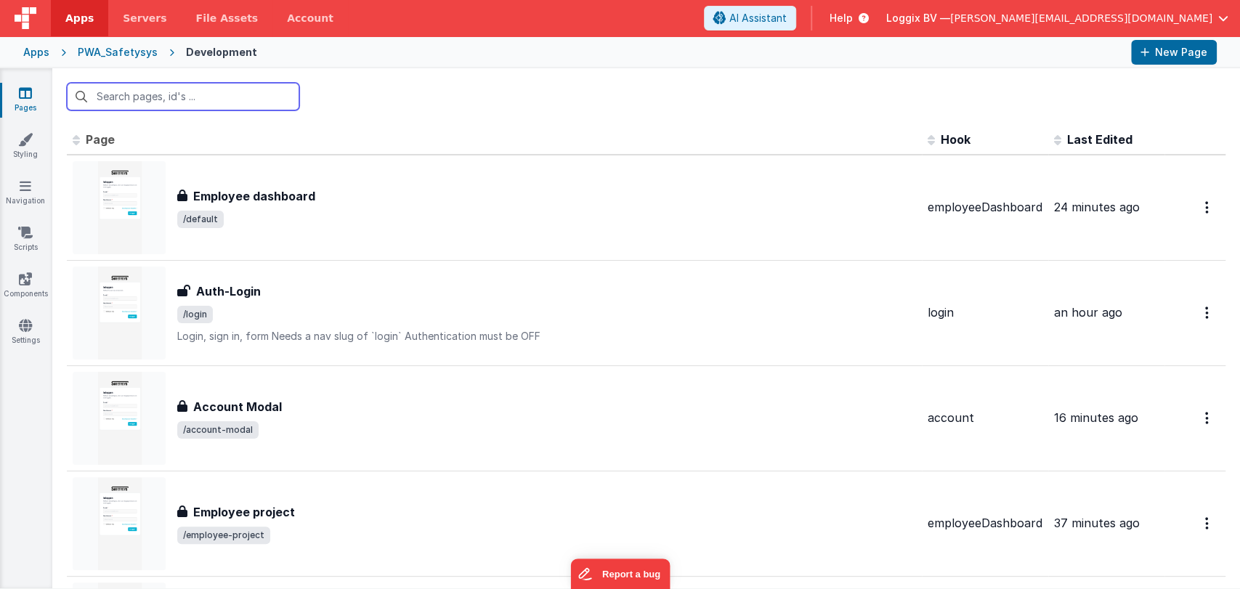
click at [147, 93] on input "text" at bounding box center [183, 97] width 232 height 28
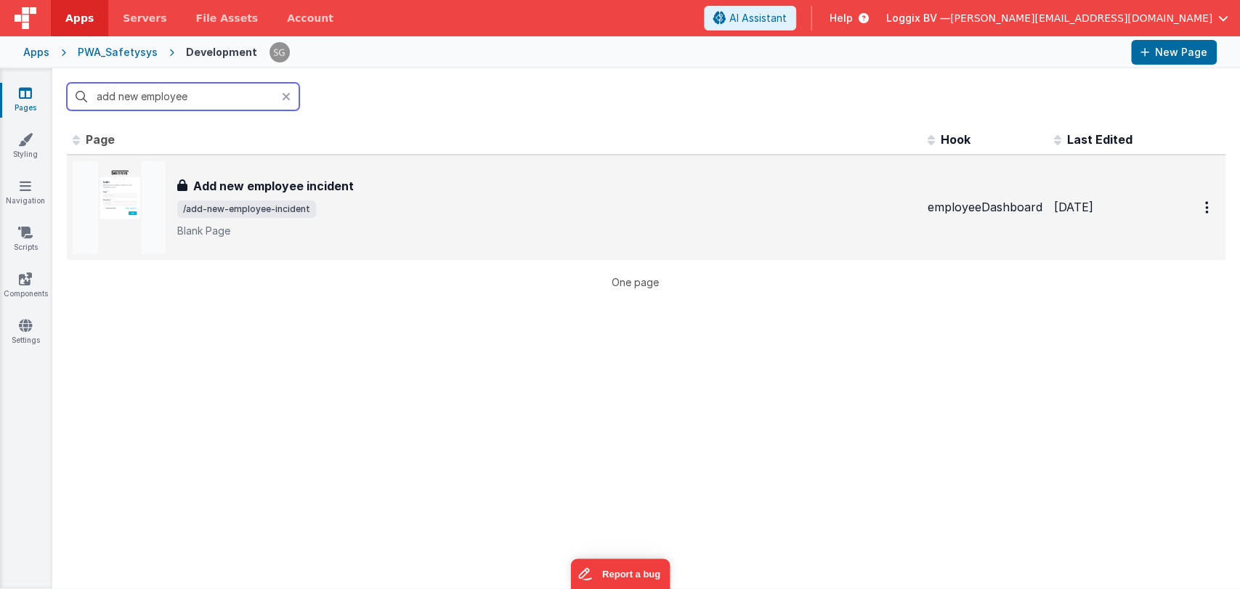
type input "add new employee"
click at [296, 198] on div "Add new employee incident Add new employee incident /add-new-employee-incident …" at bounding box center [546, 207] width 739 height 61
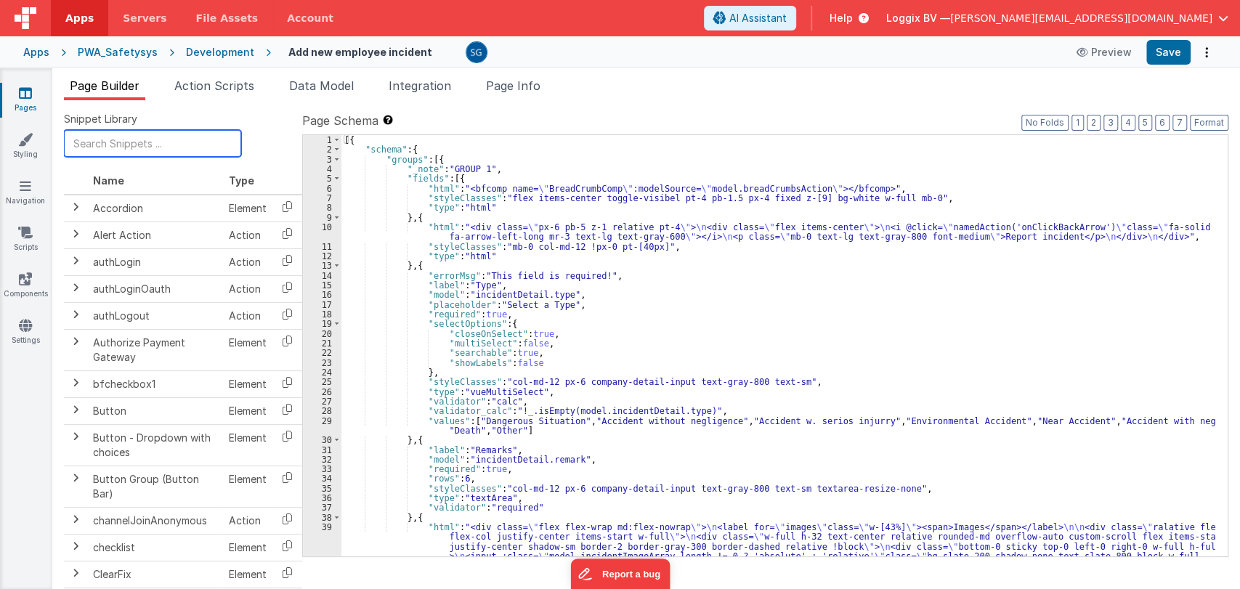
click at [151, 142] on input "text" at bounding box center [152, 143] width 177 height 27
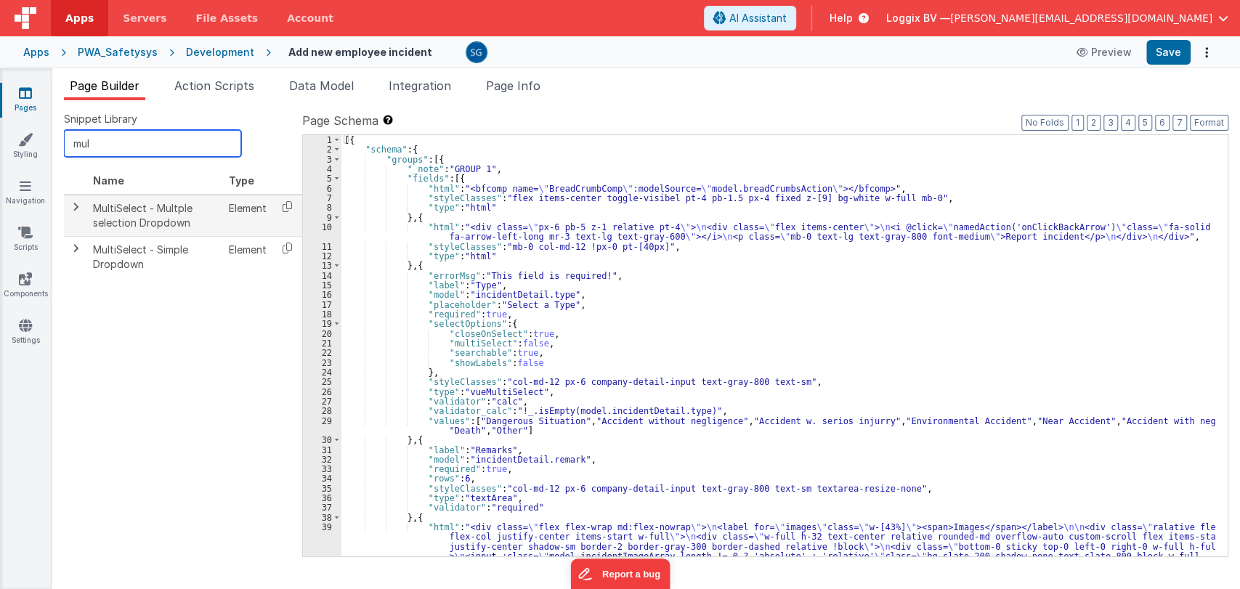
type input "mul"
click at [134, 213] on td "MultiSelect - Multple selection Dropdown" at bounding box center [155, 215] width 136 height 41
click at [81, 206] on td at bounding box center [75, 215] width 23 height 41
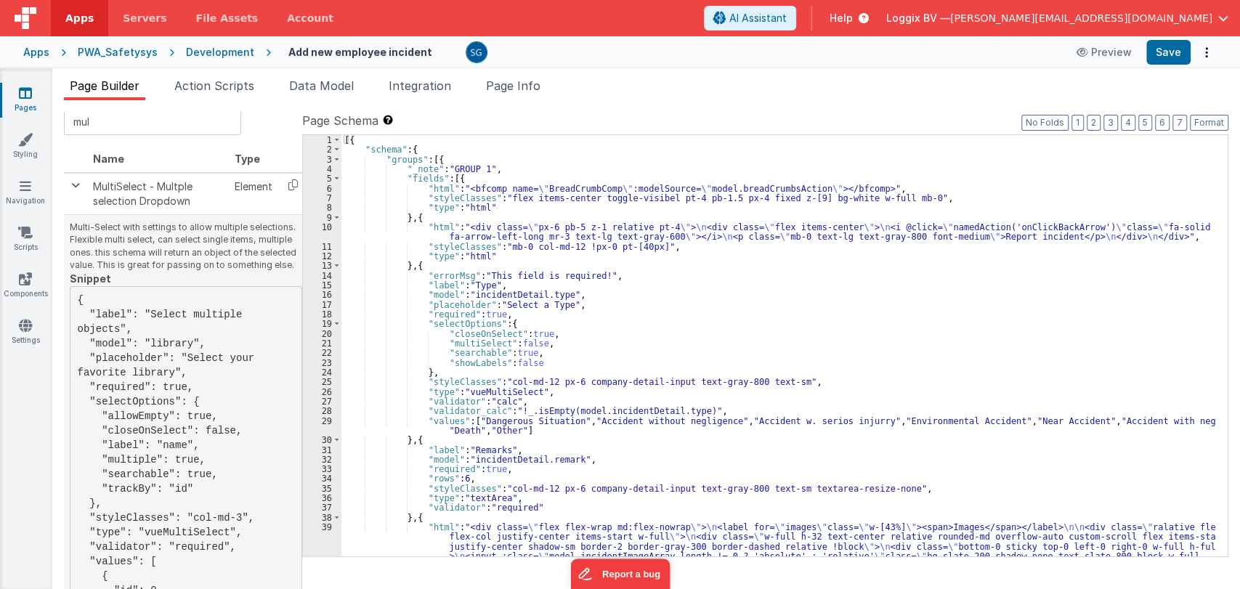
scroll to position [20, 0]
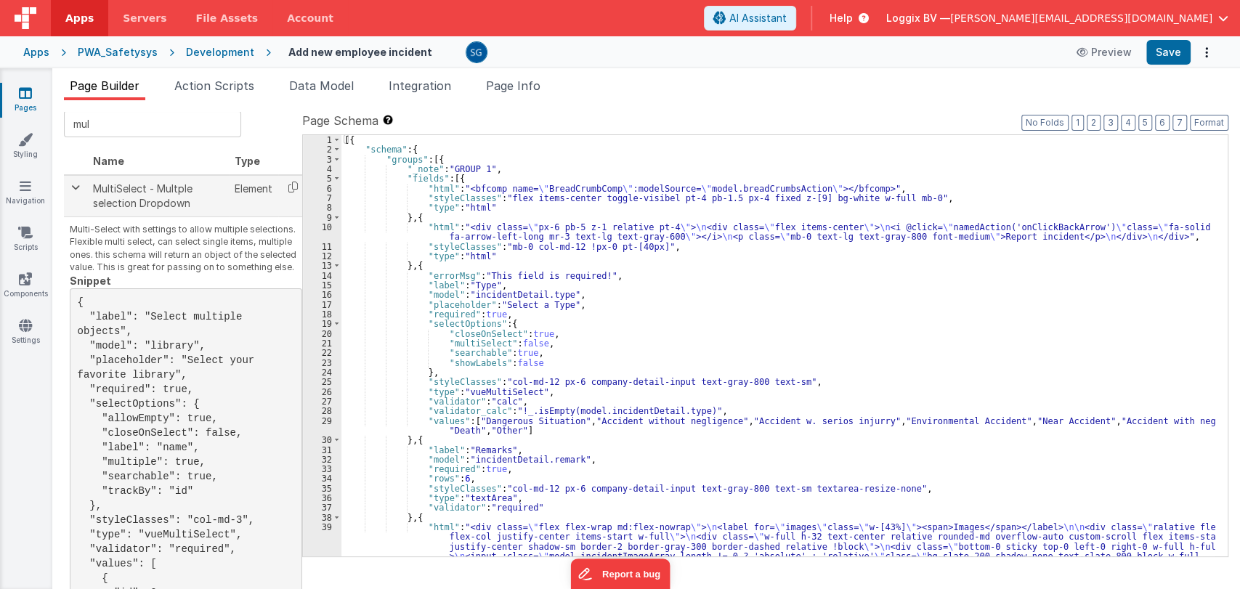
click at [78, 187] on span at bounding box center [76, 188] width 12 height 12
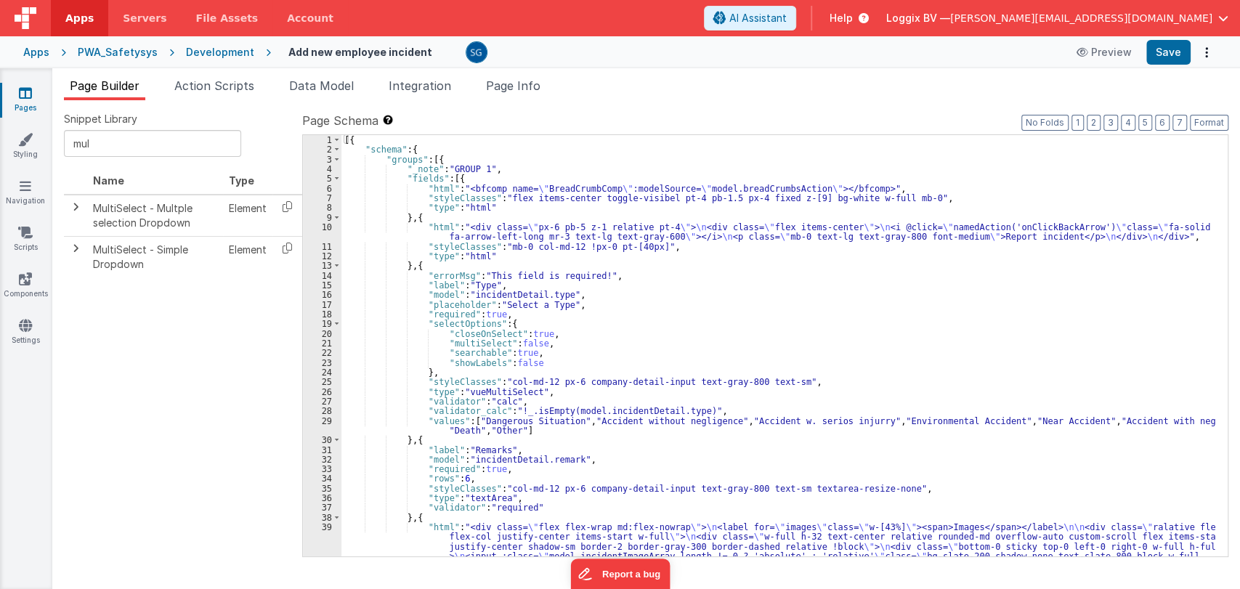
scroll to position [0, 0]
click at [796, 27] on button "AI Assistant" at bounding box center [750, 18] width 92 height 25
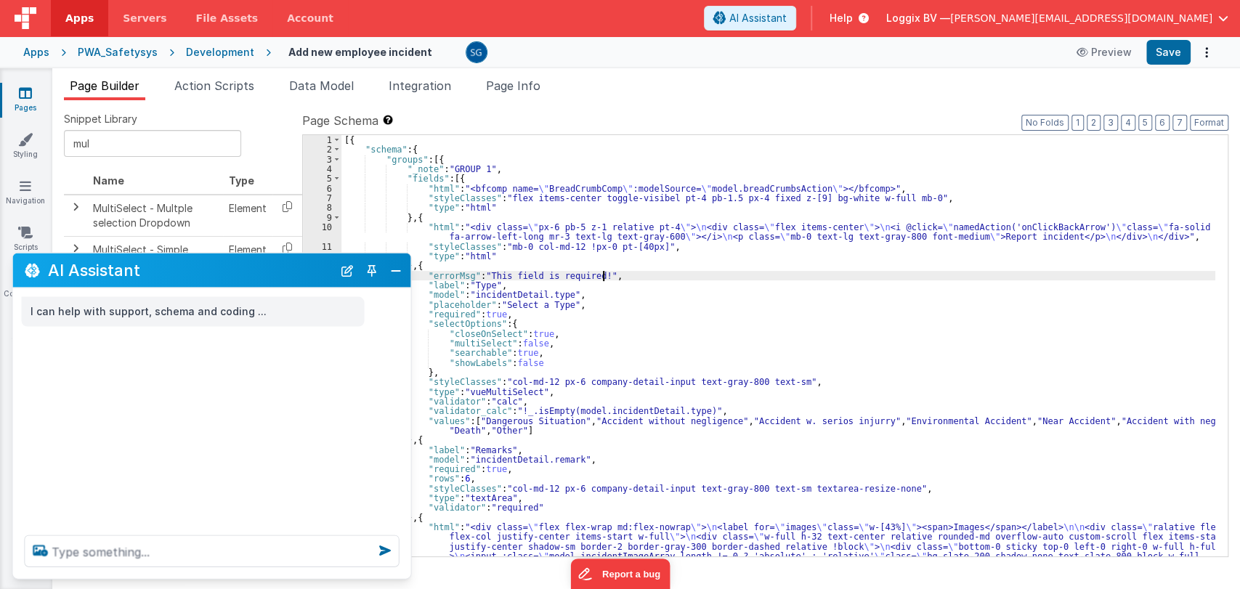
click at [607, 278] on div "[{ "schema" : { "groups" : [{ "_note" : "GROUP 1" , "fields" : [{ "html" : "<bf…" at bounding box center [778, 437] width 874 height 605
click at [149, 556] on textarea at bounding box center [212, 551] width 375 height 32
paste textarea "You are a Vue.JS developer with knowledge about FMBetterforms. Your goal is to …"
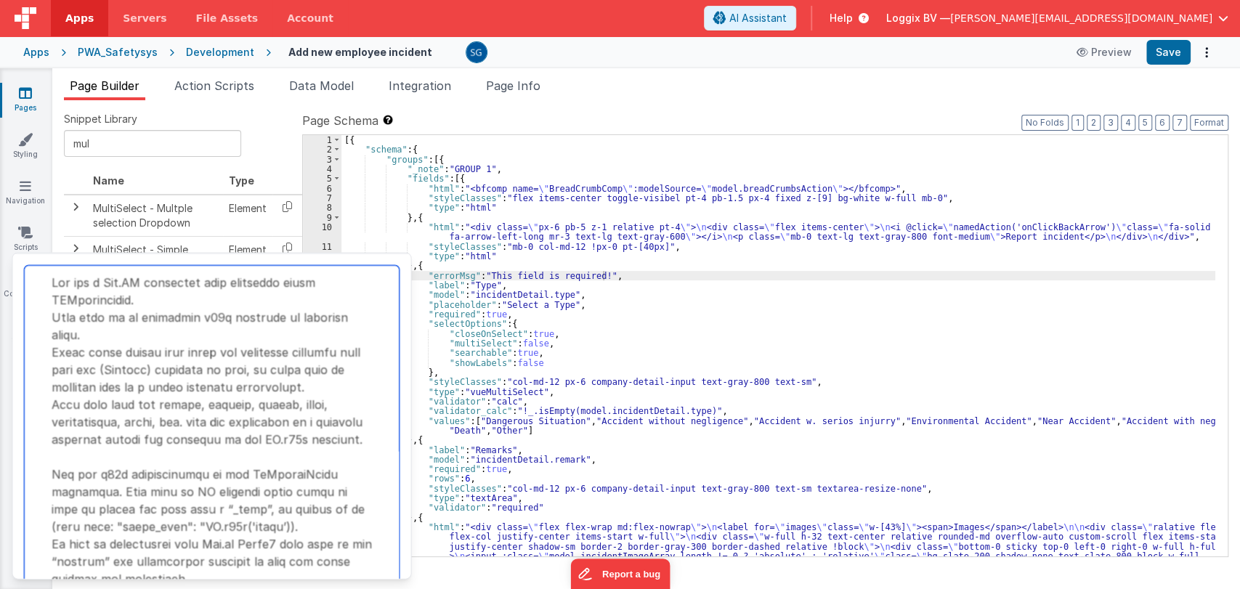
scroll to position [215, 0]
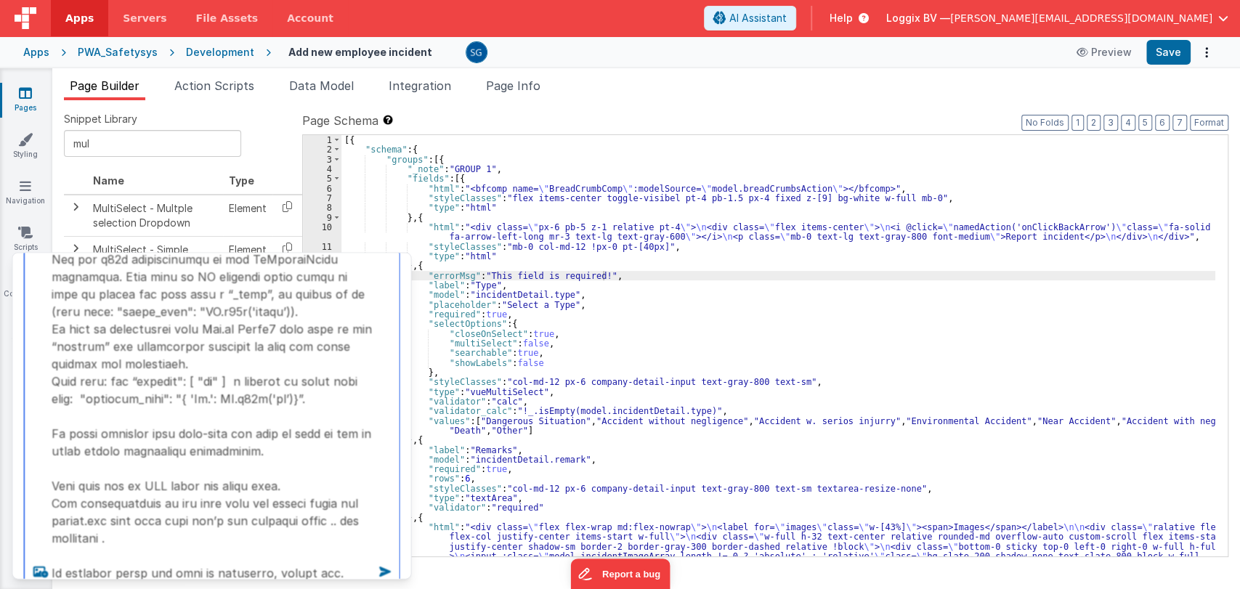
type textarea "You are a Vue.JS developer with knowledge about FMBetterforms. Your goal is to …"
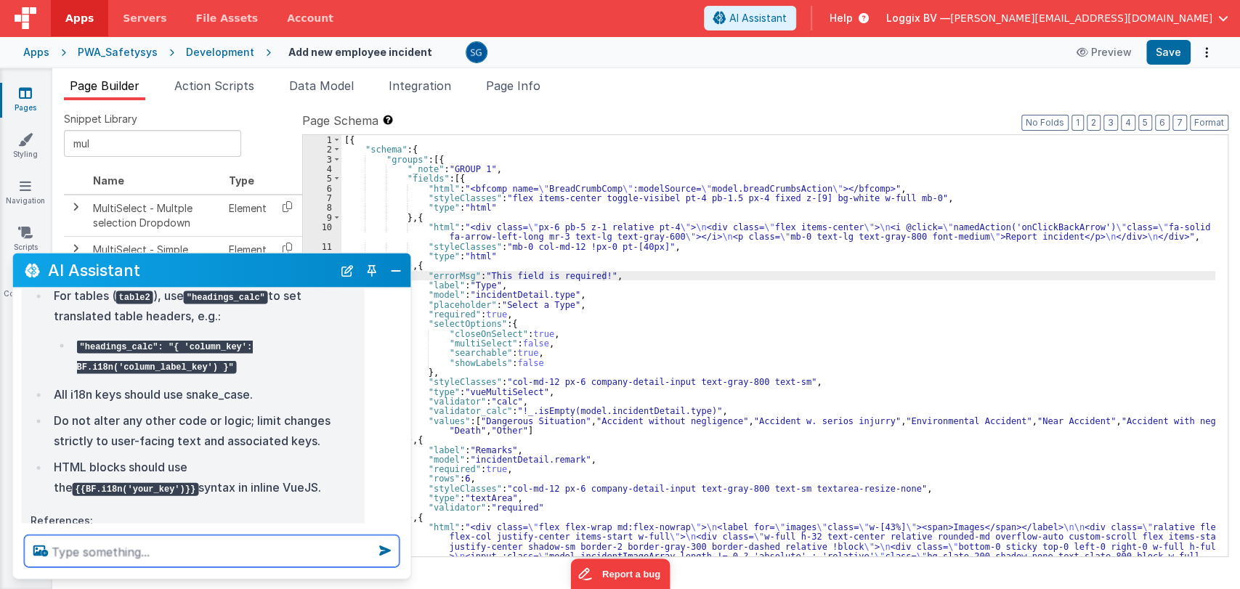
scroll to position [1115, 0]
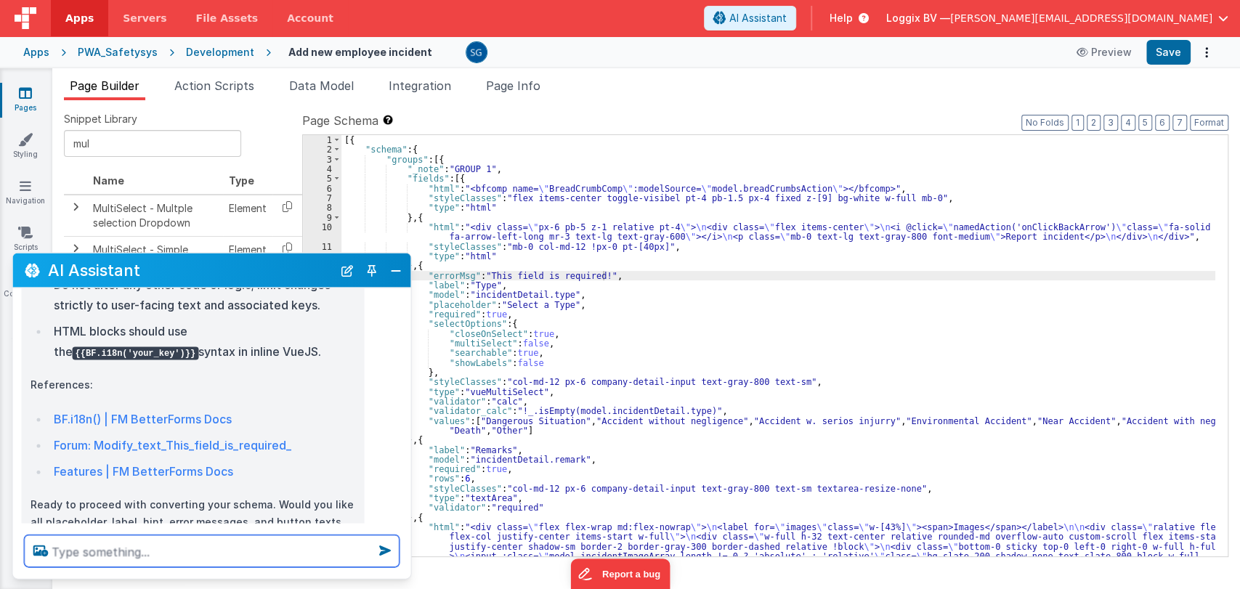
click at [144, 554] on textarea at bounding box center [212, 551] width 375 height 32
type textarea "yes"
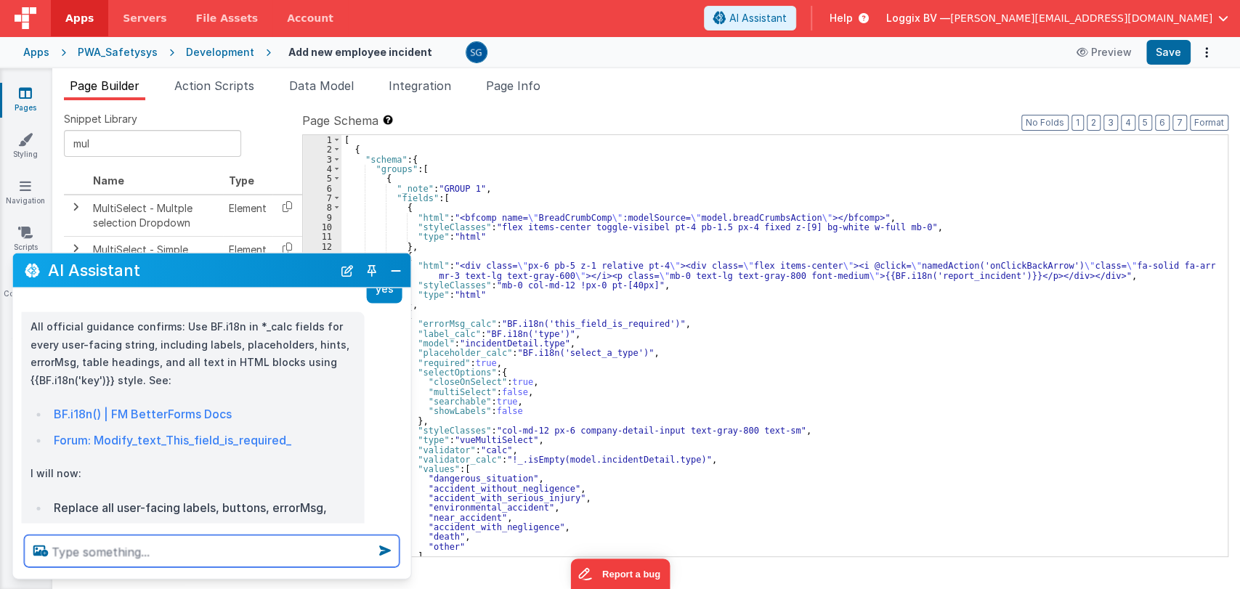
scroll to position [1518, 0]
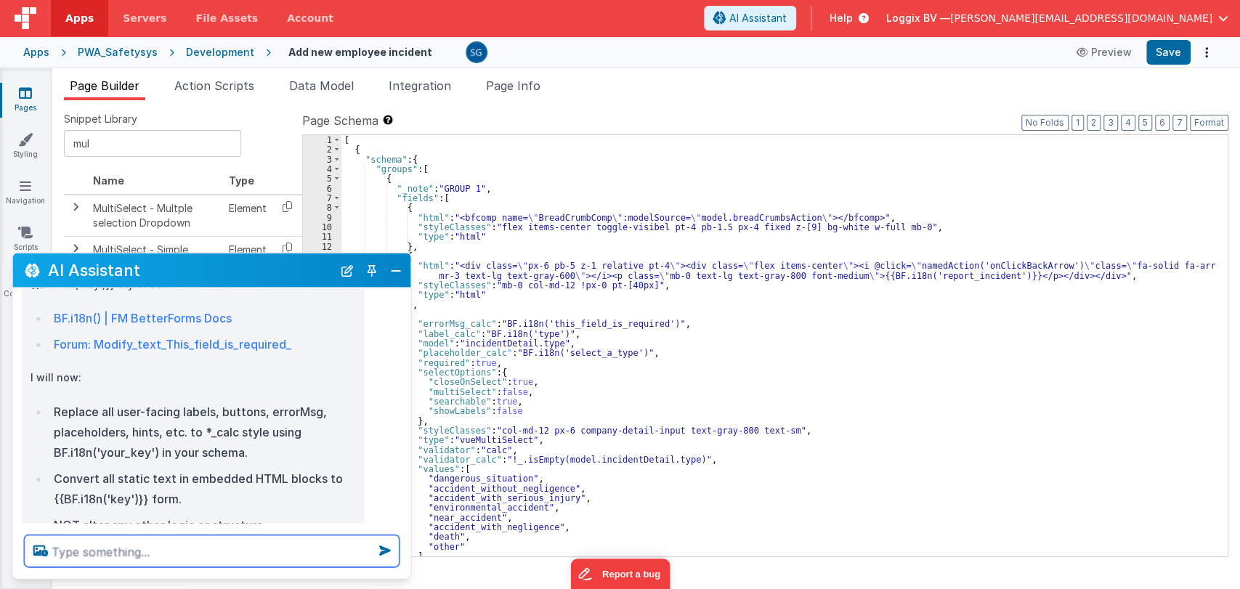
click at [221, 557] on textarea at bounding box center [212, 551] width 375 height 32
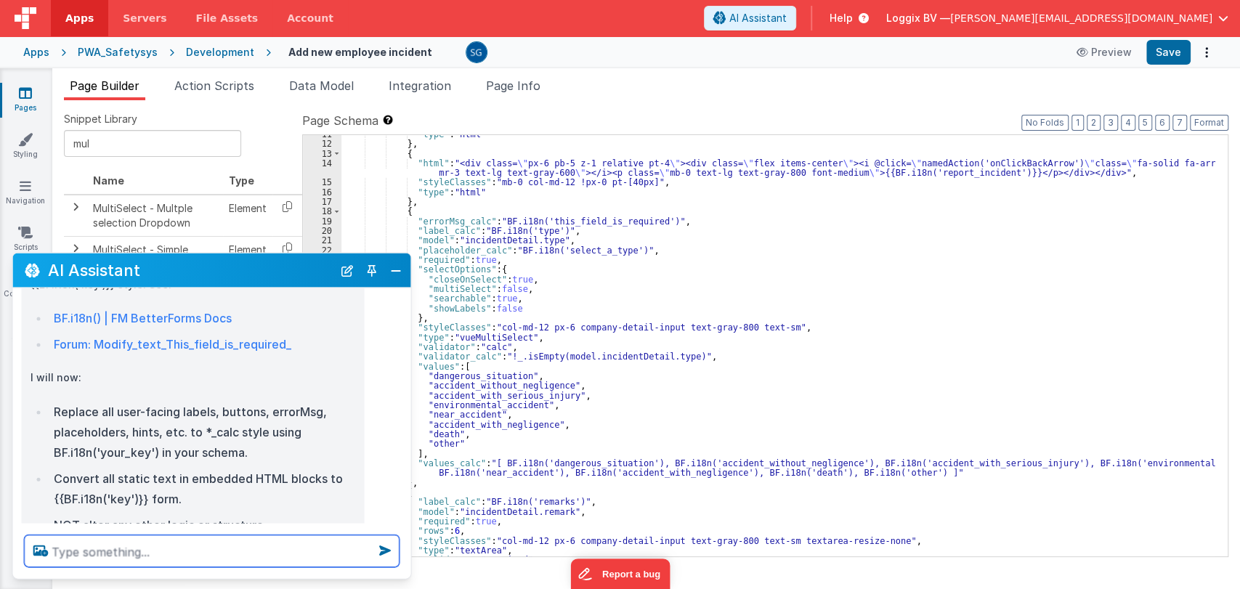
scroll to position [103, 0]
click at [192, 555] on textarea at bounding box center [212, 551] width 375 height 32
click at [127, 552] on textarea at bounding box center [212, 551] width 375 height 32
paste textarea "We use the APP model to store the languages in, give me the JSON based on that …"
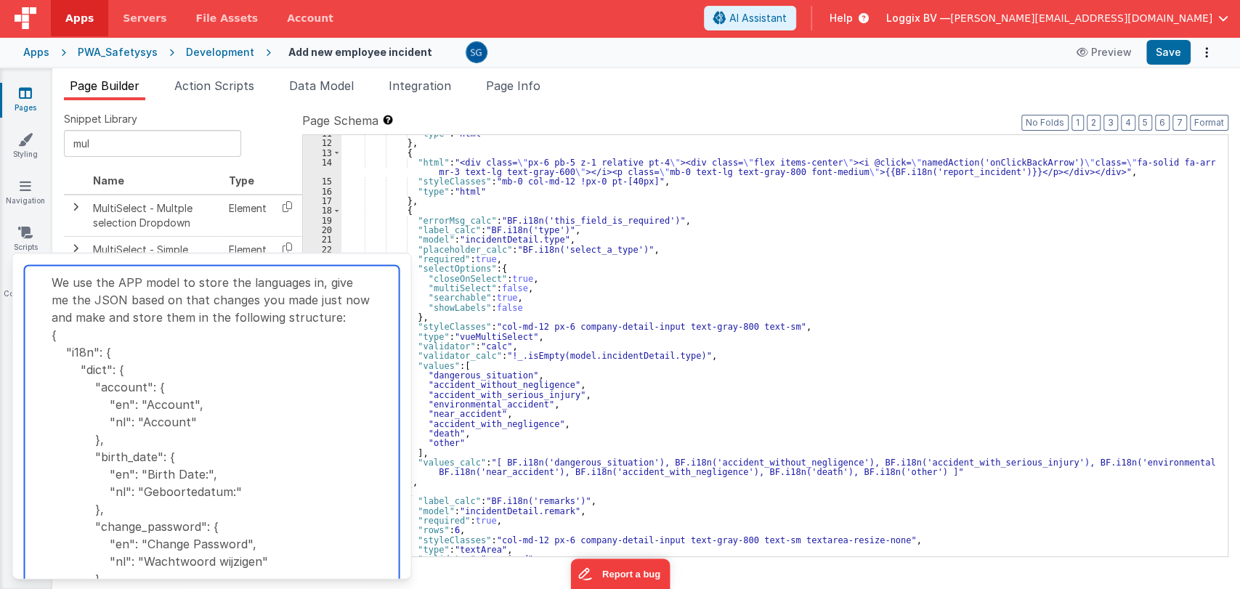
scroll to position [145, 0]
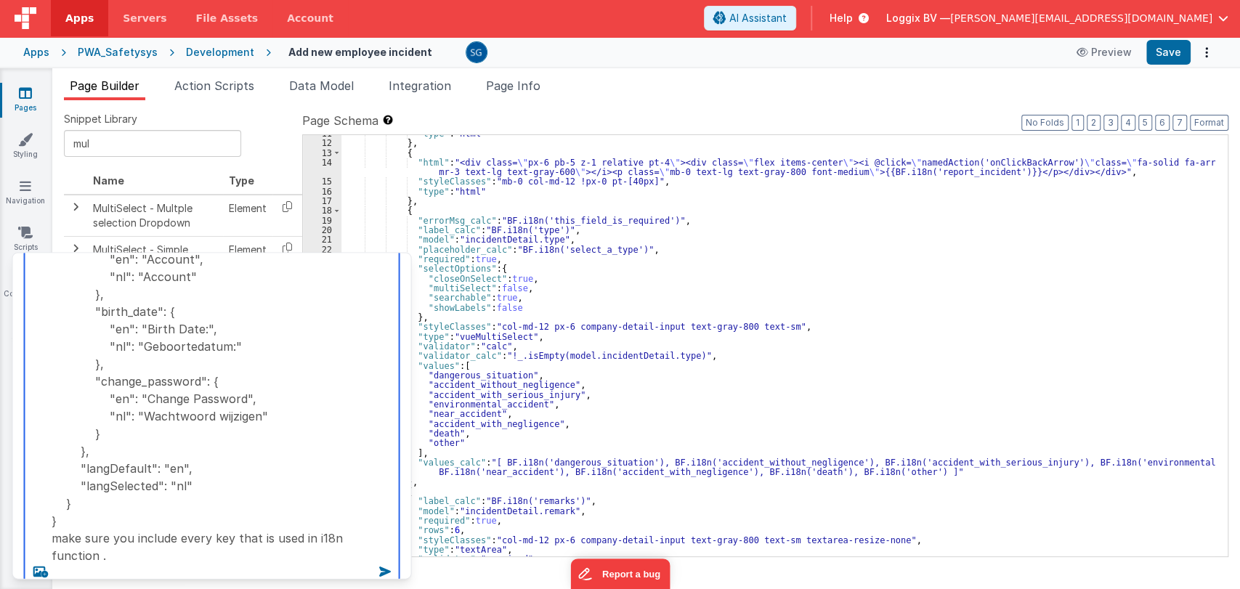
type textarea "We use the APP model to store the languages in, give me the JSON based on that …"
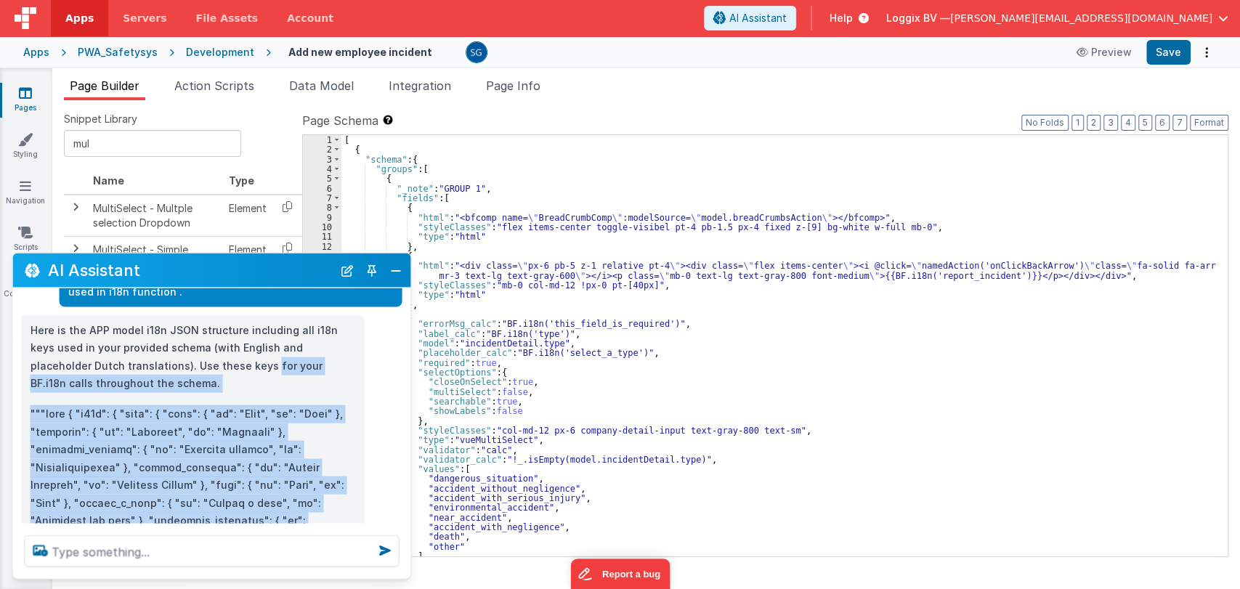
scroll to position [1941, 0]
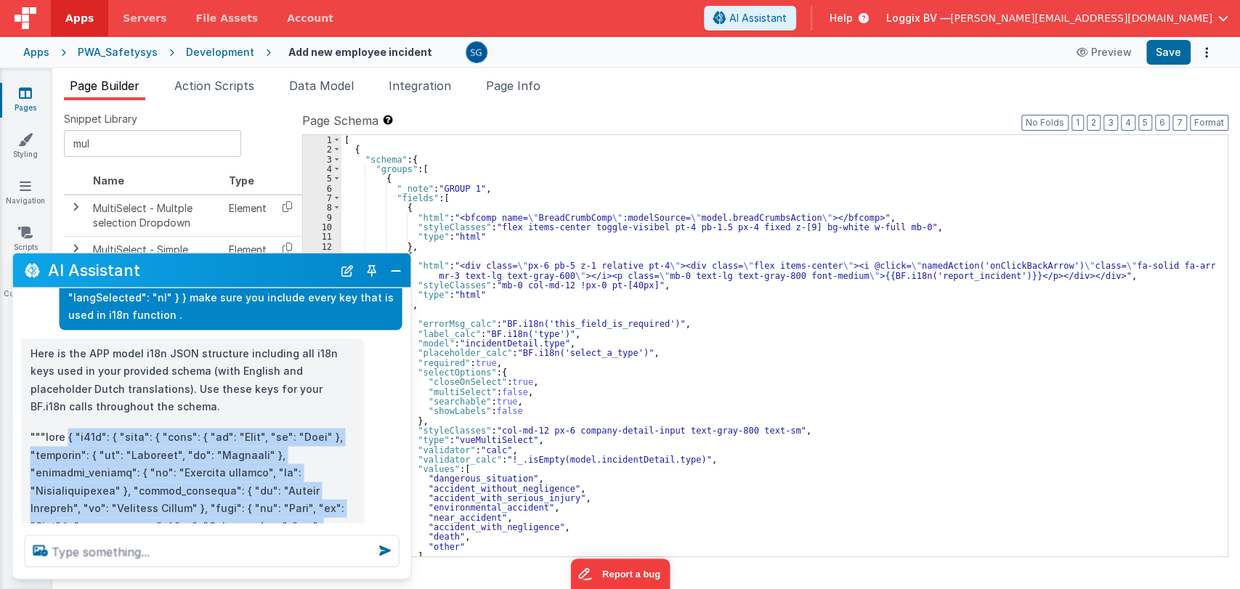
drag, startPoint x: 316, startPoint y: 341, endPoint x: 70, endPoint y: 341, distance: 246.3
copy p "{ "i18n": { "dict": { "home": { "en": "Home", "nl": "Home" }, "incident": { "en…"
click at [389, 275] on button "Close" at bounding box center [396, 270] width 19 height 20
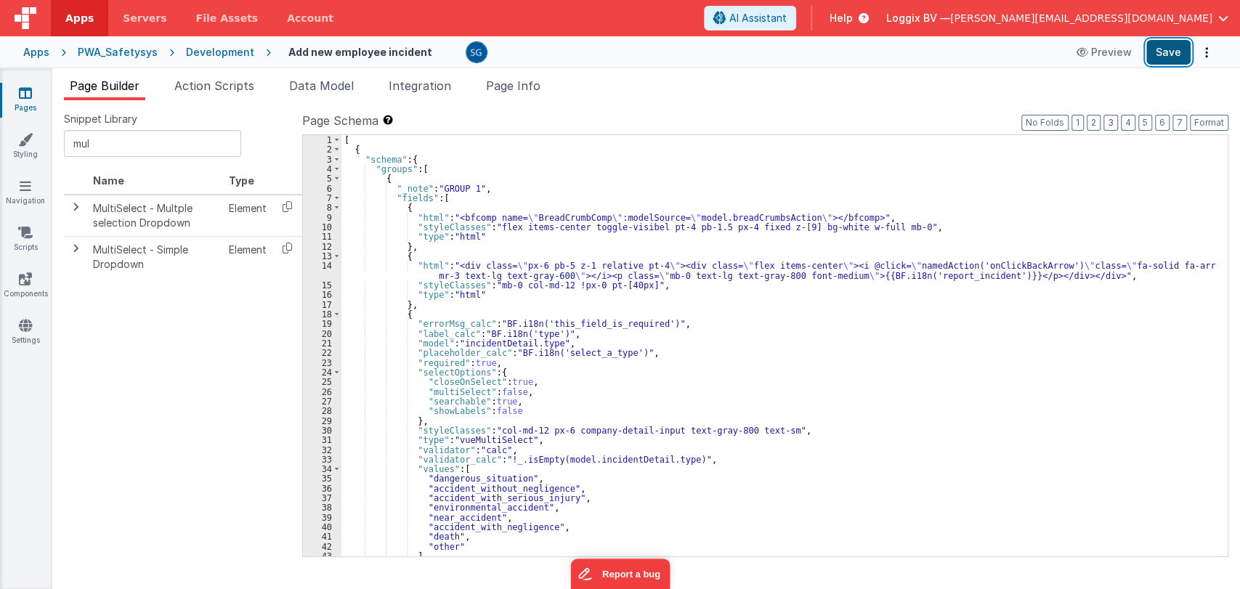
click at [1158, 56] on button "Save" at bounding box center [1168, 52] width 44 height 25
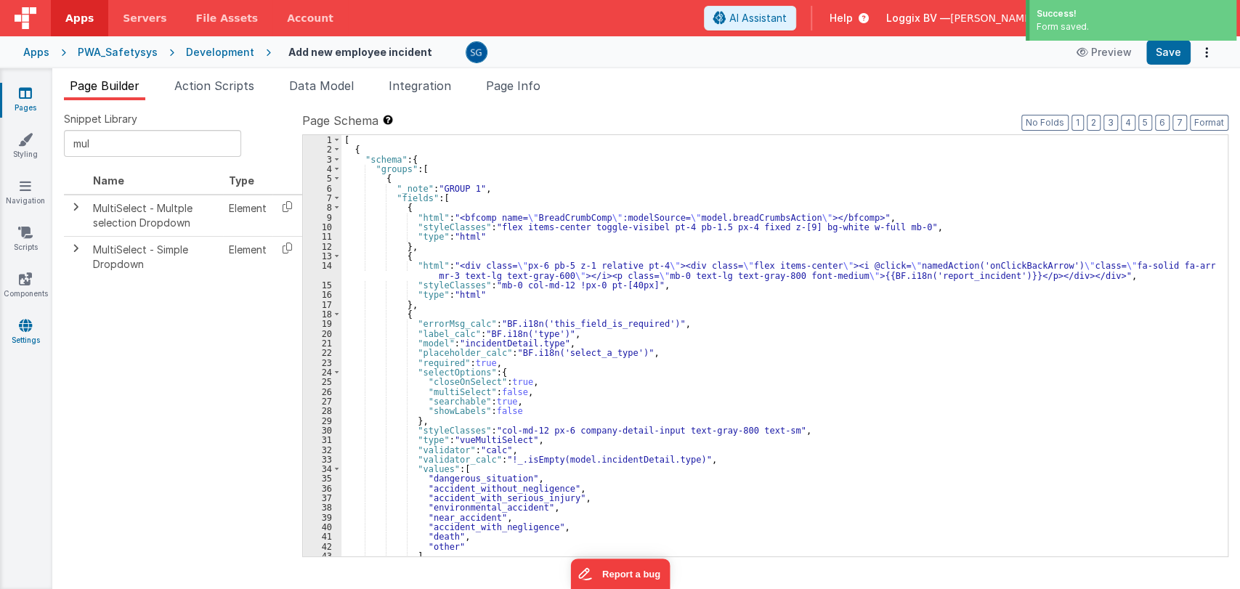
click at [23, 330] on icon at bounding box center [25, 325] width 13 height 15
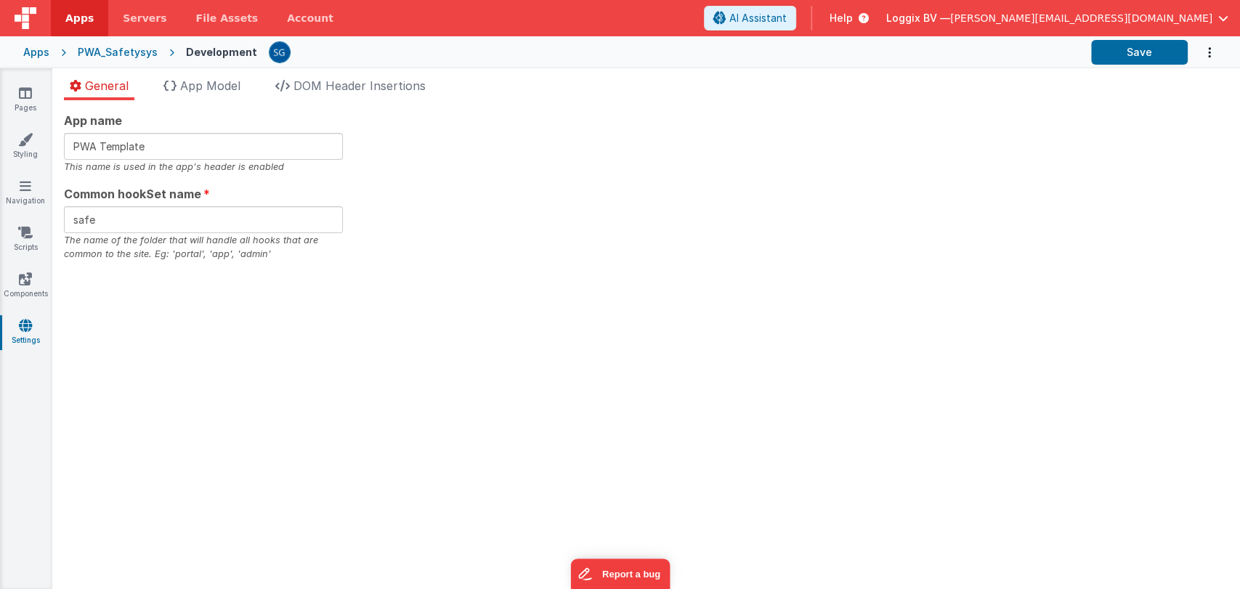
click at [206, 73] on div "General App Model DOM Header Insertions App name PWA Template This name is used…" at bounding box center [646, 328] width 1188 height 521
click at [208, 77] on li "App Model" at bounding box center [202, 88] width 89 height 23
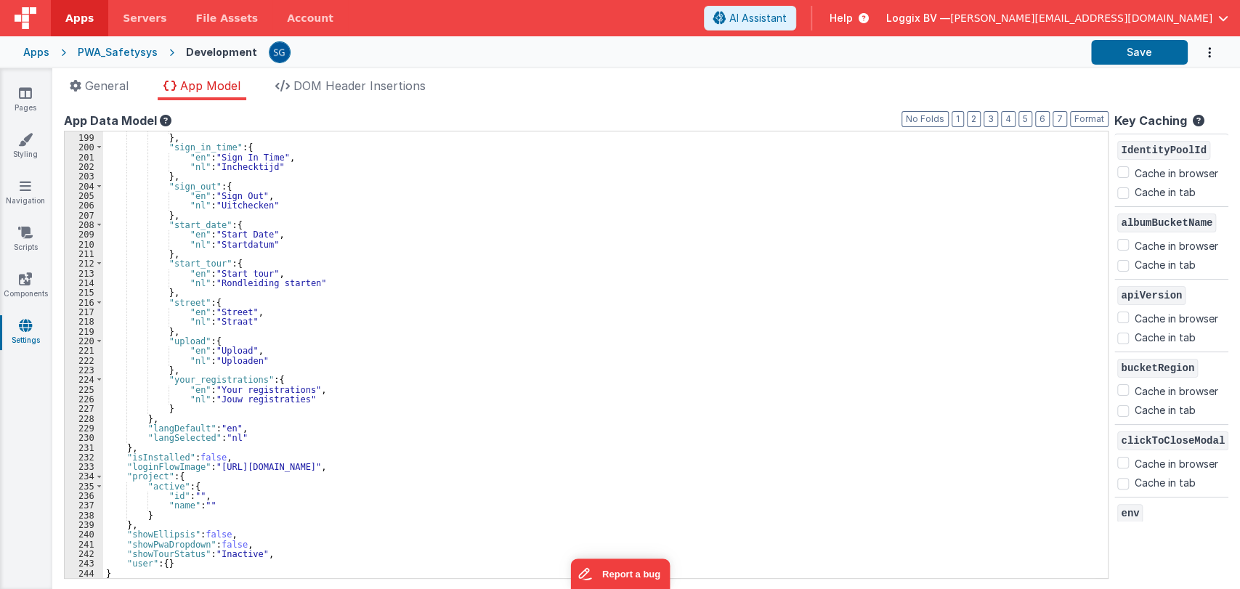
scroll to position [1917, 0]
click at [179, 414] on div ""nl" : "Inchecken" } , "sign_in_time" : { "en" : "Sign In Time" , "nl" : "Inche…" at bounding box center [599, 357] width 992 height 466
click at [187, 403] on div ""nl" : "Inchecken" } , "sign_in_time" : { "en" : "Sign In Time" , "nl" : "Inche…" at bounding box center [599, 357] width 992 height 466
click at [178, 406] on div ""nl" : "Inchecken" } , "sign_in_time" : { "en" : "Sign In Time" , "nl" : "Inche…" at bounding box center [599, 357] width 992 height 466
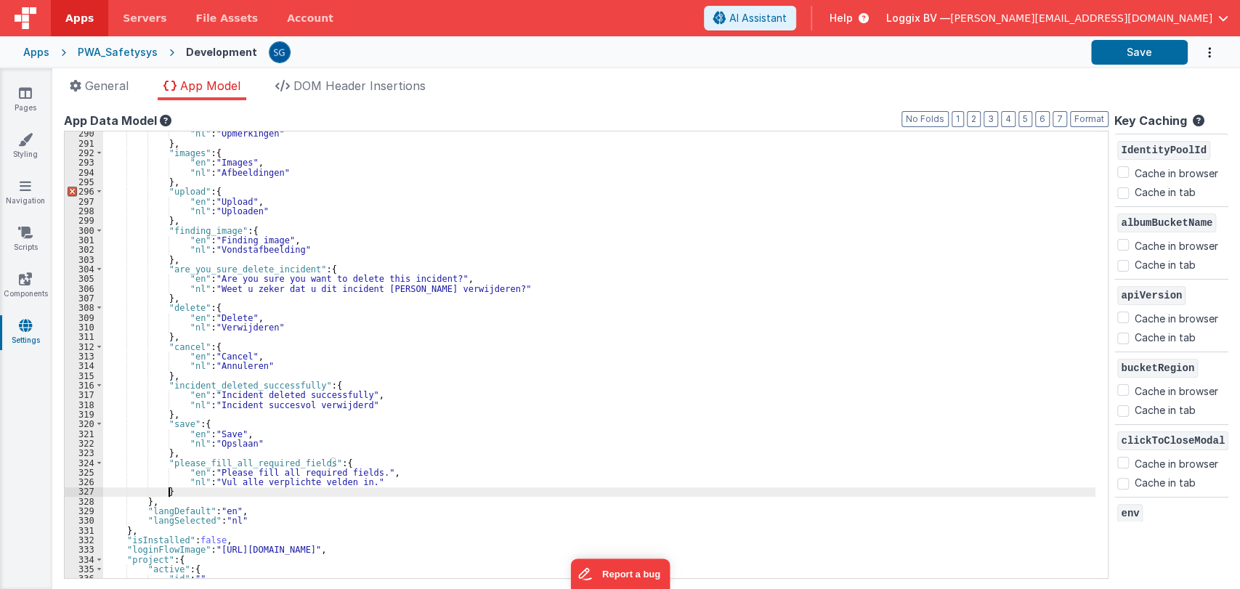
scroll to position [2802, 0]
click at [1090, 118] on button "Format" at bounding box center [1089, 119] width 39 height 16
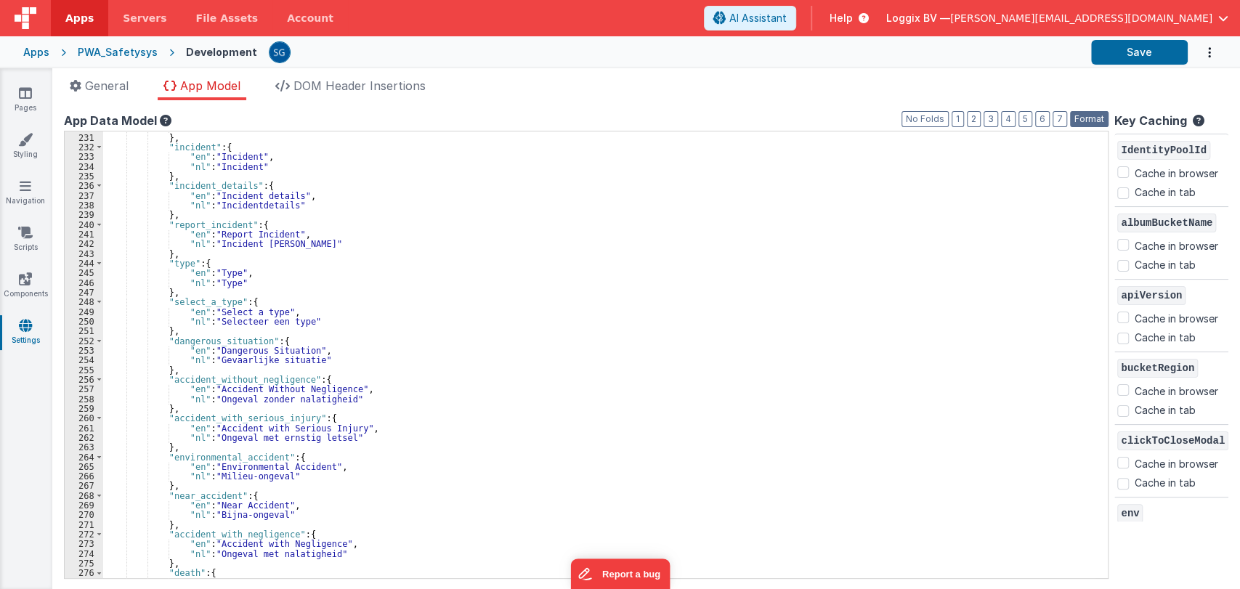
scroll to position [2226, 0]
click at [1130, 53] on button "Save" at bounding box center [1139, 52] width 97 height 25
click at [31, 89] on icon at bounding box center [25, 93] width 13 height 15
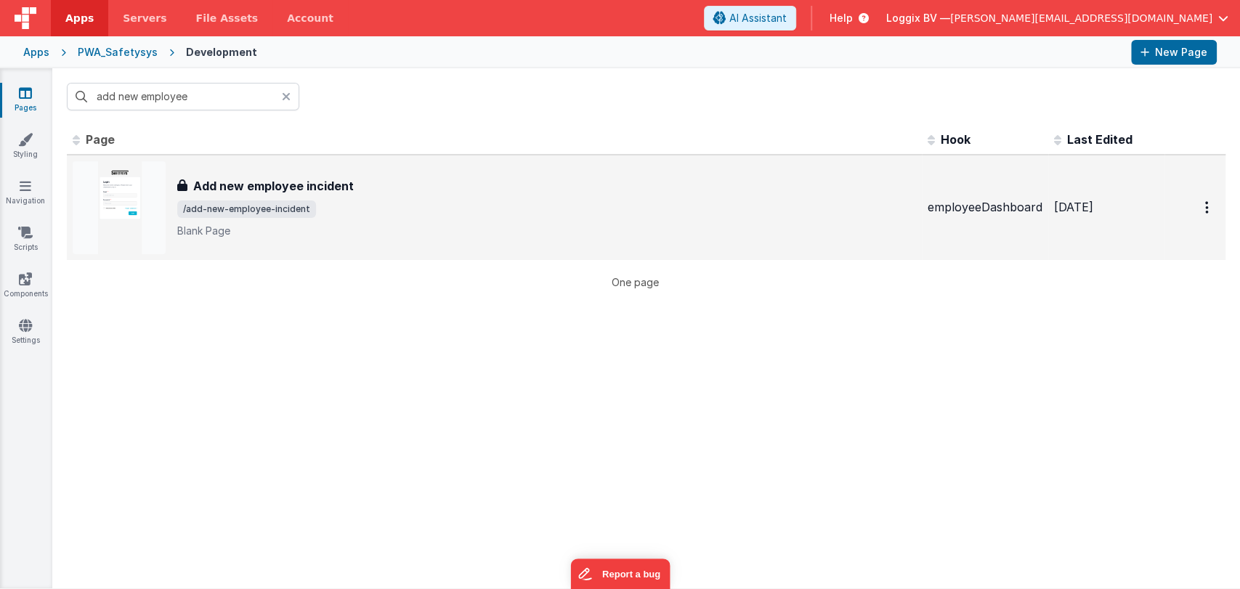
click at [380, 257] on td "Add new employee incident Add new employee incident /add-new-employee-incident …" at bounding box center [494, 207] width 855 height 105
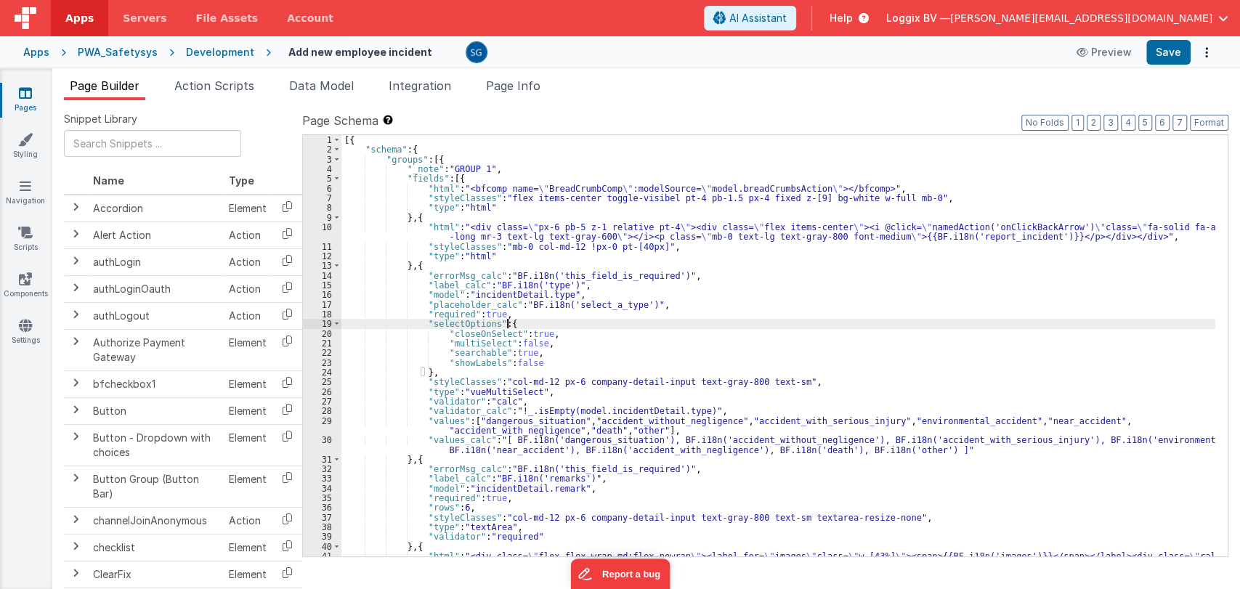
click at [685, 324] on div "[{ "schema" : { "groups" : [{ "_note" : "GROUP 1" , "fields" : [{ "html" : "<bf…" at bounding box center [778, 418] width 874 height 567
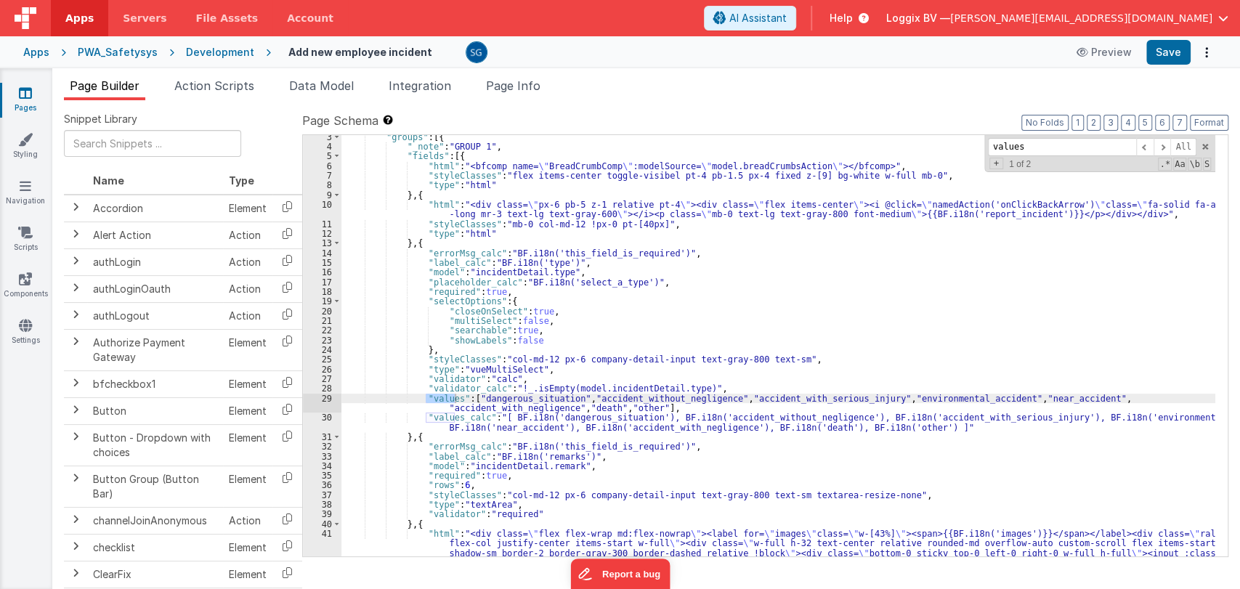
scroll to position [23, 0]
type input "values"
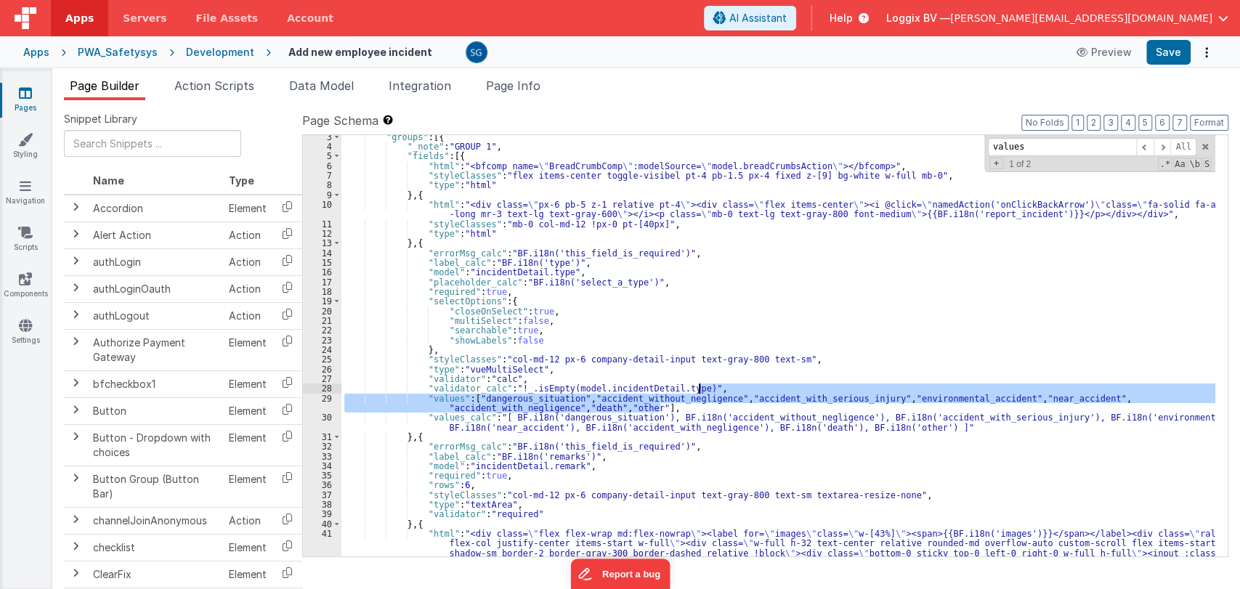
drag, startPoint x: 670, startPoint y: 408, endPoint x: 706, endPoint y: 391, distance: 40.3
click at [706, 391] on div ""groups" : [{ "_note" : "GROUP 1" , "fields" : [{ "html" : "<bfcomp name= \" Br…" at bounding box center [778, 415] width 874 height 567
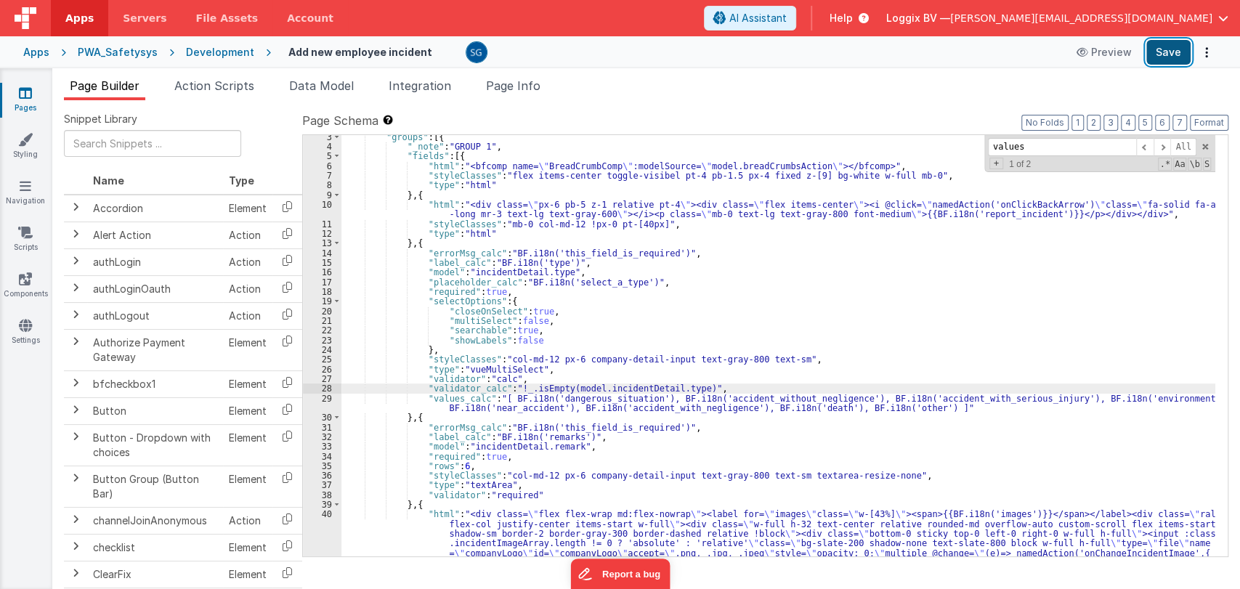
click at [1170, 53] on button "Save" at bounding box center [1168, 52] width 44 height 25
click at [24, 95] on icon at bounding box center [25, 93] width 13 height 15
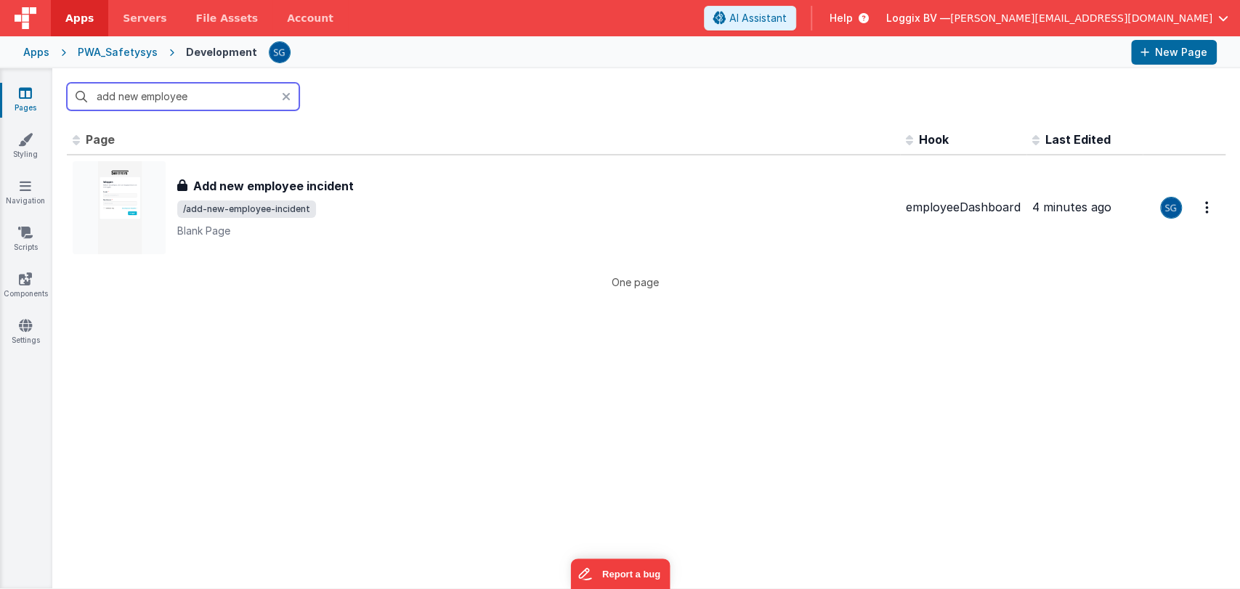
click at [142, 95] on input "add new employee" at bounding box center [183, 97] width 232 height 28
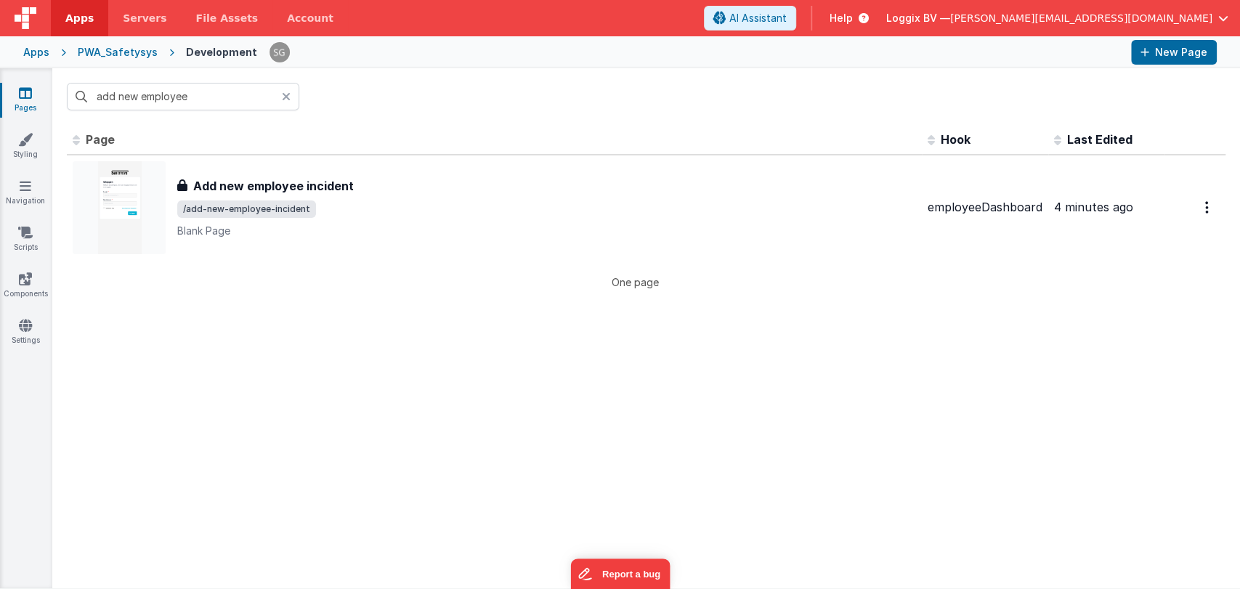
click at [290, 97] on icon at bounding box center [286, 97] width 9 height 12
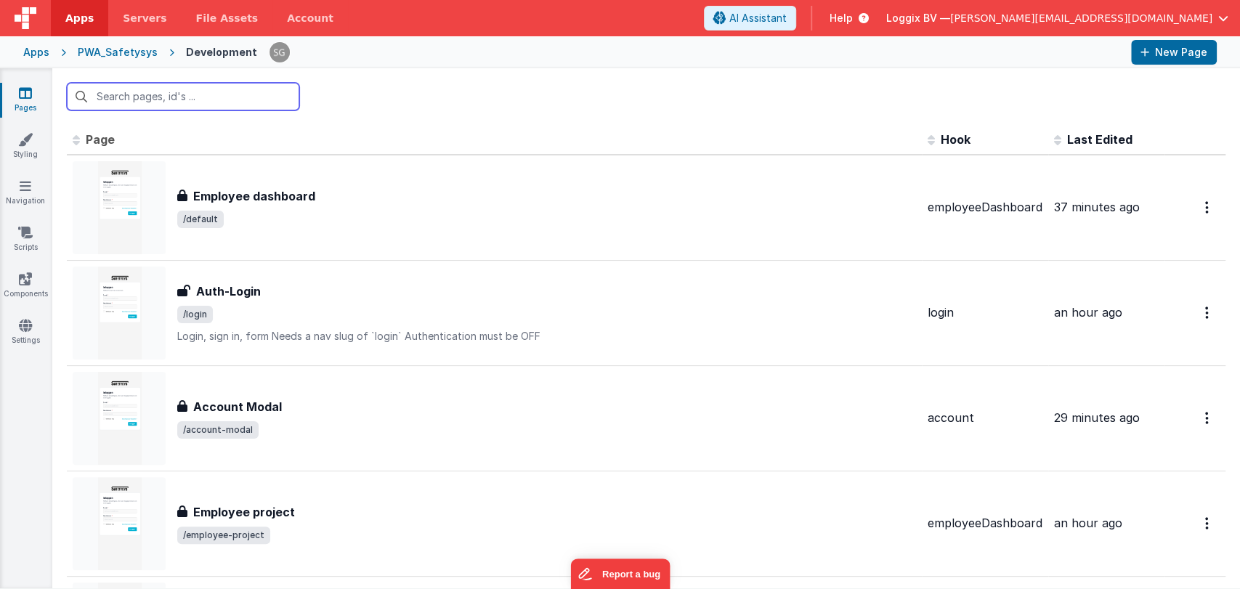
click at [250, 95] on input "text" at bounding box center [183, 97] width 232 height 28
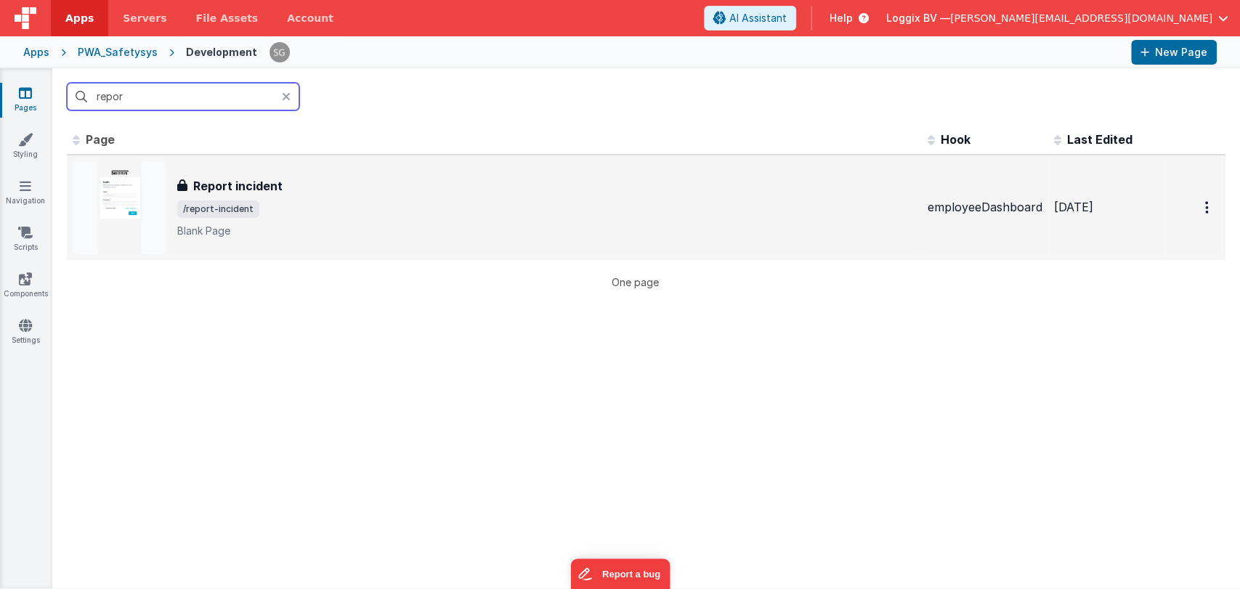
type input "repor"
click at [291, 179] on div "Report incident" at bounding box center [546, 185] width 739 height 17
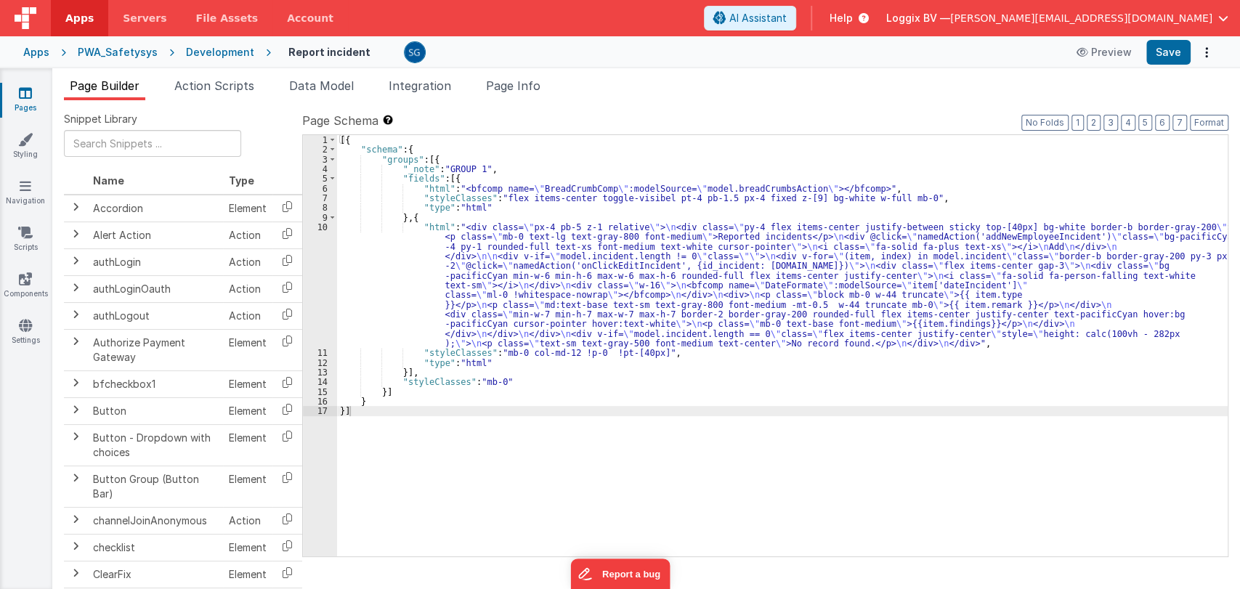
click at [476, 290] on div "[{ "schema" : { "groups" : [{ "_note" : "GROUP 1" , "fields" : [{ "html" : "<bf…" at bounding box center [782, 355] width 891 height 441
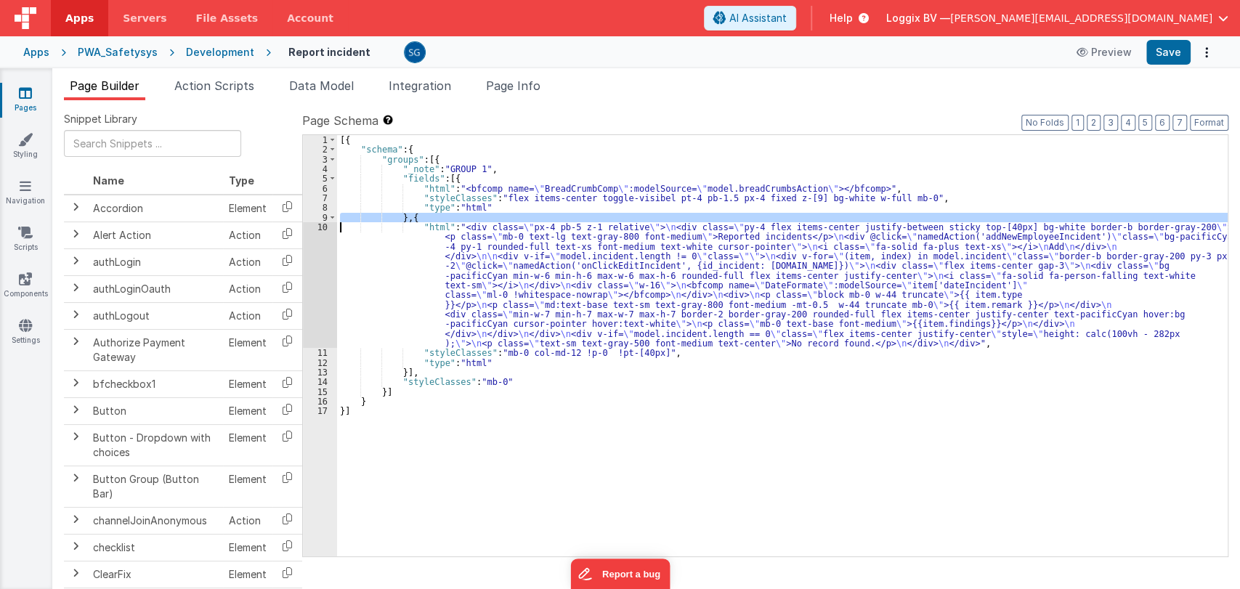
click at [321, 224] on div "10" at bounding box center [320, 285] width 34 height 126
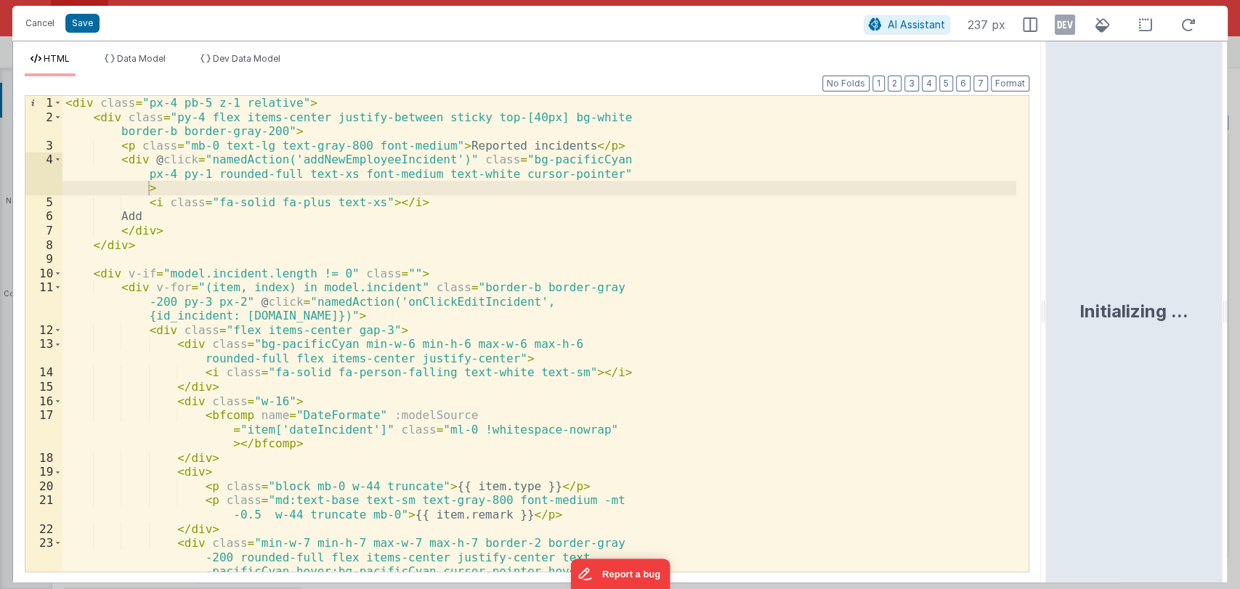
drag, startPoint x: 616, startPoint y: 312, endPoint x: 1048, endPoint y: 320, distance: 432.4
click at [1048, 320] on html "Cancel Save AI Assistant 237 px HTML Data Model Dev Data Model Format 7 6 5 4 3…" at bounding box center [620, 294] width 1240 height 589
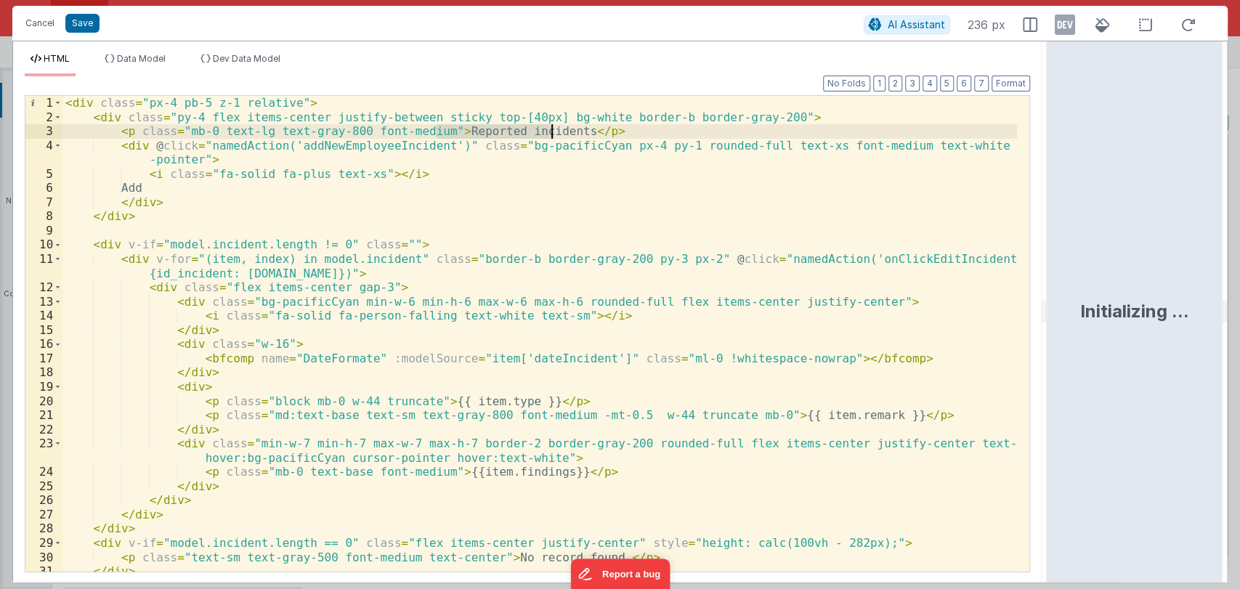
drag, startPoint x: 436, startPoint y: 130, endPoint x: 550, endPoint y: 133, distance: 114.1
click at [550, 133] on div "< div class = "px-4 pb-5 z-1 relative" > < div class = "py-4 flex items-center …" at bounding box center [539, 348] width 955 height 504
click at [164, 184] on div "< div class = "px-4 pb-5 z-1 relative" > < div class = "py-4 flex items-center …" at bounding box center [539, 348] width 955 height 504
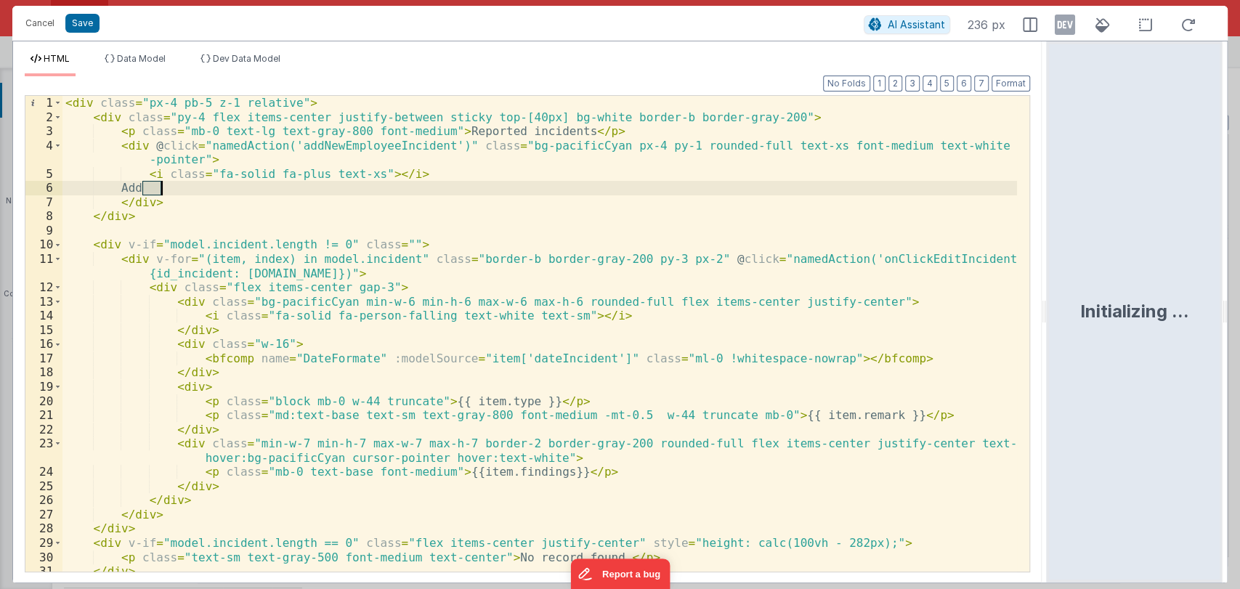
click at [164, 184] on div "< div class = "px-4 pb-5 z-1 relative" > < div class = "py-4 flex items-center …" at bounding box center [539, 348] width 955 height 504
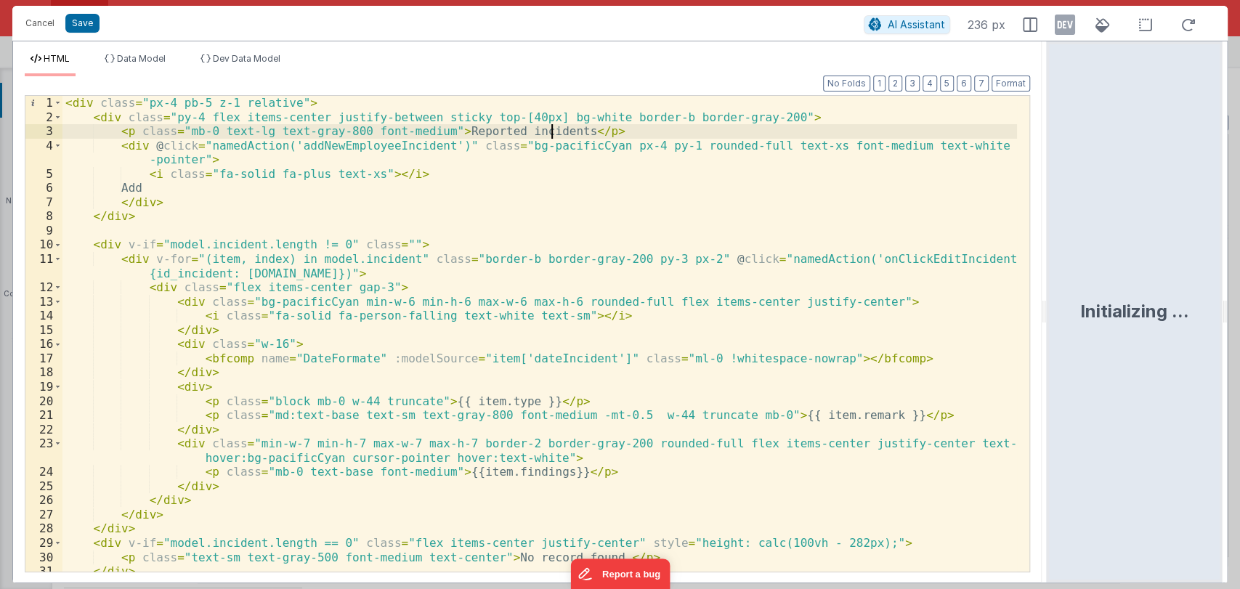
click at [552, 130] on div "< div class = "px-4 pb-5 z-1 relative" > < div class = "py-4 flex items-center …" at bounding box center [539, 348] width 955 height 504
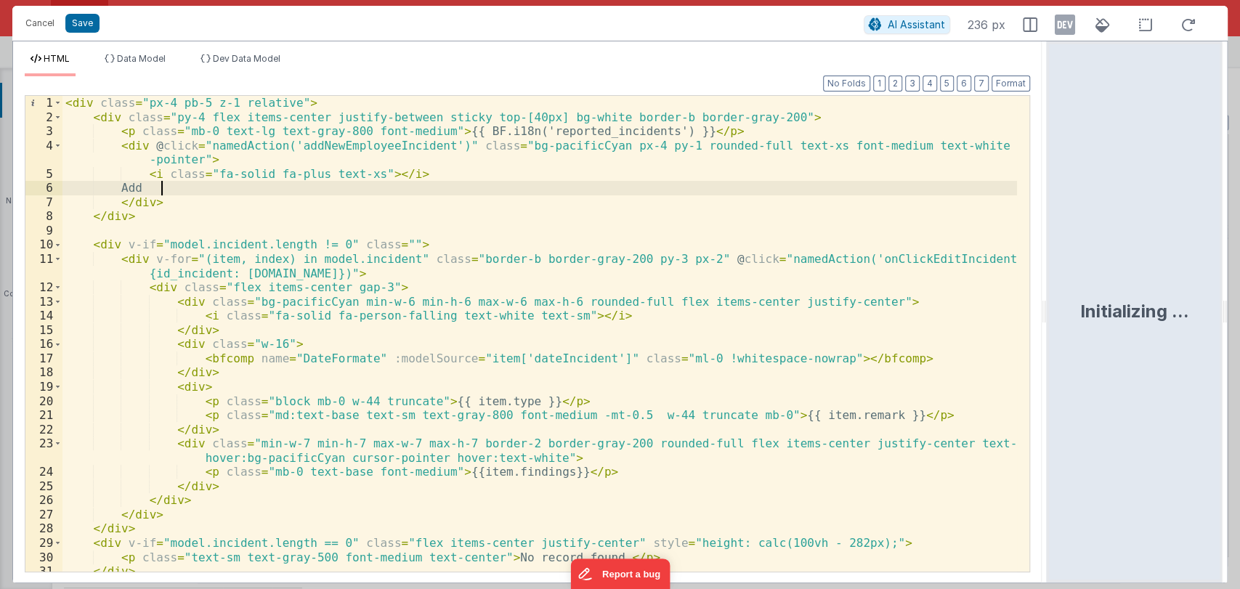
click at [167, 187] on div "< div class = "px-4 pb-5 z-1 relative" > < div class = "py-4 flex items-center …" at bounding box center [539, 348] width 955 height 504
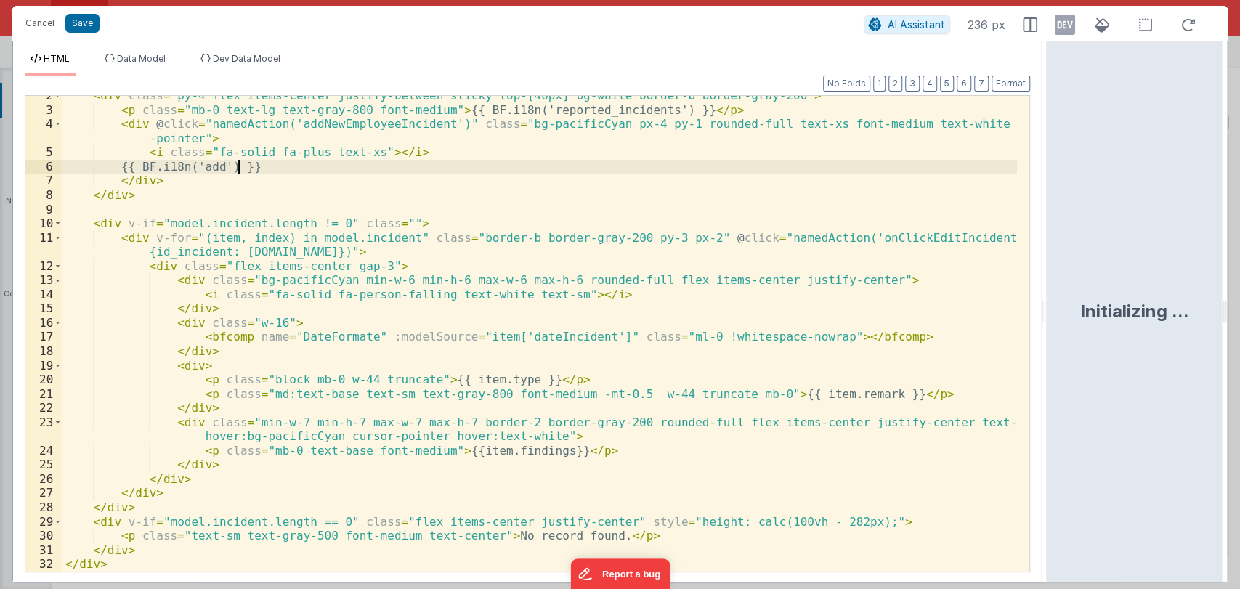
scroll to position [21, 0]
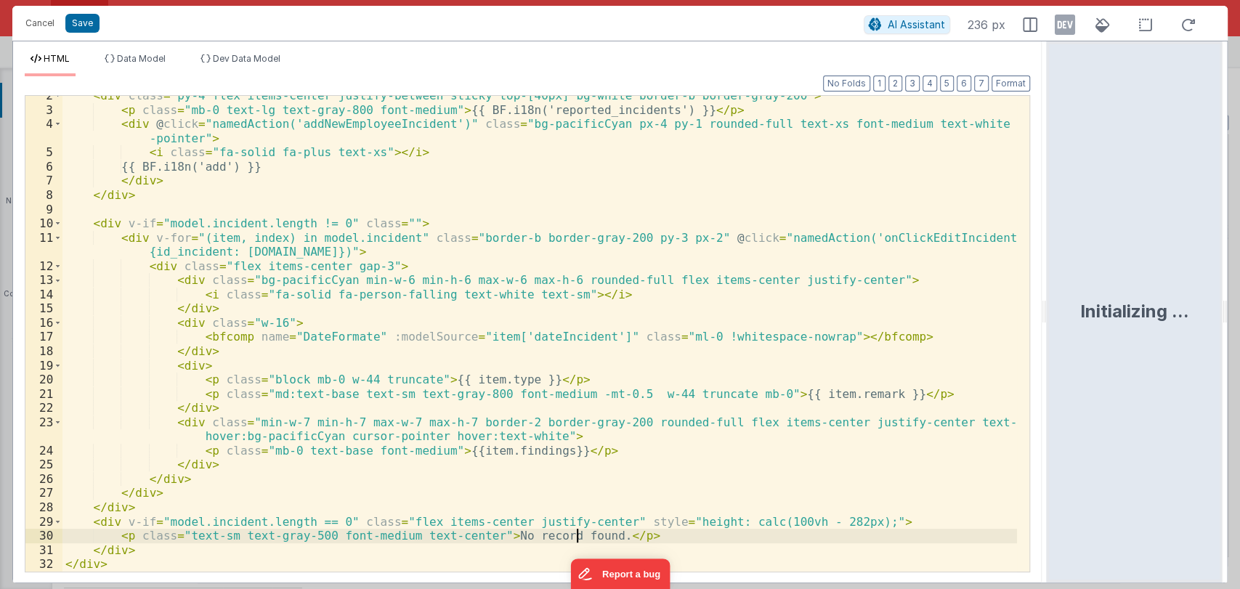
click at [579, 536] on div "< div class = "py-4 flex items-center justify-between sticky top-[40px] bg-whit…" at bounding box center [539, 341] width 955 height 504
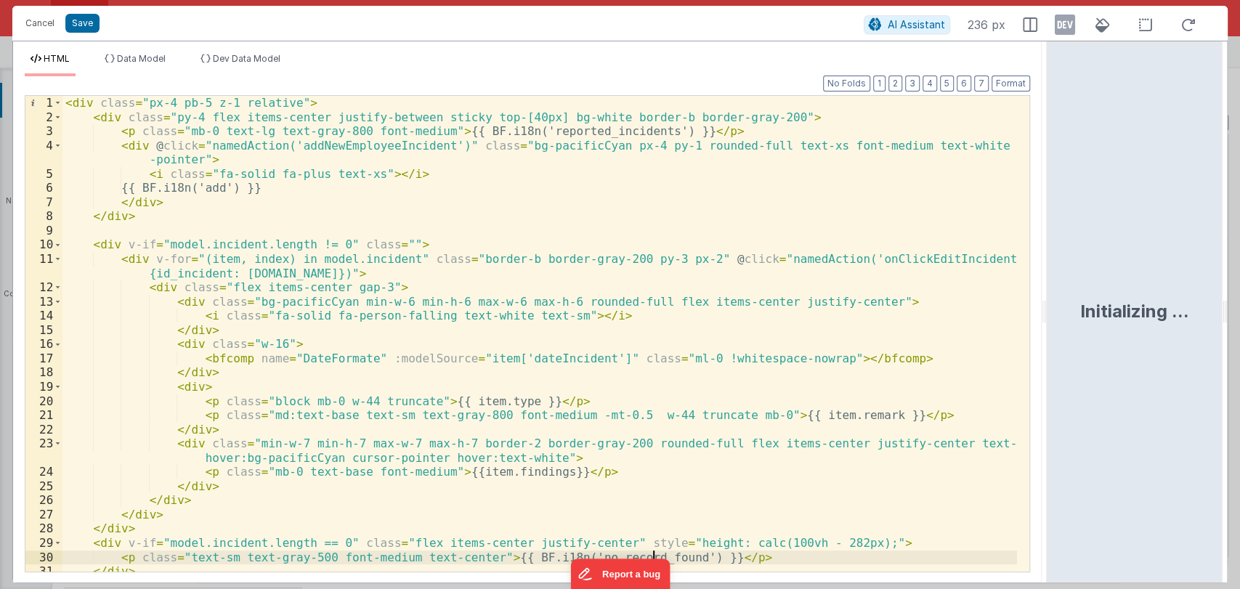
scroll to position [0, 0]
click at [81, 25] on button "Save" at bounding box center [82, 23] width 34 height 19
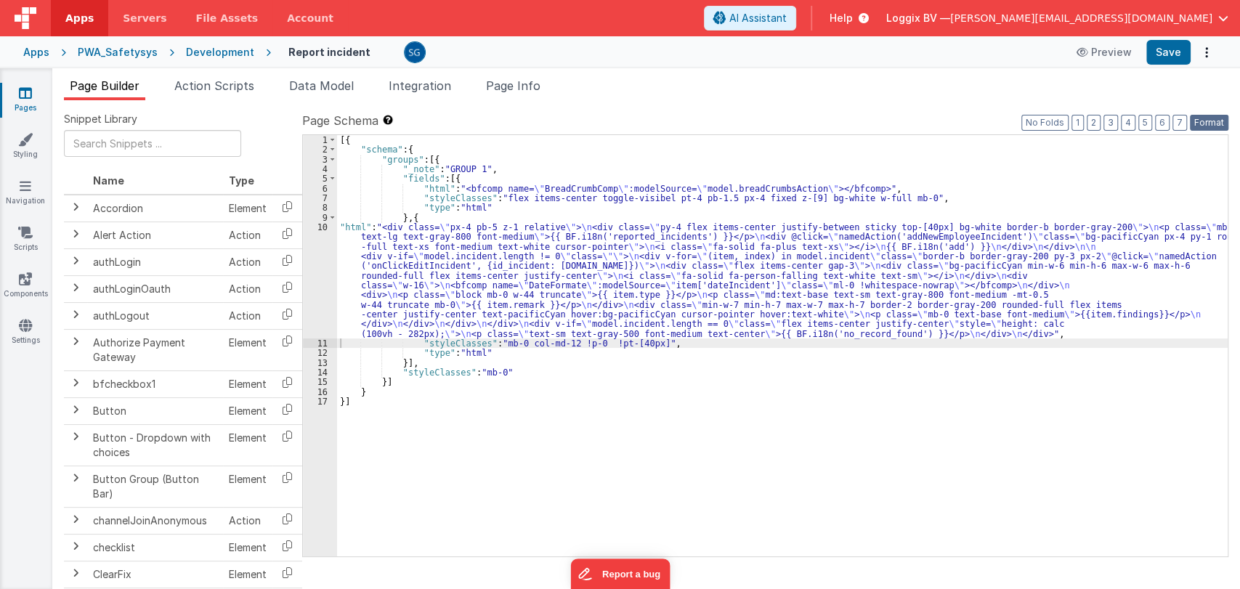
click at [1205, 118] on button "Format" at bounding box center [1209, 123] width 39 height 16
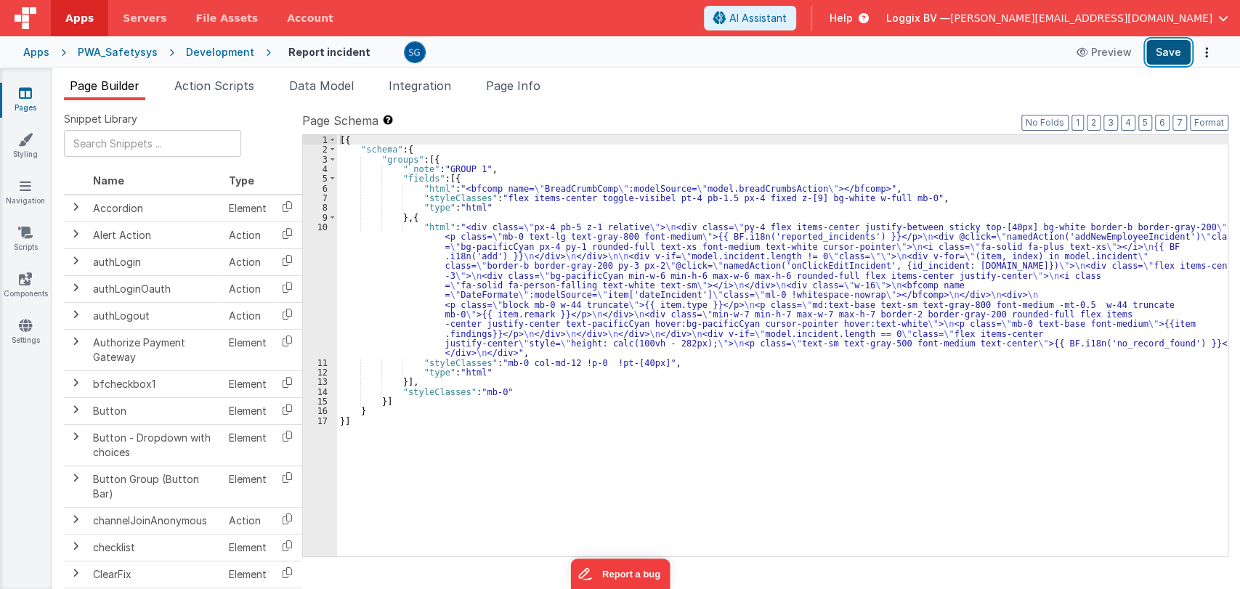
click at [1167, 60] on button "Save" at bounding box center [1168, 52] width 44 height 25
click at [23, 329] on icon at bounding box center [25, 325] width 13 height 15
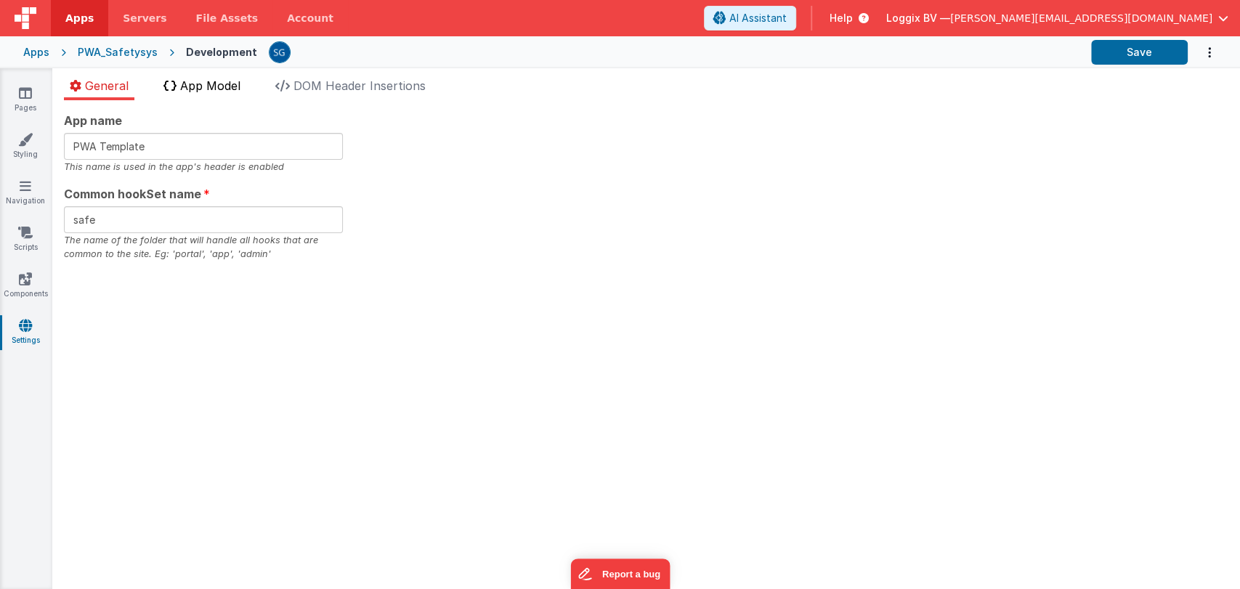
click at [214, 90] on span "App Model" at bounding box center [210, 85] width 60 height 15
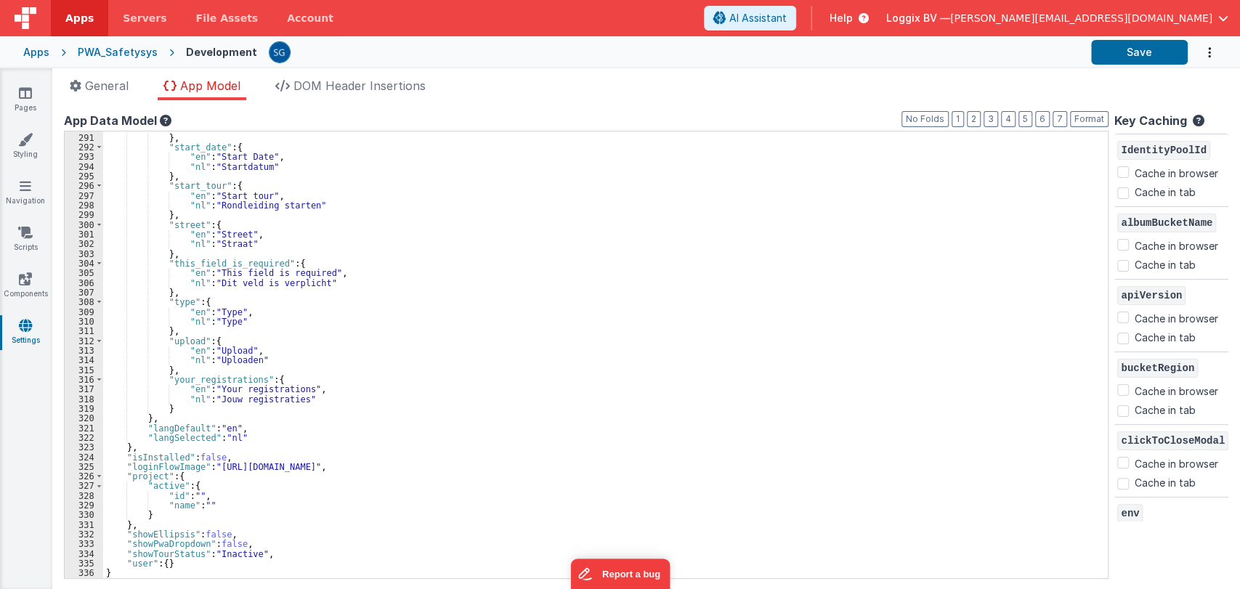
scroll to position [2807, 0]
click at [182, 406] on div ""nl" : "Uitchecken" } , "start_date" : { "en" : "Start Date" , "nl" : "Startdat…" at bounding box center [599, 356] width 992 height 466
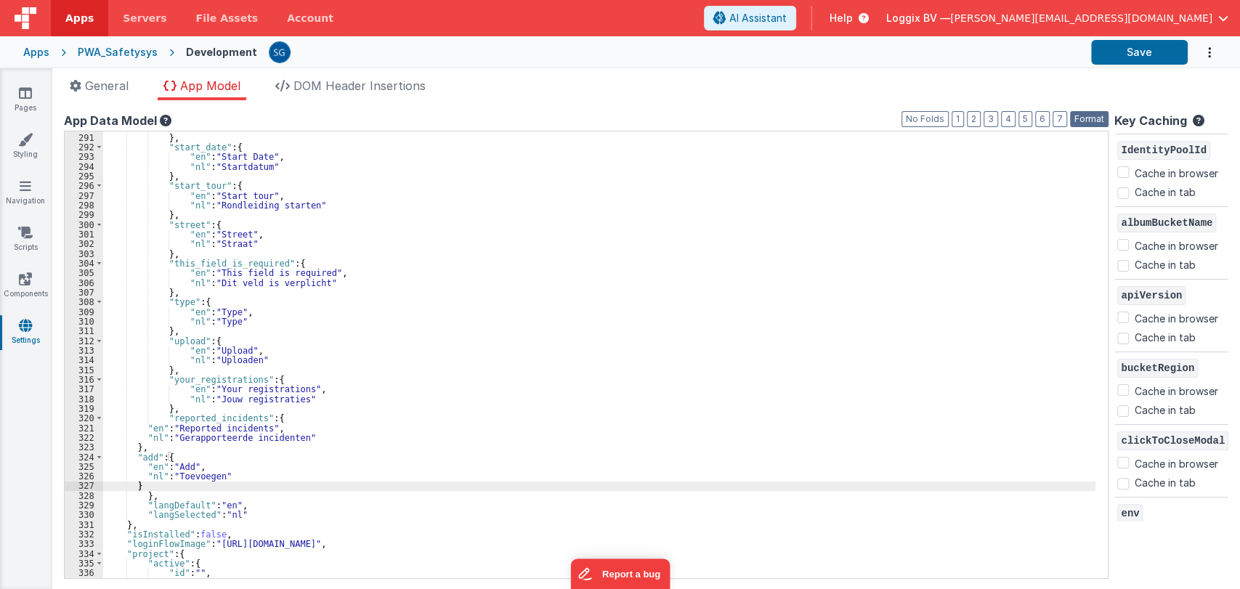
click at [1070, 118] on button "Format" at bounding box center [1089, 119] width 39 height 16
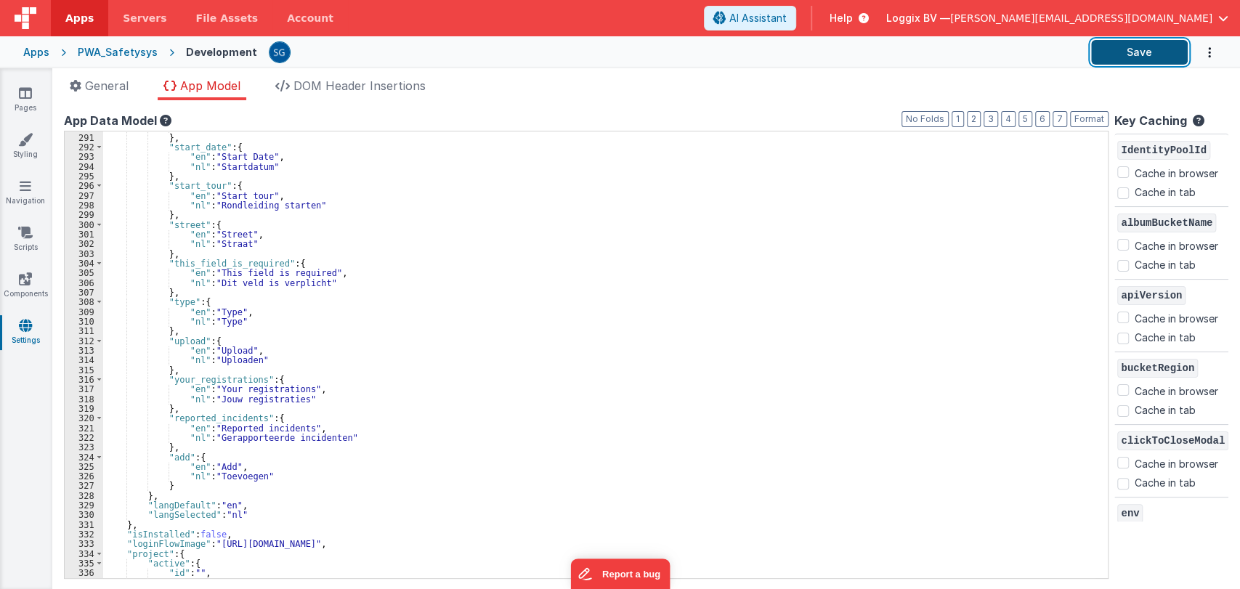
click at [1151, 52] on button "Save" at bounding box center [1139, 52] width 97 height 25
click at [25, 104] on link "Pages" at bounding box center [25, 100] width 52 height 29
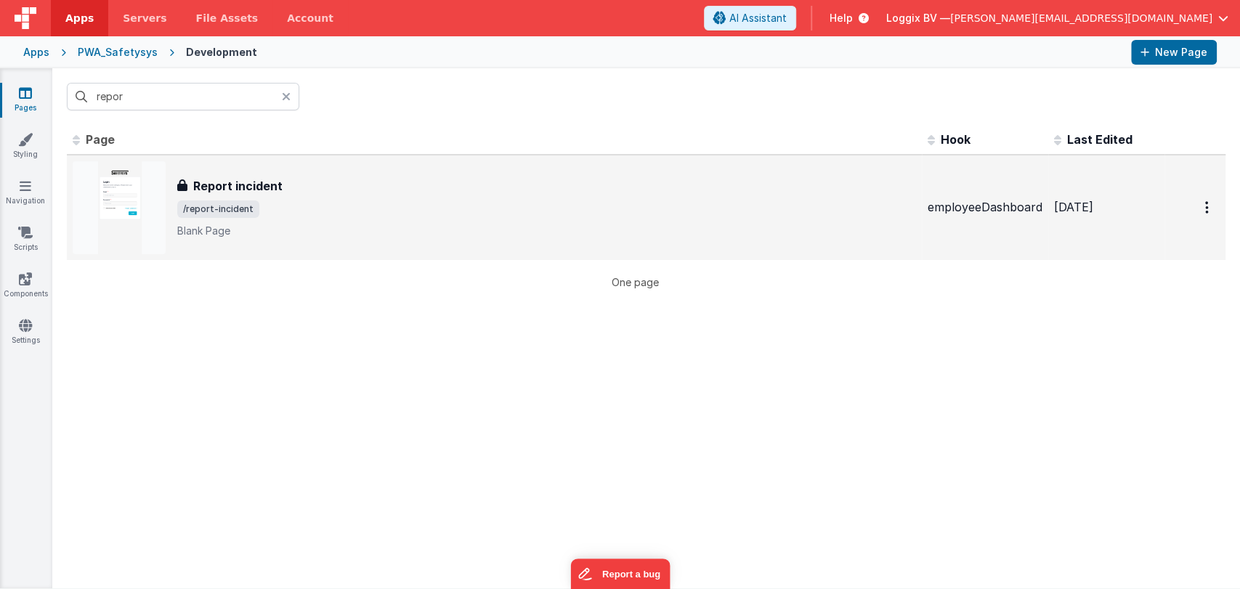
click at [269, 186] on h3 "Report incident" at bounding box center [237, 185] width 89 height 17
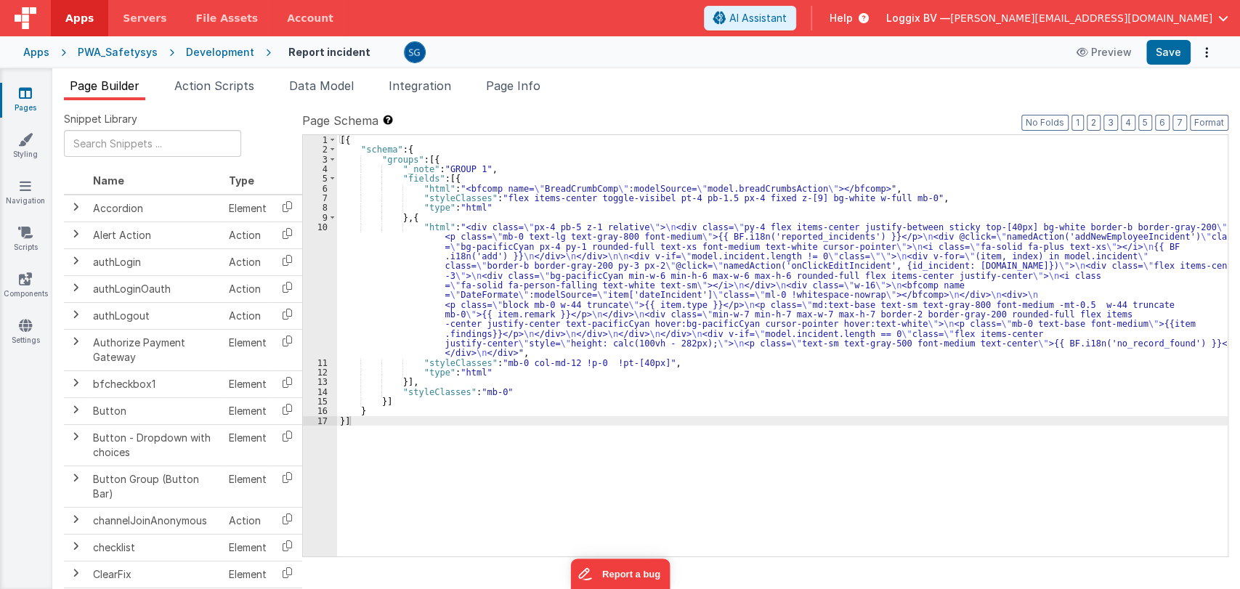
click at [198, 84] on span "Action Scripts" at bounding box center [214, 85] width 80 height 15
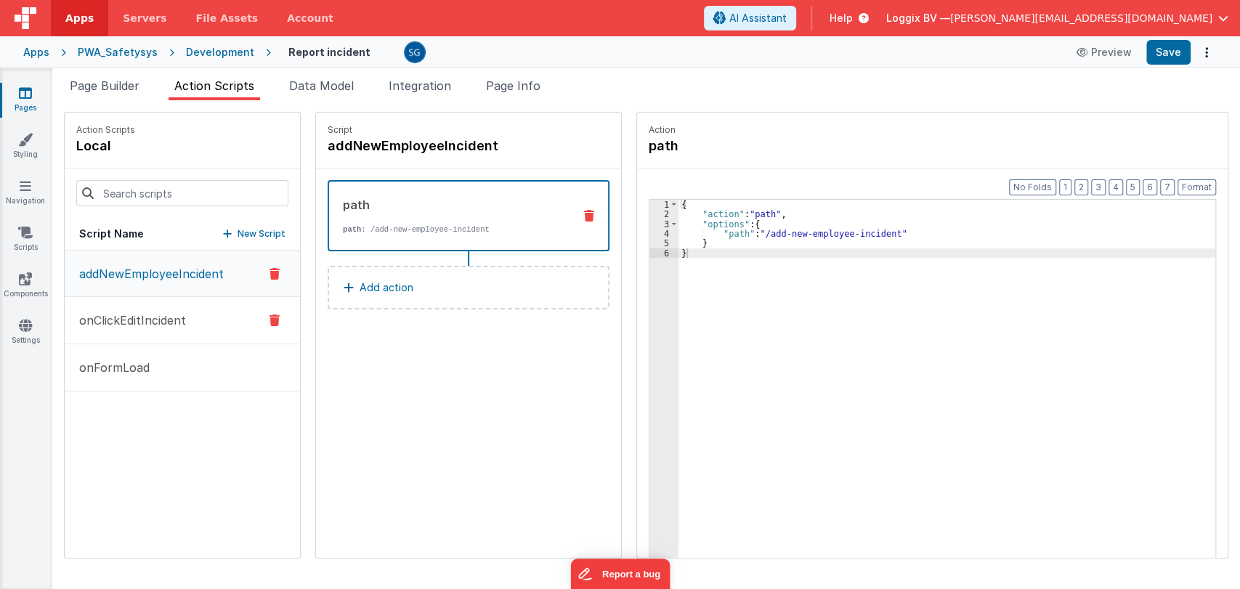
click at [124, 315] on p "onClickEditIncident" at bounding box center [128, 320] width 116 height 17
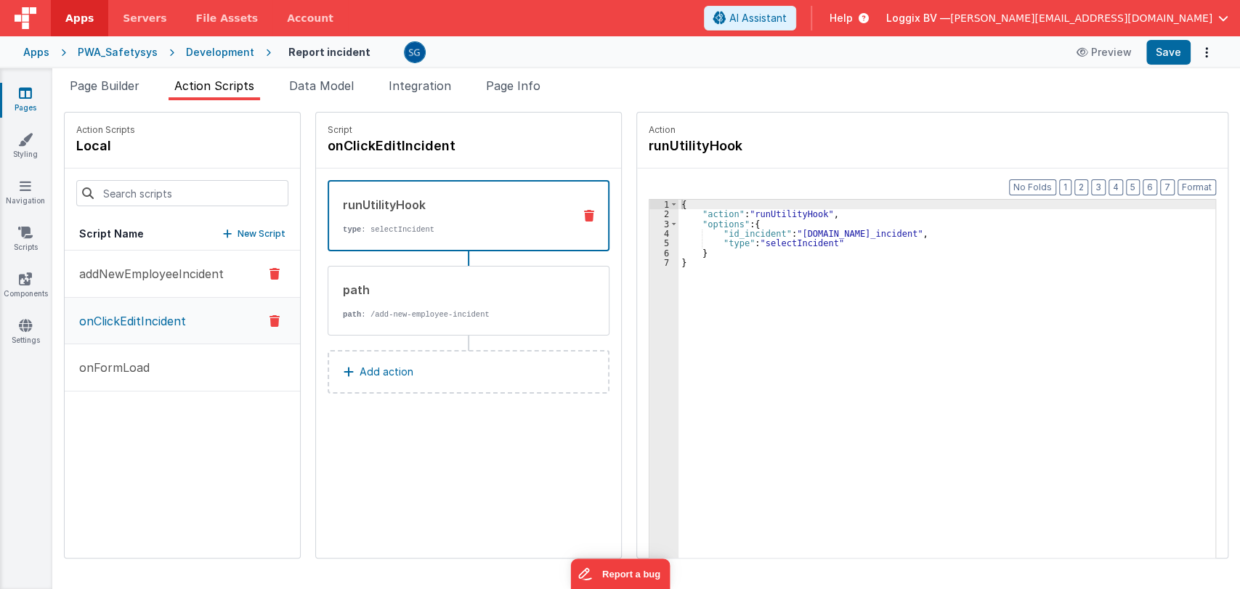
click at [127, 275] on p "addNewEmployeeIncident" at bounding box center [146, 273] width 153 height 17
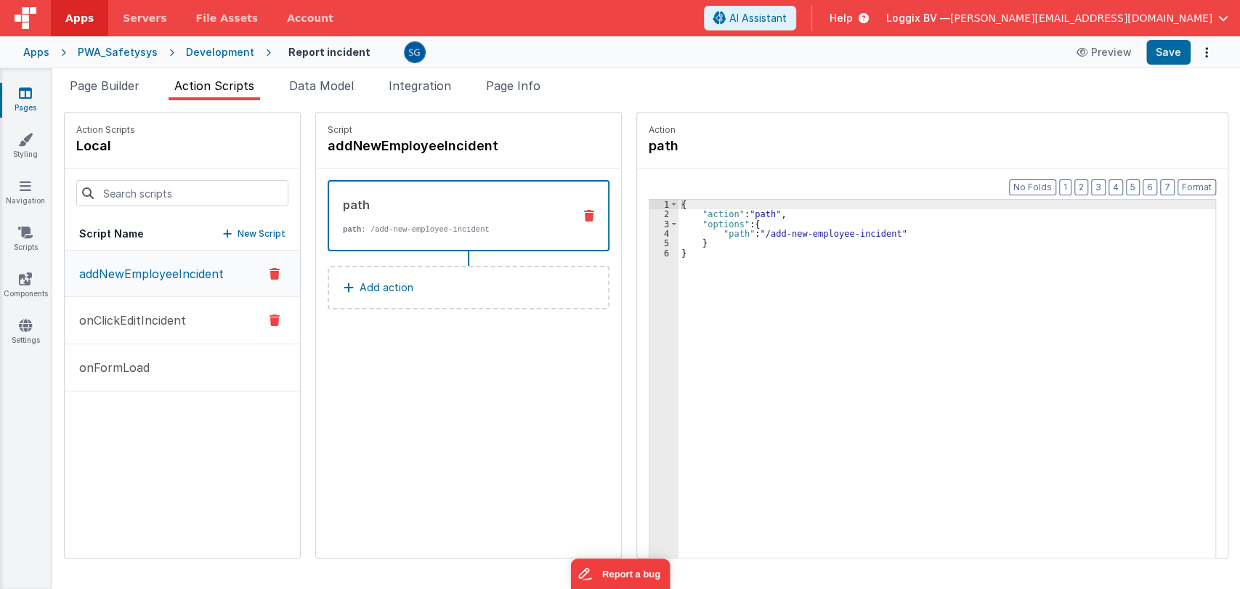
click at [120, 325] on p "onClickEditIncident" at bounding box center [128, 320] width 116 height 17
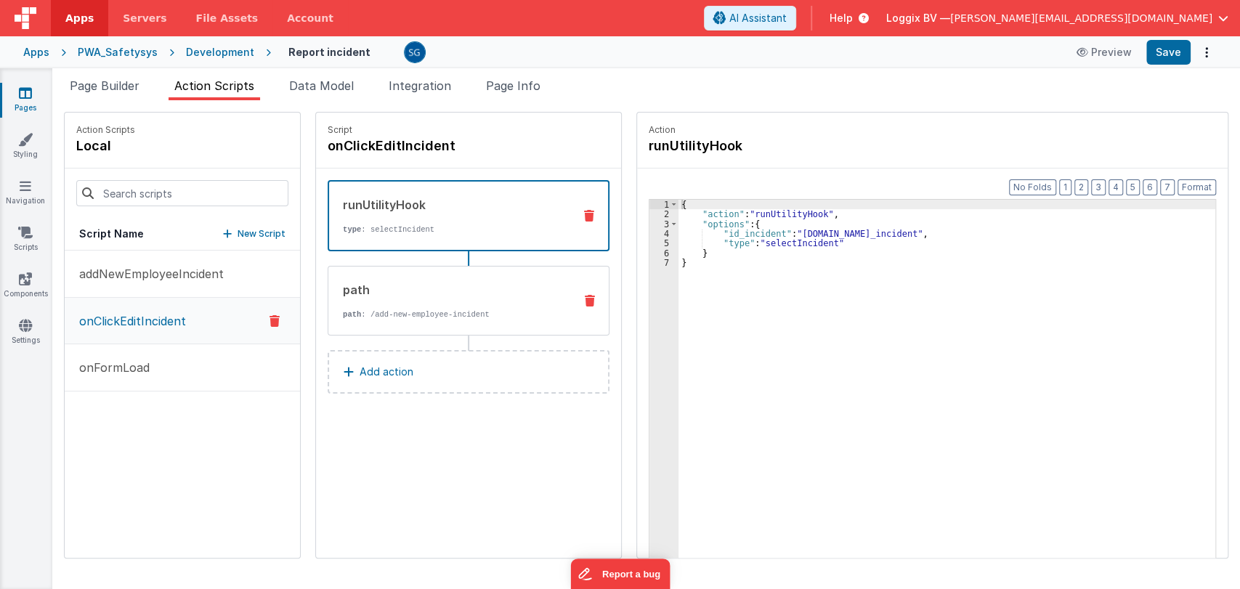
click at [373, 281] on div "path" at bounding box center [452, 289] width 219 height 17
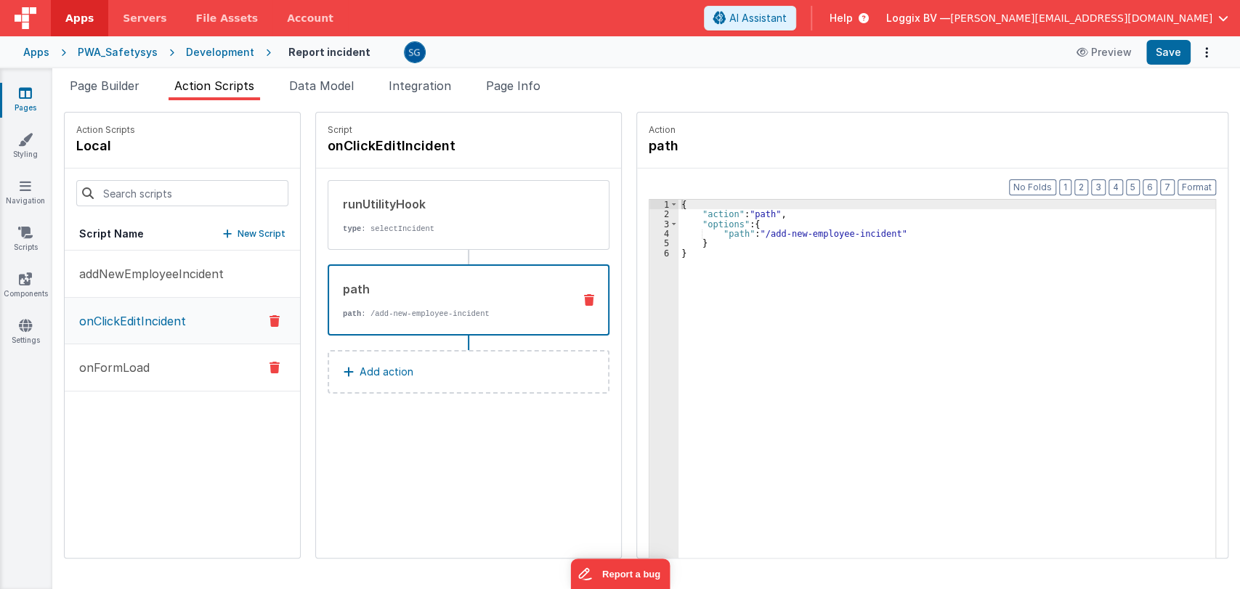
click at [129, 363] on p "onFormLoad" at bounding box center [109, 367] width 79 height 17
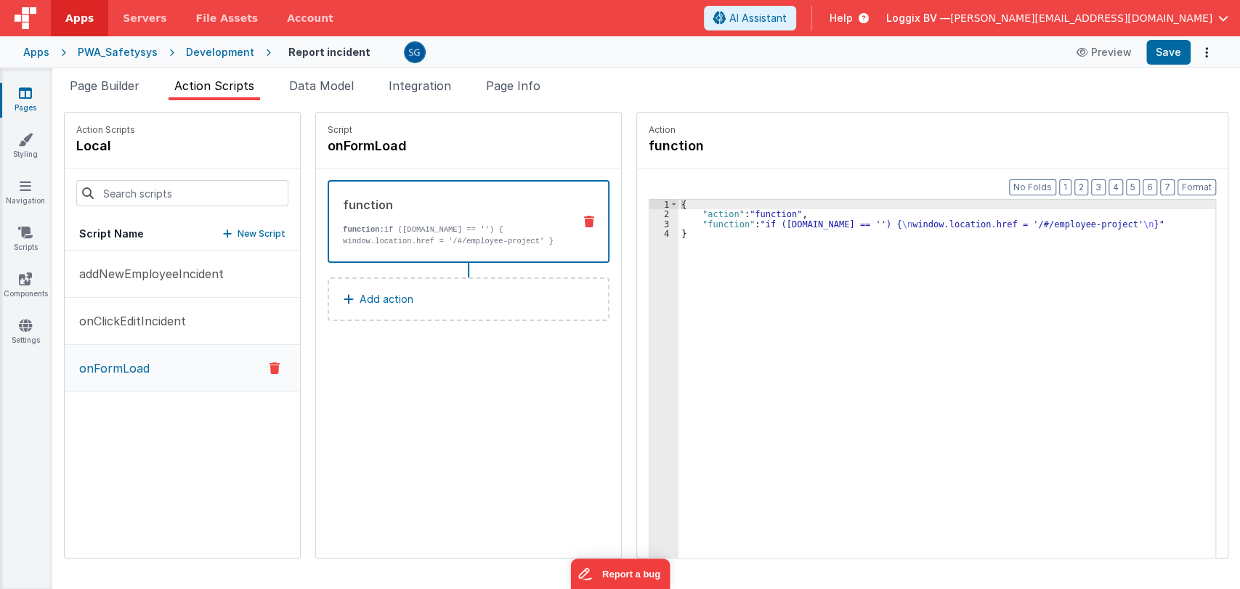
click at [27, 89] on icon at bounding box center [25, 93] width 13 height 15
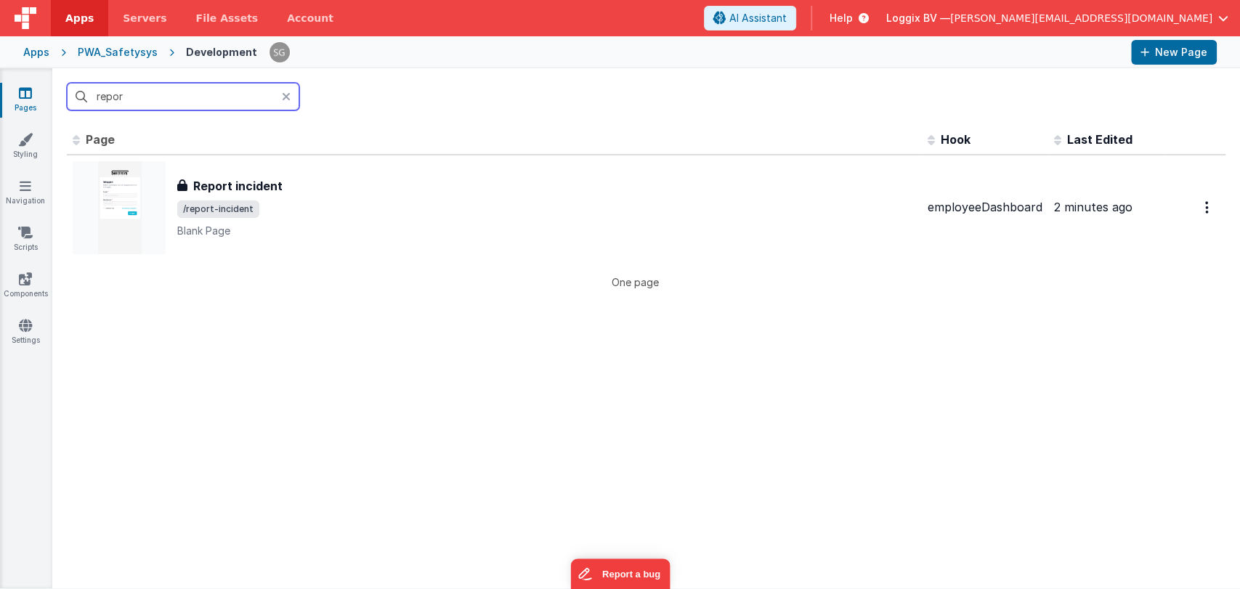
click at [191, 100] on input "repor" at bounding box center [183, 97] width 232 height 28
click at [249, 86] on input "repor" at bounding box center [183, 97] width 232 height 28
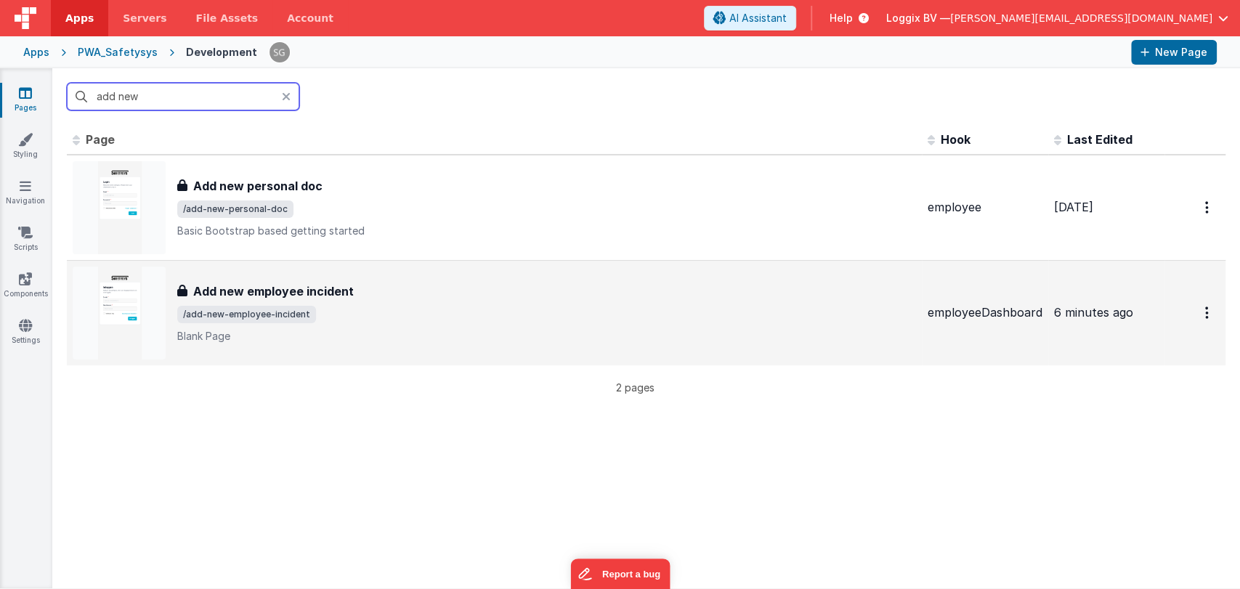
type input "add new"
click at [371, 291] on div "Add new employee incident" at bounding box center [546, 291] width 739 height 17
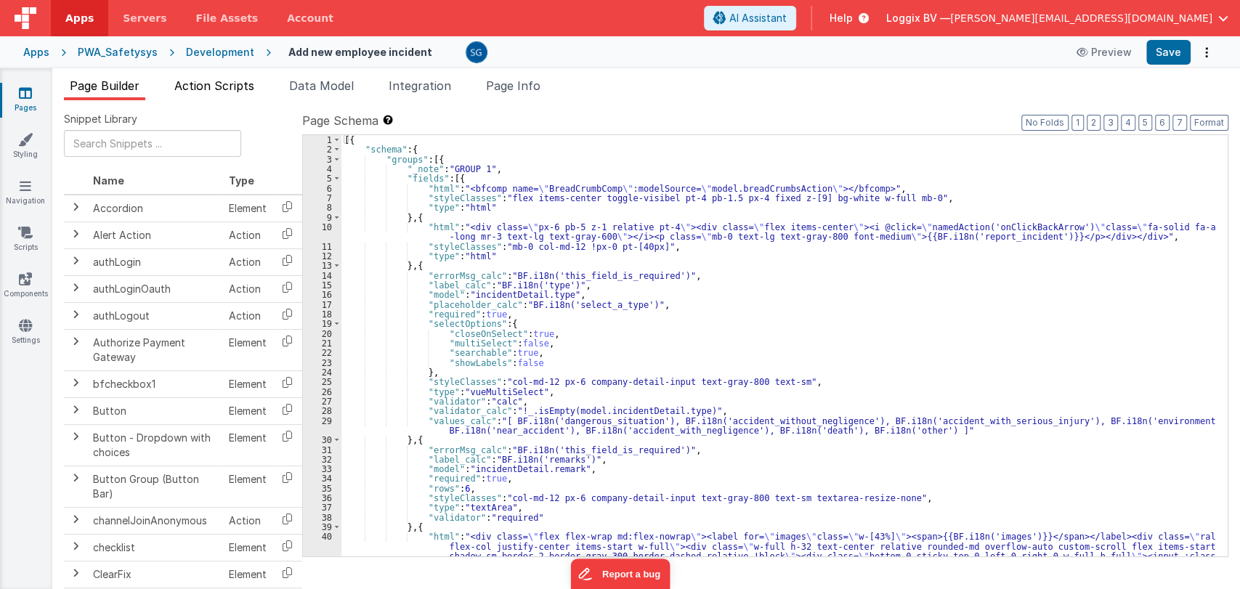
click at [189, 84] on span "Action Scripts" at bounding box center [214, 85] width 80 height 15
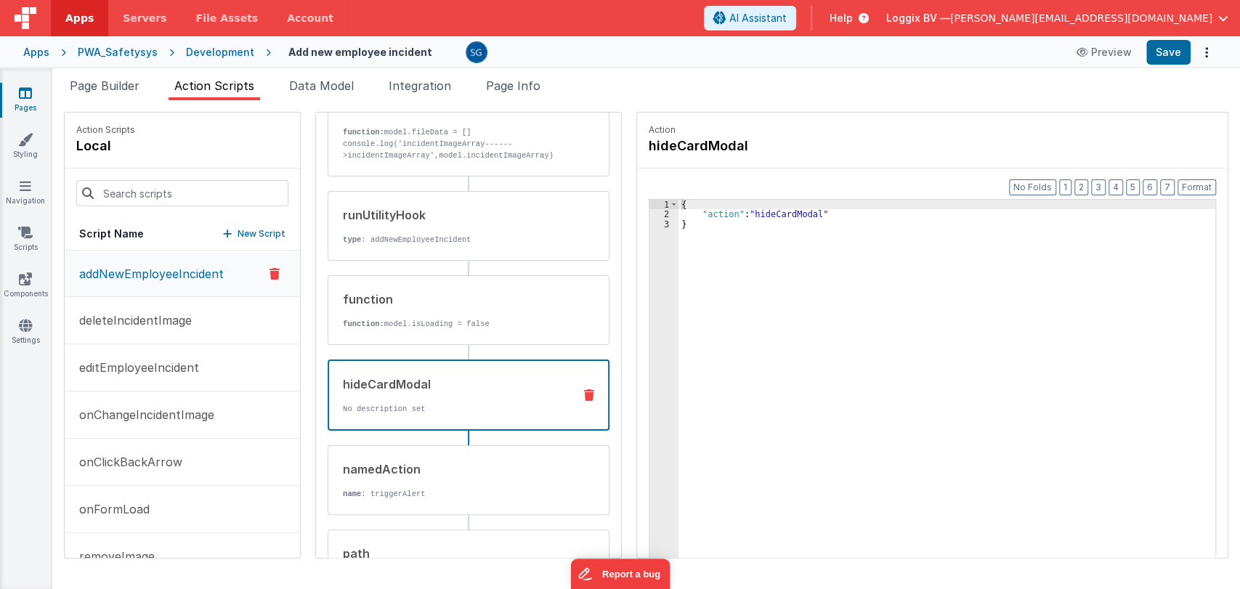
click at [424, 387] on div "hideCardModal" at bounding box center [452, 384] width 219 height 17
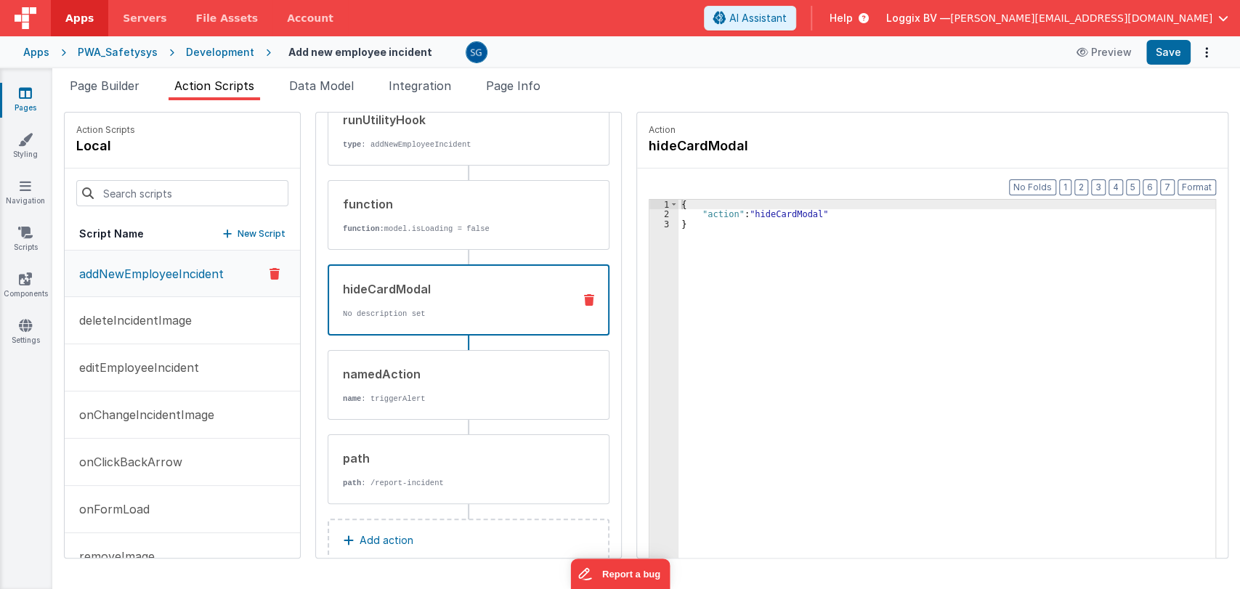
scroll to position [193, 0]
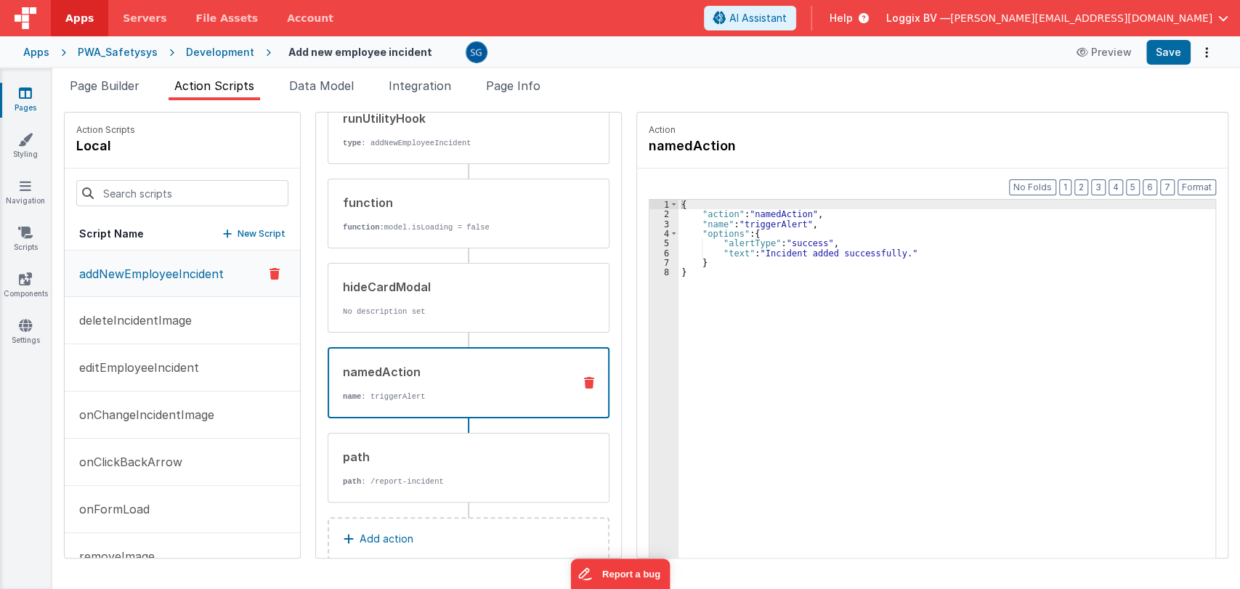
click at [405, 391] on p "name : triggerAlert" at bounding box center [452, 397] width 219 height 12
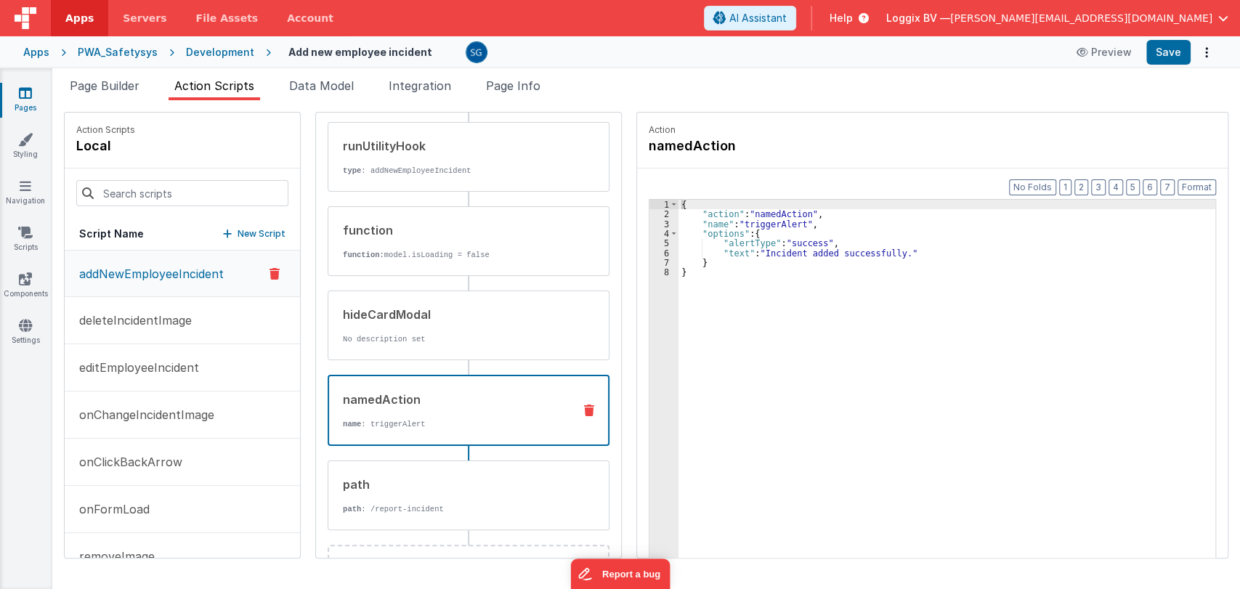
scroll to position [163, 0]
click at [729, 251] on div "{ "action" : "namedAction" , "name" : "triggerAlert" , "options" : { "alertType…" at bounding box center [954, 411] width 551 height 423
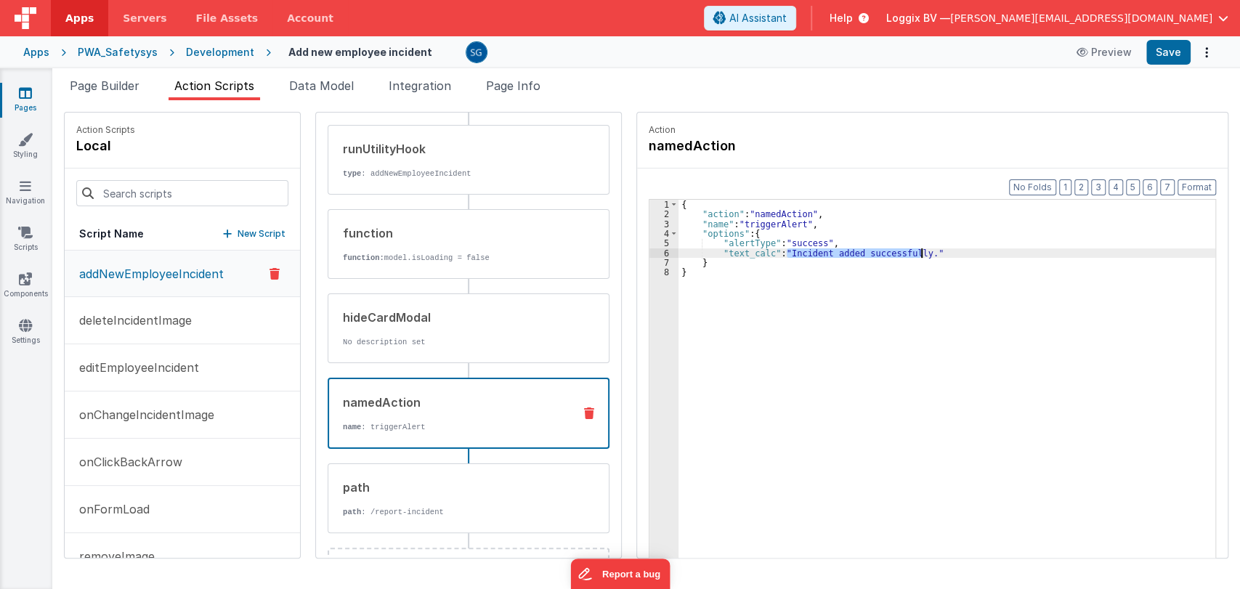
drag, startPoint x: 774, startPoint y: 250, endPoint x: 905, endPoint y: 254, distance: 130.8
click at [905, 254] on div "{ "action" : "namedAction" , "name" : "triggerAlert" , "options" : { "alertType…" at bounding box center [954, 411] width 551 height 423
click at [892, 252] on div "{ "action" : "namedAction" , "name" : "triggerAlert" , "options" : { "alertType…" at bounding box center [954, 411] width 551 height 423
click at [982, 252] on div "{ "action" : "namedAction" , "name" : "triggerAlert" , "options" : { "alertType…" at bounding box center [954, 411] width 551 height 423
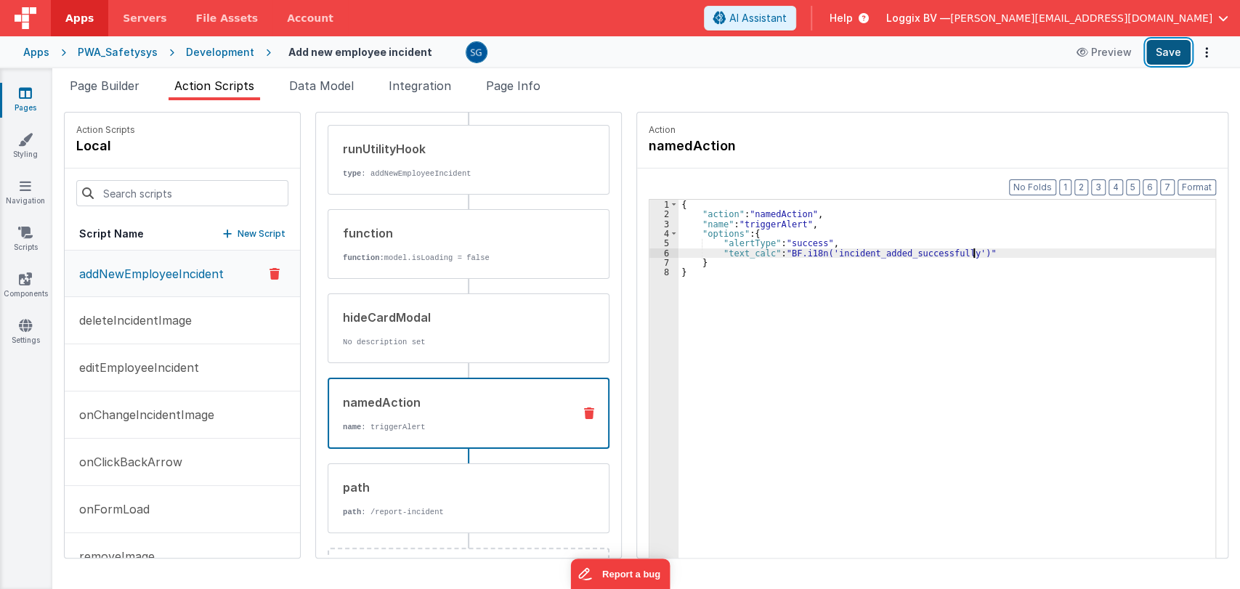
click at [1161, 60] on button "Save" at bounding box center [1168, 52] width 44 height 25
click at [23, 326] on icon at bounding box center [25, 325] width 13 height 15
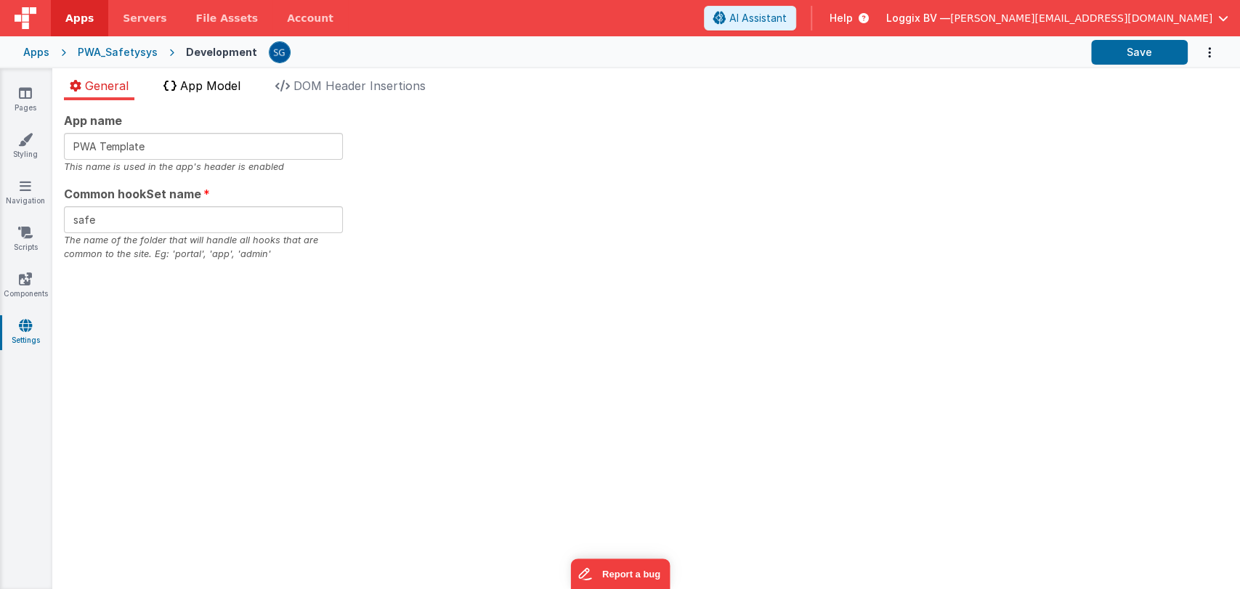
click at [194, 85] on span "App Model" at bounding box center [210, 85] width 60 height 15
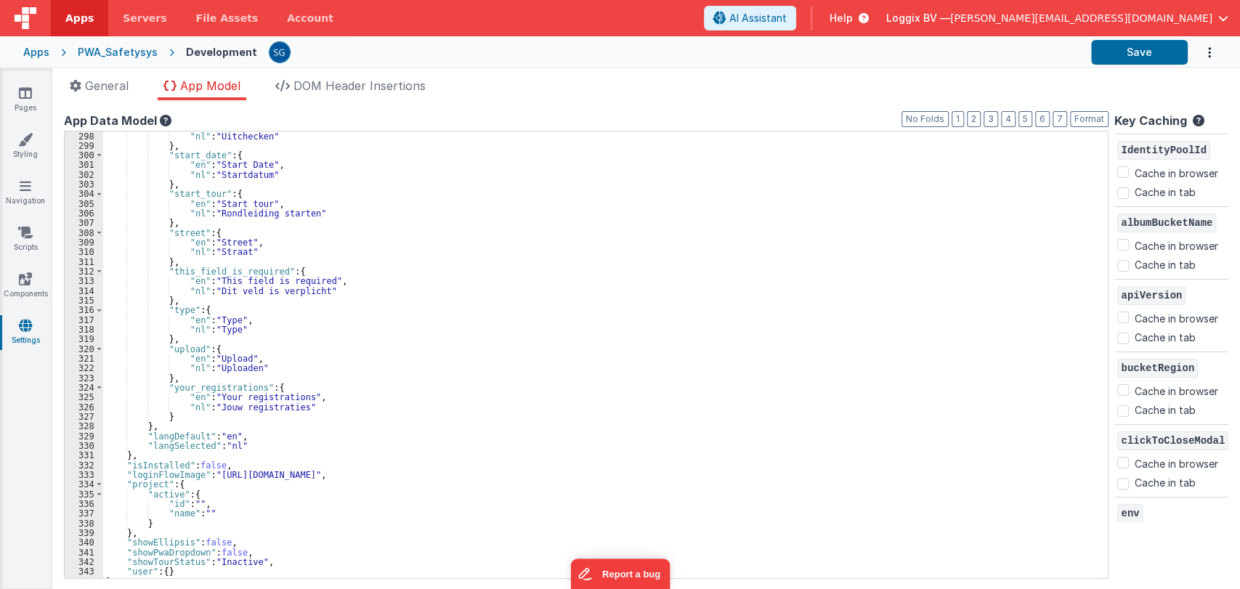
scroll to position [2885, 0]
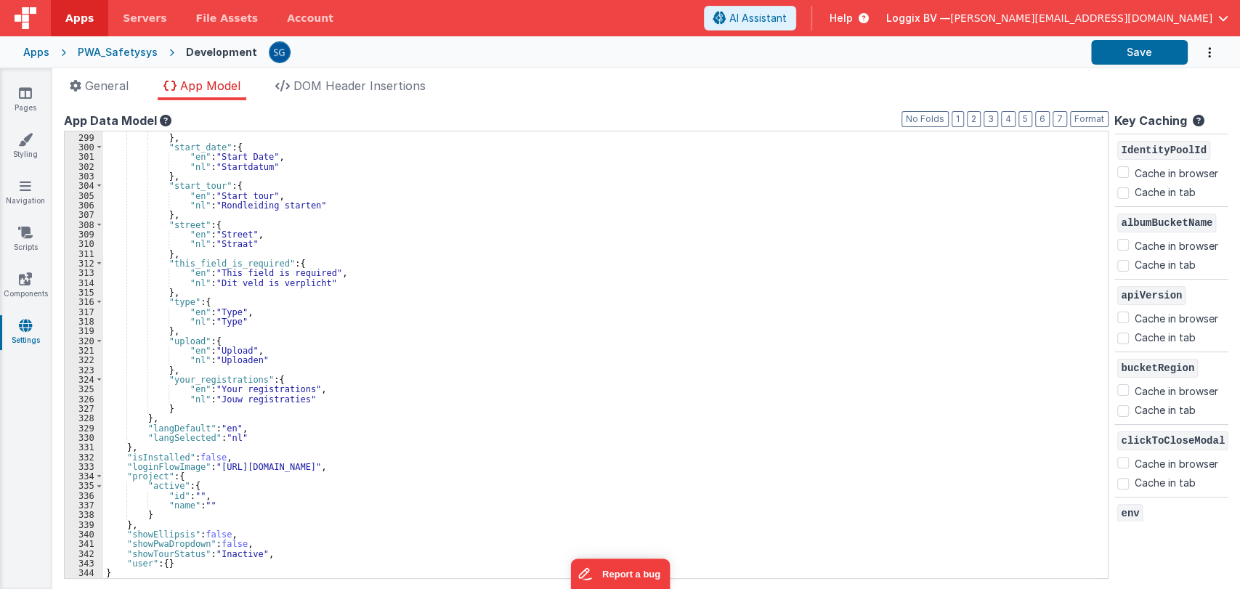
click at [177, 409] on div ""nl" : "Uitchecken" } , "start_date" : { "en" : "Start Date" , "nl" : "Startdat…" at bounding box center [599, 356] width 992 height 466
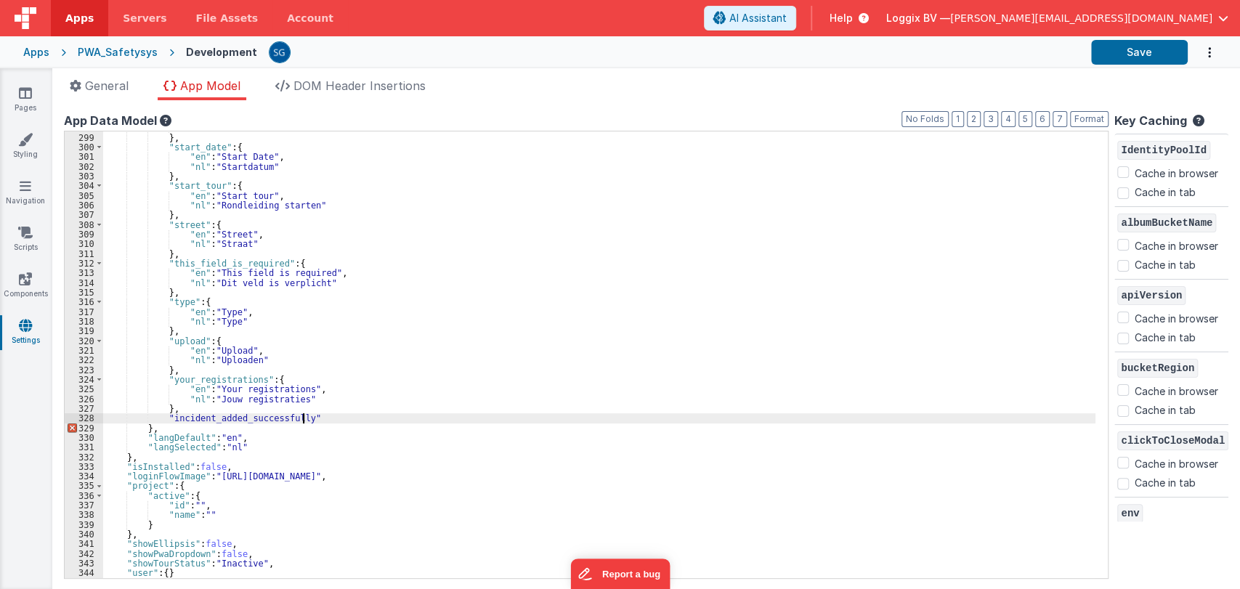
click at [327, 419] on div ""nl" : "Uitchecken" } , "start_date" : { "en" : "Start Date" , "nl" : "Startdat…" at bounding box center [599, 356] width 992 height 466
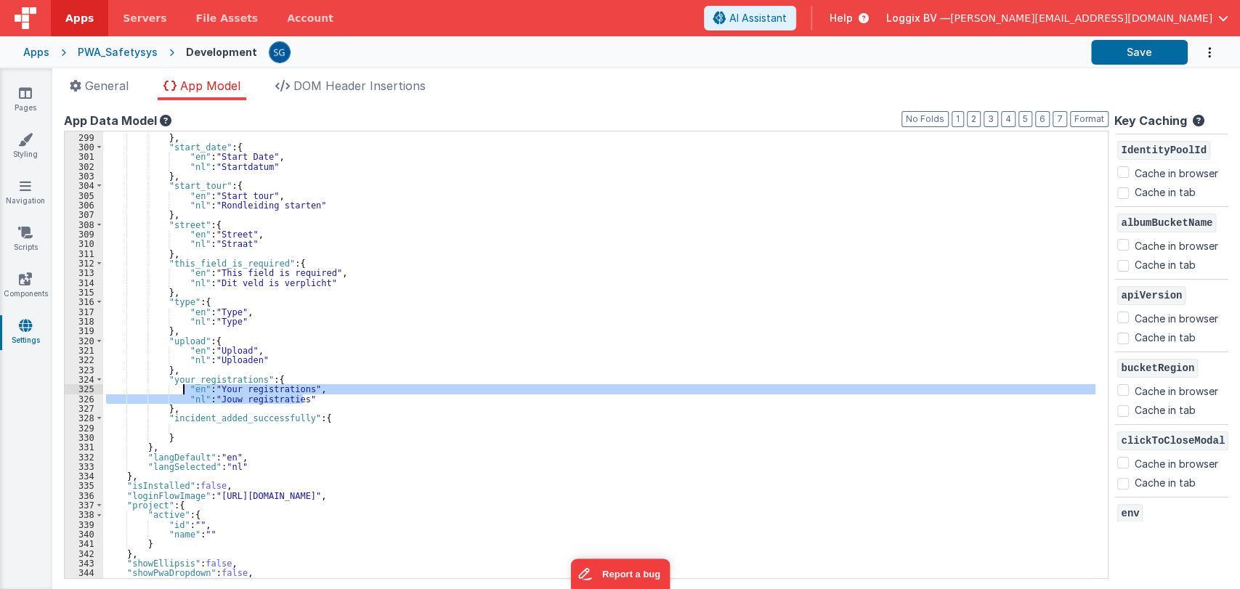
drag, startPoint x: 315, startPoint y: 397, endPoint x: 182, endPoint y: 390, distance: 133.9
click at [182, 390] on div ""nl" : "Uitchecken" } , "start_date" : { "en" : "Start Date" , "nl" : "Startdat…" at bounding box center [599, 356] width 992 height 466
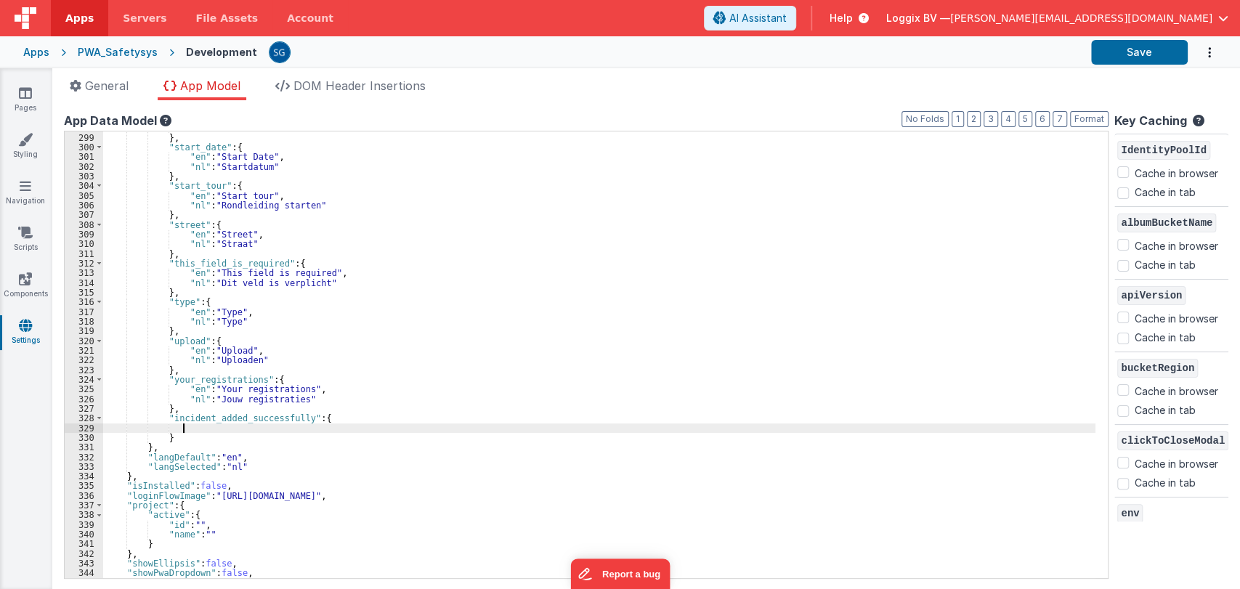
click at [241, 428] on div ""nl" : "Uitchecken" } , "start_date" : { "en" : "Start Date" , "nl" : "Startdat…" at bounding box center [599, 356] width 992 height 466
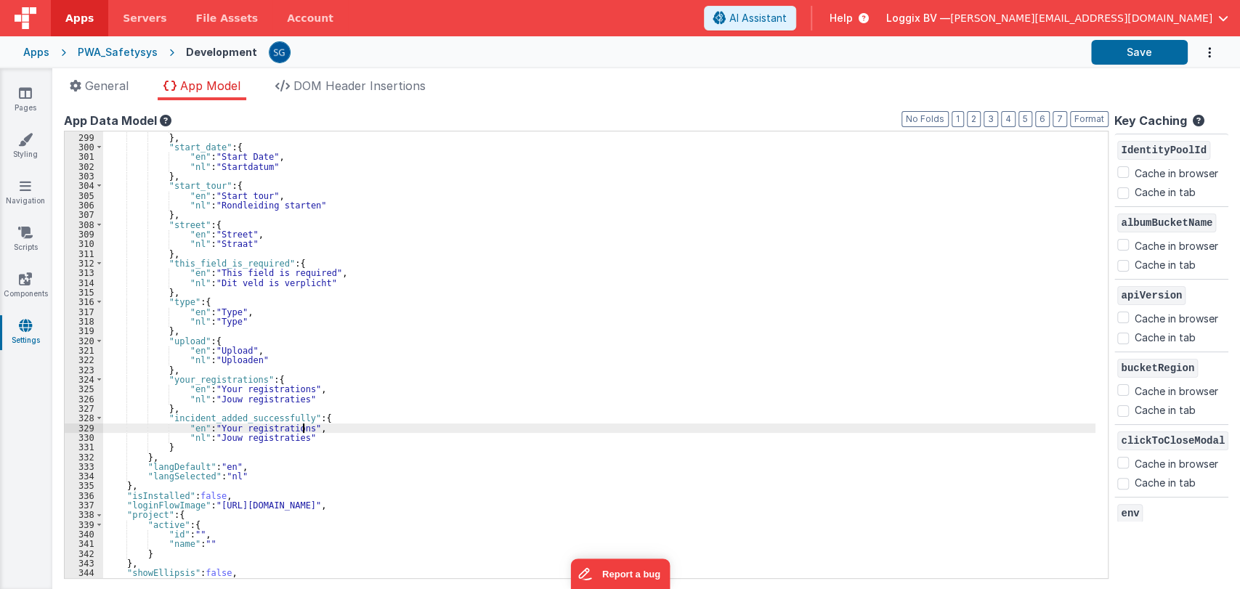
click at [302, 429] on div ""nl" : "Uitchecken" } , "start_date" : { "en" : "Start Date" , "nl" : "Startdat…" at bounding box center [599, 356] width 992 height 466
click at [300, 436] on div ""nl" : "Uitchecken" } , "start_date" : { "en" : "Start Date" , "nl" : "Startdat…" at bounding box center [599, 356] width 992 height 466
click at [1117, 57] on button "Save" at bounding box center [1139, 52] width 97 height 25
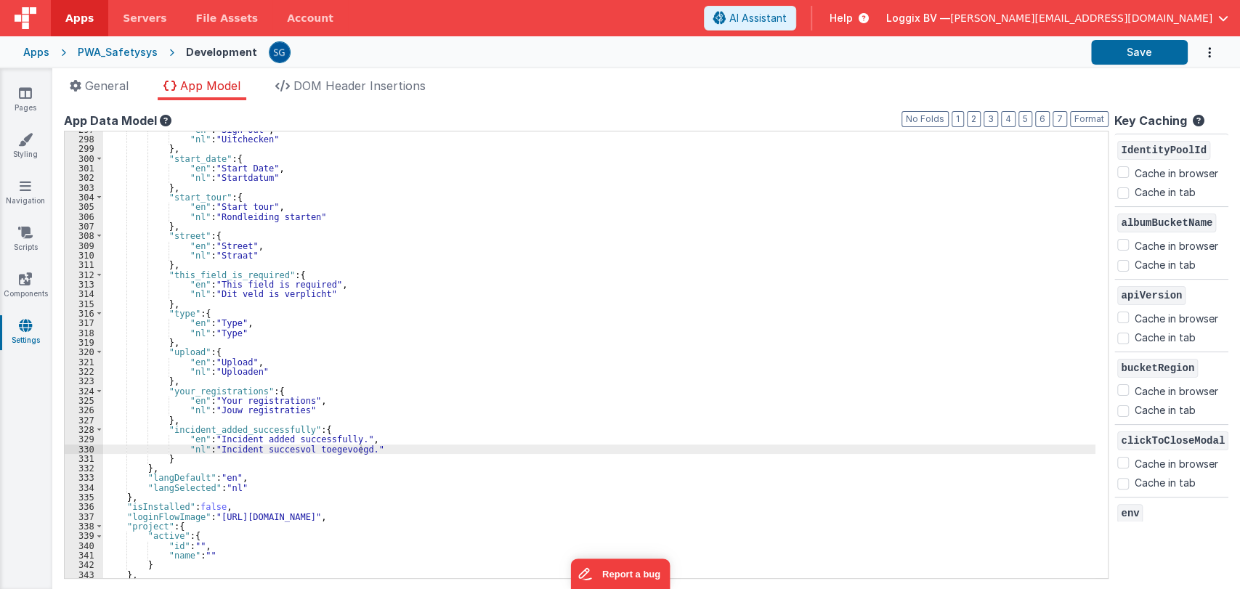
scroll to position [2860, 0]
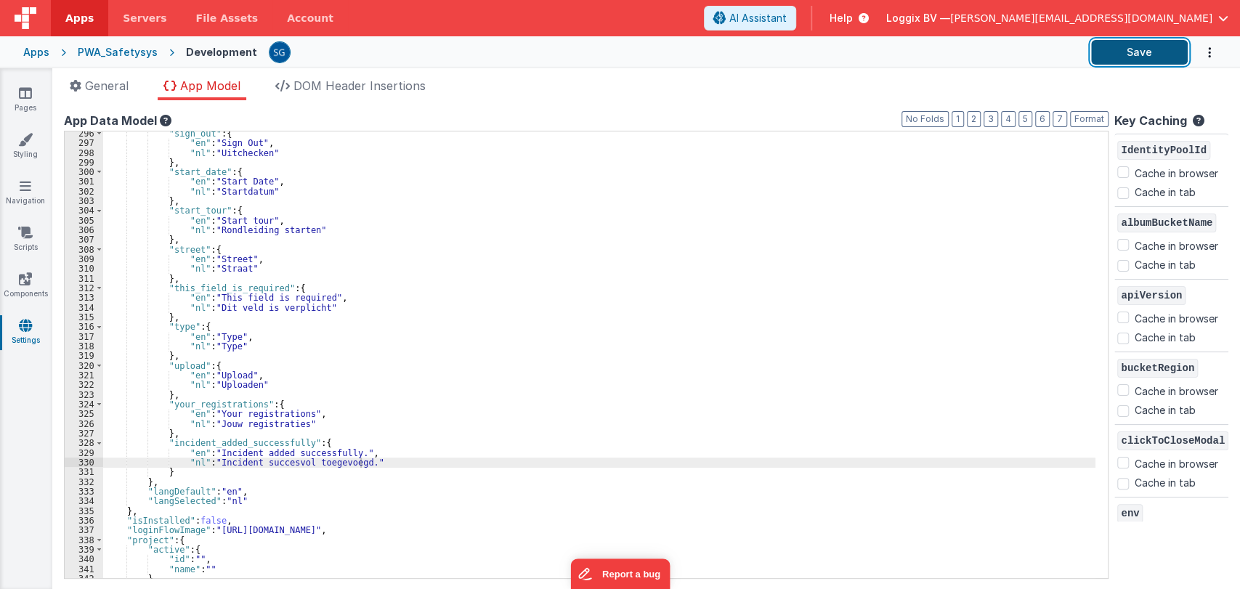
click at [1133, 61] on button "Save" at bounding box center [1139, 52] width 97 height 25
